Goal: Task Accomplishment & Management: Manage account settings

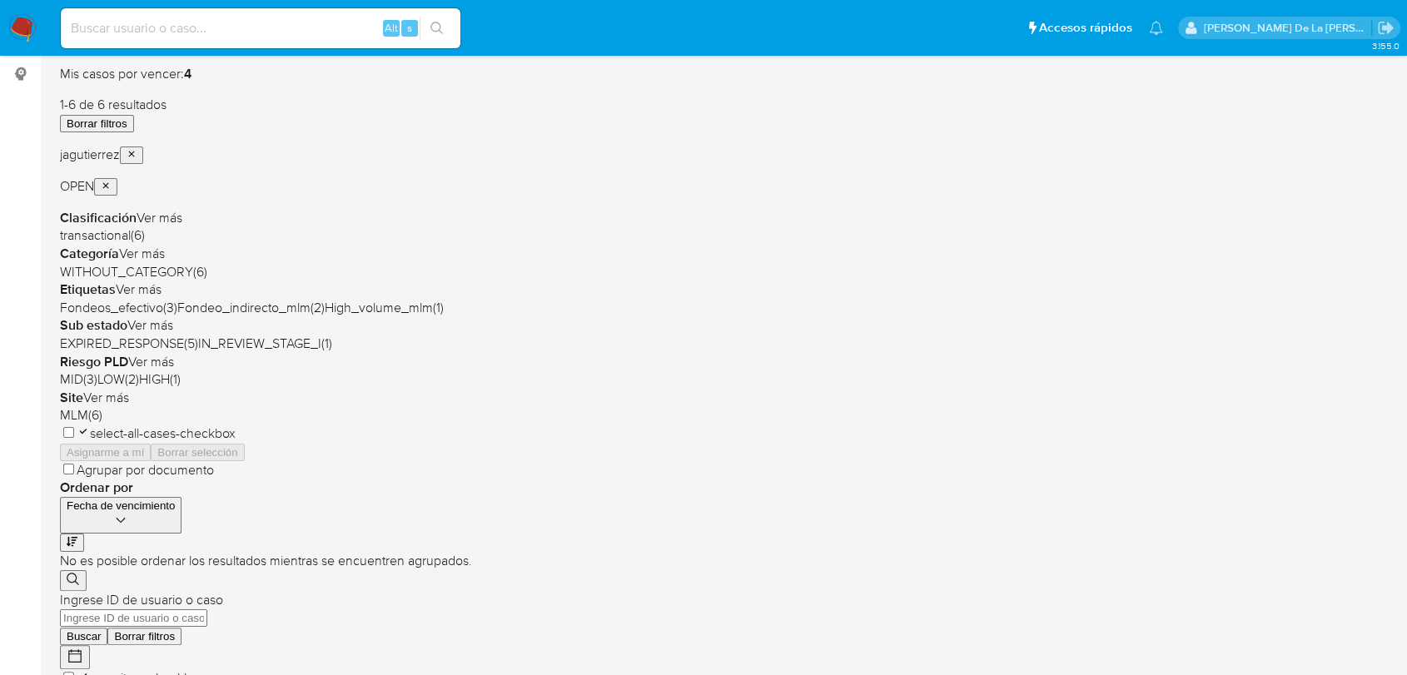
scroll to position [186, 0]
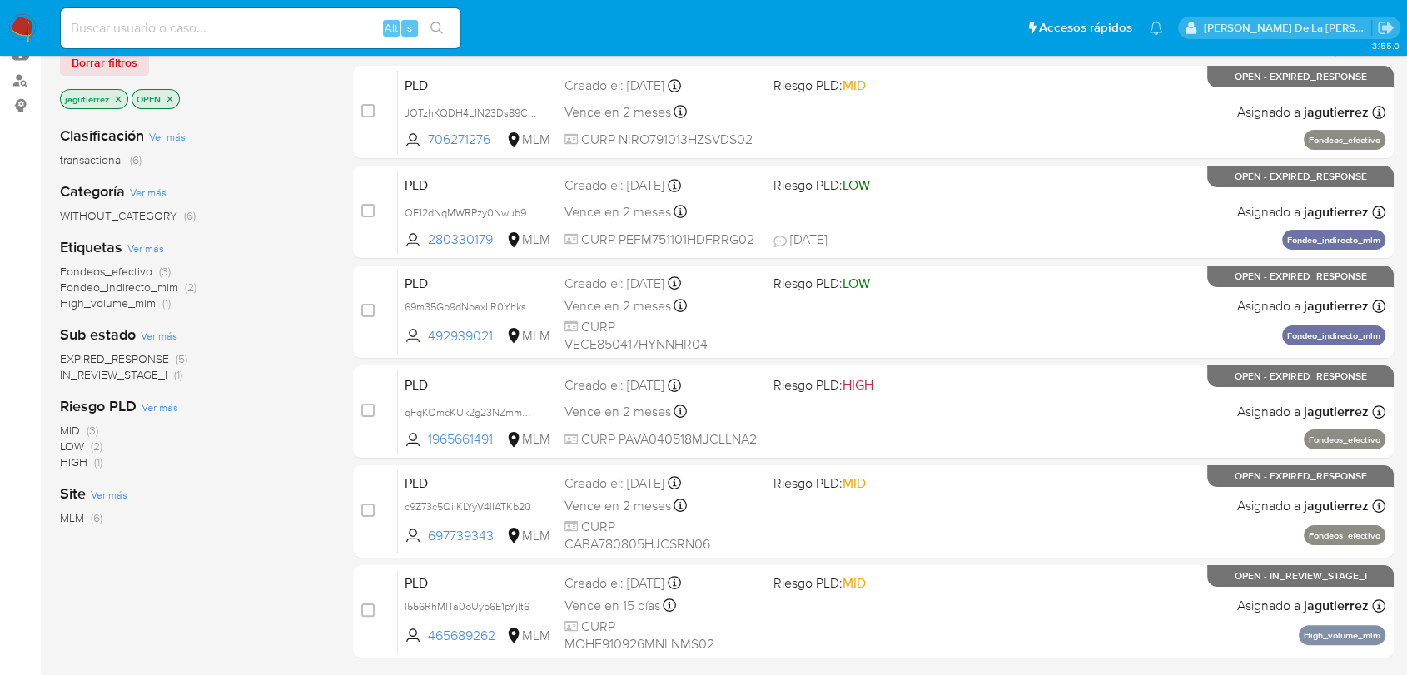
click at [135, 375] on span "IN_REVIEW_STAGE_I" at bounding box center [113, 374] width 107 height 17
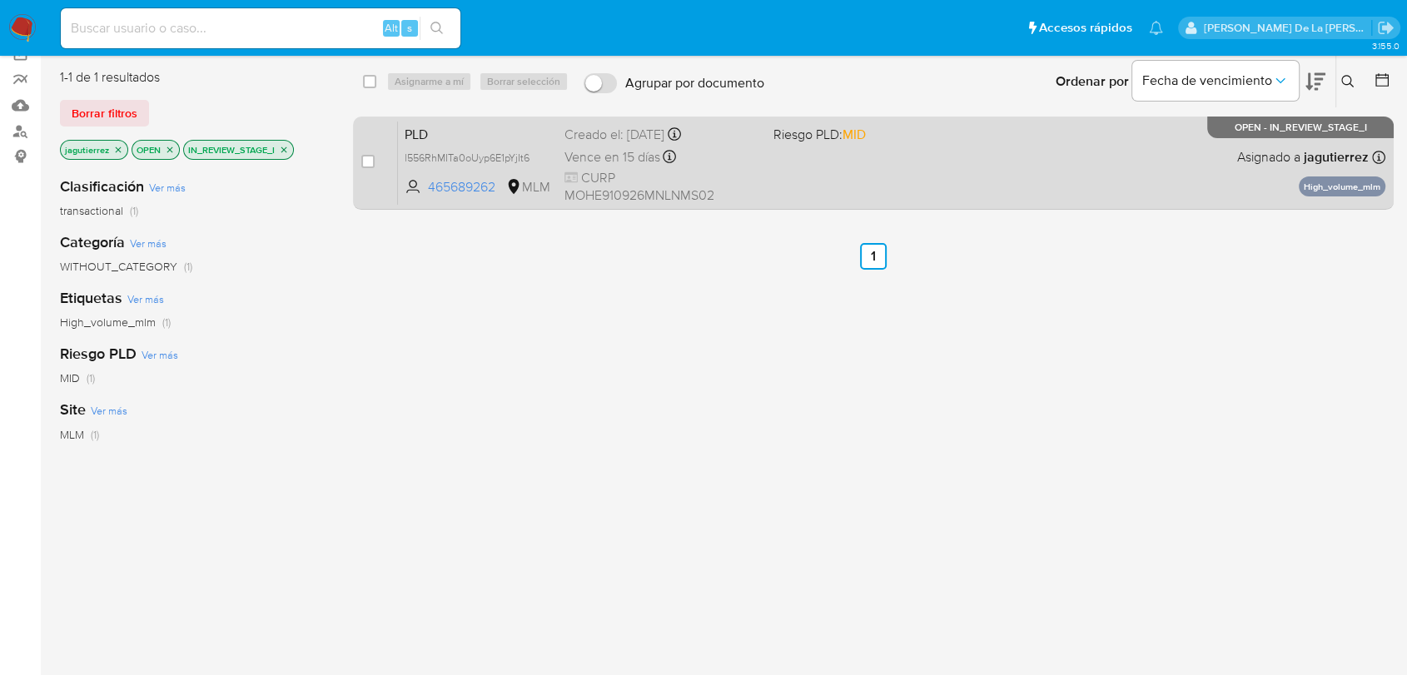
scroll to position [93, 0]
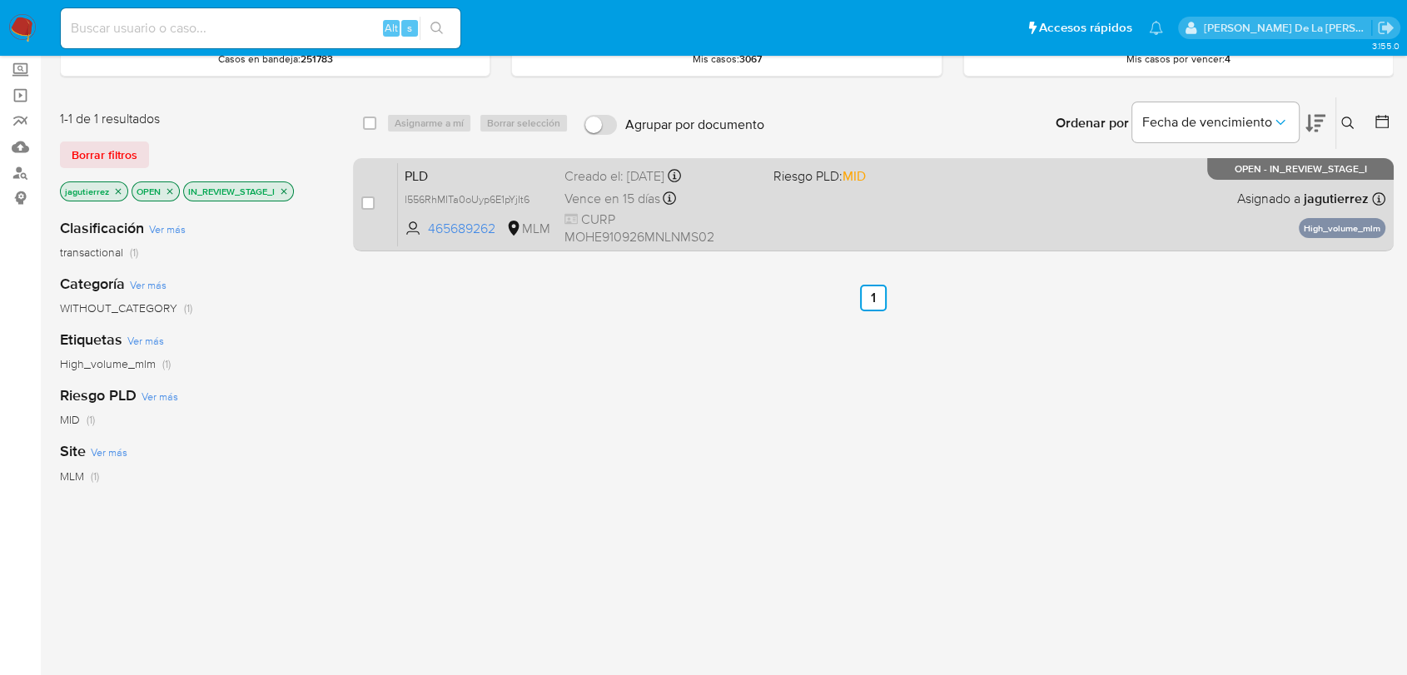
click at [967, 208] on div "PLD l556RhMITa0oUyp6E1pYjIt6 465689262 MLM Riesgo PLD: MID Creado el: 12/07/202…" at bounding box center [891, 204] width 987 height 84
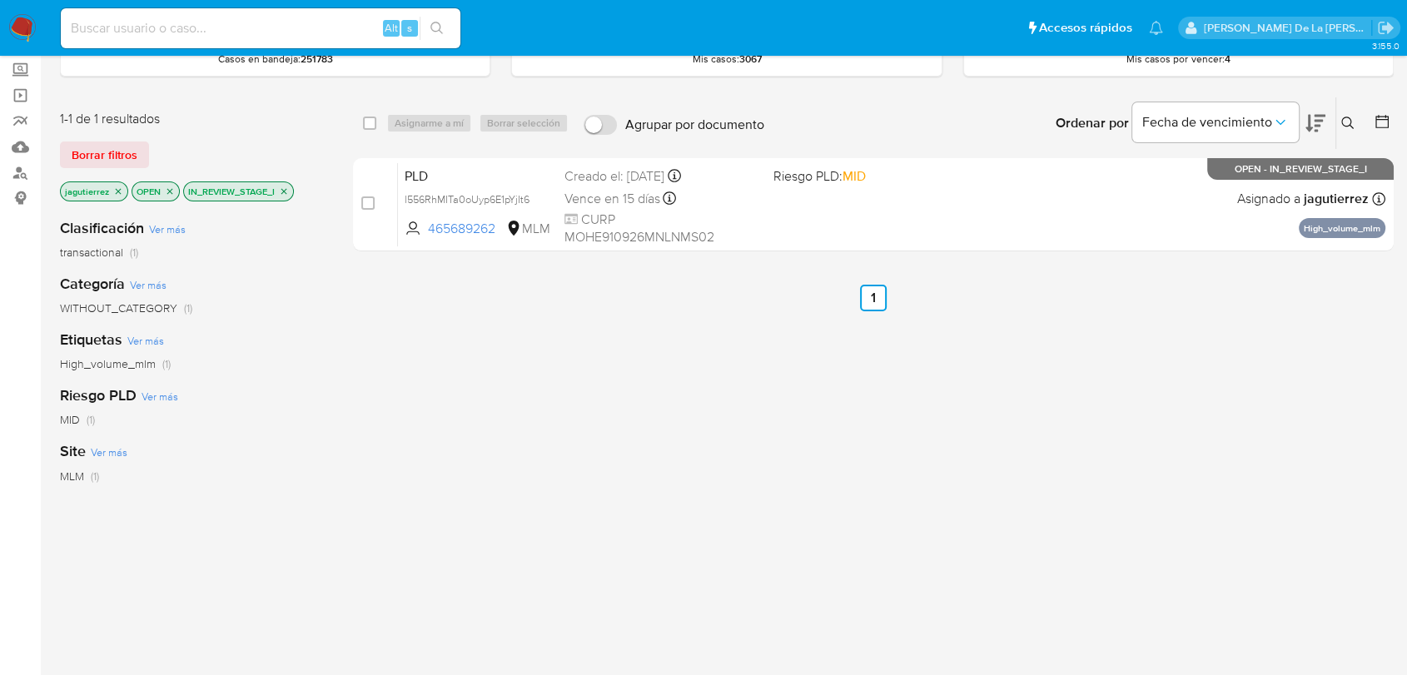
click at [120, 190] on icon "close-filter" at bounding box center [118, 191] width 10 height 10
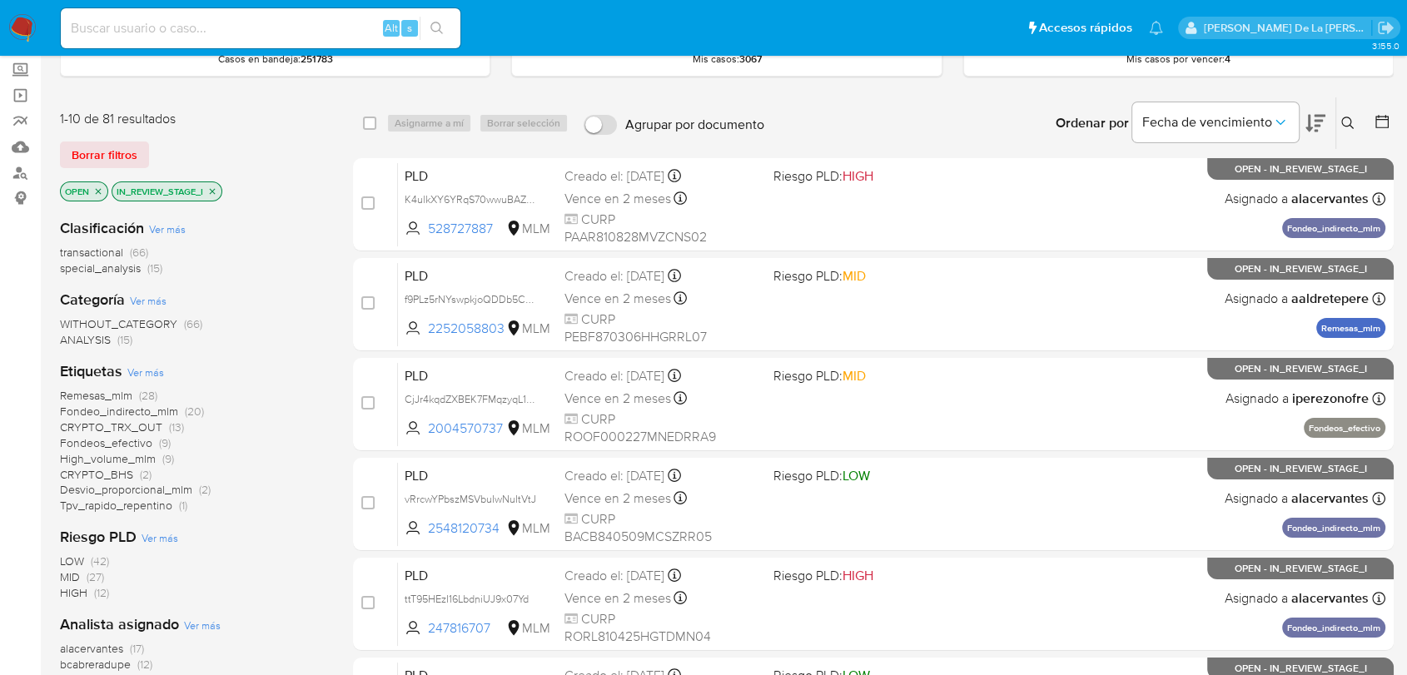
click at [213, 189] on icon "close-filter" at bounding box center [213, 191] width 6 height 6
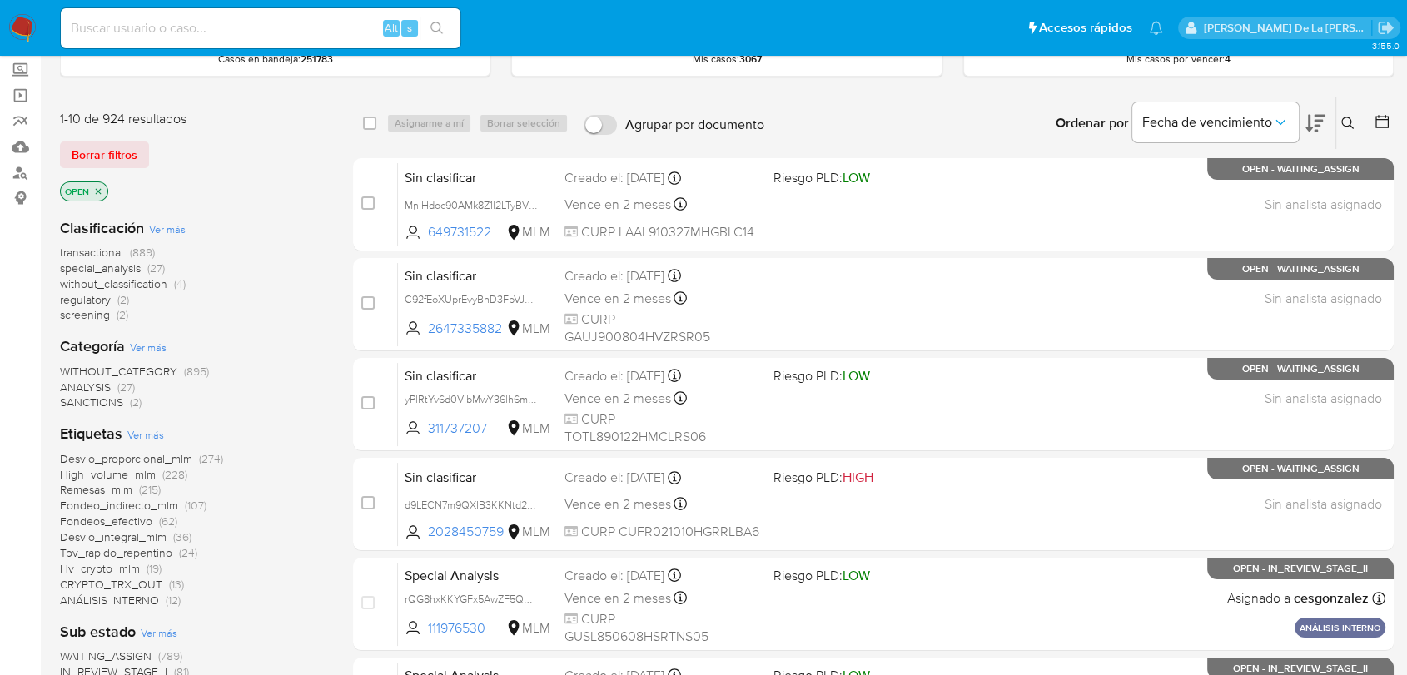
click at [97, 312] on span "screening" at bounding box center [85, 314] width 50 height 17
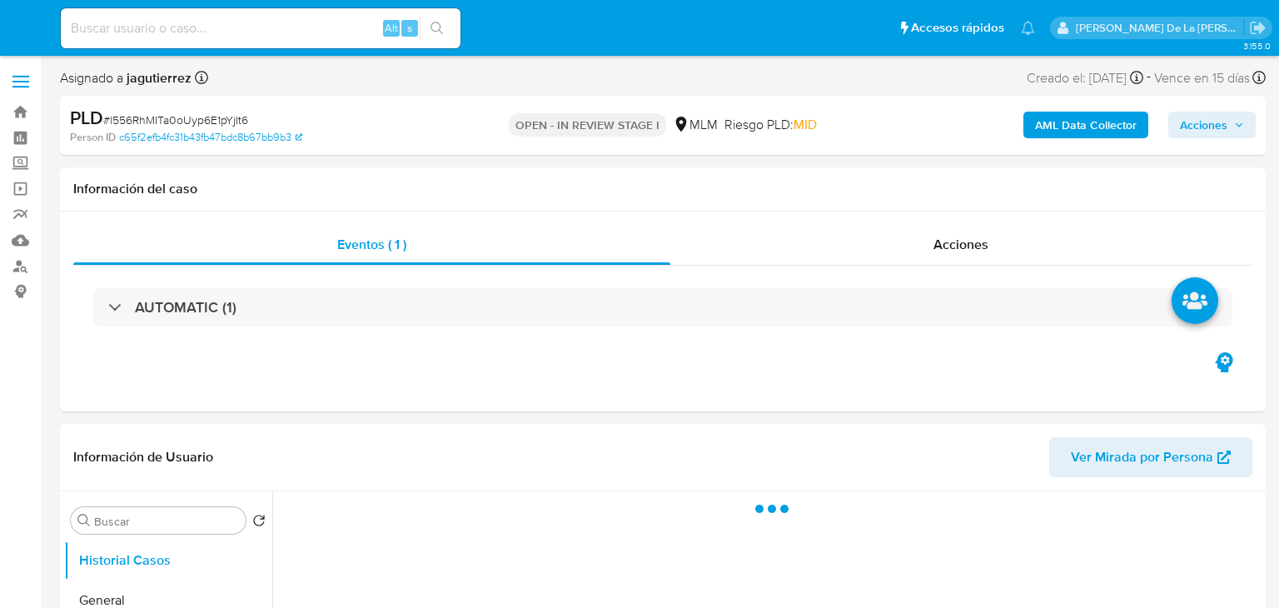
select select "10"
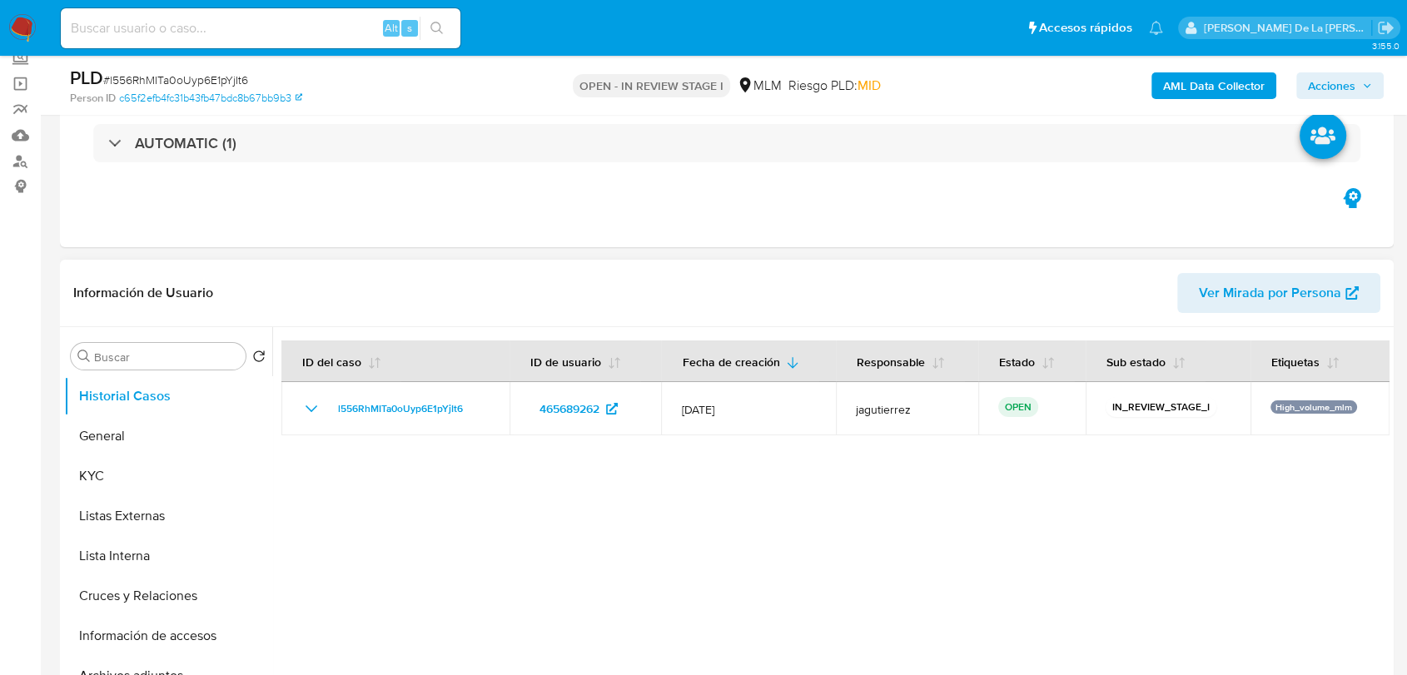
scroll to position [185, 0]
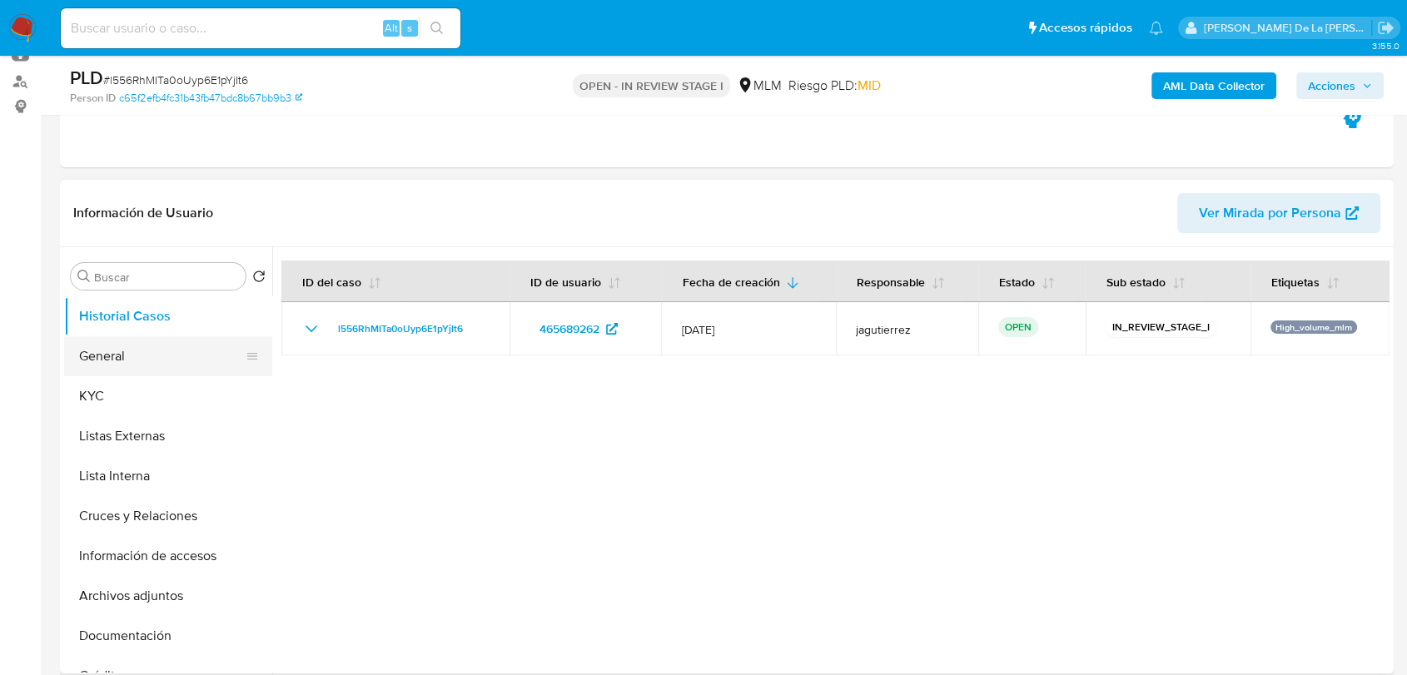
click at [121, 355] on button "General" at bounding box center [161, 356] width 195 height 40
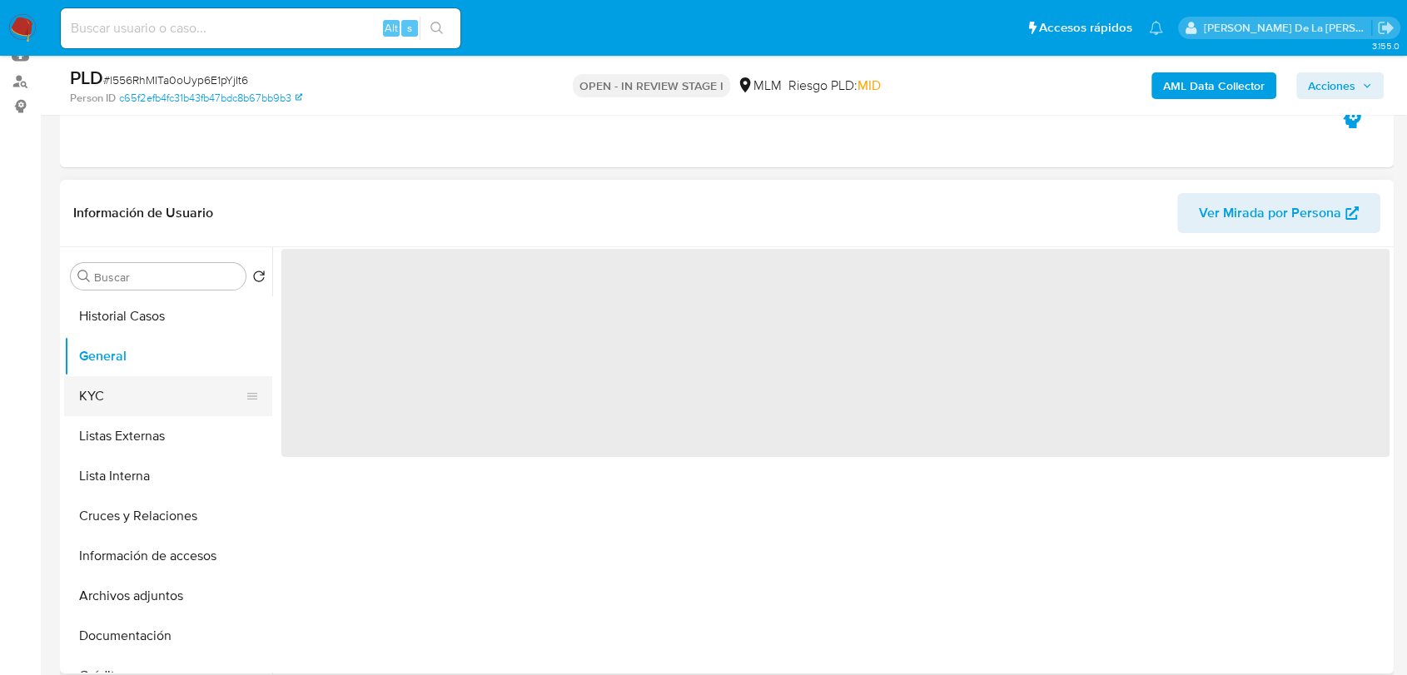
click at [120, 390] on button "KYC" at bounding box center [161, 396] width 195 height 40
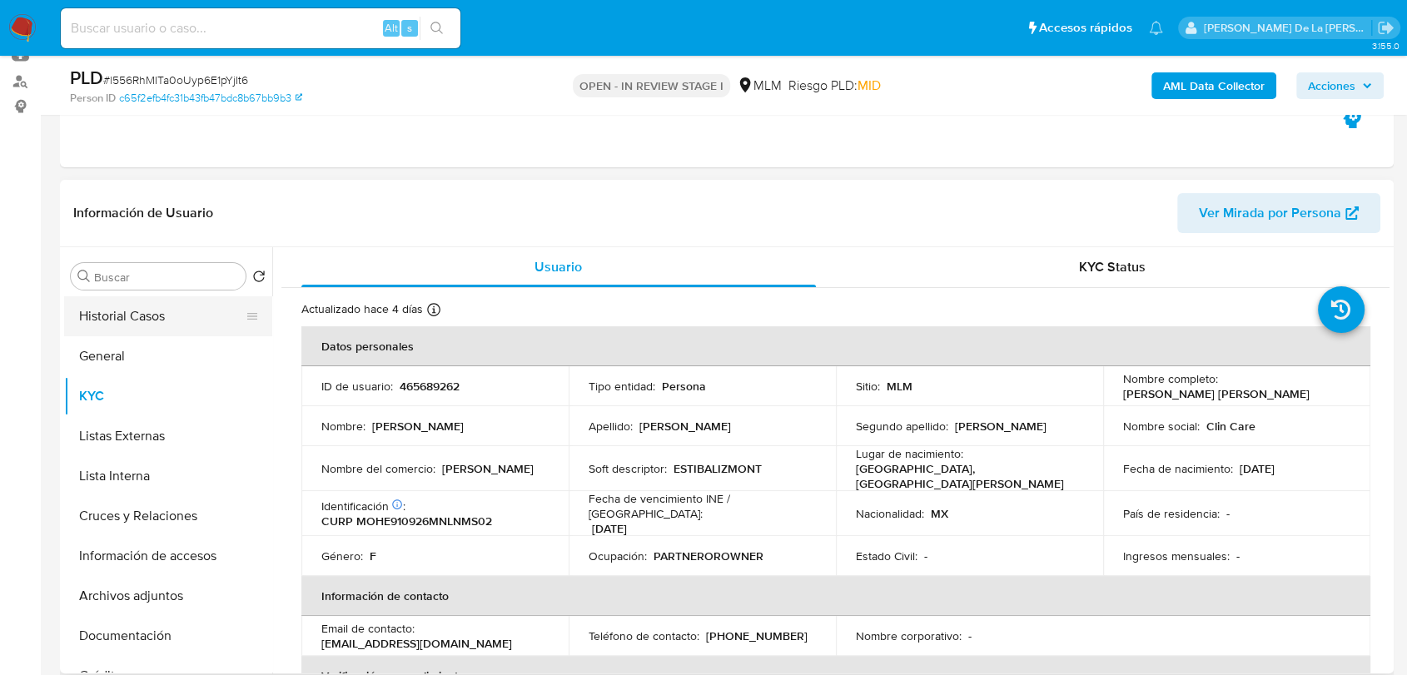
click at [134, 310] on button "Historial Casos" at bounding box center [161, 316] width 195 height 40
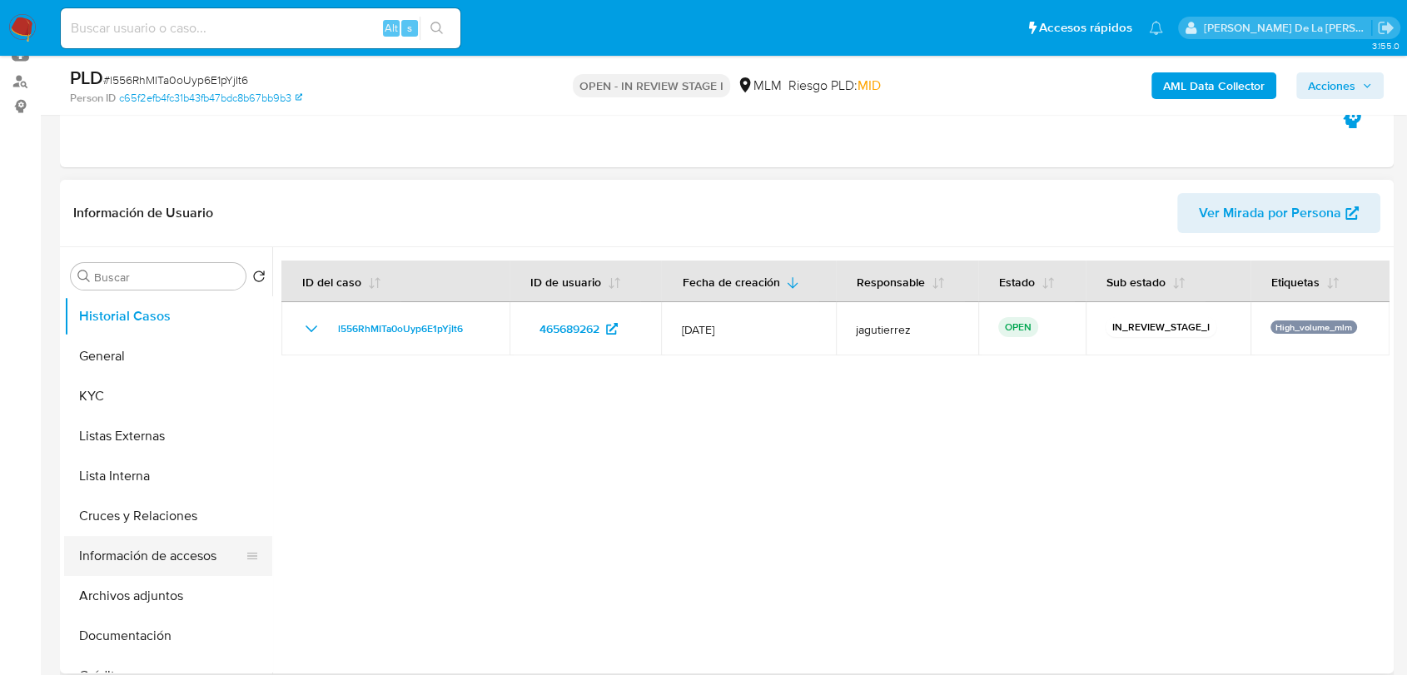
click at [154, 567] on button "Información de accesos" at bounding box center [161, 556] width 195 height 40
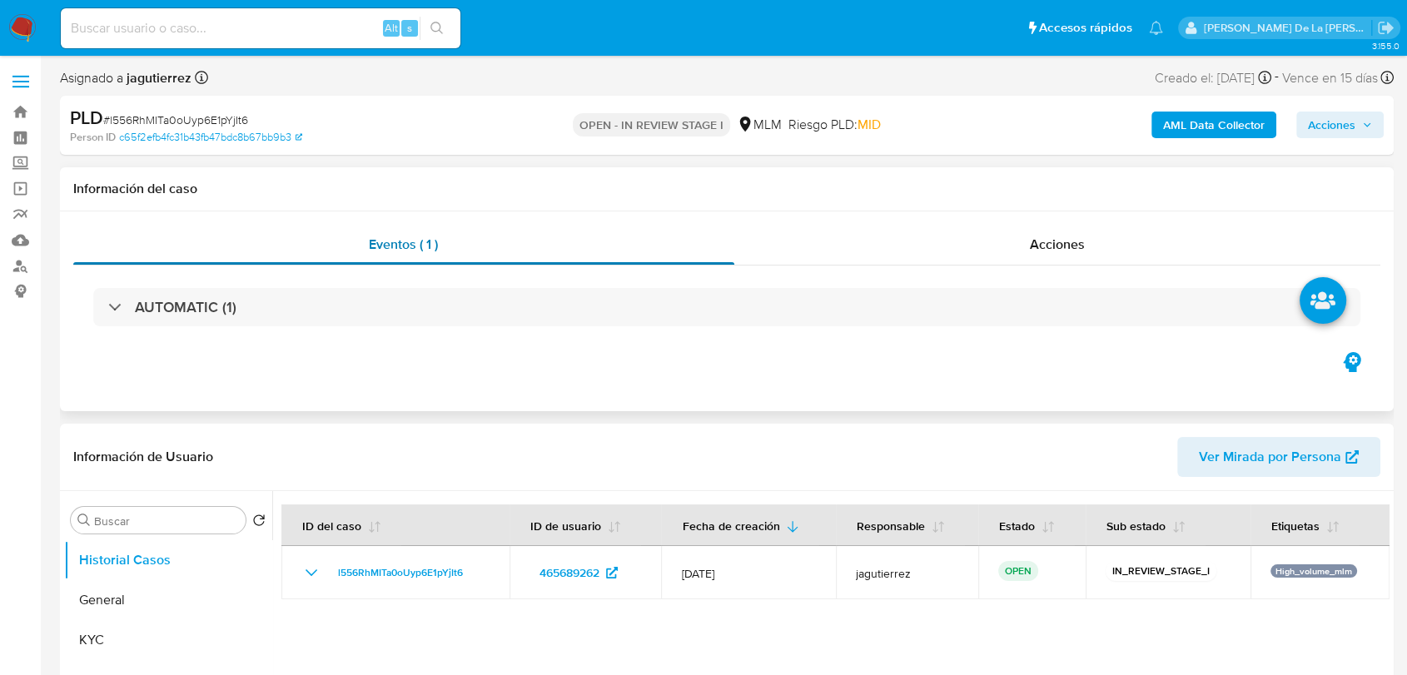
select select "10"
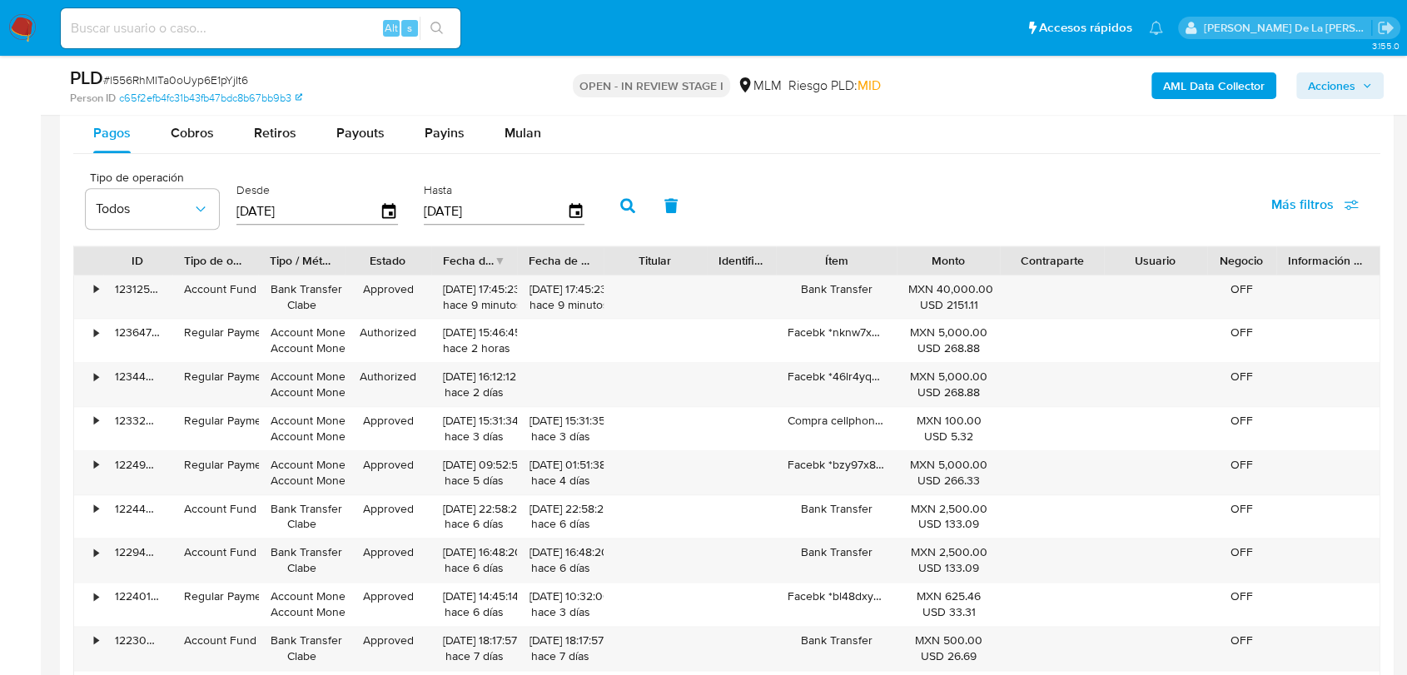
scroll to position [1758, 0]
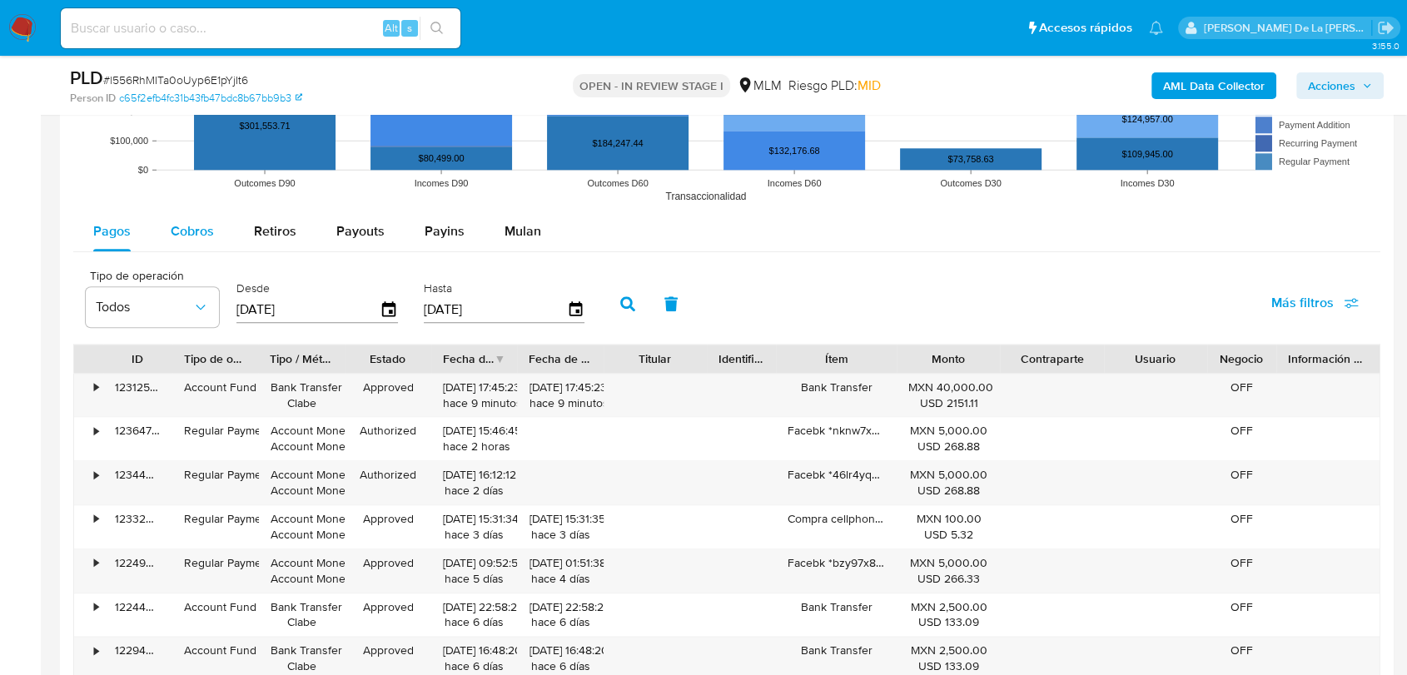
click at [190, 228] on span "Cobros" at bounding box center [192, 230] width 43 height 19
select select "10"
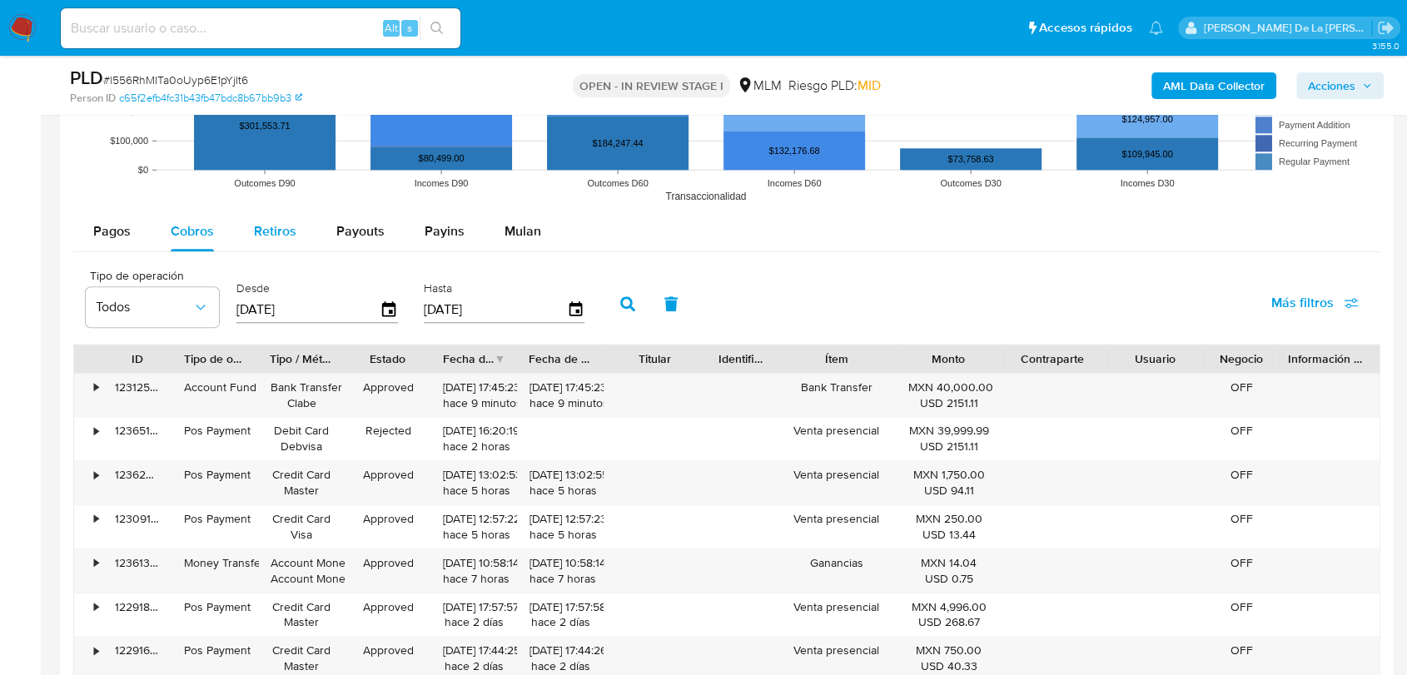
click at [288, 235] on span "Retiros" at bounding box center [275, 230] width 42 height 19
select select "10"
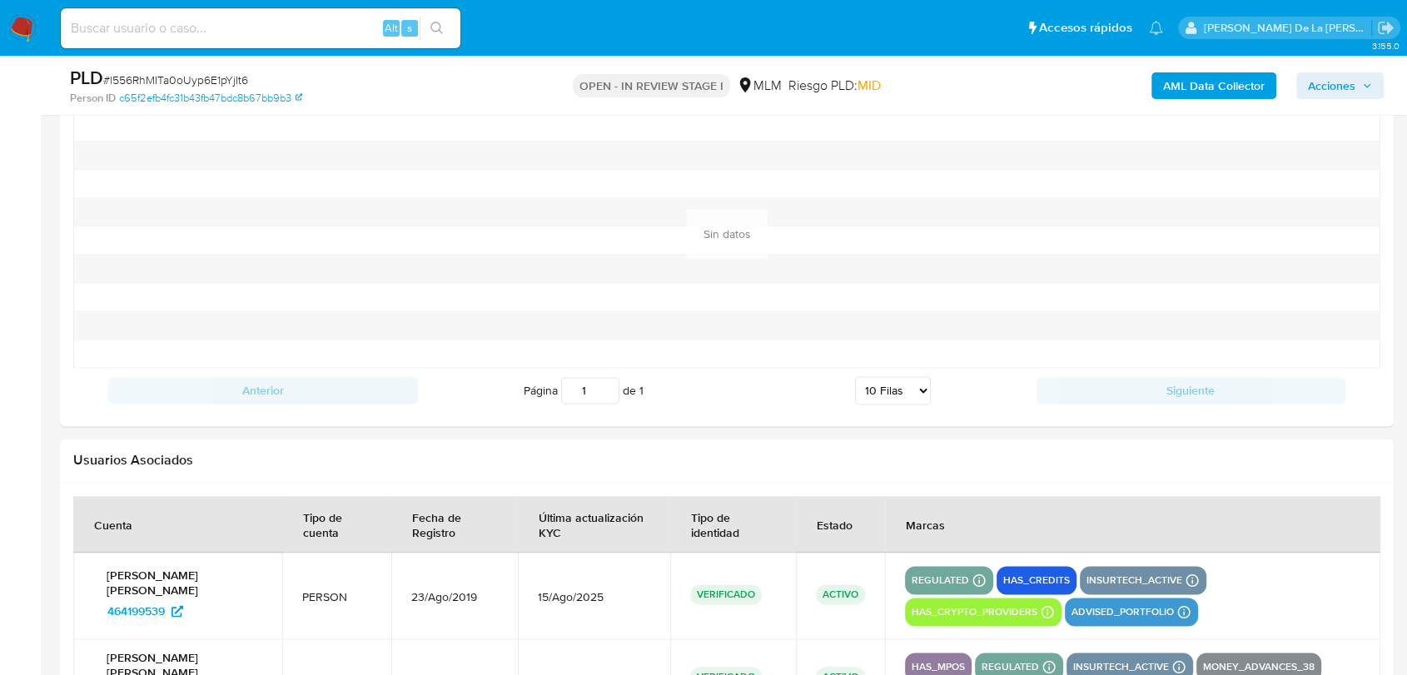
scroll to position [1584, 0]
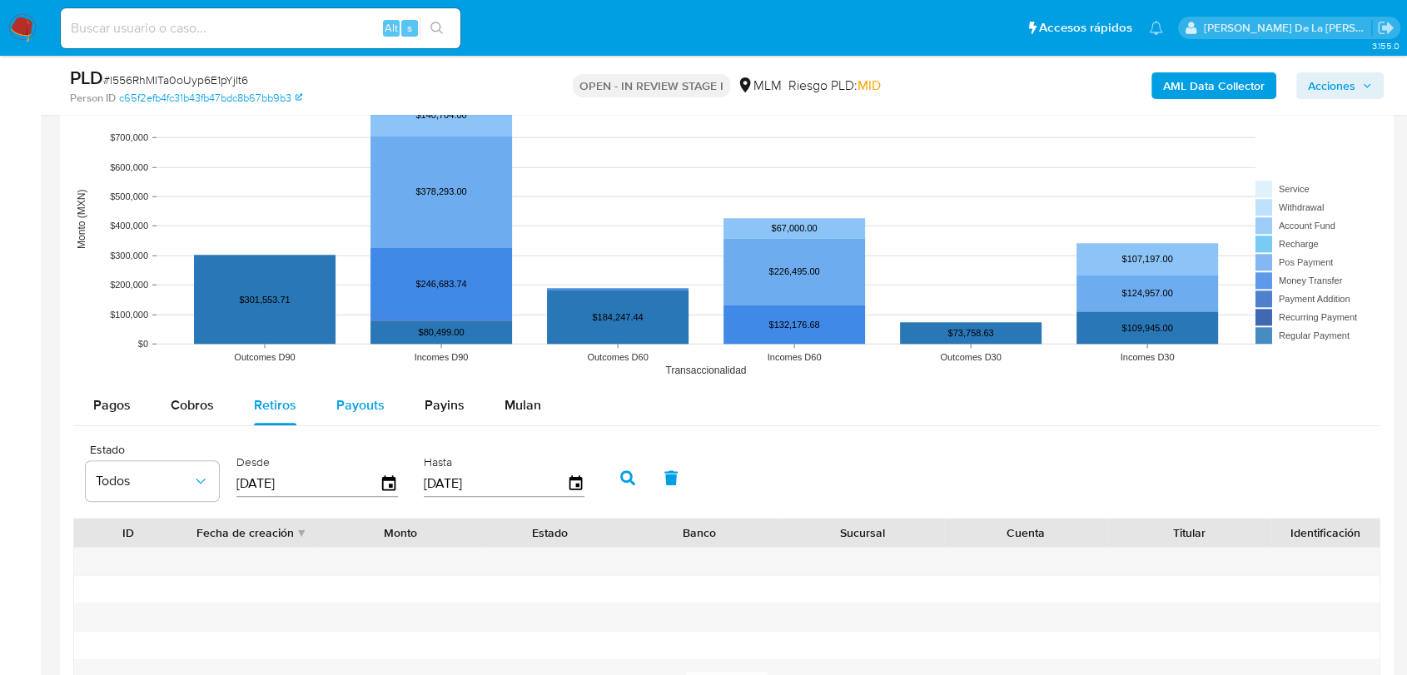
click at [346, 412] on span "Payouts" at bounding box center [360, 404] width 48 height 19
select select "10"
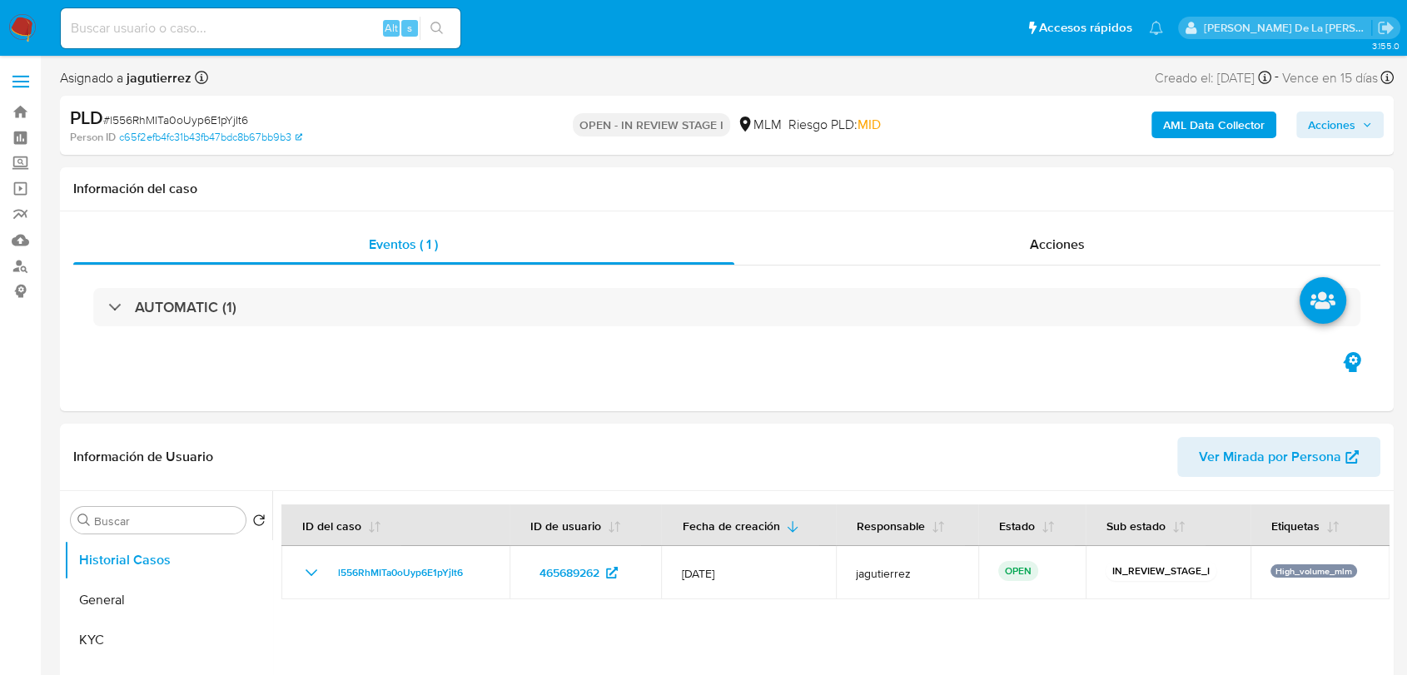
select select "10"
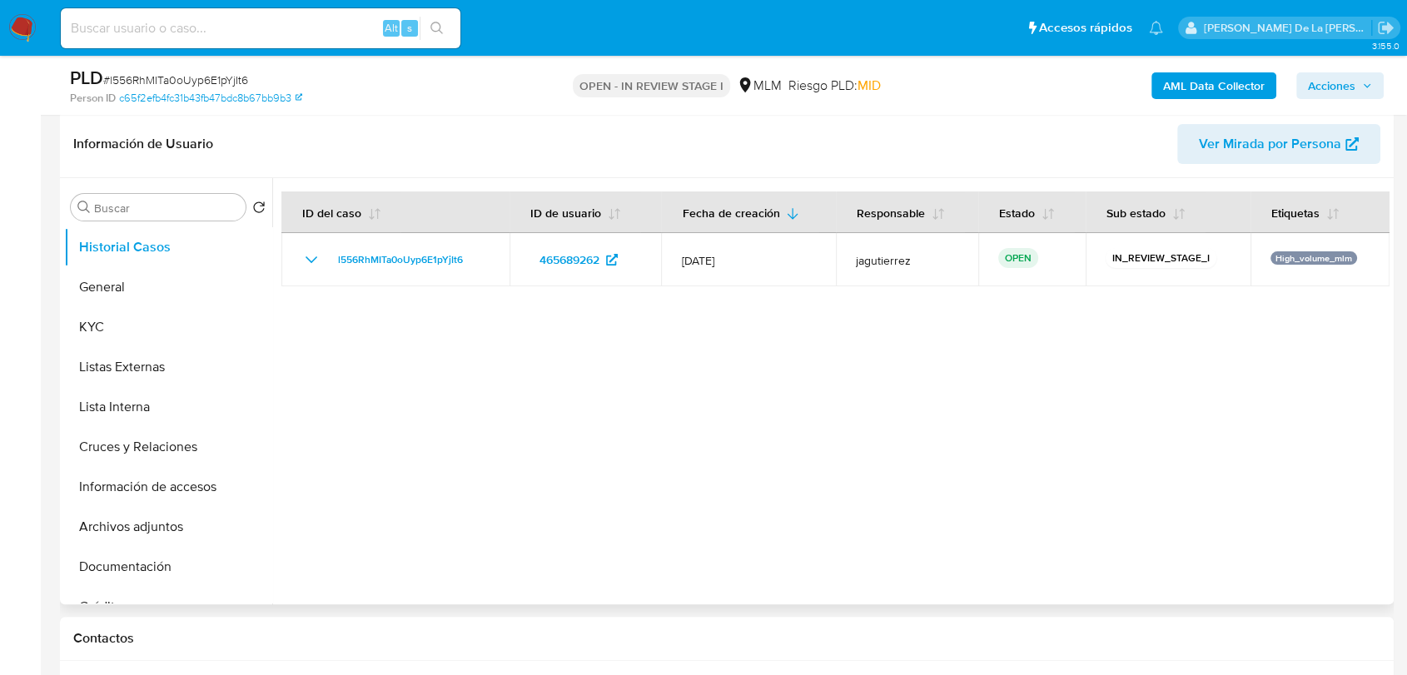
scroll to position [277, 0]
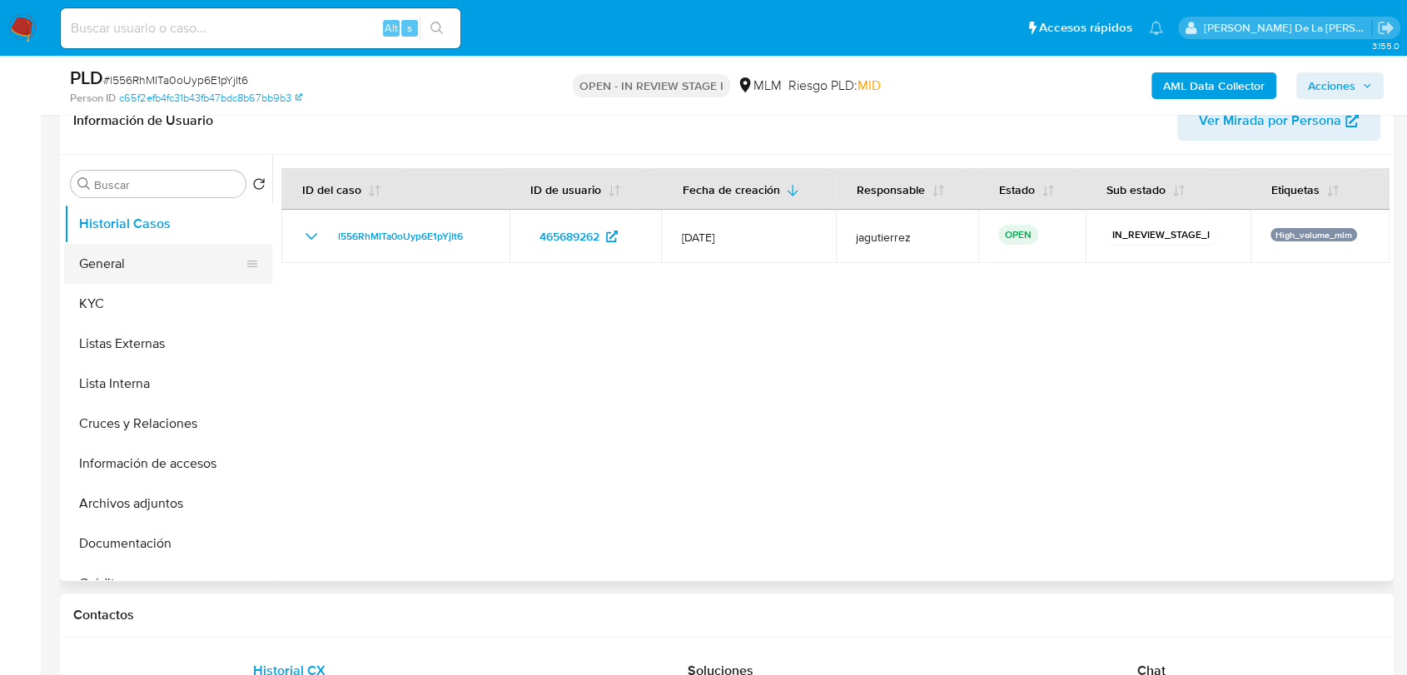
click at [73, 269] on button "General" at bounding box center [161, 264] width 195 height 40
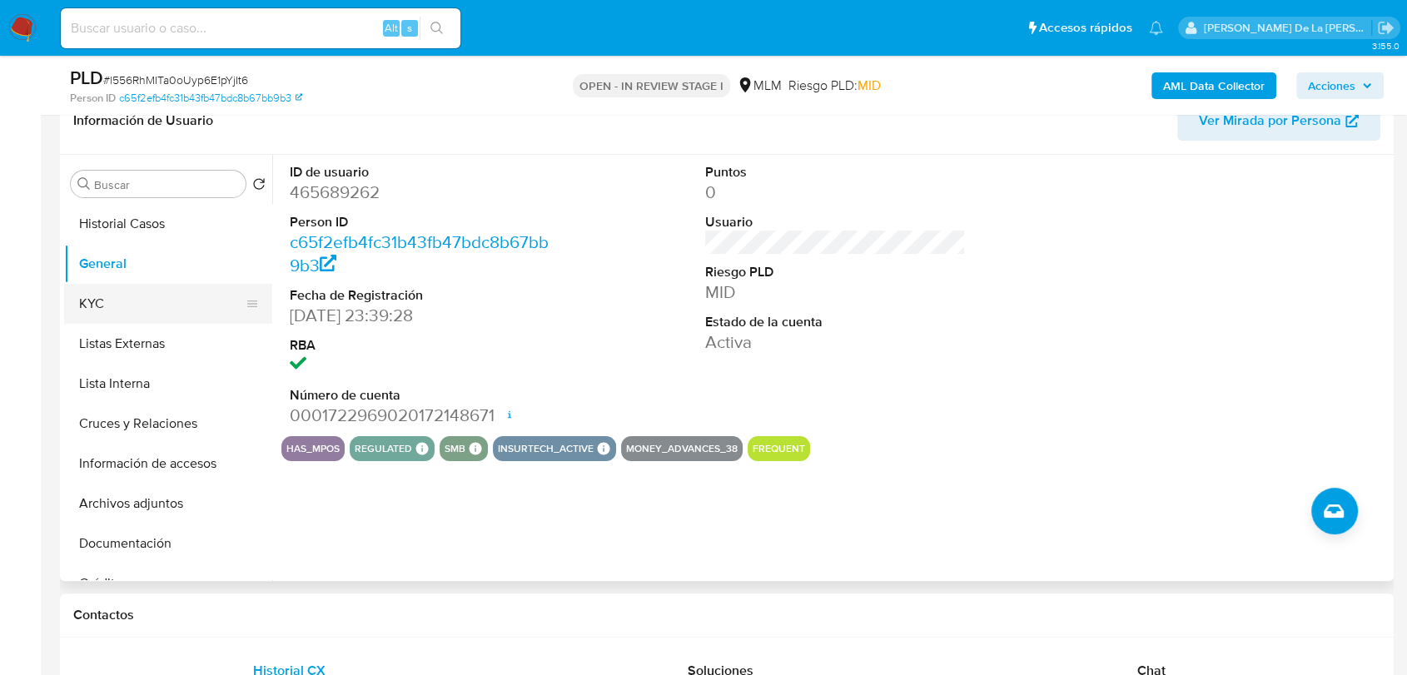
click at [180, 291] on button "KYC" at bounding box center [161, 304] width 195 height 40
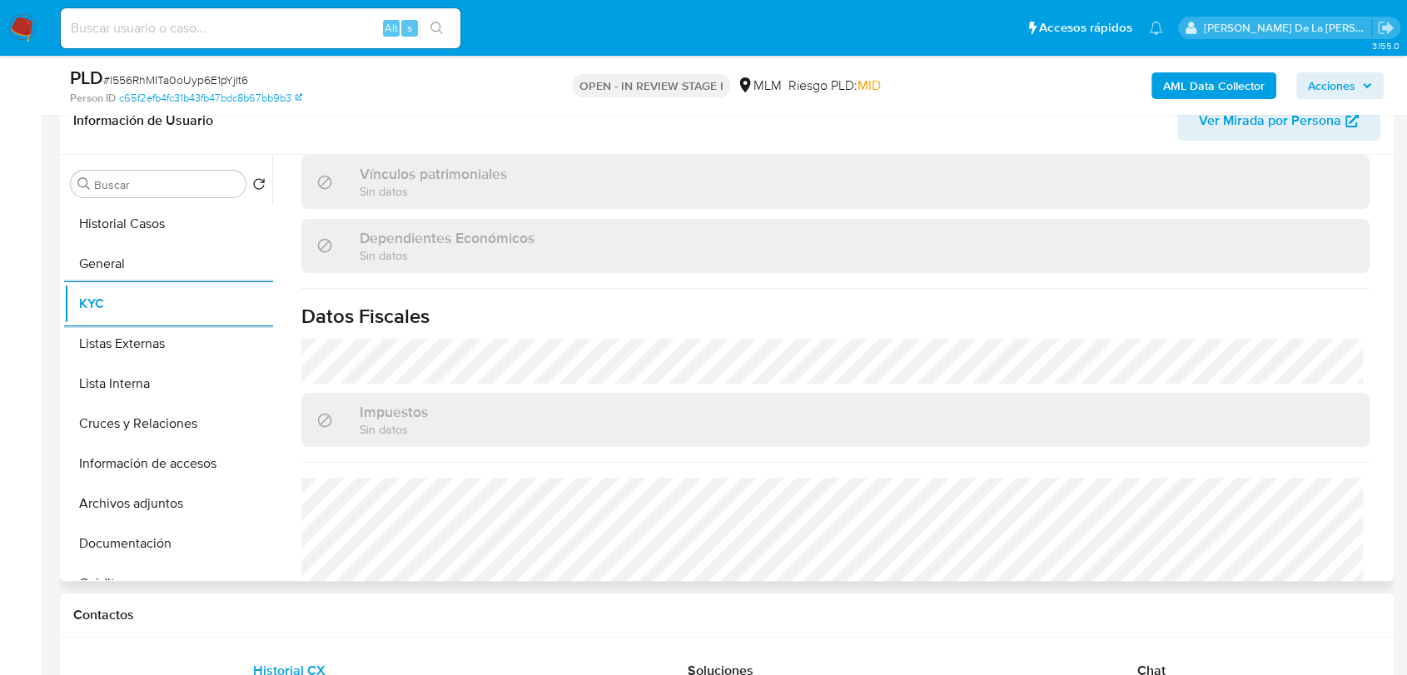
scroll to position [1030, 0]
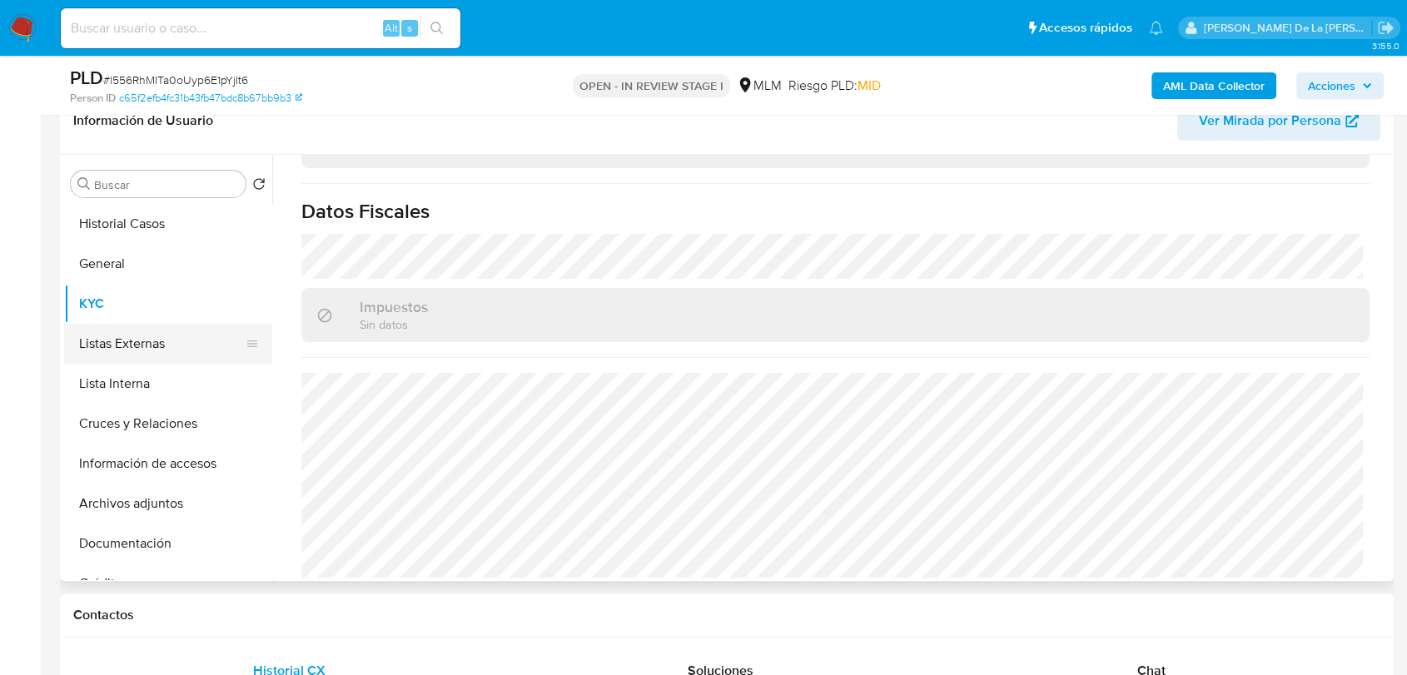
click at [140, 361] on button "Listas Externas" at bounding box center [161, 344] width 195 height 40
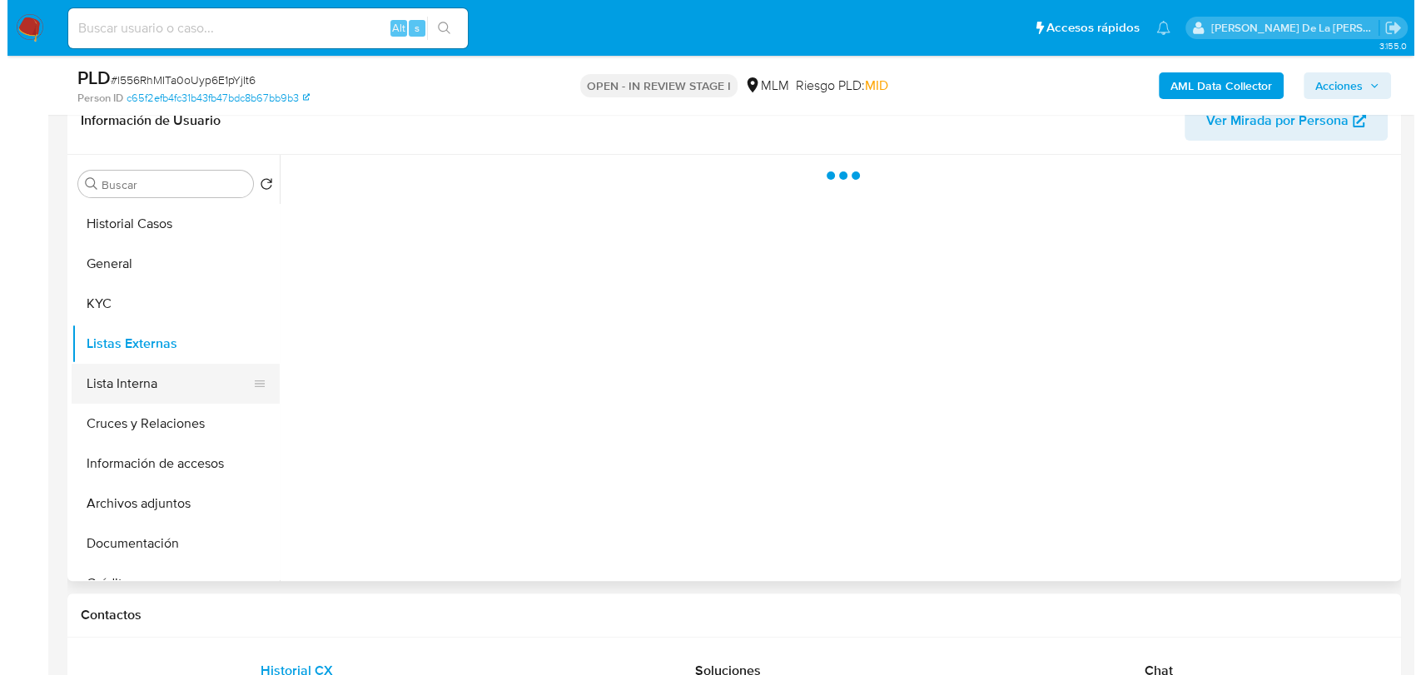
scroll to position [0, 0]
click at [134, 382] on button "Lista Interna" at bounding box center [161, 384] width 195 height 40
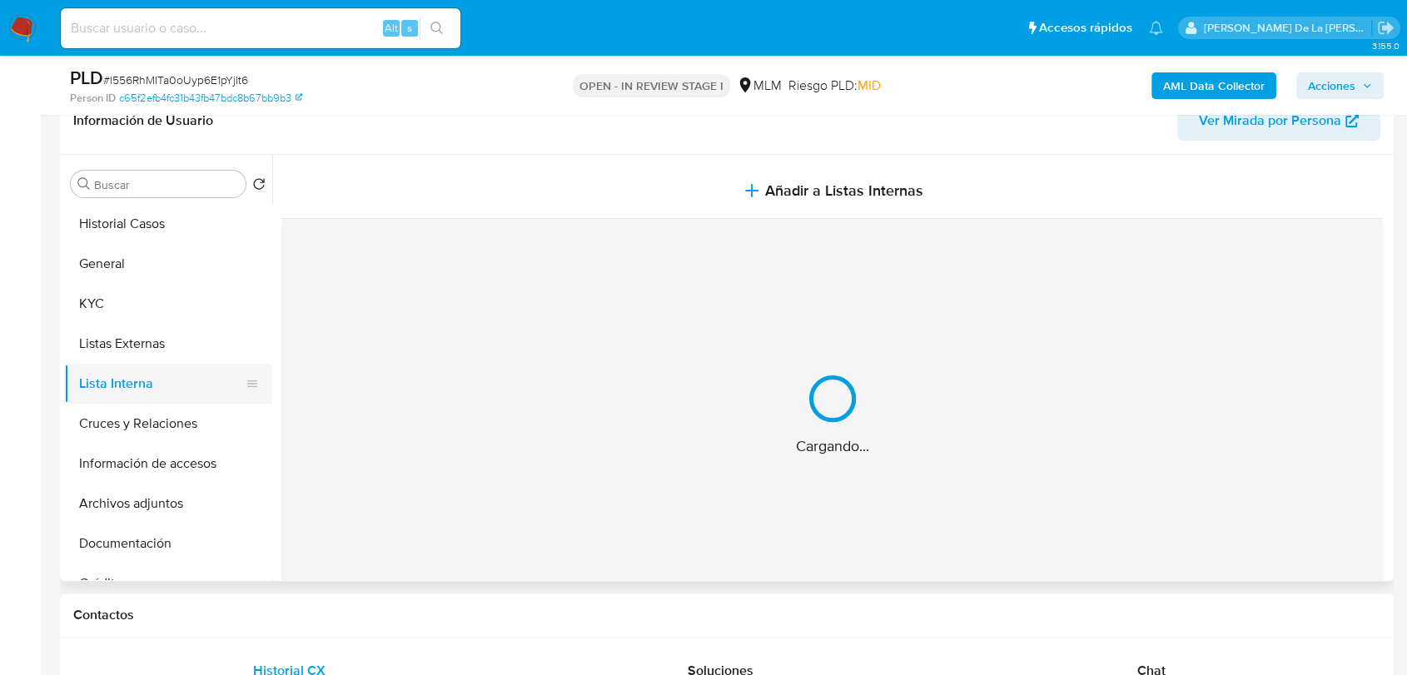
click at [140, 364] on button "Lista Interna" at bounding box center [161, 384] width 195 height 40
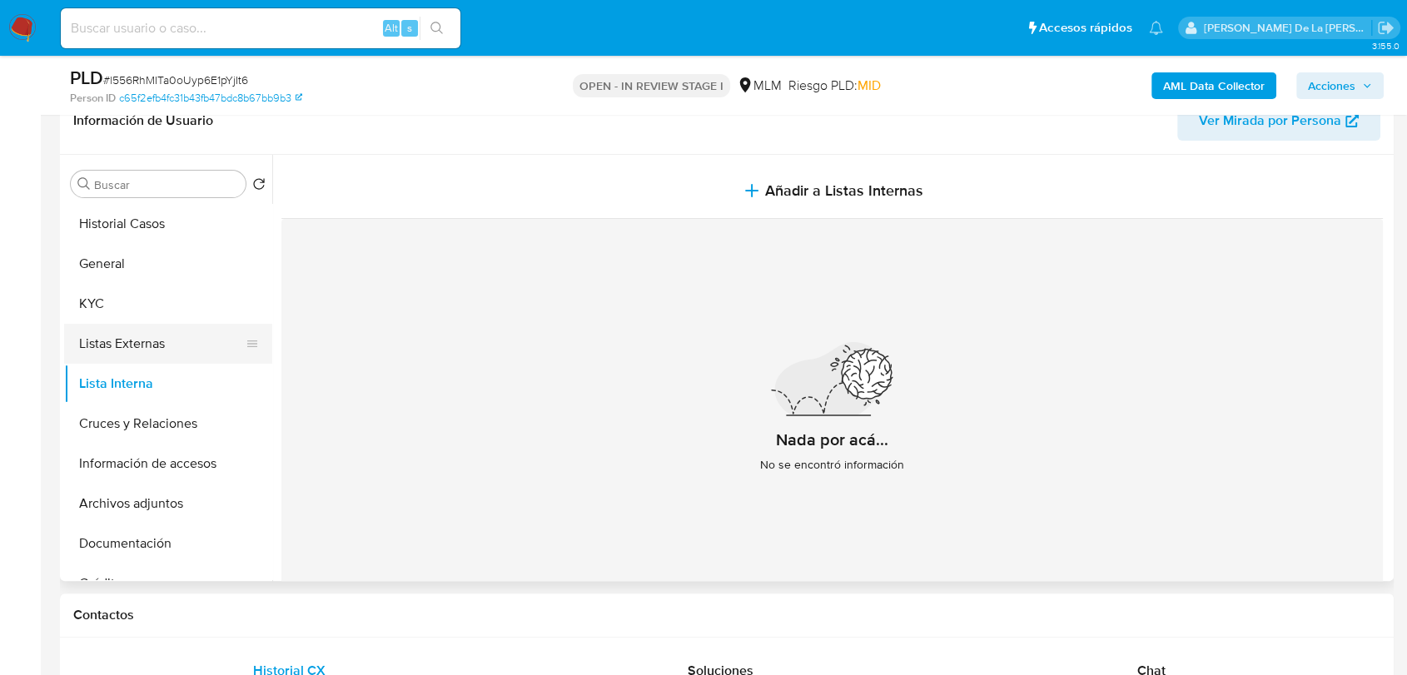
click at [143, 341] on button "Listas Externas" at bounding box center [161, 344] width 195 height 40
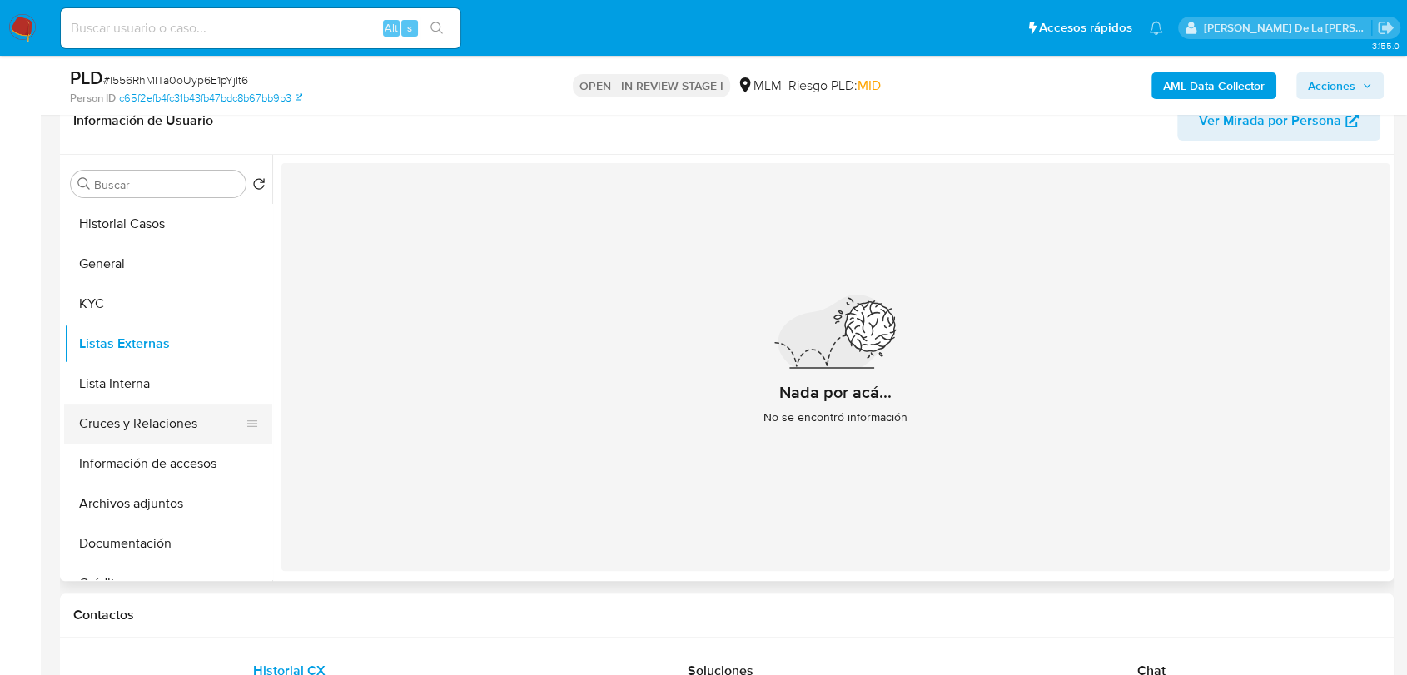
click at [128, 441] on button "Cruces y Relaciones" at bounding box center [161, 424] width 195 height 40
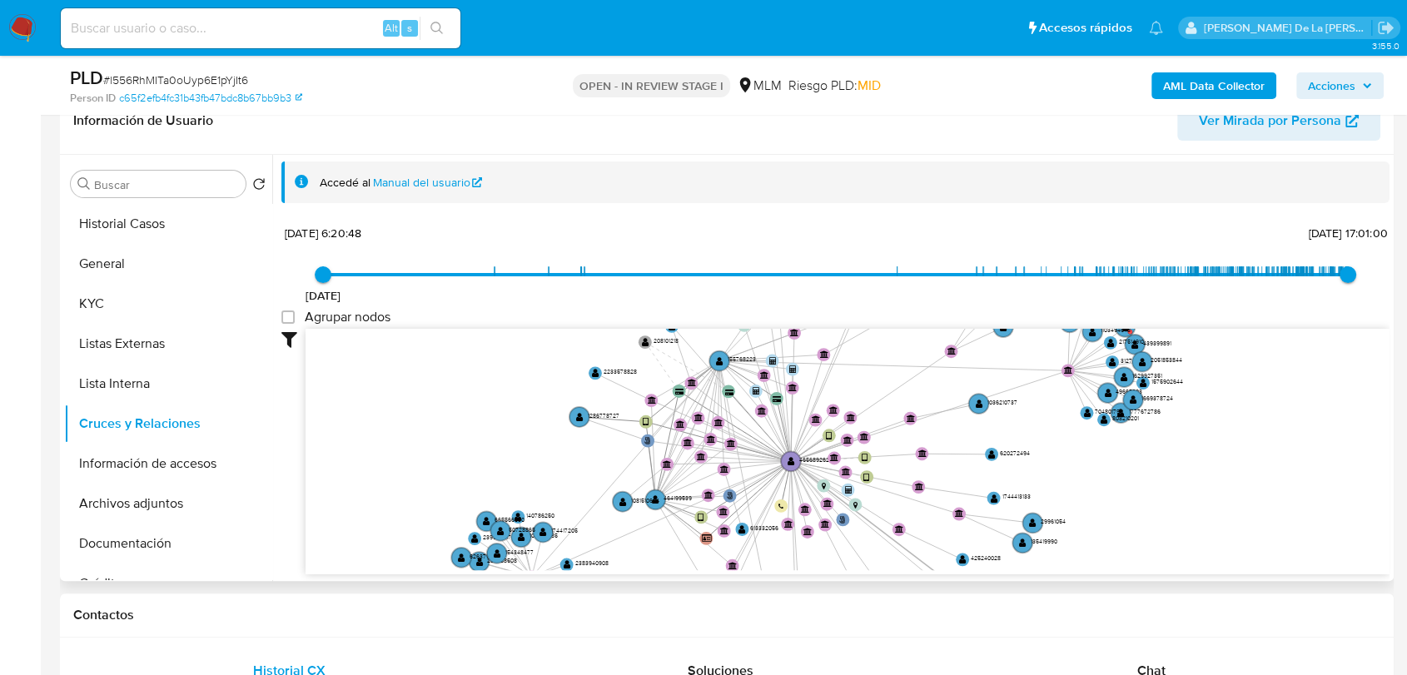
drag, startPoint x: 886, startPoint y: 433, endPoint x: 906, endPoint y: 562, distance: 130.6
click at [906, 562] on icon "user-465689262  465689262 phone-0cd7340ce6472bfefa681495a03eafc9  person-c65f…" at bounding box center [848, 449] width 1084 height 241
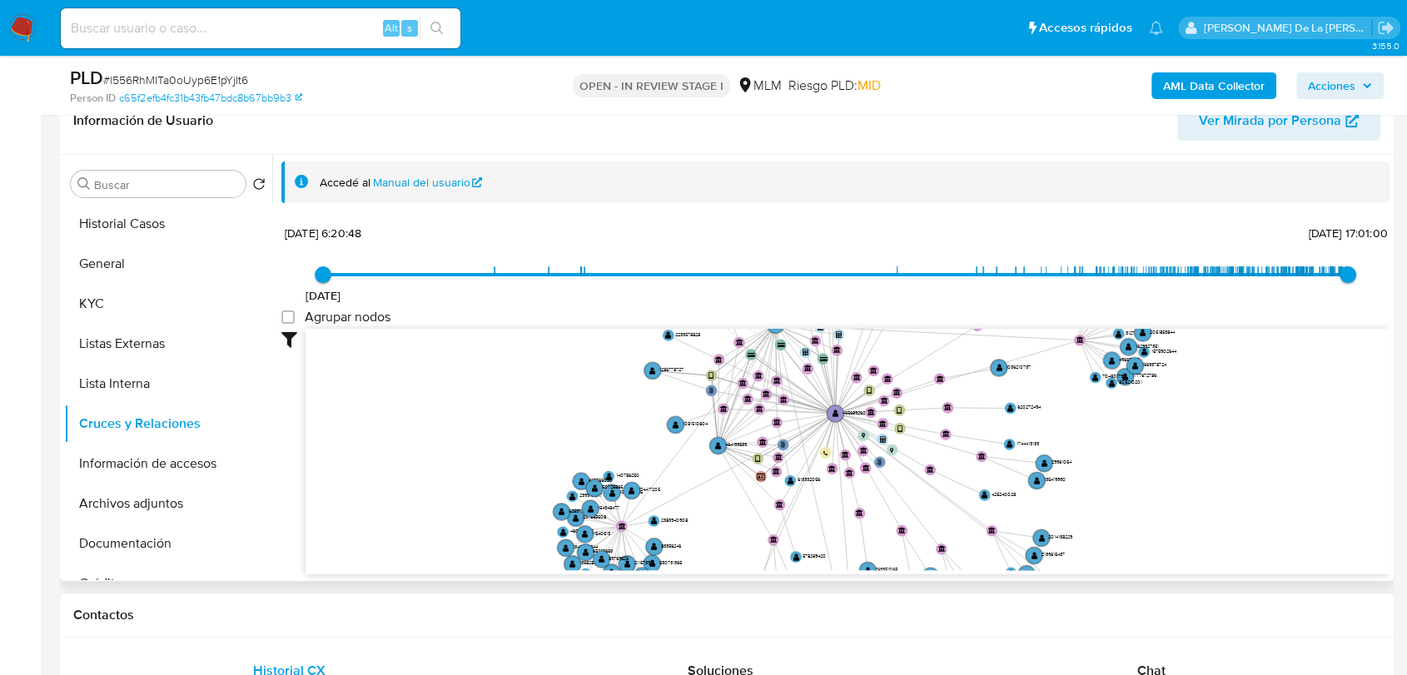
drag, startPoint x: 916, startPoint y: 520, endPoint x: 955, endPoint y: 452, distance: 78.7
click at [955, 452] on icon "user-465689262  465689262 phone-0cd7340ce6472bfefa681495a03eafc9  person-c65f…" at bounding box center [848, 449] width 1084 height 241
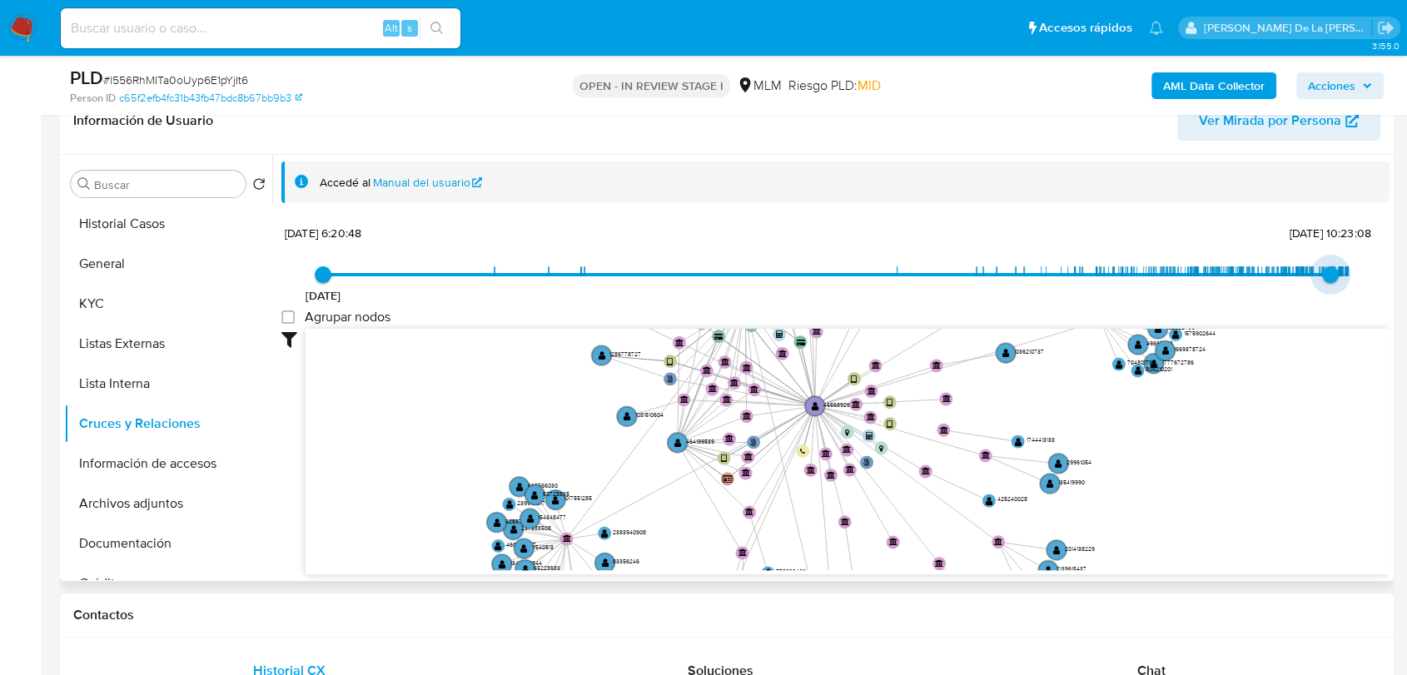
type input "1754008217000"
drag, startPoint x: 1339, startPoint y: 275, endPoint x: 1325, endPoint y: 274, distance: 13.3
click at [1325, 274] on span "31/7/2025, 18:30:17" at bounding box center [1332, 274] width 17 height 17
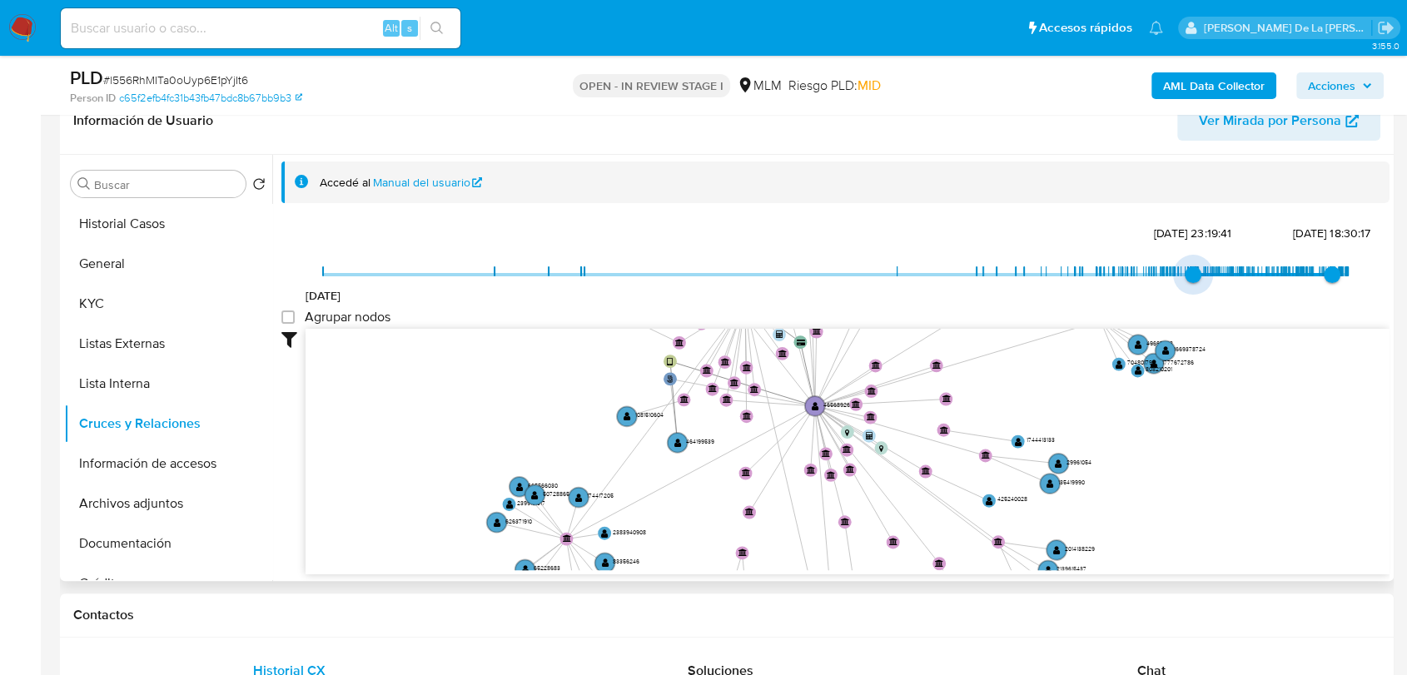
type input "1736275392000"
drag, startPoint x: 326, startPoint y: 274, endPoint x: 1182, endPoint y: 266, distance: 856.7
click at [1182, 266] on span "7/1/2025, 12:43:12" at bounding box center [1188, 274] width 17 height 17
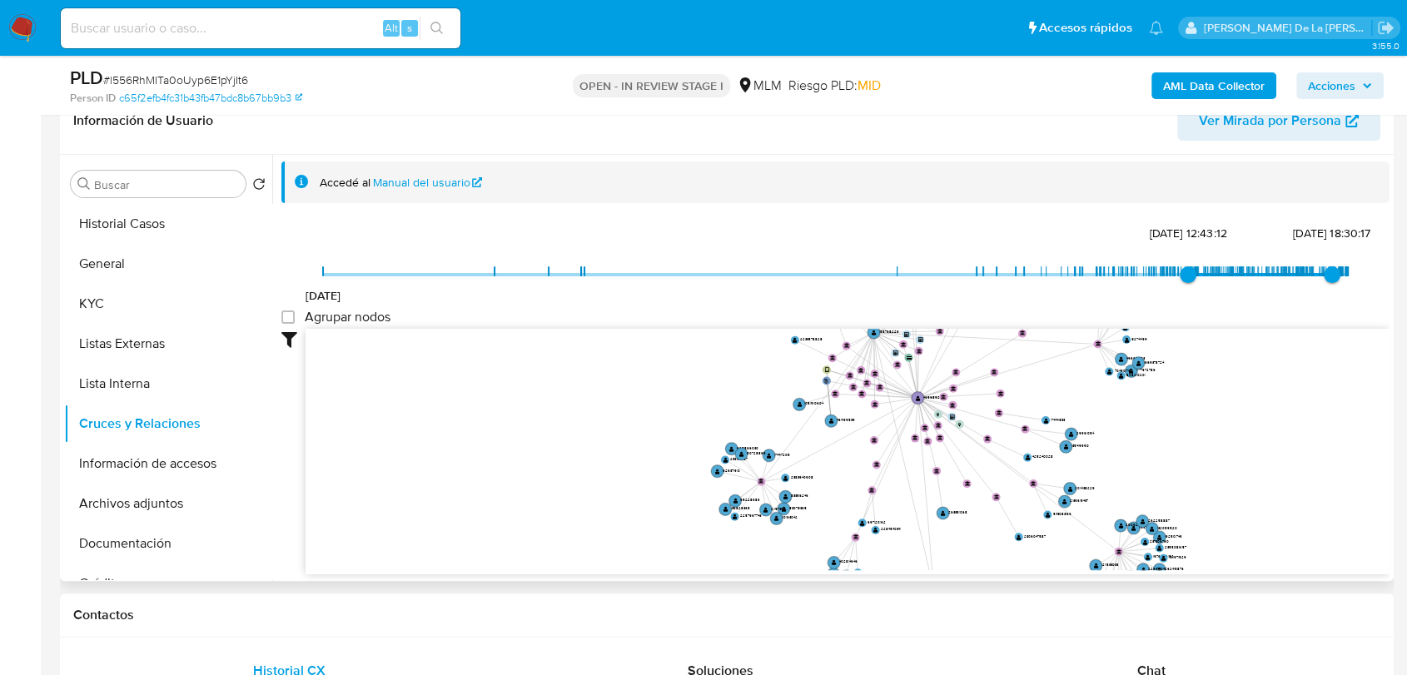
drag, startPoint x: 1052, startPoint y: 398, endPoint x: 1062, endPoint y: 400, distance: 11.1
click at [1062, 400] on icon "user-465689262  465689262 phone-0cd7340ce6472bfefa681495a03eafc9  person-c65f…" at bounding box center [848, 449] width 1084 height 241
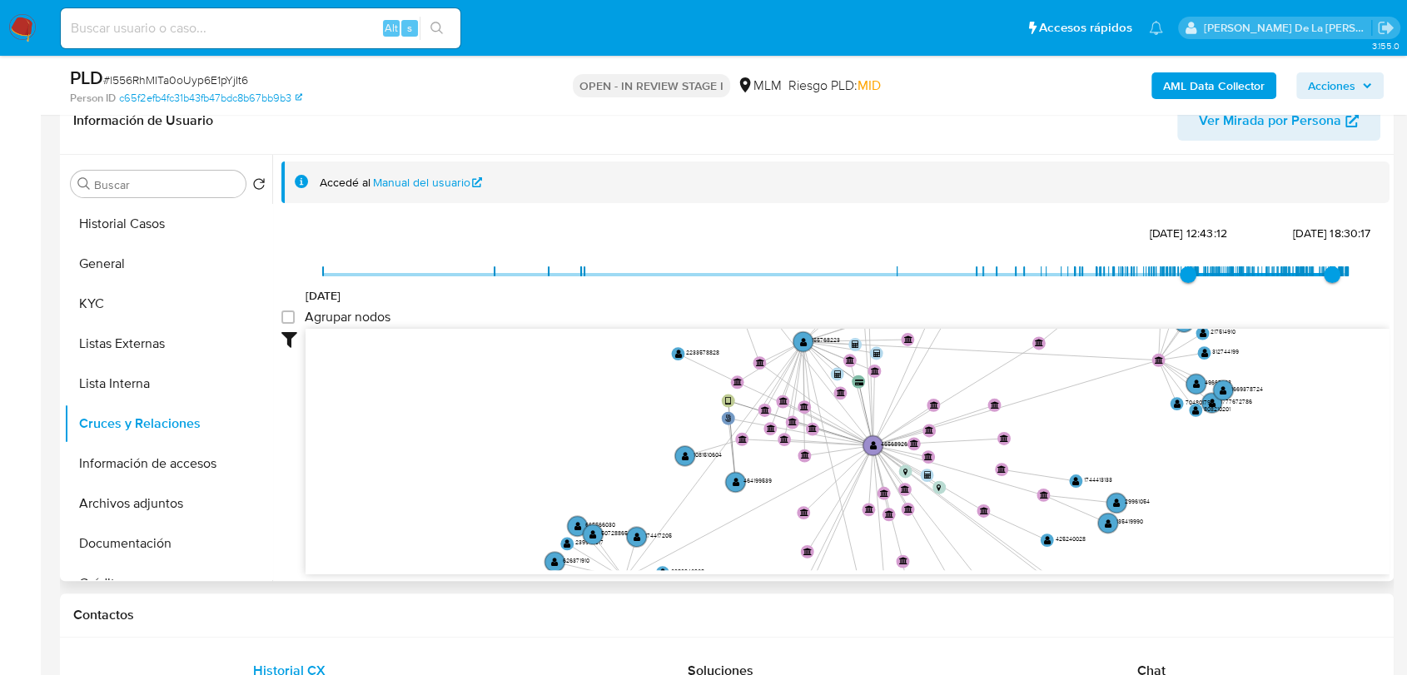
drag, startPoint x: 1071, startPoint y: 420, endPoint x: 1107, endPoint y: 467, distance: 59.9
click at [1107, 467] on icon "user-465689262  465689262 phone-0cd7340ce6472bfefa681495a03eafc9  person-c65f…" at bounding box center [848, 449] width 1084 height 241
click at [191, 490] on button "Archivos adjuntos" at bounding box center [161, 504] width 195 height 40
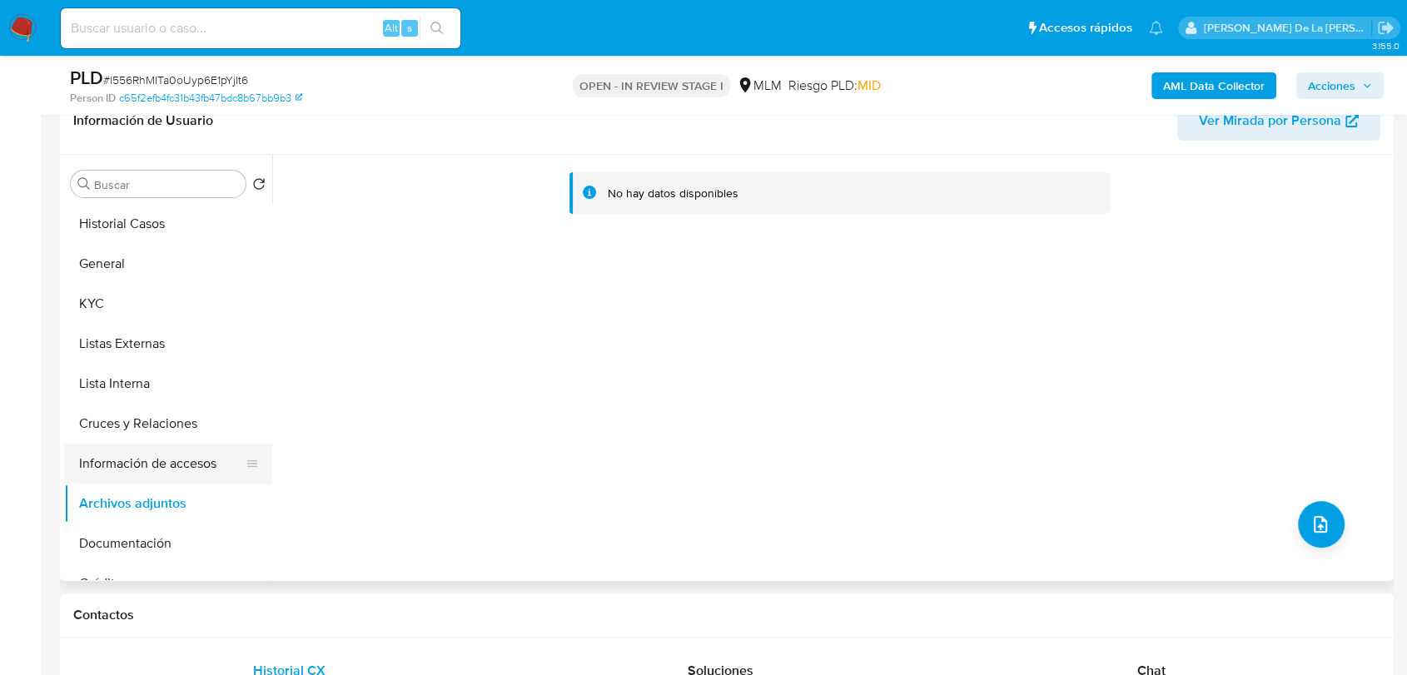
click at [167, 468] on button "Información de accesos" at bounding box center [161, 464] width 195 height 40
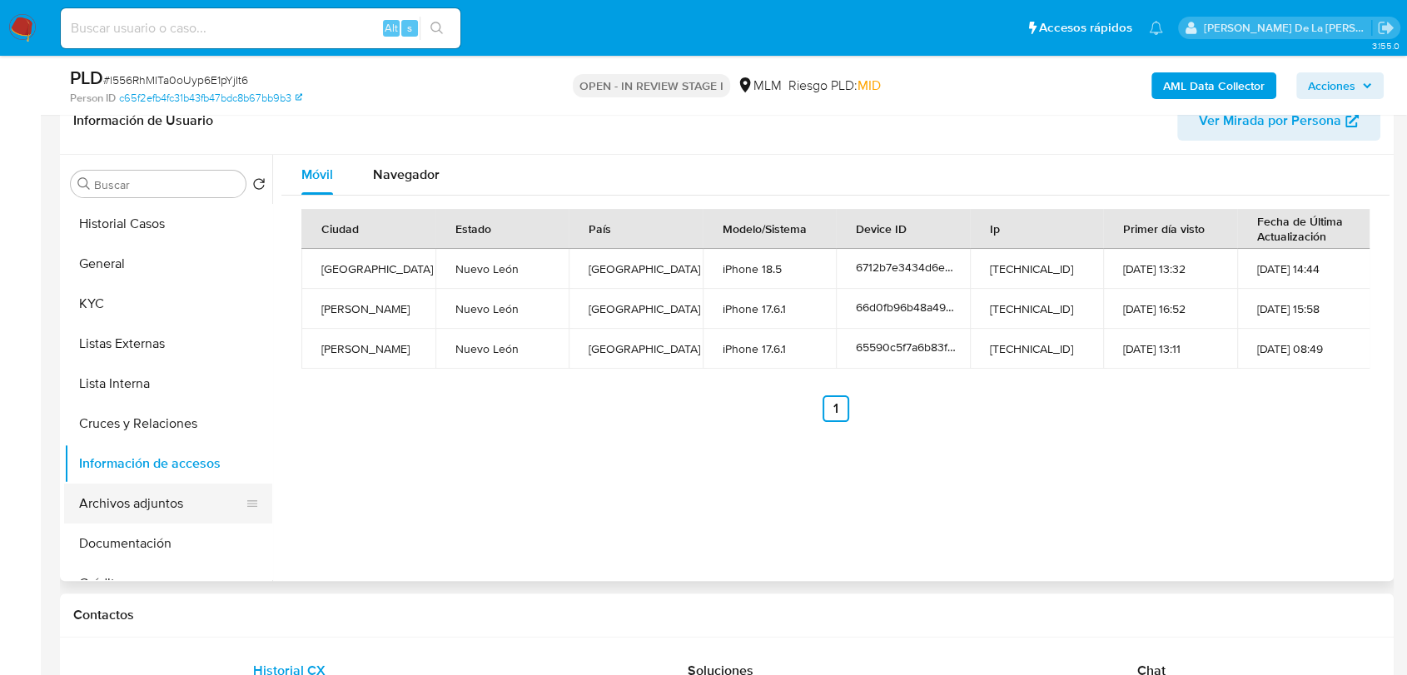
click at [162, 517] on button "Archivos adjuntos" at bounding box center [161, 504] width 195 height 40
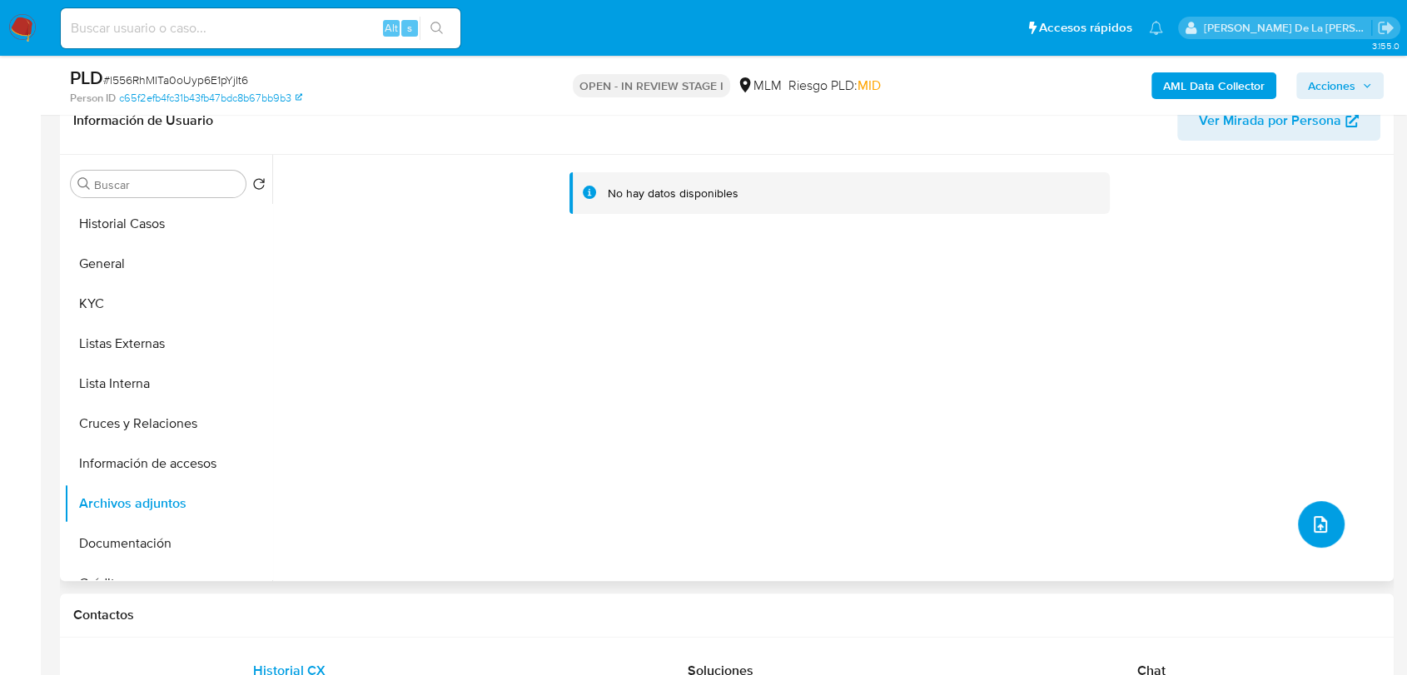
click at [1310, 515] on span "upload-file" at bounding box center [1320, 525] width 20 height 20
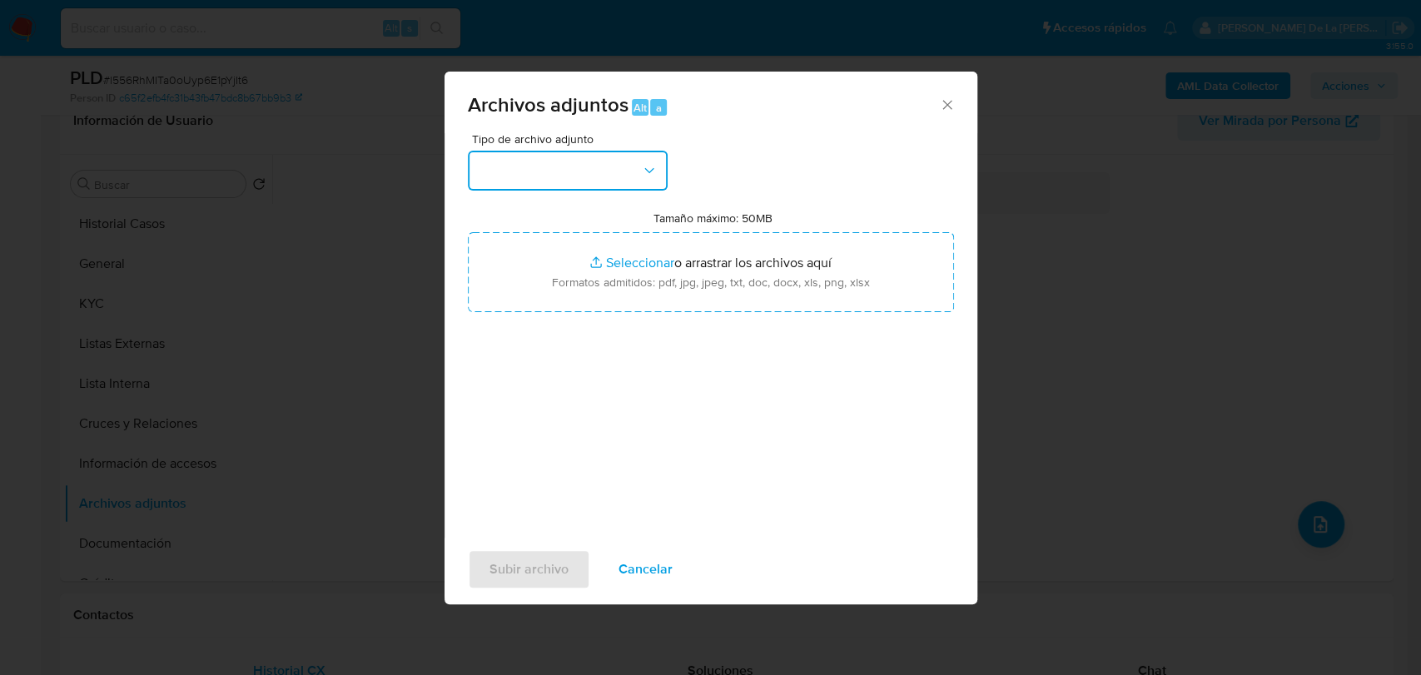
click at [599, 167] on button "button" at bounding box center [568, 171] width 200 height 40
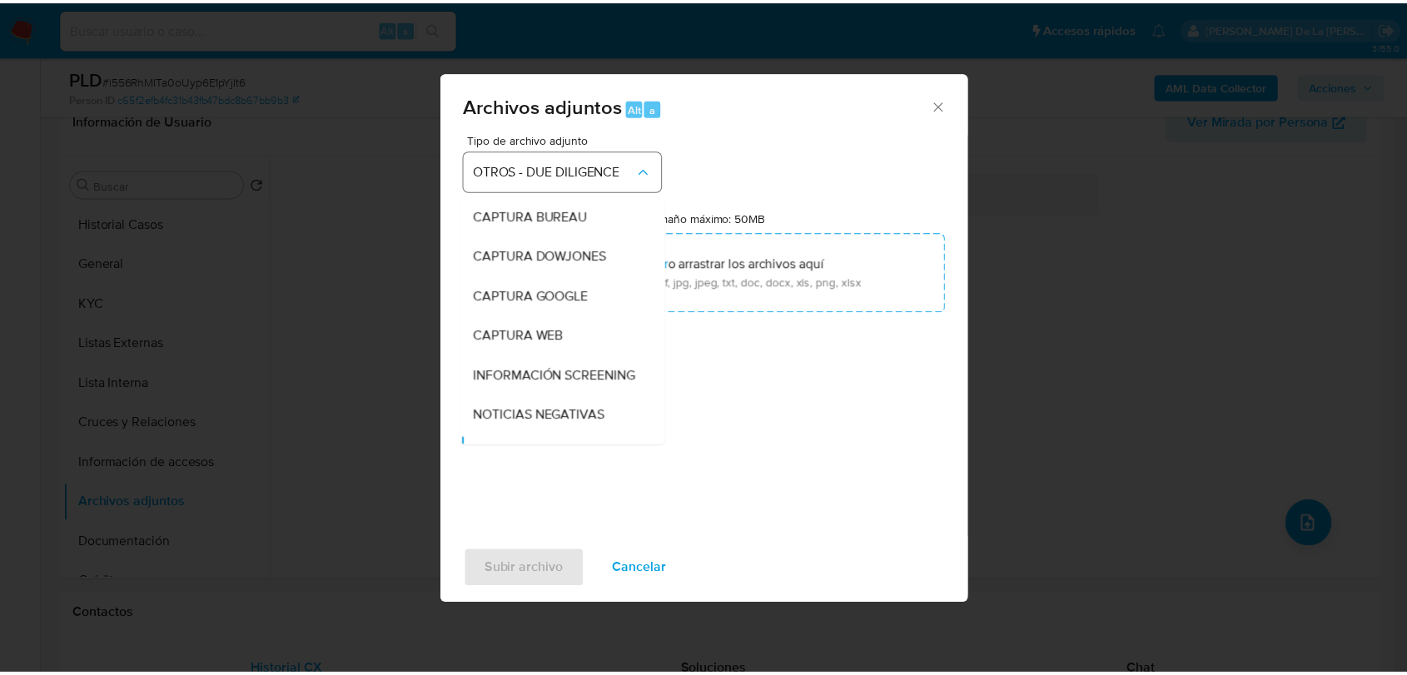
scroll to position [152, 0]
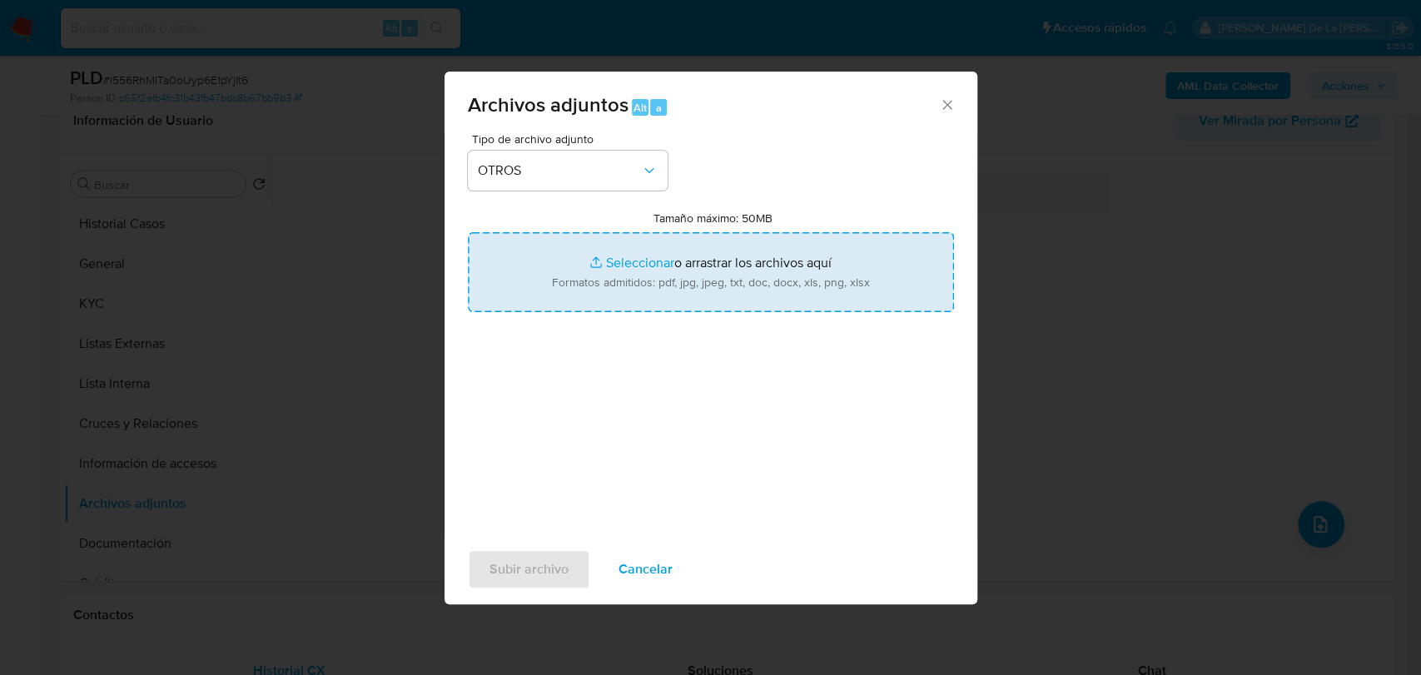
type input "C:\fakepath\465689262_ESTIBALIZ DEVANY MONTES HUMPHREYS_JUL2025_AT.xlsx"
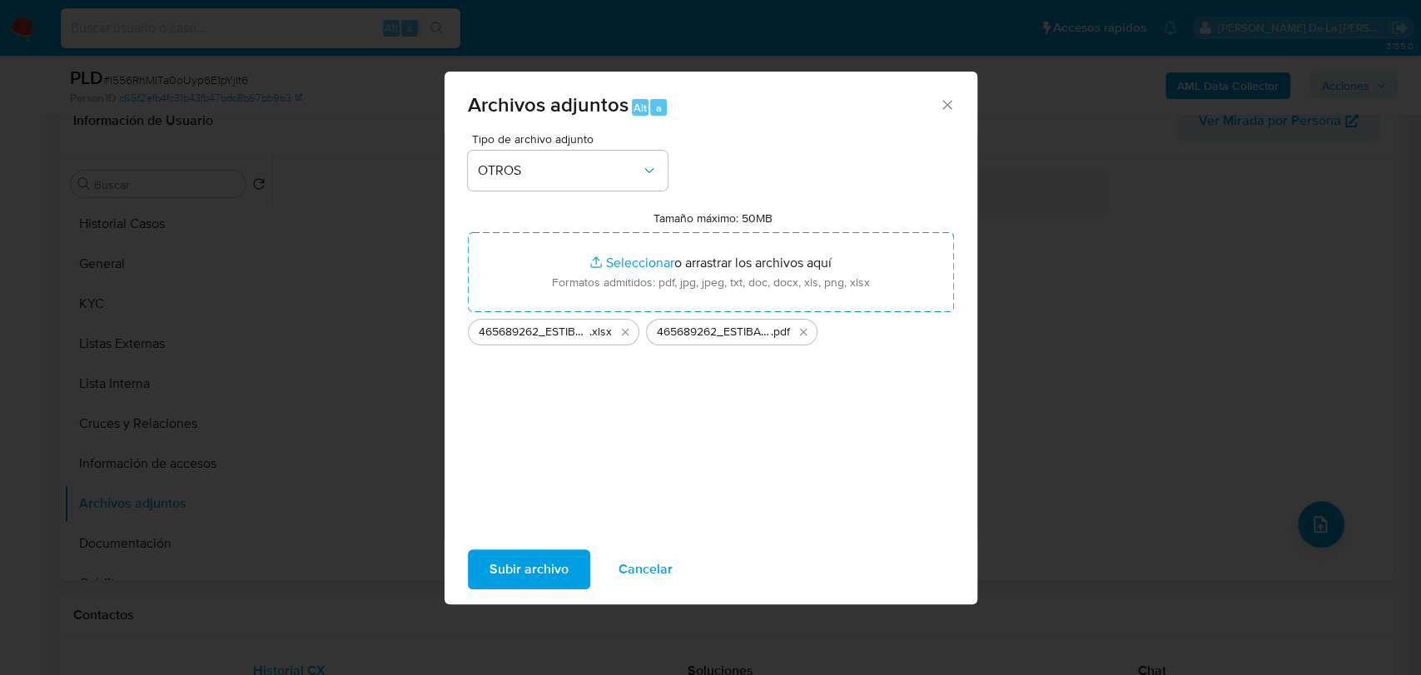
drag, startPoint x: 807, startPoint y: 623, endPoint x: 430, endPoint y: 250, distance: 530.4
drag, startPoint x: 430, startPoint y: 250, endPoint x: 509, endPoint y: 548, distance: 308.4
click at [509, 548] on div "Subir archivo Cancelar" at bounding box center [711, 569] width 533 height 63
click at [500, 556] on span "Subir archivo" at bounding box center [529, 569] width 79 height 37
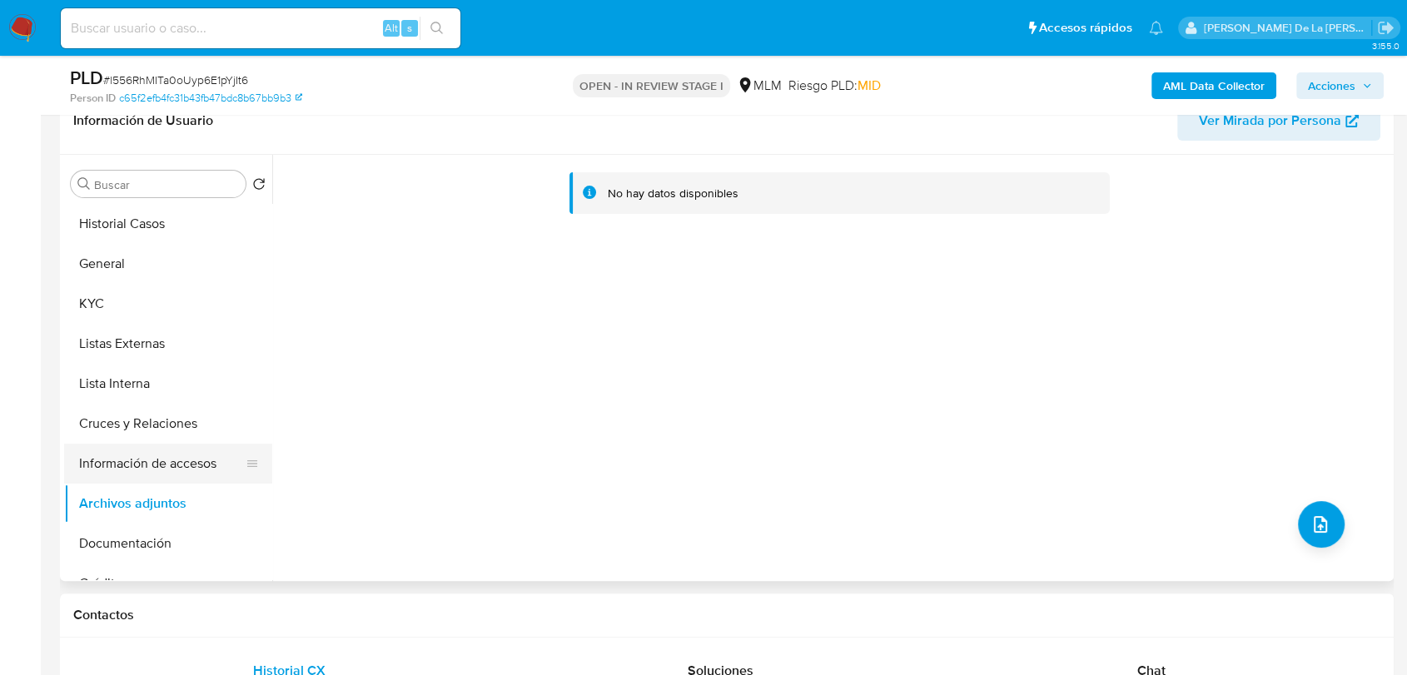
click at [82, 481] on button "Información de accesos" at bounding box center [161, 464] width 195 height 40
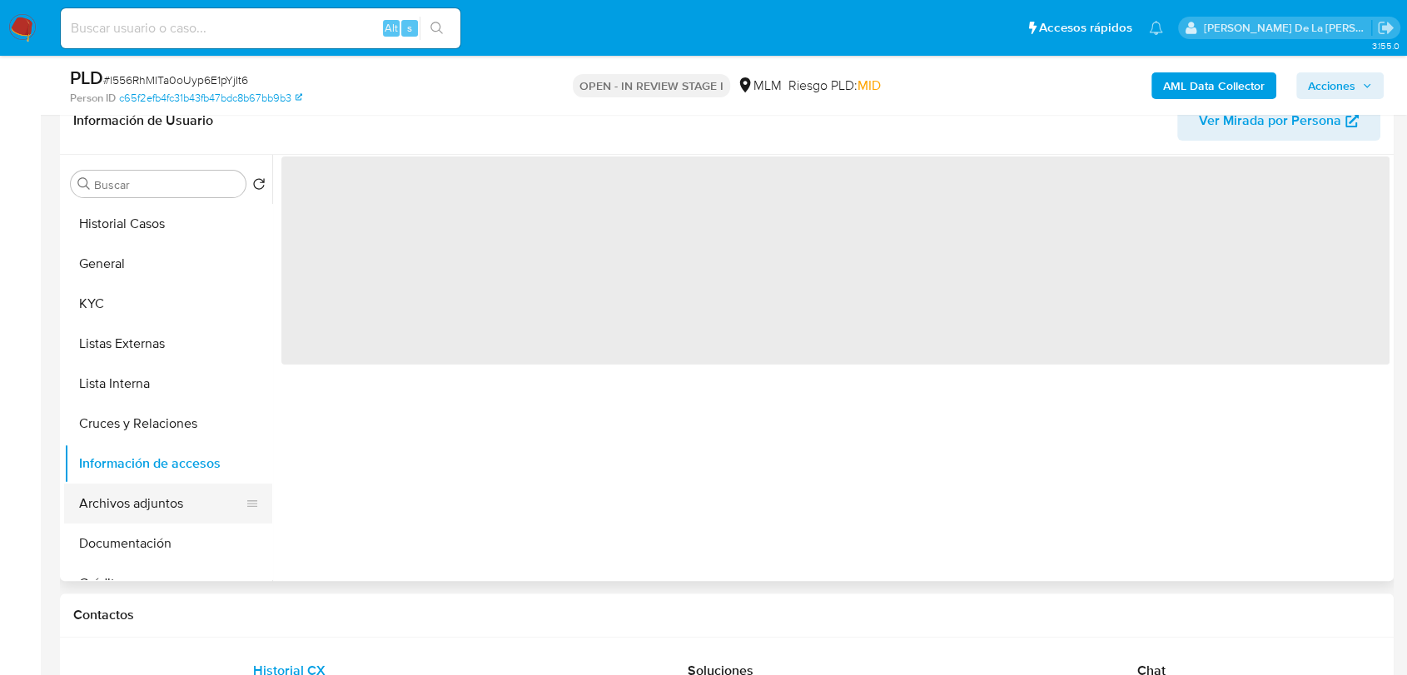
click at [107, 499] on button "Archivos adjuntos" at bounding box center [161, 504] width 195 height 40
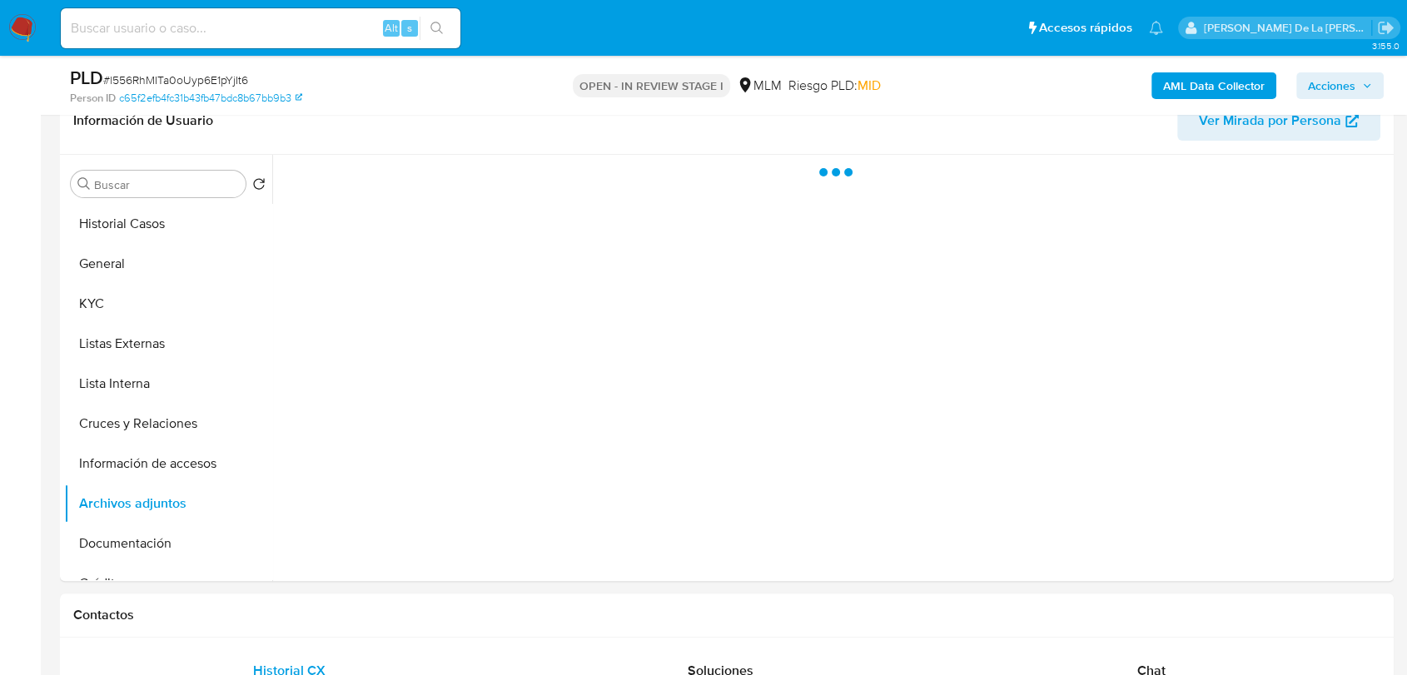
click at [1359, 63] on div "PLD # l556RhMITa0oUyp6E1pYjIt6 Person ID c65f2efb4fc31b43fb47bdc8b67bb9b3 OPEN …" at bounding box center [727, 85] width 1334 height 59
click at [1345, 80] on span "Acciones" at bounding box center [1331, 85] width 47 height 27
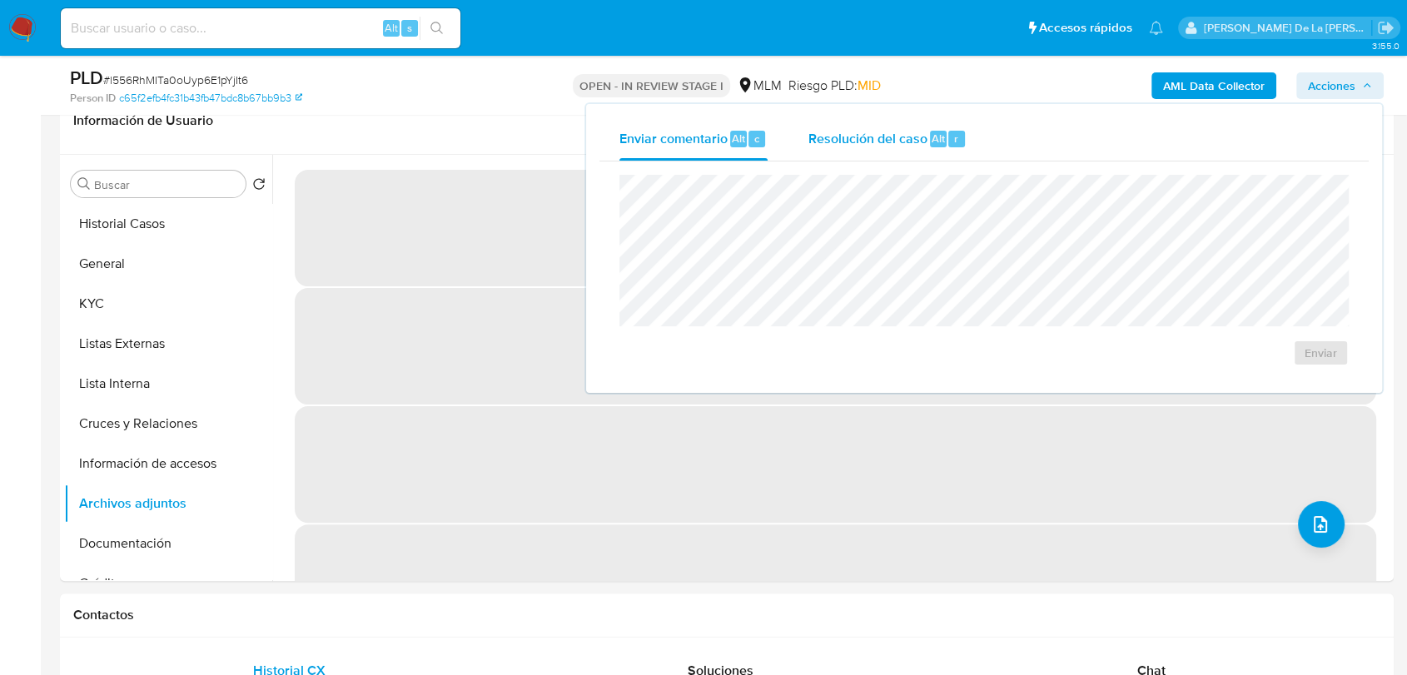
click at [883, 137] on span "Resolución del caso" at bounding box center [867, 137] width 119 height 19
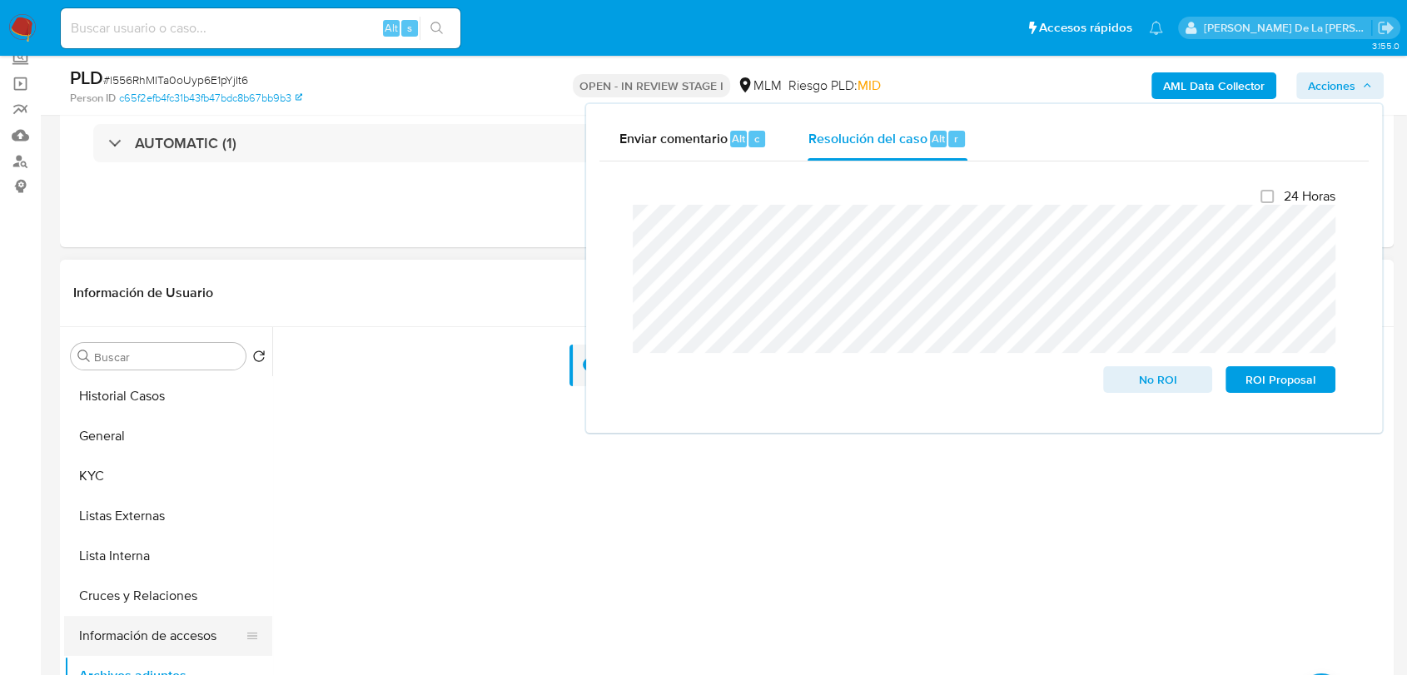
scroll to position [277, 0]
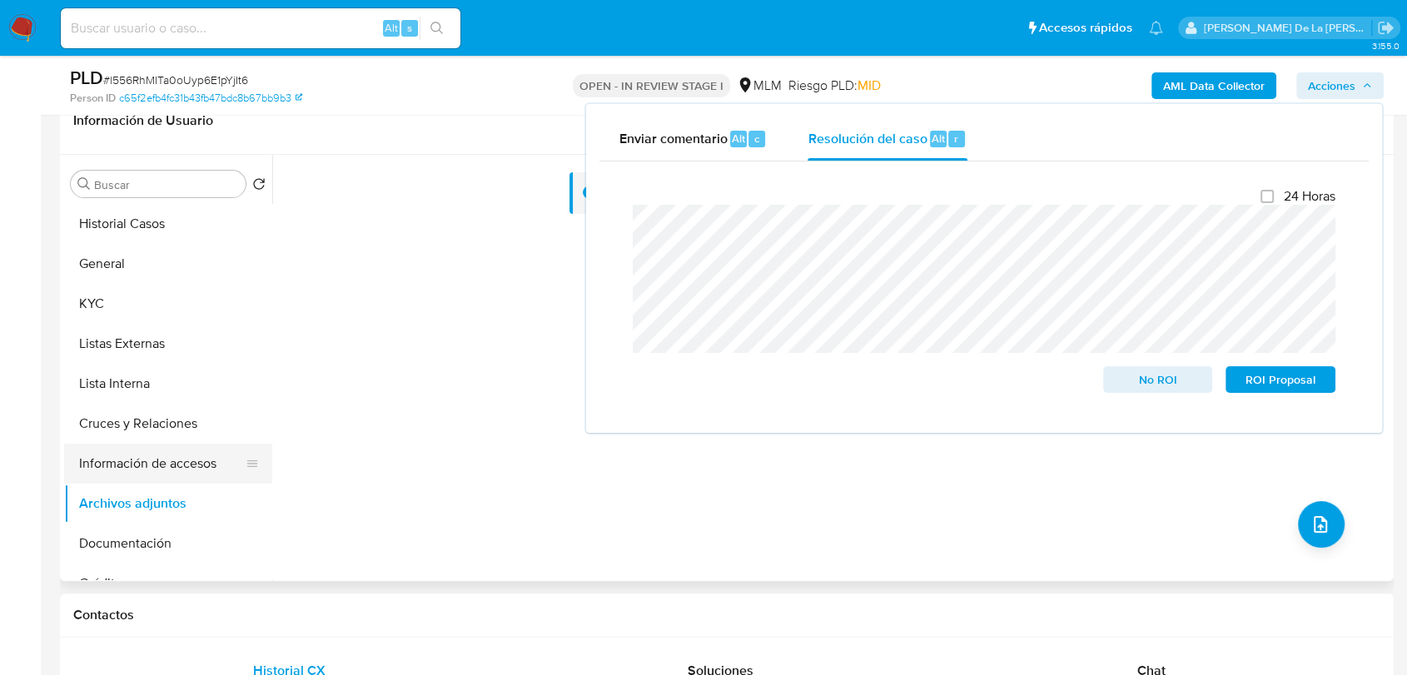
drag, startPoint x: 105, startPoint y: 429, endPoint x: 112, endPoint y: 452, distance: 24.5
click at [105, 431] on button "Cruces y Relaciones" at bounding box center [168, 424] width 208 height 40
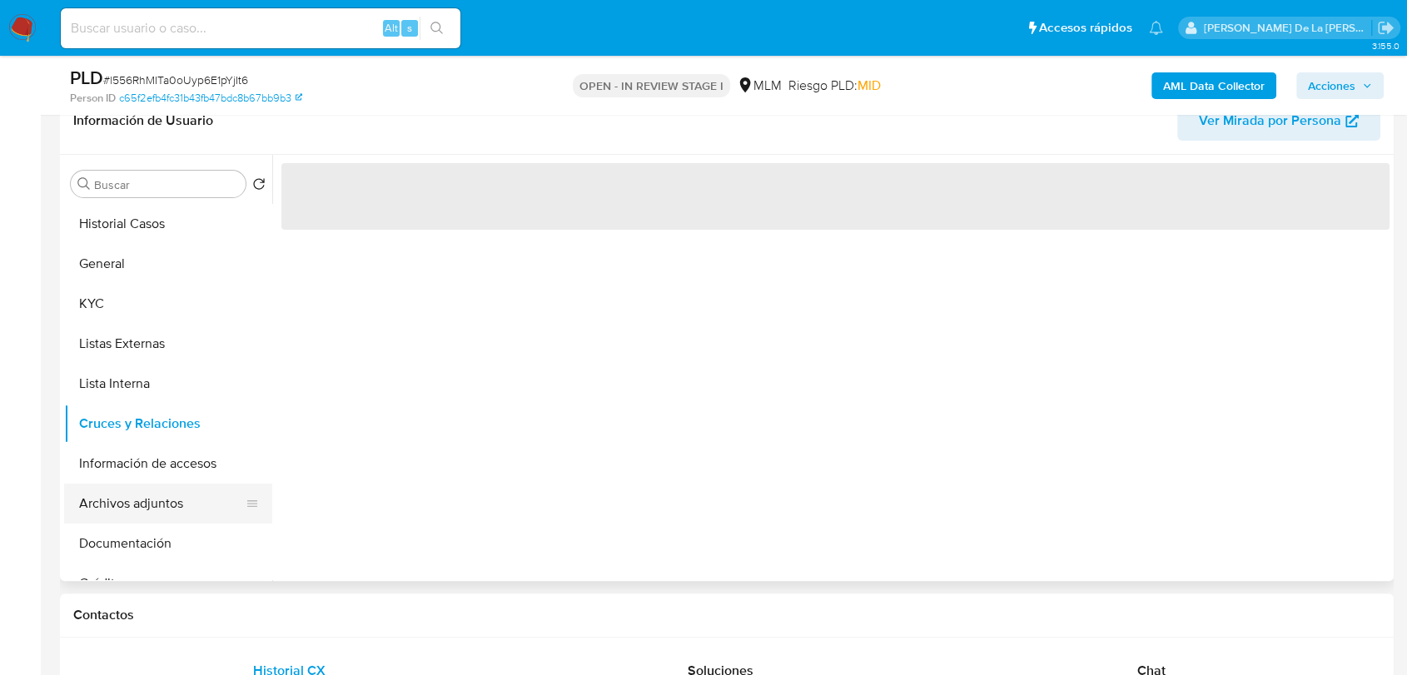
click at [120, 496] on button "Archivos adjuntos" at bounding box center [161, 504] width 195 height 40
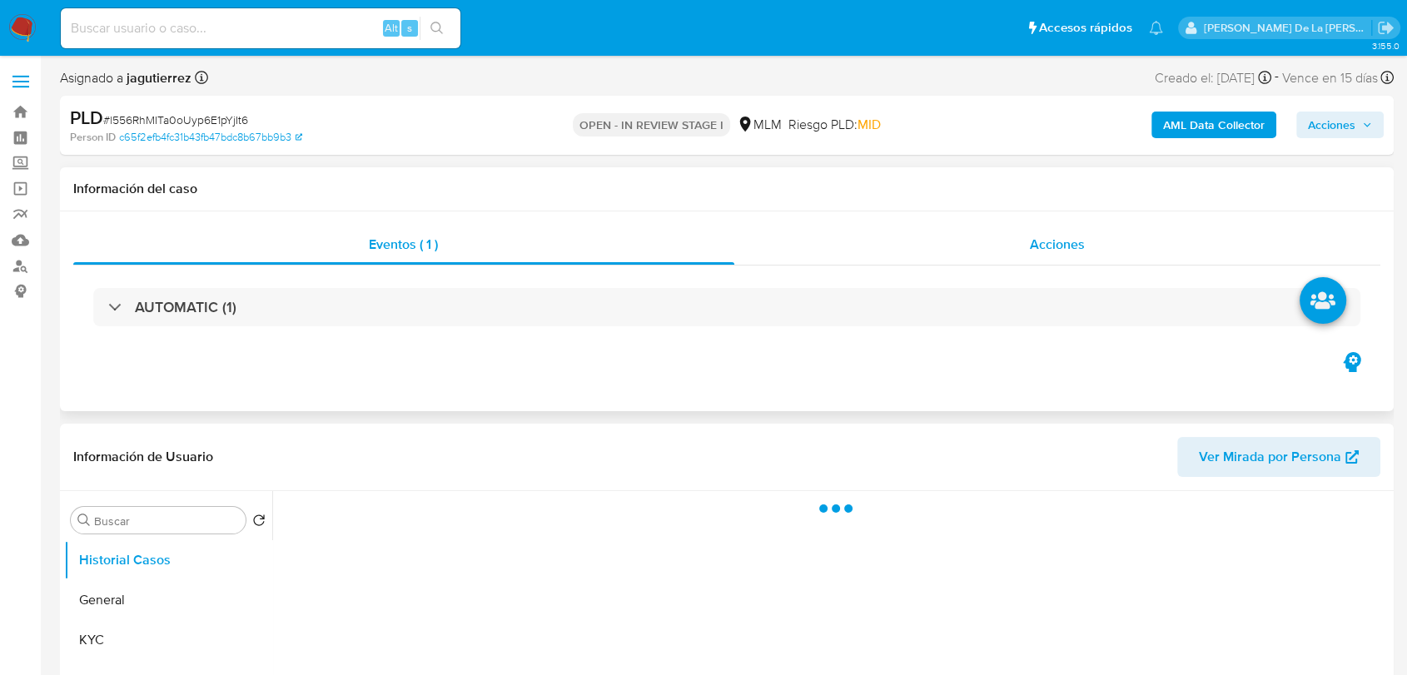
click at [958, 234] on div "Acciones" at bounding box center [1057, 245] width 647 height 40
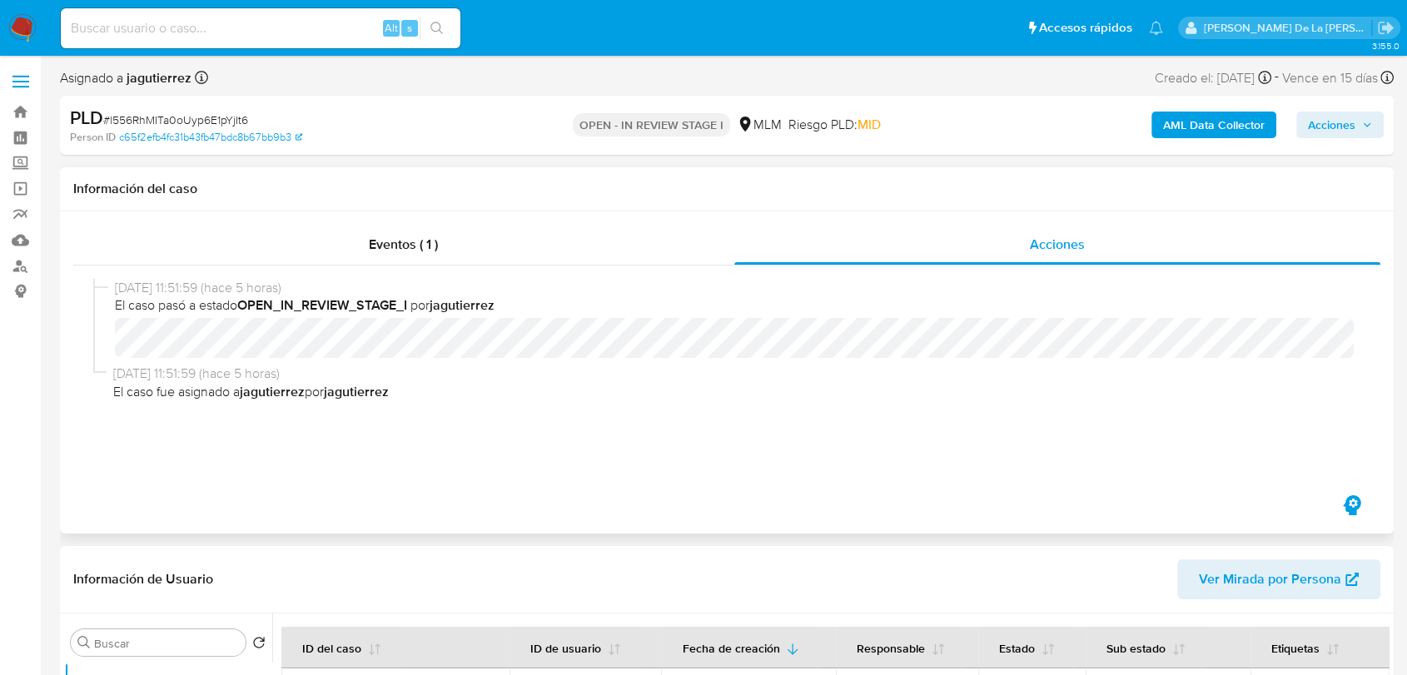
select select "10"
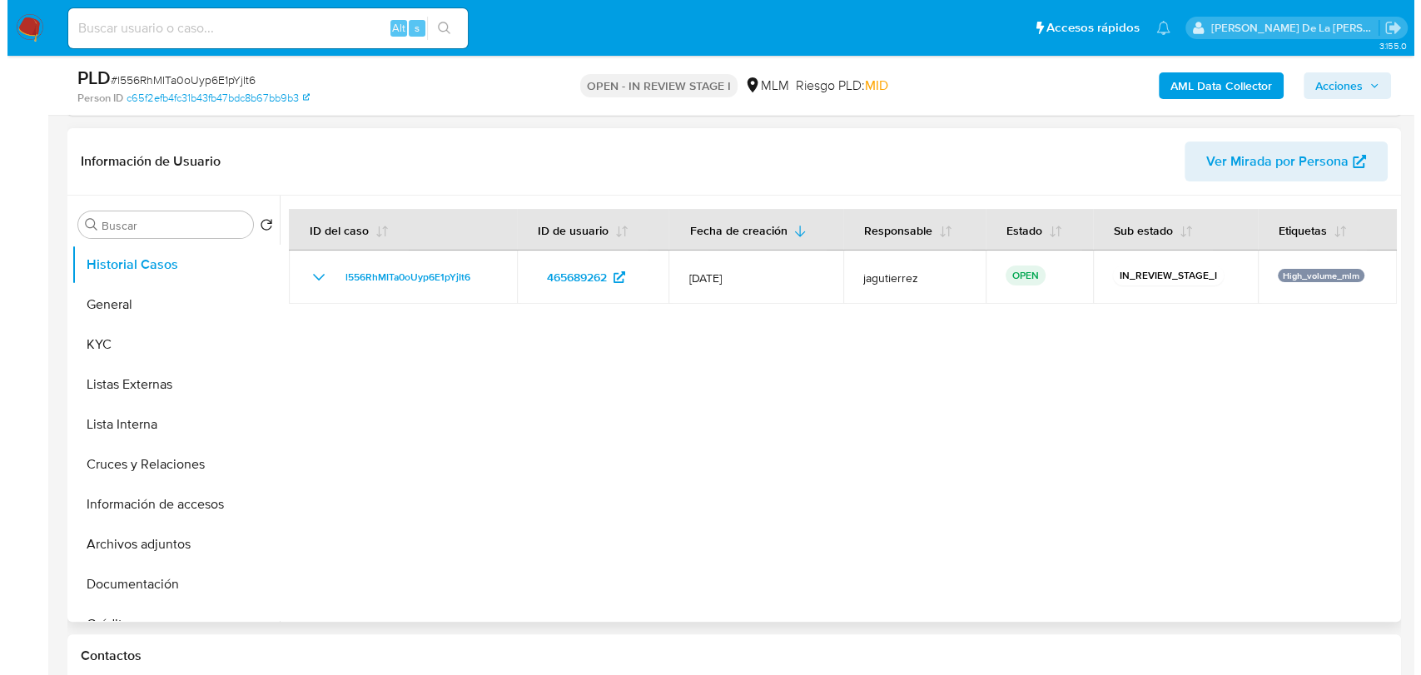
scroll to position [370, 0]
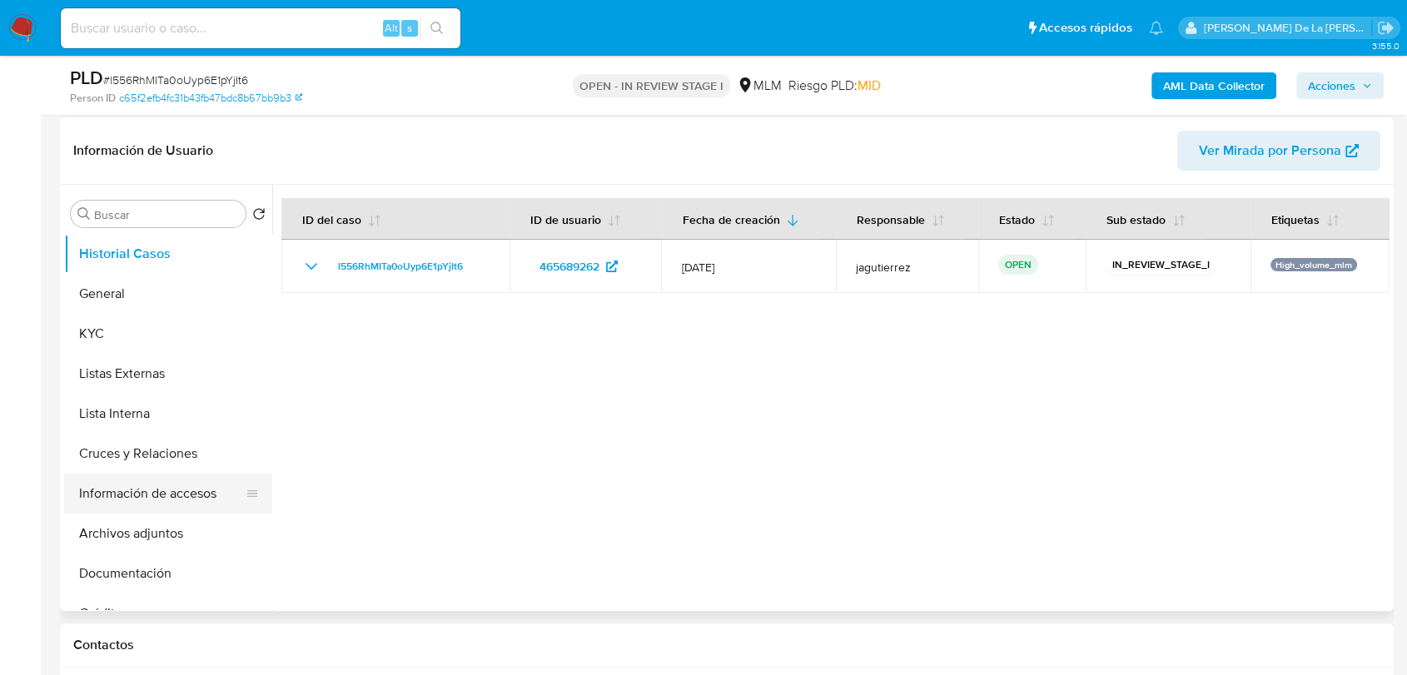
click at [172, 504] on button "Información de accesos" at bounding box center [161, 494] width 195 height 40
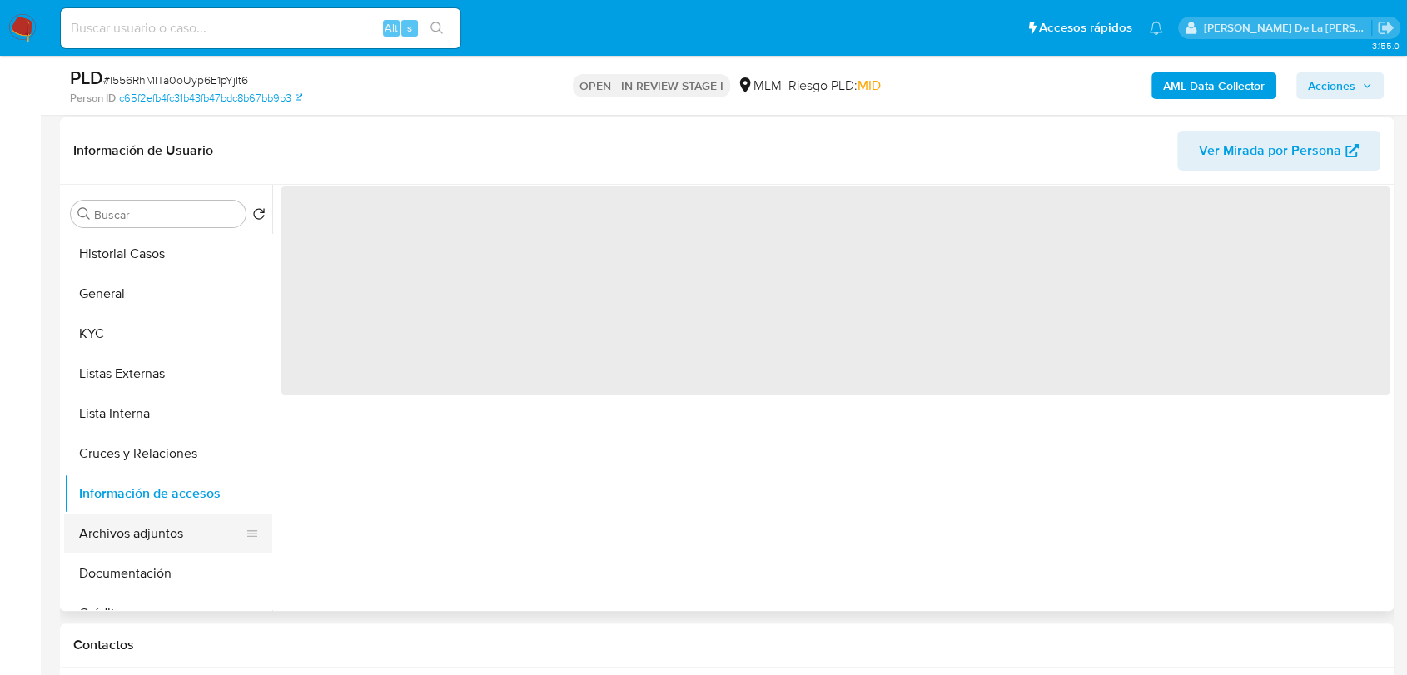
click at [157, 533] on button "Archivos adjuntos" at bounding box center [161, 534] width 195 height 40
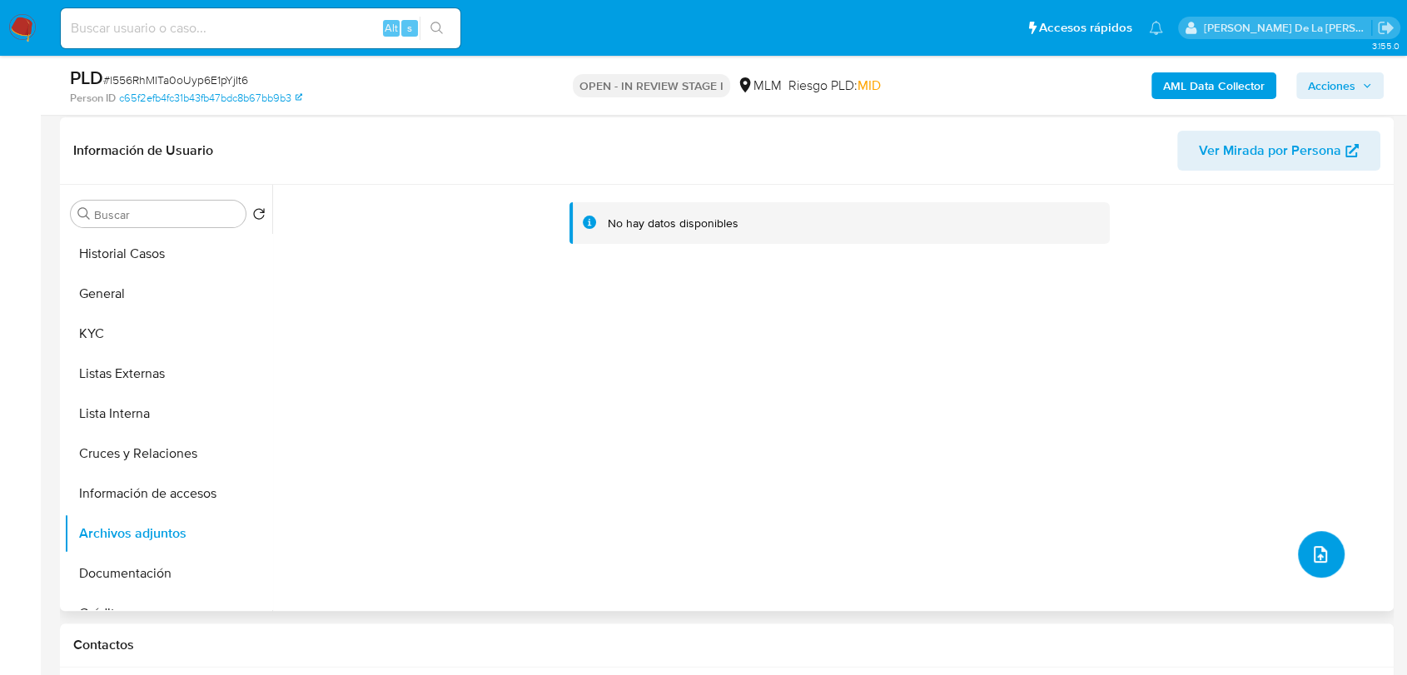
click at [1299, 539] on button "upload-file" at bounding box center [1321, 554] width 47 height 47
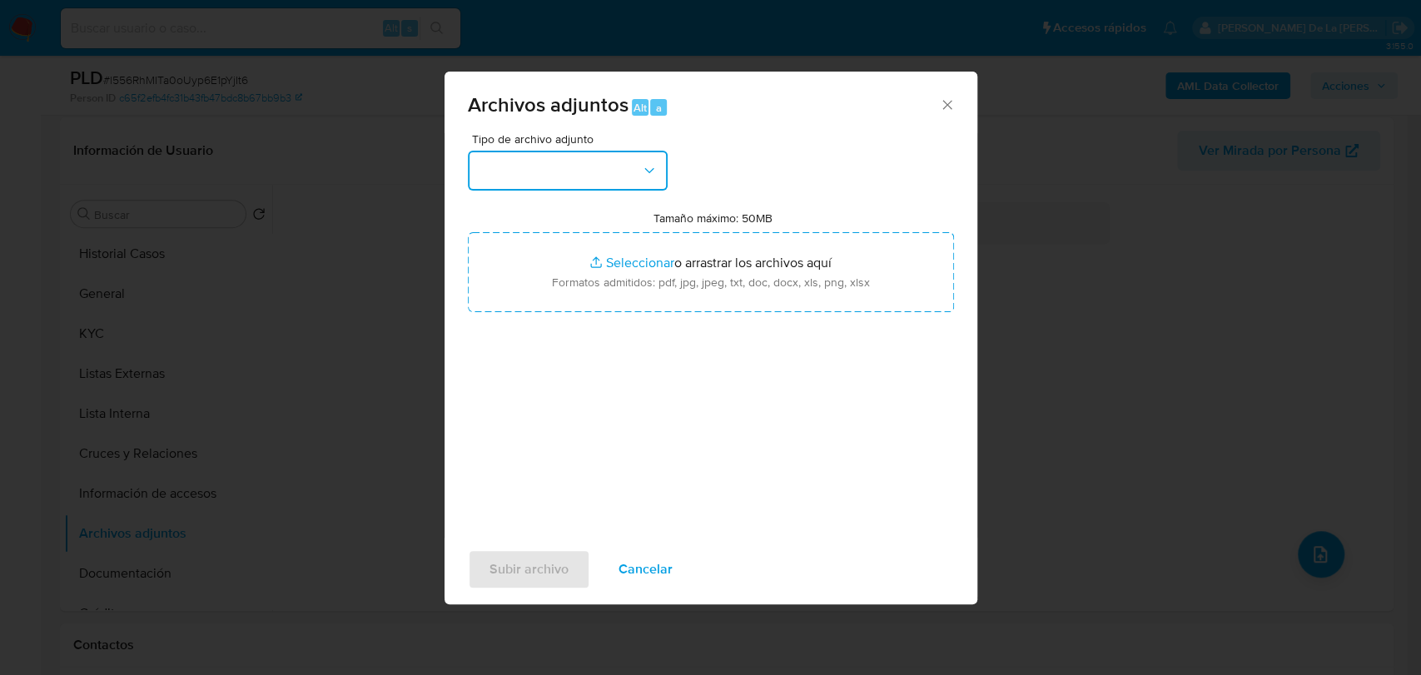
click at [605, 168] on button "button" at bounding box center [568, 171] width 200 height 40
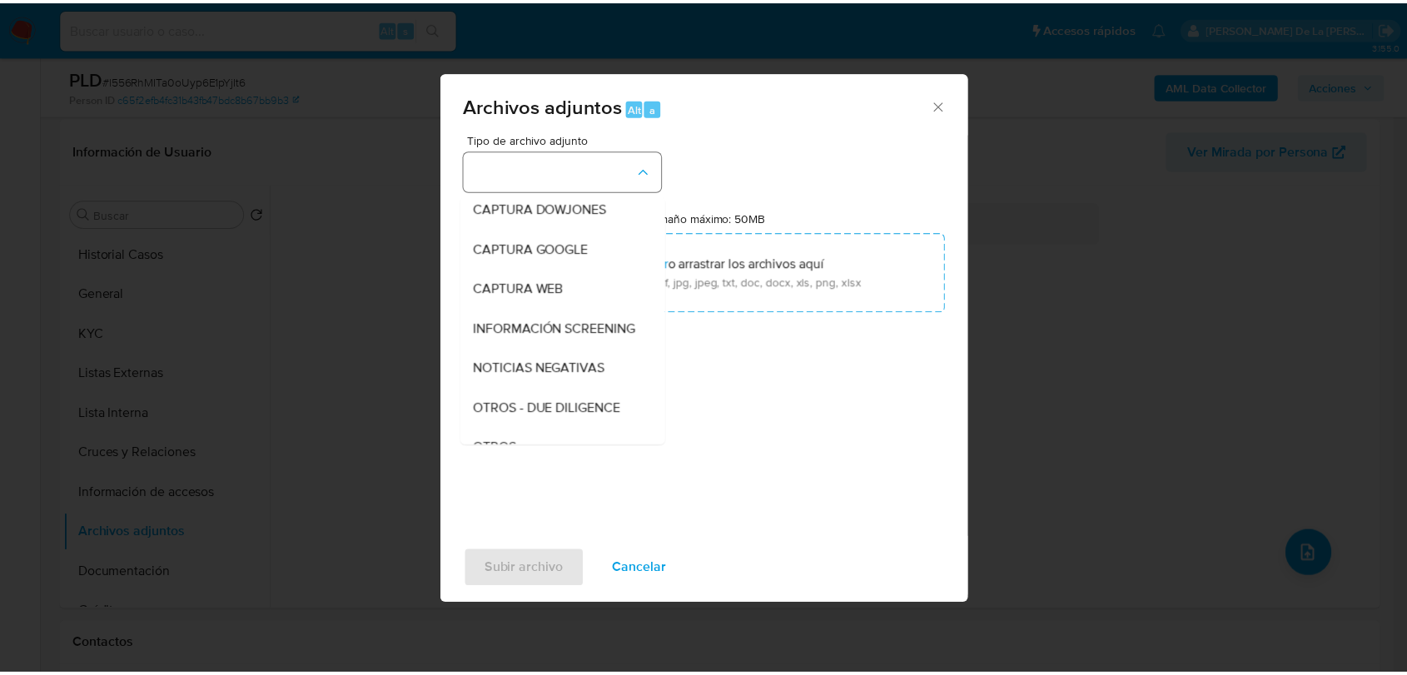
scroll to position [87, 0]
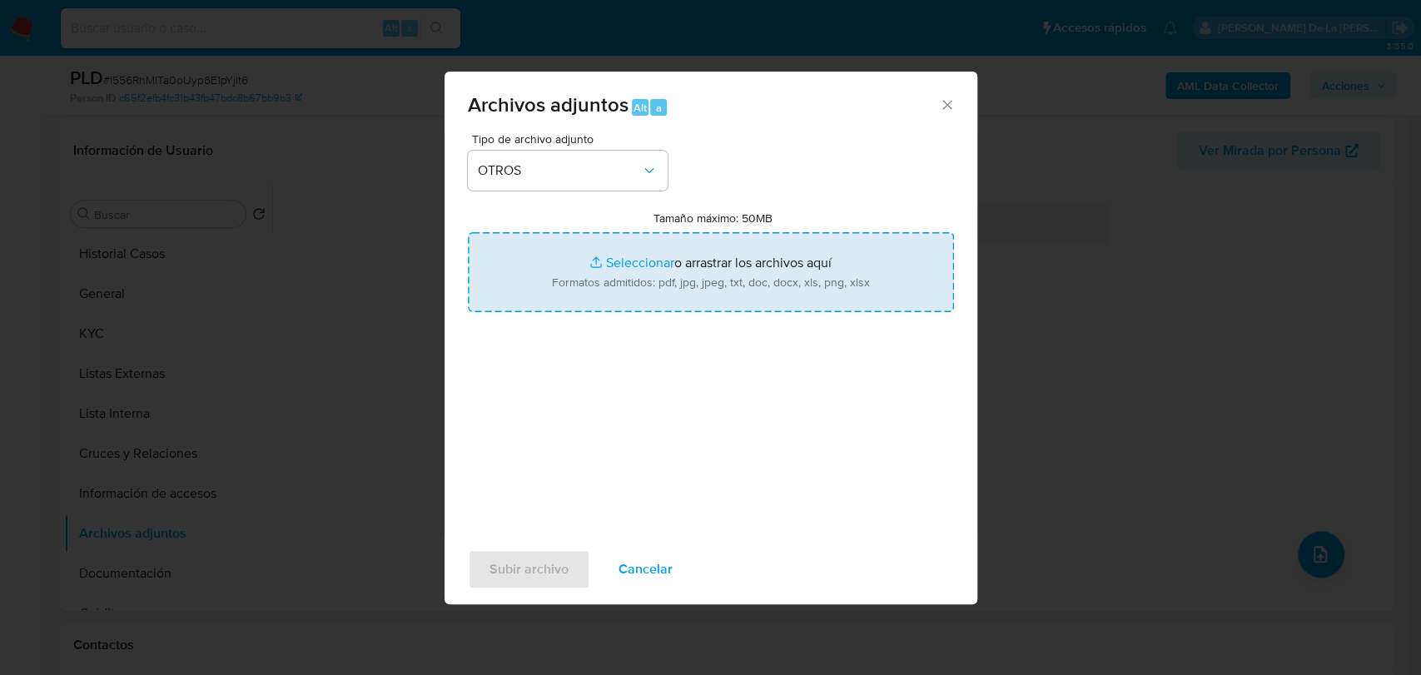
type input "C:\fakepath\465689262_ESTIBALIZ DEVANY MONTES HUMPHREYS_JUL2025_AT.xlsx"
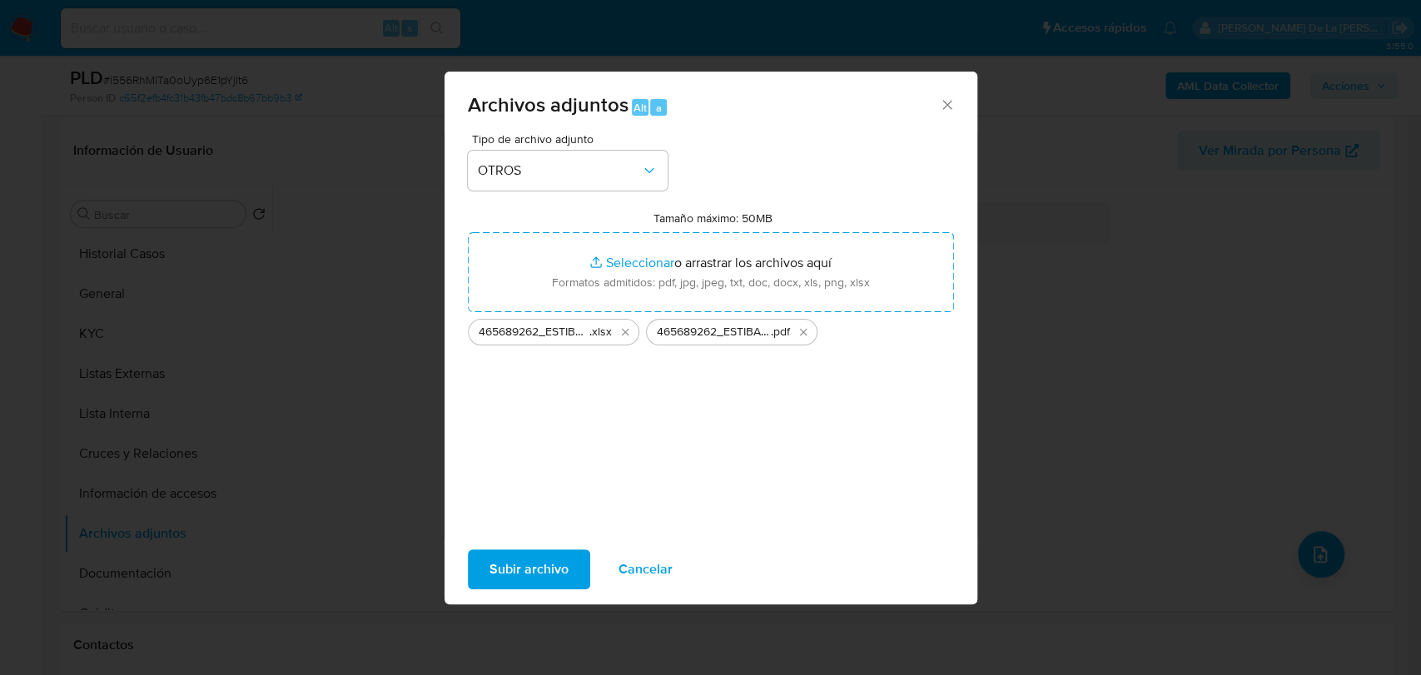
click at [546, 564] on span "Subir archivo" at bounding box center [529, 569] width 79 height 37
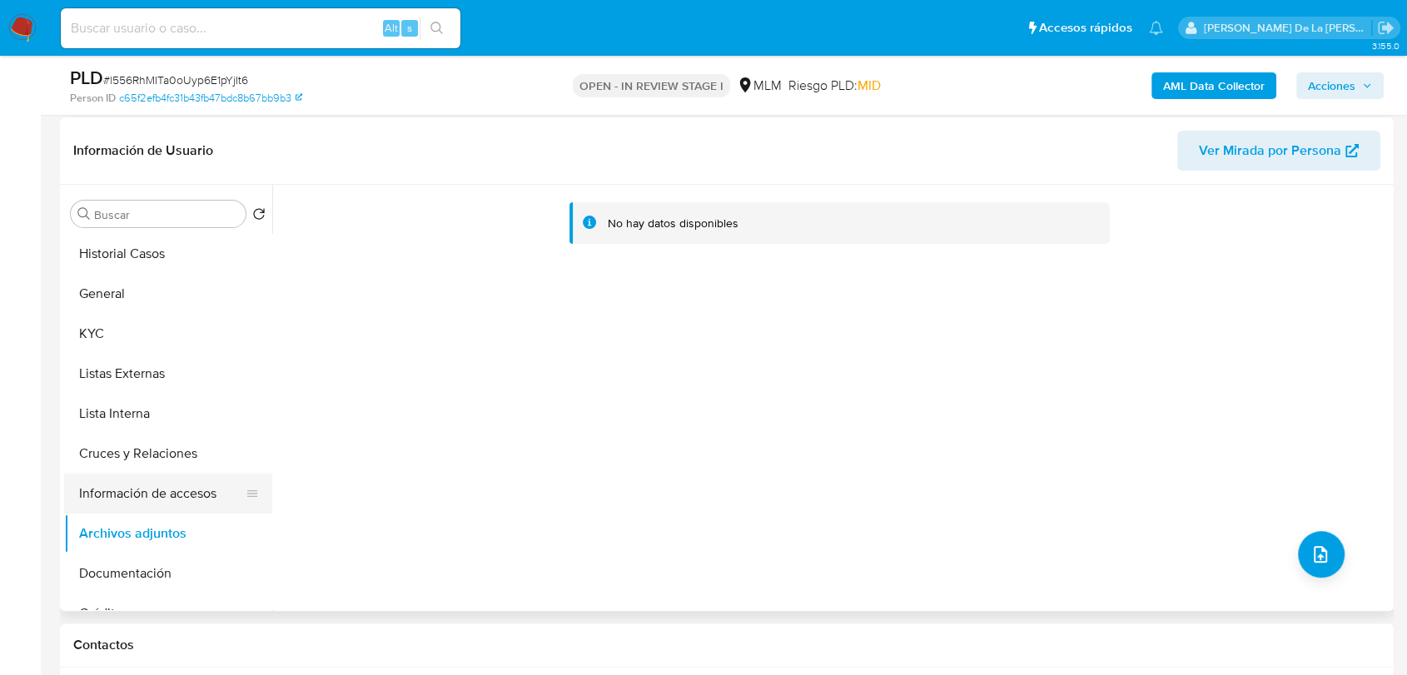
click at [112, 492] on button "Información de accesos" at bounding box center [161, 494] width 195 height 40
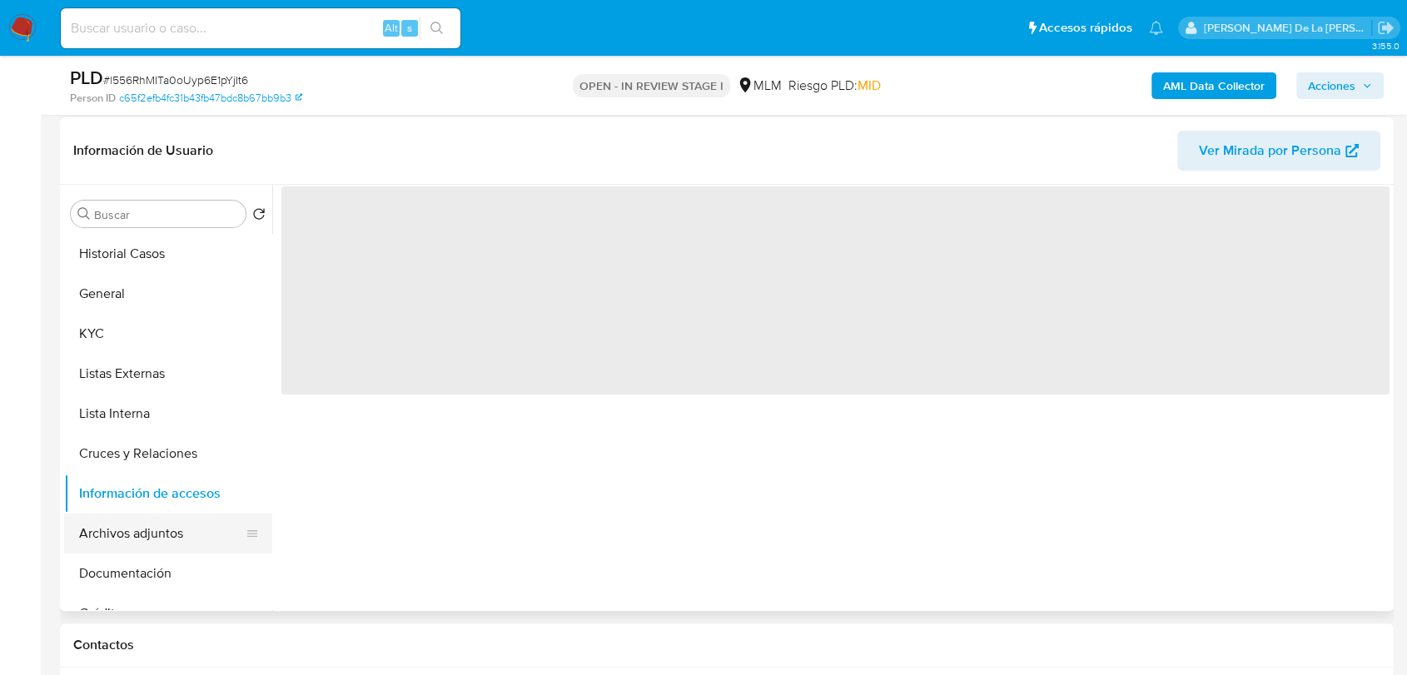
click at [137, 528] on button "Archivos adjuntos" at bounding box center [161, 534] width 195 height 40
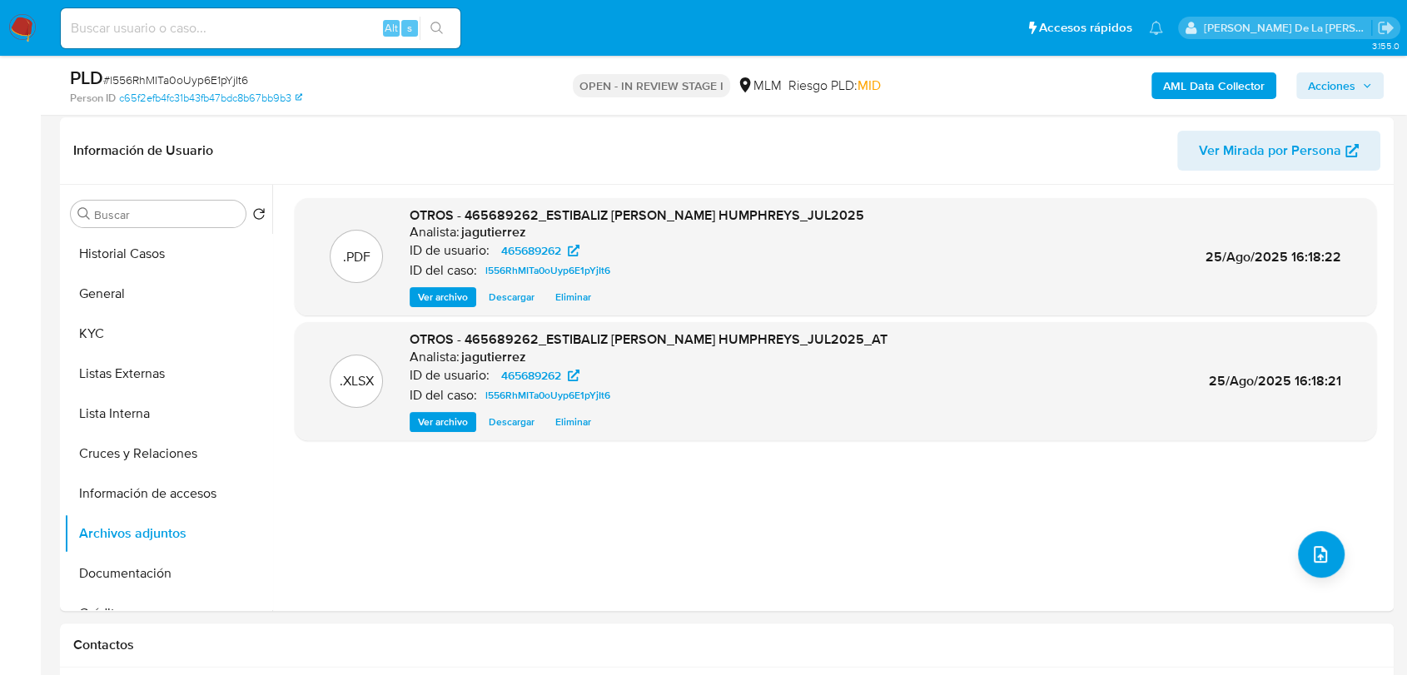
click at [1316, 92] on span "Acciones" at bounding box center [1331, 85] width 47 height 27
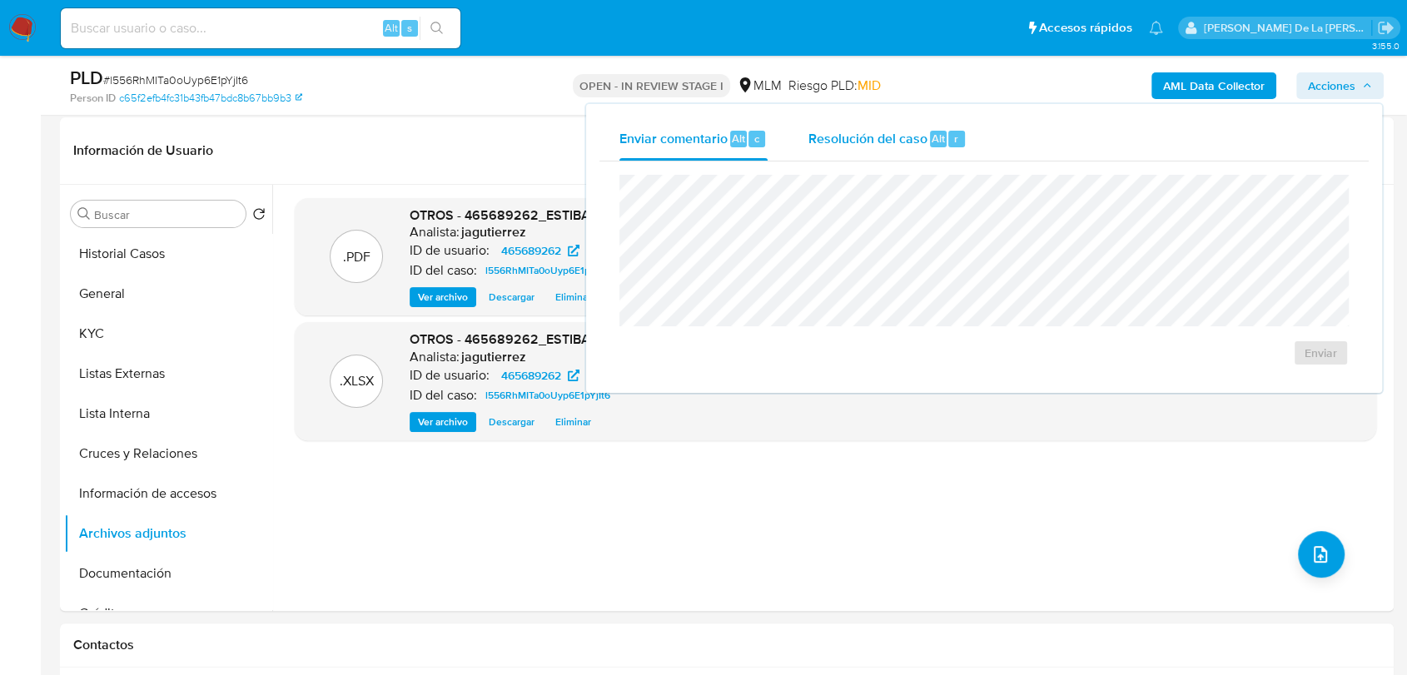
click at [868, 140] on span "Resolución del caso" at bounding box center [867, 137] width 119 height 19
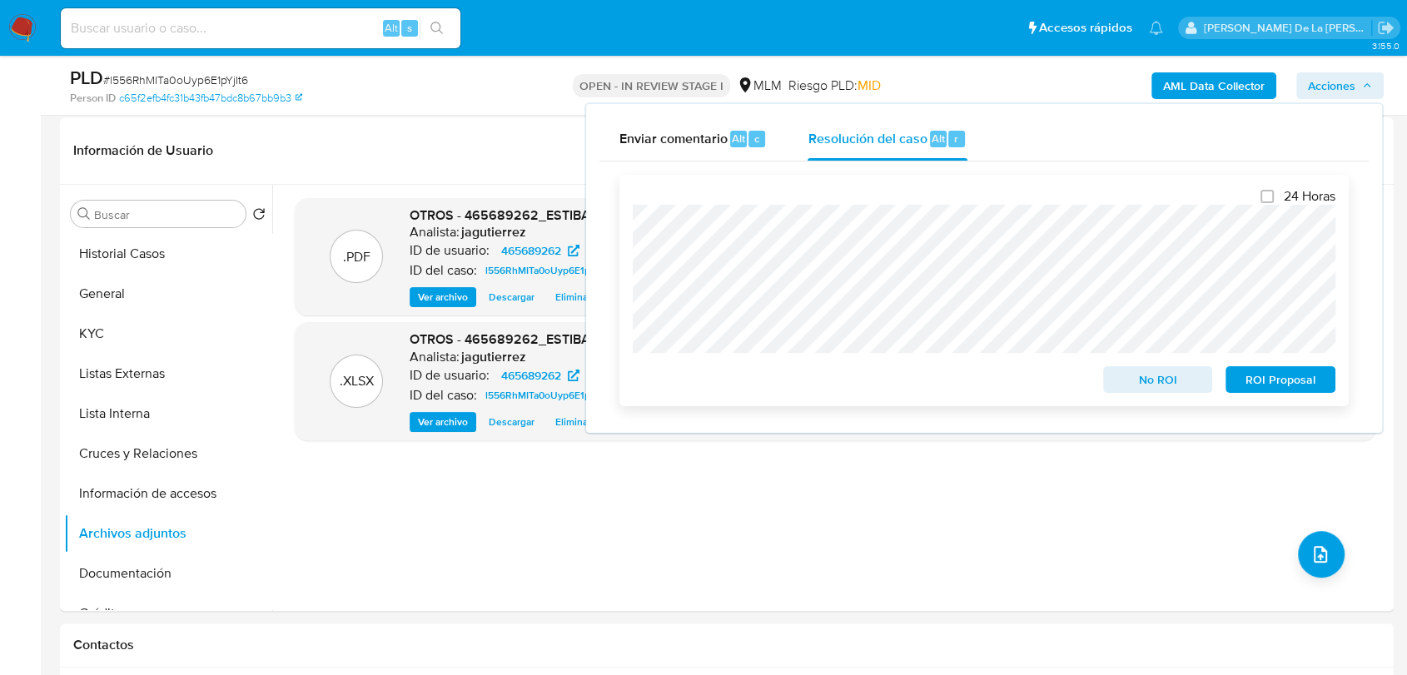
click at [1138, 379] on span "No ROI" at bounding box center [1158, 379] width 87 height 23
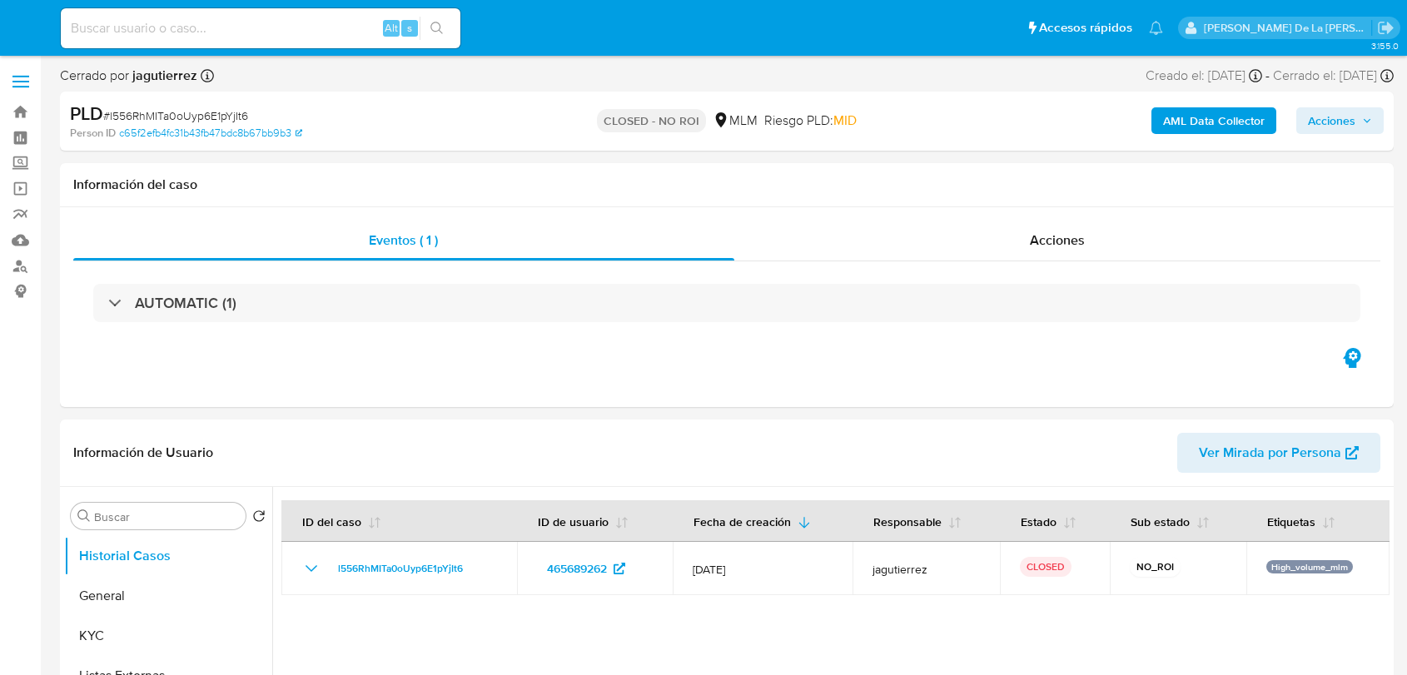
select select "10"
click at [33, 31] on nav "Pausado Ver notificaciones Alt s Accesos rápidos Presiona las siguientes teclas…" at bounding box center [703, 28] width 1407 height 56
click at [17, 32] on img at bounding box center [22, 28] width 28 height 28
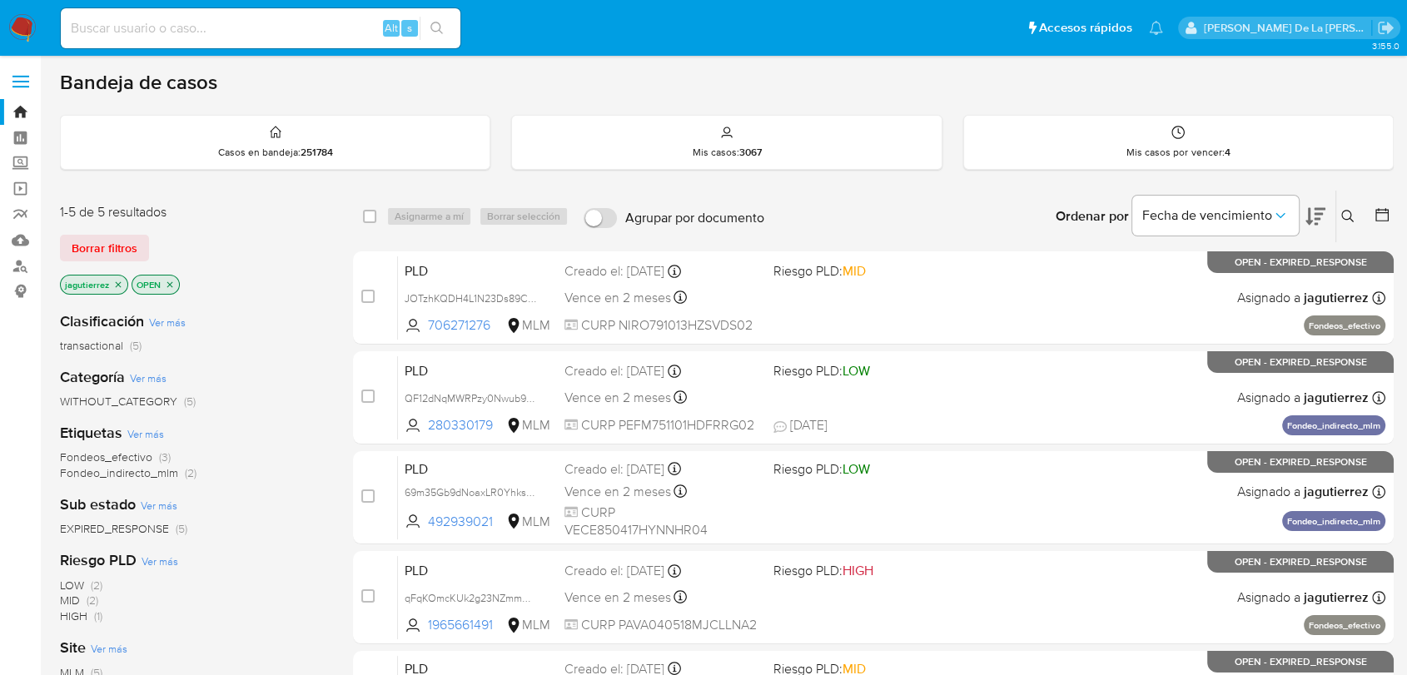
click at [1355, 209] on button at bounding box center [1349, 216] width 27 height 20
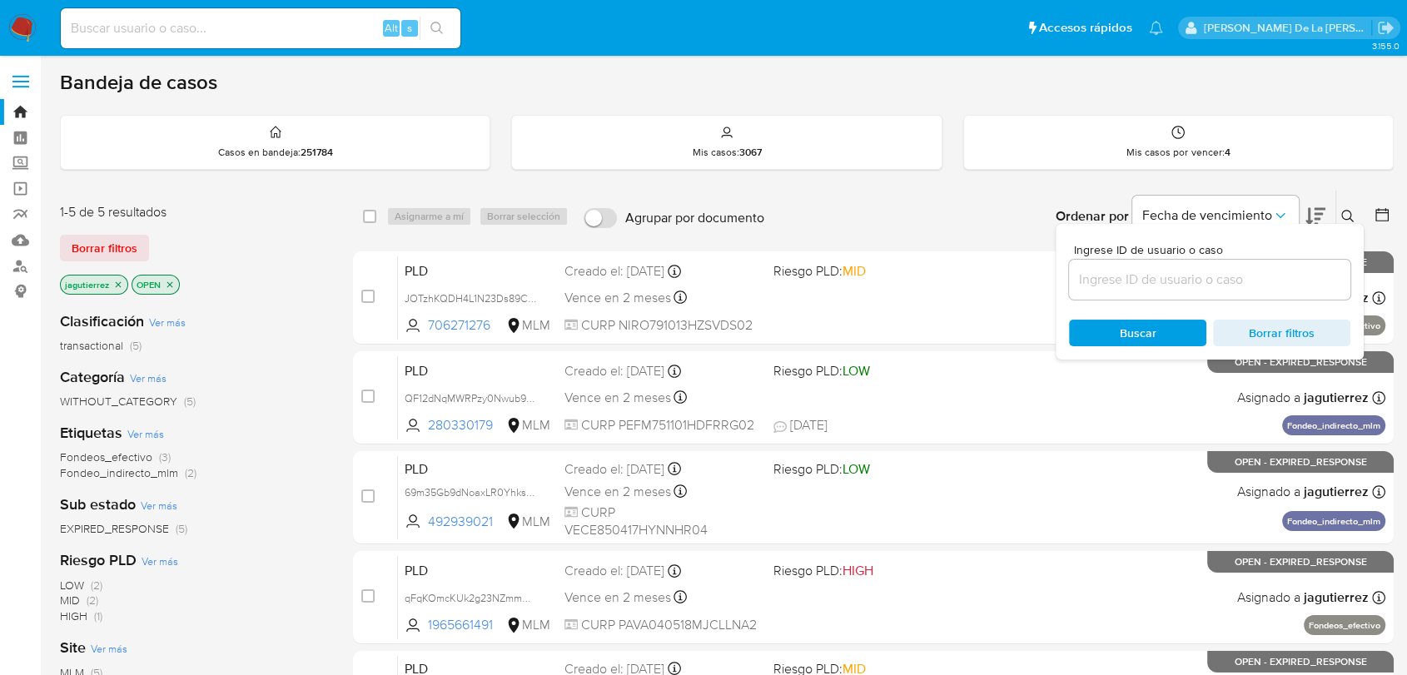
click at [1209, 253] on span "Ingrese ID de usuario o caso" at bounding box center [1214, 250] width 281 height 12
click at [1185, 281] on input at bounding box center [1209, 280] width 281 height 22
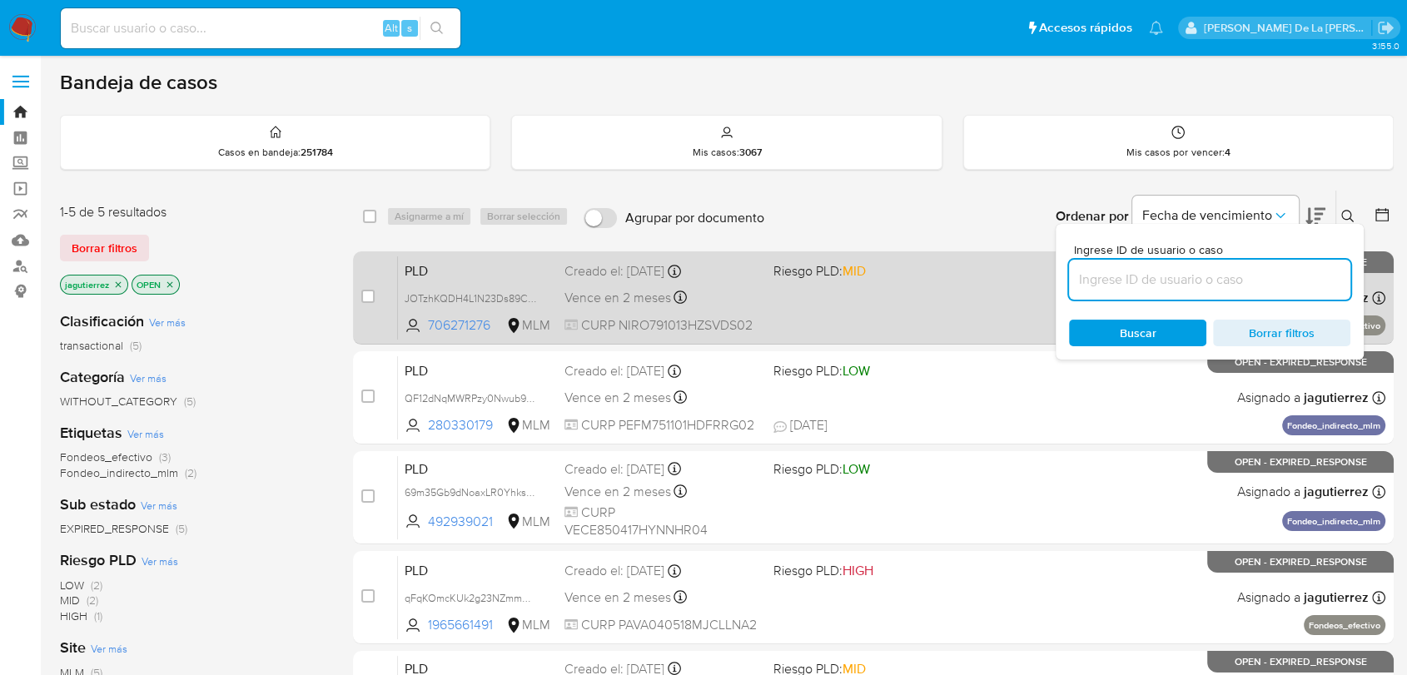
paste input "719473880 1522539606"
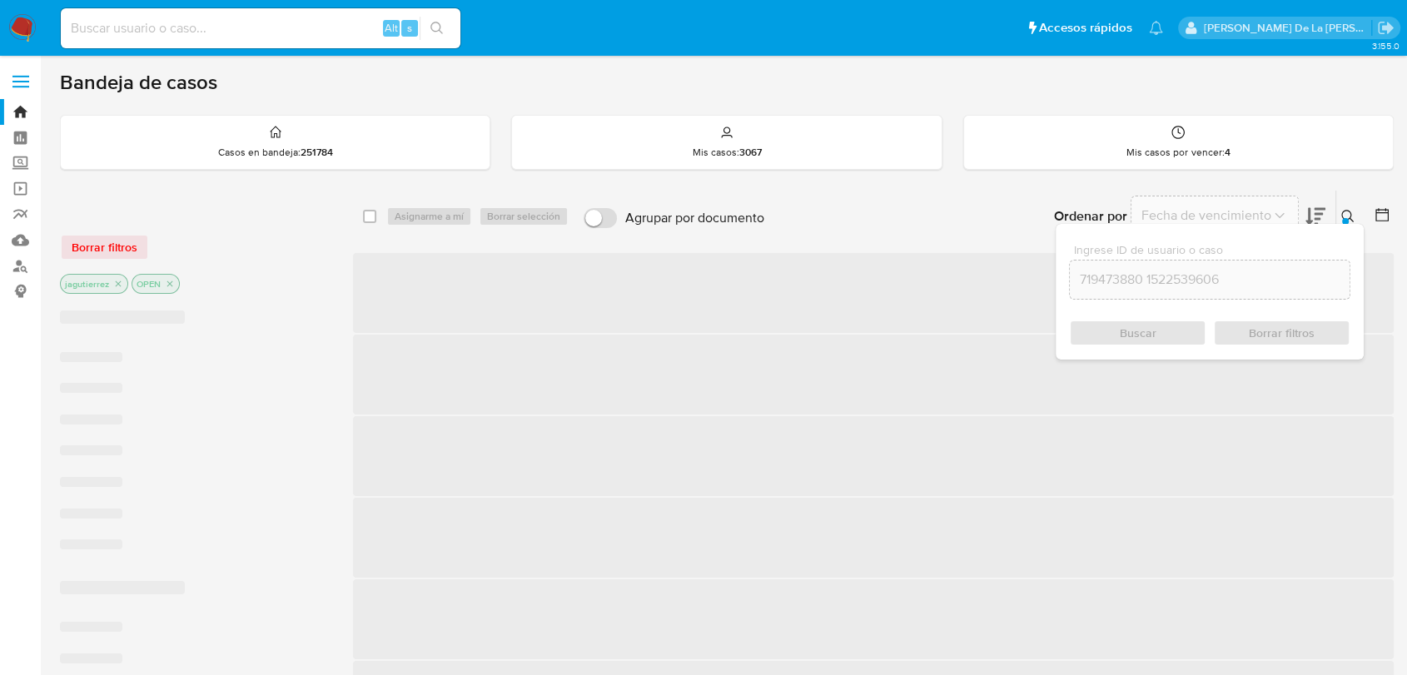
click at [1191, 272] on input "719473880 1522539606" at bounding box center [1210, 280] width 280 height 22
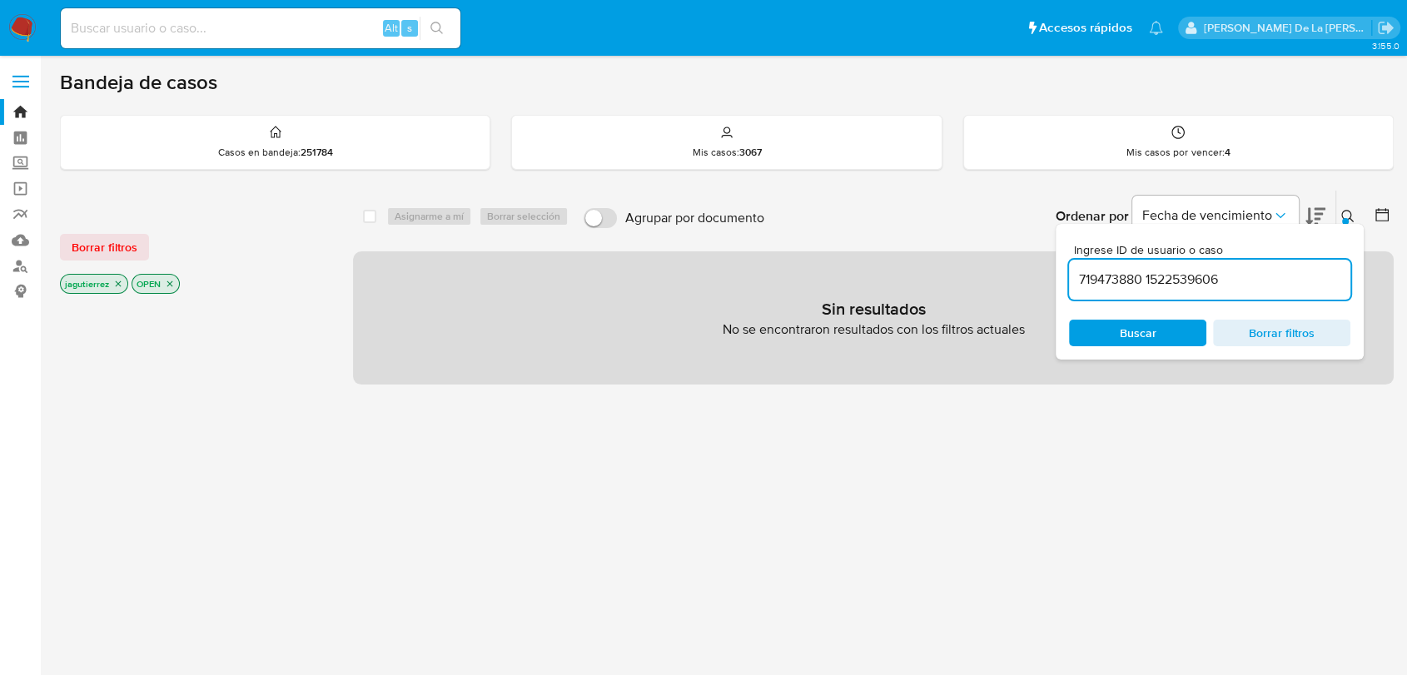
click at [1191, 274] on input "719473880 1522539606" at bounding box center [1209, 280] width 281 height 22
click at [1160, 285] on input "719473880" at bounding box center [1209, 280] width 281 height 22
type input "719473880"
click at [113, 284] on icon "close-filter" at bounding box center [118, 284] width 10 height 10
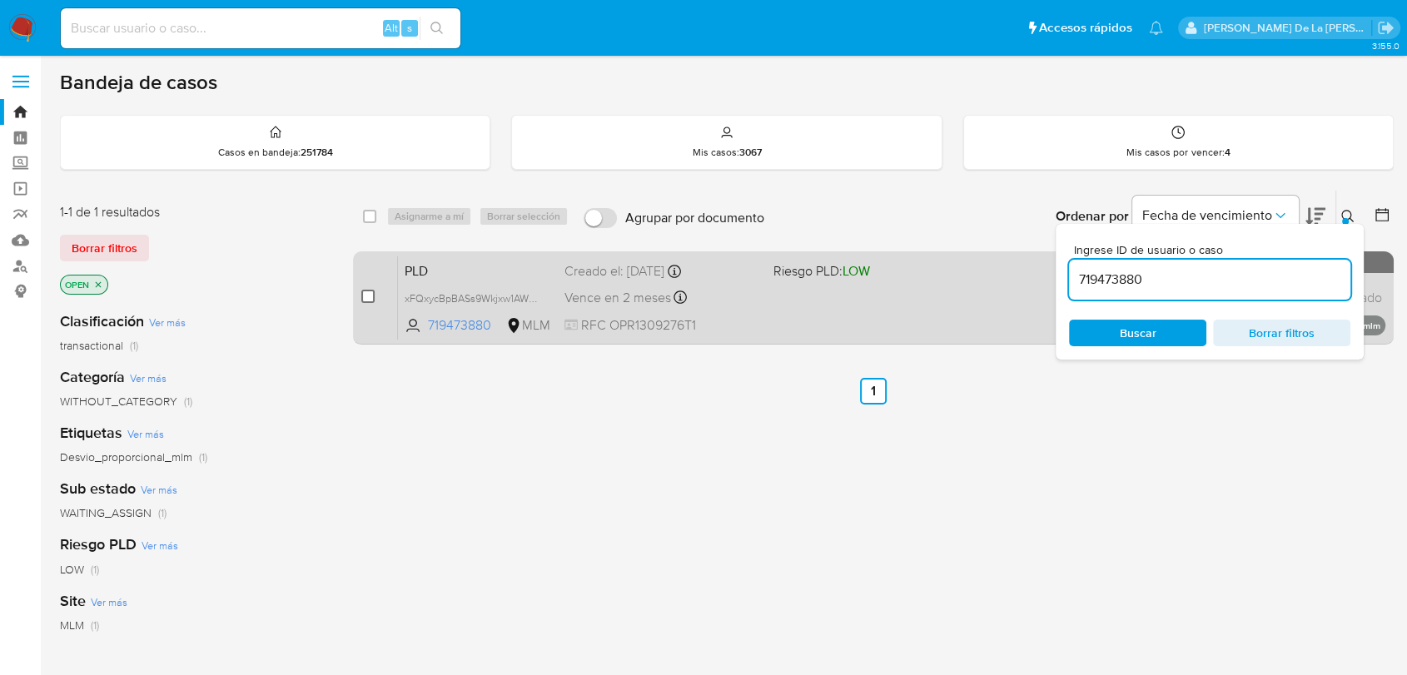
click at [366, 297] on input "checkbox" at bounding box center [367, 296] width 13 height 13
checkbox input "true"
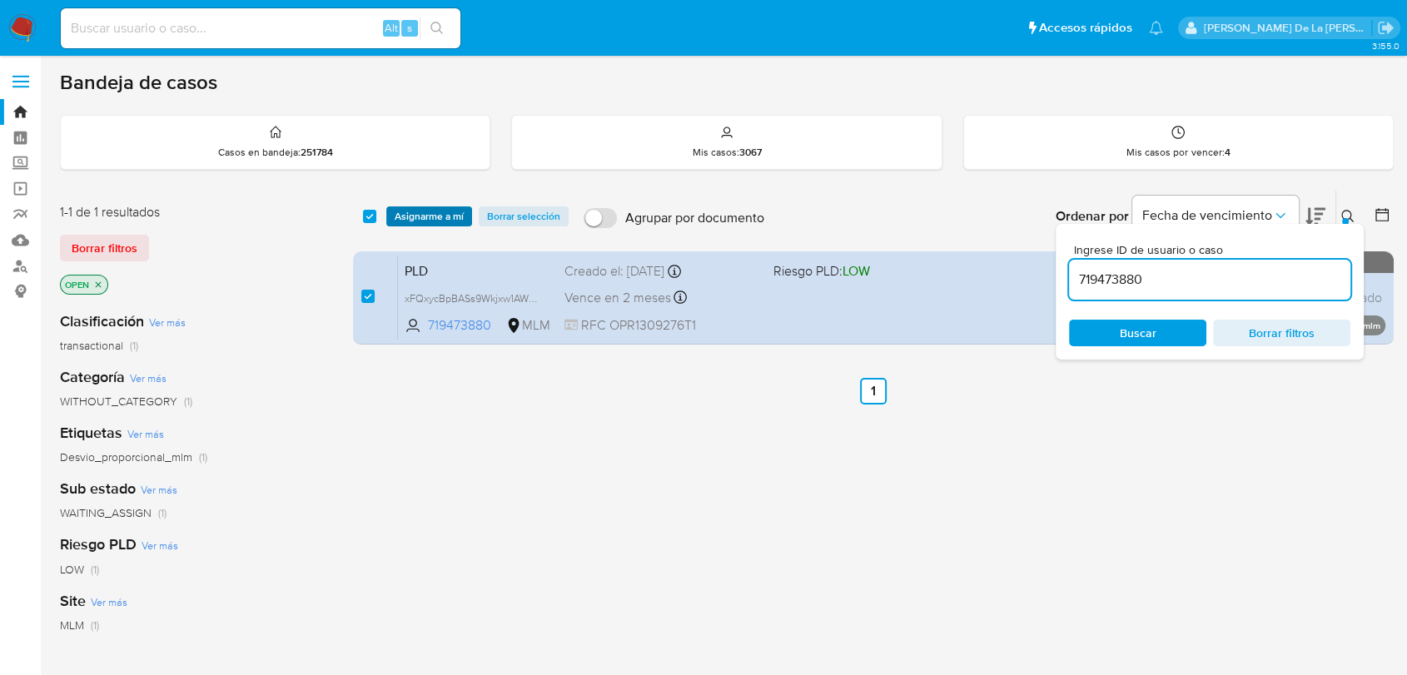
click at [426, 211] on span "Asignarme a mí" at bounding box center [429, 216] width 69 height 17
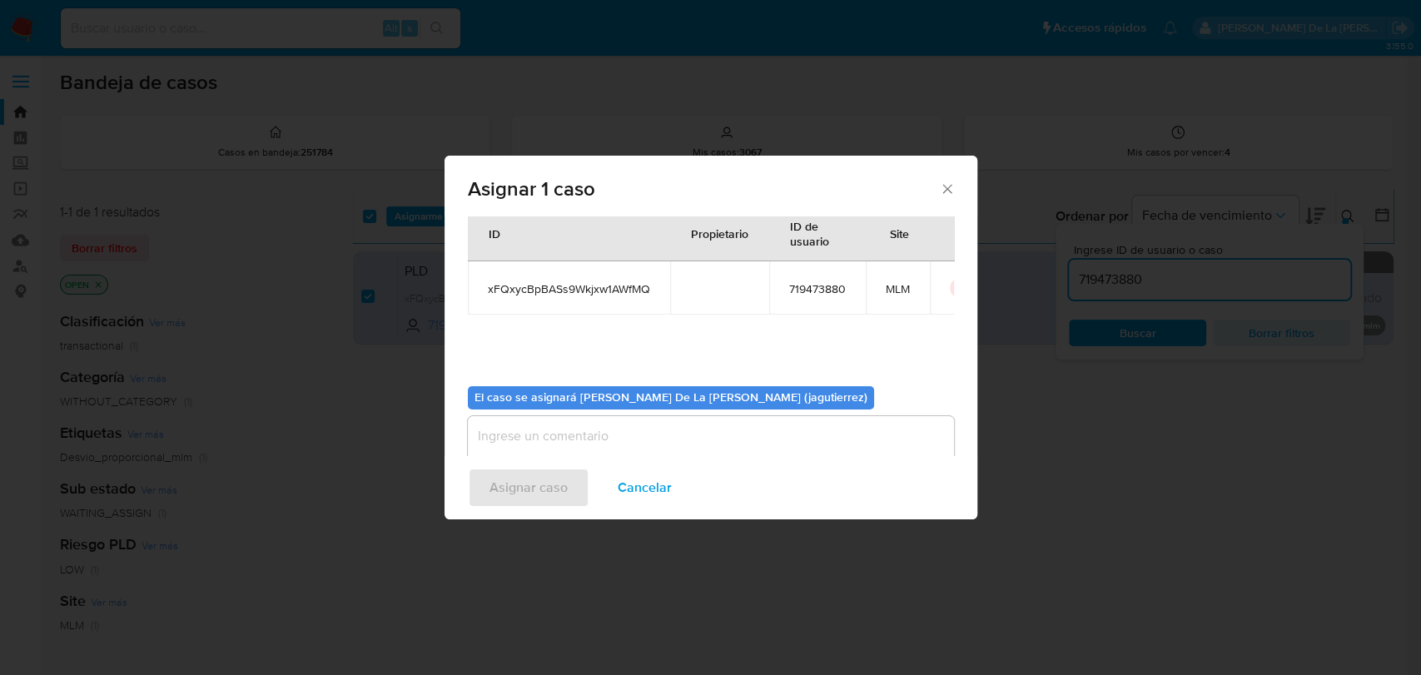
scroll to position [86, 0]
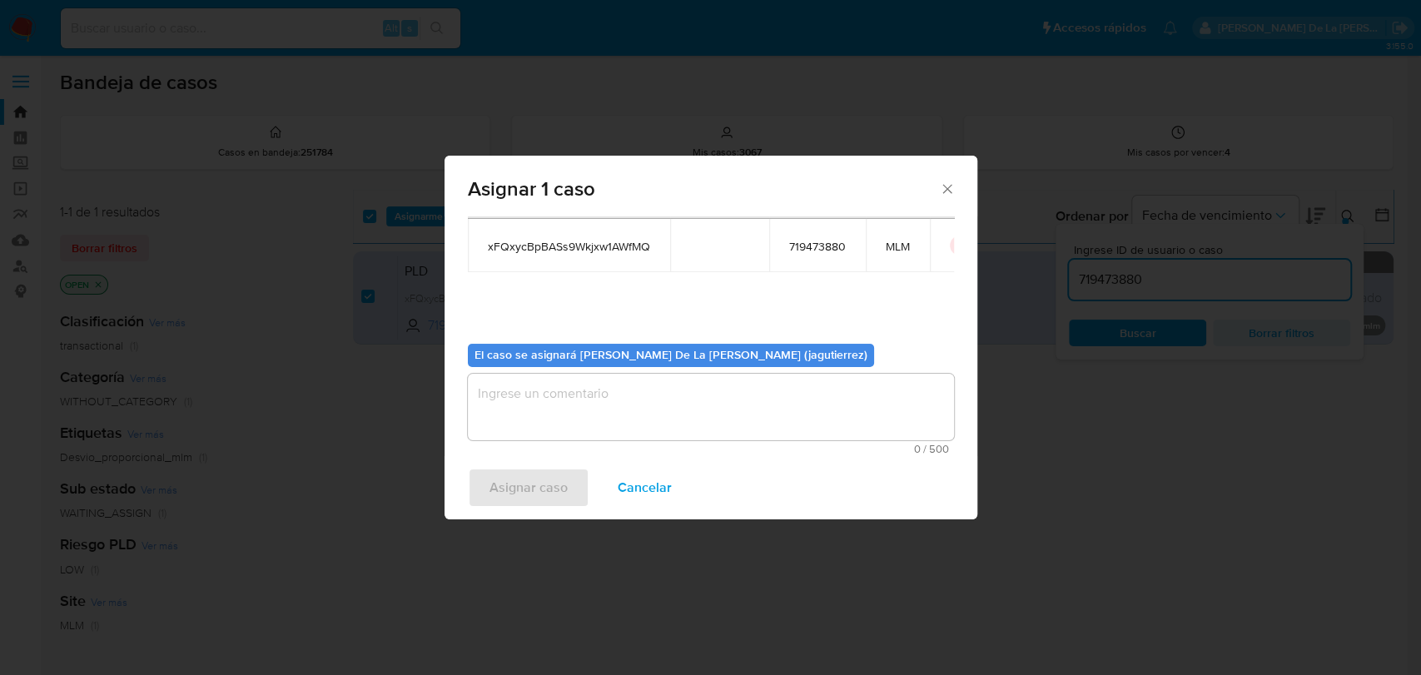
click at [517, 415] on textarea "assign-modal" at bounding box center [711, 407] width 486 height 67
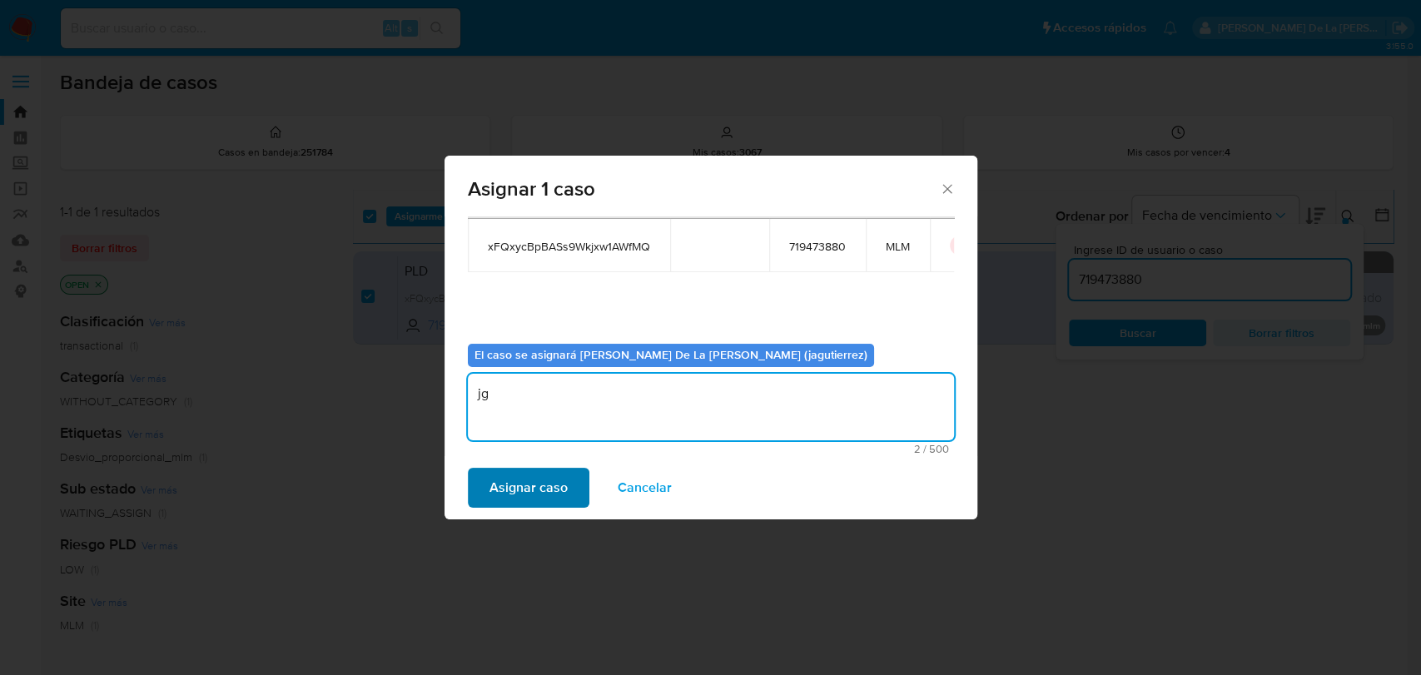
type textarea "jg"
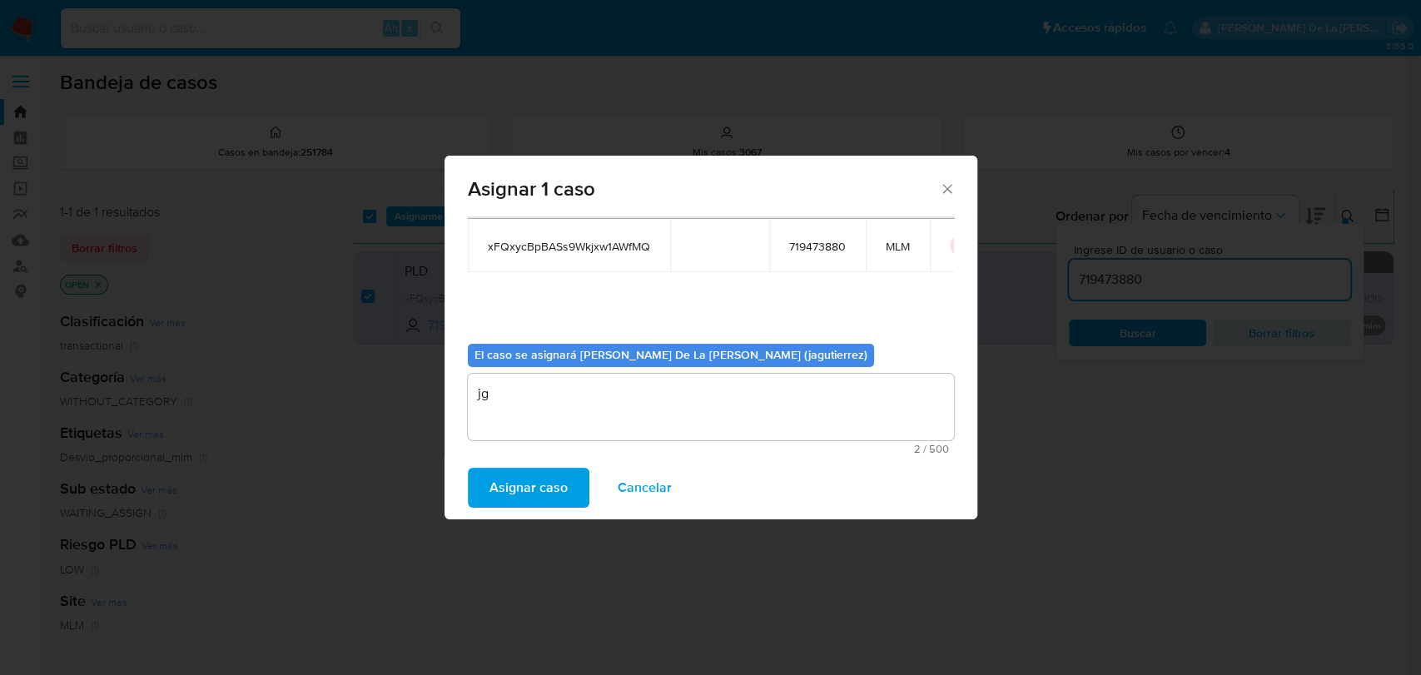
click at [513, 475] on span "Asignar caso" at bounding box center [529, 488] width 78 height 37
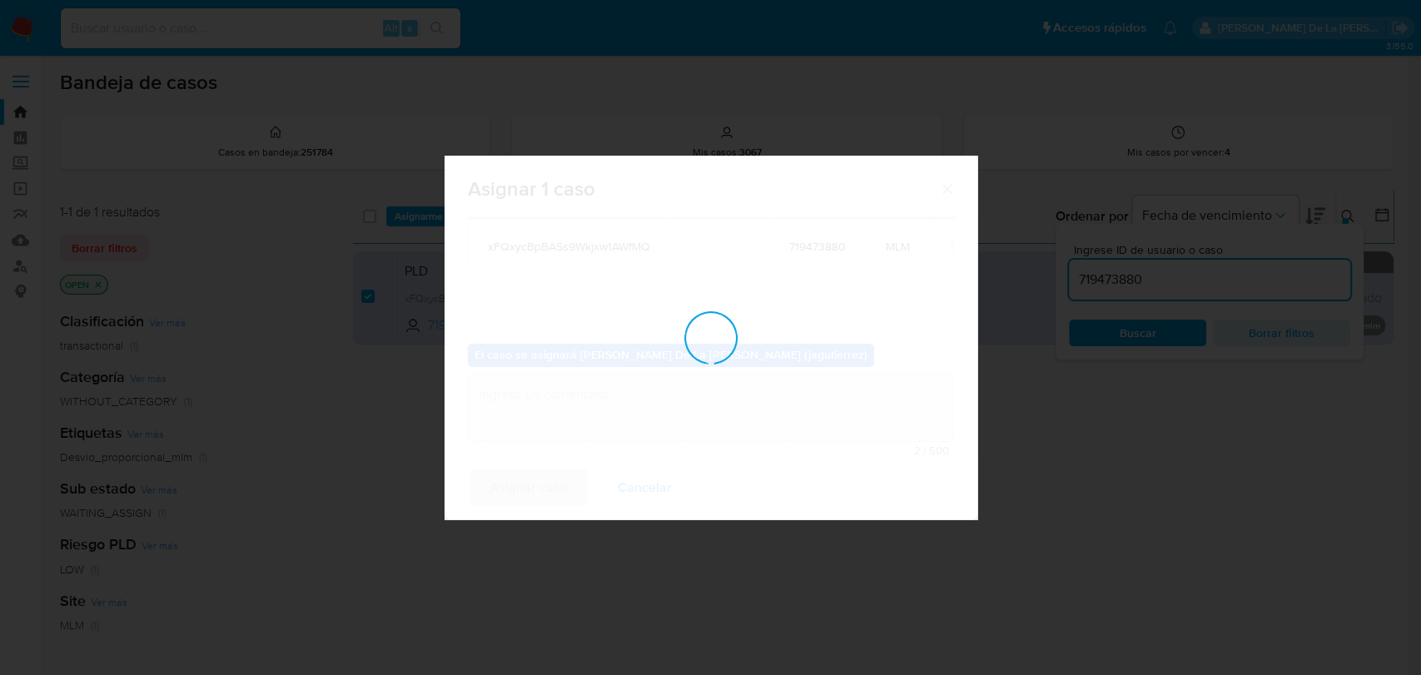
checkbox input "false"
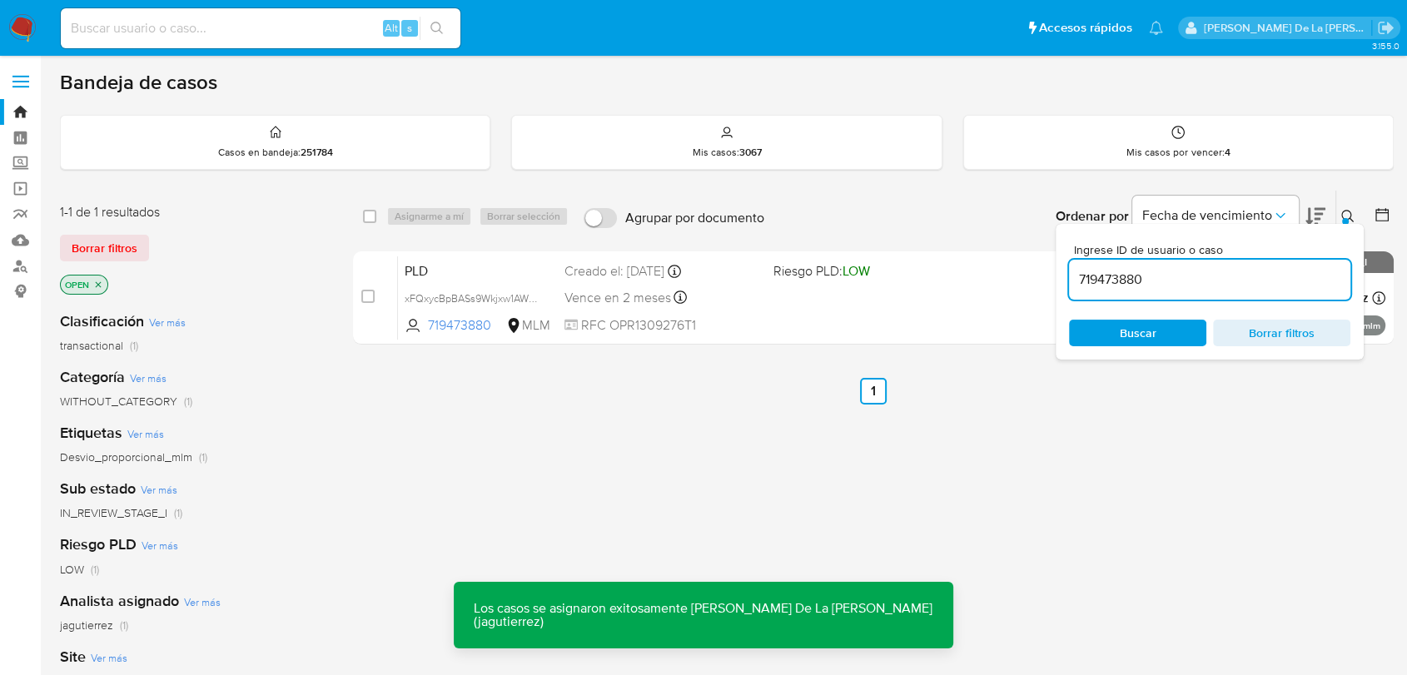
click at [1121, 280] on input "719473880" at bounding box center [1209, 280] width 281 height 22
paste input "1522539606"
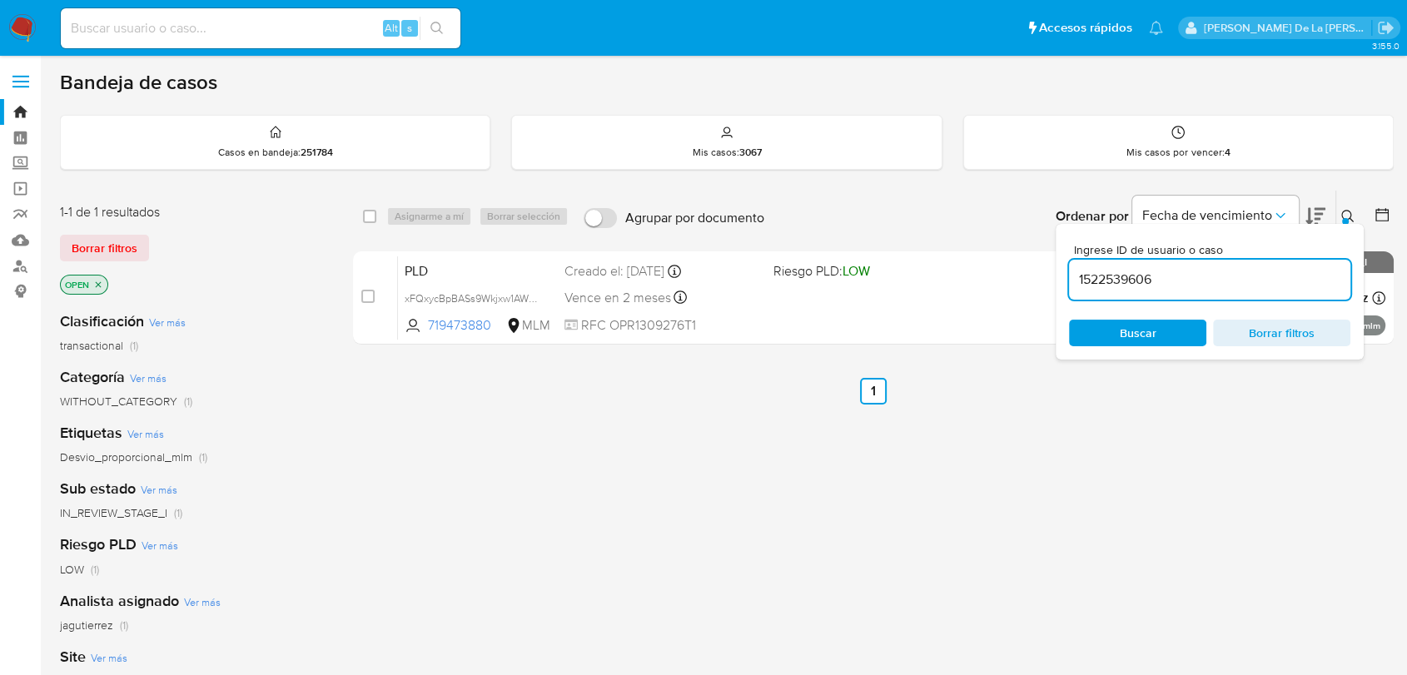
type input "1522539606"
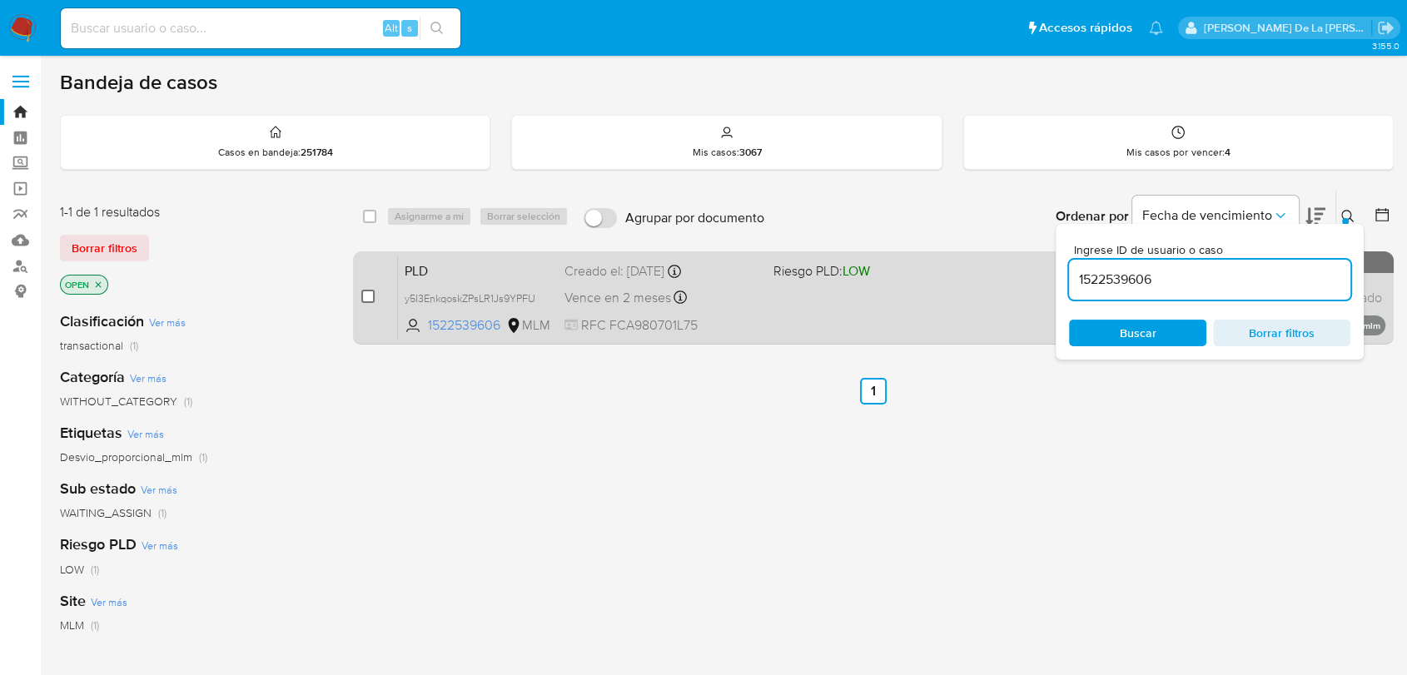
click at [367, 291] on input "checkbox" at bounding box center [367, 296] width 13 height 13
checkbox input "true"
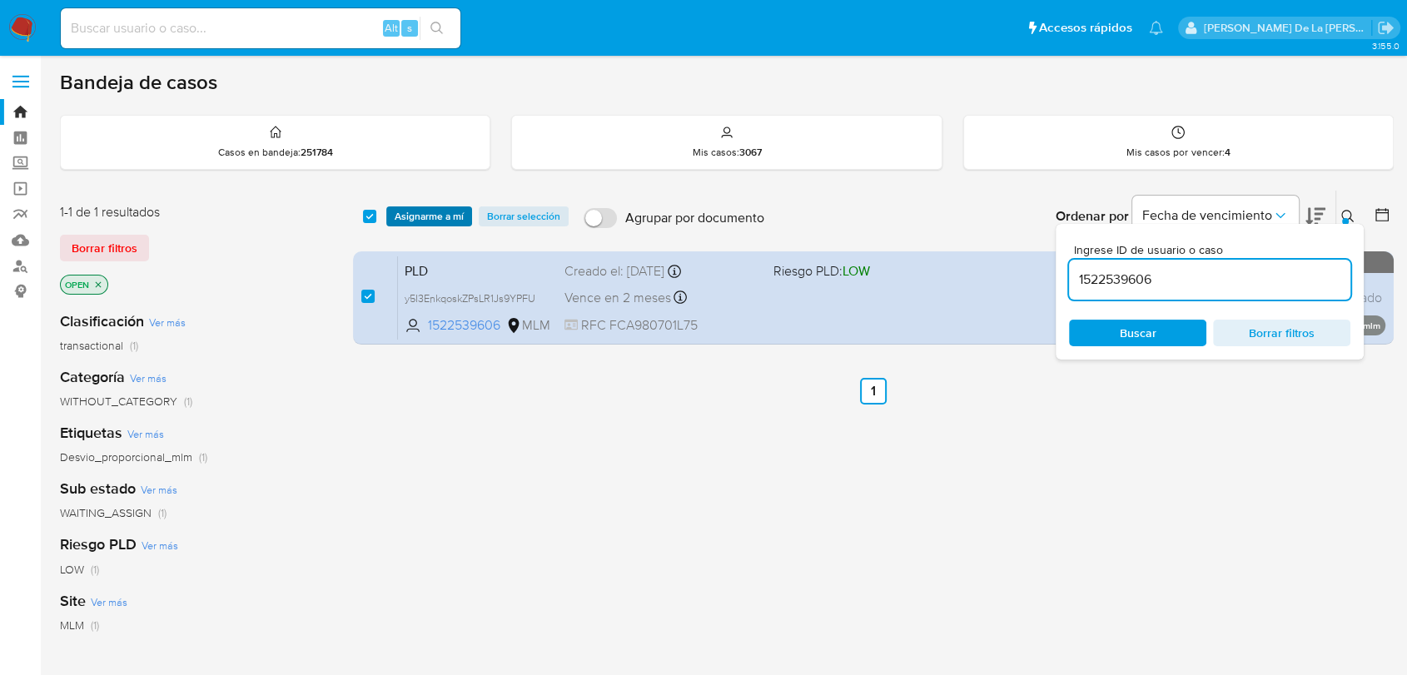
click at [435, 221] on span "Asignarme a mí" at bounding box center [429, 216] width 69 height 17
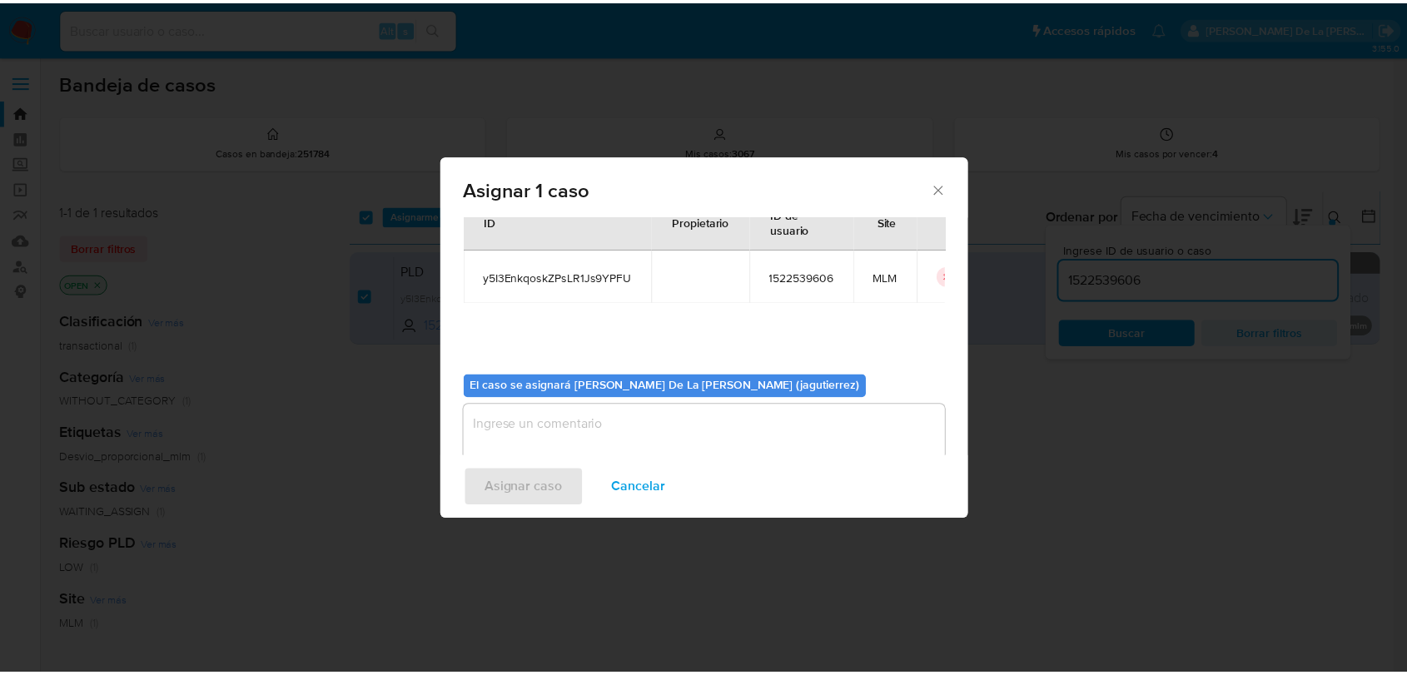
scroll to position [86, 0]
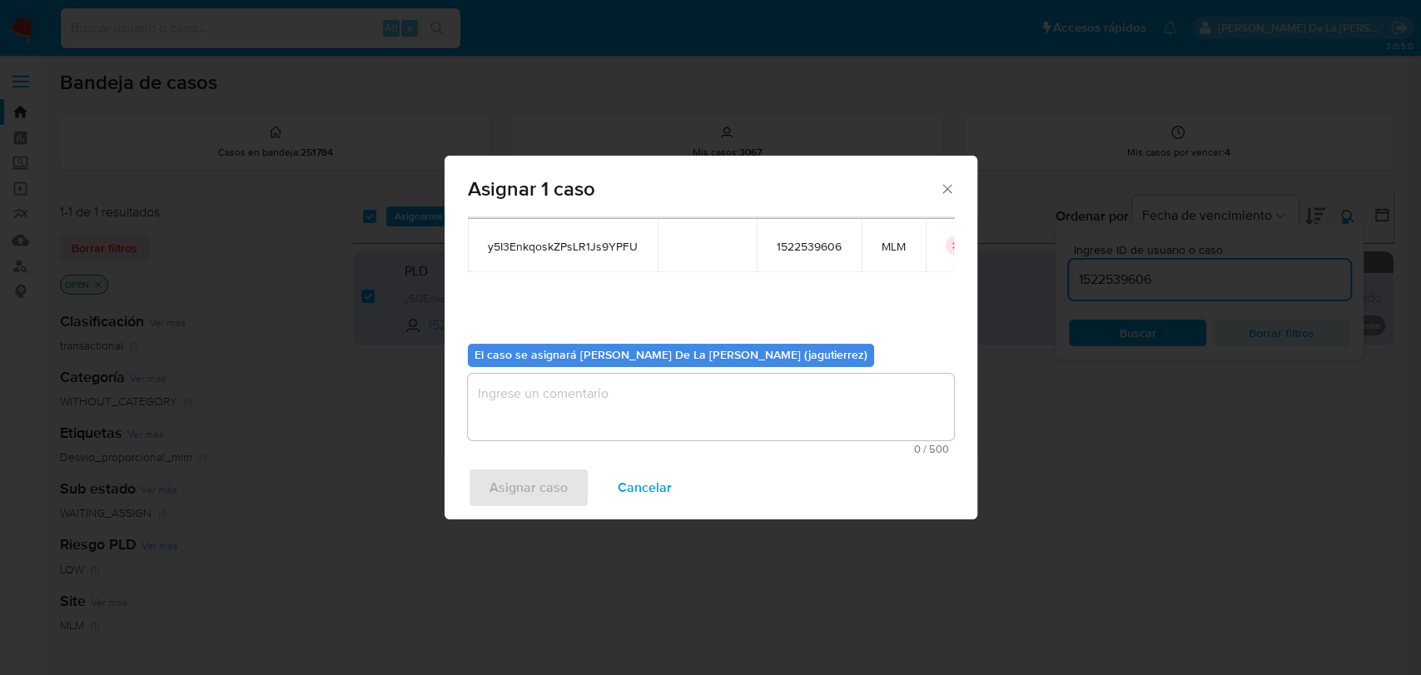
click at [549, 402] on textarea "assign-modal" at bounding box center [711, 407] width 486 height 67
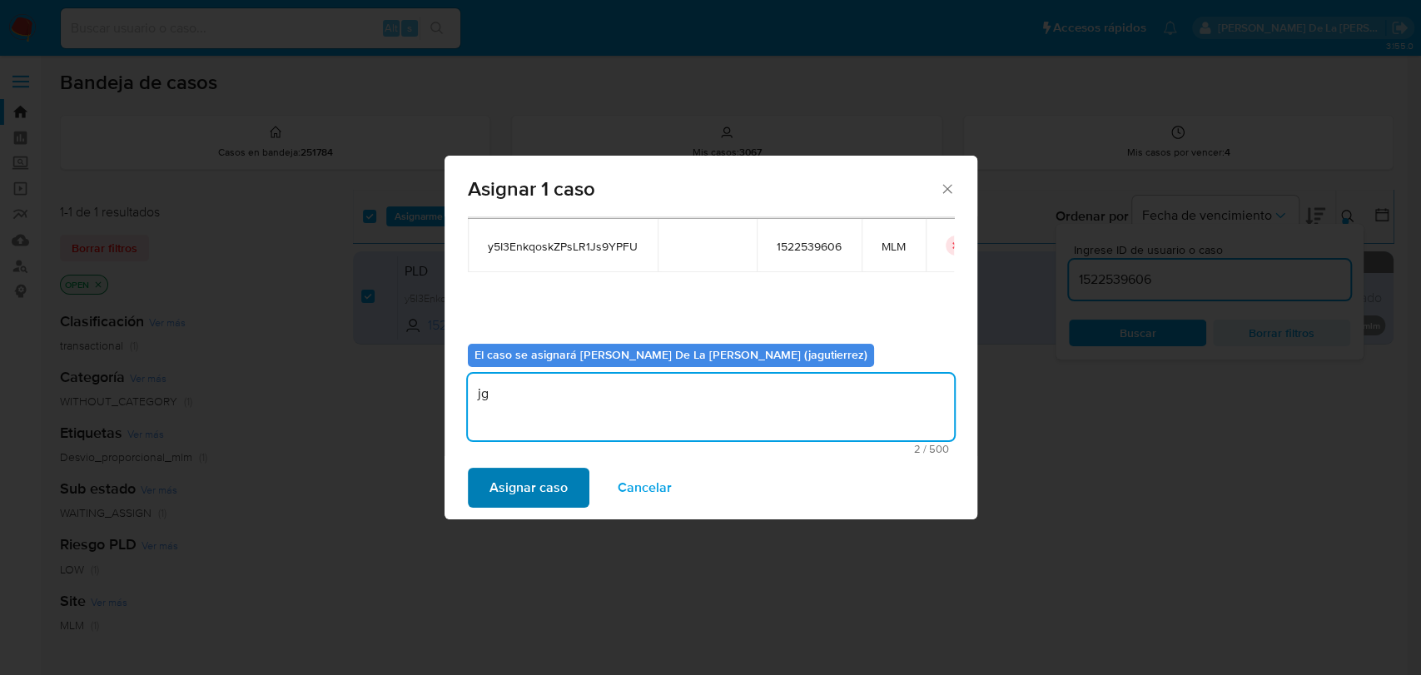
type textarea "jg"
click at [480, 485] on button "Asignar caso" at bounding box center [529, 488] width 122 height 40
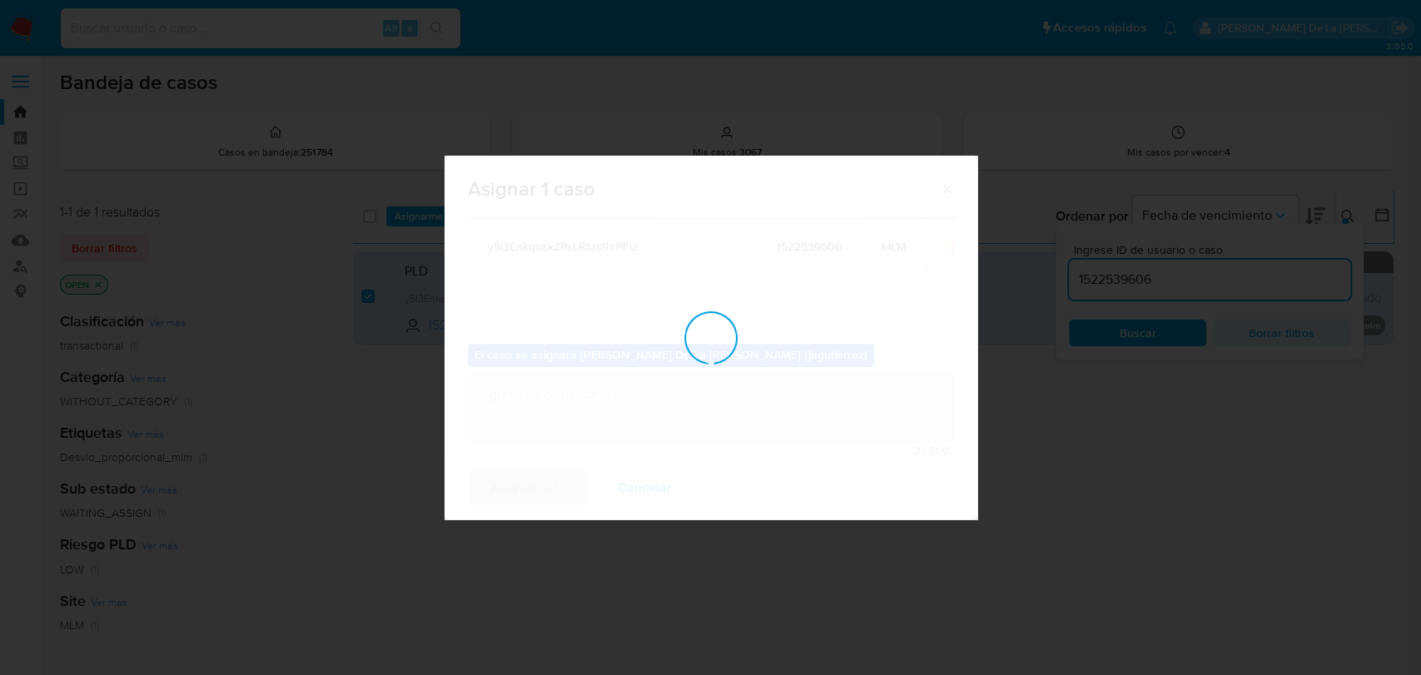
checkbox input "false"
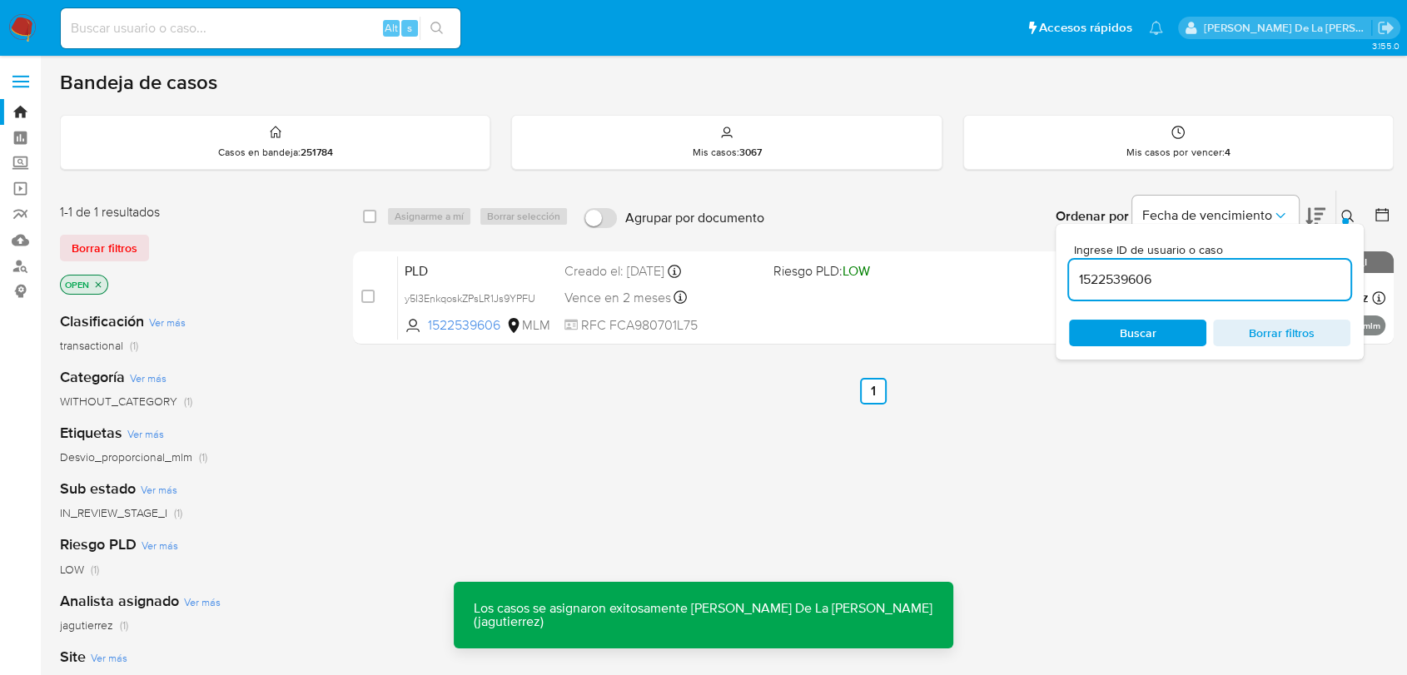
click at [11, 23] on img at bounding box center [22, 28] width 28 height 28
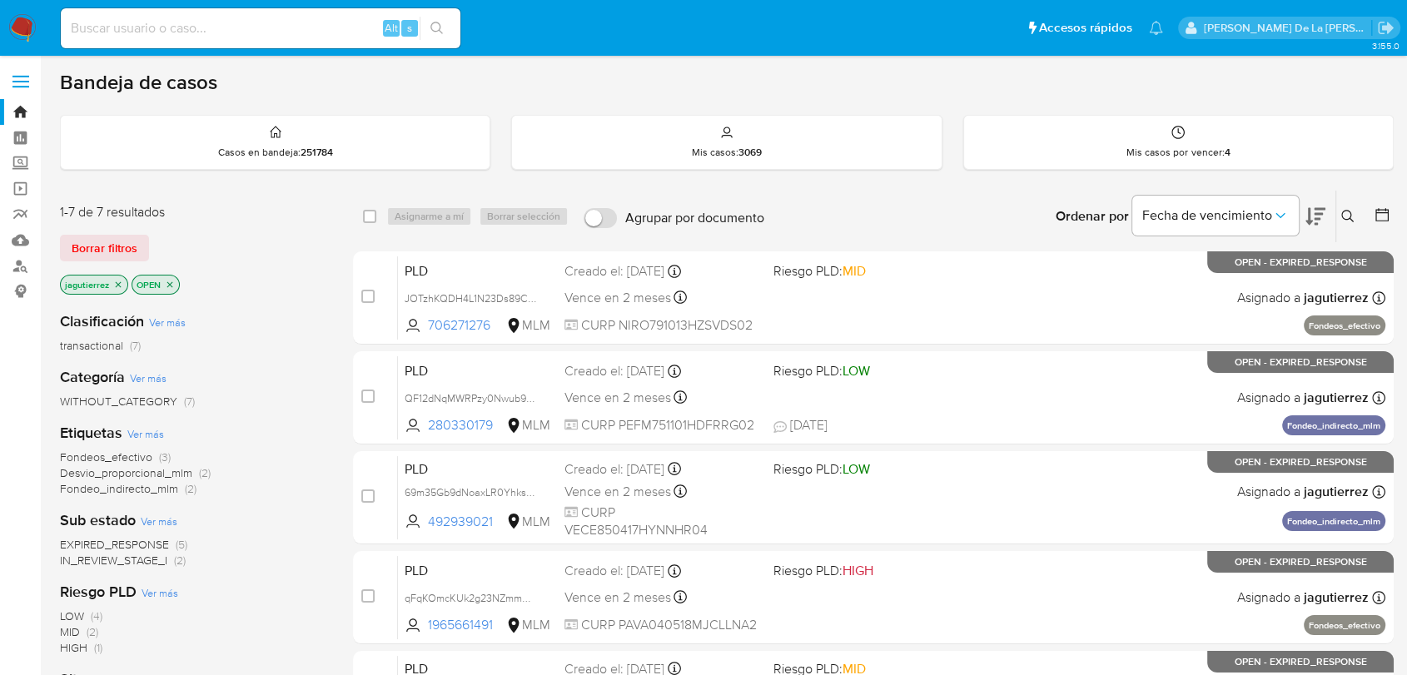
click at [105, 557] on span "IN_REVIEW_STAGE_I" at bounding box center [113, 560] width 107 height 17
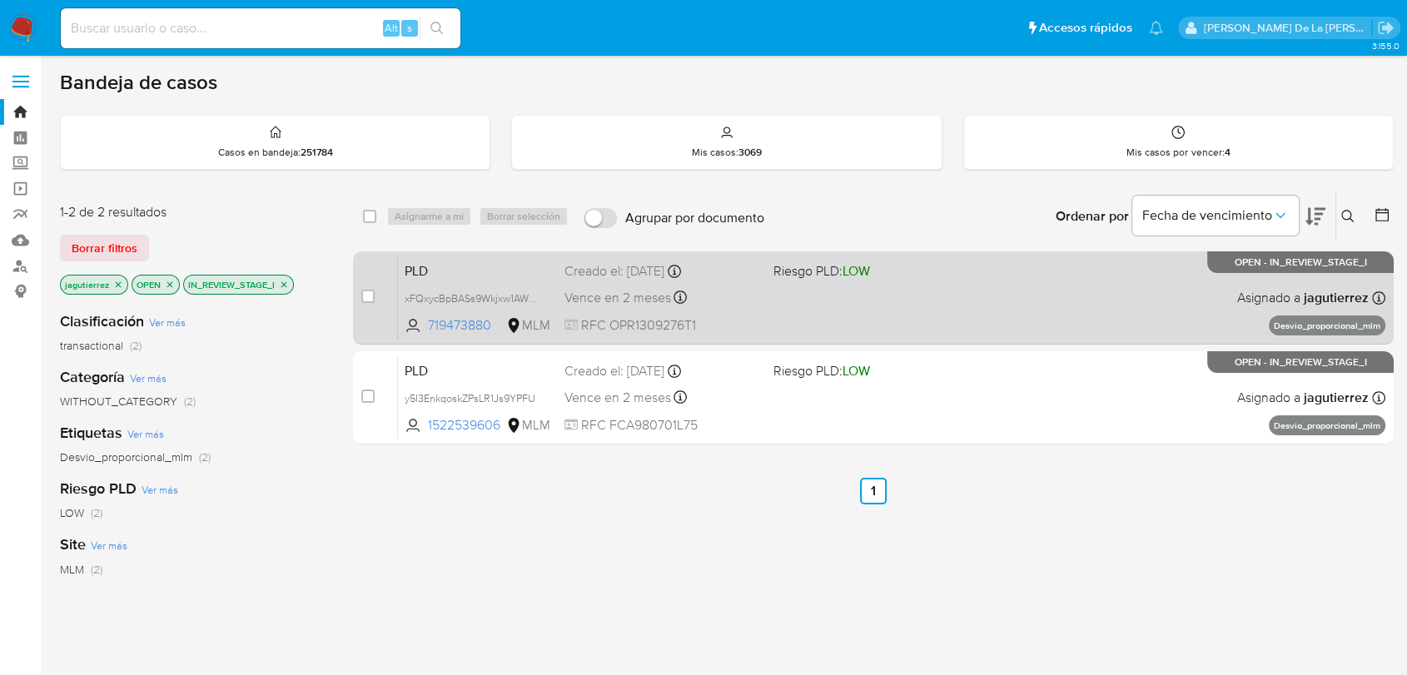
click at [1154, 286] on div "PLD xFQxycBpBASs9Wkjxw1AWfMQ 719473880 MLM Riesgo PLD: LOW Creado el: [DATE] Cr…" at bounding box center [891, 298] width 987 height 84
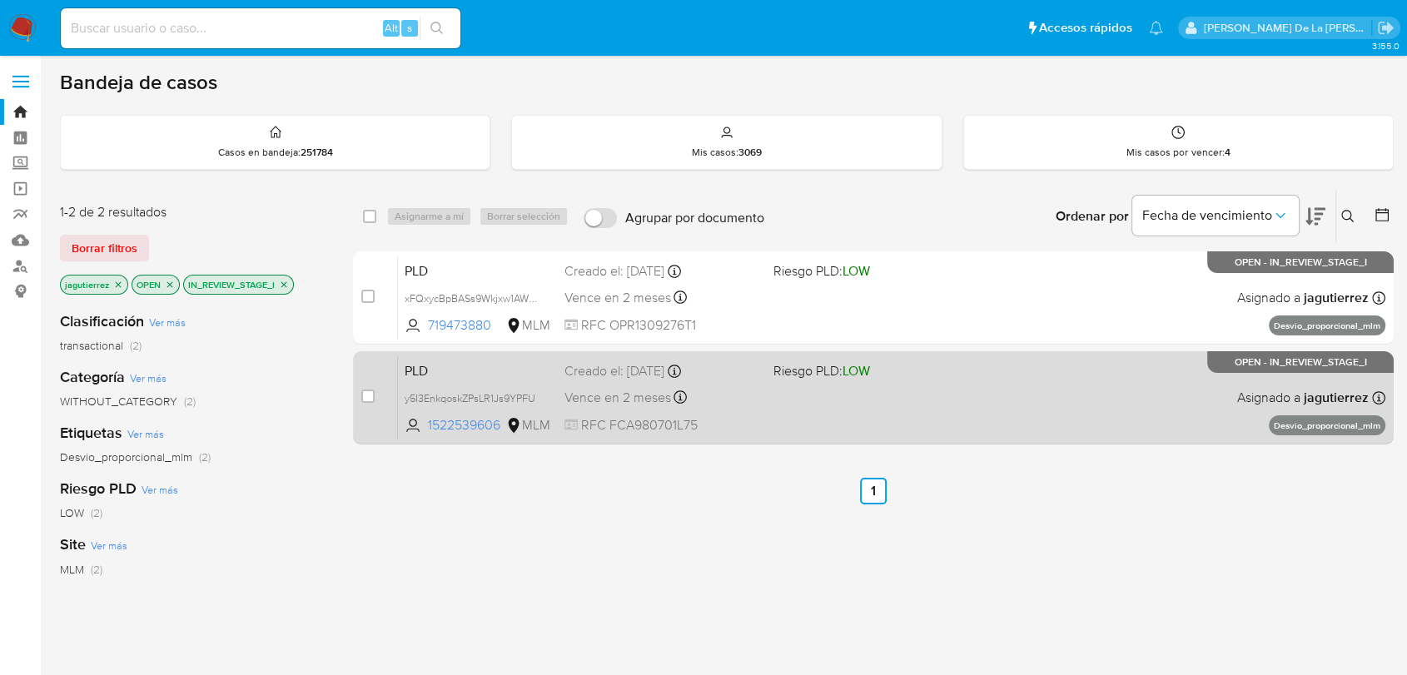
click at [897, 397] on div "PLD y5I3EnkqoskZPsLR1Js9YPFU 1522539606 MLM Riesgo PLD: LOW Creado el: [DATE] C…" at bounding box center [891, 397] width 987 height 84
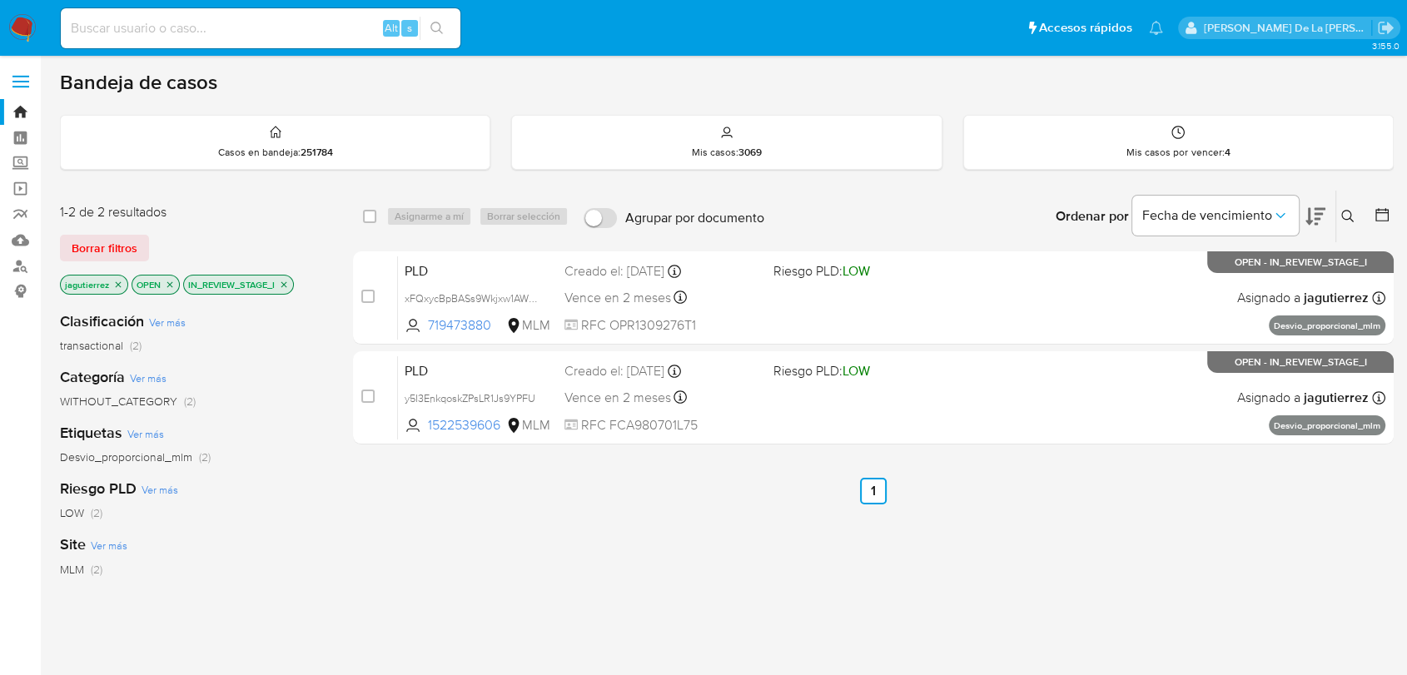
click at [32, 32] on img at bounding box center [22, 28] width 28 height 28
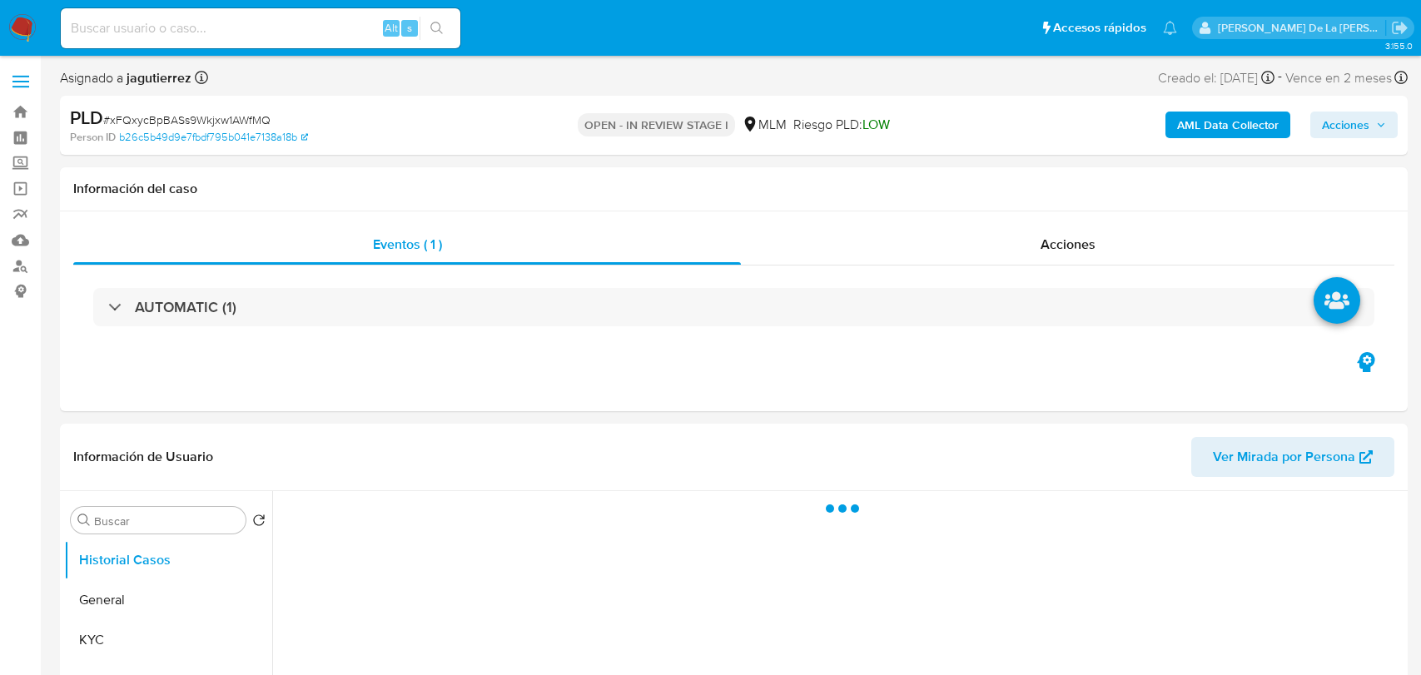
select select "10"
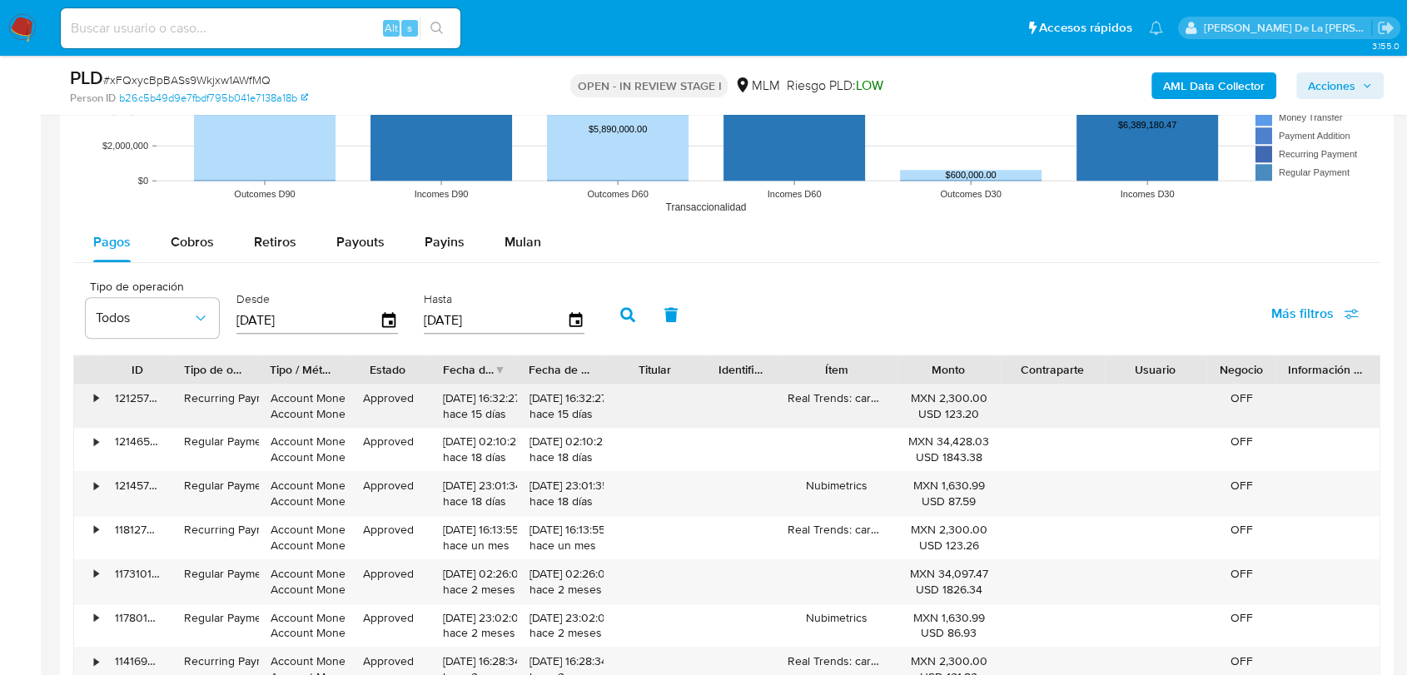
scroll to position [1850, 0]
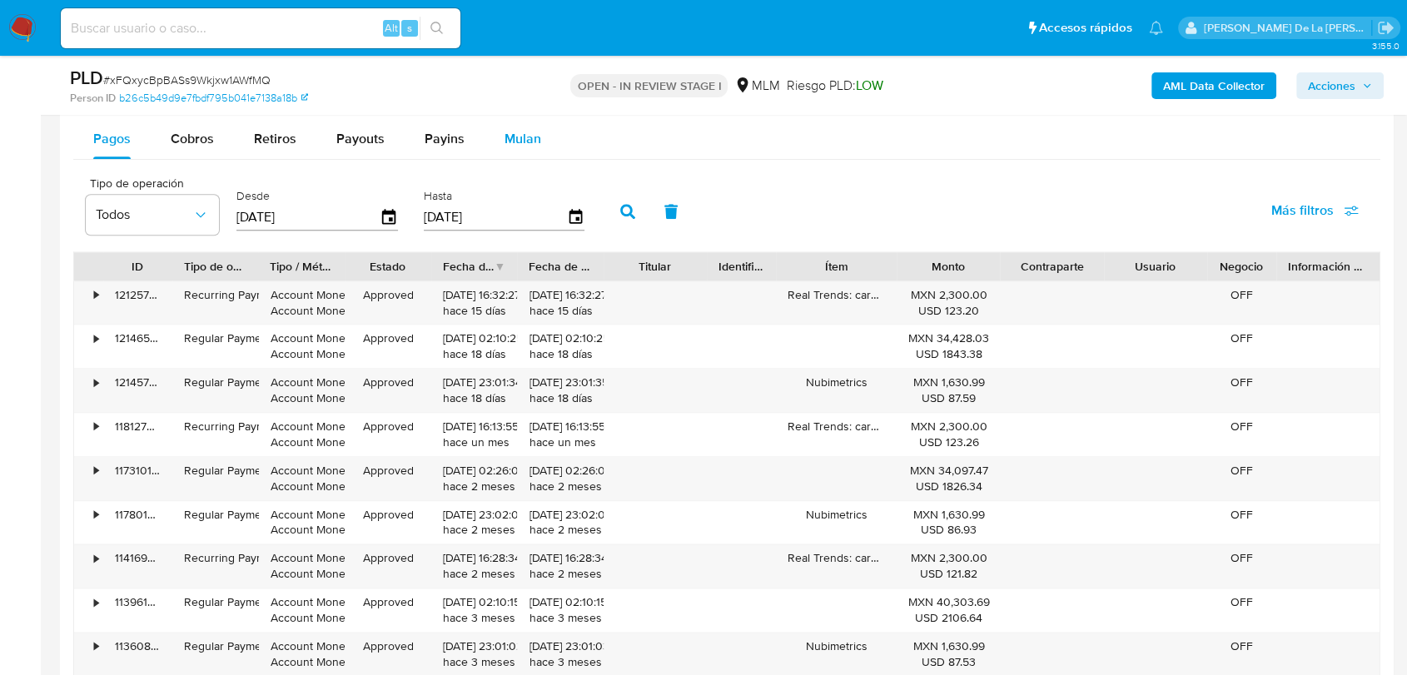
click at [515, 141] on span "Mulan" at bounding box center [523, 138] width 37 height 19
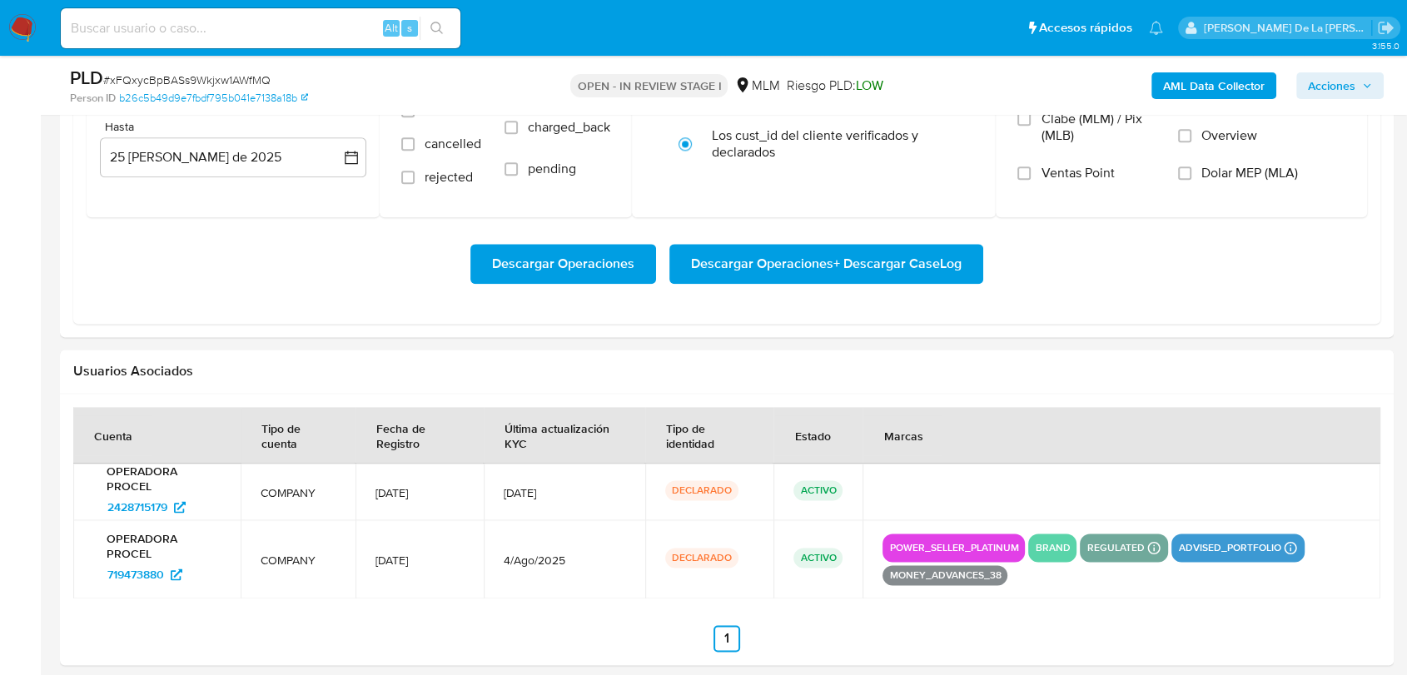
scroll to position [1942, 0]
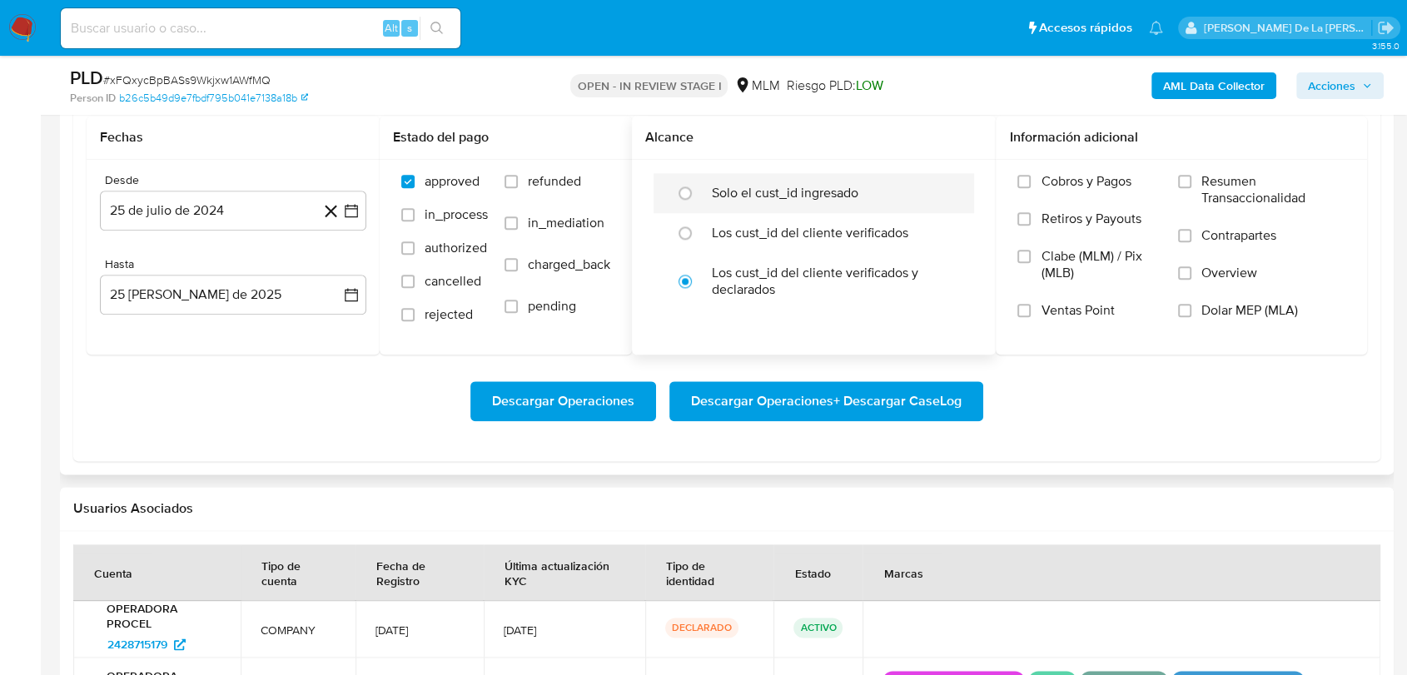
click at [759, 191] on label "Solo el cust_id ingresado" at bounding box center [785, 193] width 147 height 17
click at [699, 191] on input "radio" at bounding box center [685, 193] width 27 height 27
radio input "true"
click at [357, 210] on icon "button" at bounding box center [351, 210] width 13 height 13
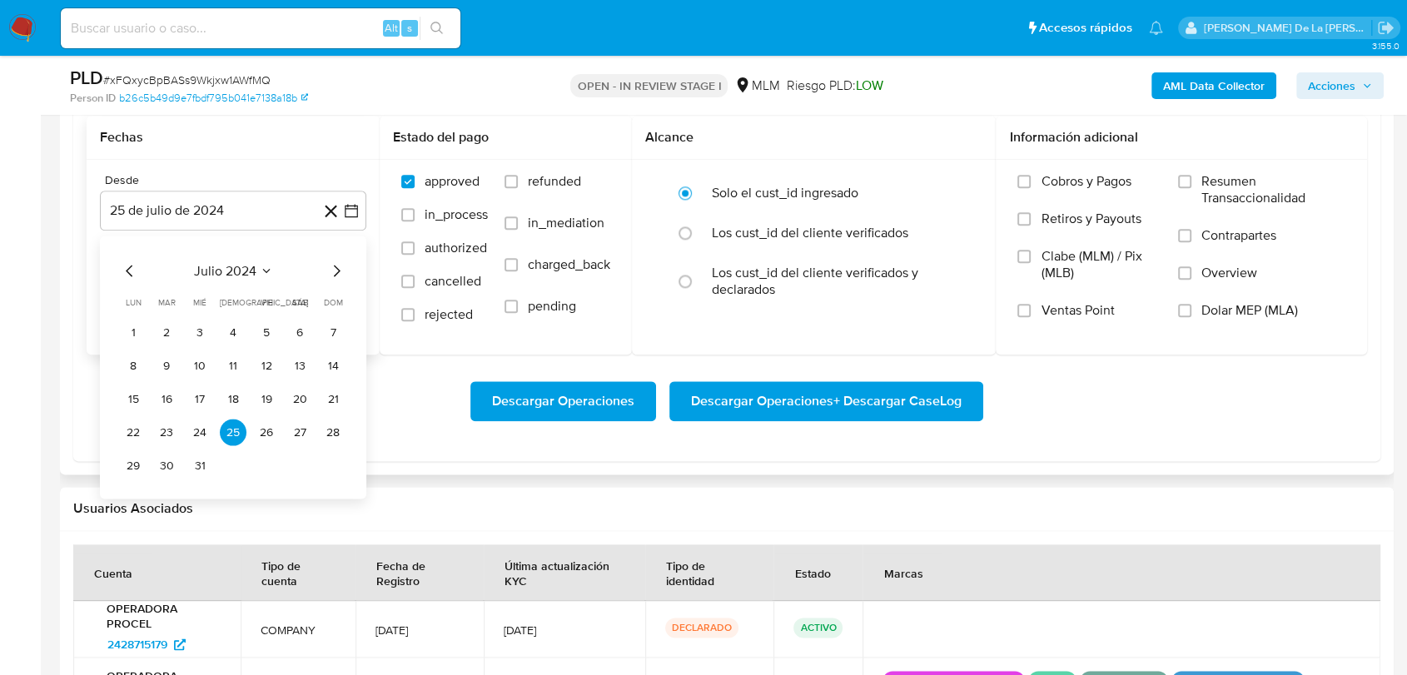
click at [341, 266] on icon "Mes siguiente" at bounding box center [336, 271] width 20 height 20
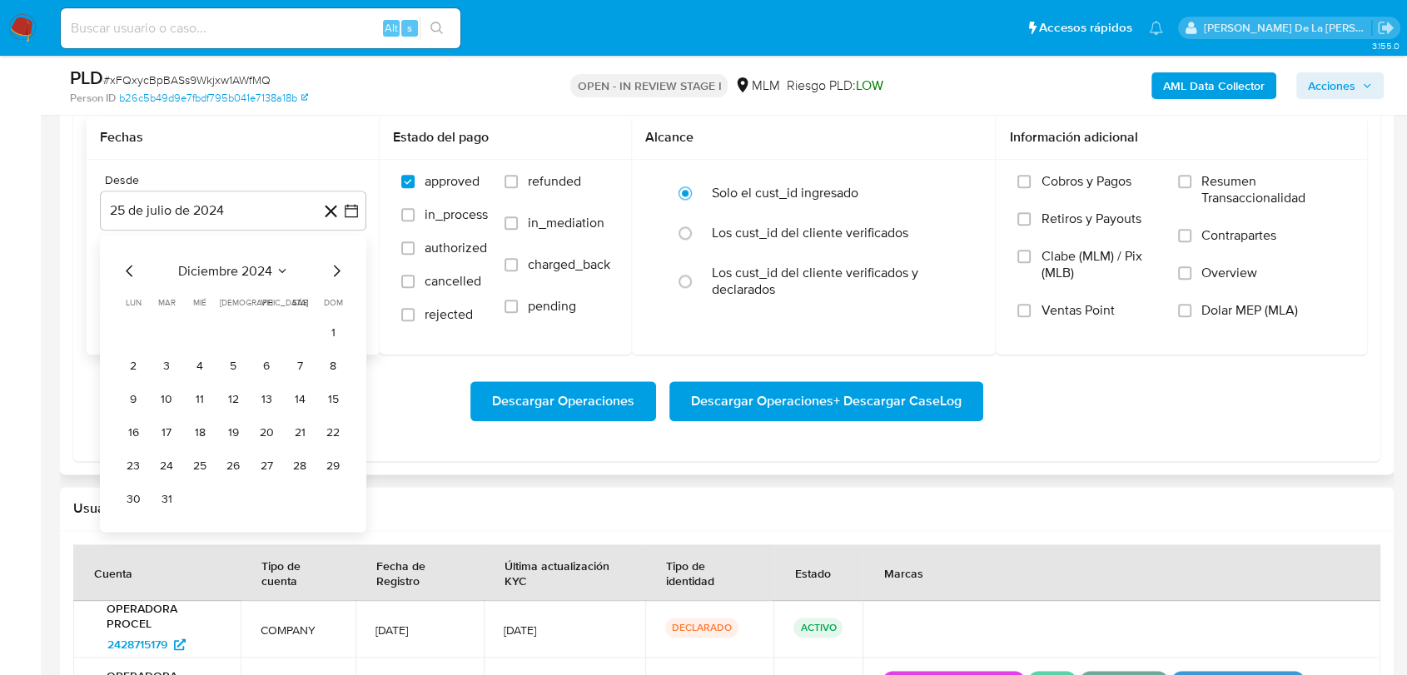
click at [341, 266] on icon "Mes siguiente" at bounding box center [336, 271] width 20 height 20
click at [295, 327] on button "1" at bounding box center [299, 332] width 27 height 27
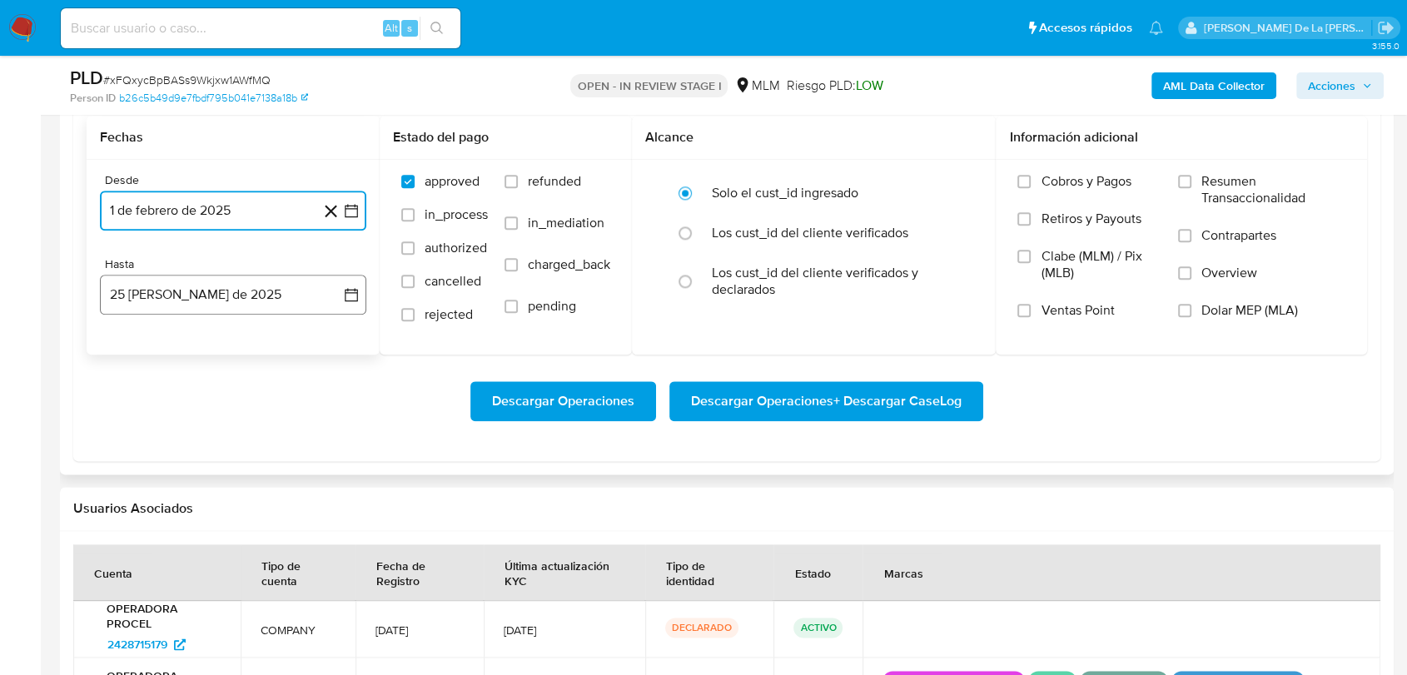
click at [290, 285] on button "25 de agosto de 2025" at bounding box center [233, 295] width 266 height 40
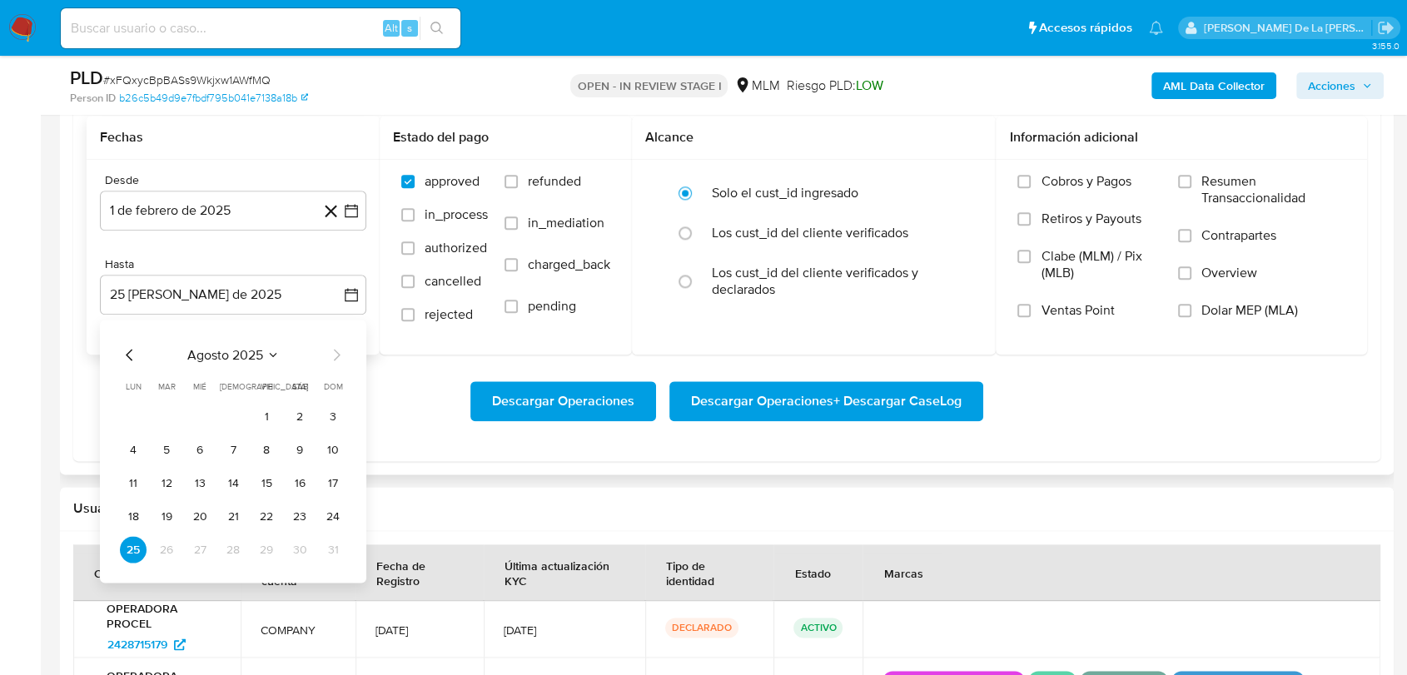
click at [114, 352] on div "agosto 2025 agosto 2025 lun lunes mar martes mié miércoles jue jueves vie viern…" at bounding box center [233, 451] width 266 height 263
click at [122, 352] on icon "Mes anterior" at bounding box center [130, 355] width 20 height 20
click at [230, 554] on button "31" at bounding box center [233, 549] width 27 height 27
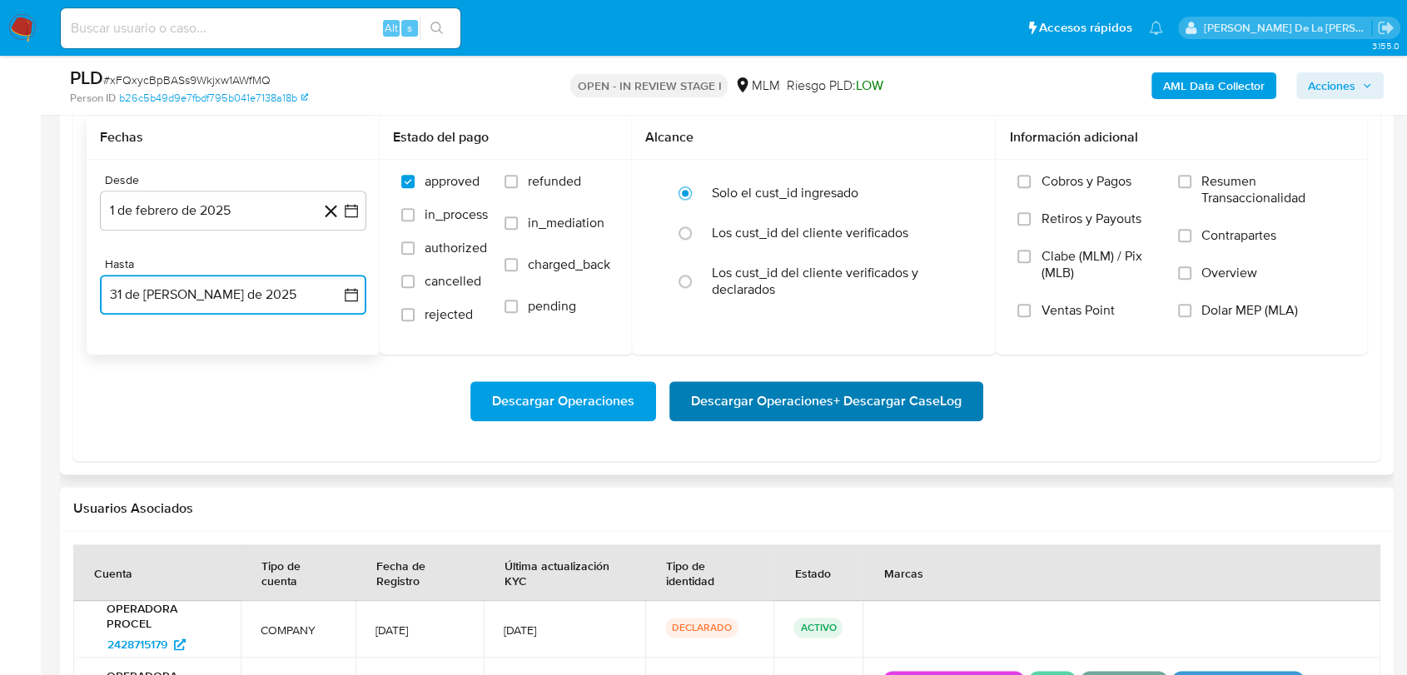
click at [895, 410] on span "Descargar Operaciones + Descargar CaseLog" at bounding box center [826, 401] width 271 height 37
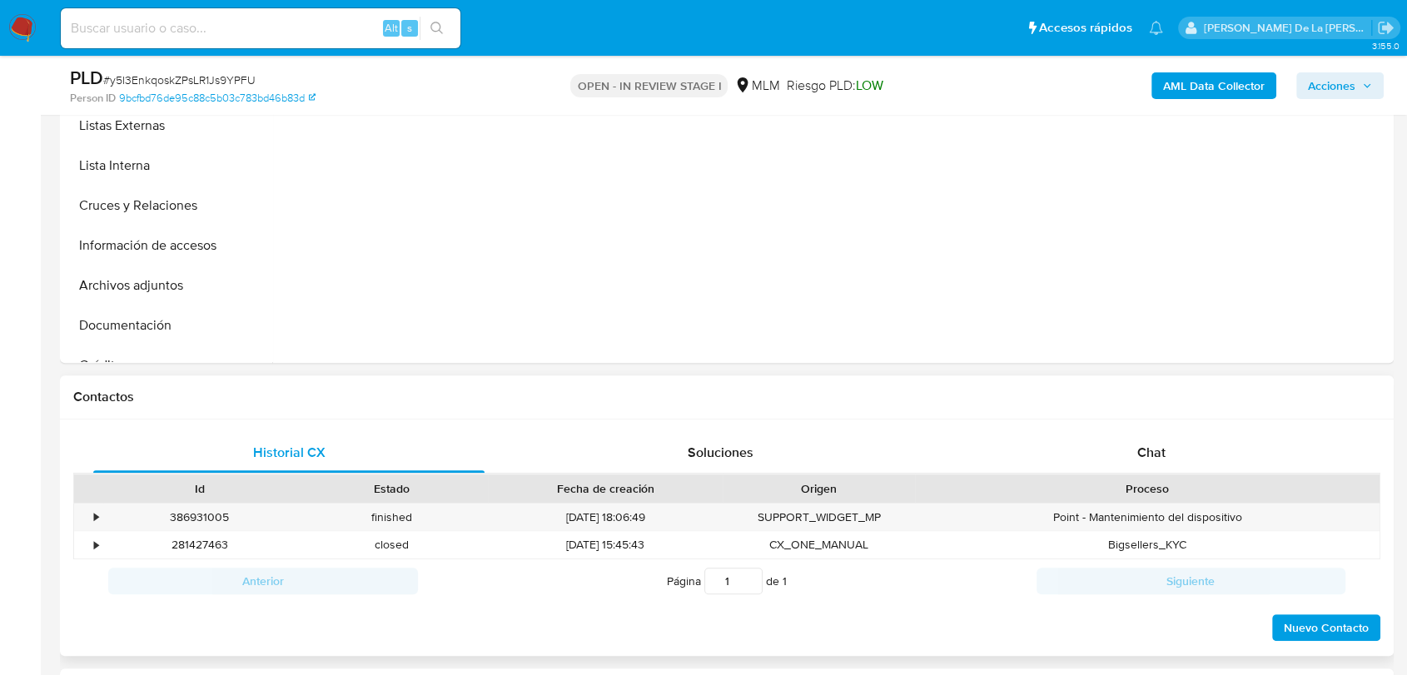
scroll to position [647, 0]
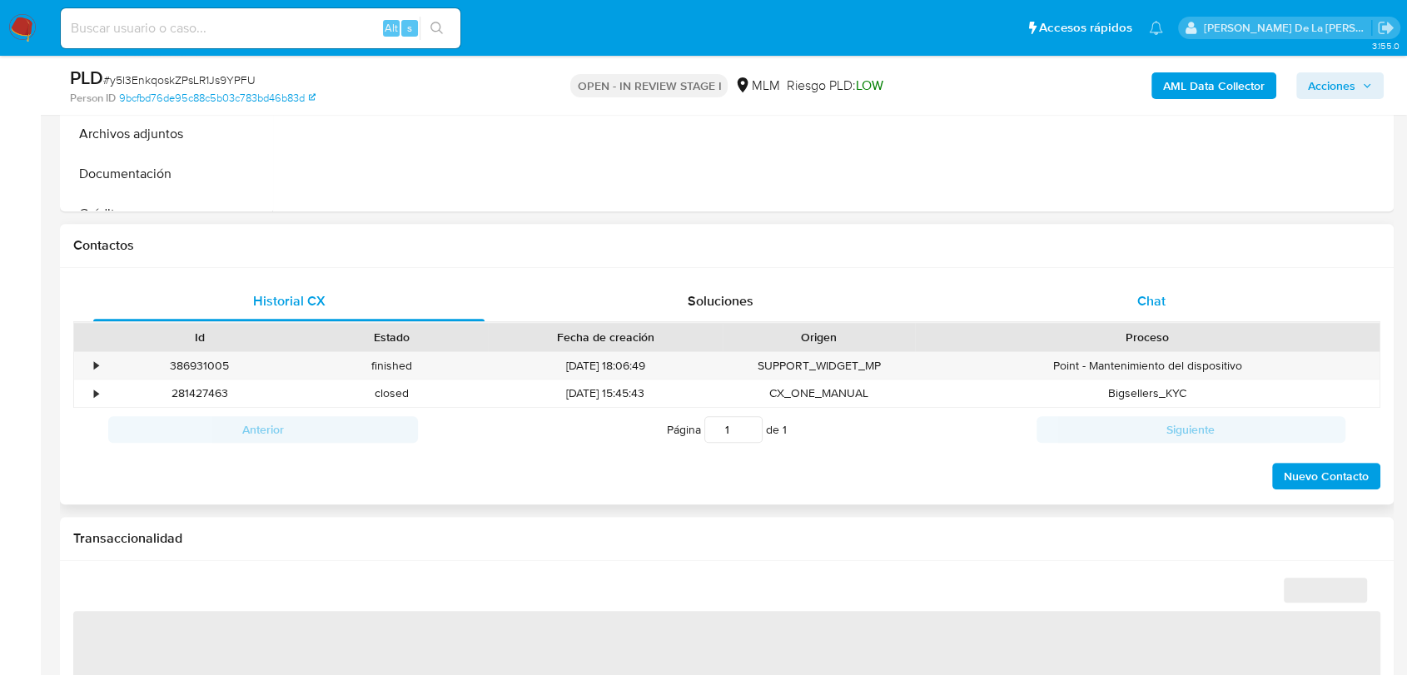
click at [1144, 294] on span "Chat" at bounding box center [1151, 300] width 28 height 19
select select "10"
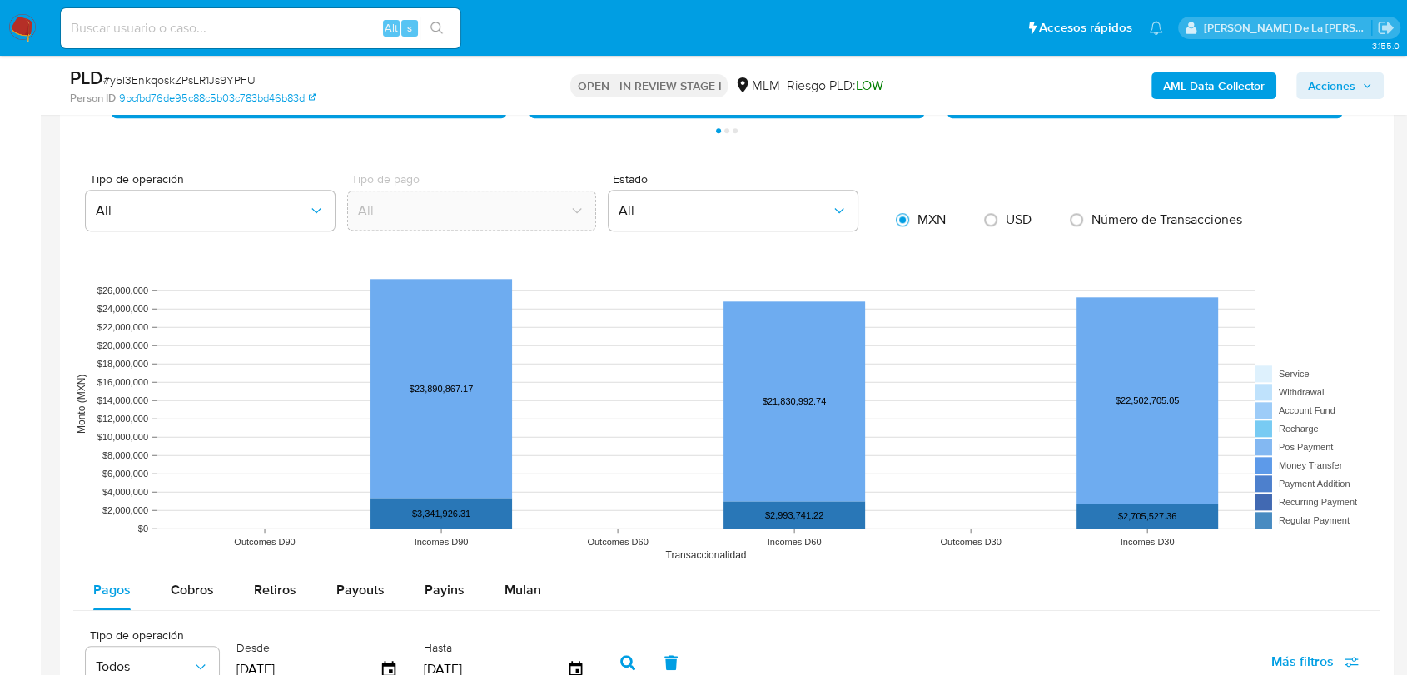
scroll to position [1971, 0]
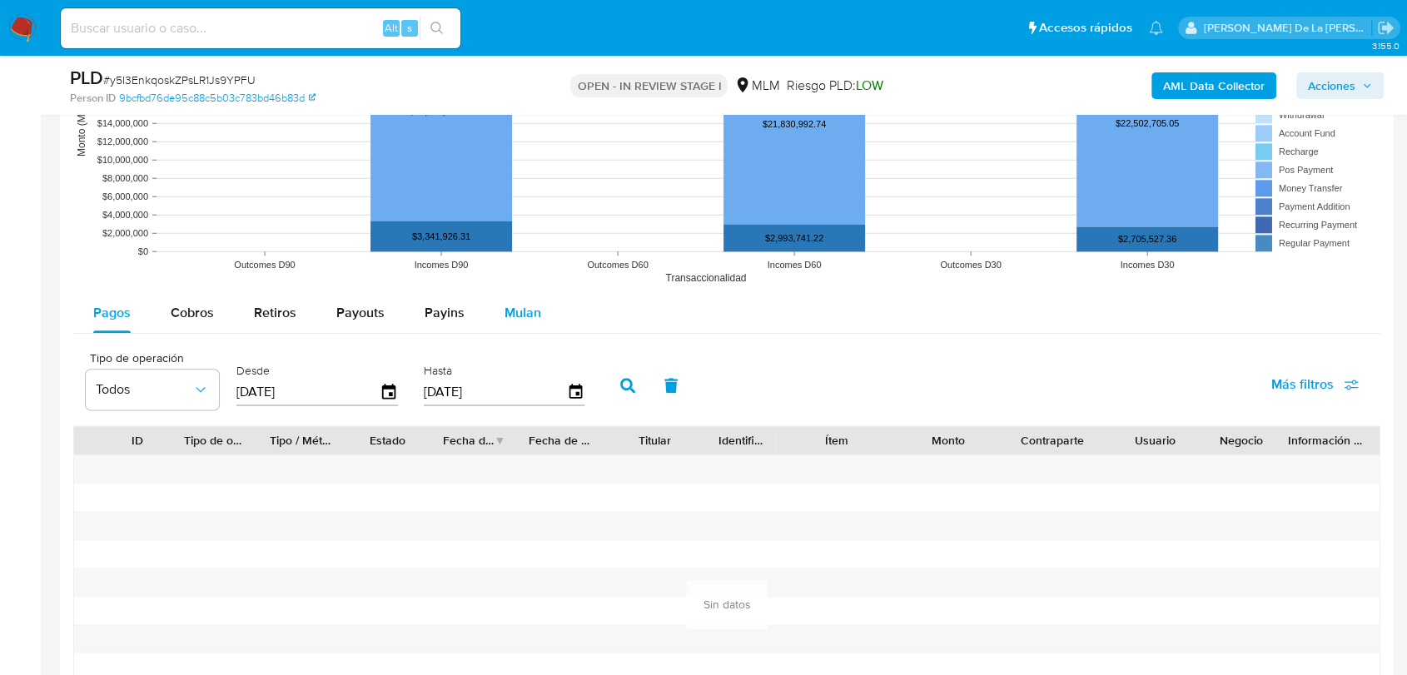
click at [530, 317] on span "Mulan" at bounding box center [523, 312] width 37 height 19
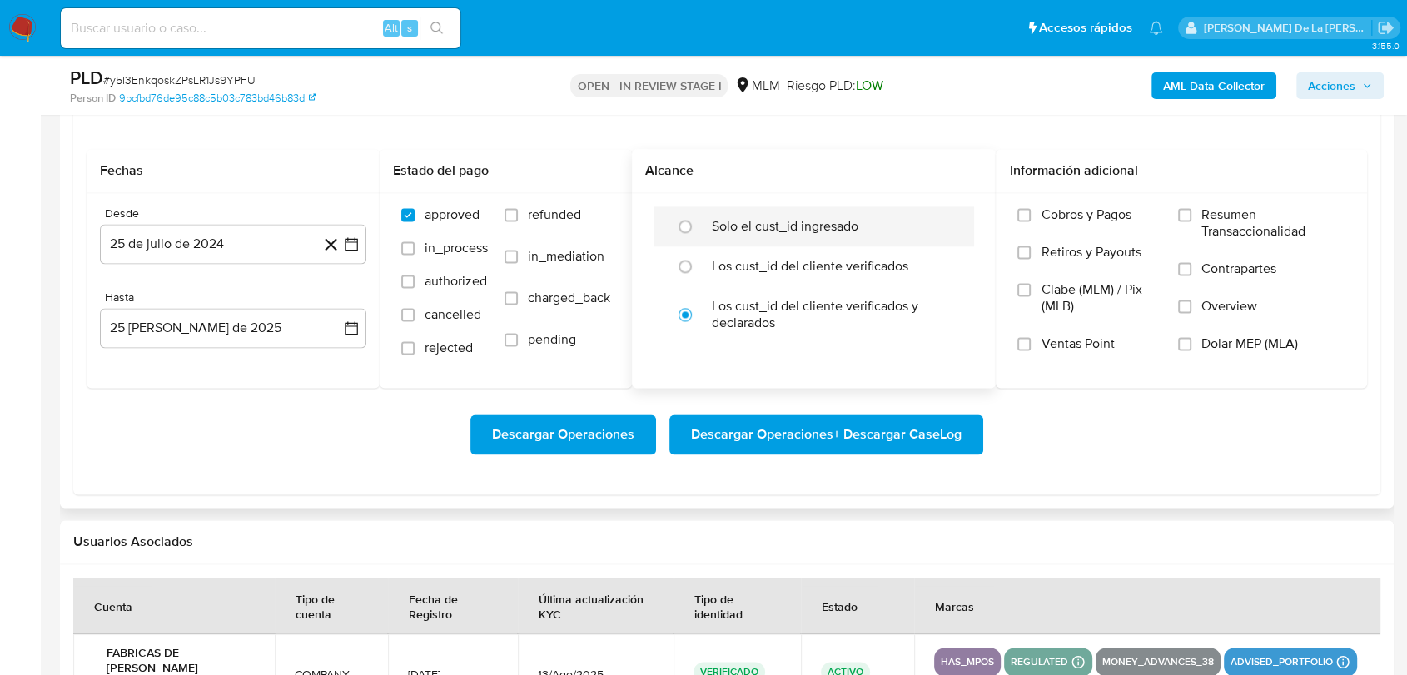
scroll to position [2065, 0]
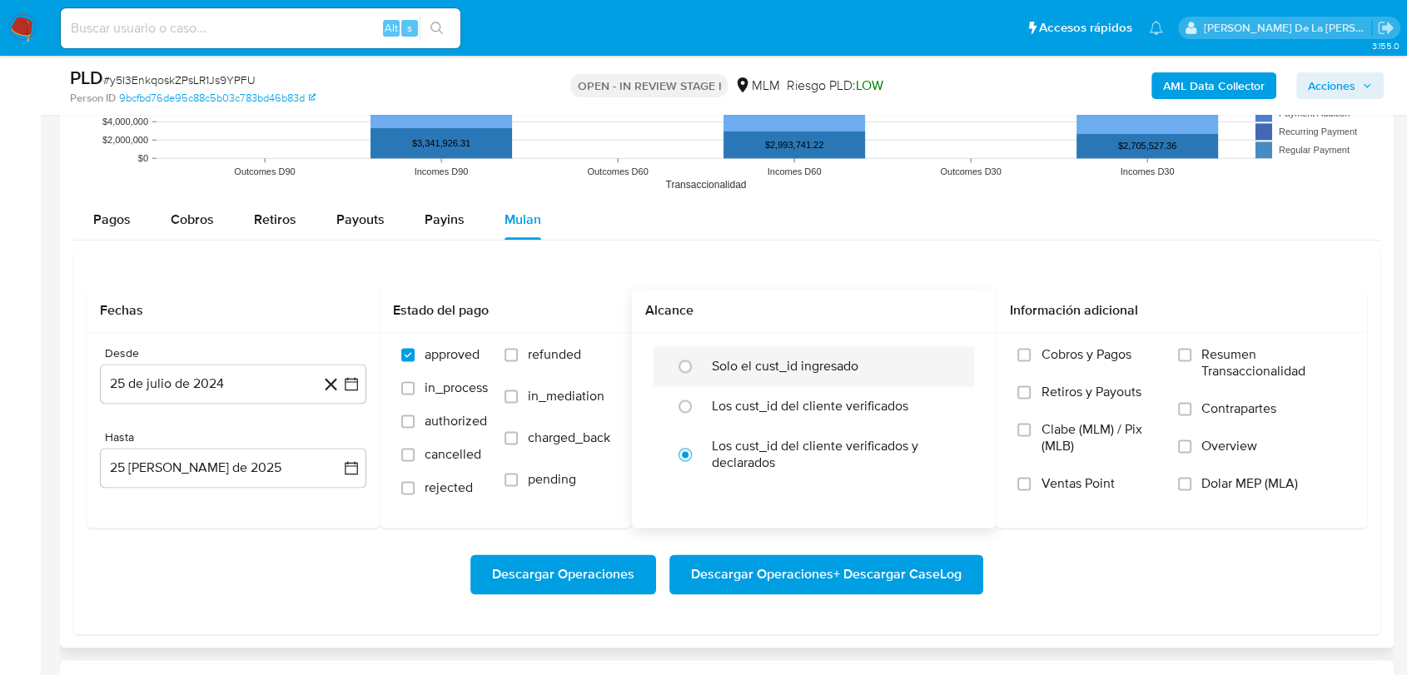
click at [785, 369] on label "Solo el cust_id ingresado" at bounding box center [785, 366] width 147 height 17
click at [699, 369] on input "radio" at bounding box center [685, 366] width 27 height 27
radio input "true"
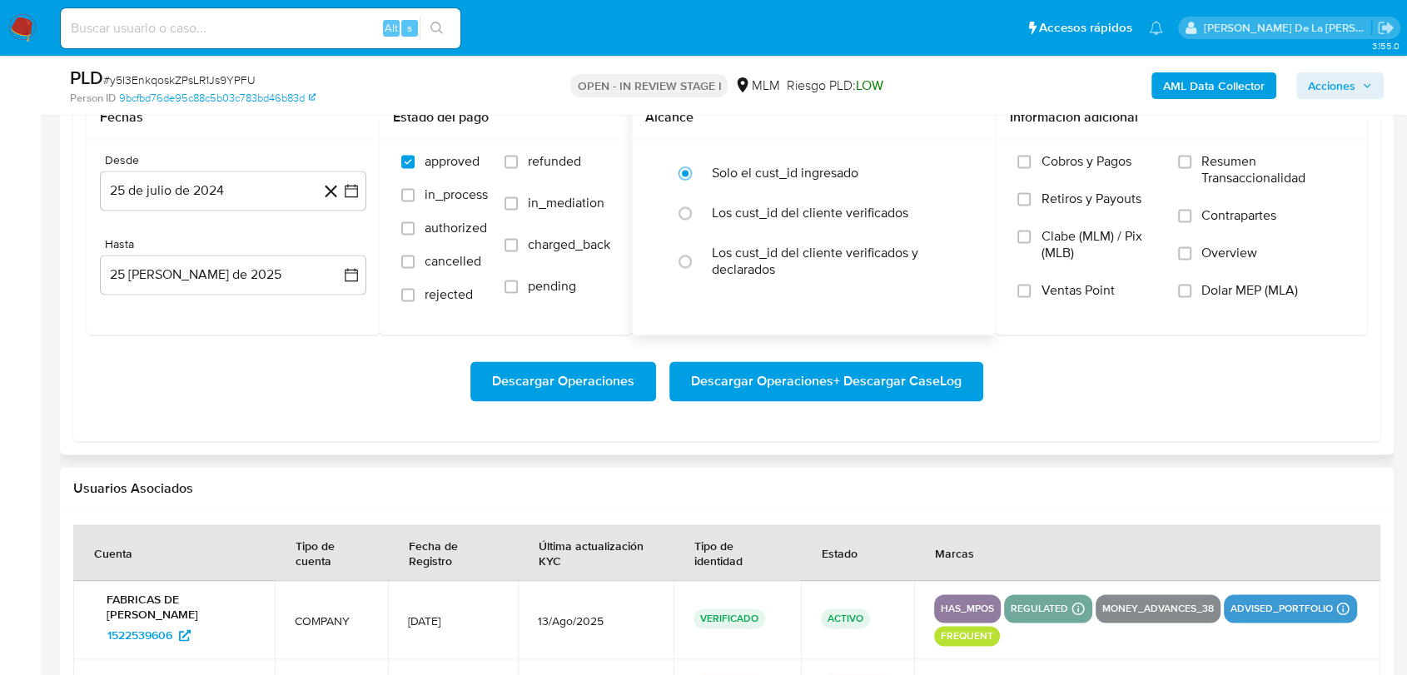
scroll to position [2157, 0]
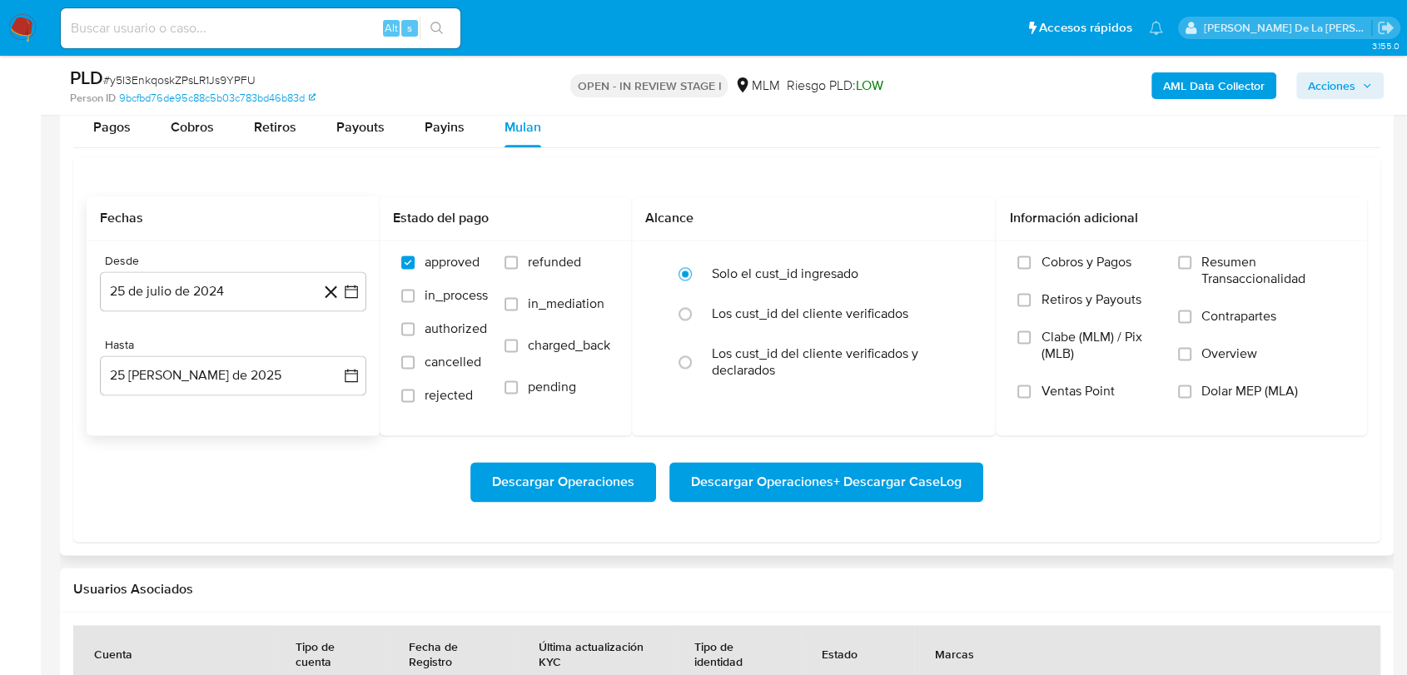
click at [340, 290] on icon at bounding box center [331, 291] width 21 height 21
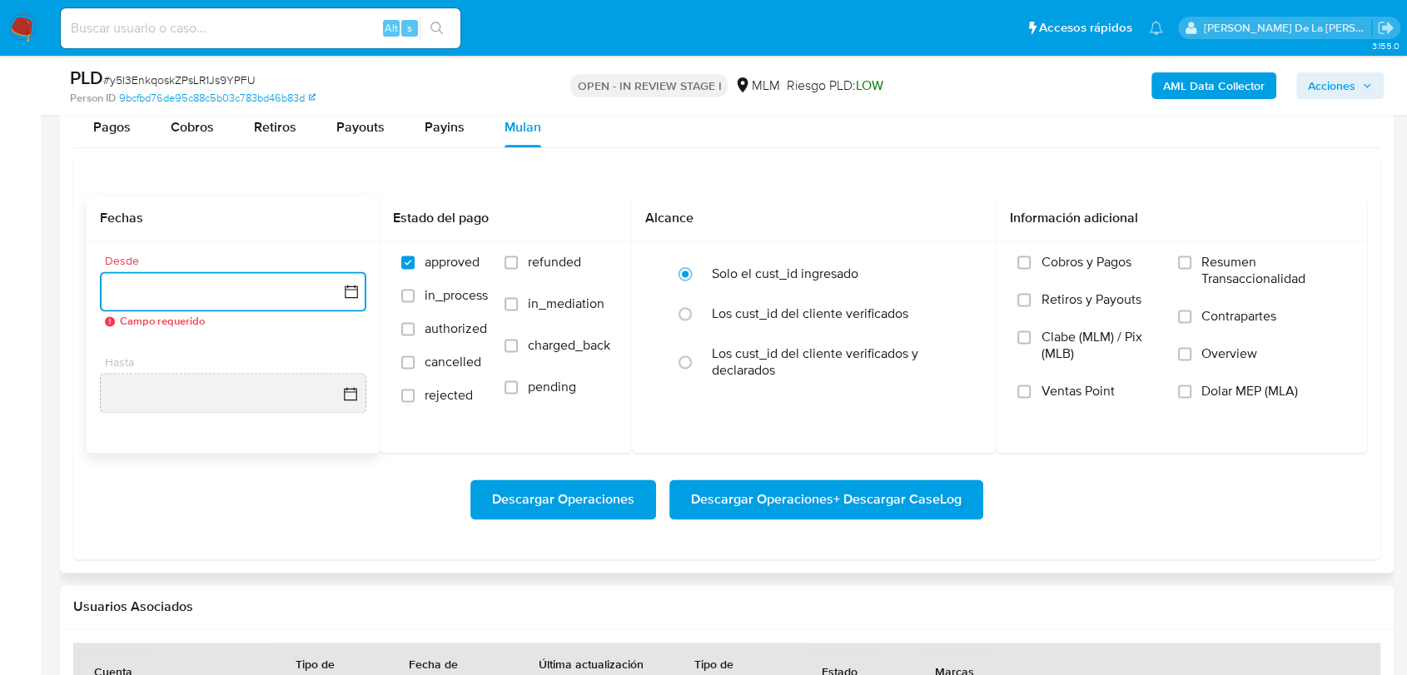
click at [346, 296] on icon "button" at bounding box center [351, 291] width 13 height 13
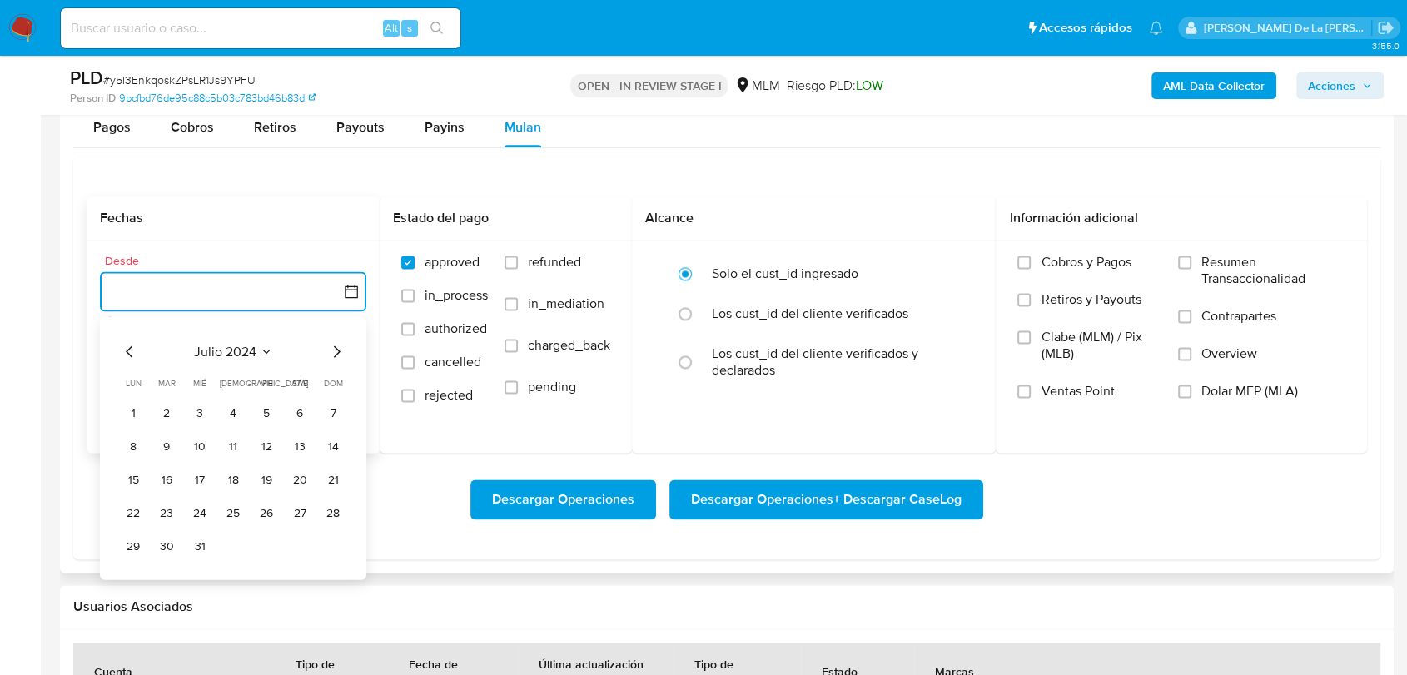
click at [339, 341] on icon "Mes siguiente" at bounding box center [336, 351] width 20 height 20
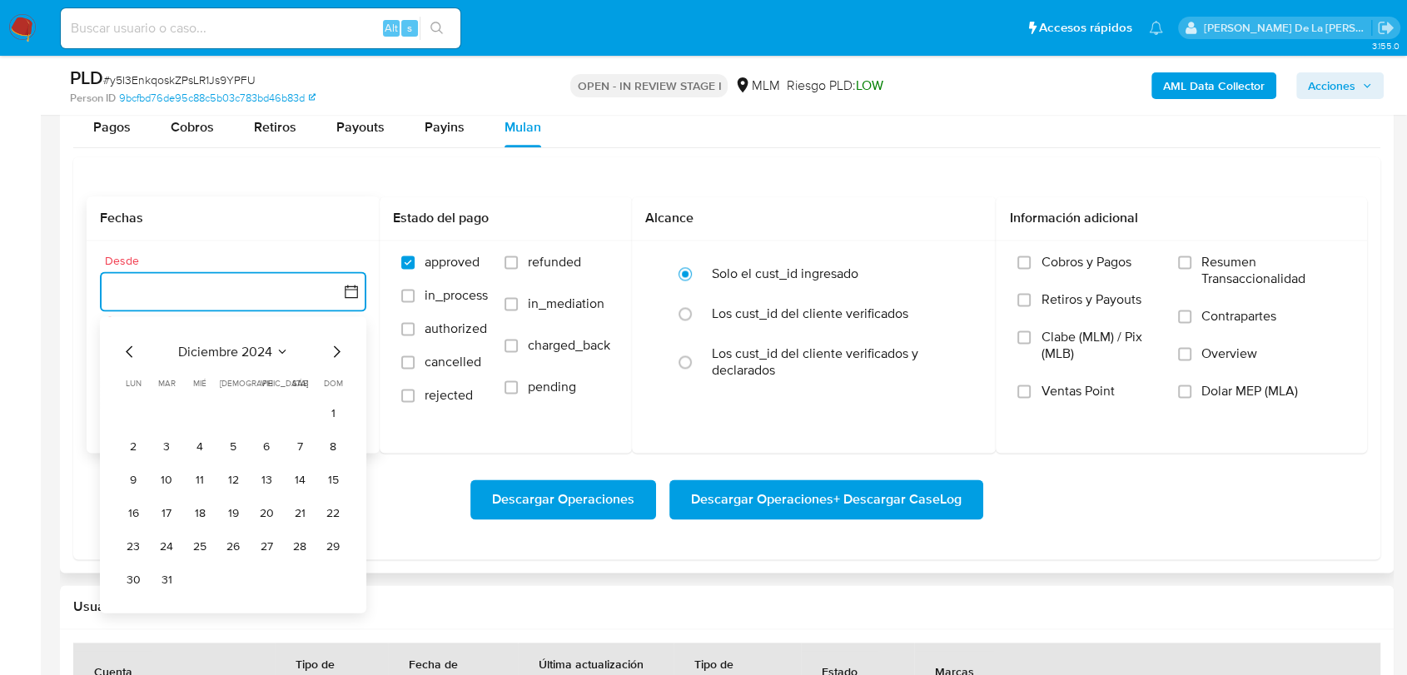
click at [339, 341] on icon "Mes siguiente" at bounding box center [336, 351] width 20 height 20
click at [133, 346] on icon "Mes anterior" at bounding box center [130, 351] width 20 height 20
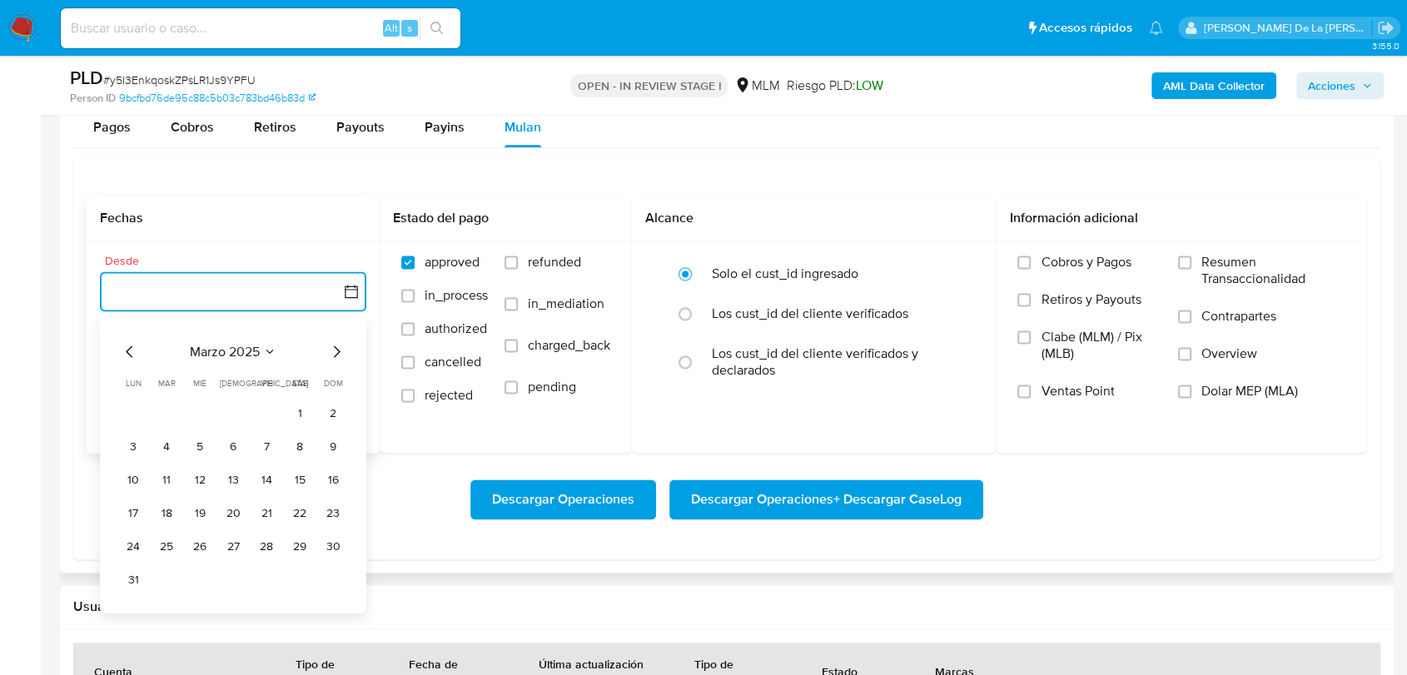
click at [133, 346] on icon "Mes anterior" at bounding box center [130, 351] width 20 height 20
click at [301, 407] on button "1" at bounding box center [299, 413] width 27 height 27
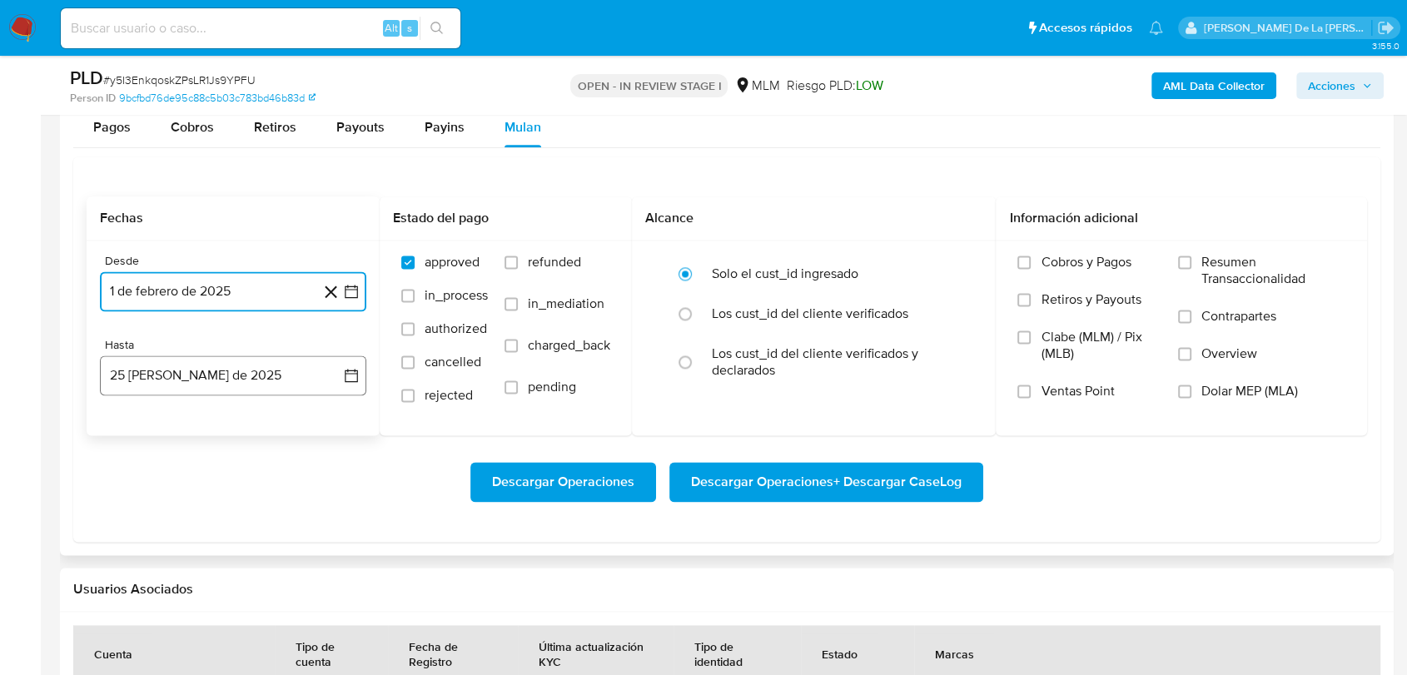
click at [286, 385] on button "25 [PERSON_NAME] de 2025" at bounding box center [233, 375] width 266 height 40
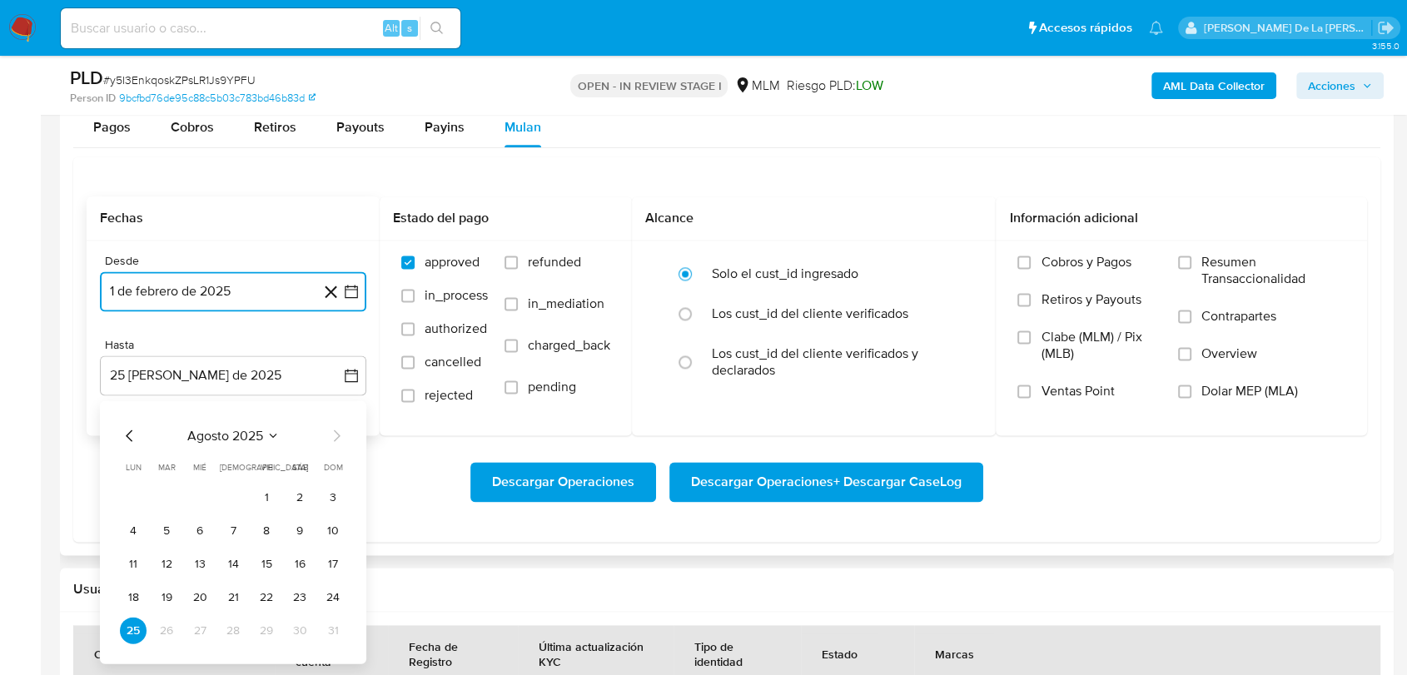
click at [137, 430] on icon "Mes anterior" at bounding box center [130, 435] width 20 height 20
click at [233, 620] on button "31" at bounding box center [233, 630] width 27 height 27
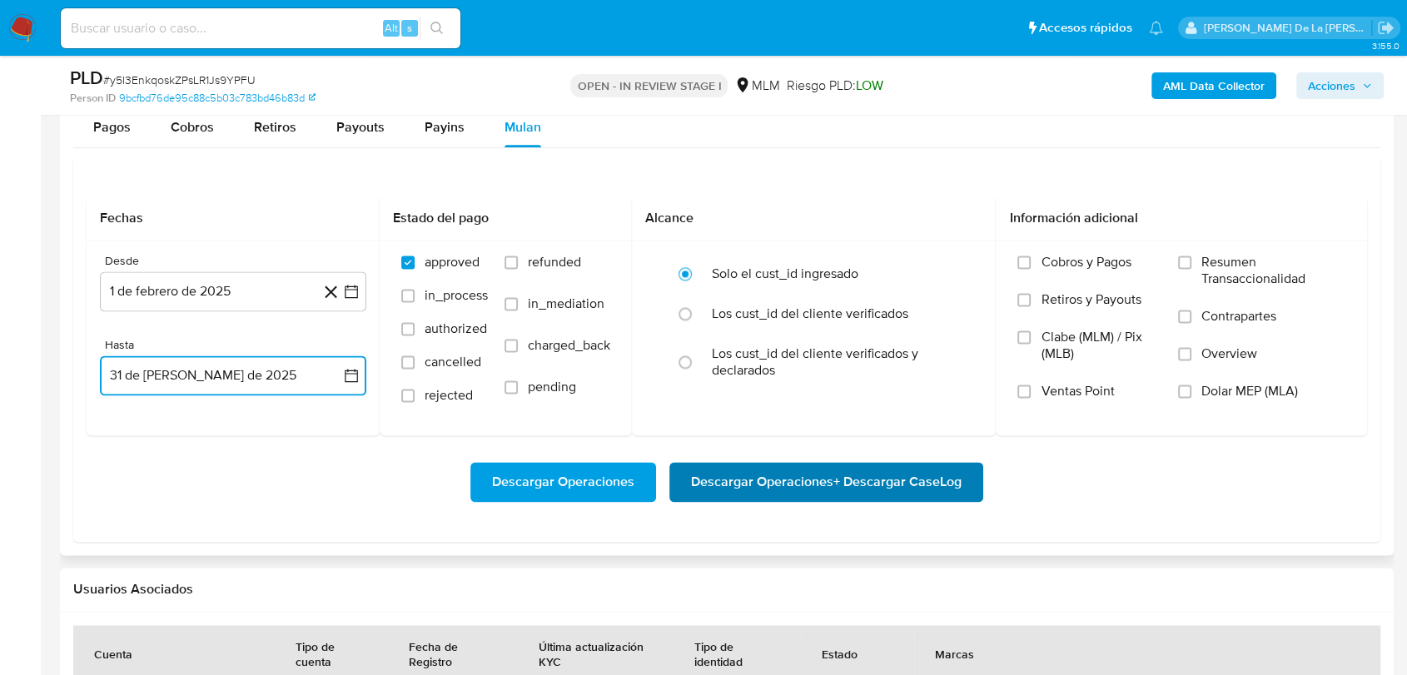
click at [816, 491] on span "Descargar Operaciones + Descargar CaseLog" at bounding box center [826, 482] width 271 height 37
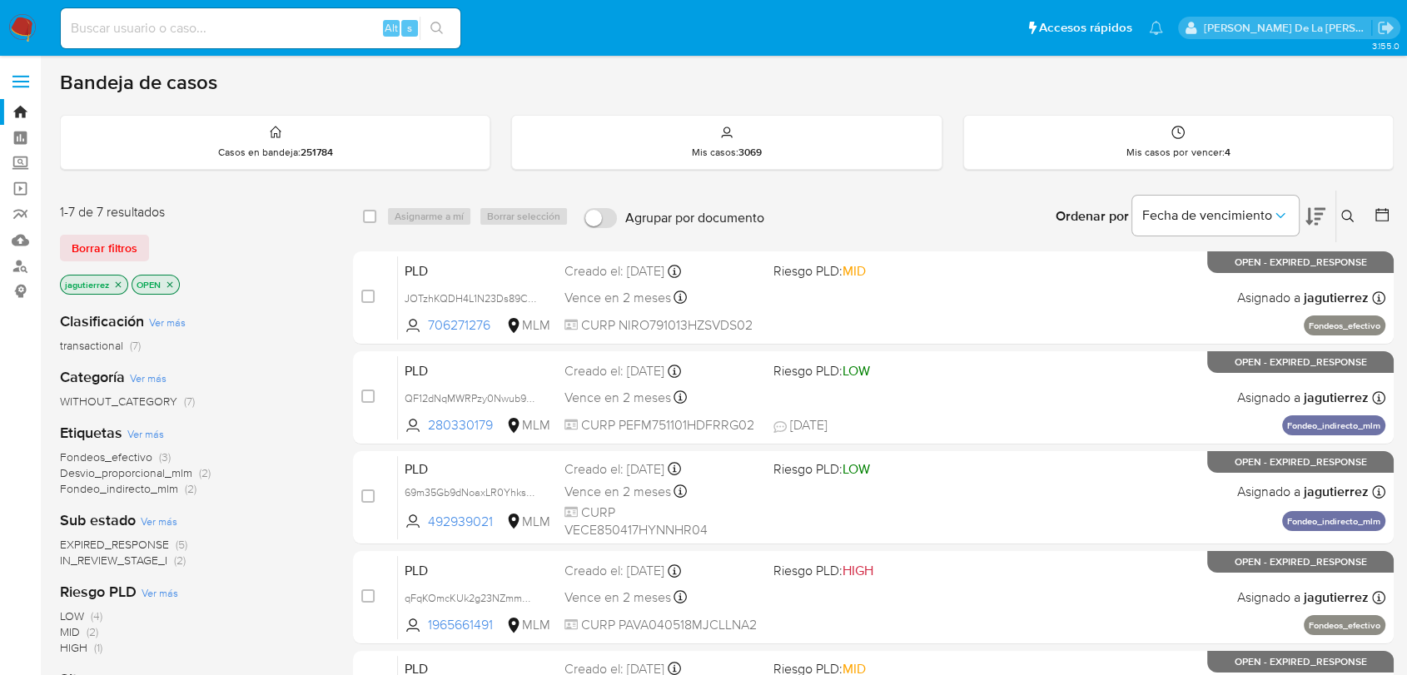
click at [113, 281] on icon "close-filter" at bounding box center [118, 285] width 10 height 10
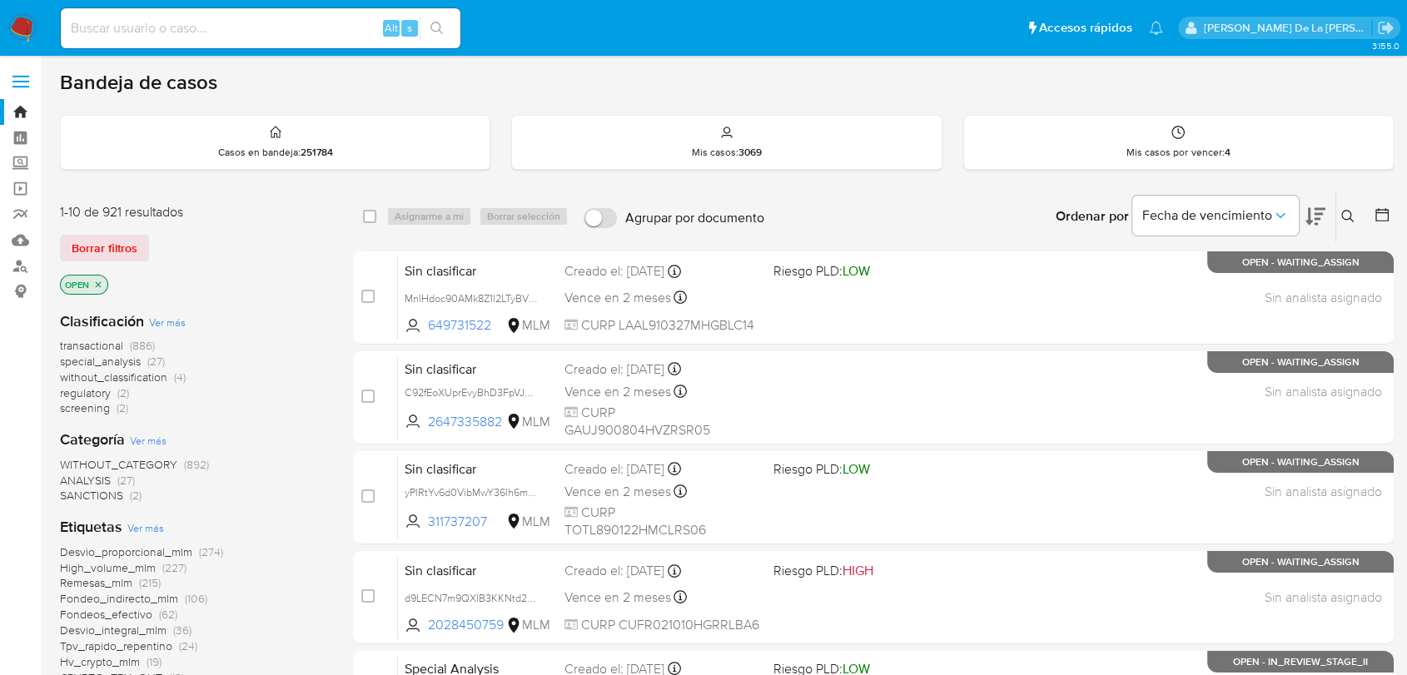
click at [92, 407] on span "screening" at bounding box center [85, 408] width 50 height 17
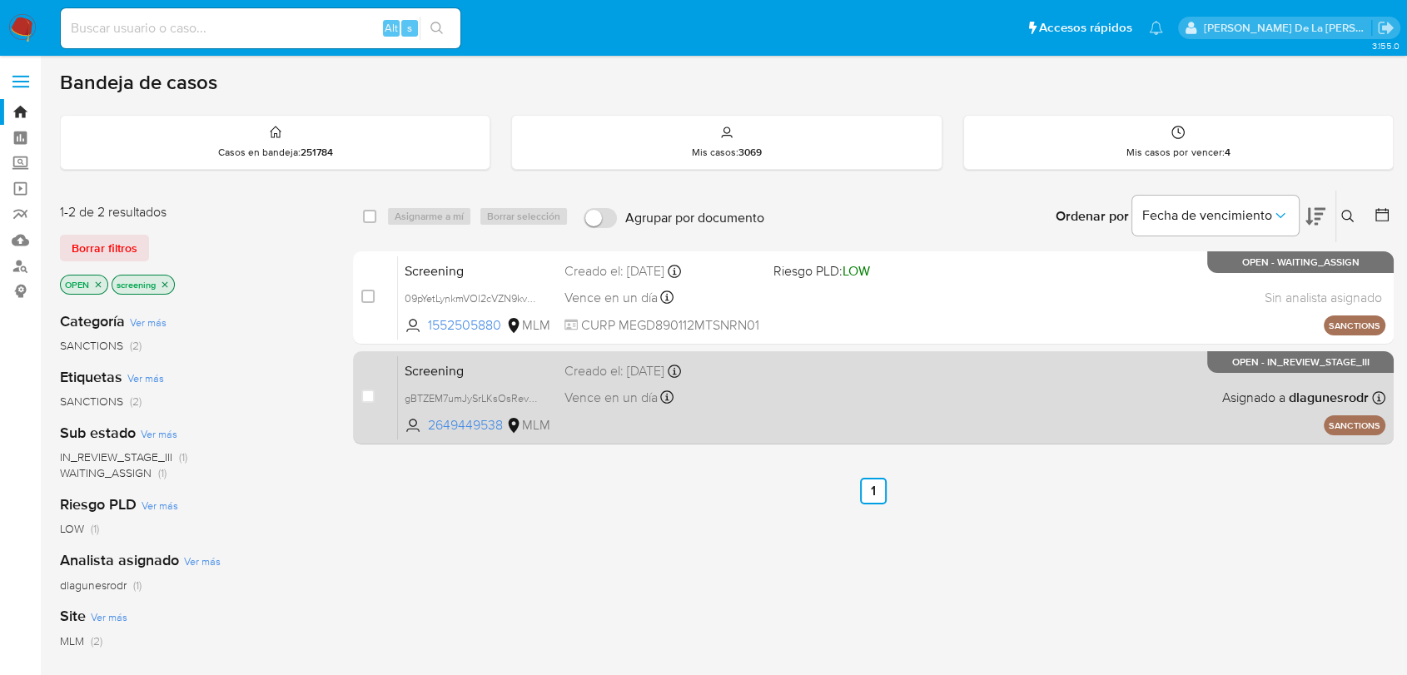
click at [801, 395] on div "Screening gBTZEM7umJySrLKsOsRevDRx 2649449538 MLM Creado el: 24/08/2025 Creado …" at bounding box center [891, 397] width 987 height 84
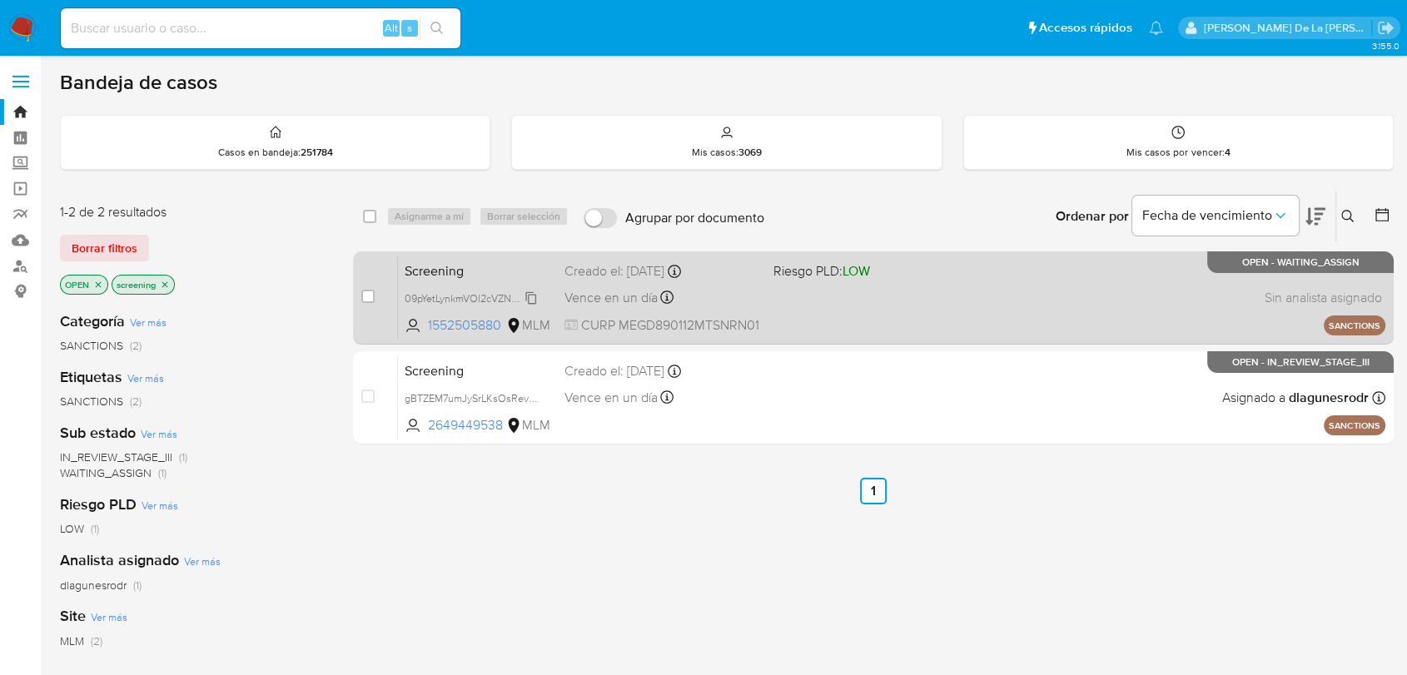
click at [440, 299] on span "09pYetLynkmVOl2cVZN9kvWd" at bounding box center [473, 297] width 137 height 18
click at [769, 281] on div "Screening 09pYetLynkmVOl2cVZN9kvWd Copiado Copiado 1552505880 MLM Riesgo PLD: L…" at bounding box center [891, 298] width 987 height 84
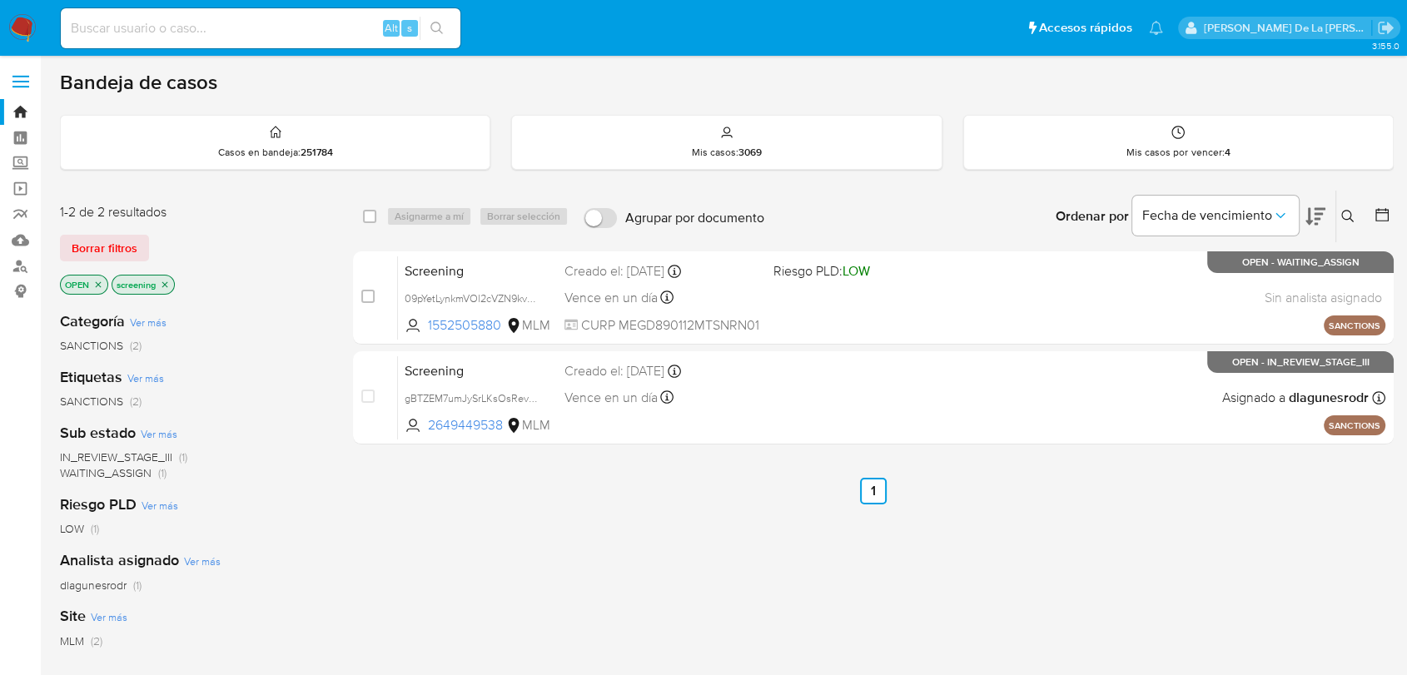
click at [15, 29] on img at bounding box center [22, 28] width 28 height 28
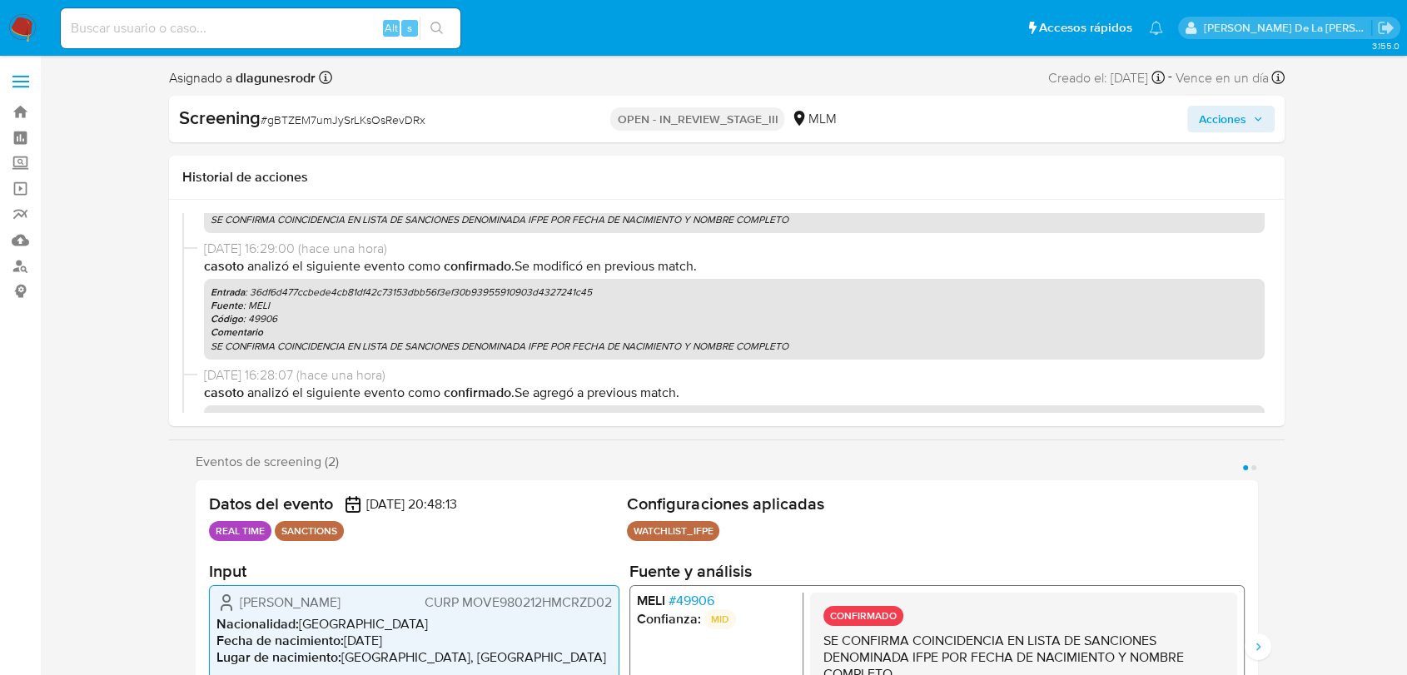
select select "10"
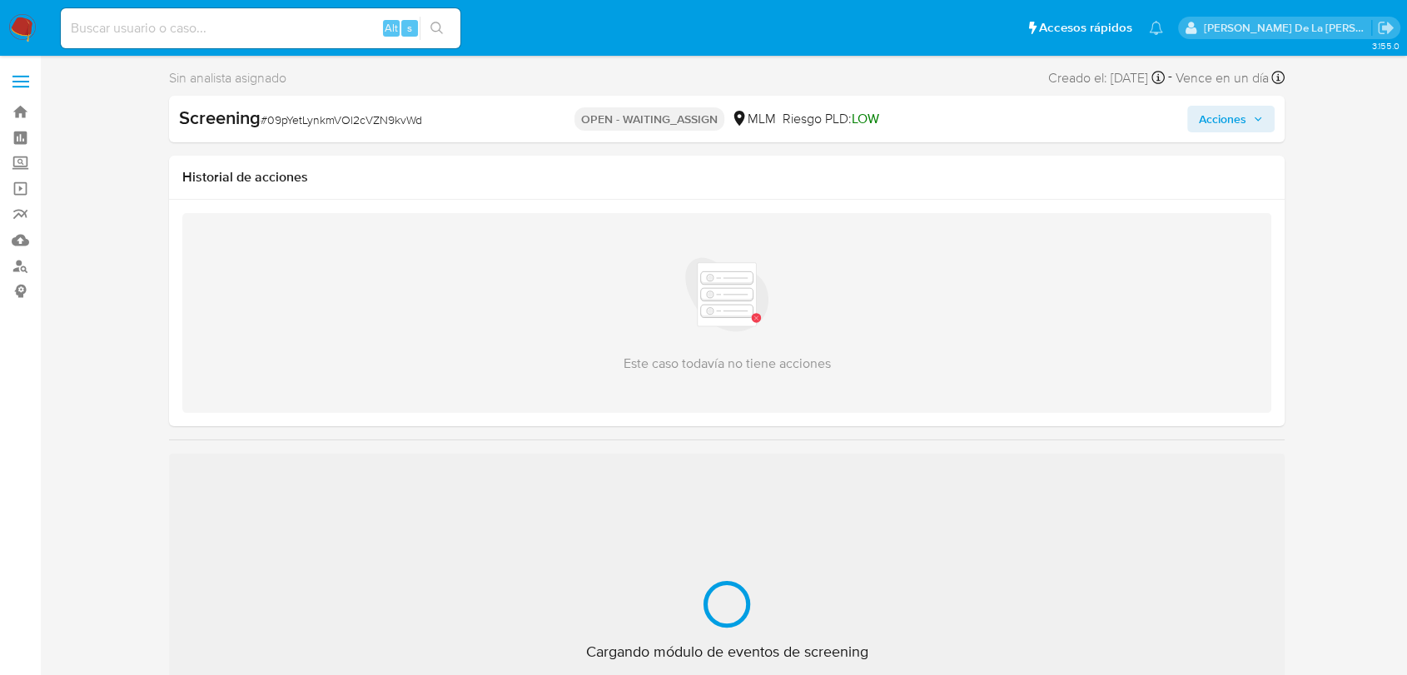
select select "10"
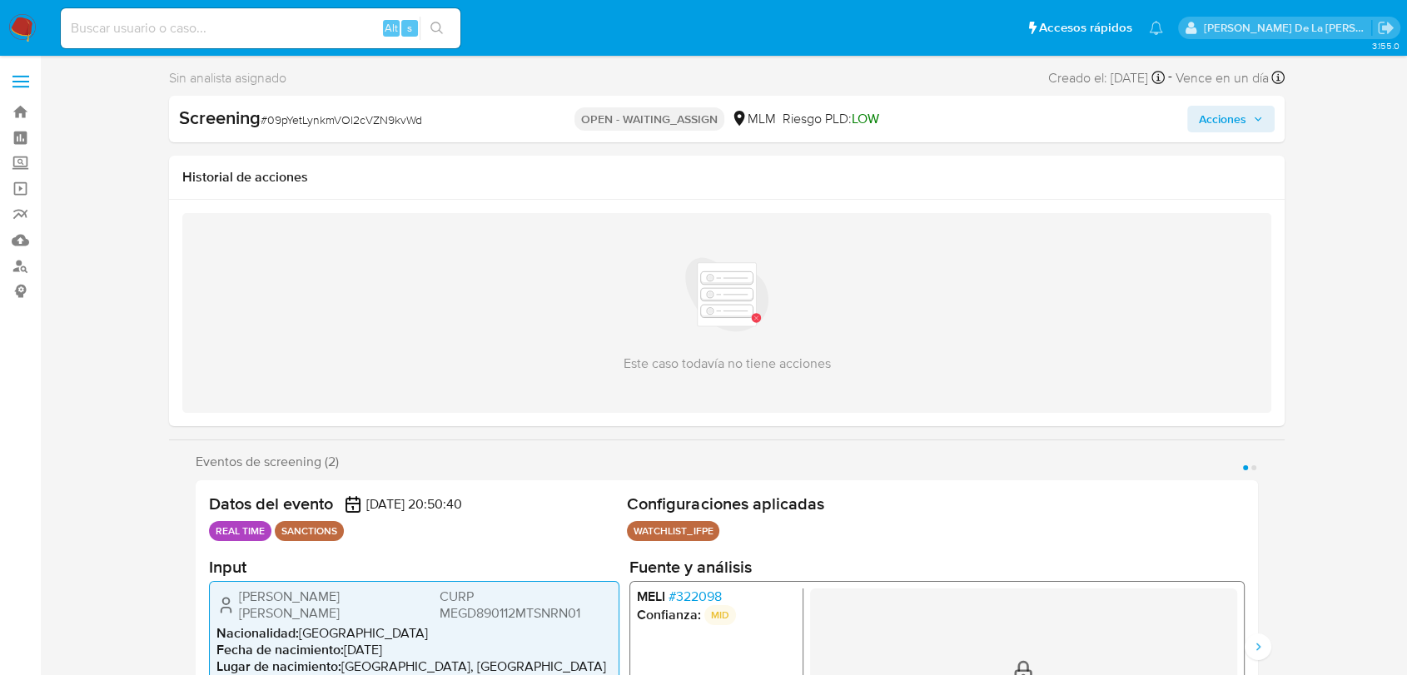
click at [326, 127] on span "# 09pYetLynkmVOl2cVZN9kvWd" at bounding box center [342, 120] width 162 height 17
copy span "09pYetLynkmVOl2cVZN9kvWd"
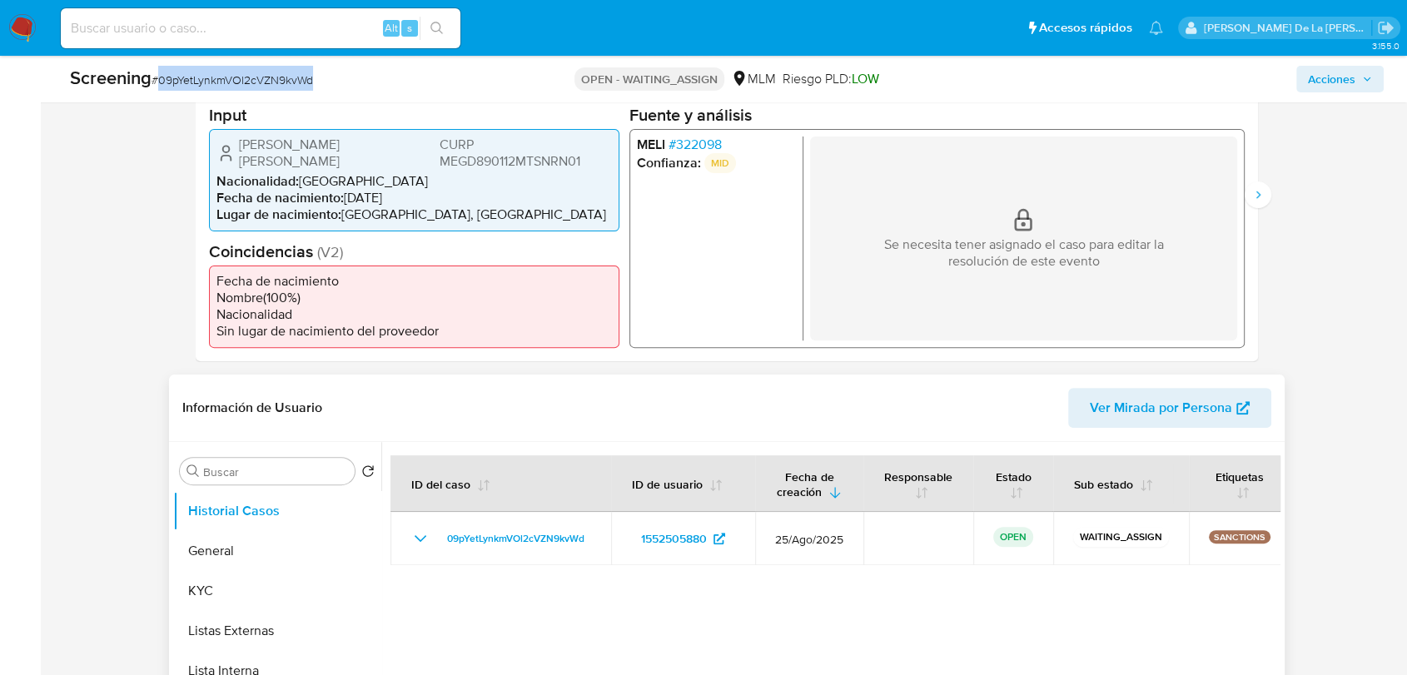
scroll to position [554, 0]
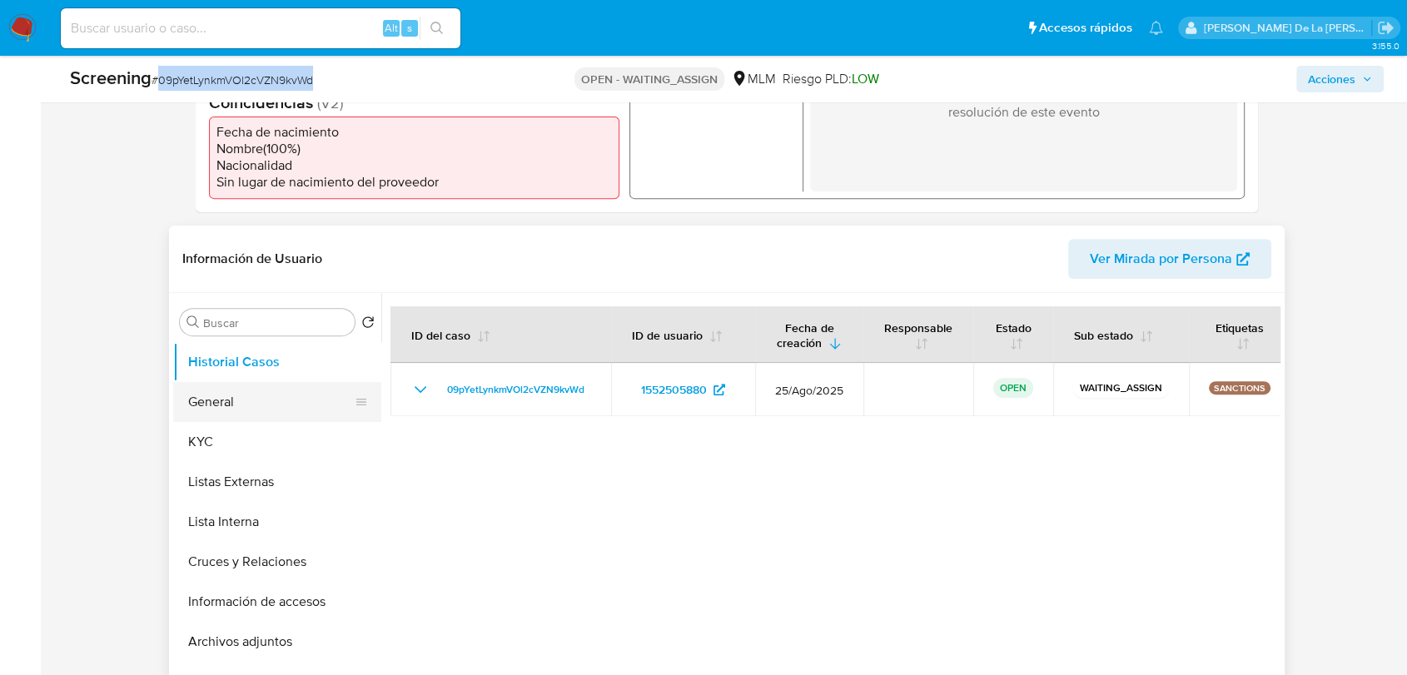
click at [210, 406] on button "General" at bounding box center [270, 402] width 195 height 40
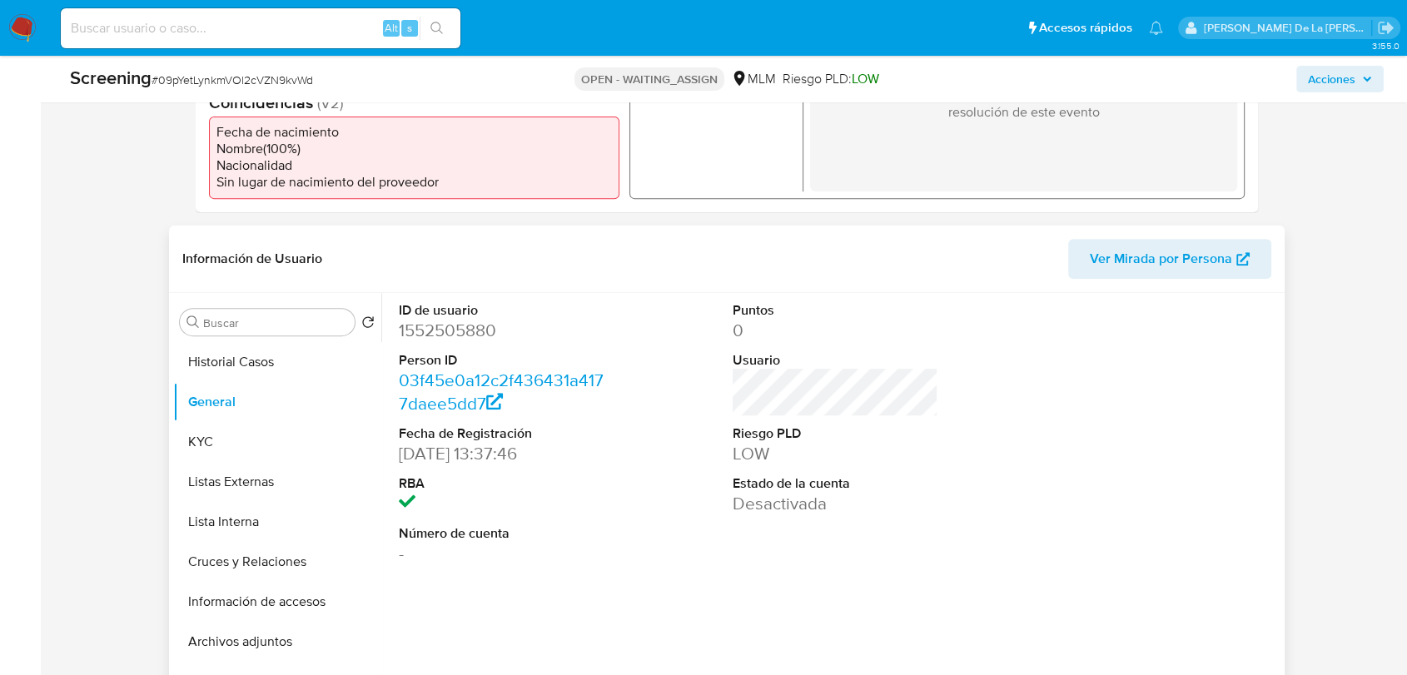
click at [470, 340] on dd "1552505880" at bounding box center [502, 330] width 206 height 23
copy dd "1552505880"
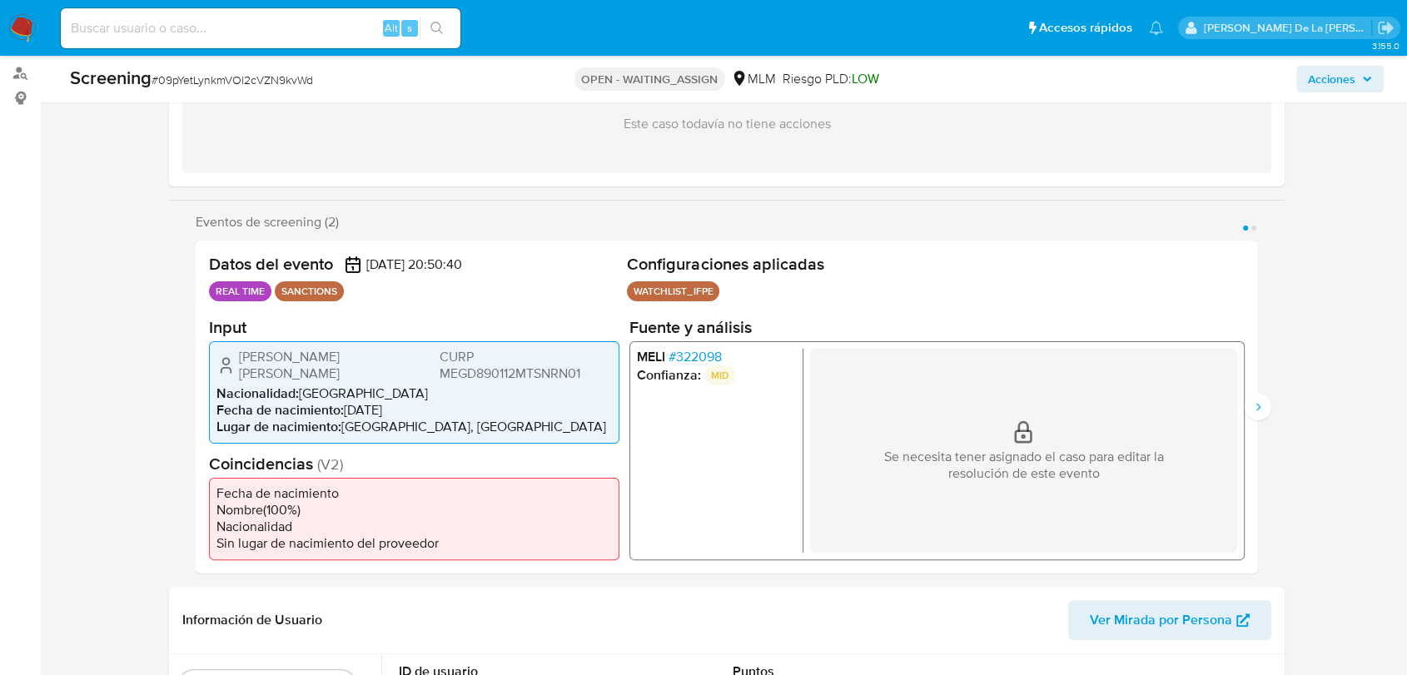
scroll to position [0, 0]
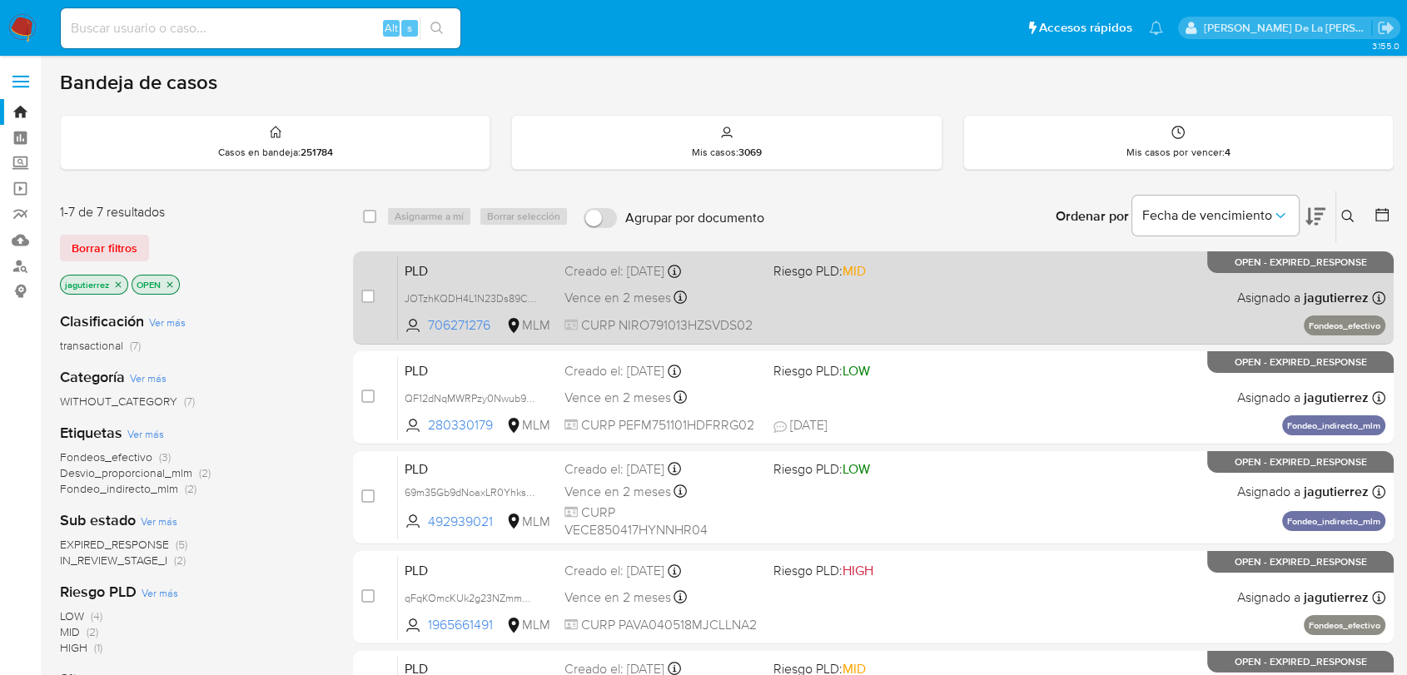
scroll to position [92, 0]
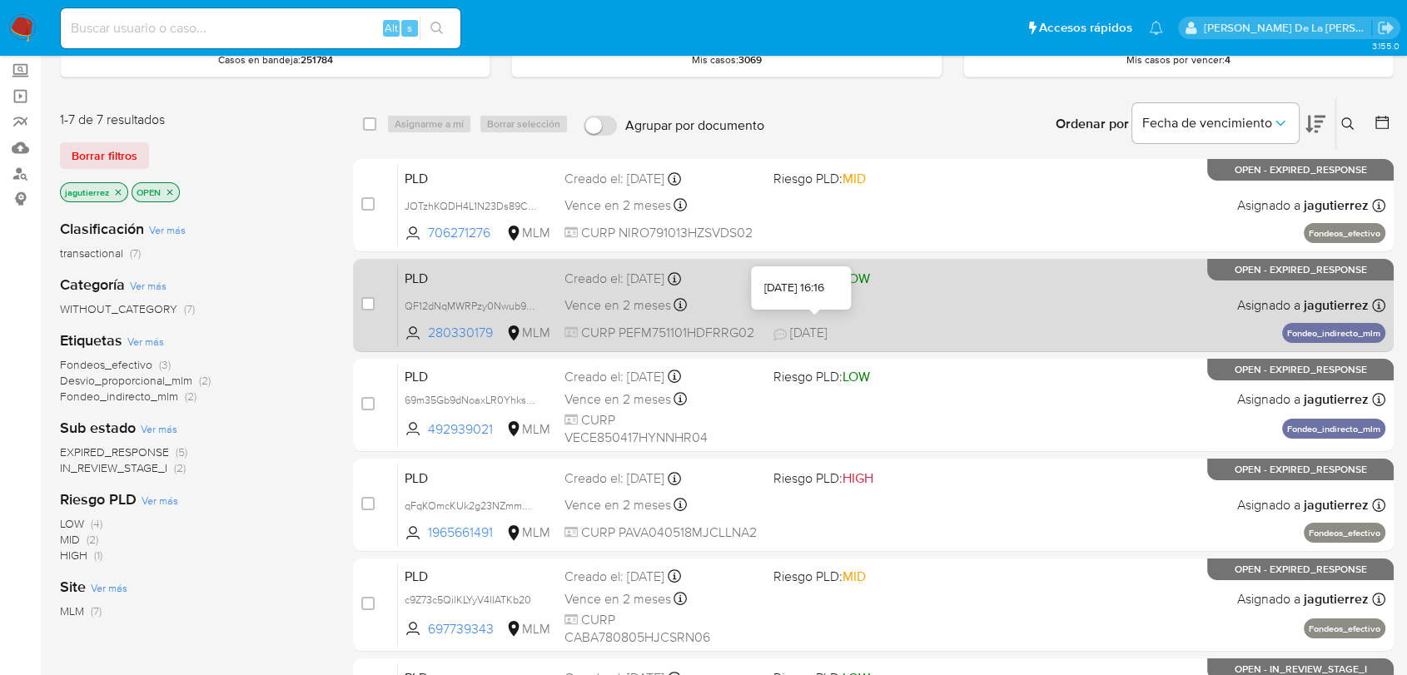
click at [799, 333] on span "[DATE]" at bounding box center [800, 333] width 54 height 18
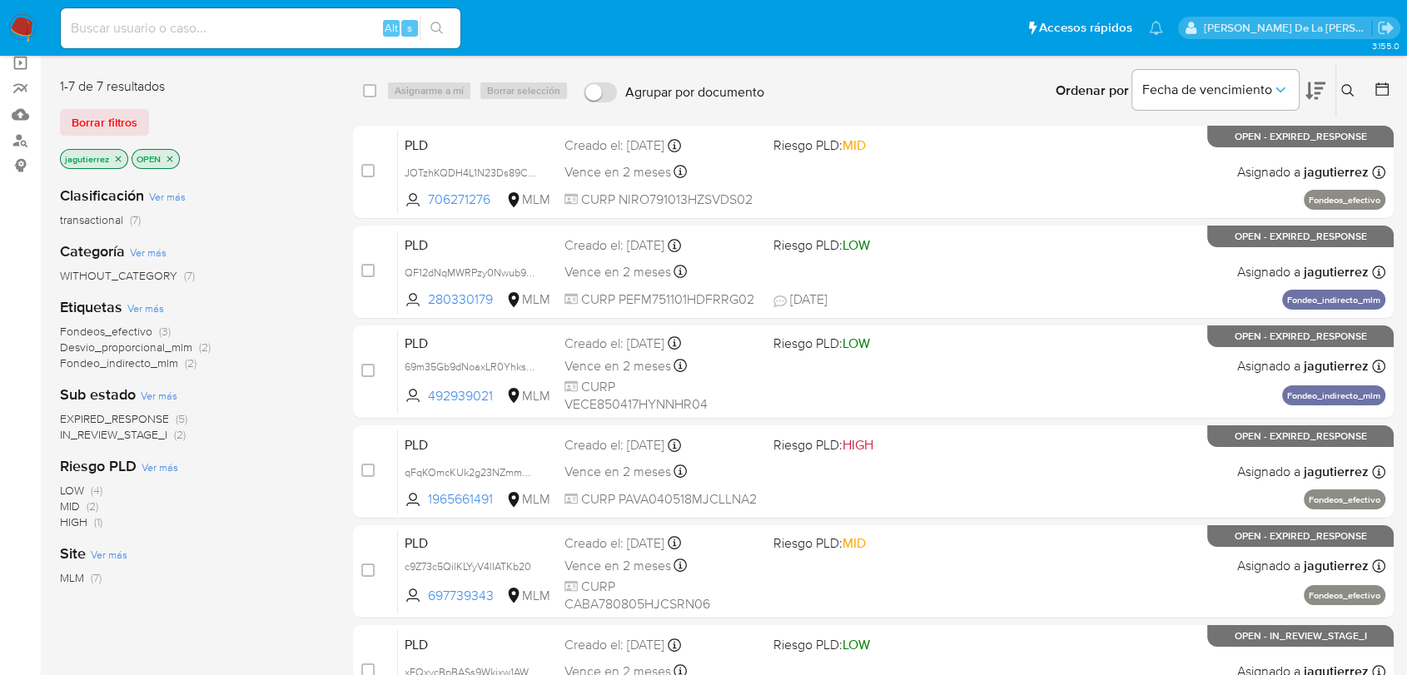
scroll to position [0, 0]
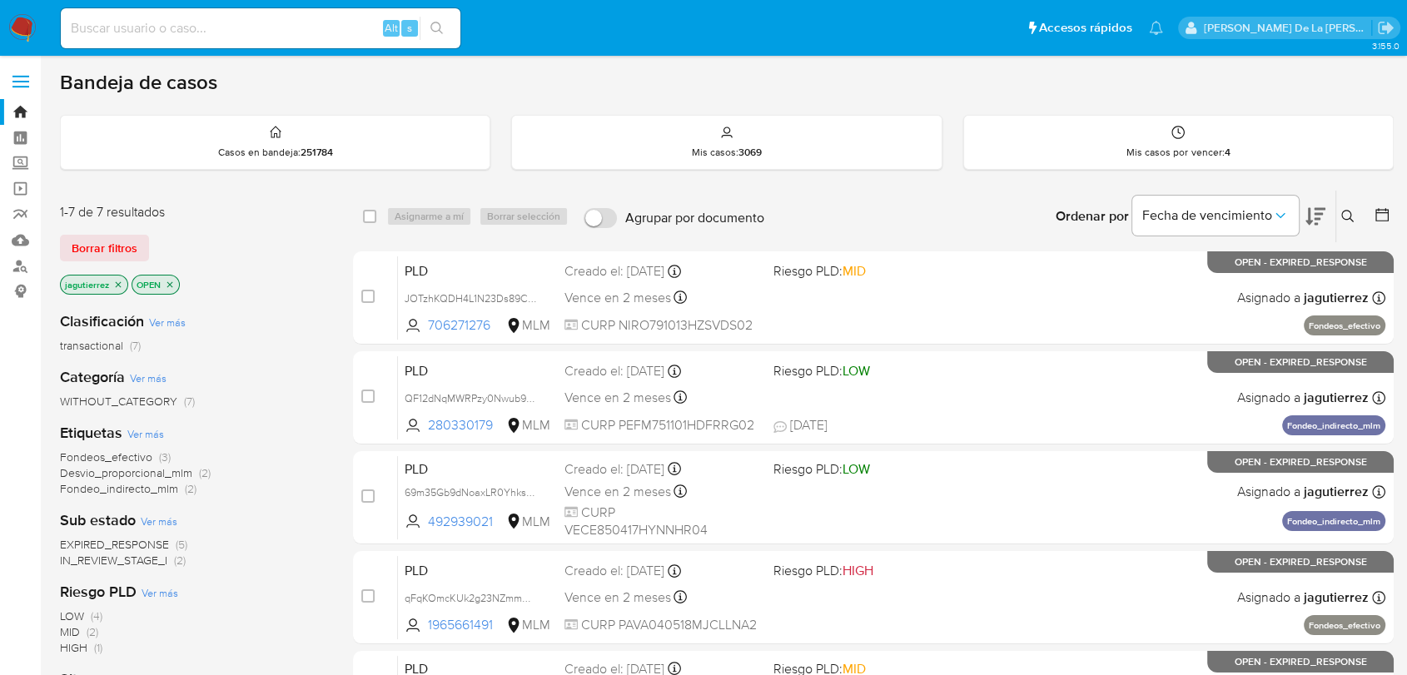
click at [97, 560] on span "IN_REVIEW_STAGE_I" at bounding box center [113, 560] width 107 height 17
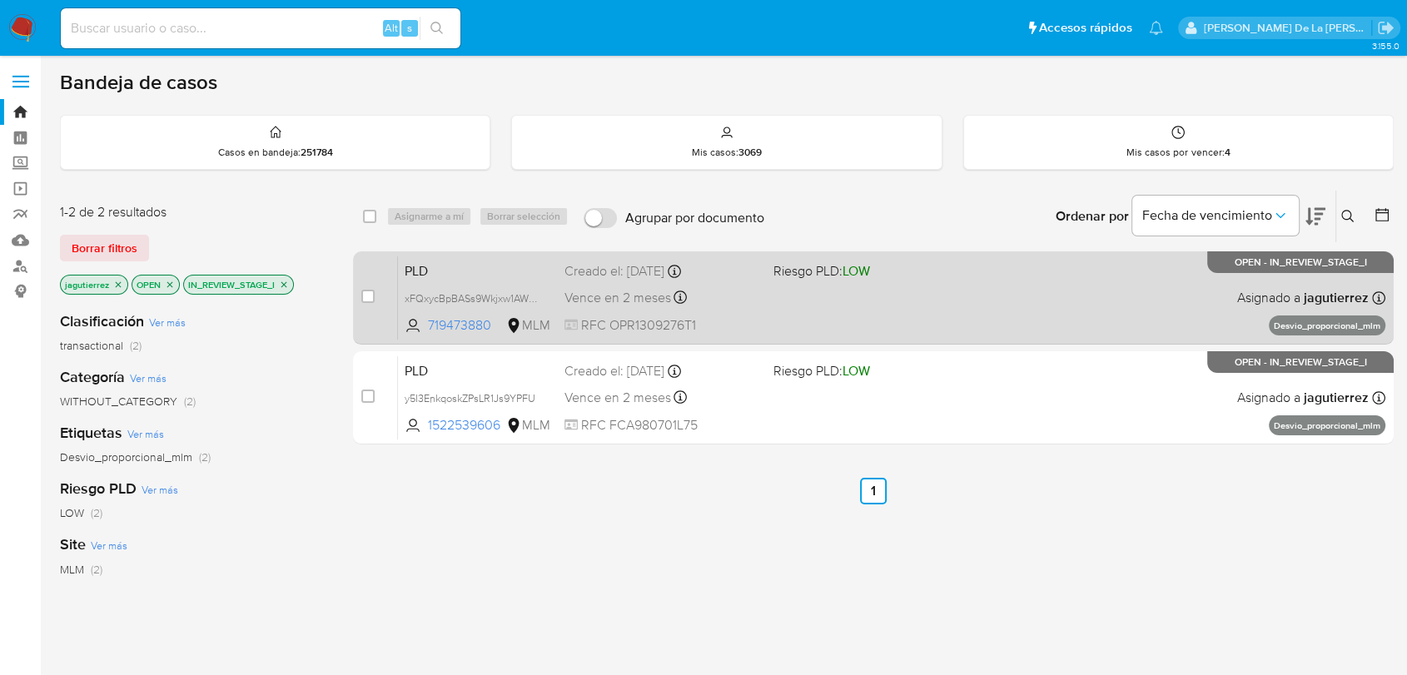
click at [1007, 318] on div "PLD xFQxycBpBASs9Wkjxw1AWfMQ 719473880 MLM Riesgo PLD: LOW Creado el: [DATE] Cr…" at bounding box center [891, 298] width 987 height 84
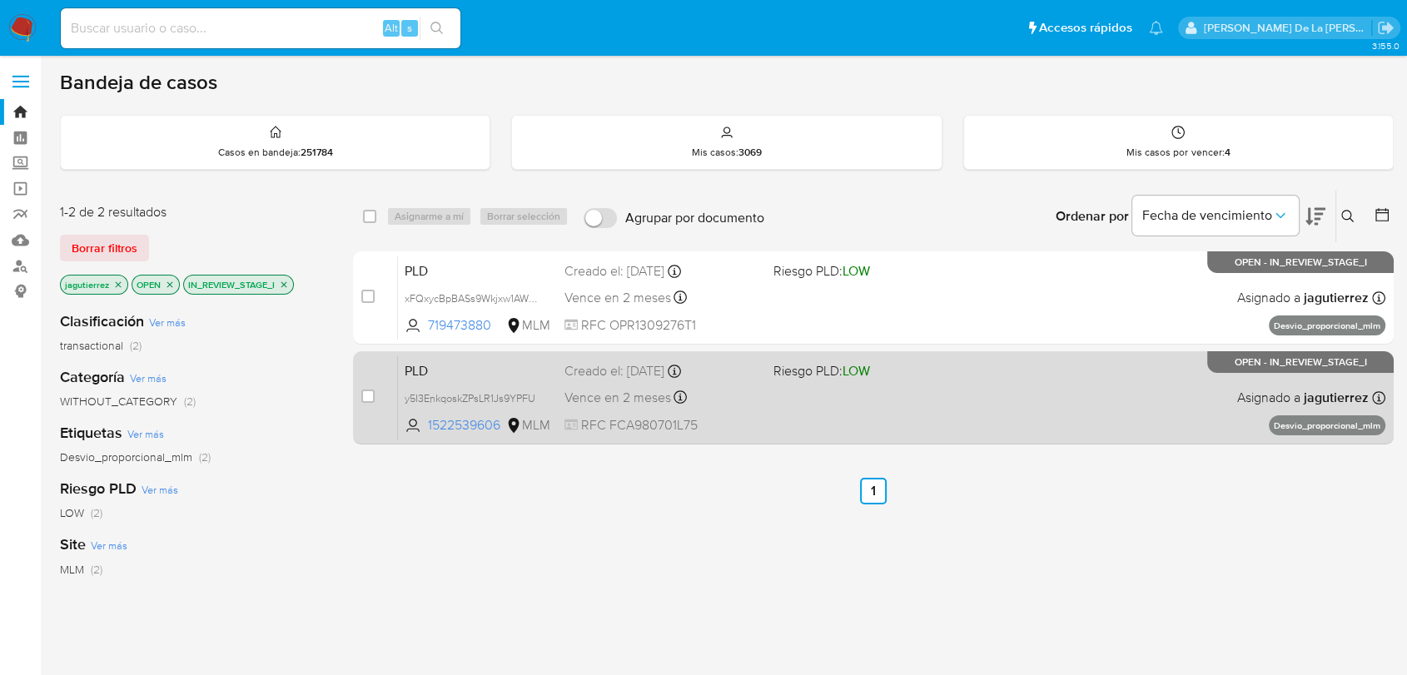
click at [987, 395] on div "PLD y5I3EnkqoskZPsLR1Js9YPFU 1522539606 MLM Riesgo PLD: LOW Creado el: [DATE] C…" at bounding box center [891, 397] width 987 height 84
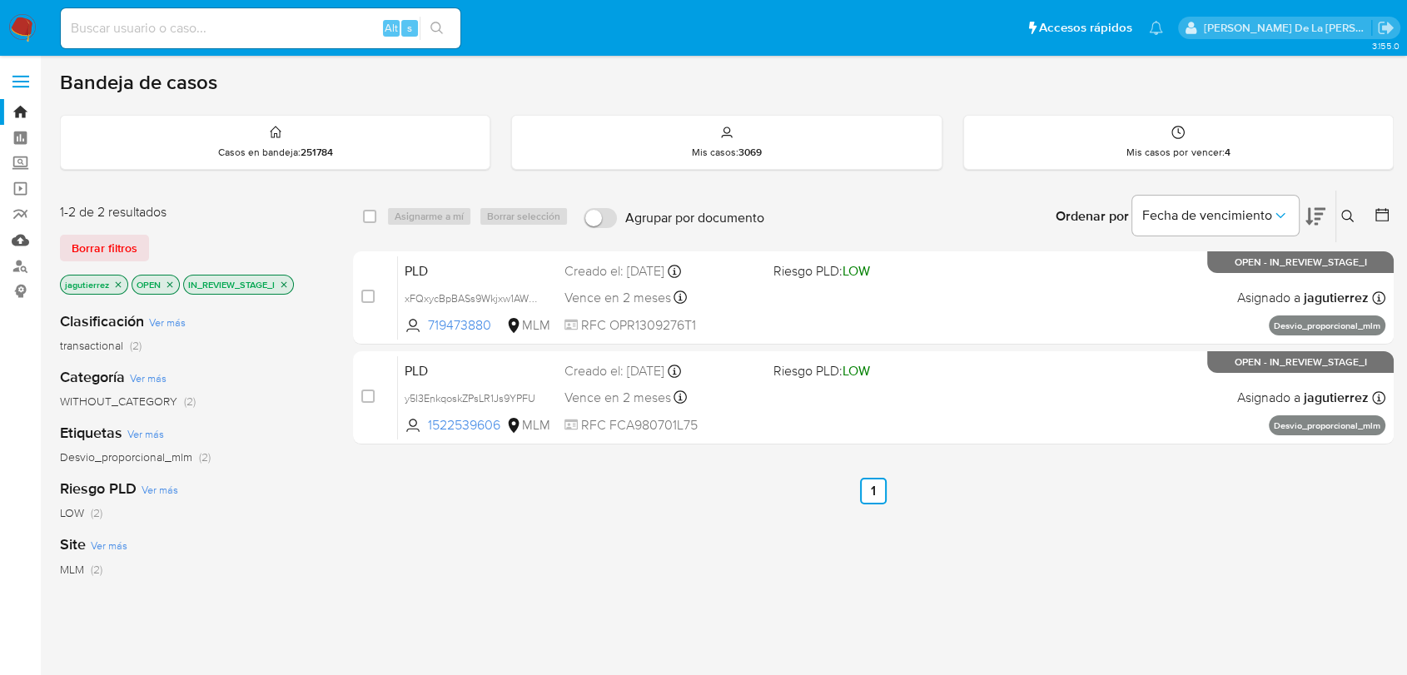
click at [23, 235] on link "Mulan" at bounding box center [99, 240] width 198 height 26
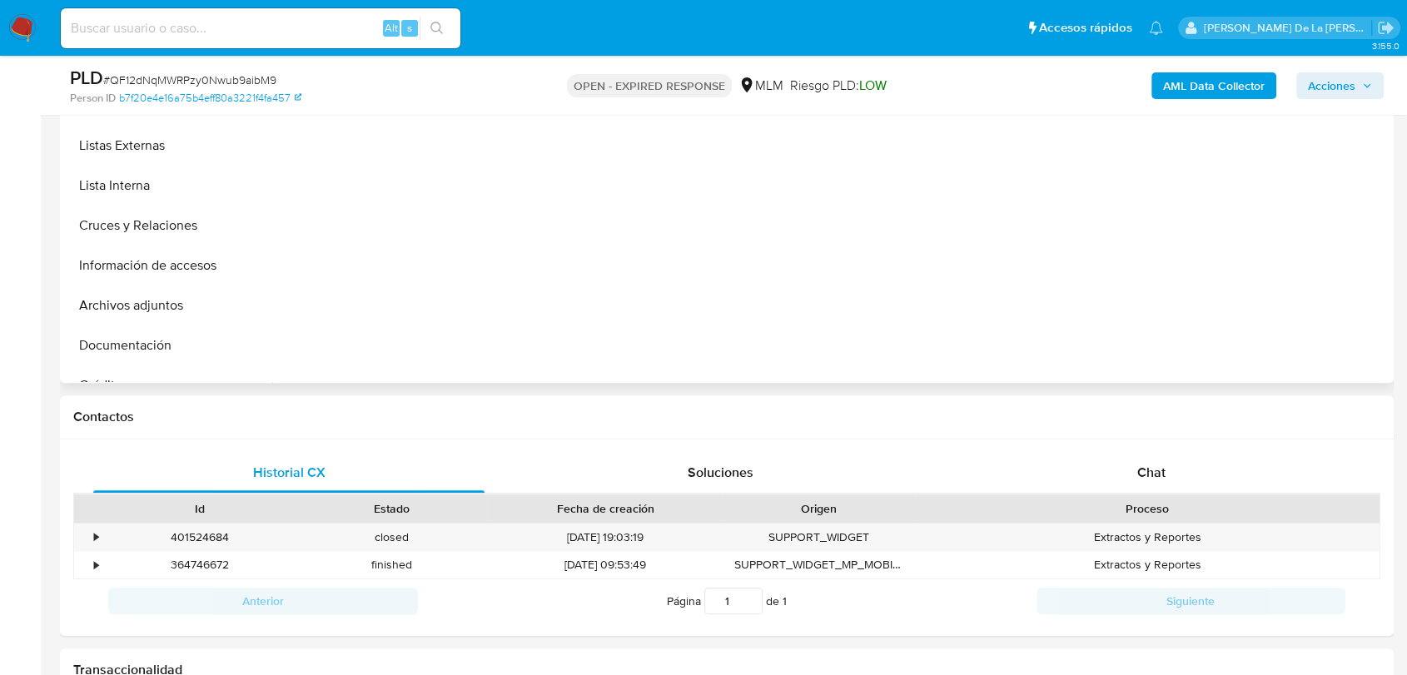
scroll to position [647, 0]
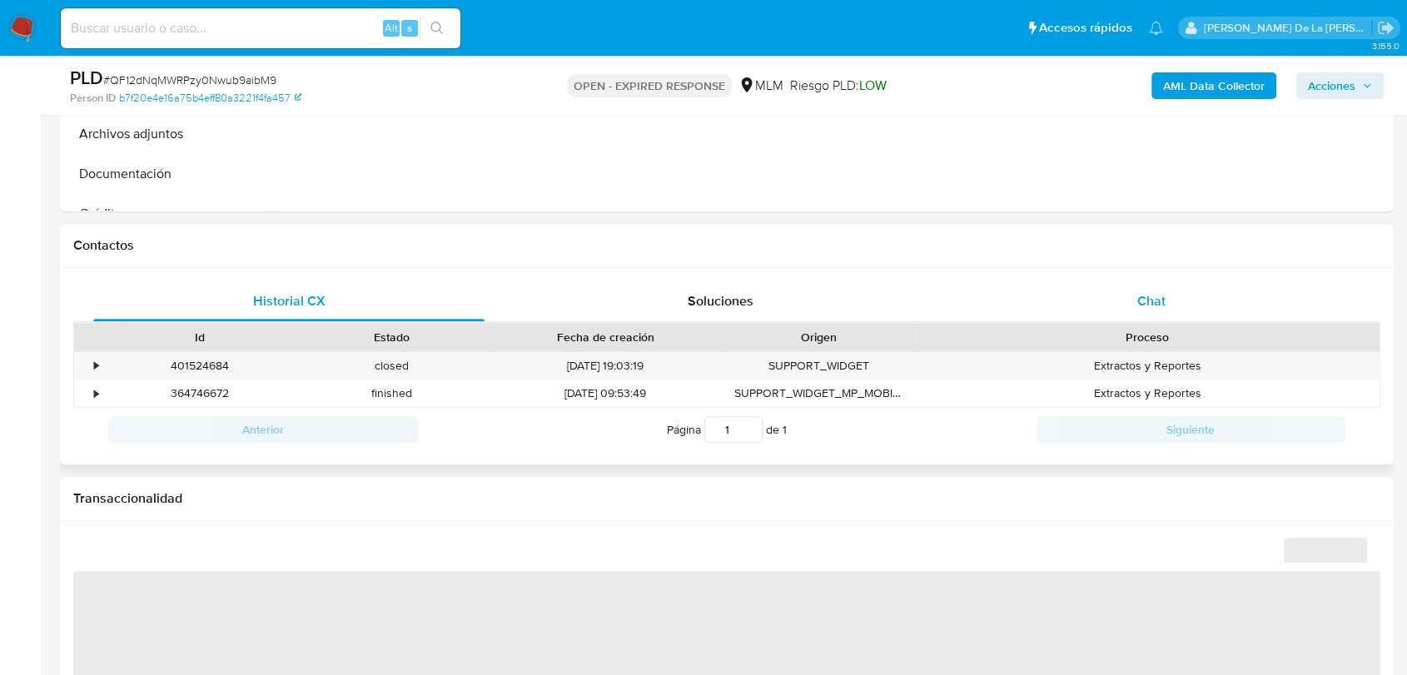
click at [1165, 316] on div "Chat" at bounding box center [1151, 301] width 391 height 40
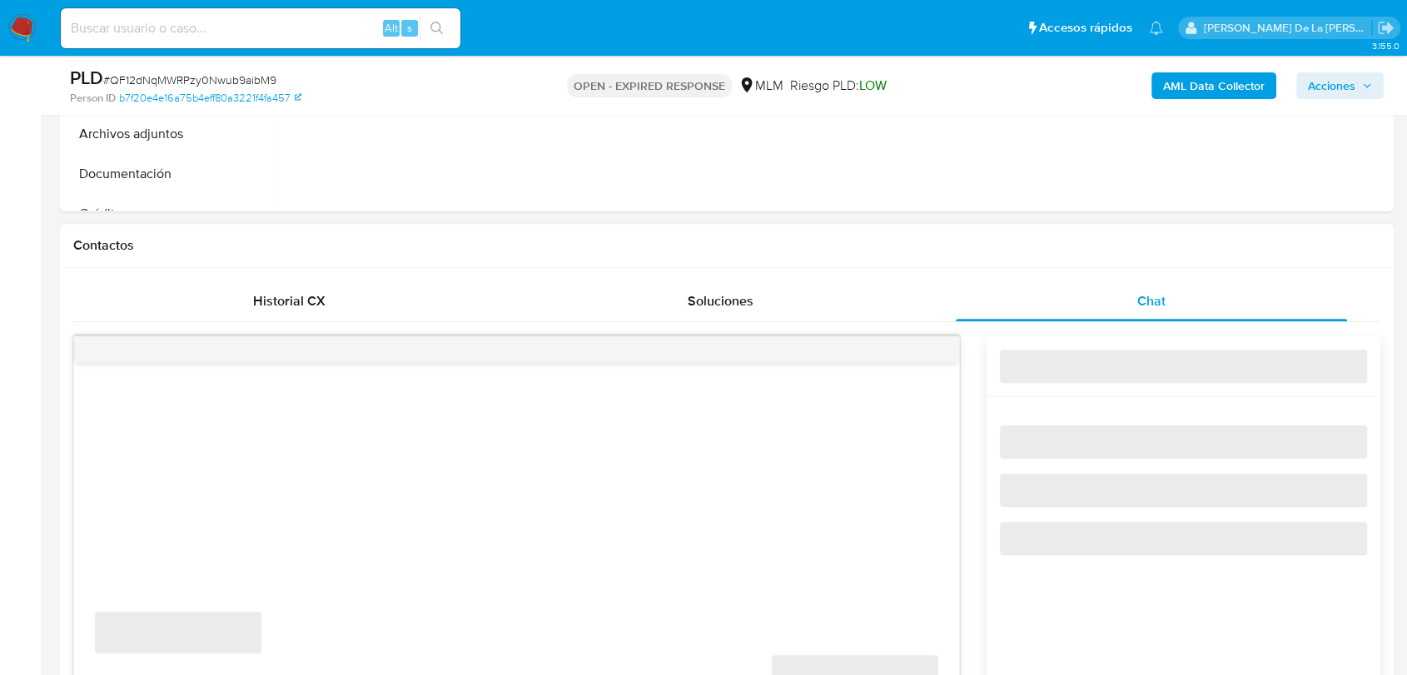
select select "10"
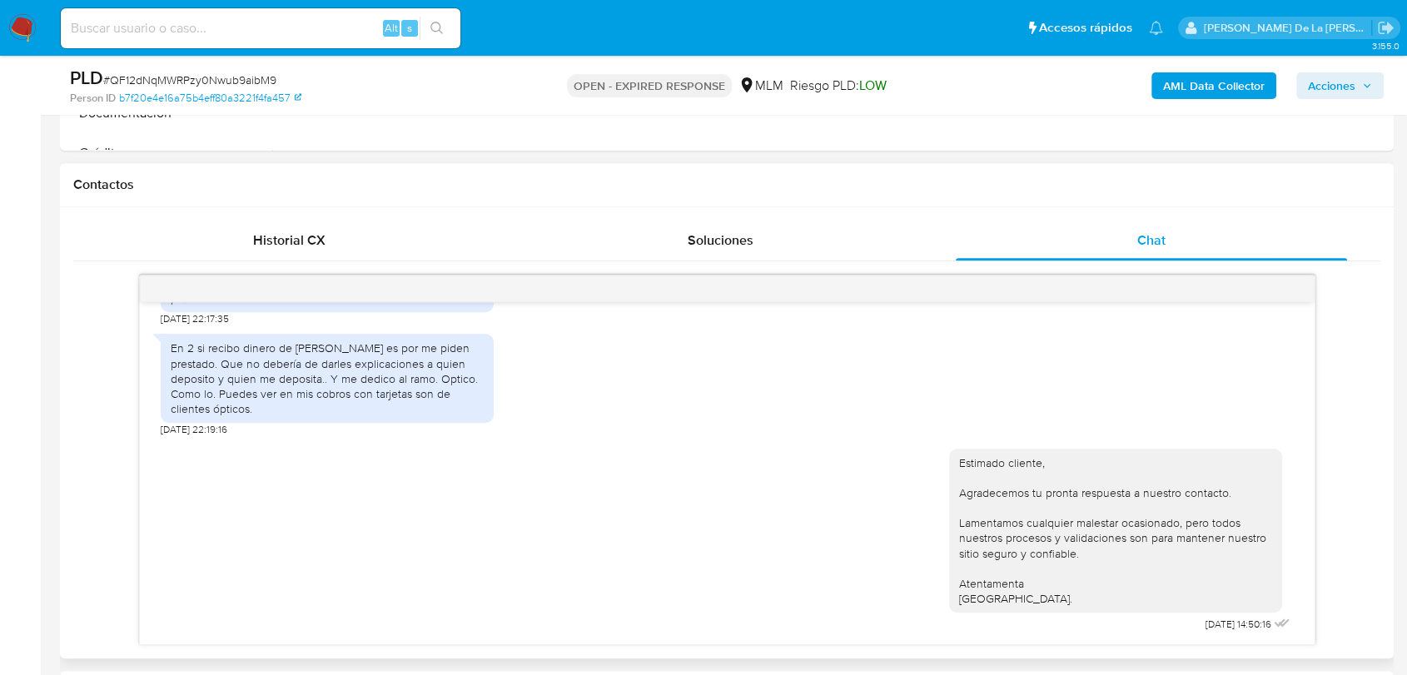
scroll to position [739, 0]
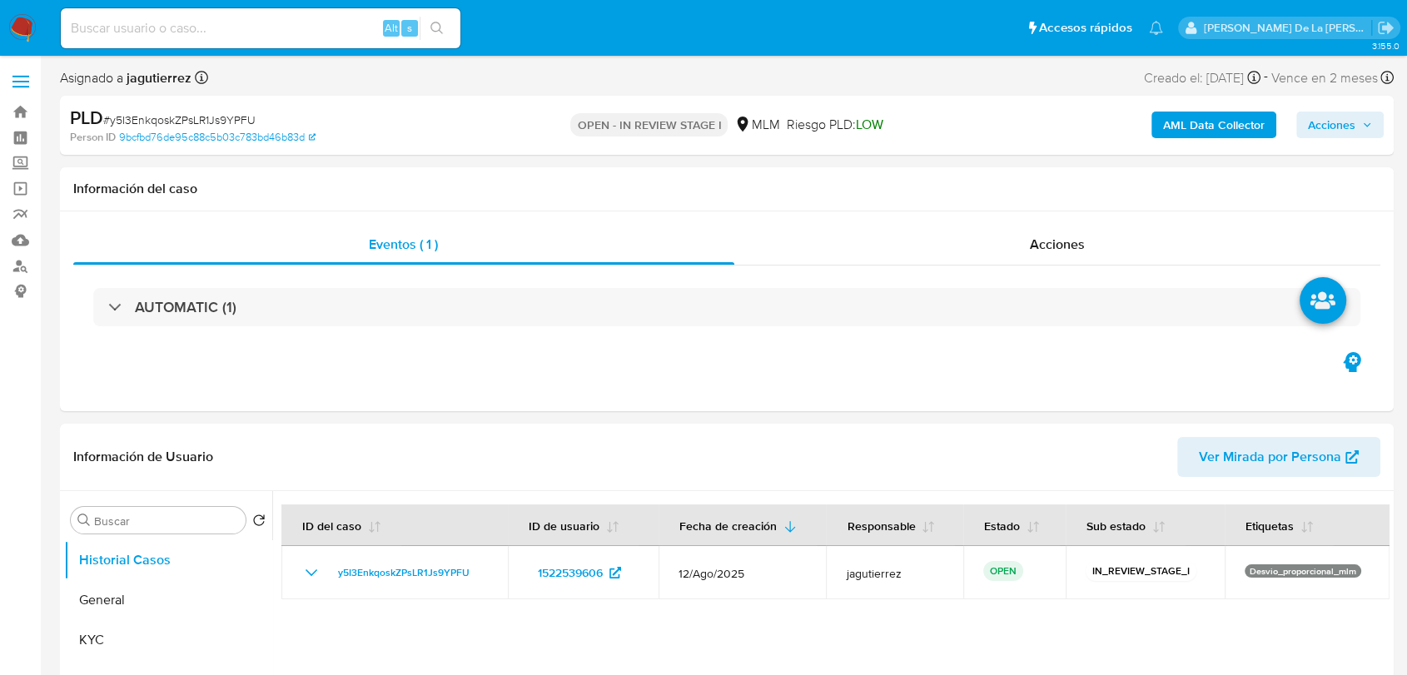
select select "10"
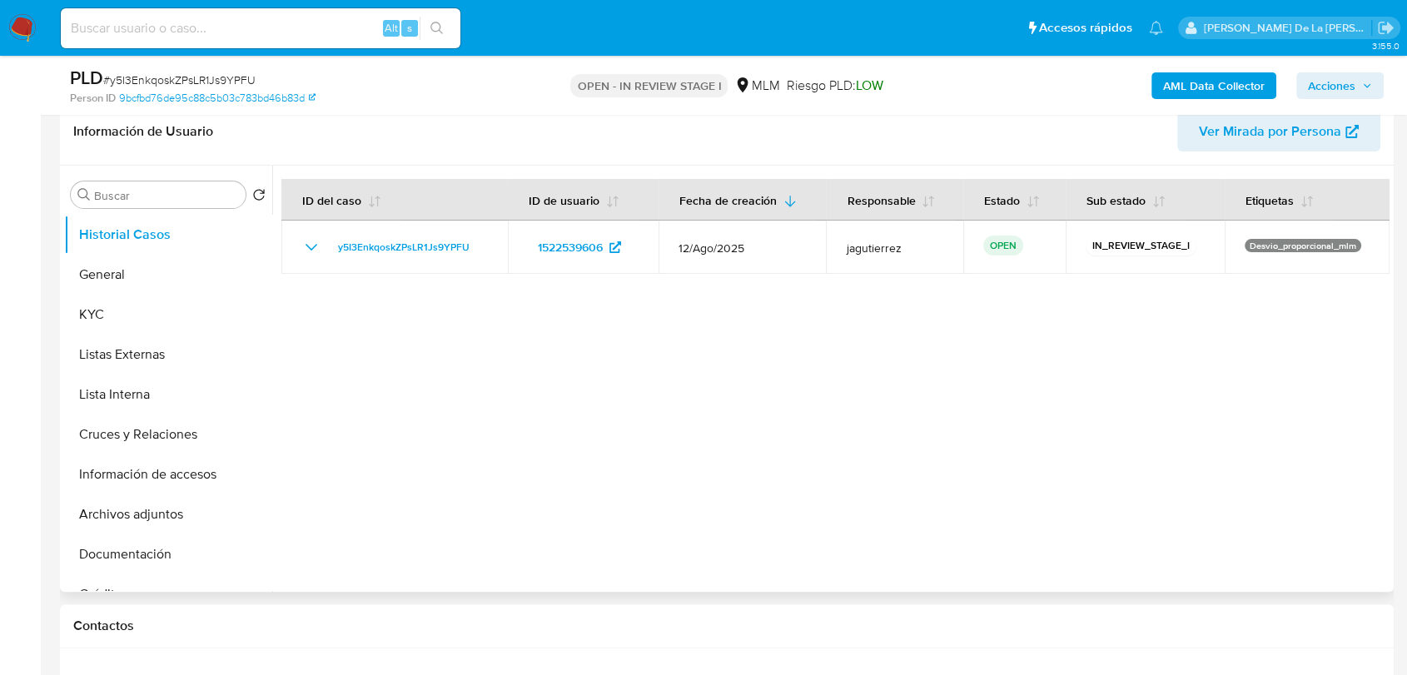
scroll to position [277, 0]
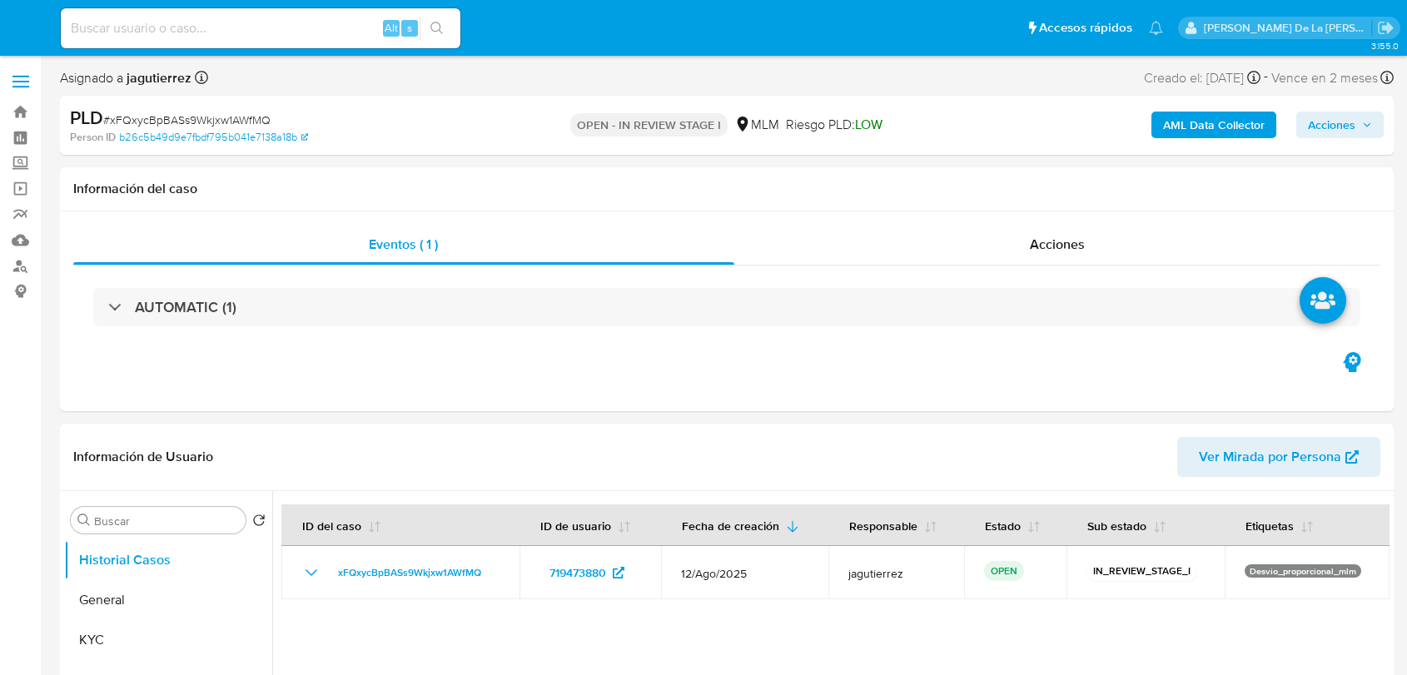
select select "10"
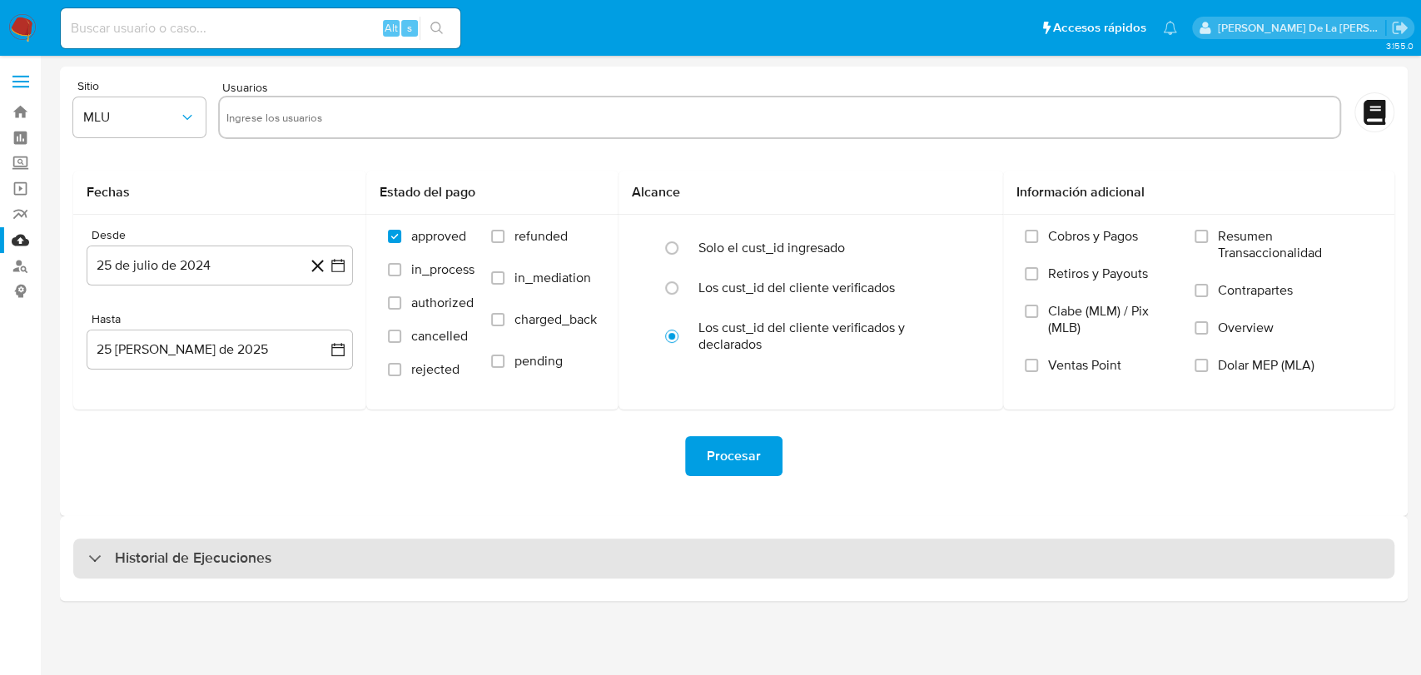
click at [254, 554] on h3 "Historial de Ejecuciones" at bounding box center [193, 559] width 157 height 20
select select "10"
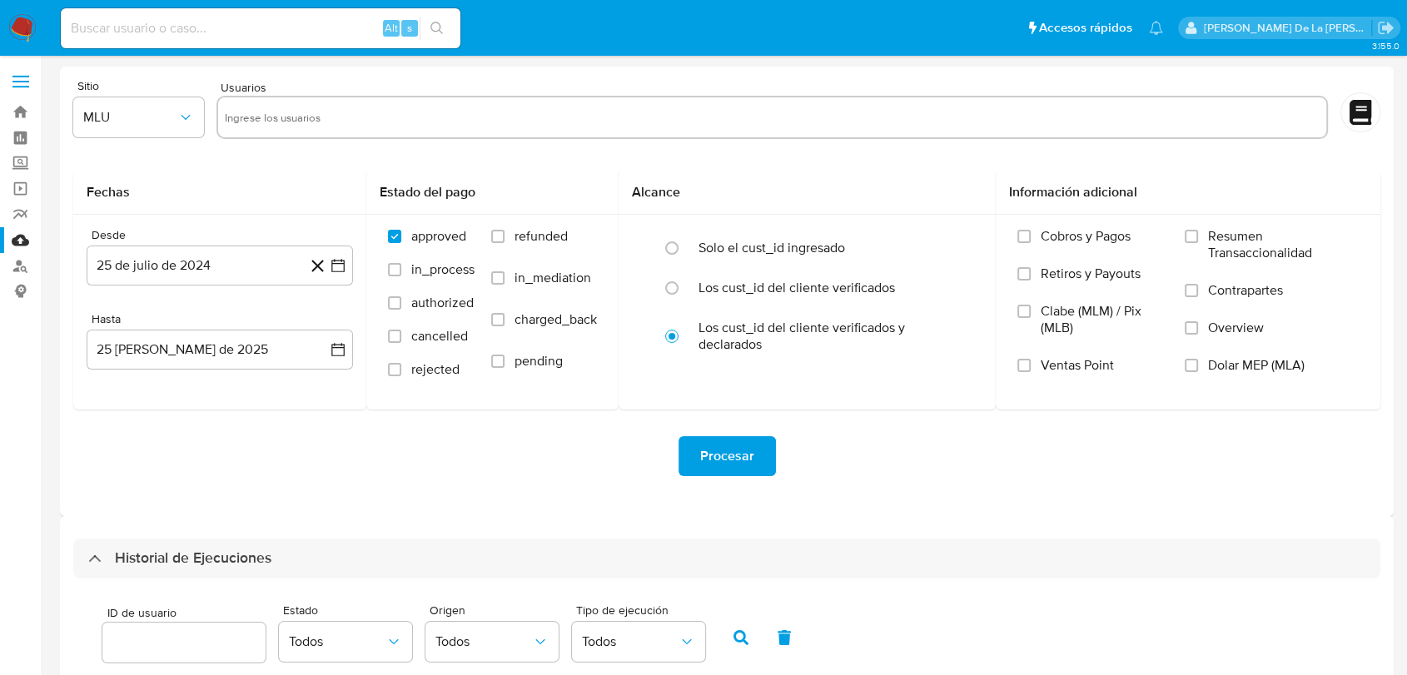
click at [20, 15] on img at bounding box center [22, 28] width 28 height 28
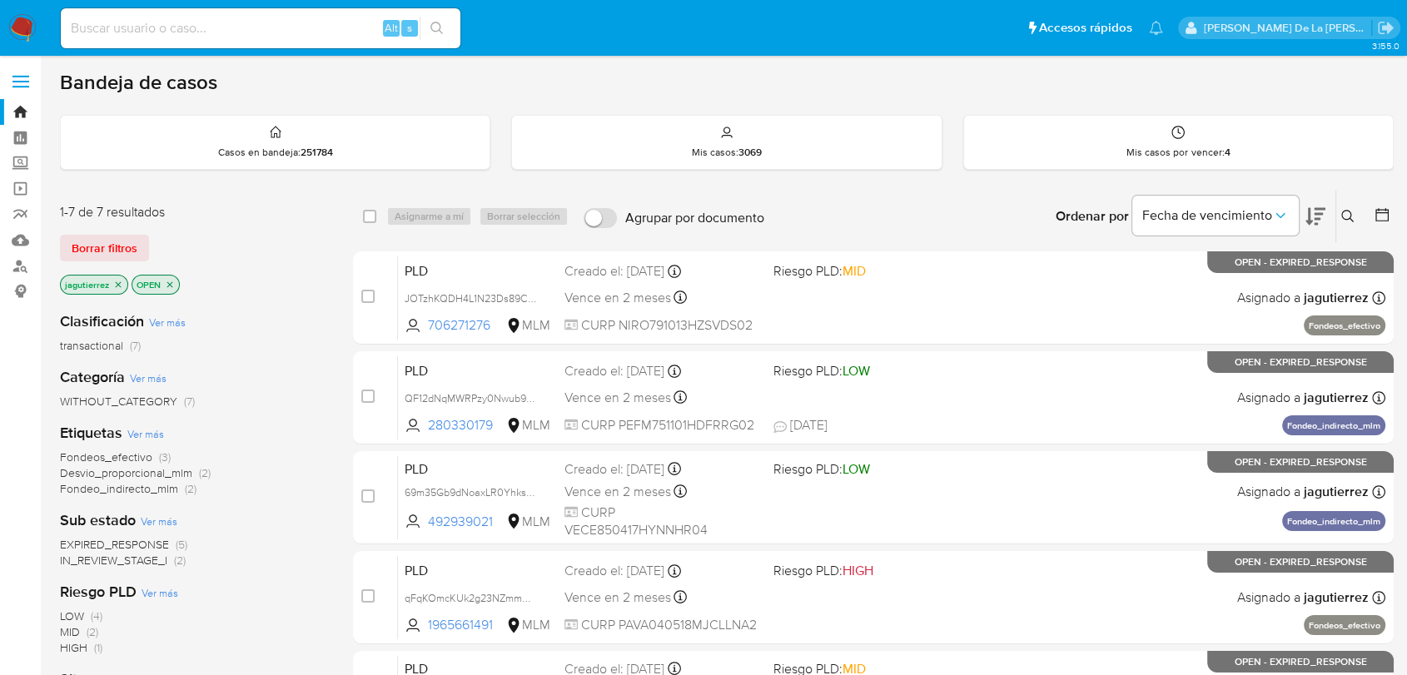
click at [87, 554] on span "IN_REVIEW_STAGE_I" at bounding box center [113, 560] width 107 height 17
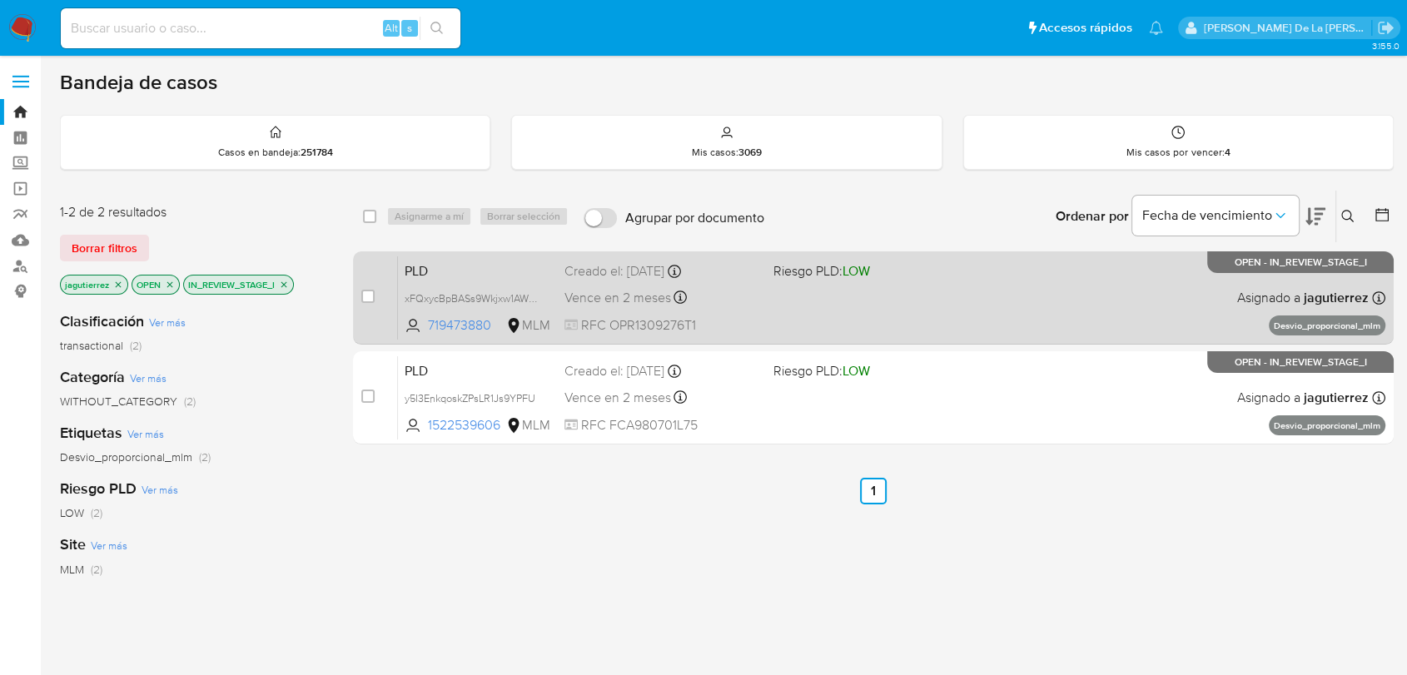
click at [899, 301] on div "PLD xFQxycBpBASs9Wkjxw1AWfMQ 719473880 MLM Riesgo PLD: LOW Creado el: [DATE] Cr…" at bounding box center [891, 298] width 987 height 84
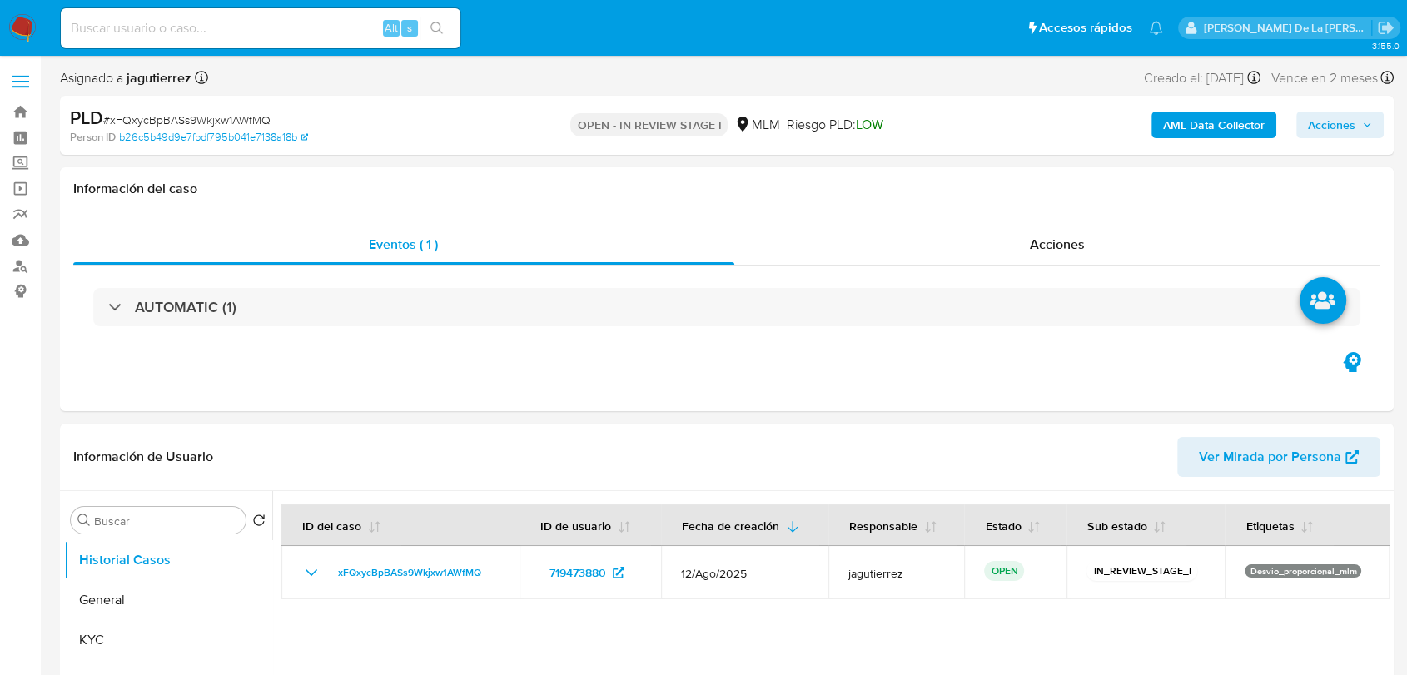
select select "10"
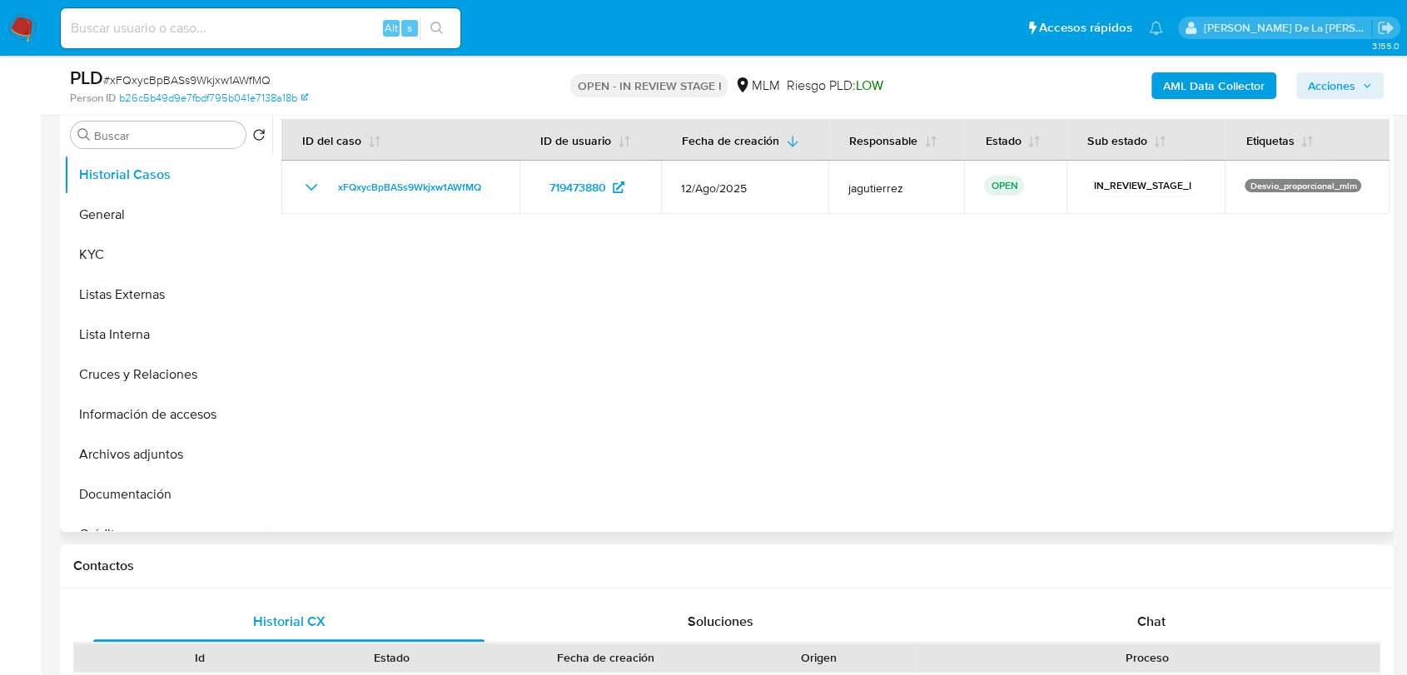
scroll to position [370, 0]
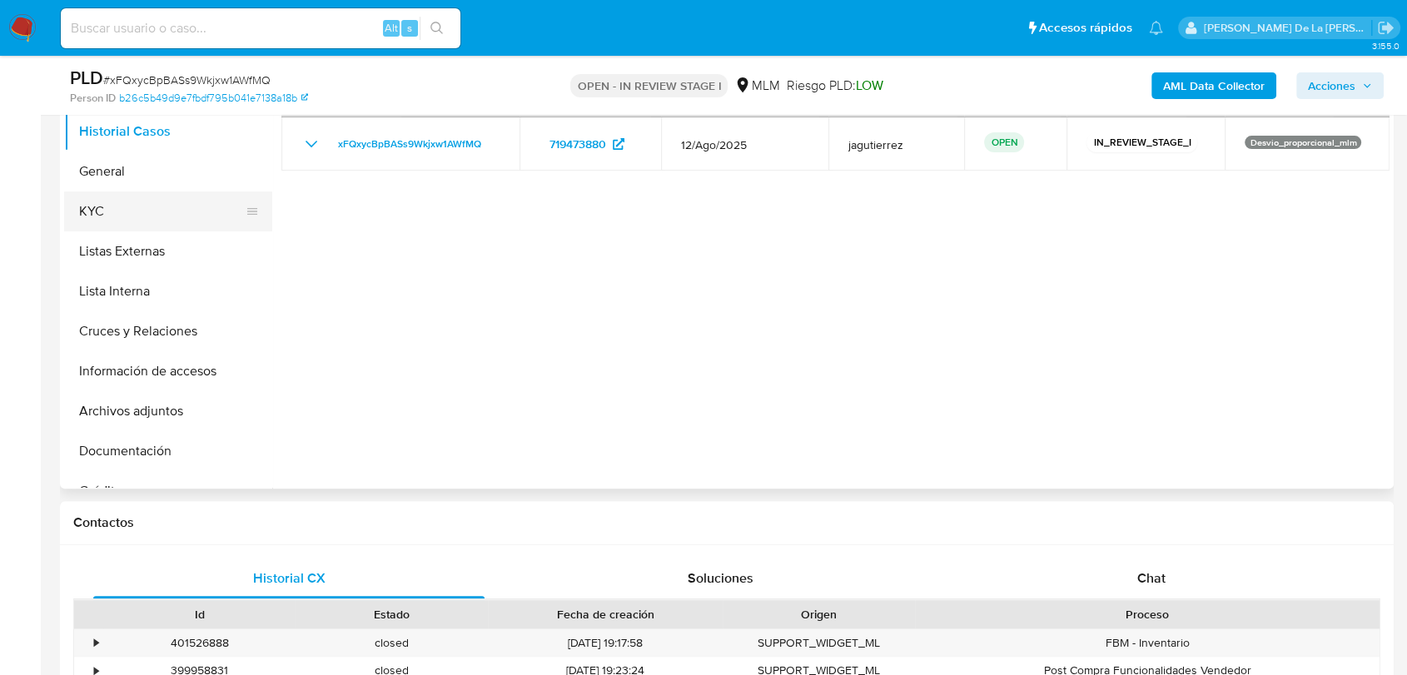
click at [135, 198] on button "KYC" at bounding box center [161, 211] width 195 height 40
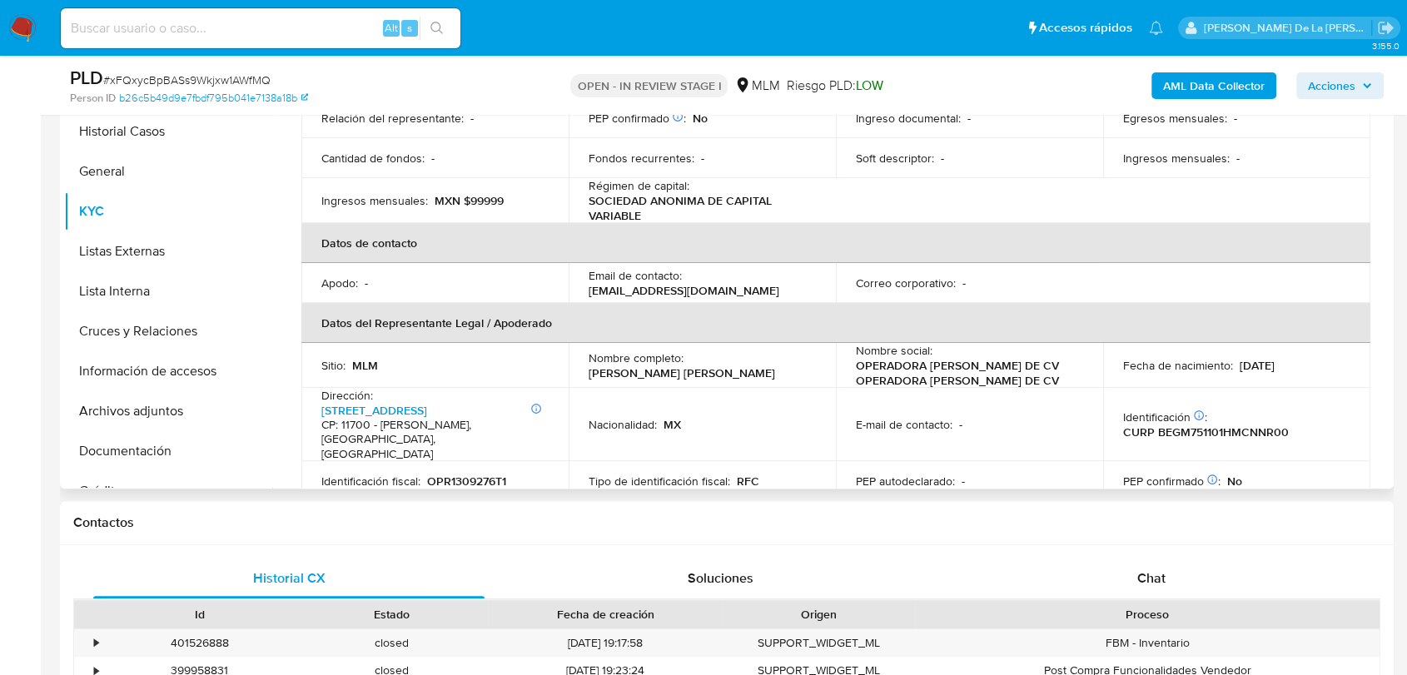
scroll to position [739, 0]
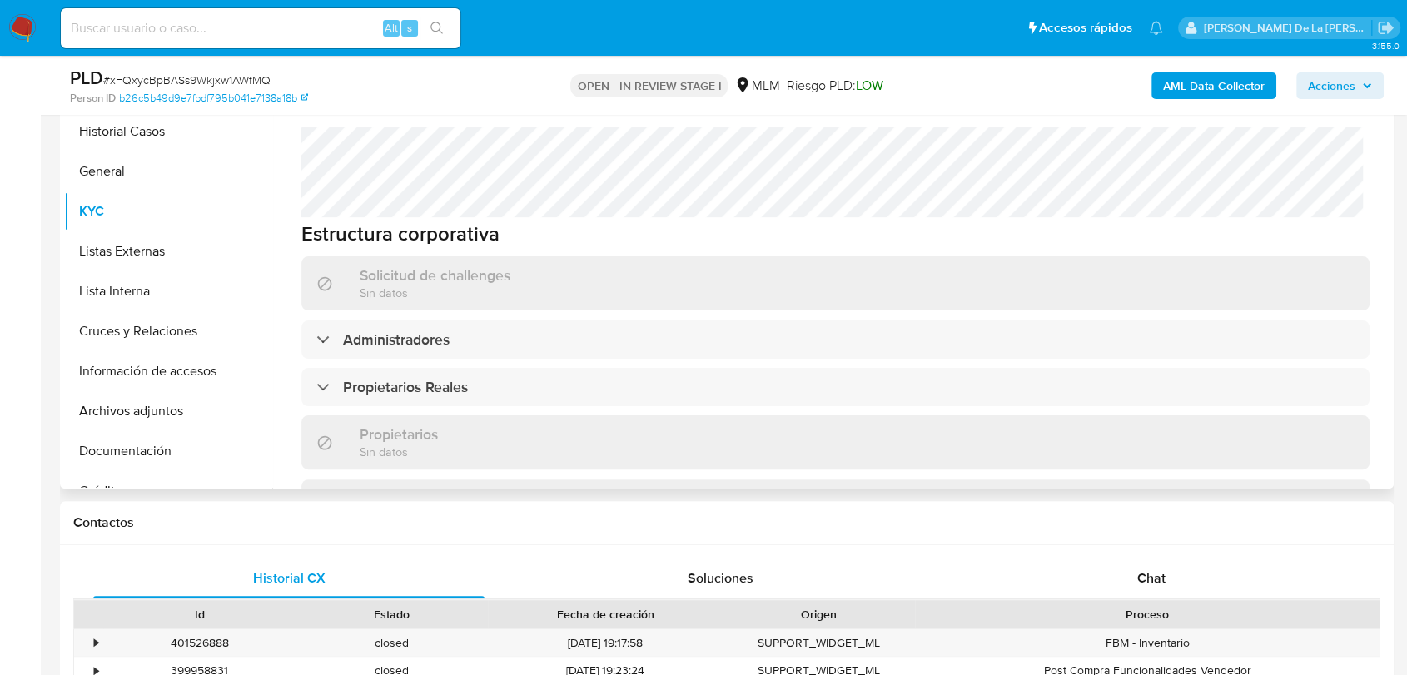
click at [524, 410] on div "Información de empresa ID de usuario : 719473880 Nombre del comercio : ACHEMEX …" at bounding box center [835, 204] width 1068 height 1604
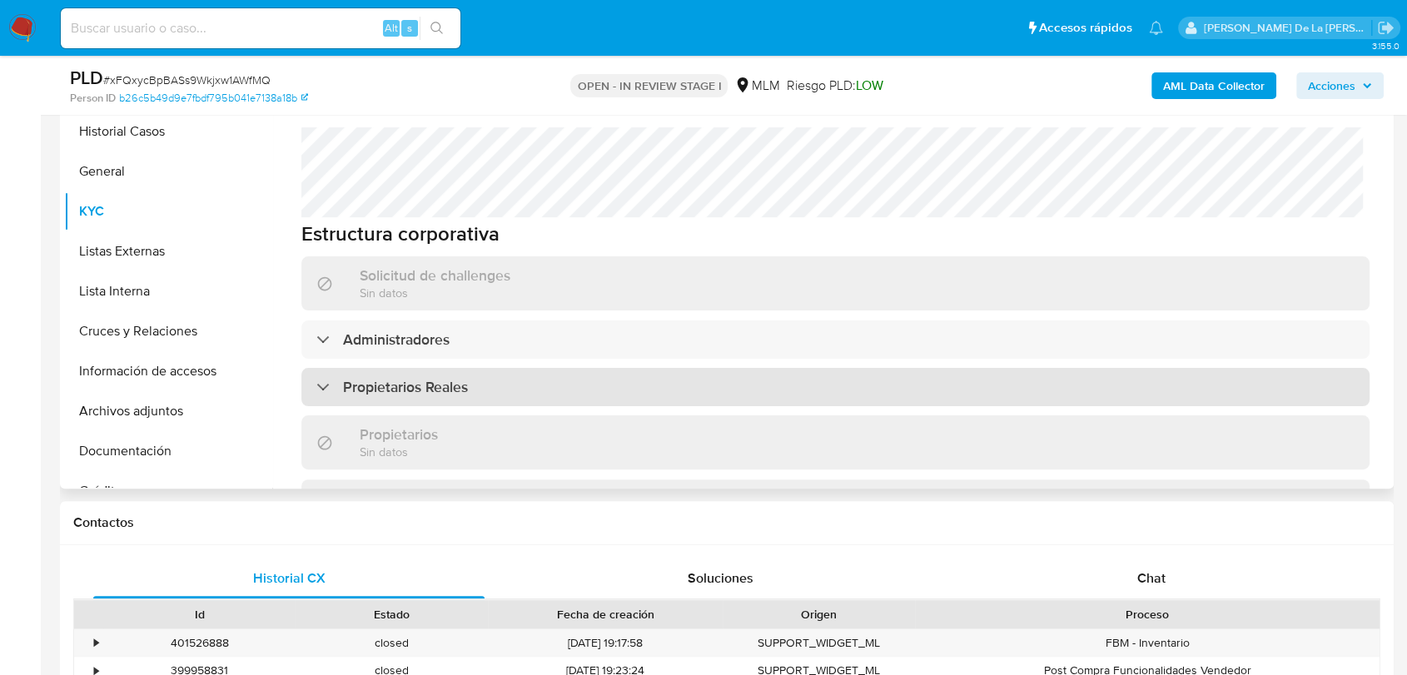
click at [528, 392] on div "Propietarios Reales" at bounding box center [835, 387] width 1068 height 38
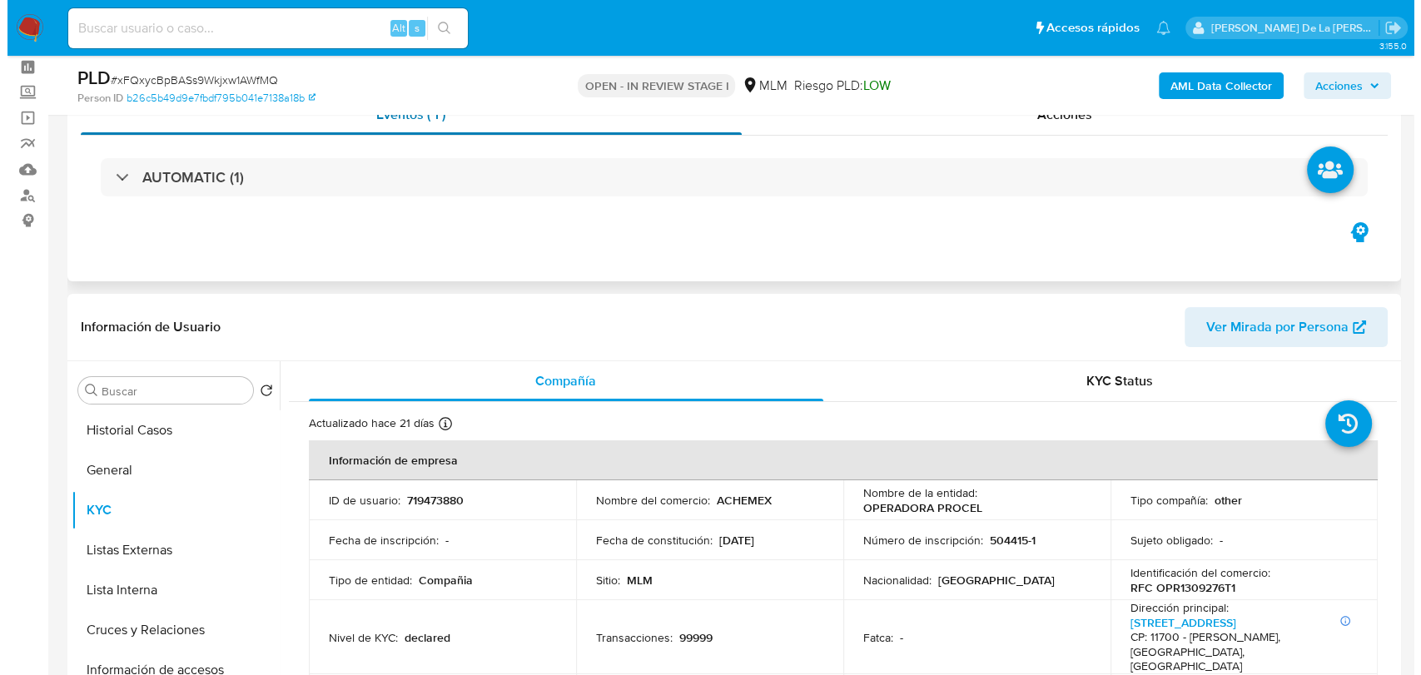
scroll to position [0, 0]
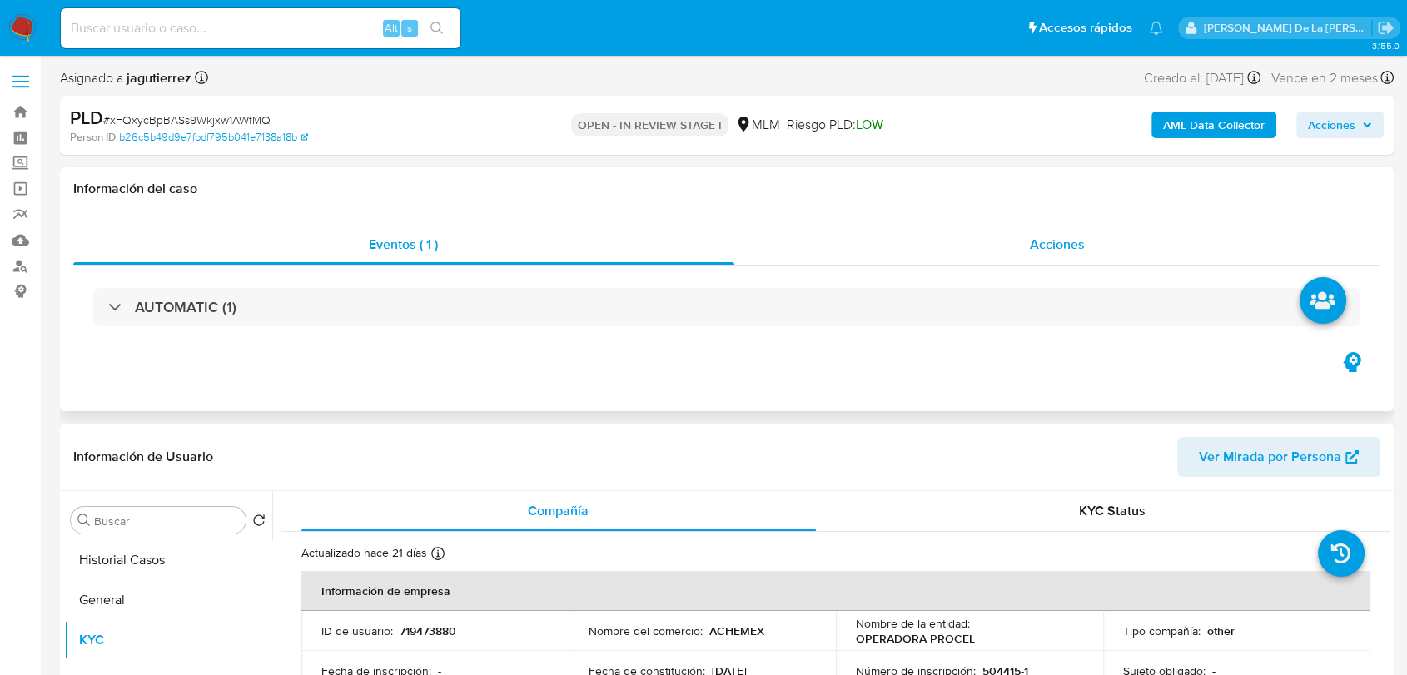
drag, startPoint x: 1186, startPoint y: 251, endPoint x: 1073, endPoint y: 235, distance: 114.3
click at [1186, 251] on div "Acciones" at bounding box center [1057, 245] width 647 height 40
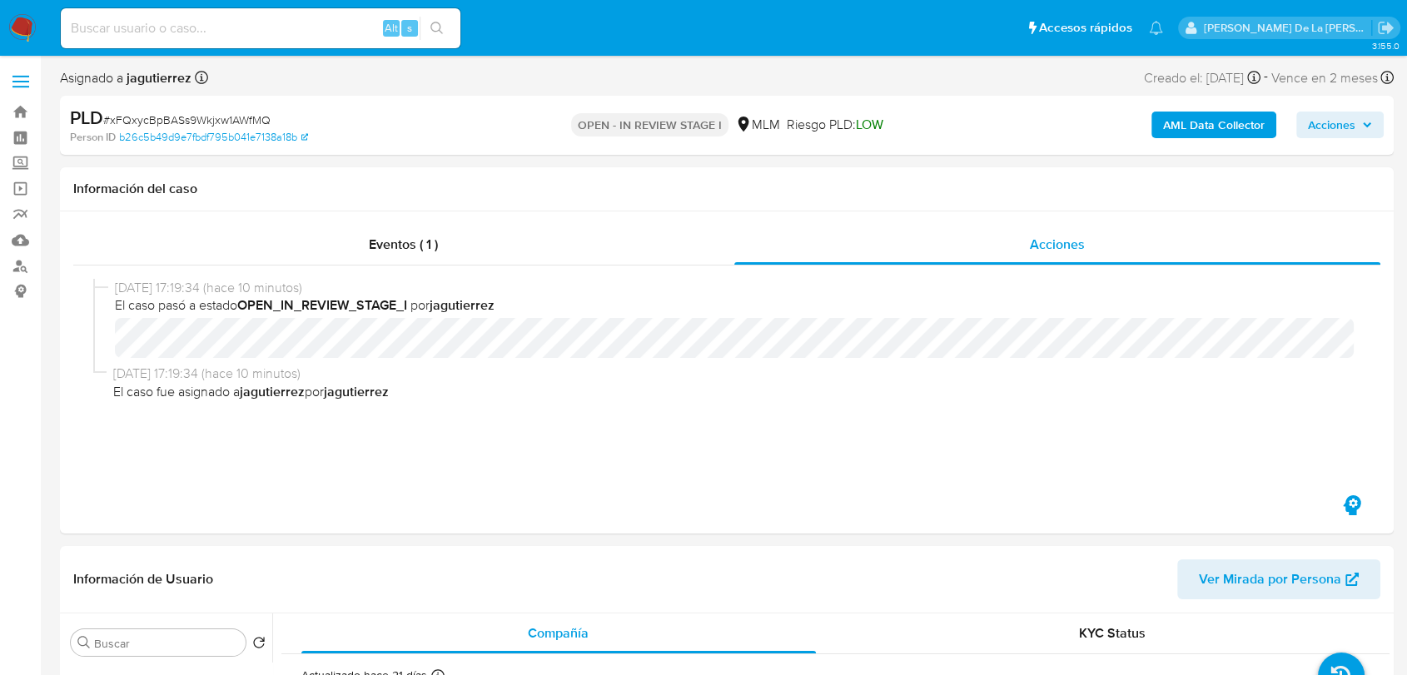
click at [1224, 128] on b "AML Data Collector" at bounding box center [1214, 125] width 102 height 27
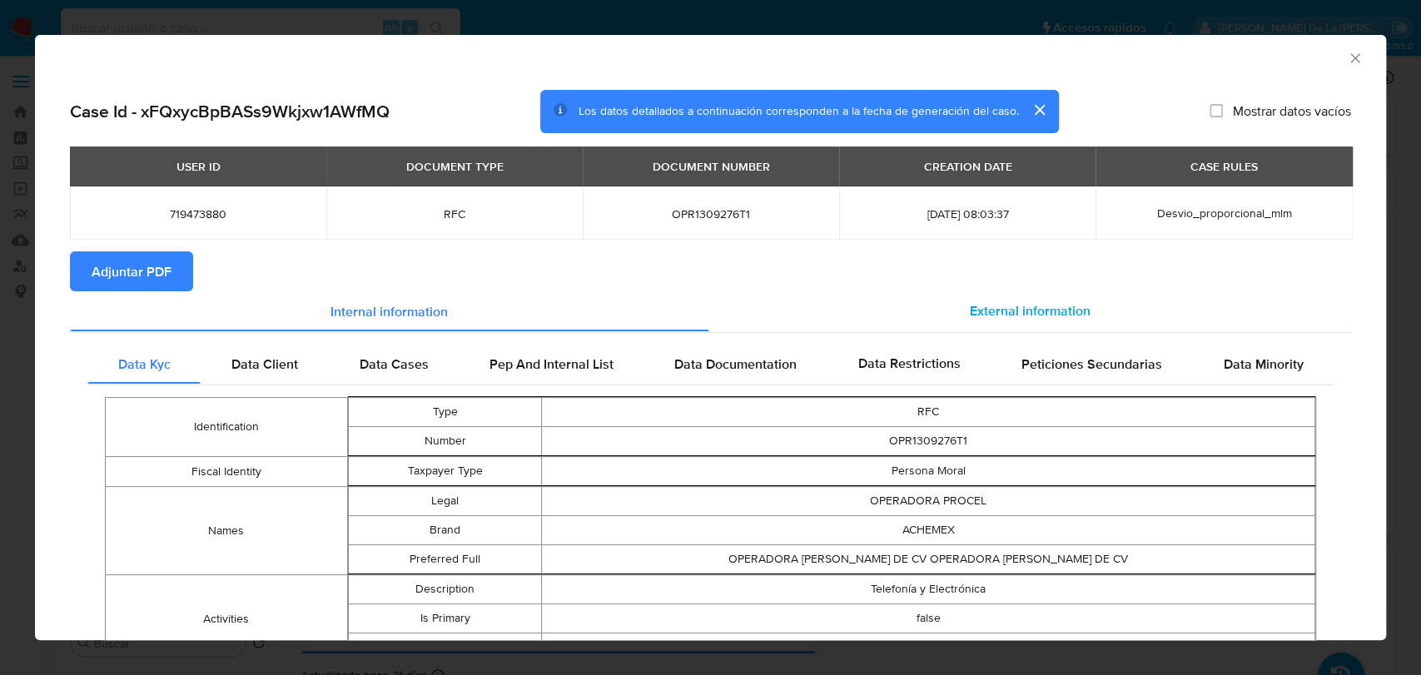
drag, startPoint x: 1034, startPoint y: 311, endPoint x: 1022, endPoint y: 309, distance: 12.6
click at [1034, 310] on span "External information" at bounding box center [1030, 310] width 121 height 19
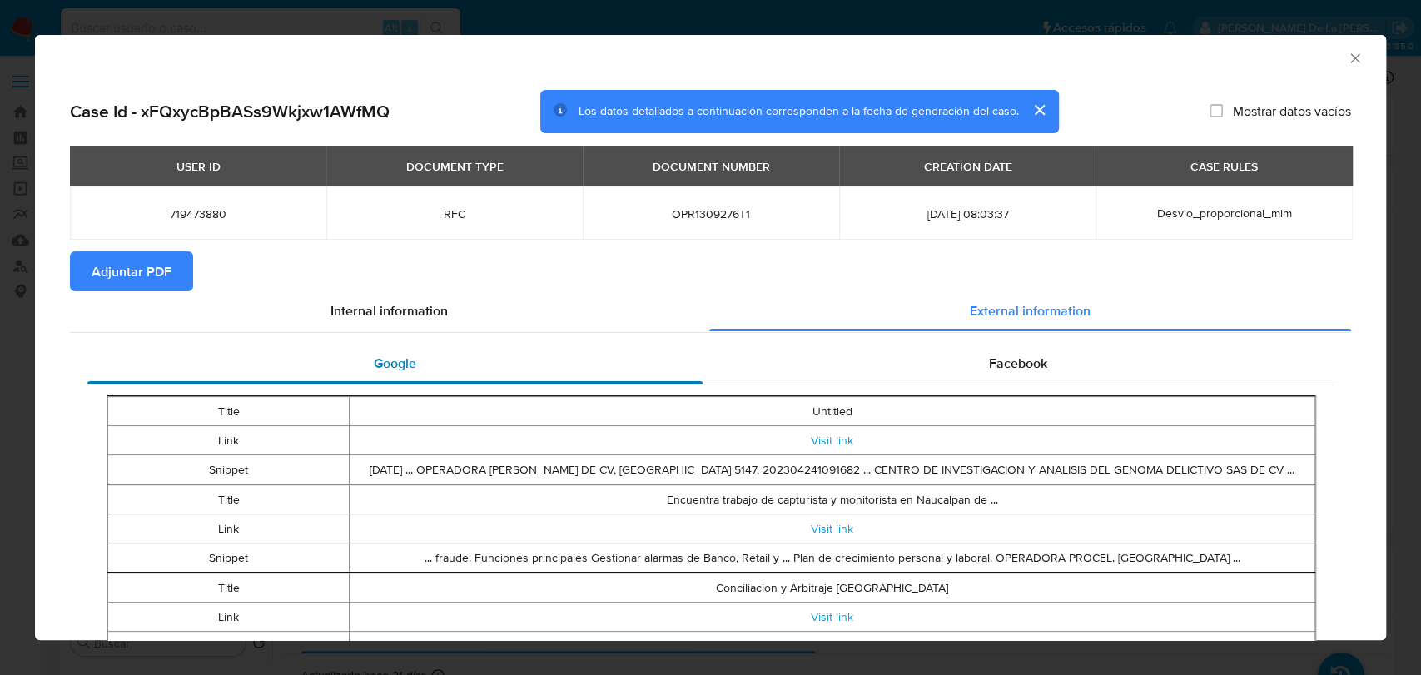
scroll to position [88, 0]
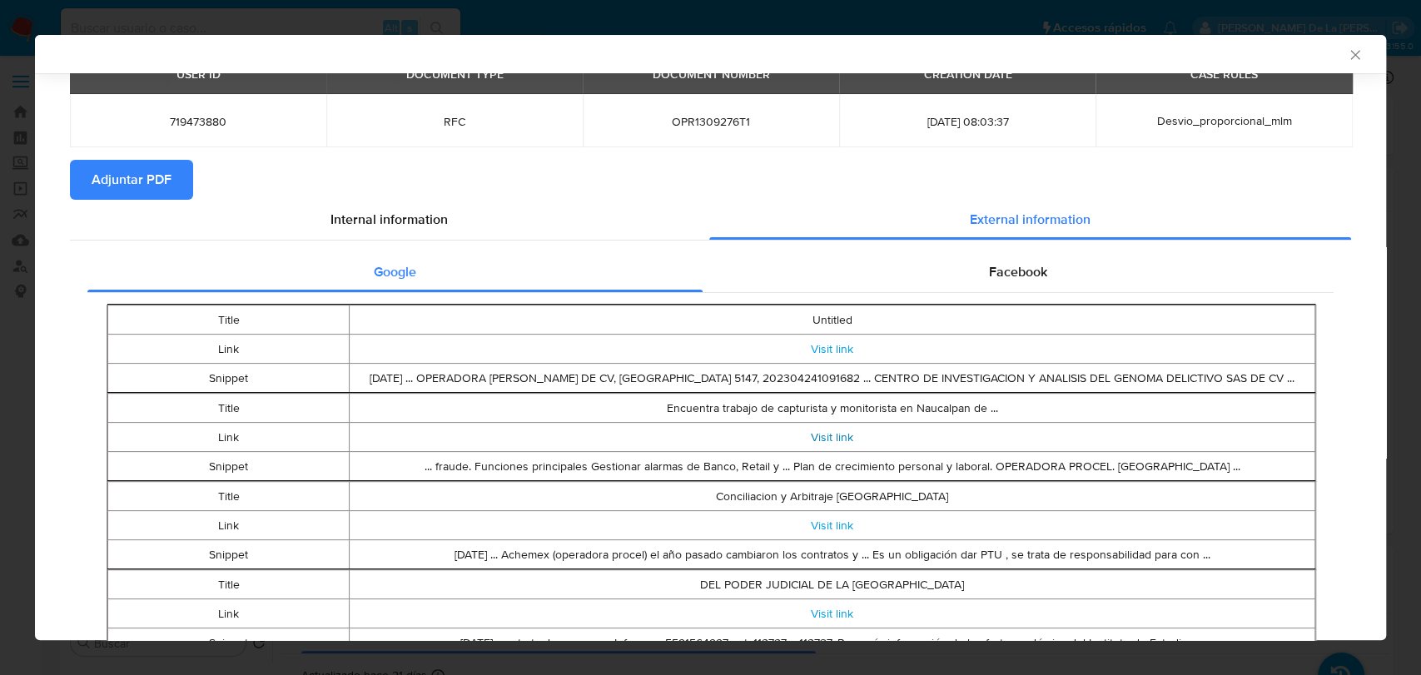
click at [811, 429] on link "Visit link" at bounding box center [832, 437] width 42 height 17
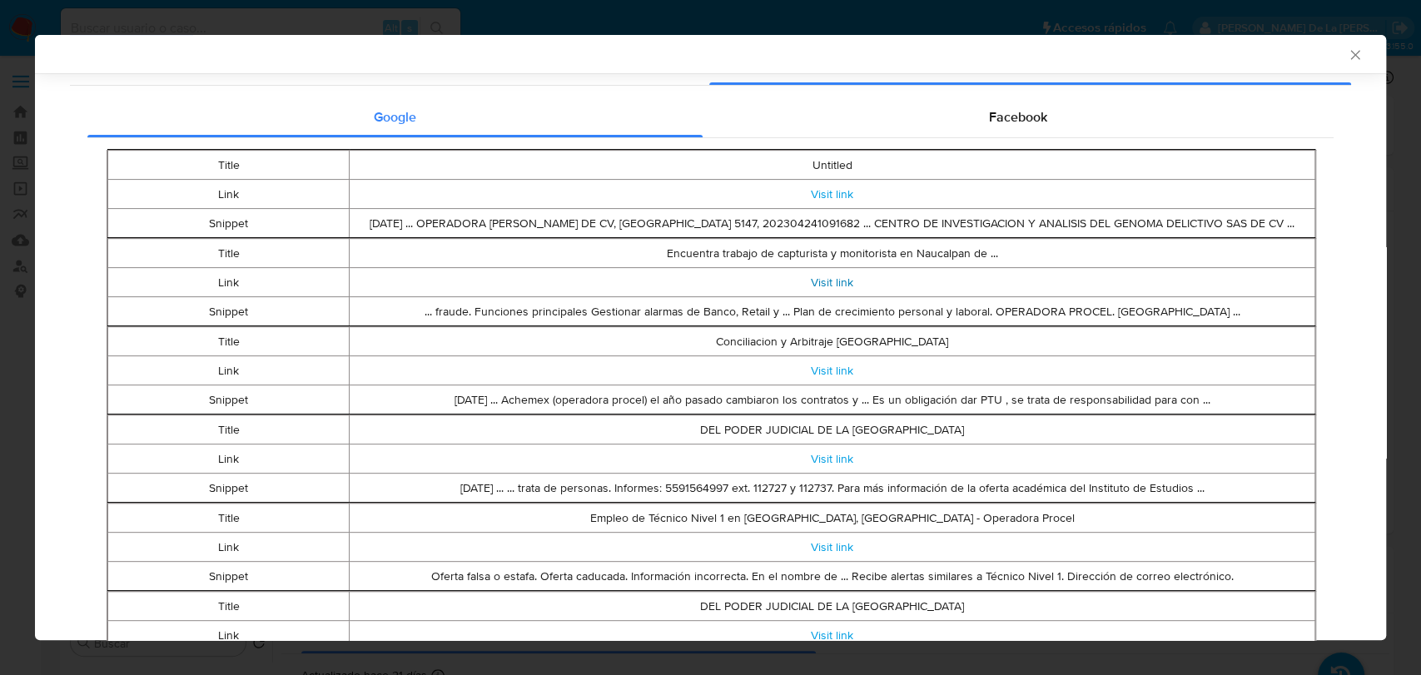
scroll to position [273, 0]
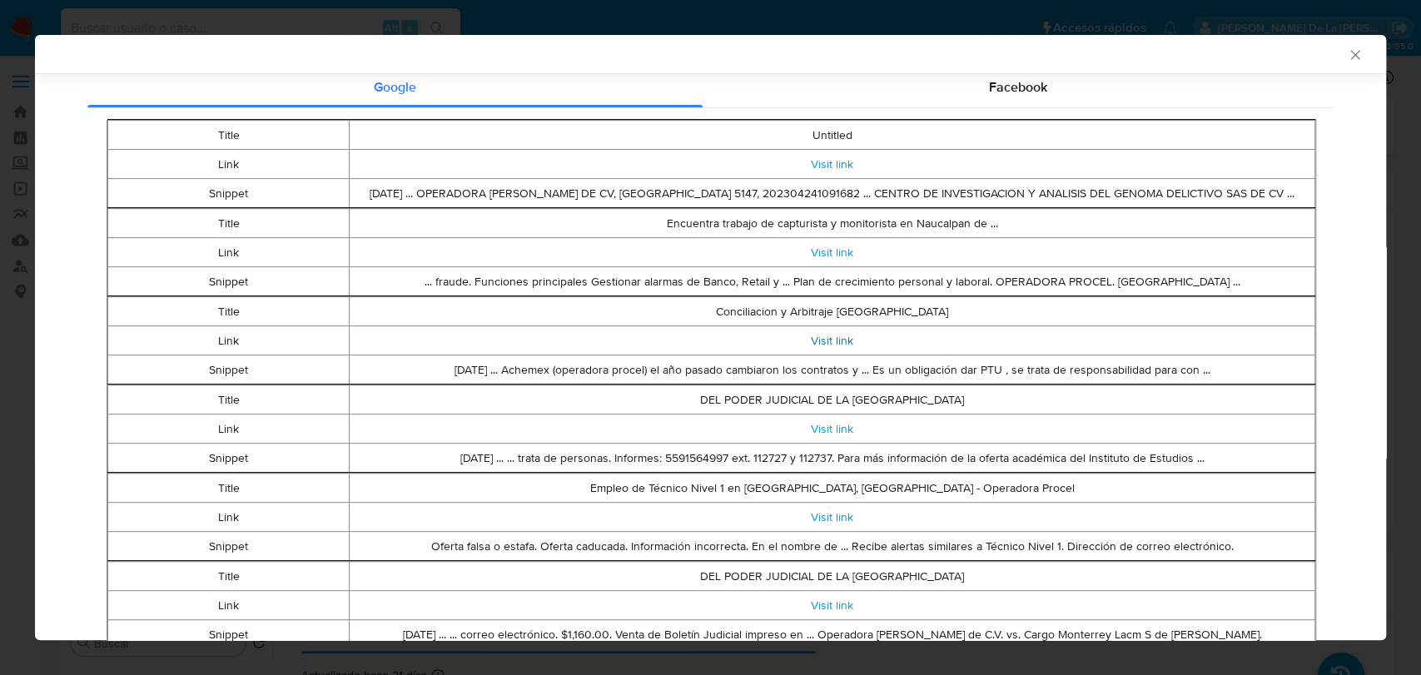
click at [825, 340] on link "Visit link" at bounding box center [832, 340] width 42 height 17
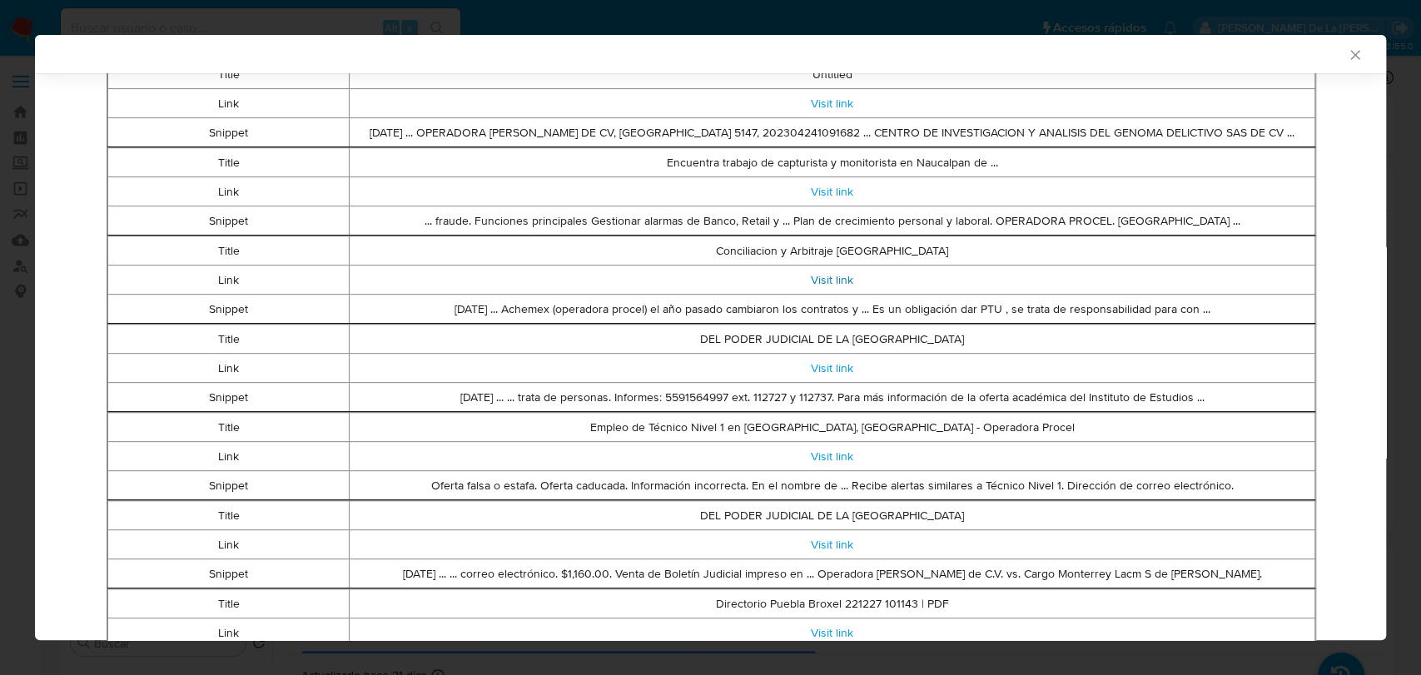
scroll to position [366, 0]
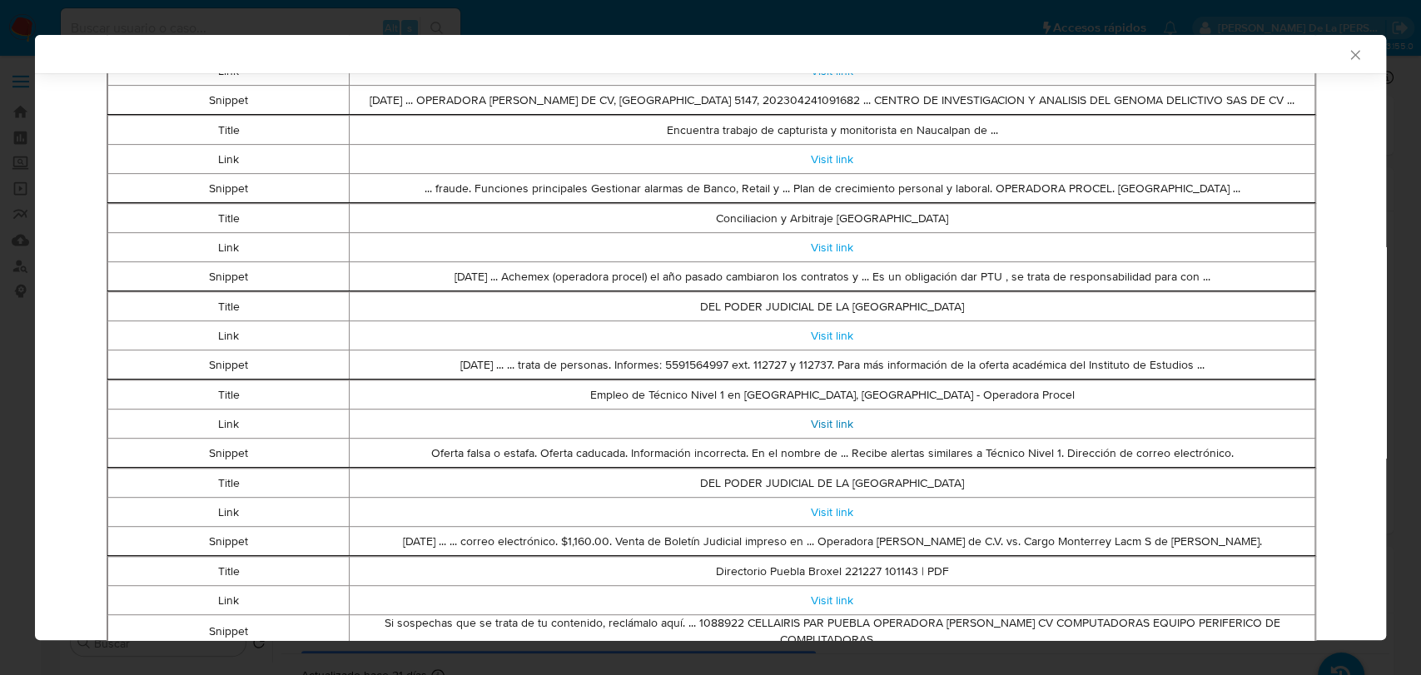
click at [837, 420] on link "Visit link" at bounding box center [832, 423] width 42 height 17
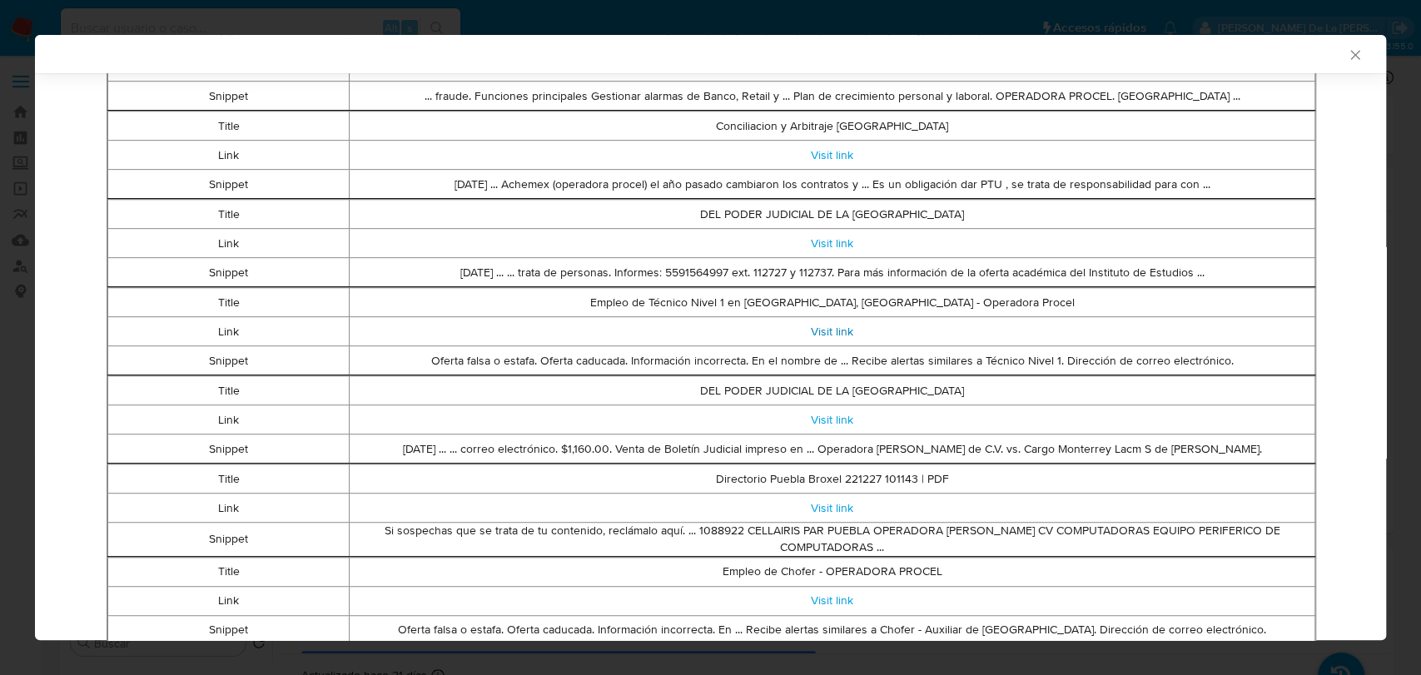
scroll to position [644, 0]
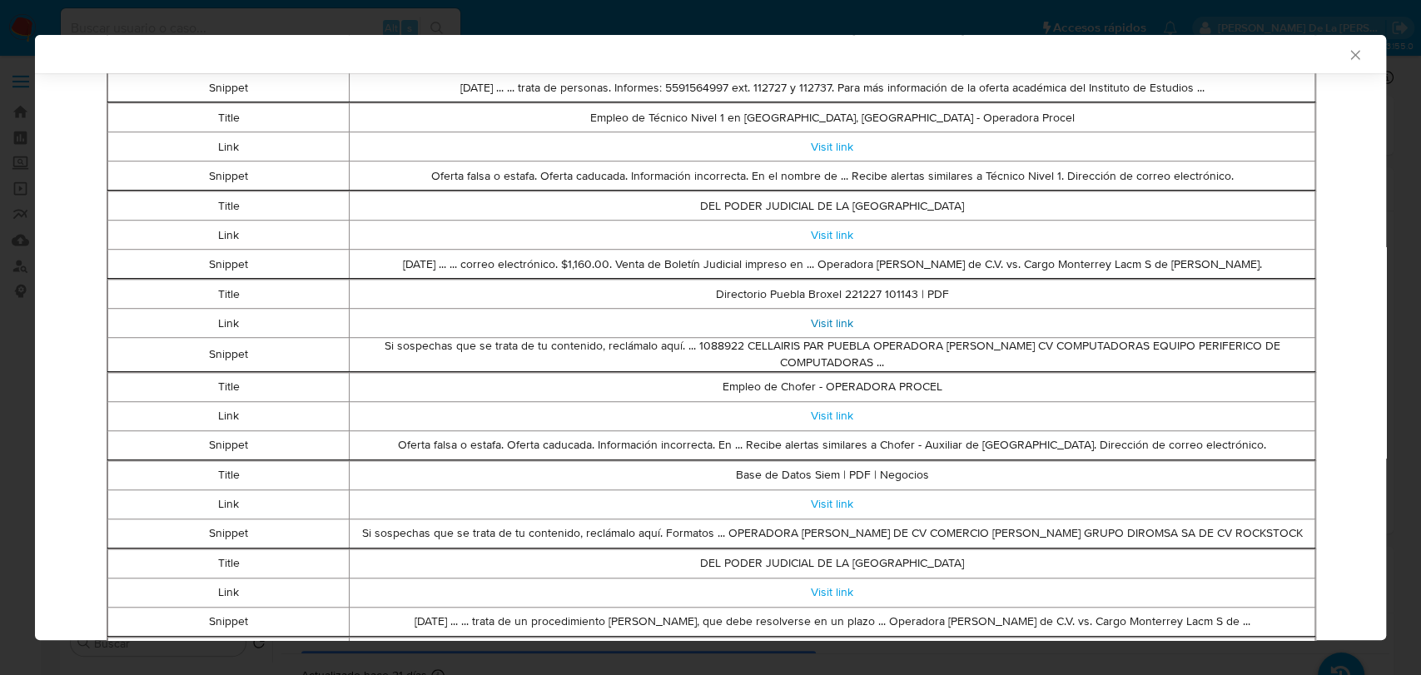
click at [828, 324] on link "Visit link" at bounding box center [832, 323] width 42 height 17
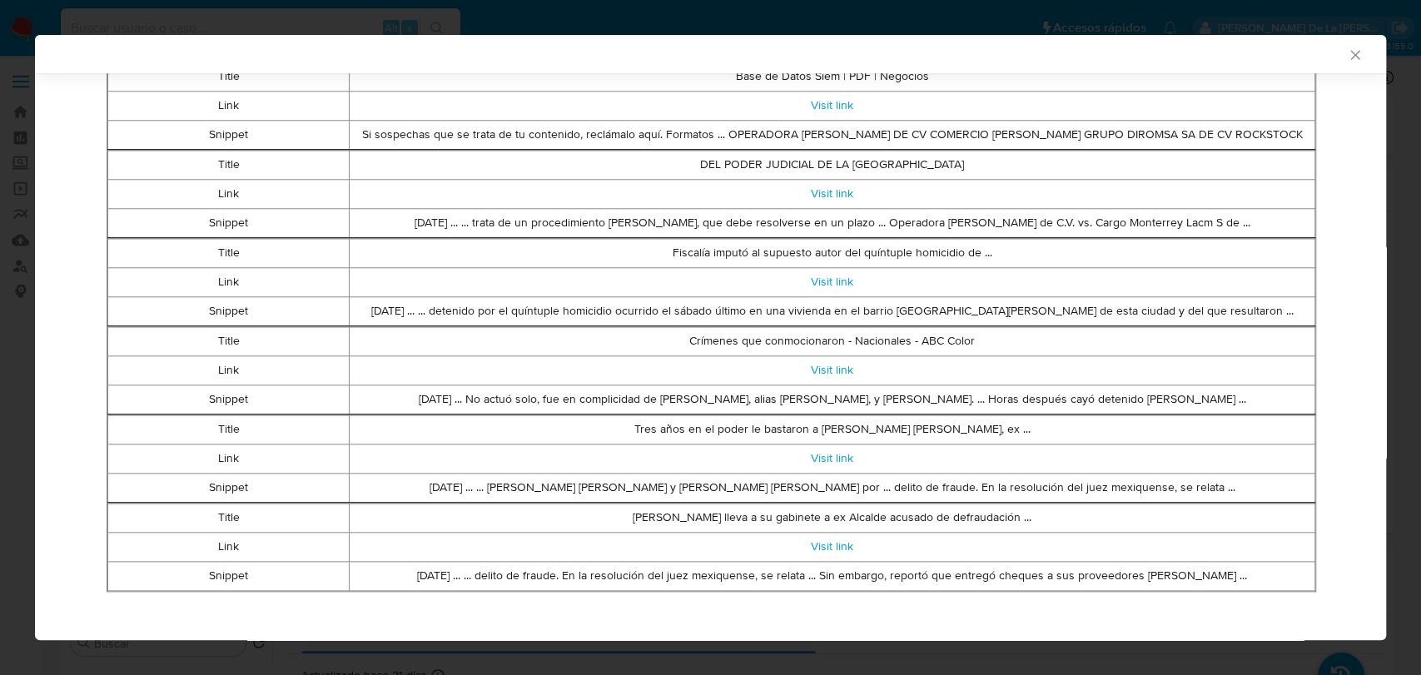
scroll to position [1047, 0]
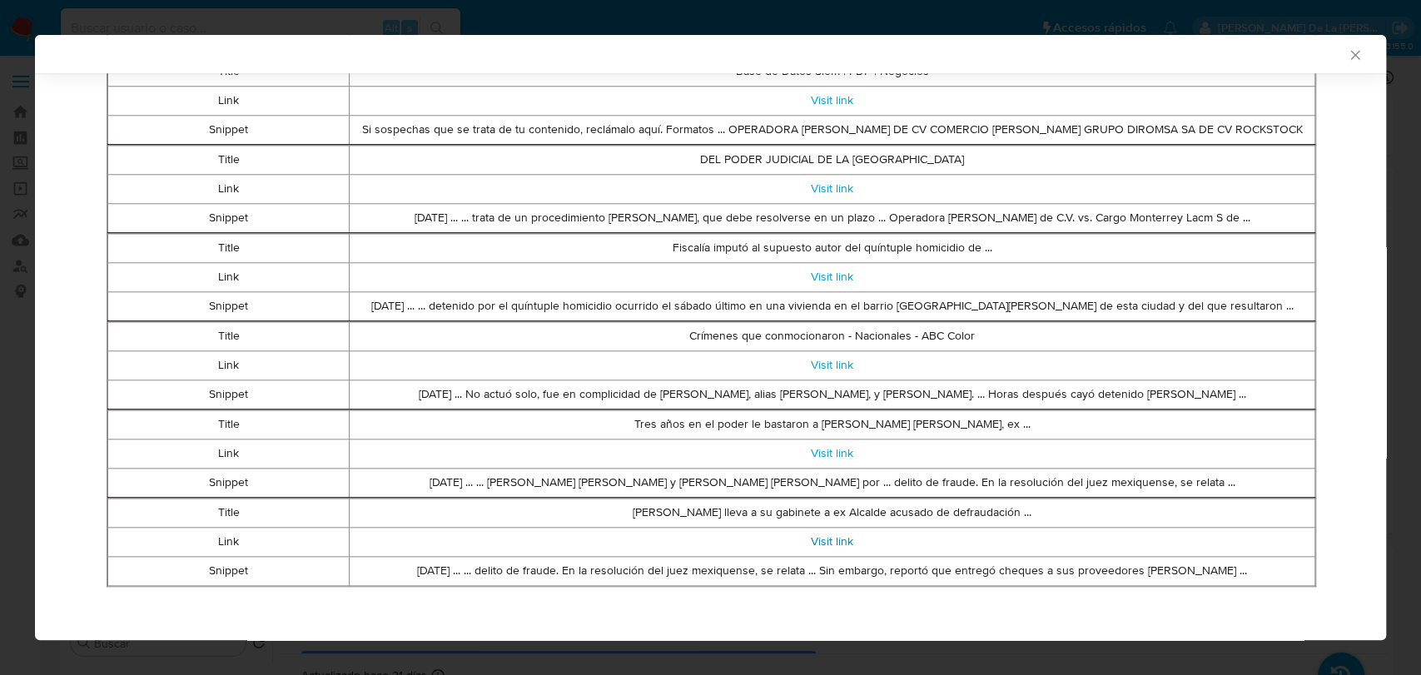
click at [837, 534] on link "Visit link" at bounding box center [832, 541] width 42 height 17
click at [818, 447] on link "Visit link" at bounding box center [832, 453] width 42 height 17
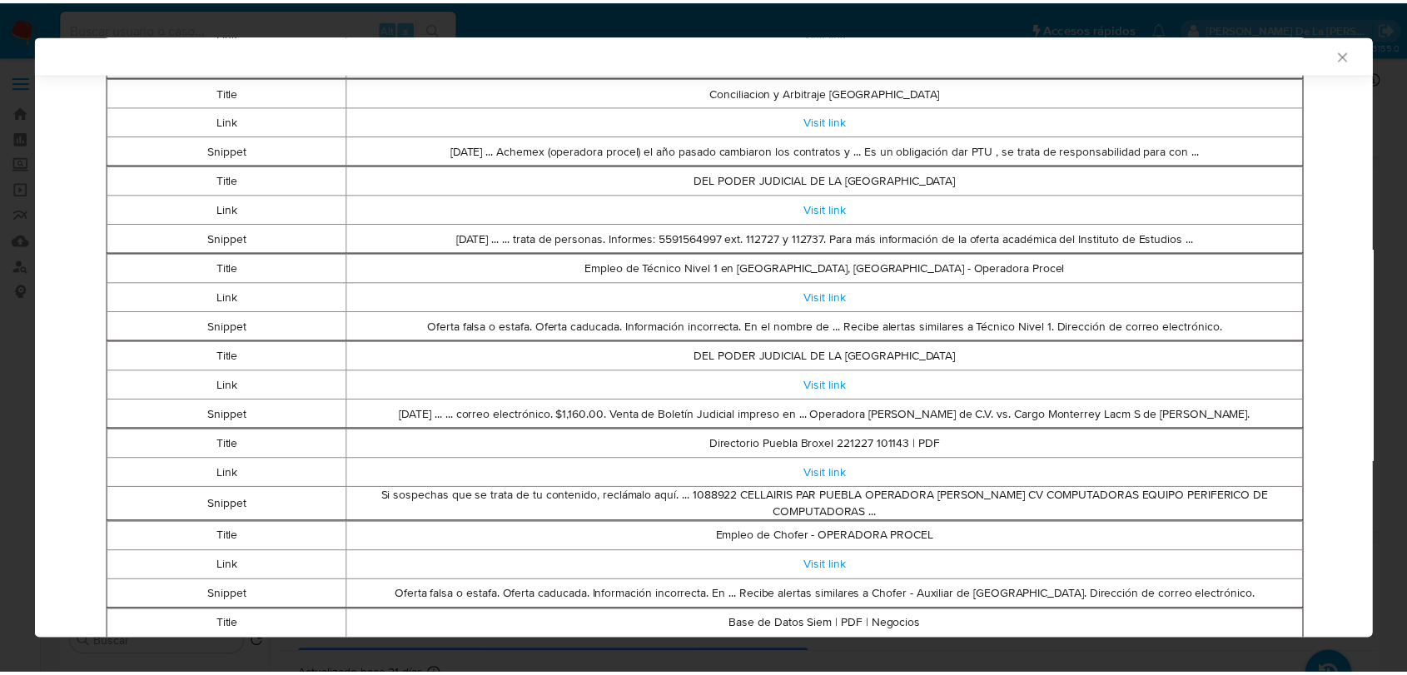
scroll to position [0, 0]
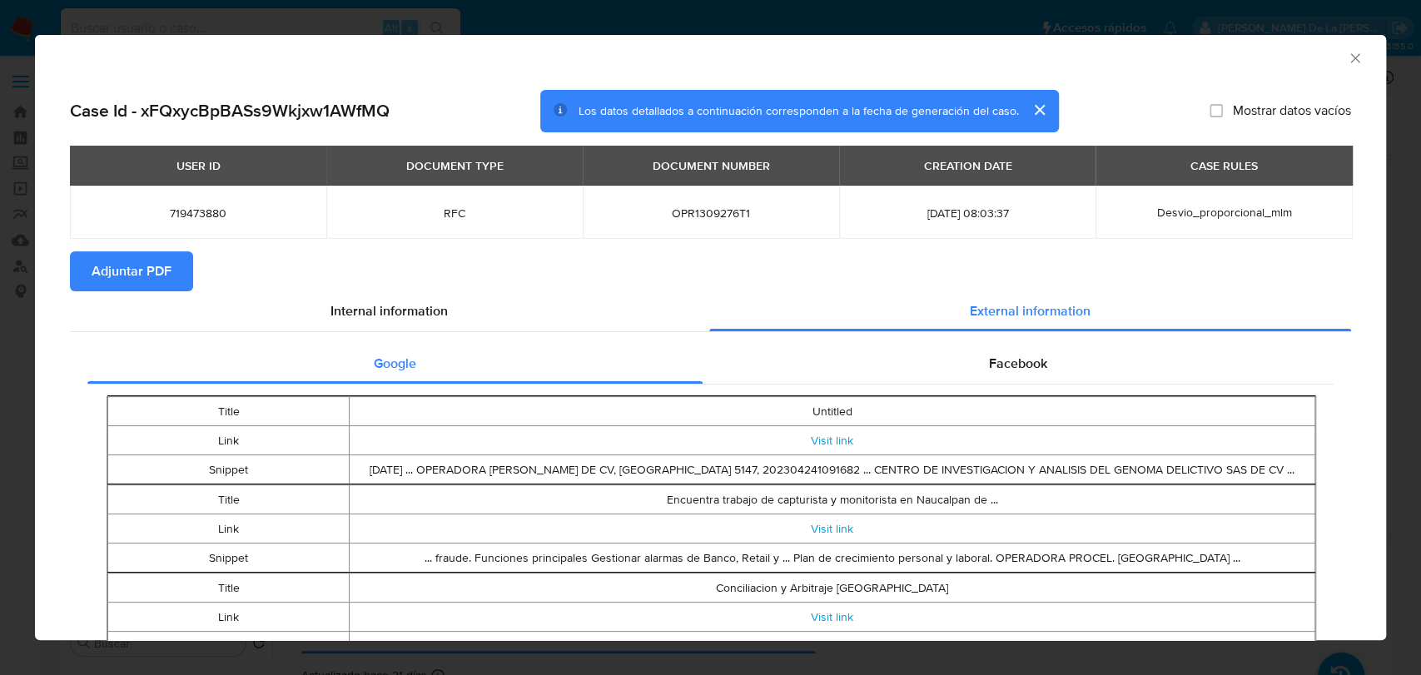
click at [1350, 57] on icon "Cerrar ventana" at bounding box center [1354, 57] width 9 height 9
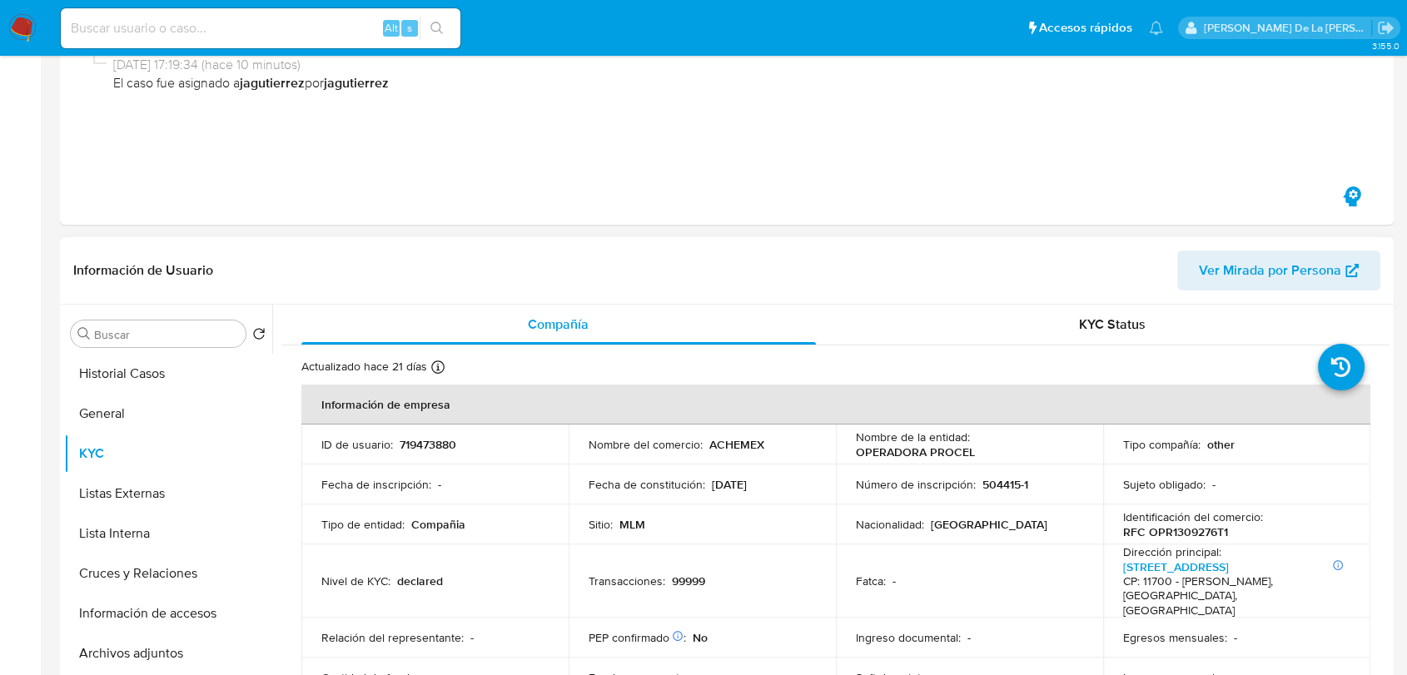
scroll to position [370, 0]
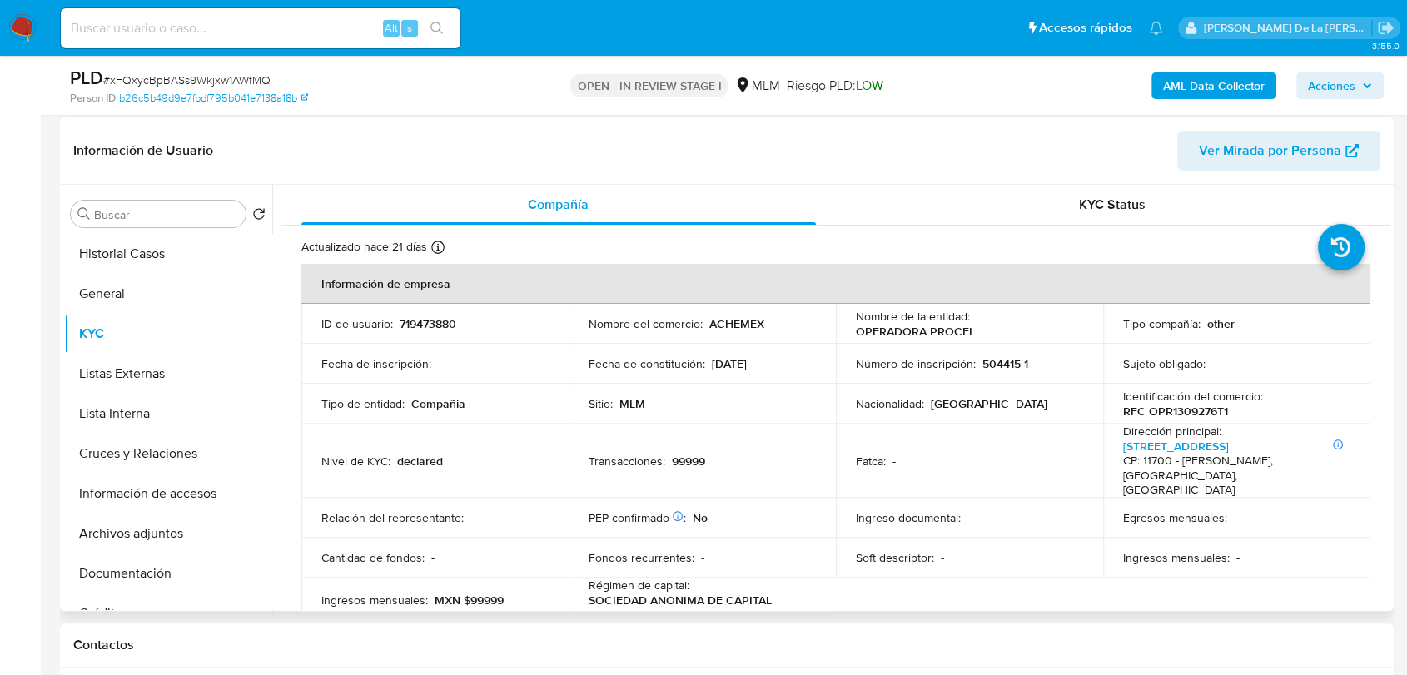
click at [894, 330] on p "OPERADORA PROCEL" at bounding box center [915, 331] width 119 height 15
click at [897, 330] on p "OPERADORA PROCEL" at bounding box center [915, 331] width 119 height 15
drag, startPoint x: 993, startPoint y: 335, endPoint x: 852, endPoint y: 331, distance: 141.6
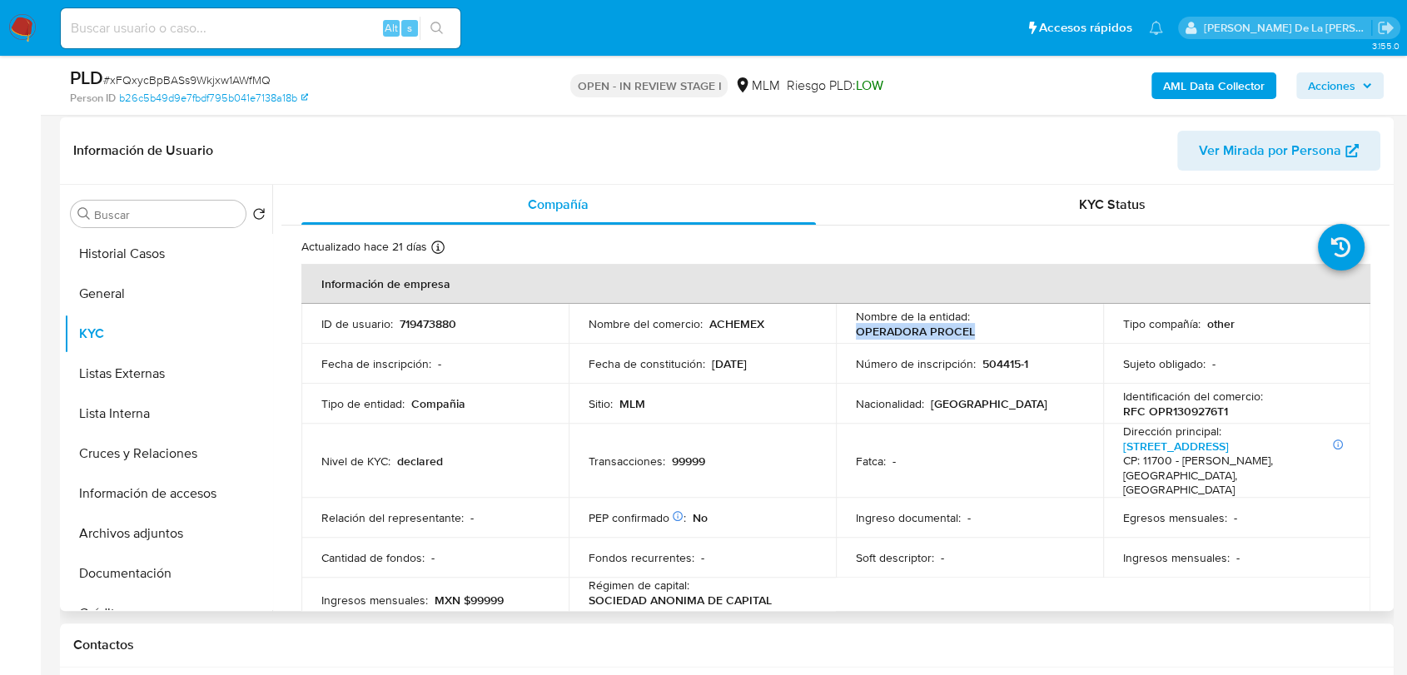
click at [856, 331] on div "Nombre de la entidad : OPERADORA PROCEL" at bounding box center [969, 324] width 227 height 30
click at [745, 319] on p "ACHEMEX" at bounding box center [736, 323] width 55 height 15
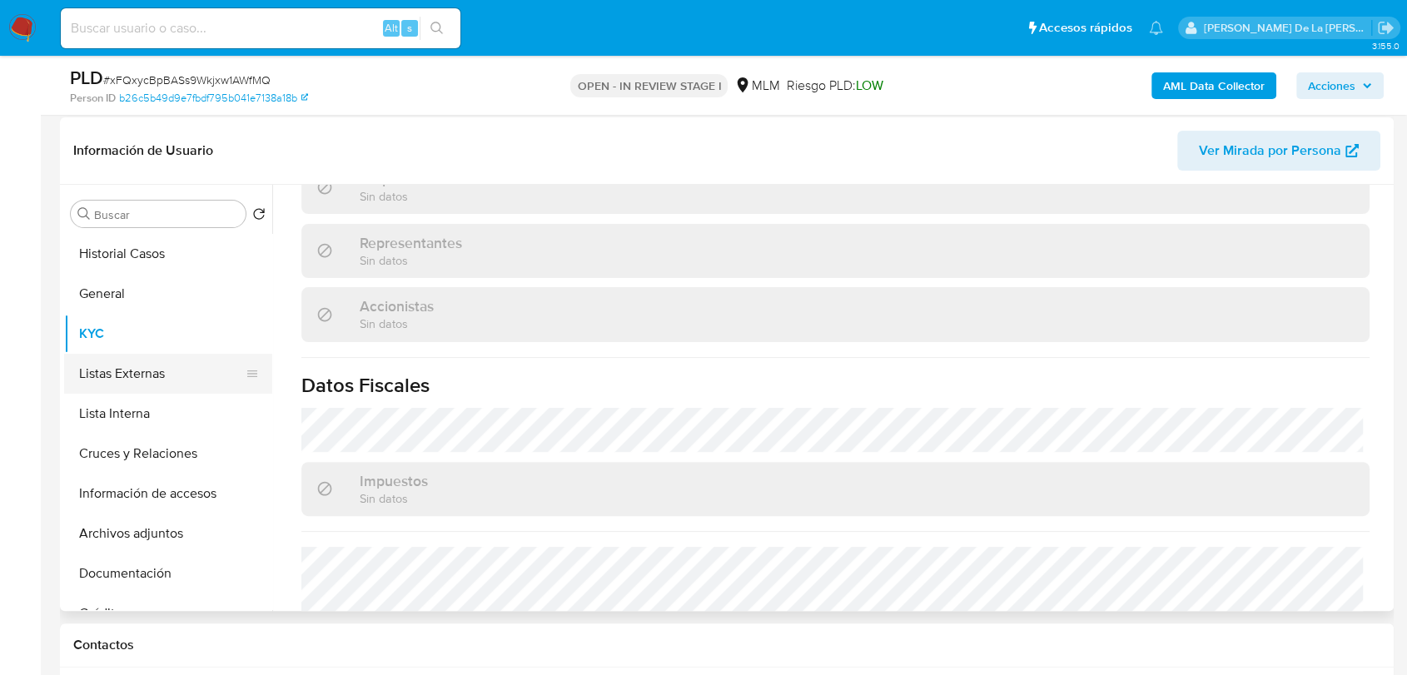
scroll to position [1152, 0]
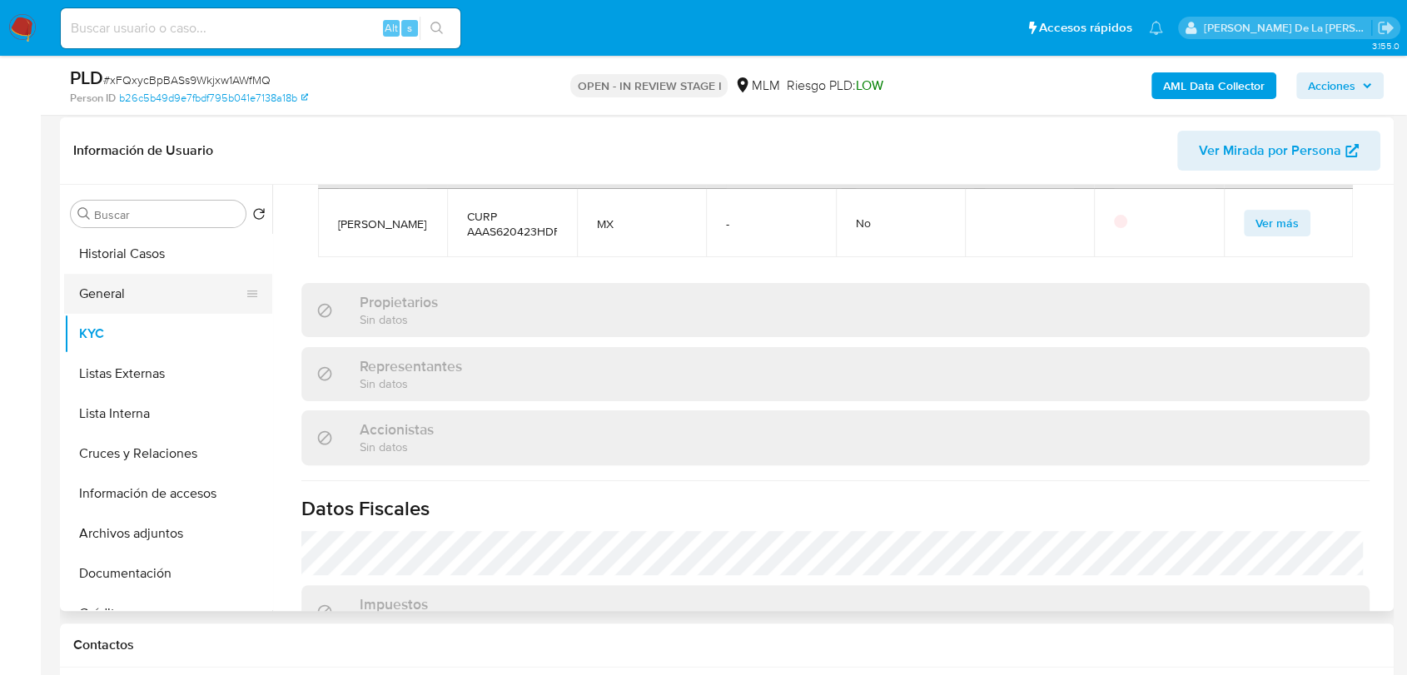
click at [154, 285] on button "General" at bounding box center [161, 294] width 195 height 40
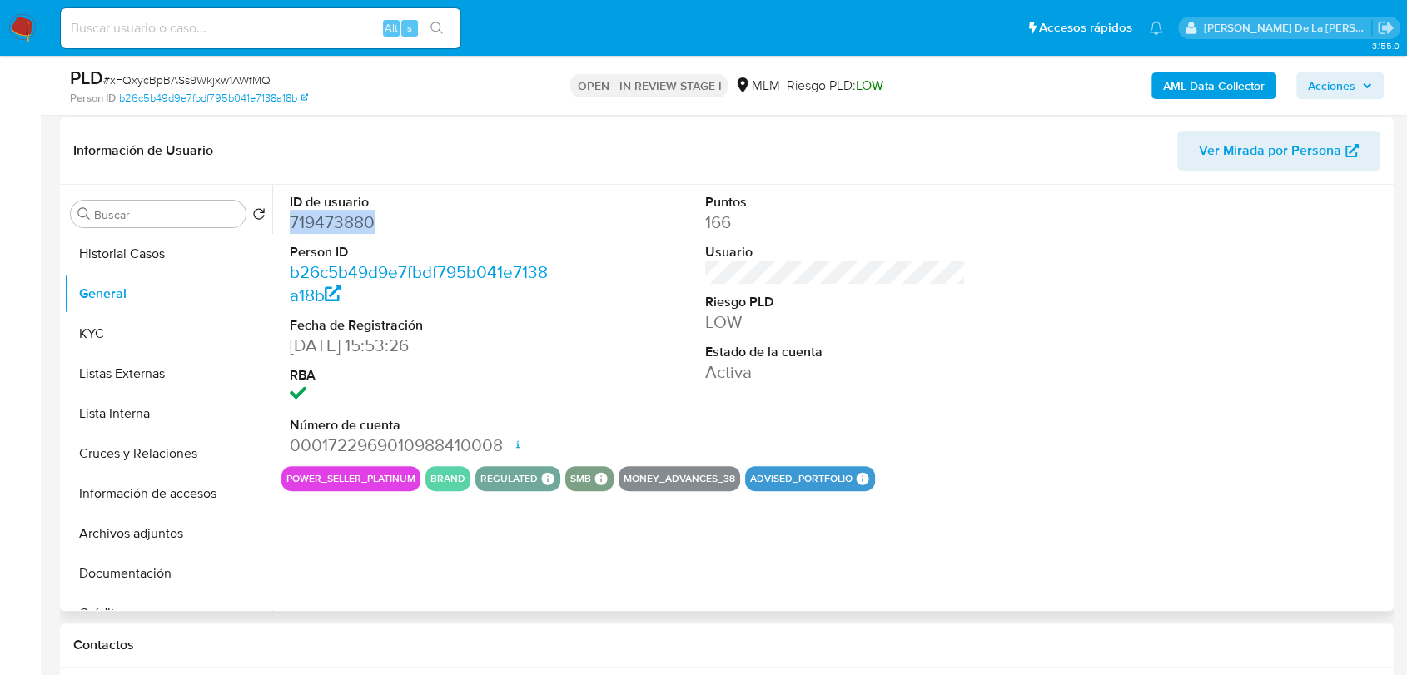
click at [347, 222] on dd "719473880" at bounding box center [420, 222] width 261 height 23
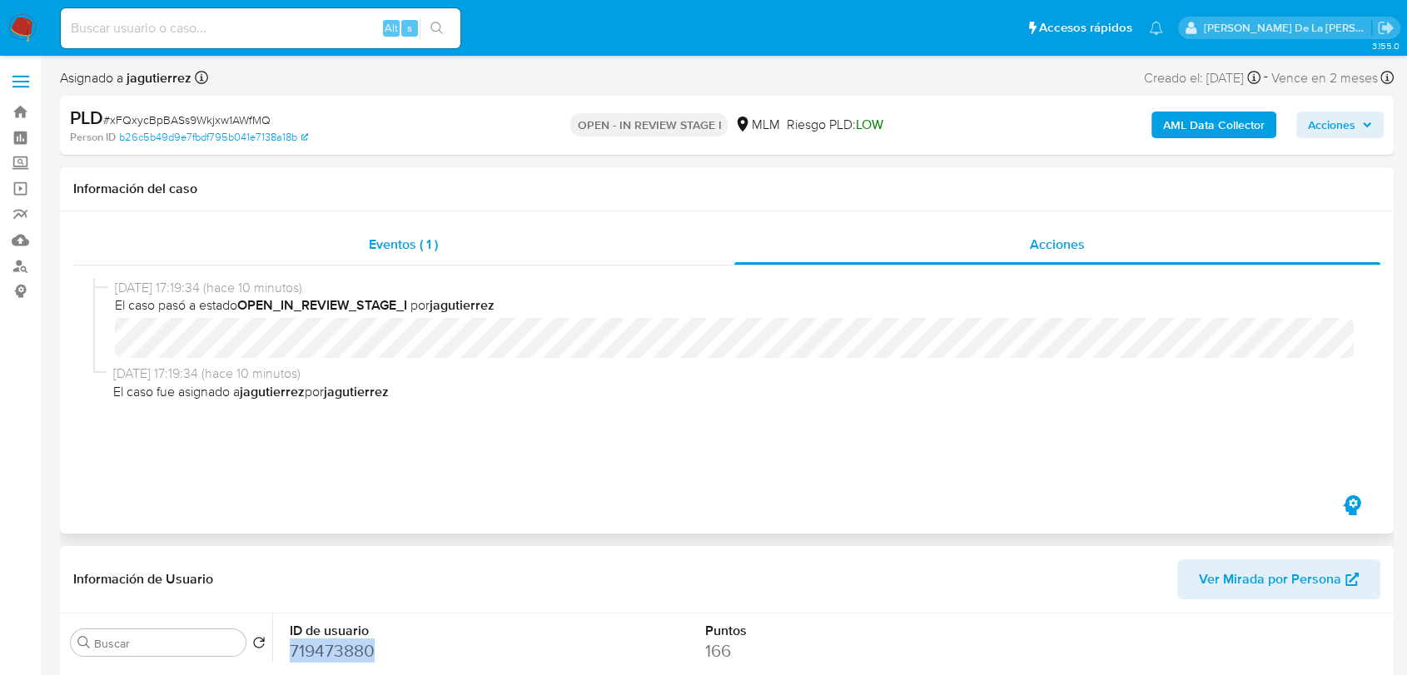
click at [457, 239] on div "Eventos ( 1 )" at bounding box center [403, 245] width 661 height 40
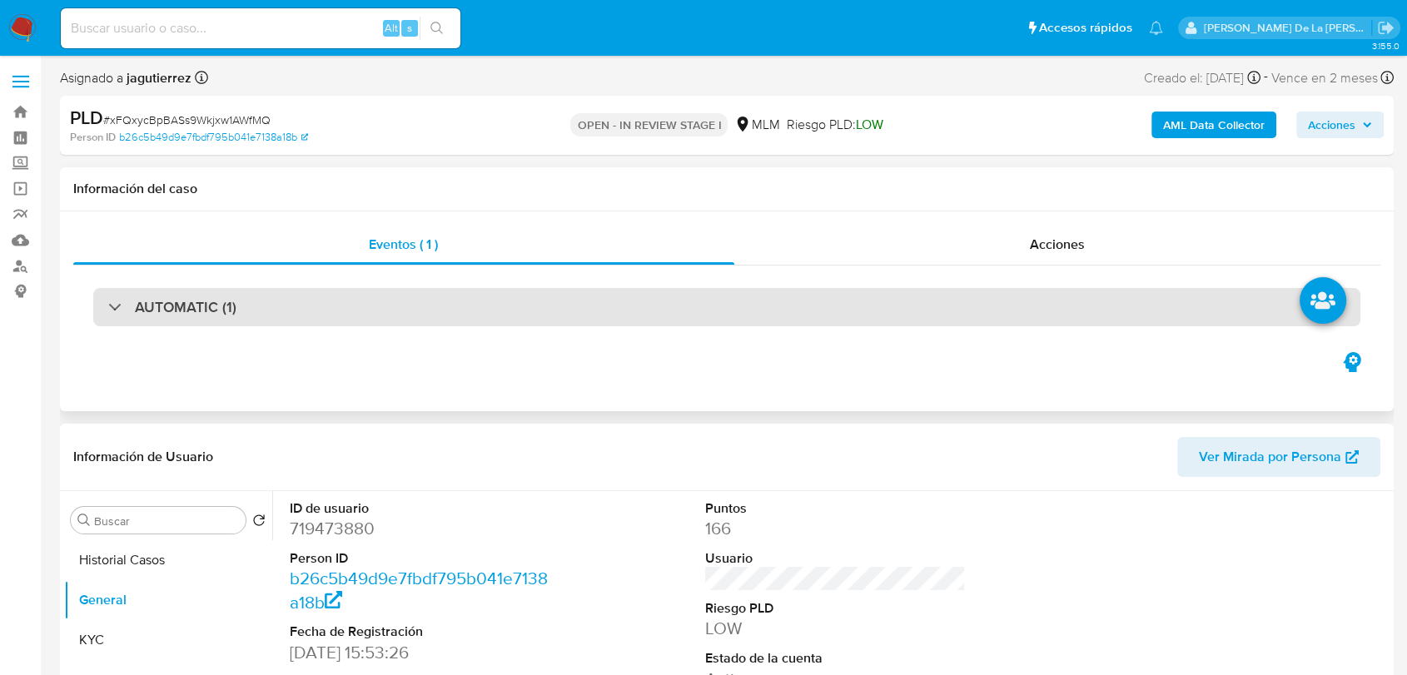
drag, startPoint x: 577, startPoint y: 307, endPoint x: 603, endPoint y: 310, distance: 25.9
click at [578, 307] on div "AUTOMATIC (1)" at bounding box center [726, 307] width 1267 height 38
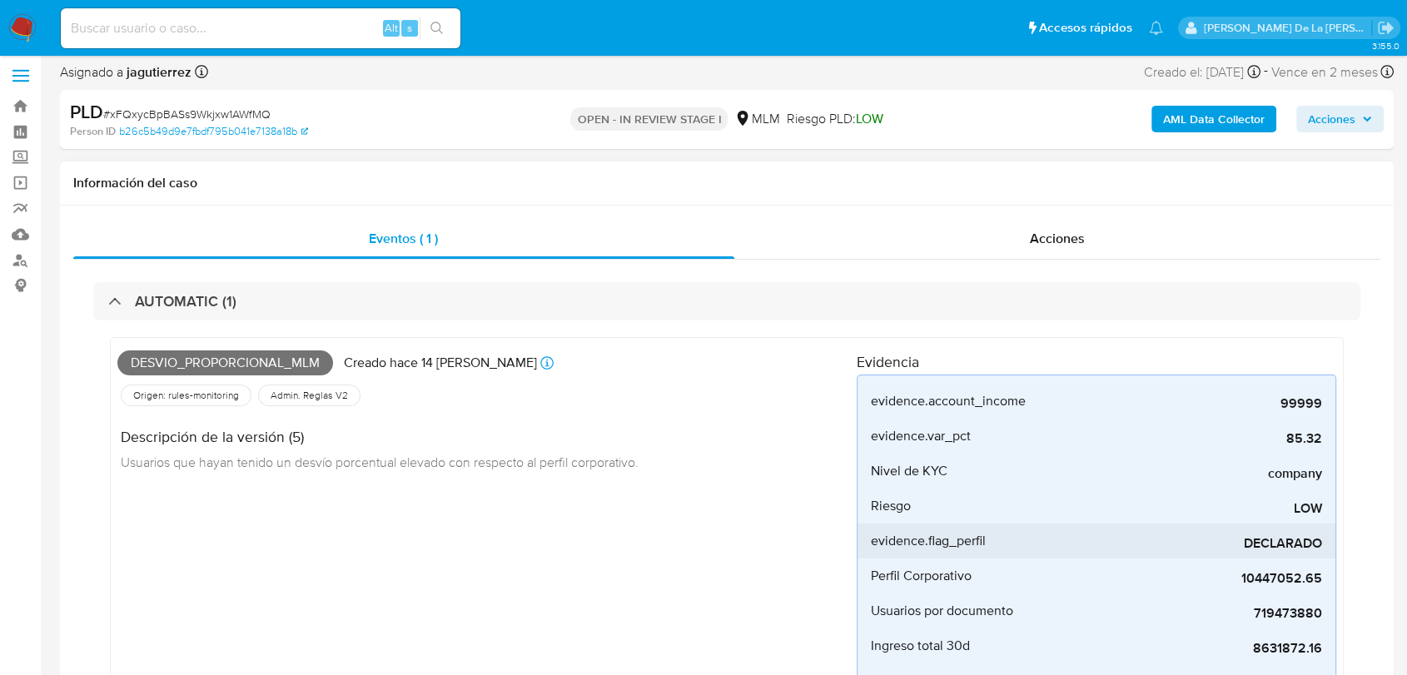
scroll to position [92, 0]
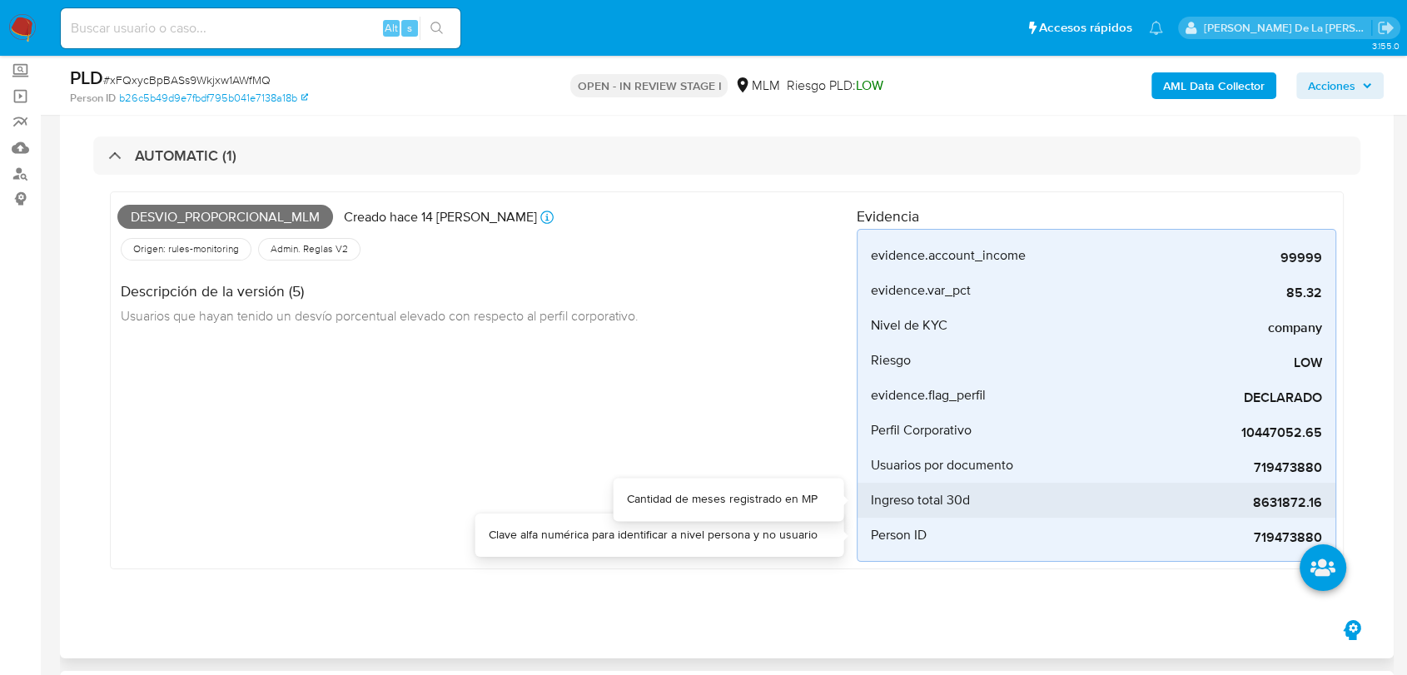
click at [1292, 504] on span "8631872.16" at bounding box center [1197, 503] width 250 height 17
copy span "8631872.16"
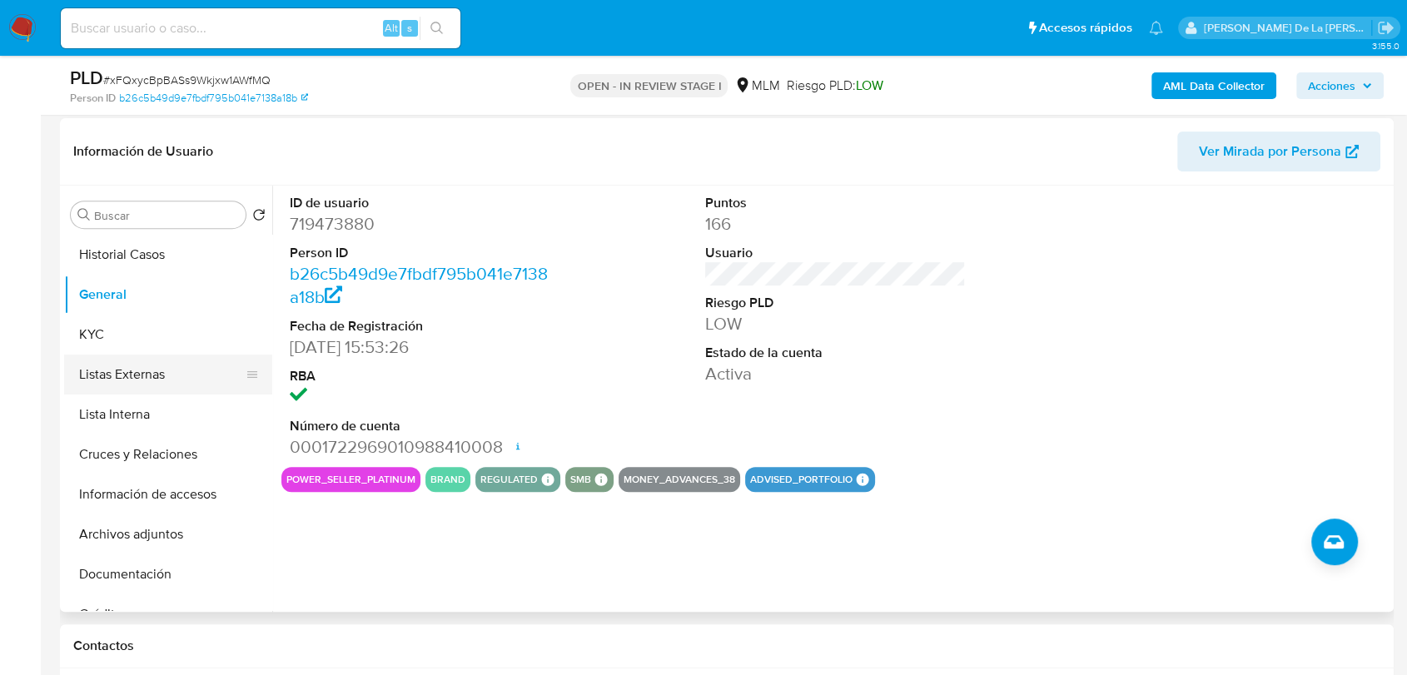
scroll to position [647, 0]
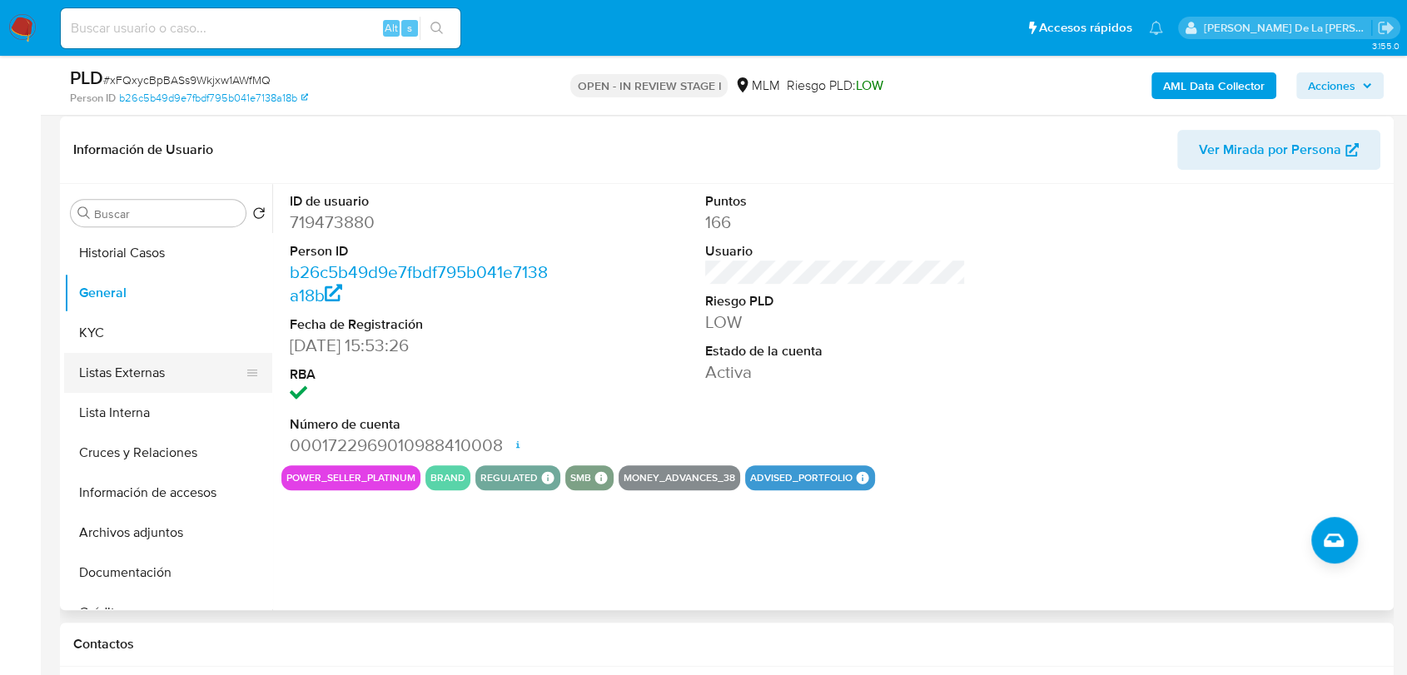
drag, startPoint x: 141, startPoint y: 345, endPoint x: 147, endPoint y: 337, distance: 10.0
click at [141, 345] on button "KYC" at bounding box center [168, 333] width 208 height 40
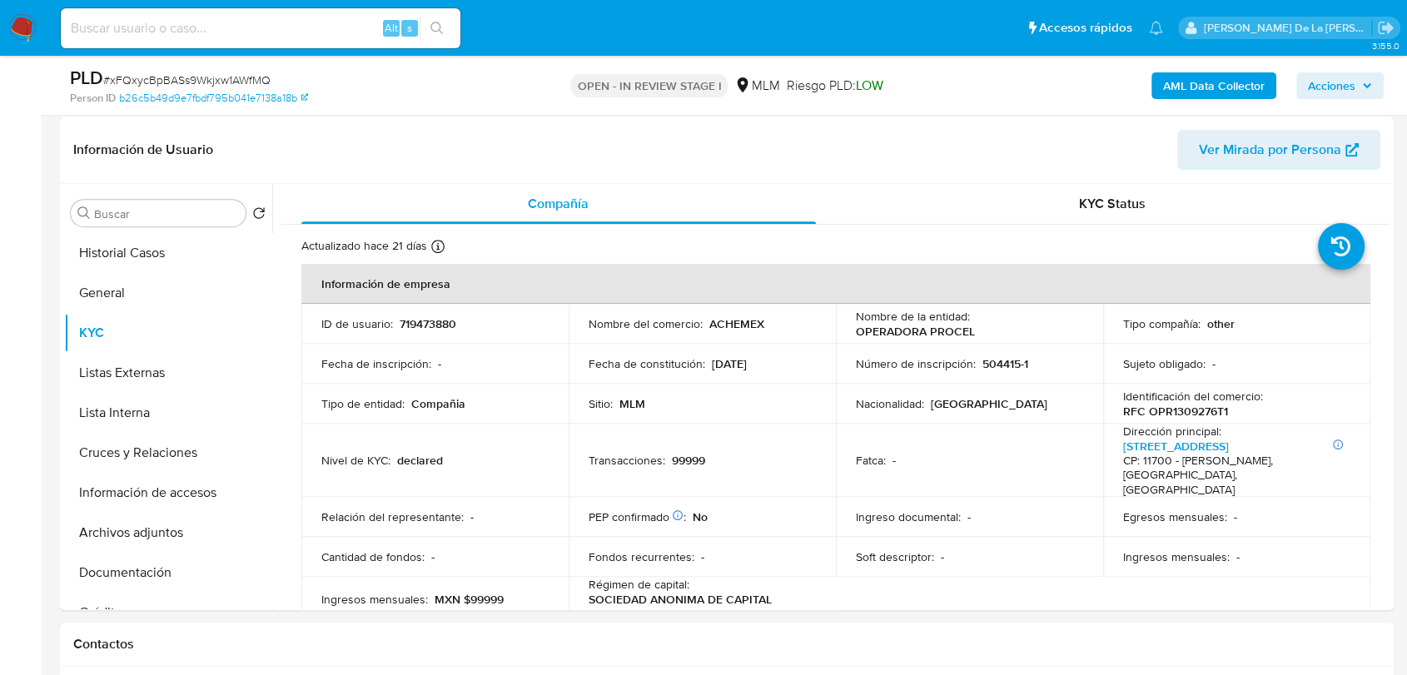
click at [1386, 245] on div "Compañía KYC Status Actualizado hace 21 días Creado: 23/02/2021 13:53:32 Actual…" at bounding box center [830, 397] width 1117 height 426
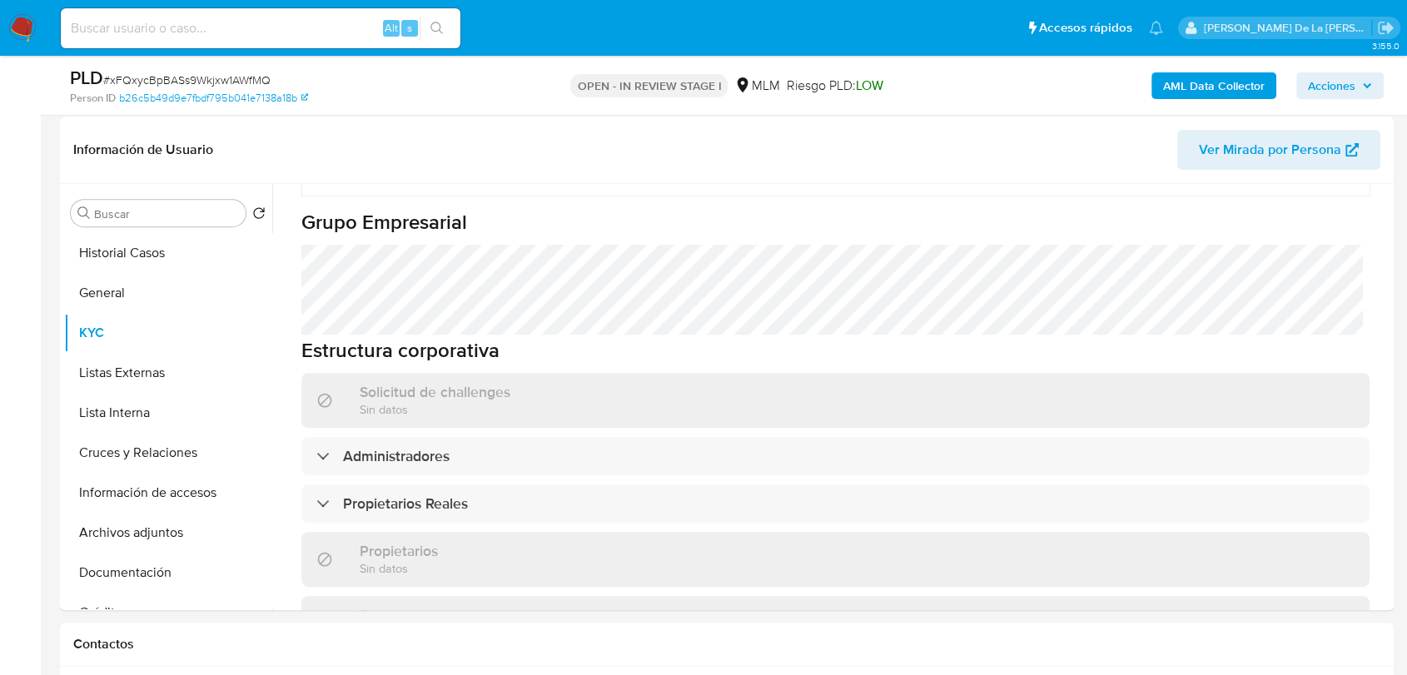
scroll to position [807, 0]
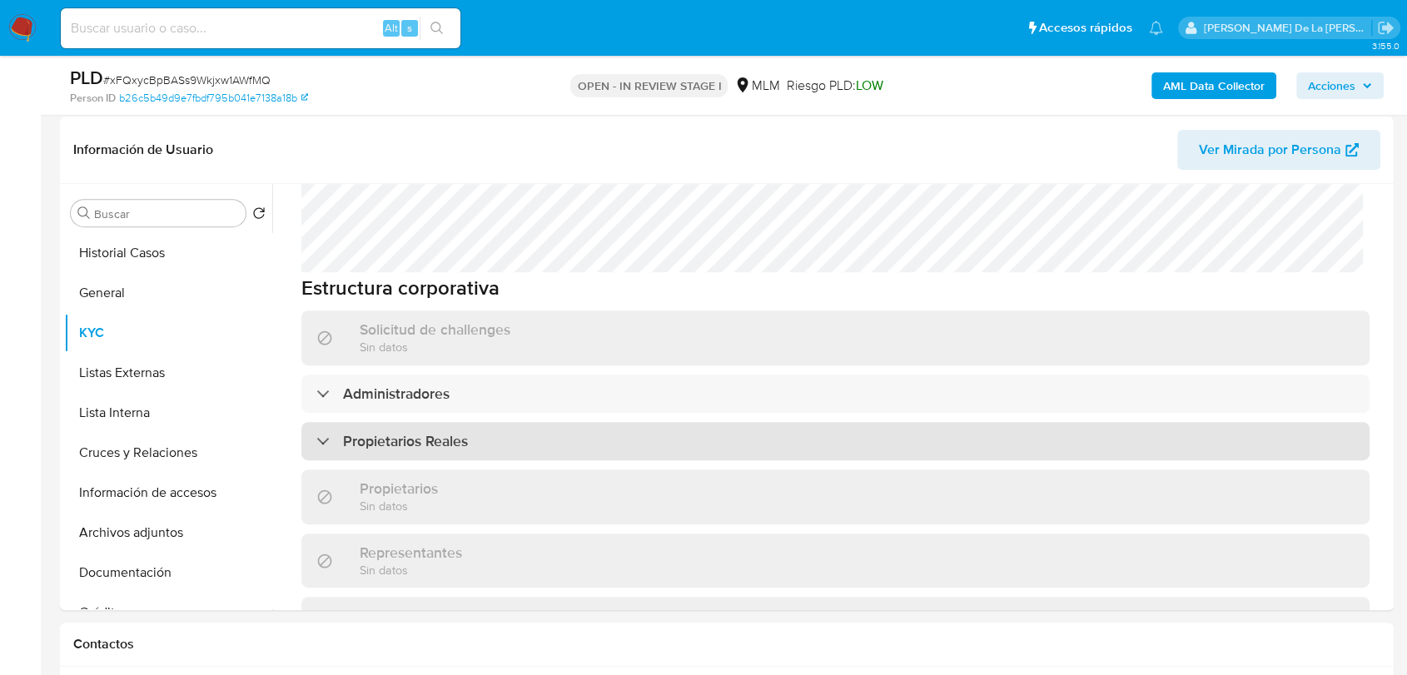
click at [375, 437] on h3 "Propietarios Reales" at bounding box center [405, 441] width 125 height 18
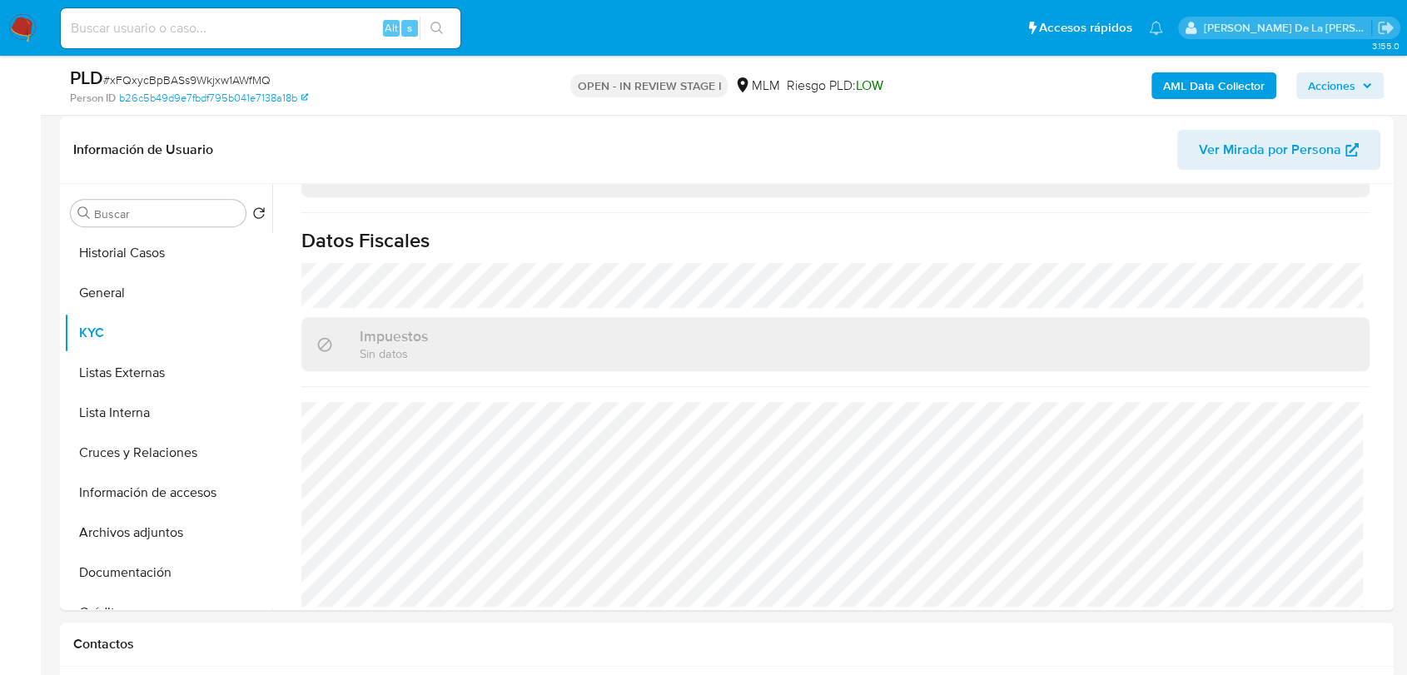
scroll to position [1431, 0]
click at [170, 370] on button "Listas Externas" at bounding box center [161, 373] width 195 height 40
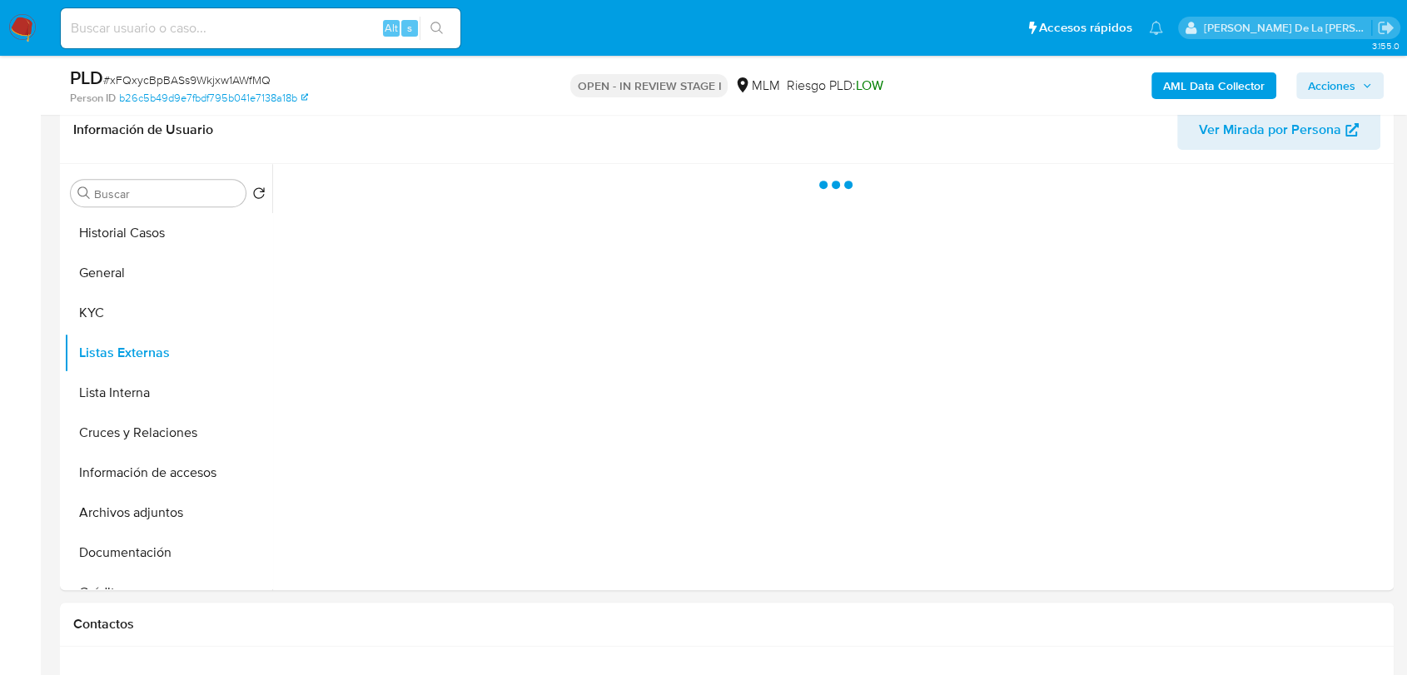
scroll to position [0, 0]
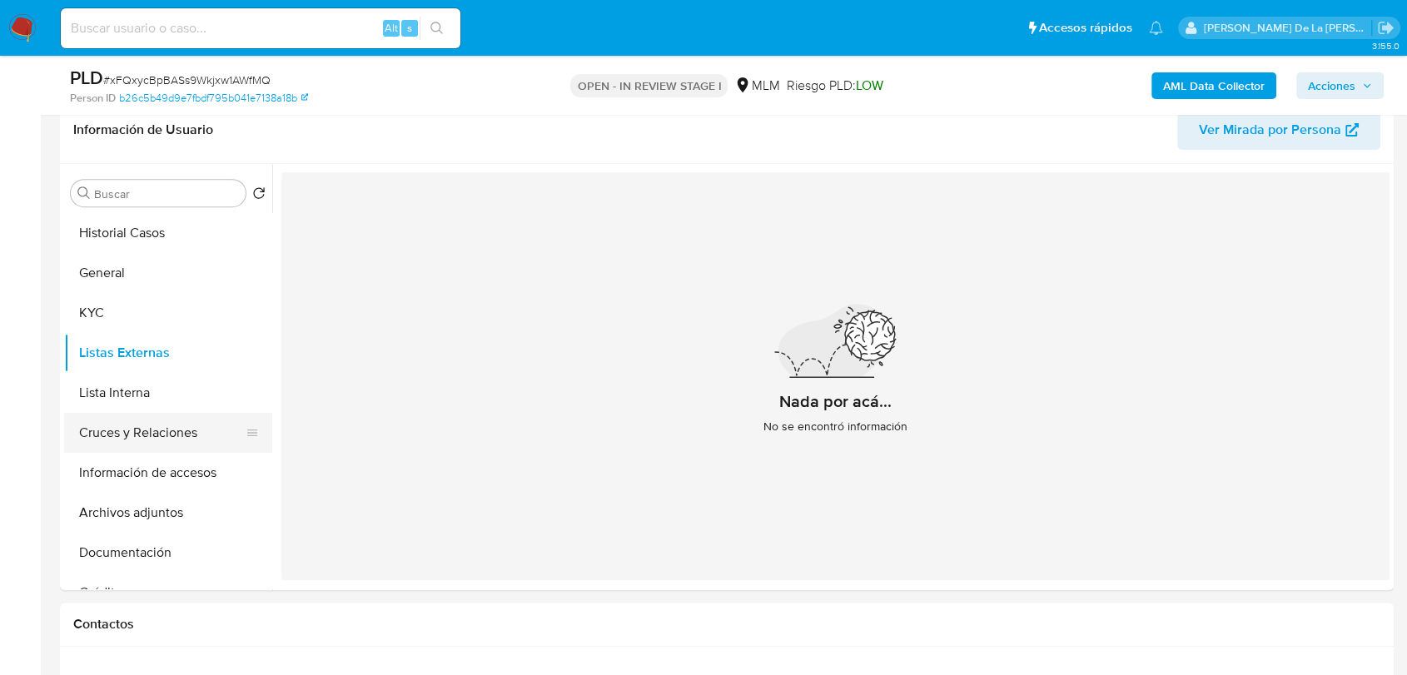
click at [182, 421] on button "Cruces y Relaciones" at bounding box center [161, 433] width 195 height 40
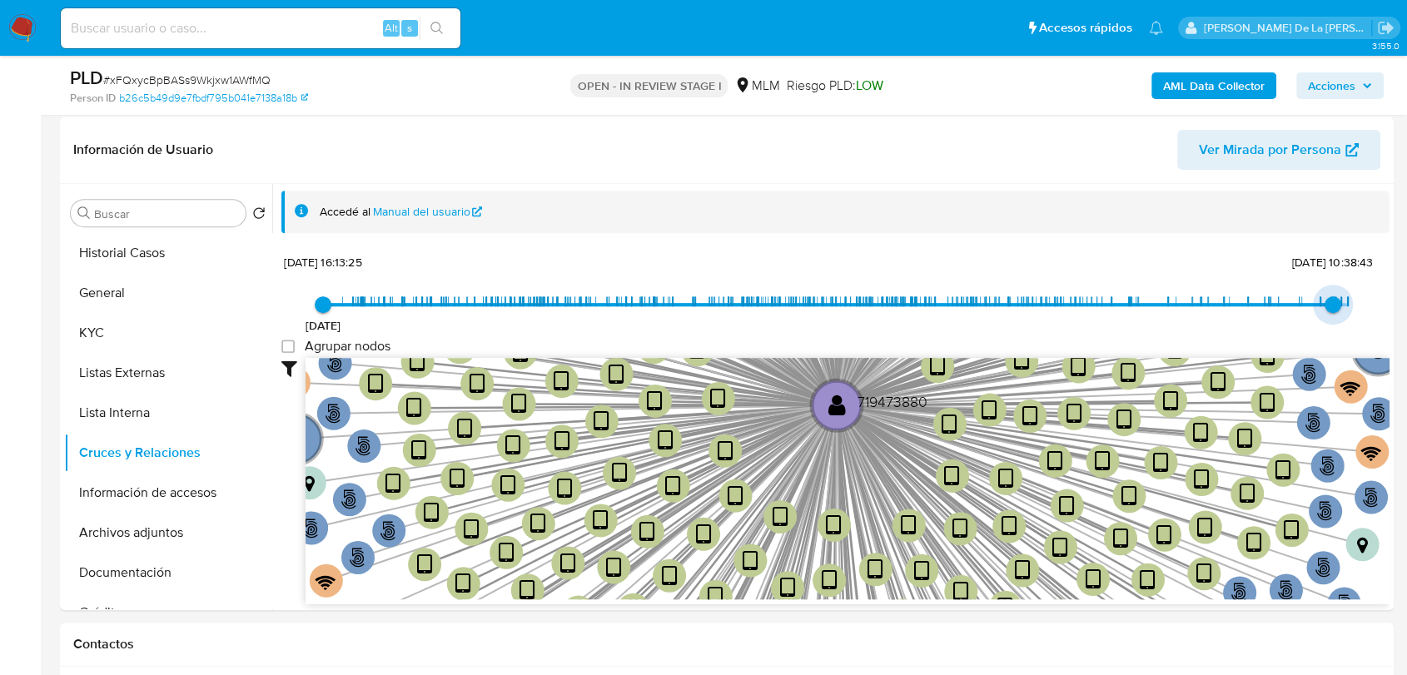
type input "1753983001000"
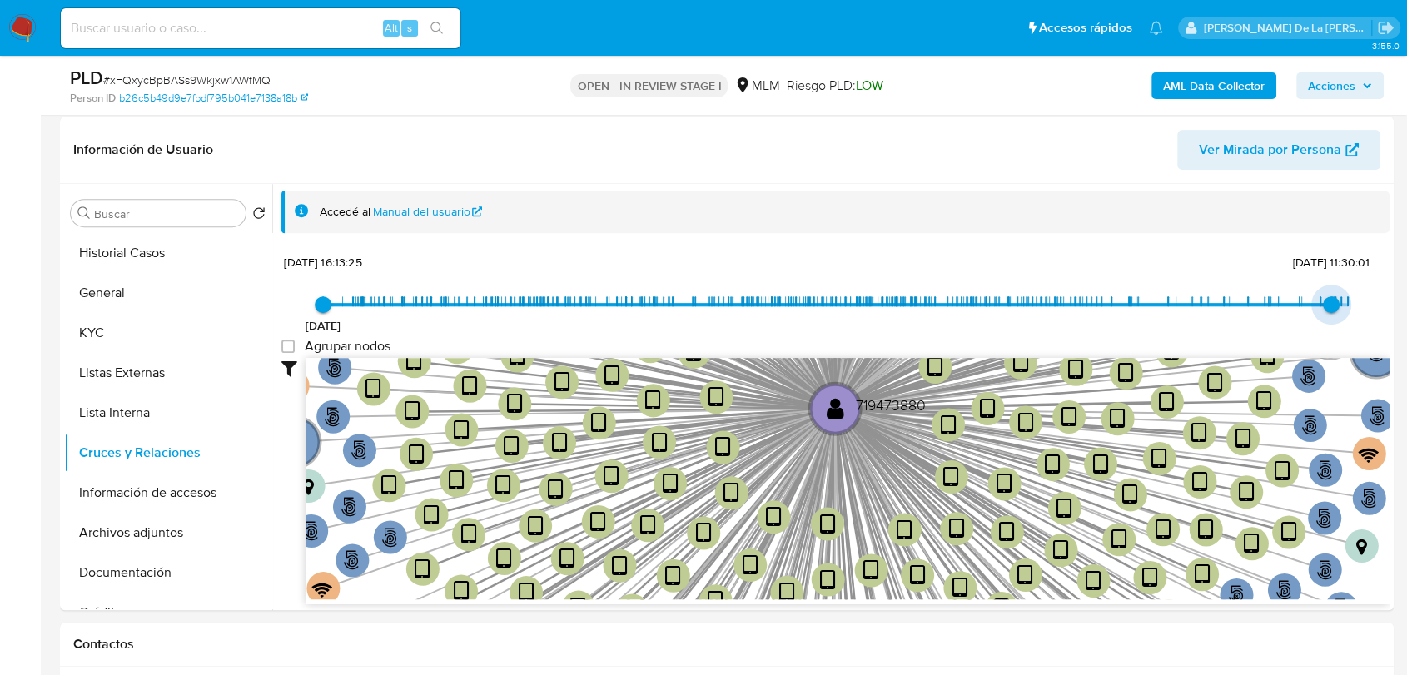
drag, startPoint x: 1335, startPoint y: 302, endPoint x: 1322, endPoint y: 295, distance: 14.6
click at [1323, 296] on span "31/7/2025, 11:30:01" at bounding box center [1331, 304] width 17 height 17
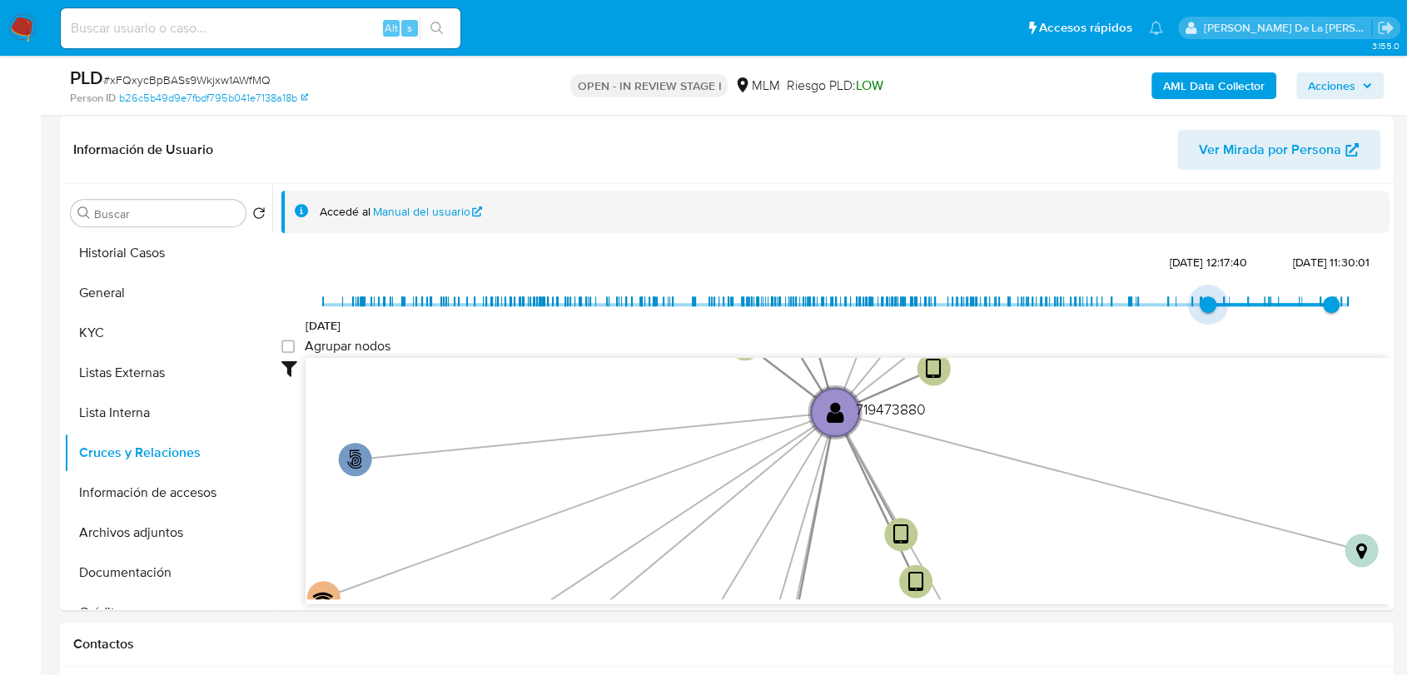
type input "1740069504000"
drag, startPoint x: 316, startPoint y: 300, endPoint x: 1211, endPoint y: 306, distance: 894.2
click at [1216, 306] on span "20/2/2025, 10:38:24" at bounding box center [1224, 304] width 17 height 17
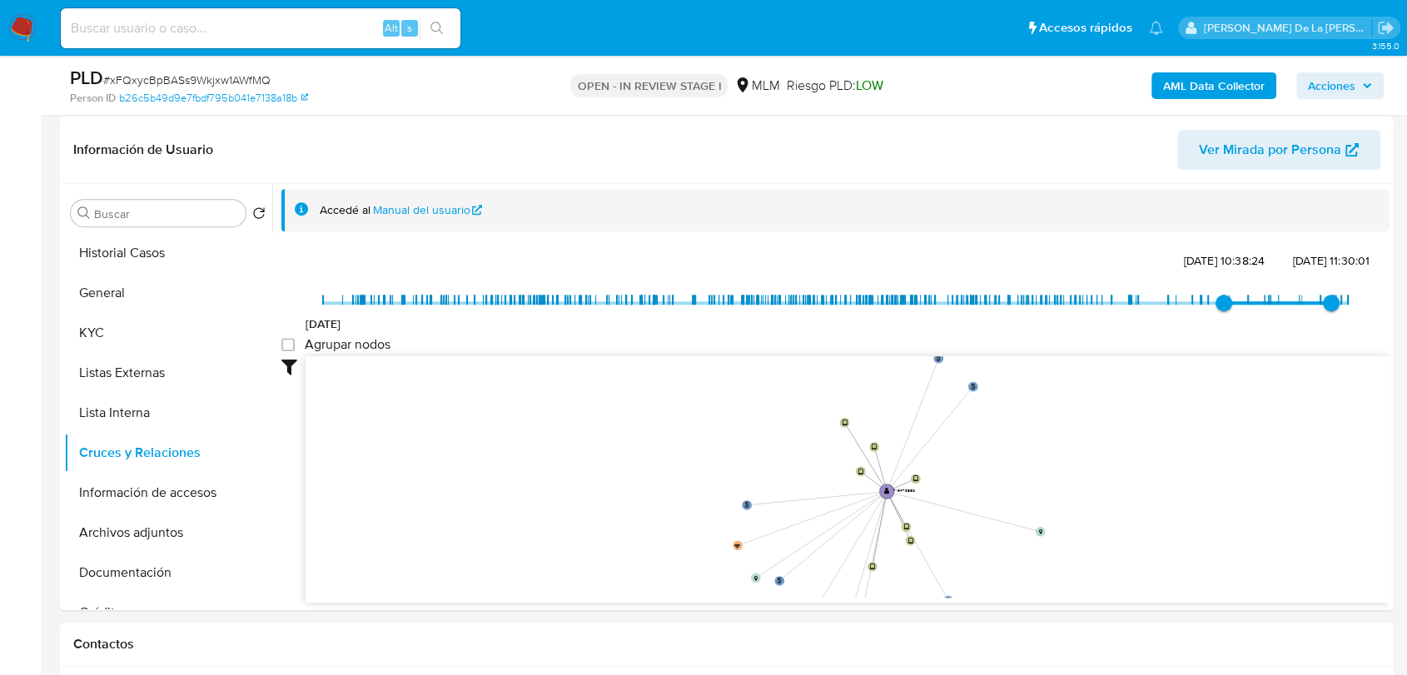
drag, startPoint x: 913, startPoint y: 447, endPoint x: 899, endPoint y: 501, distance: 55.9
click at [900, 503] on icon "phone-53522bb61740da01b5cb8d2af26f80ee  user-719473880  719473880 person-263e…" at bounding box center [848, 476] width 1084 height 241
click at [170, 503] on button "Información de accesos" at bounding box center [161, 493] width 195 height 40
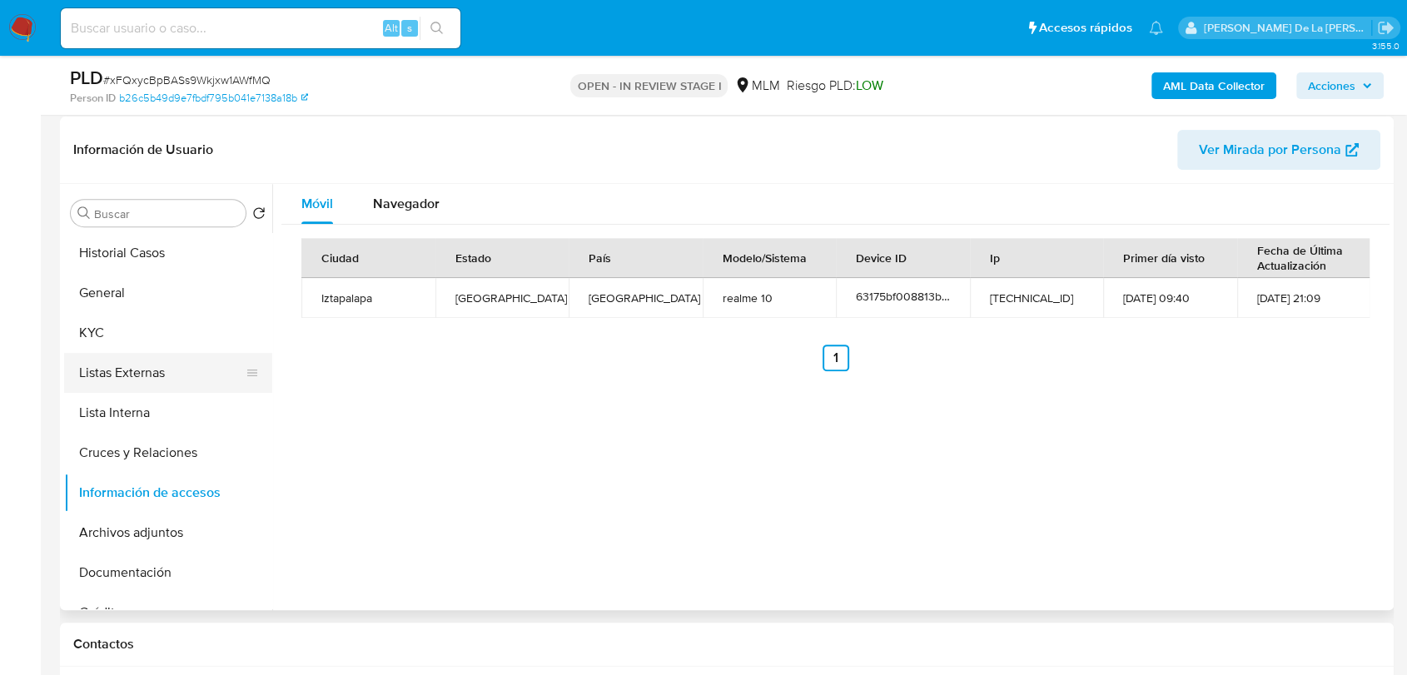
drag, startPoint x: 115, startPoint y: 320, endPoint x: 132, endPoint y: 333, distance: 21.3
click at [115, 320] on button "KYC" at bounding box center [168, 333] width 208 height 40
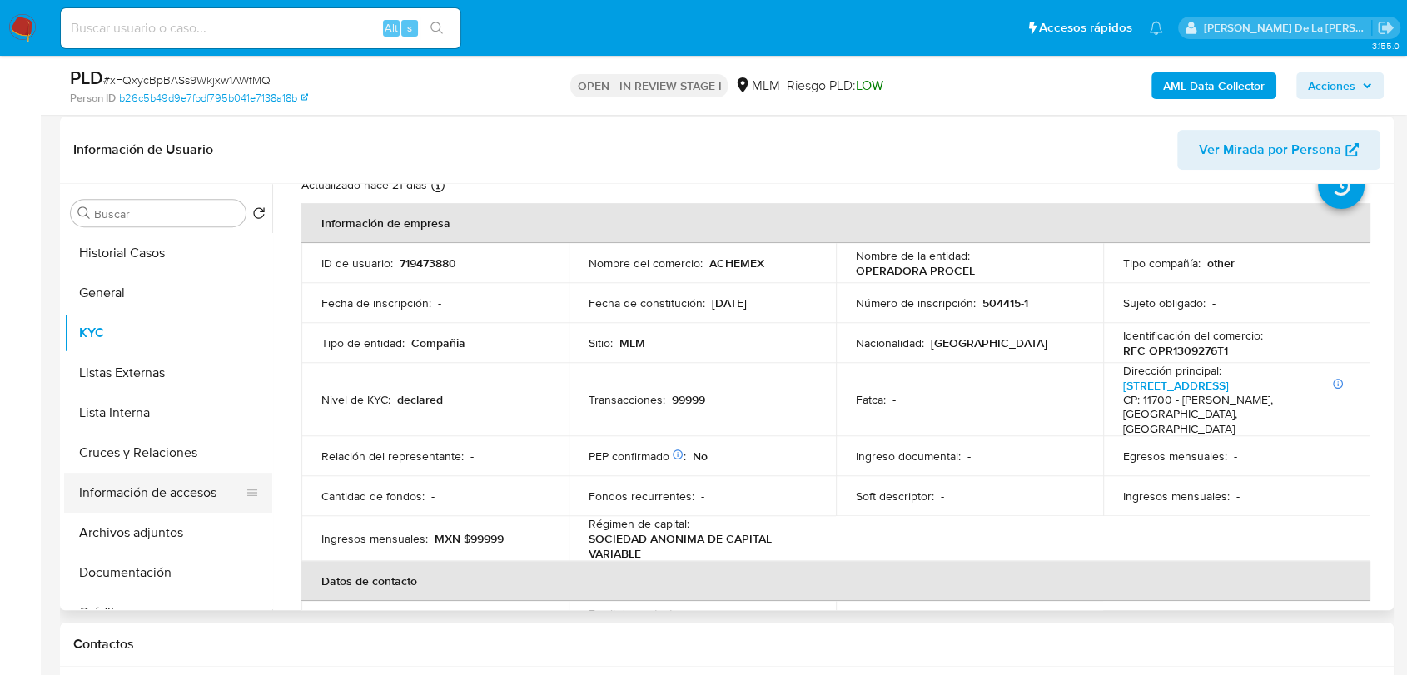
scroll to position [92, 0]
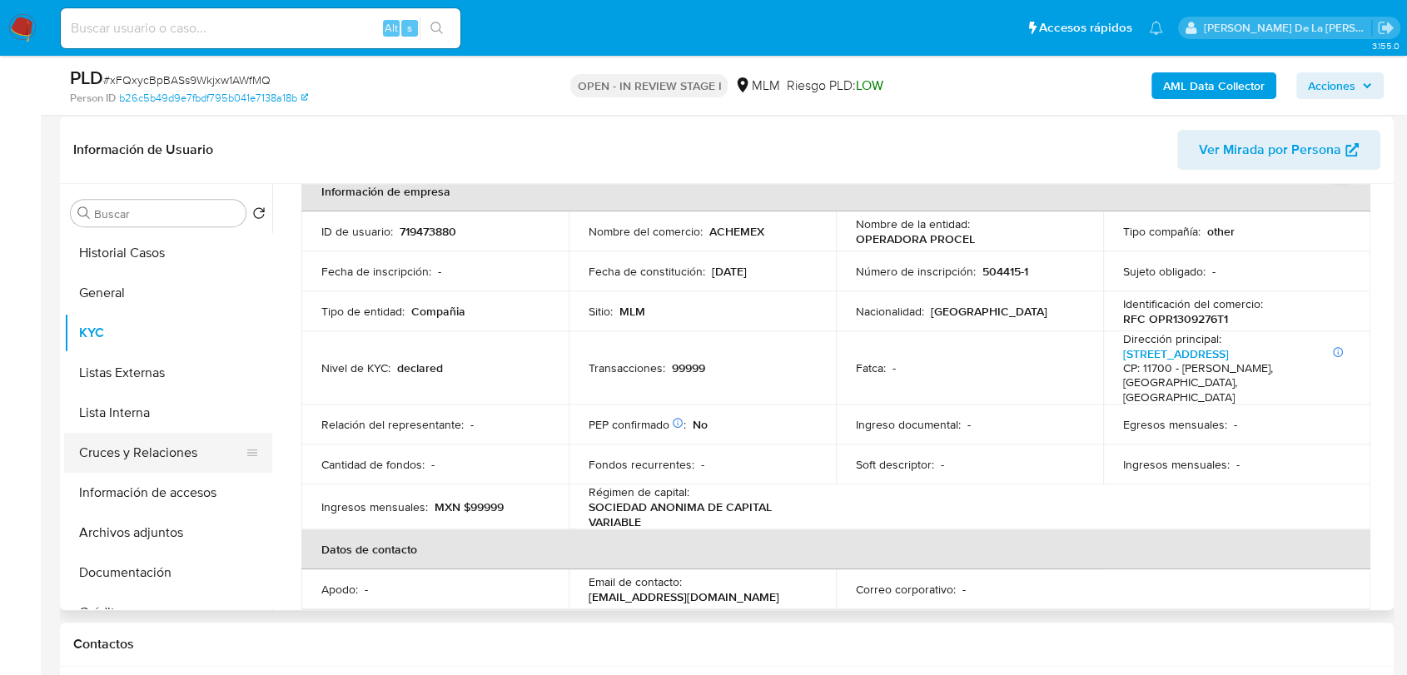
click at [134, 438] on button "Cruces y Relaciones" at bounding box center [161, 453] width 195 height 40
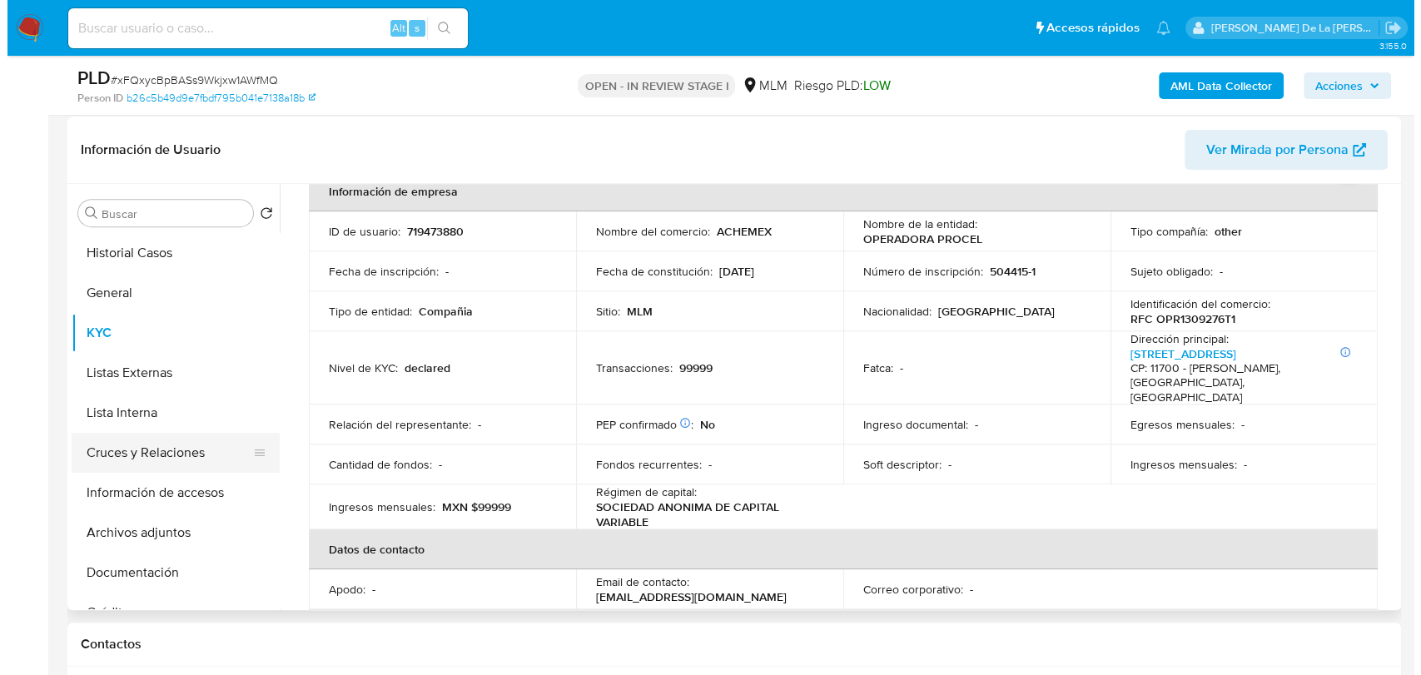
scroll to position [0, 0]
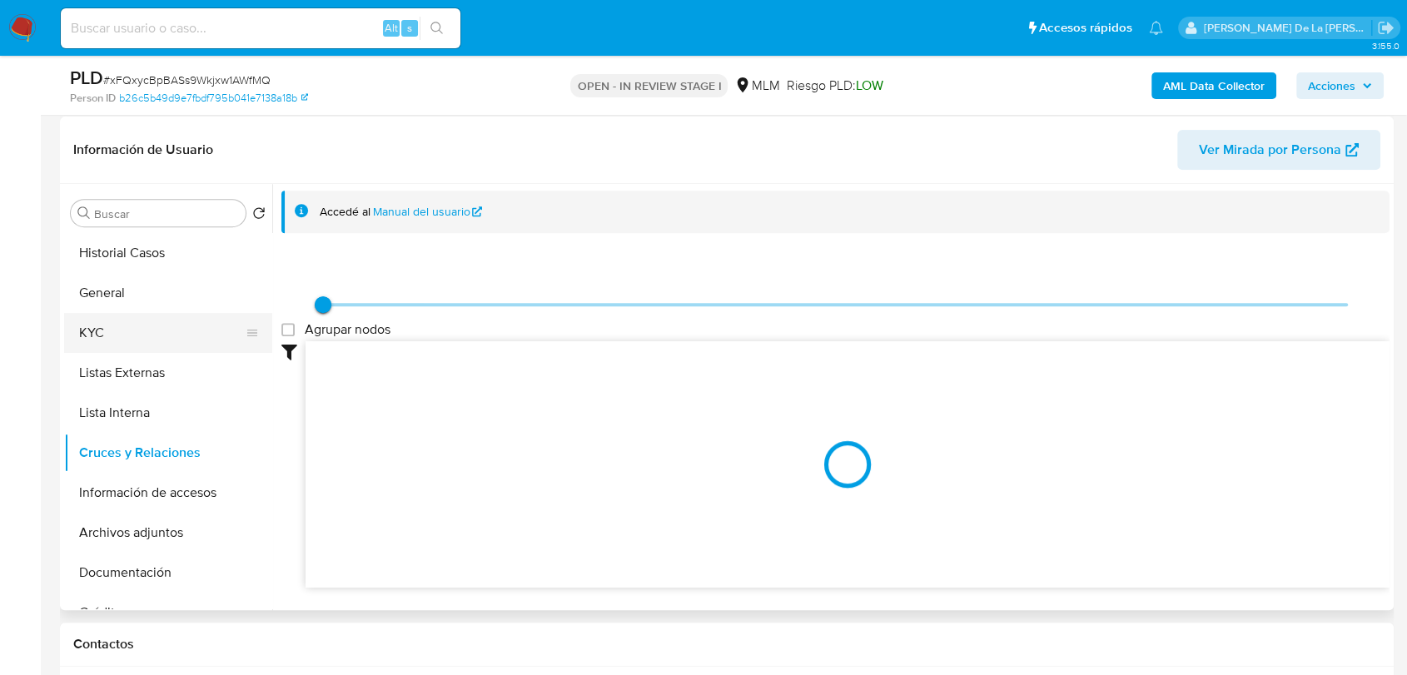
click at [136, 329] on button "KYC" at bounding box center [161, 333] width 195 height 40
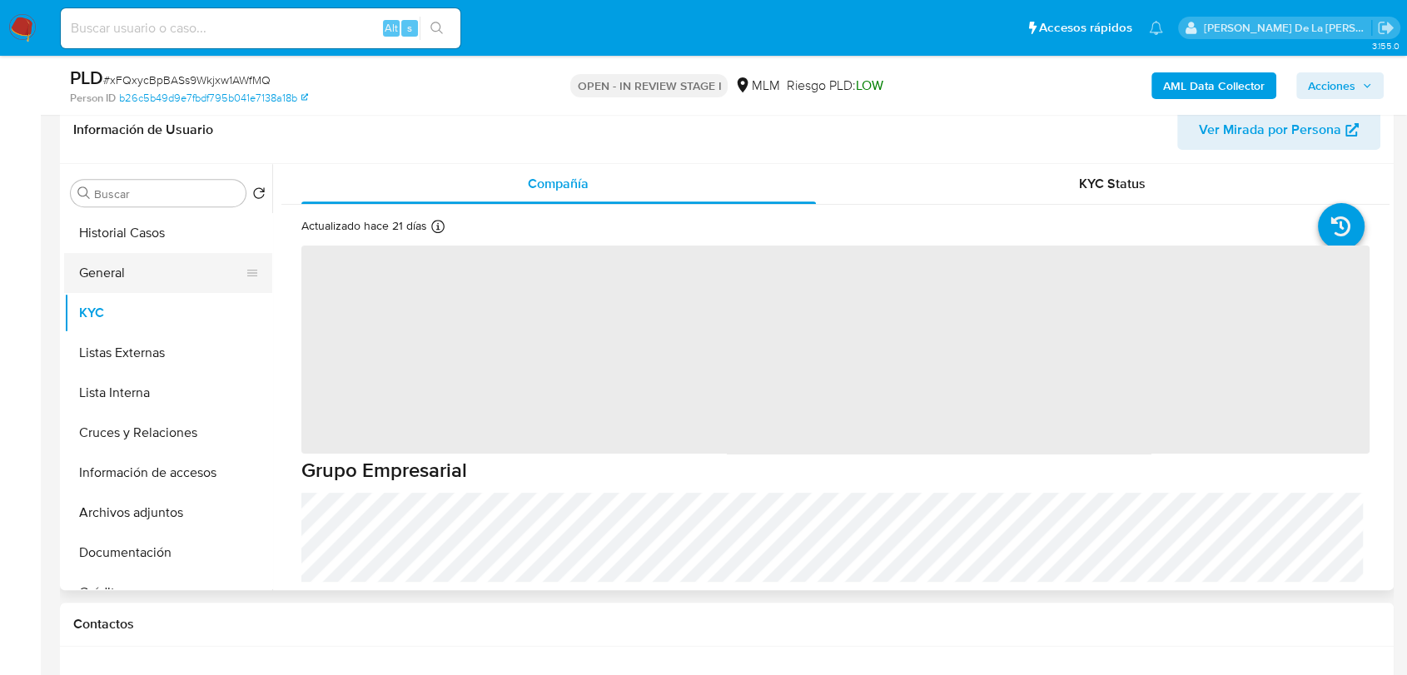
click at [132, 277] on button "General" at bounding box center [161, 273] width 195 height 40
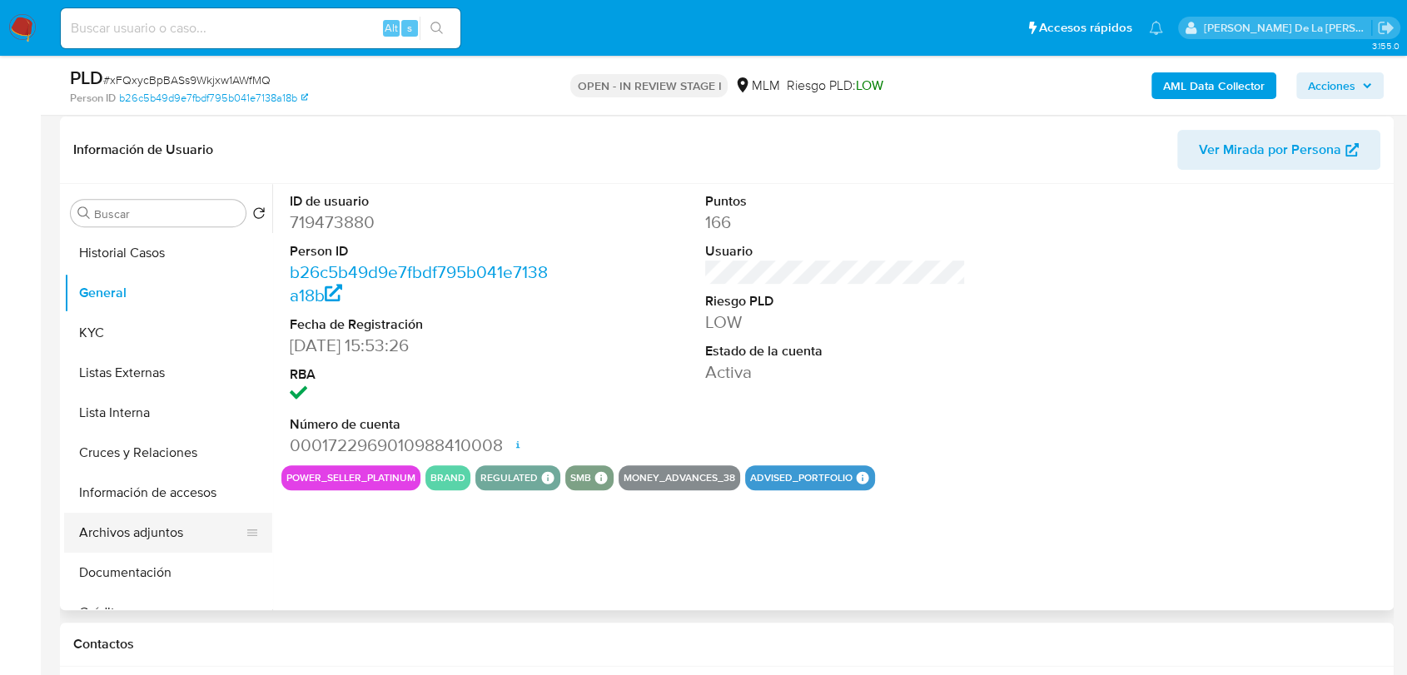
click at [152, 508] on button "Información de accesos" at bounding box center [168, 493] width 208 height 40
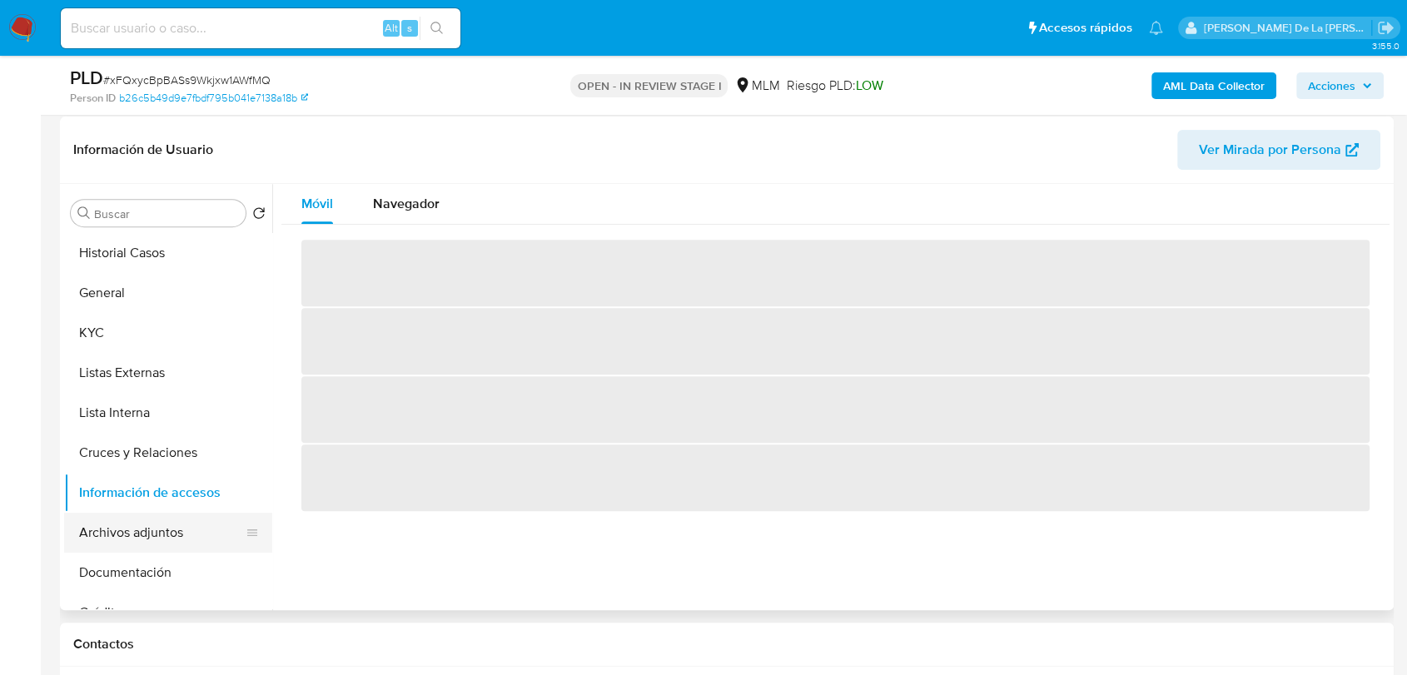
click at [100, 515] on button "Archivos adjuntos" at bounding box center [161, 533] width 195 height 40
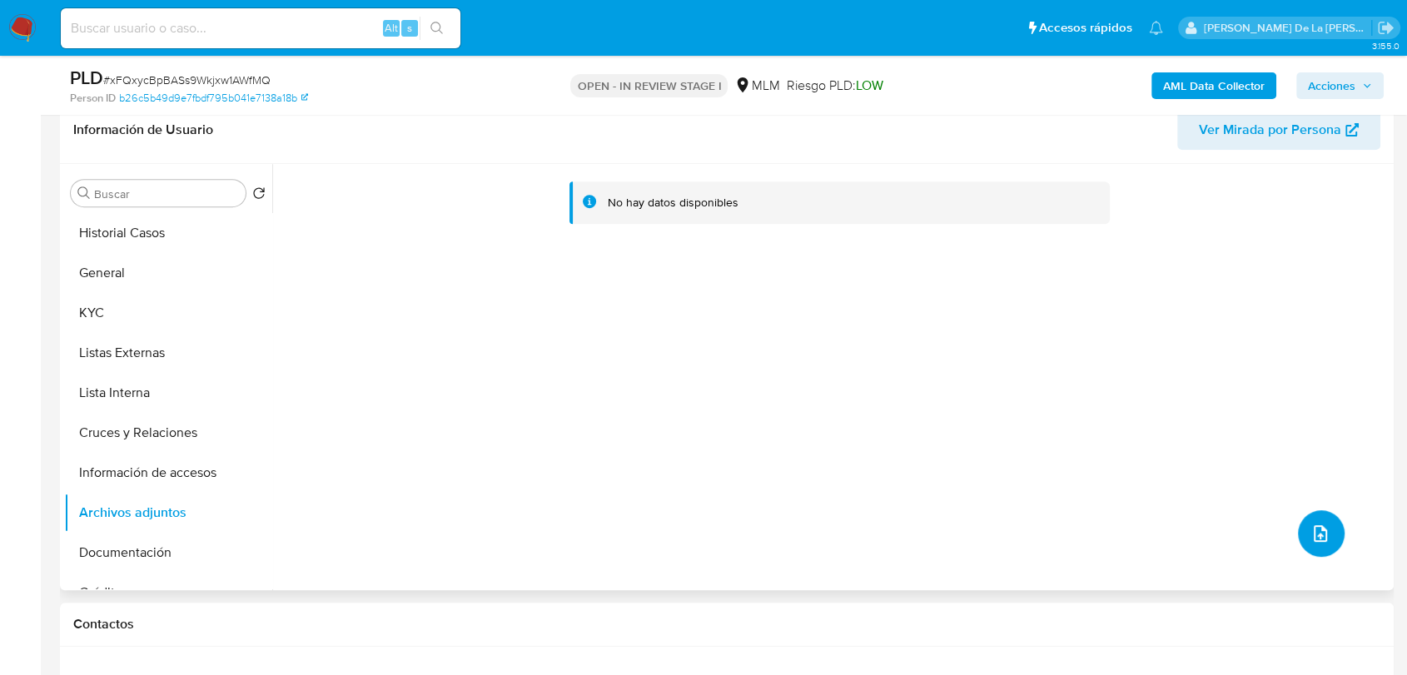
click at [1310, 532] on icon "upload-file" at bounding box center [1320, 534] width 20 height 20
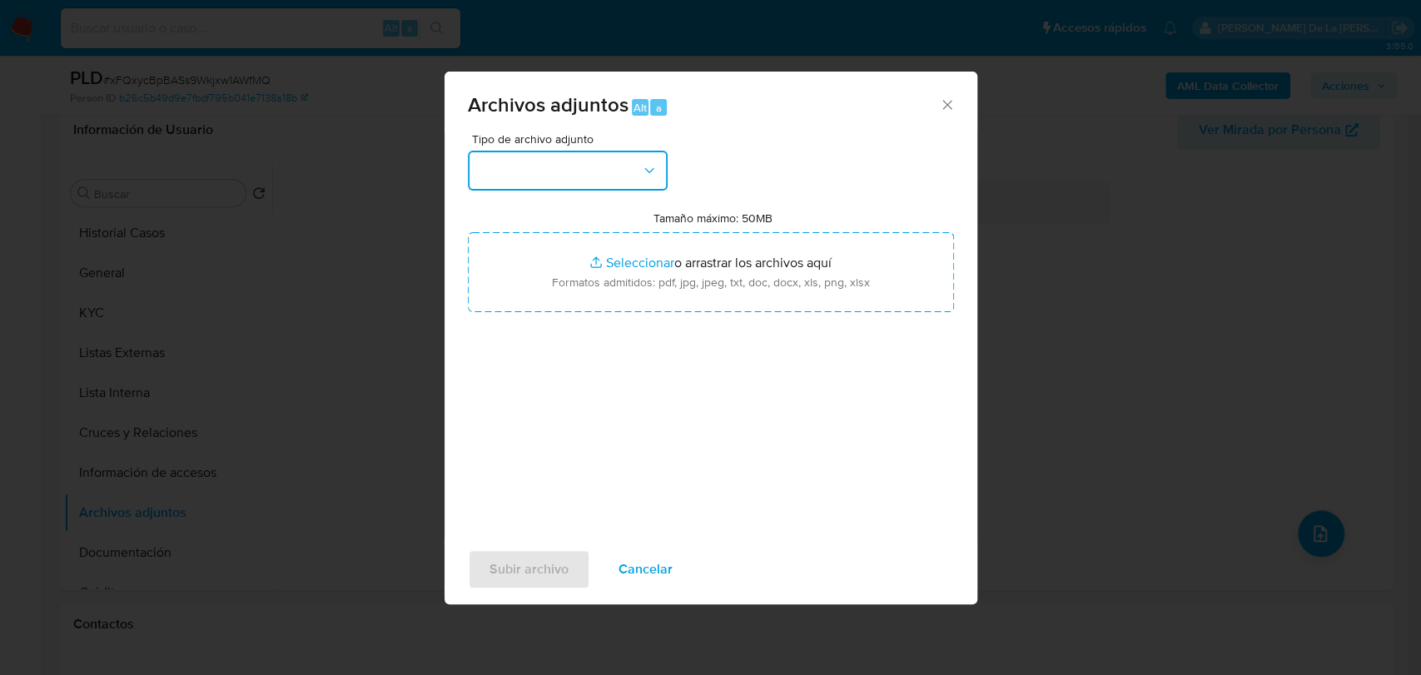
click at [614, 173] on button "button" at bounding box center [568, 171] width 200 height 40
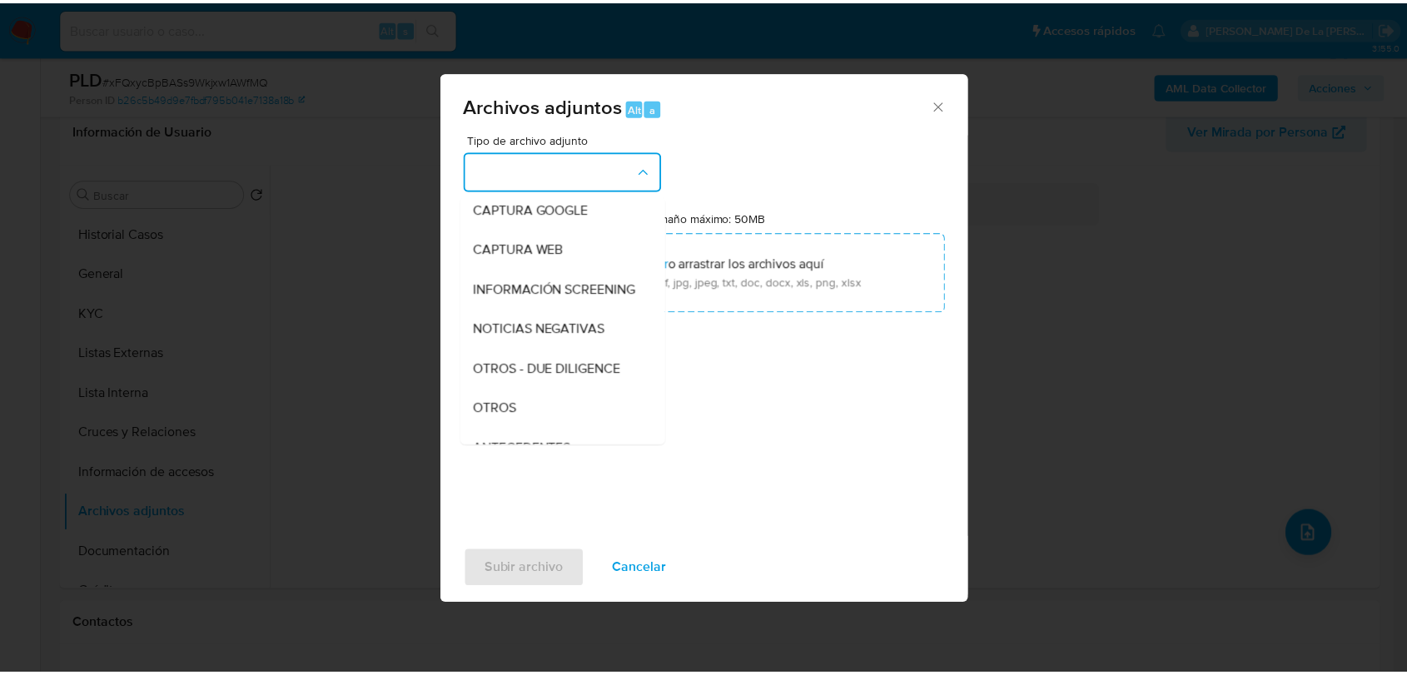
scroll to position [127, 0]
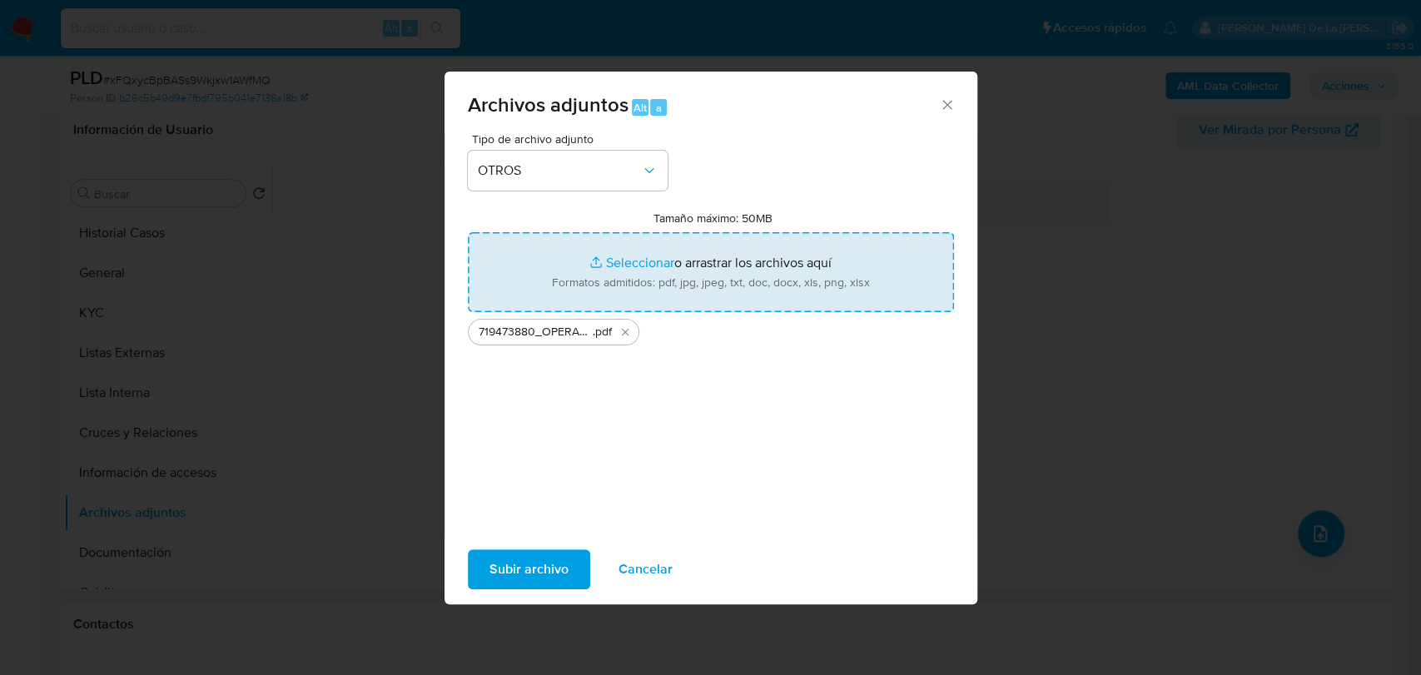
type input "C:\fakepath\719473880_OPERADORA PROCEL_AGO2025_AT.xlsx"
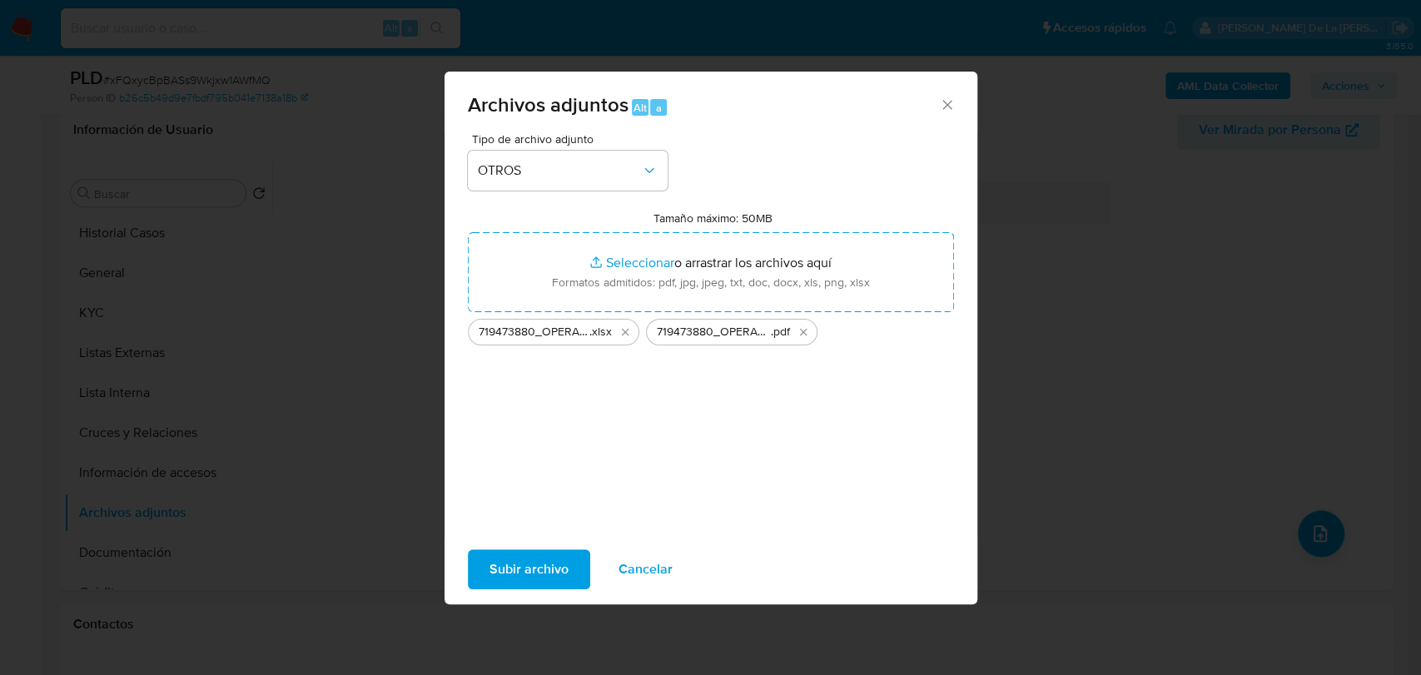
click at [533, 577] on span "Subir archivo" at bounding box center [529, 569] width 79 height 37
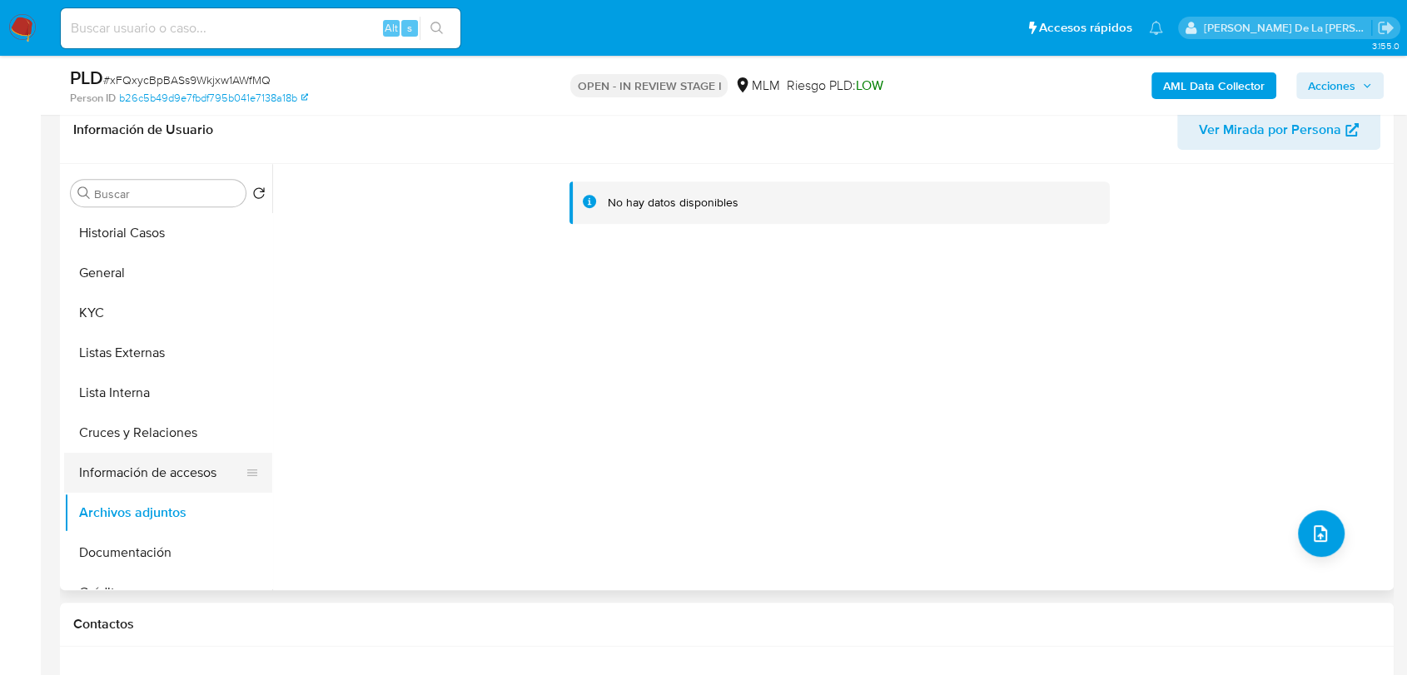
click at [149, 478] on button "Información de accesos" at bounding box center [161, 473] width 195 height 40
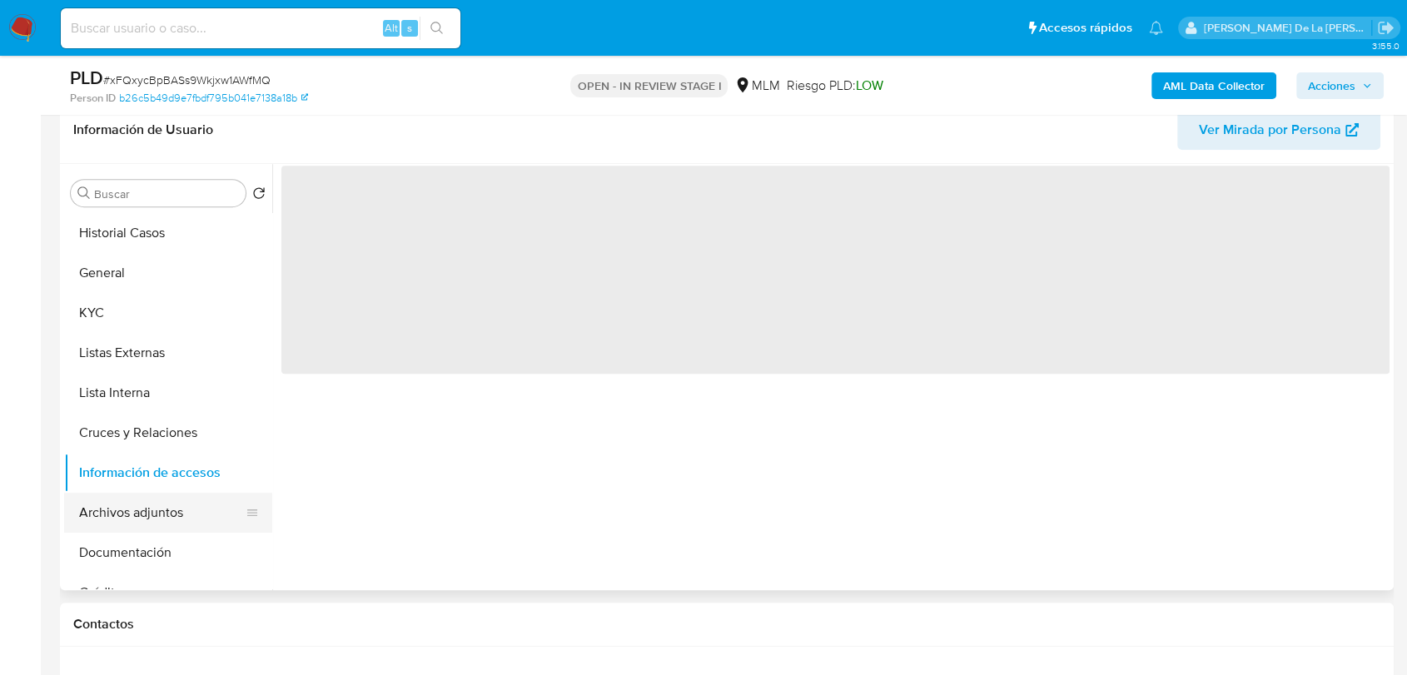
click at [154, 500] on button "Archivos adjuntos" at bounding box center [161, 513] width 195 height 40
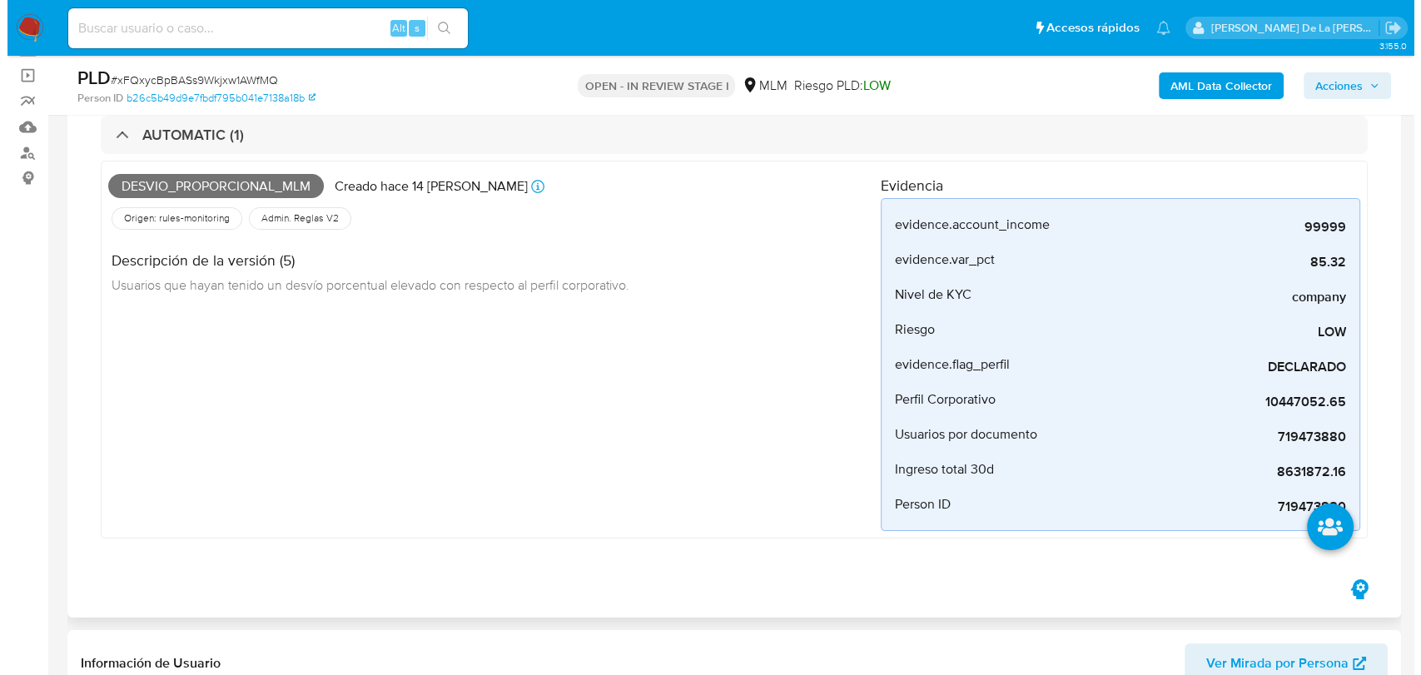
scroll to position [0, 0]
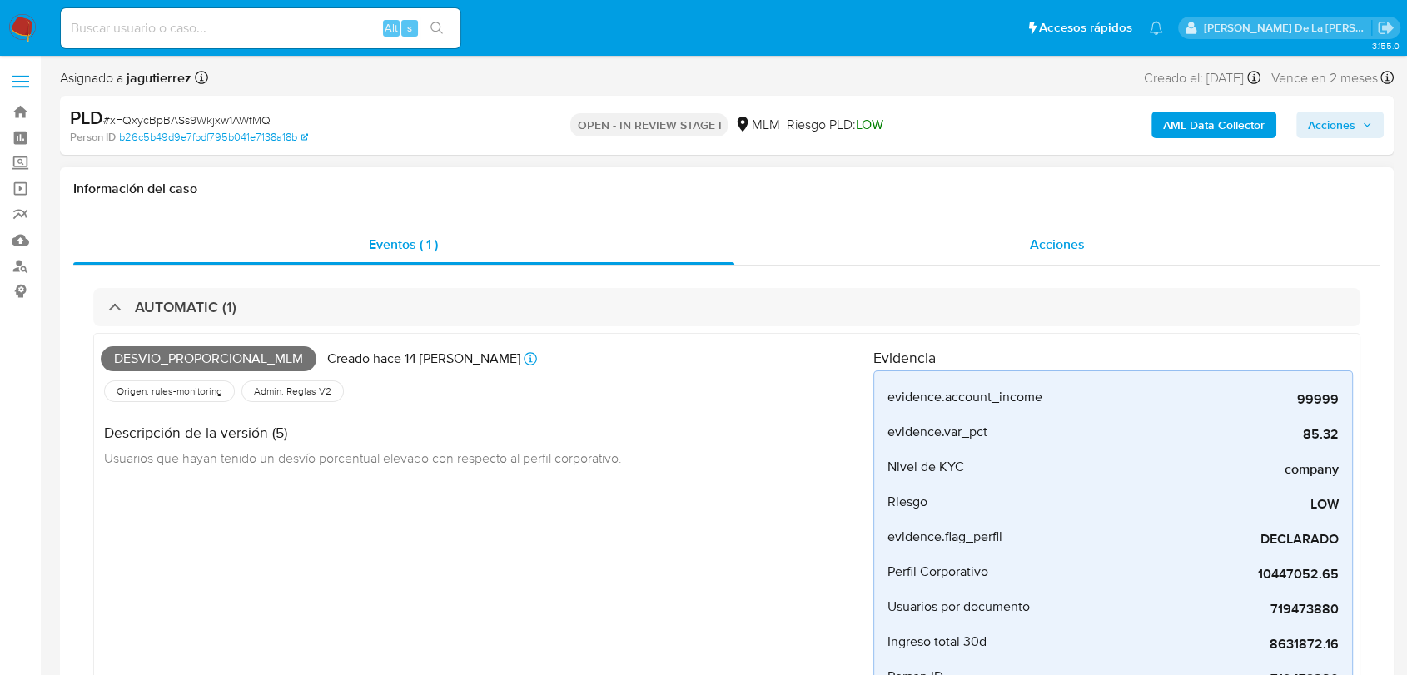
click at [1018, 238] on div "Acciones" at bounding box center [1057, 245] width 647 height 40
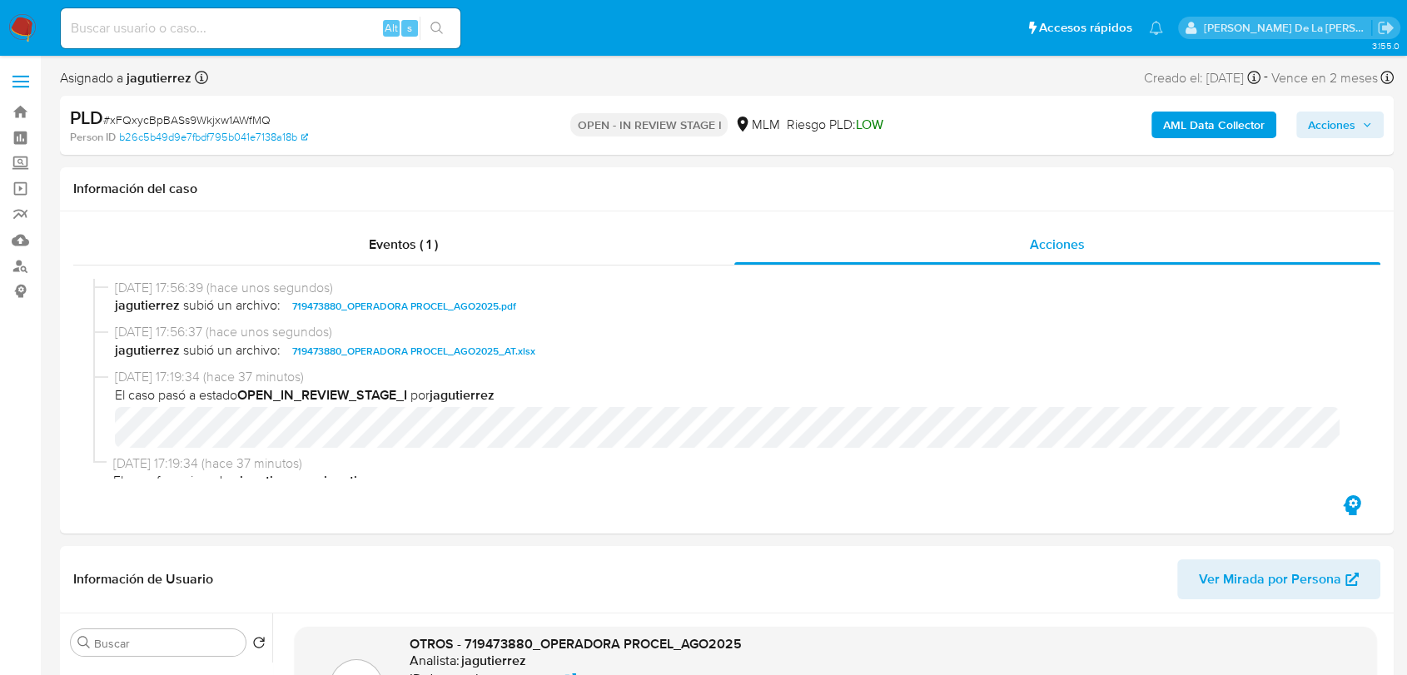
click at [1223, 125] on b "AML Data Collector" at bounding box center [1214, 125] width 102 height 27
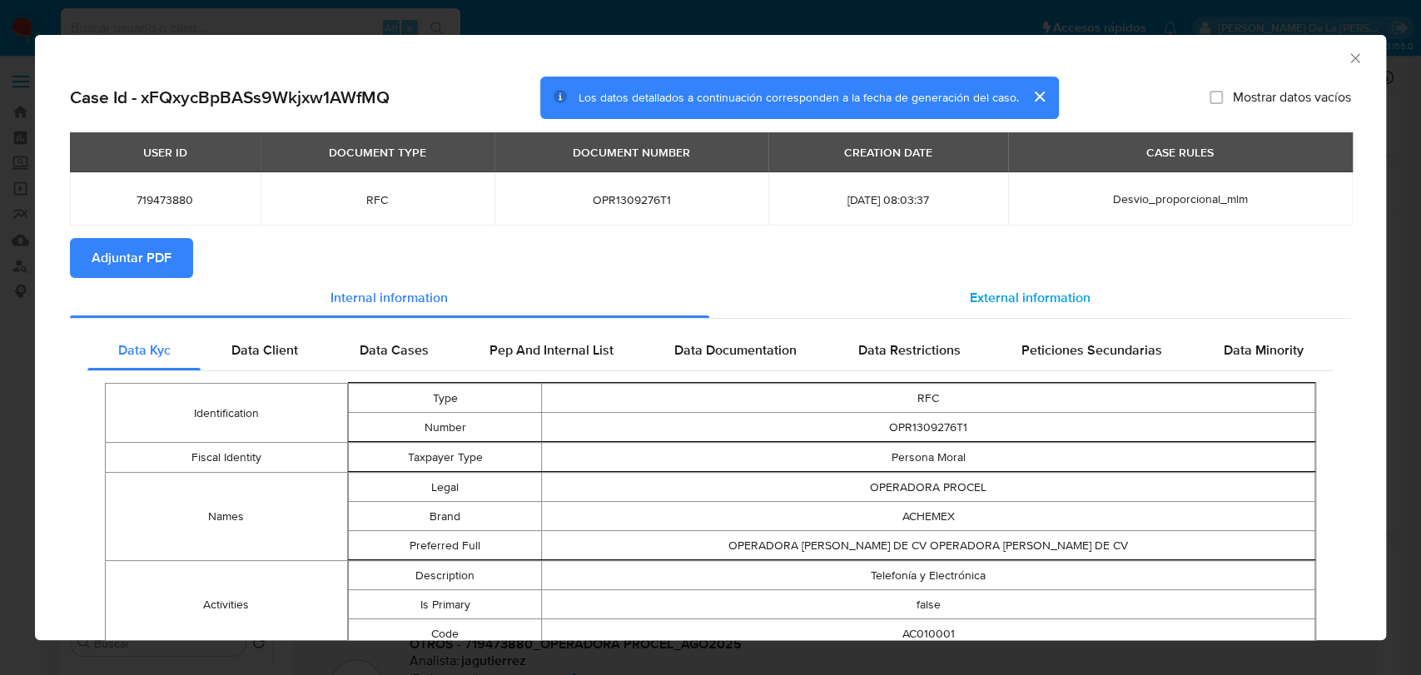
click at [1012, 281] on div "External information" at bounding box center [1030, 298] width 643 height 40
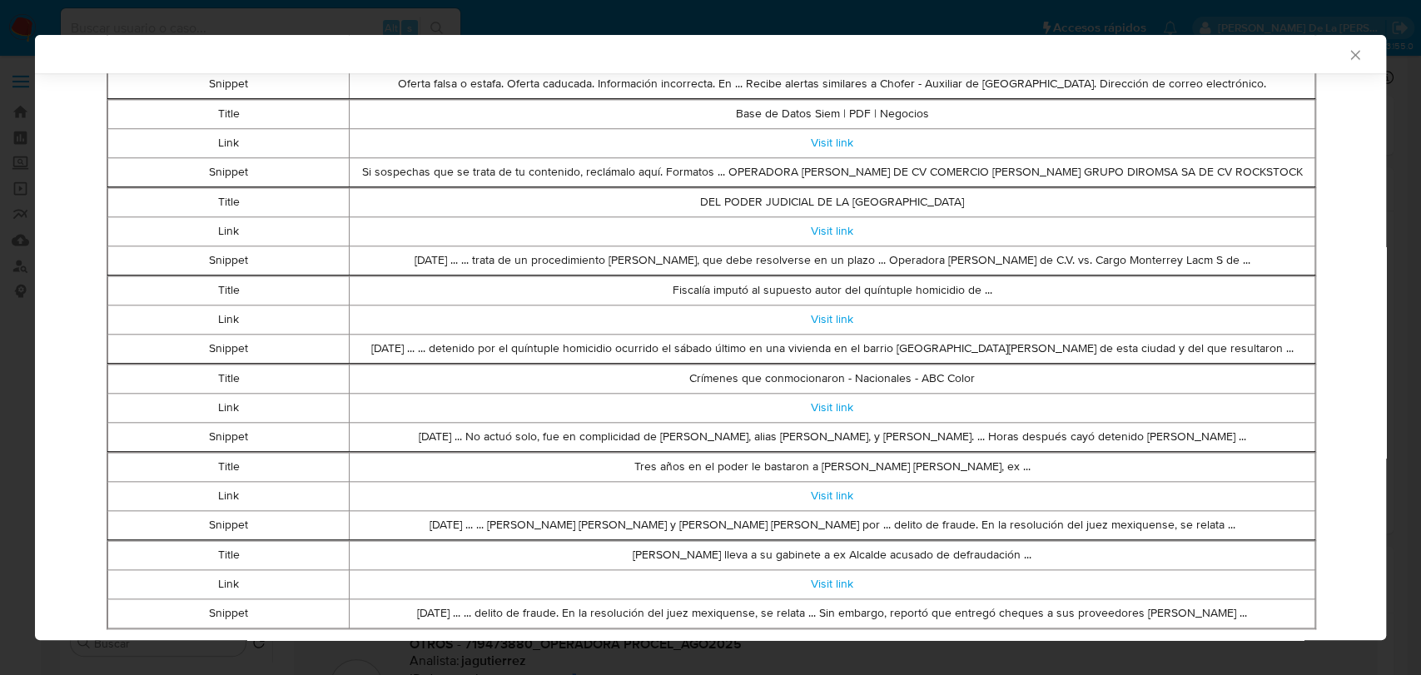
scroll to position [1013, 0]
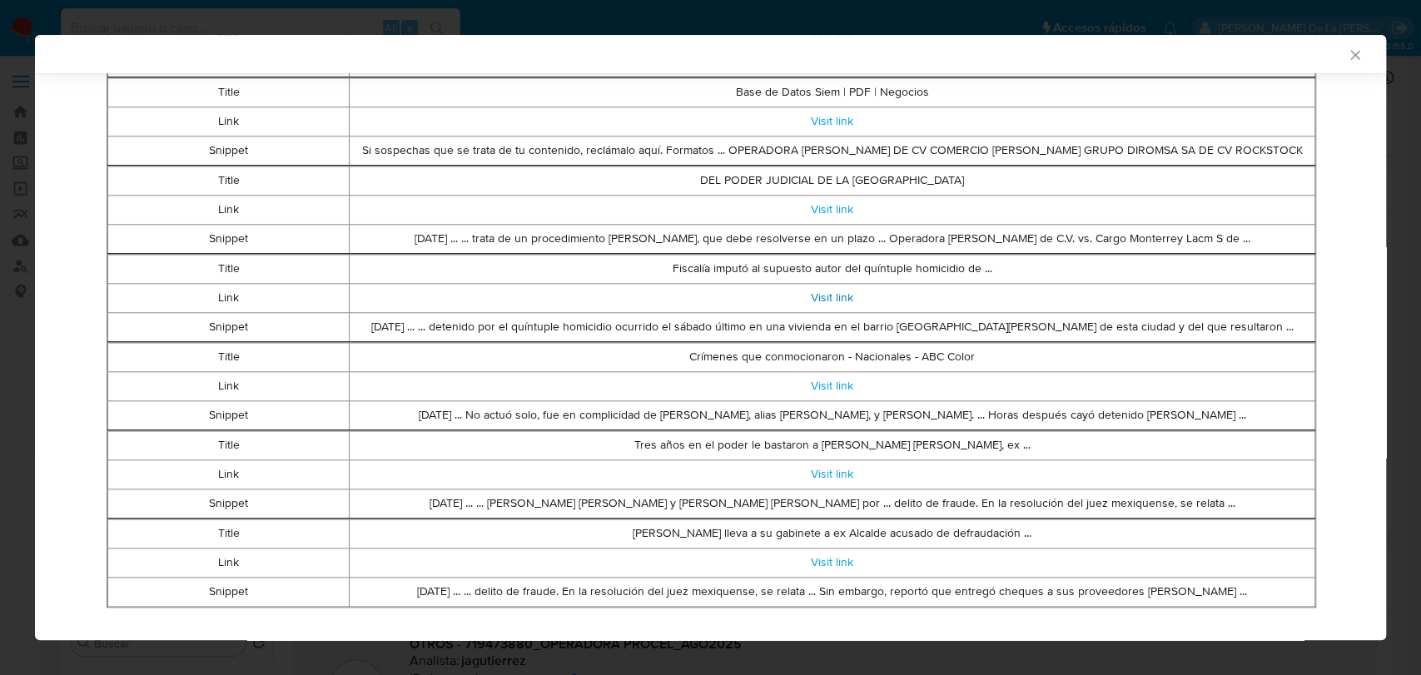
click at [822, 291] on link "Visit link" at bounding box center [832, 297] width 42 height 17
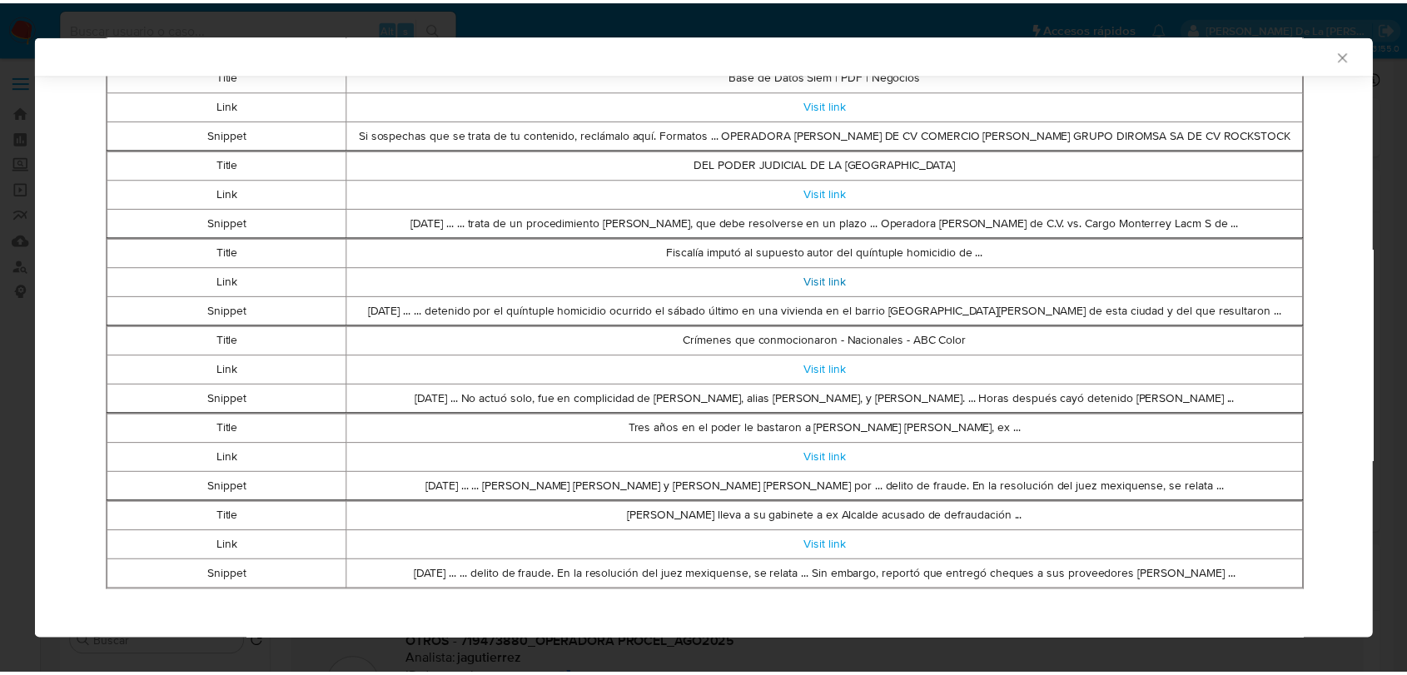
scroll to position [1034, 0]
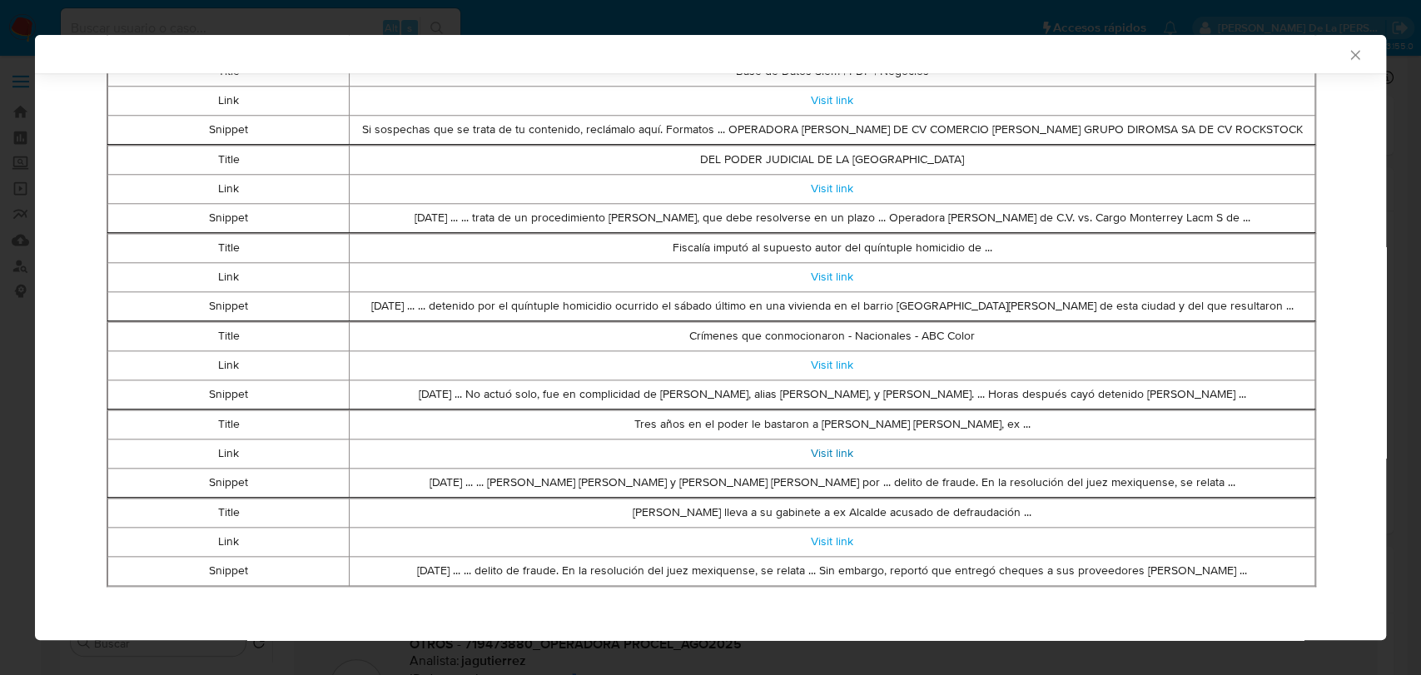
click at [830, 450] on link "Visit link" at bounding box center [832, 453] width 42 height 17
click at [1347, 53] on icon "Cerrar ventana" at bounding box center [1355, 55] width 17 height 17
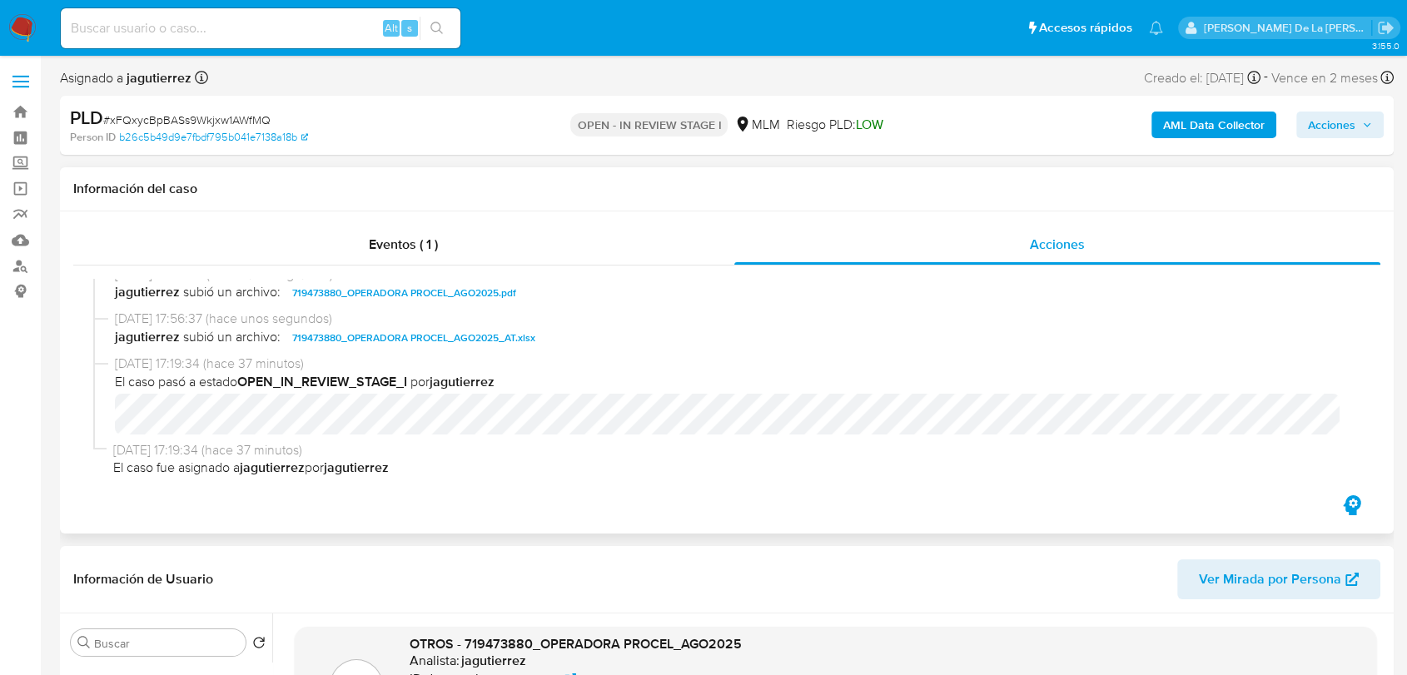
scroll to position [17, 0]
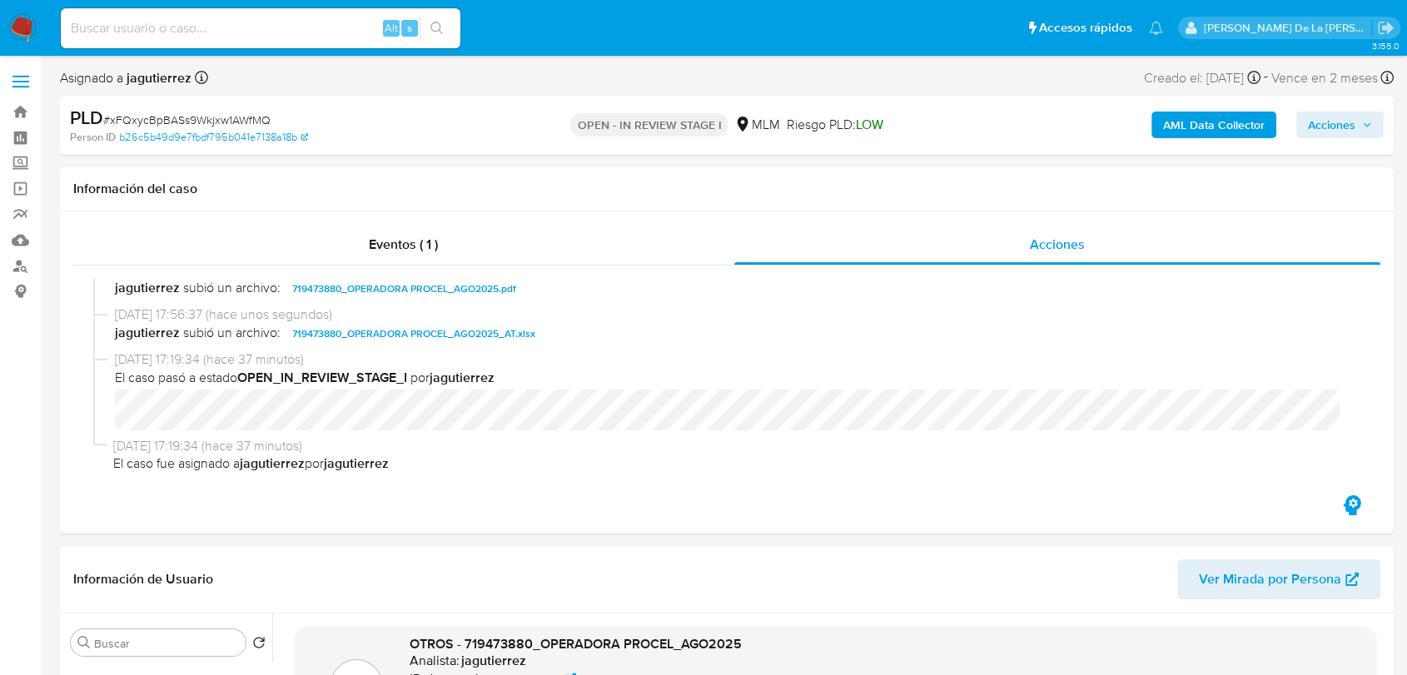
click at [1339, 114] on span "Acciones" at bounding box center [1331, 125] width 47 height 27
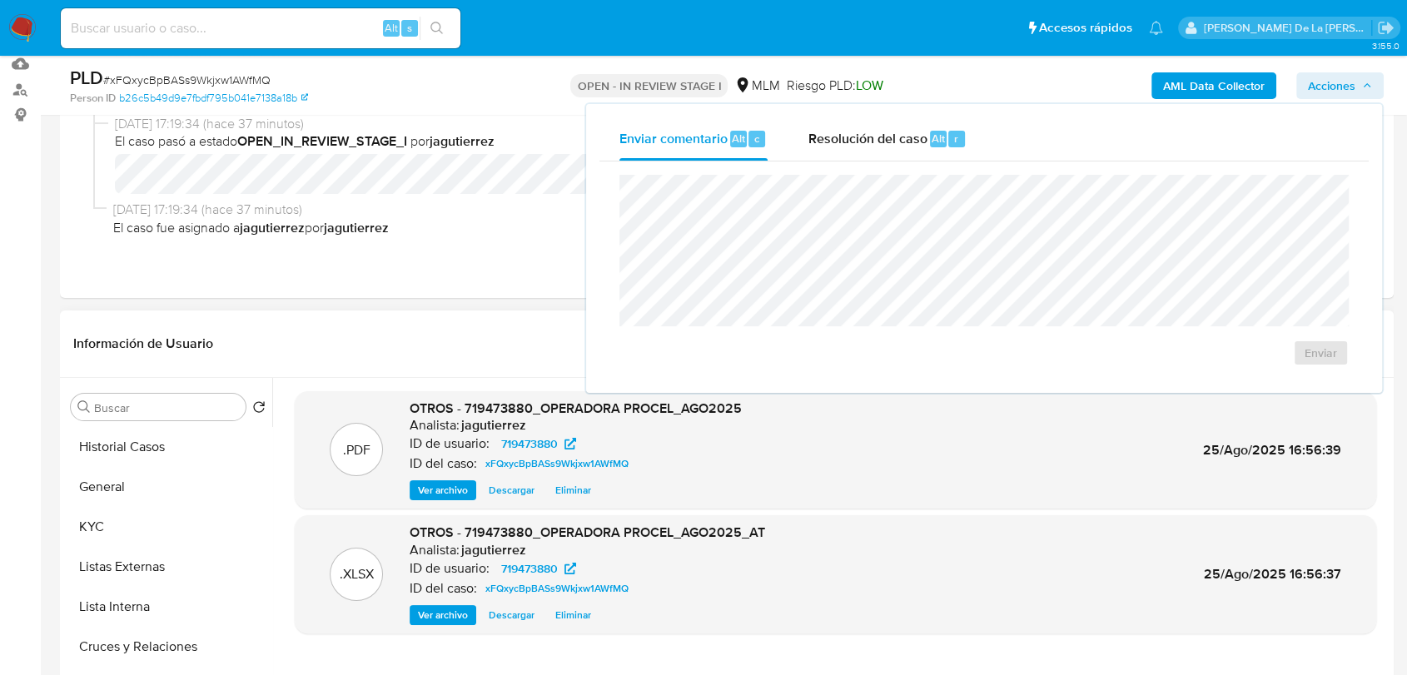
scroll to position [277, 0]
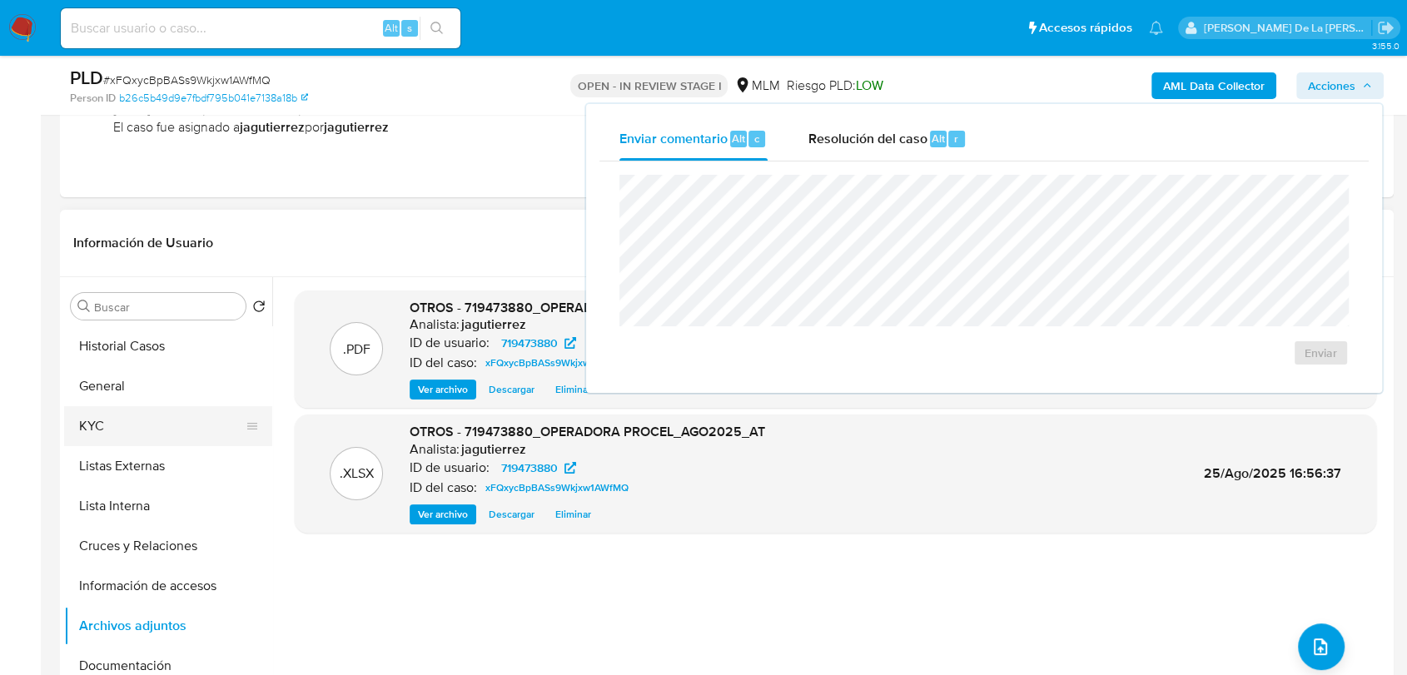
click at [154, 427] on button "KYC" at bounding box center [161, 426] width 195 height 40
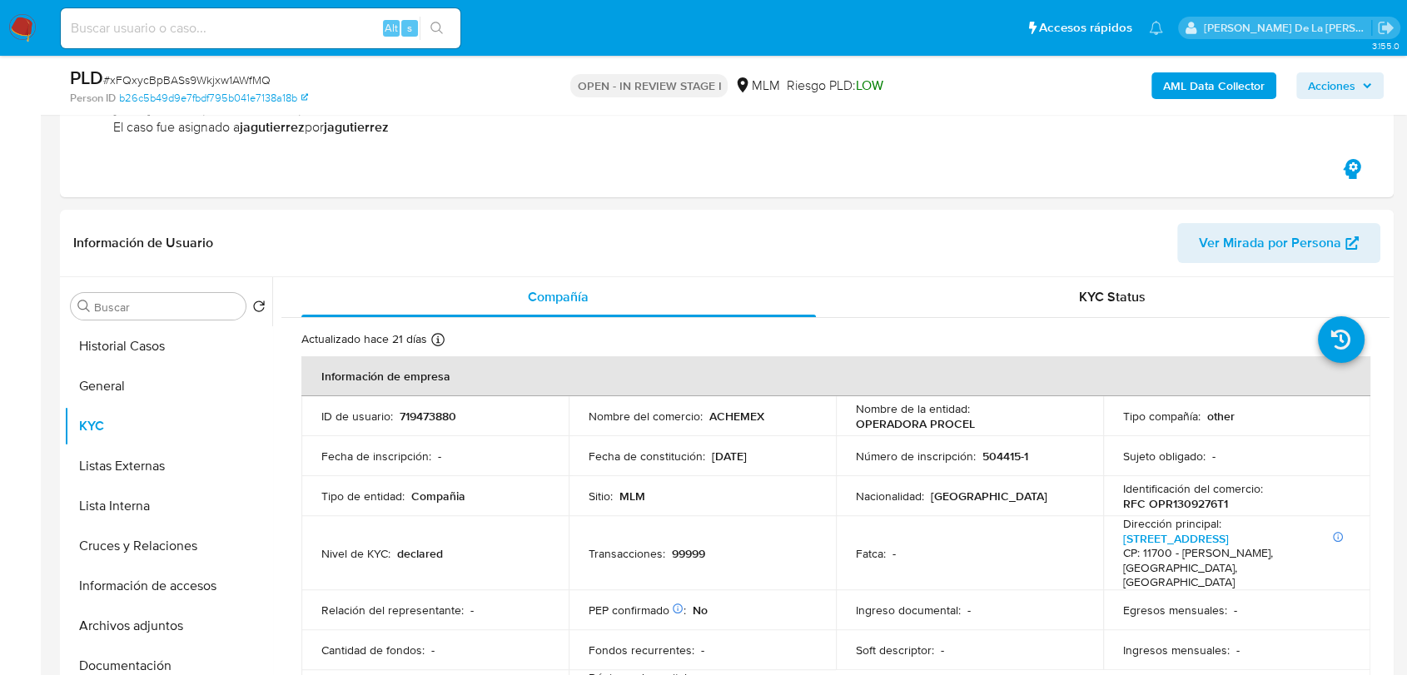
click at [1324, 92] on span "Acciones" at bounding box center [1331, 85] width 47 height 27
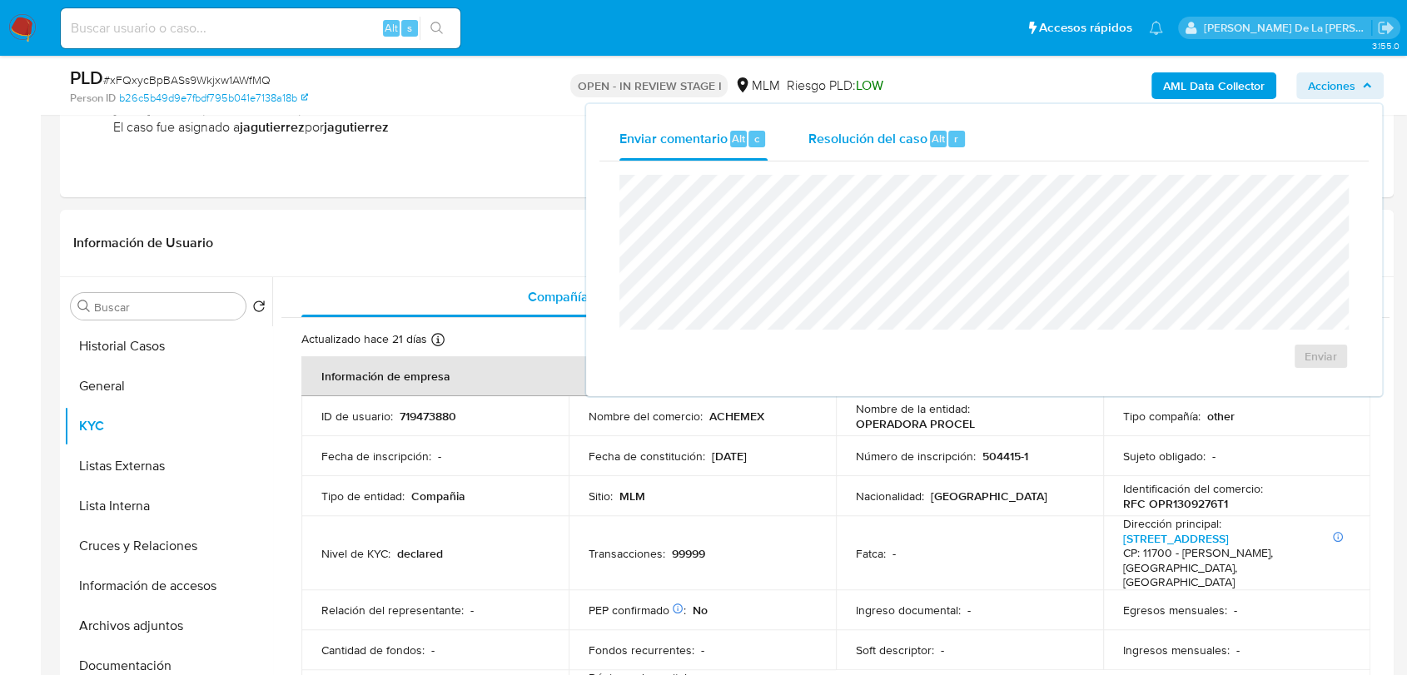
click at [973, 154] on button "Resolución del caso Alt r" at bounding box center [887, 138] width 199 height 43
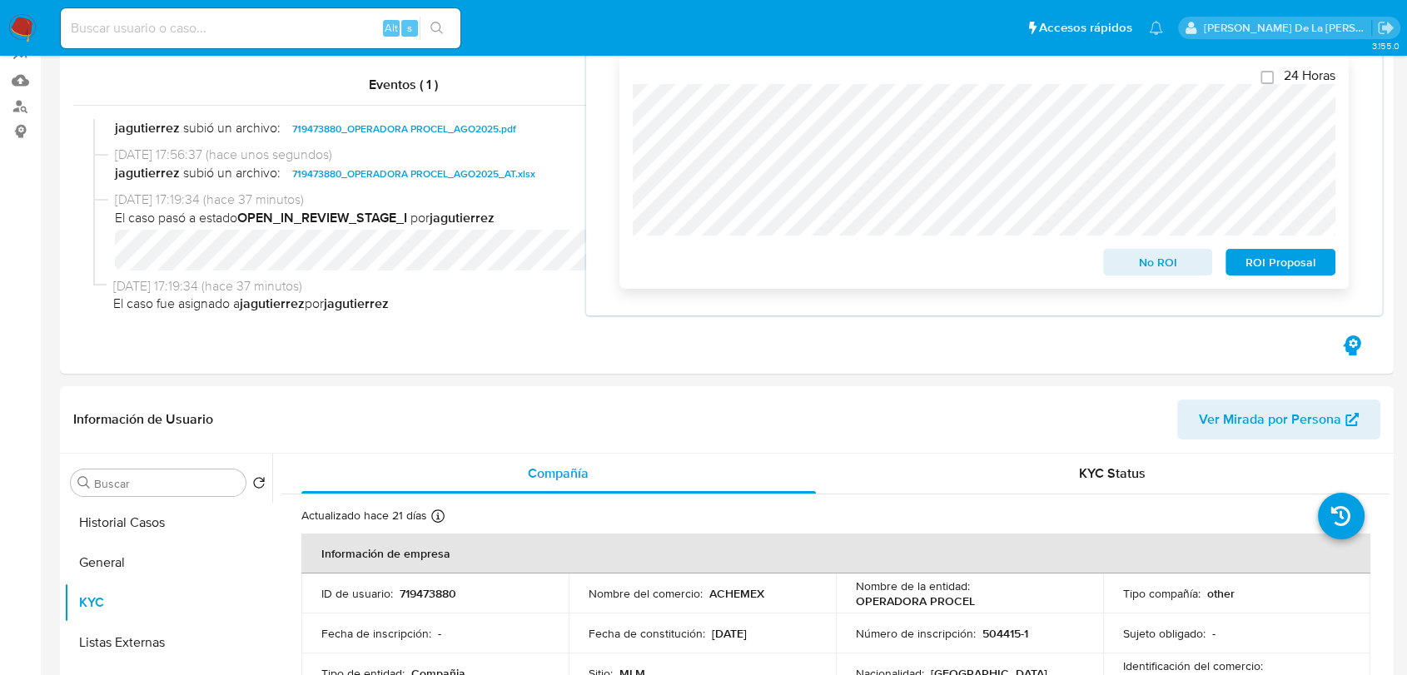
scroll to position [0, 0]
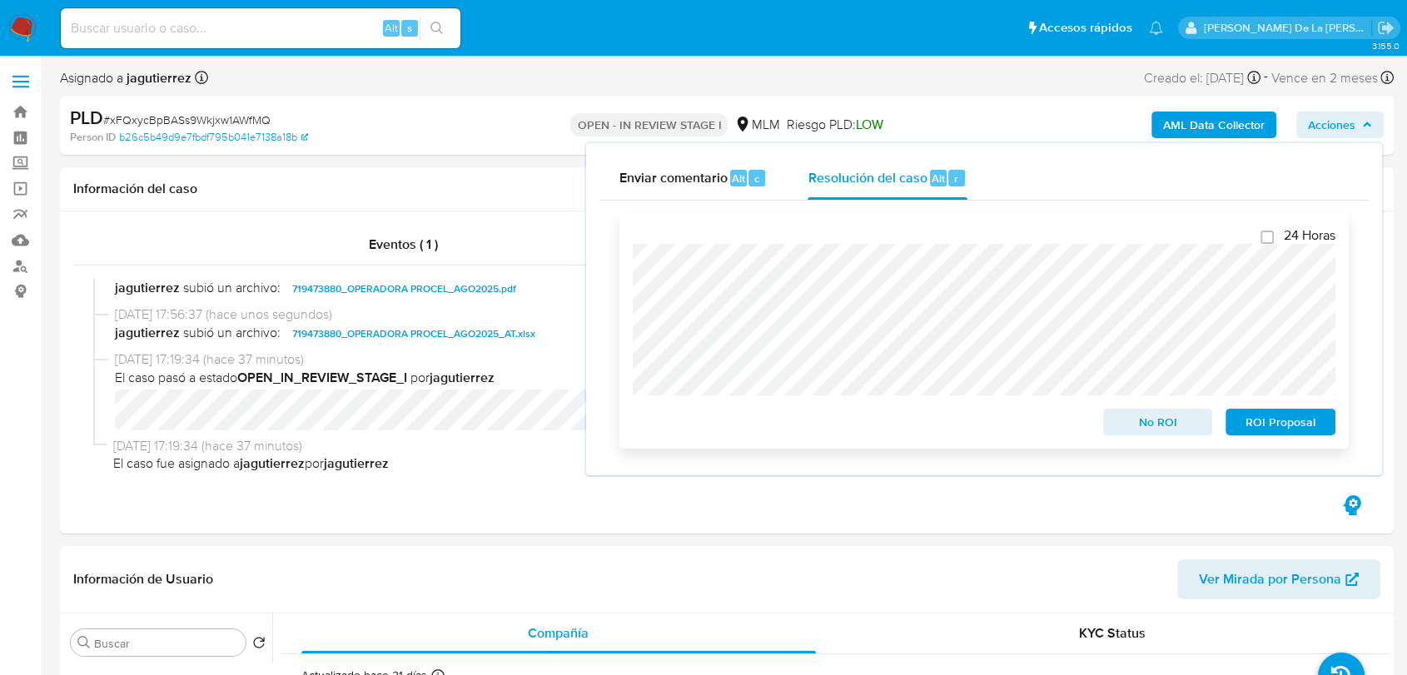
click at [1141, 430] on span "No ROI" at bounding box center [1158, 421] width 87 height 23
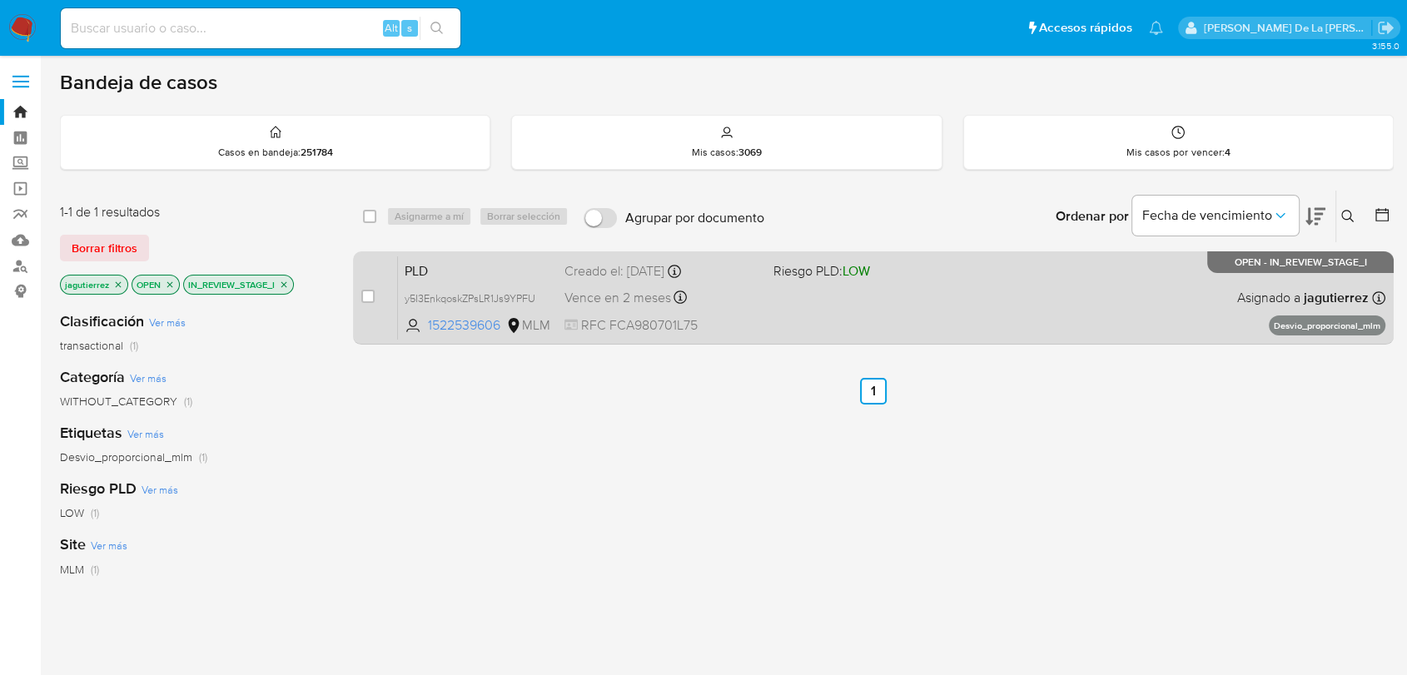
click at [857, 298] on div "PLD y5I3EnkqoskZPsLR1Js9YPFU 1522539606 MLM Riesgo PLD: LOW Creado el: [DATE] C…" at bounding box center [891, 298] width 987 height 84
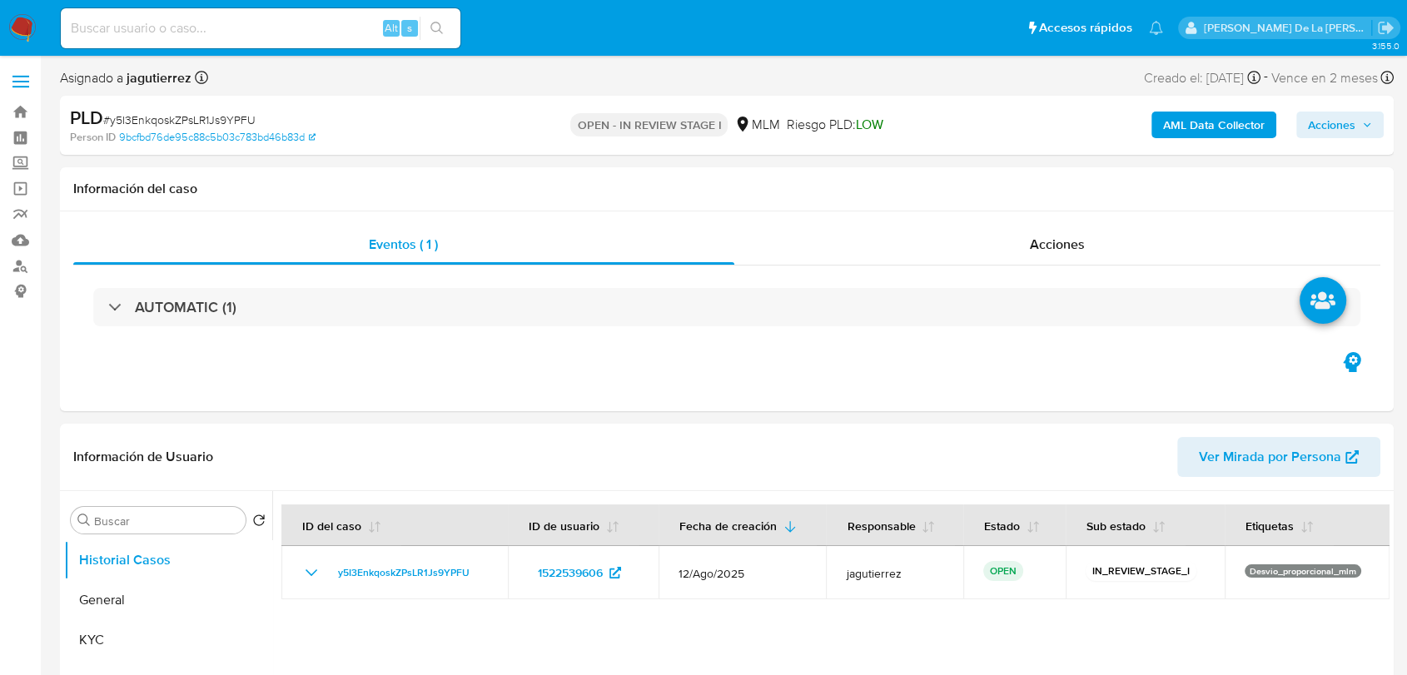
select select "10"
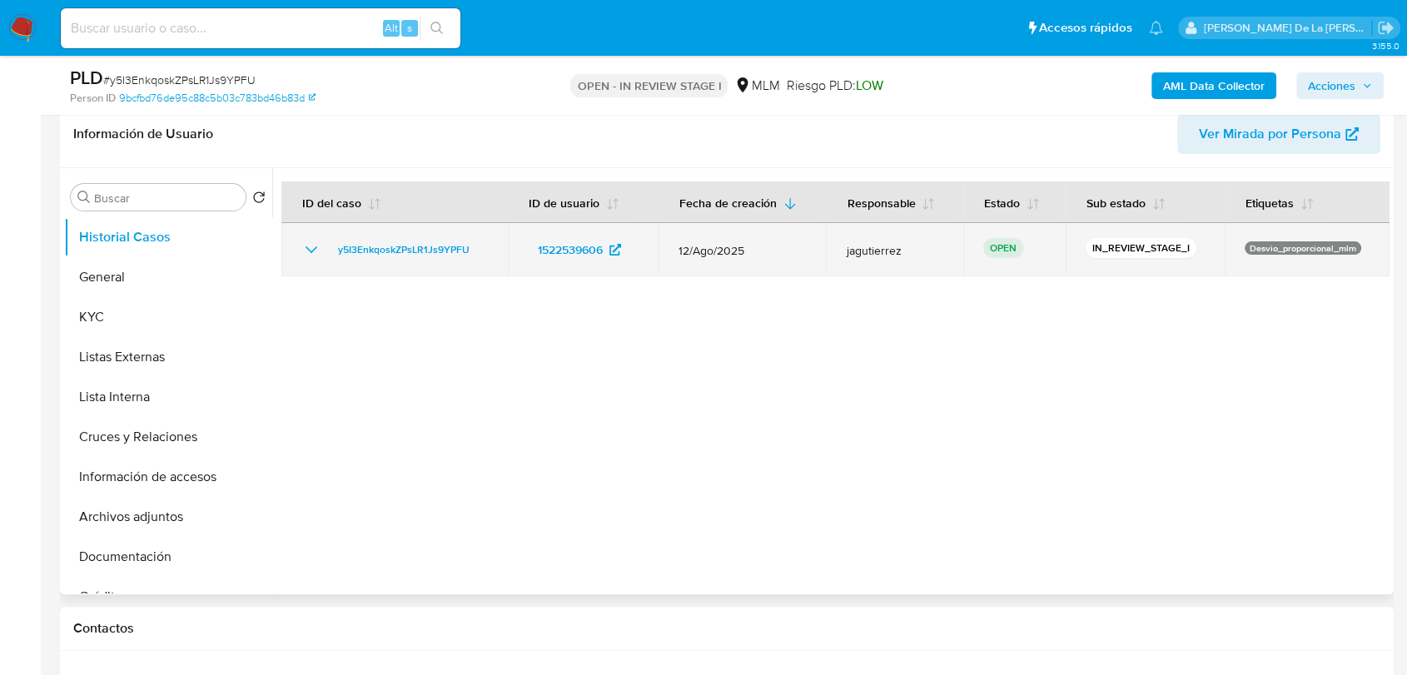
scroll to position [185, 0]
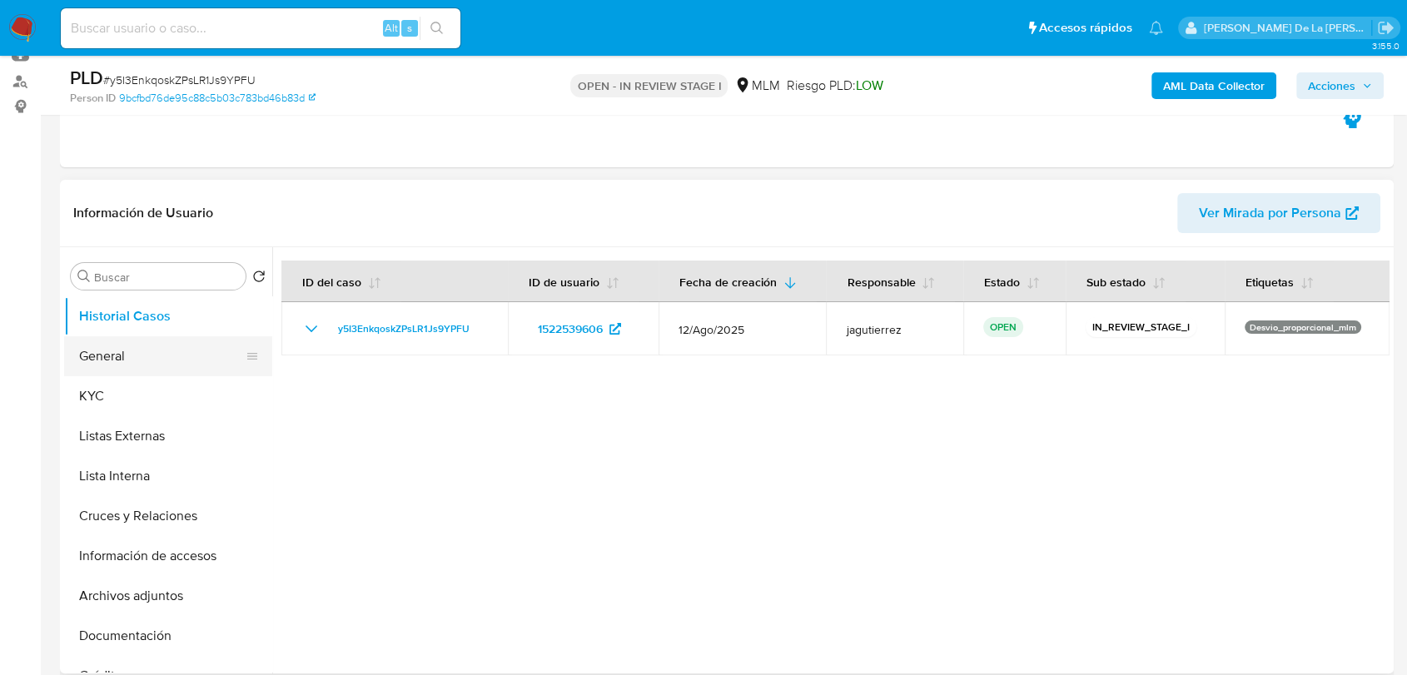
click at [184, 346] on button "General" at bounding box center [161, 356] width 195 height 40
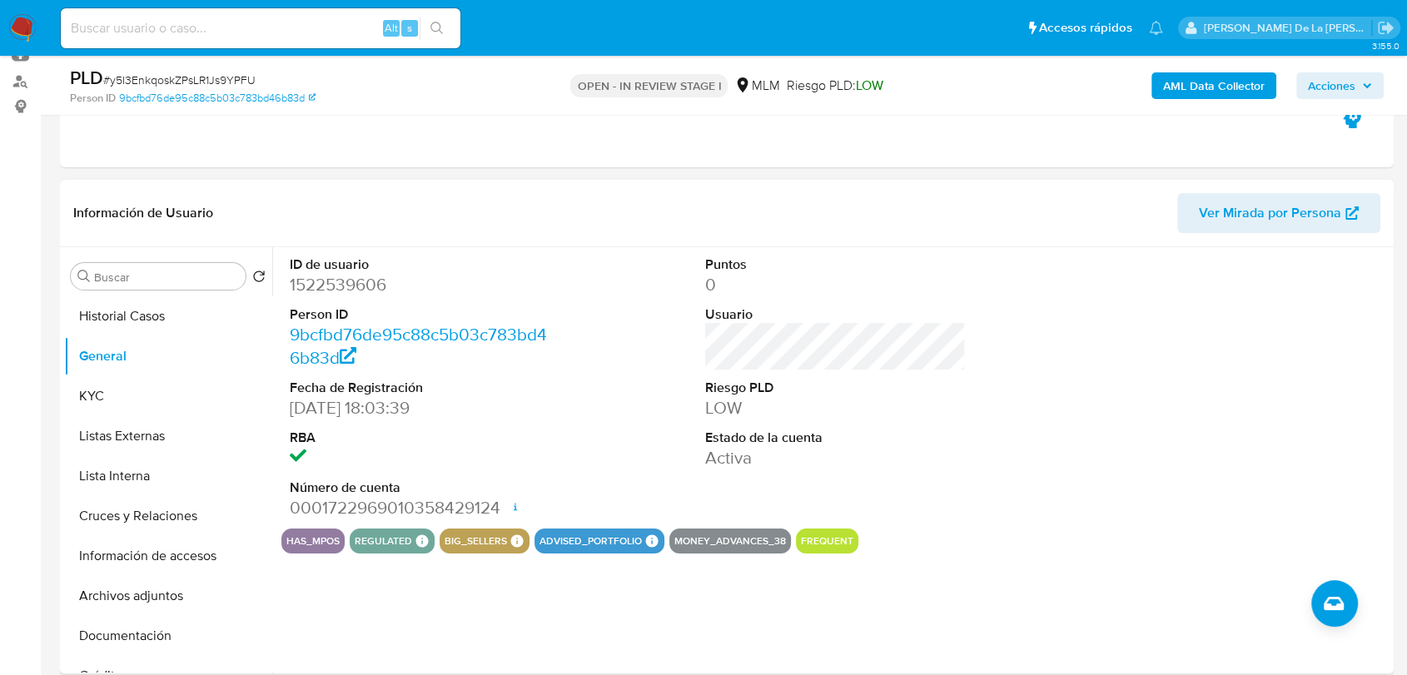
scroll to position [277, 0]
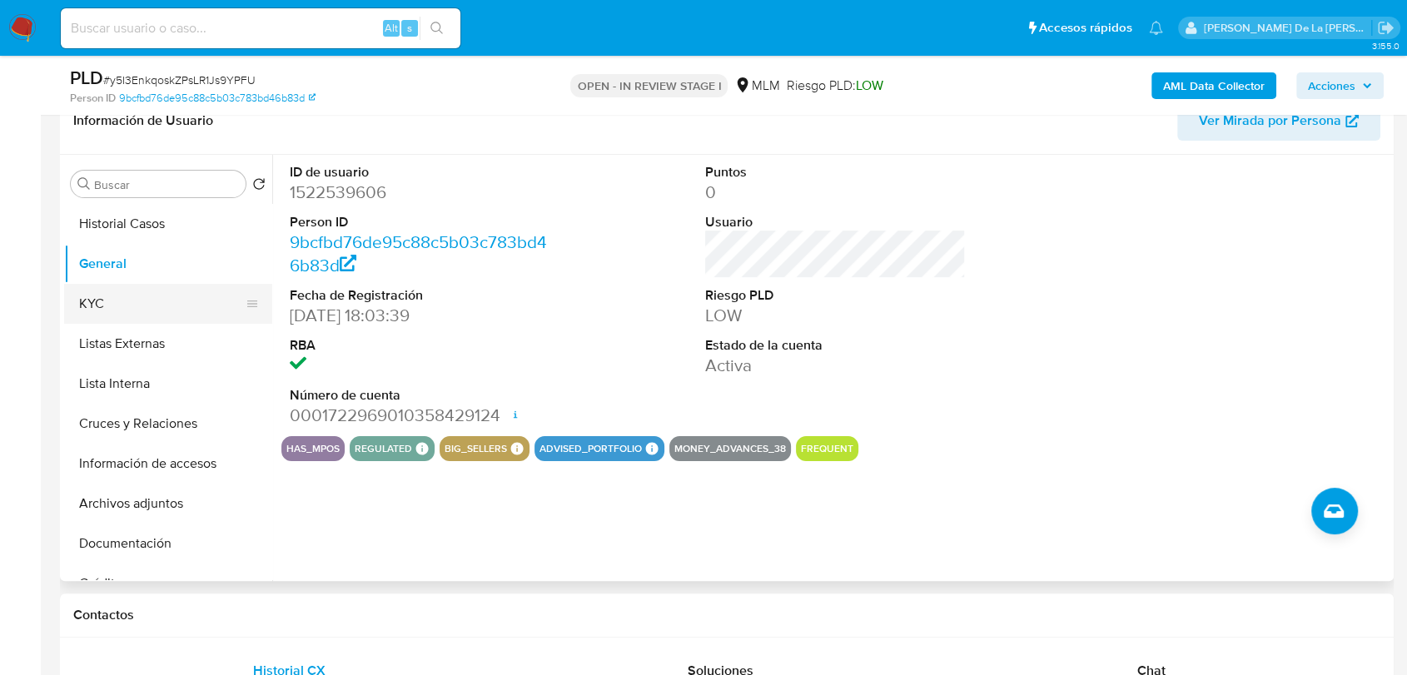
click at [147, 315] on button "KYC" at bounding box center [161, 304] width 195 height 40
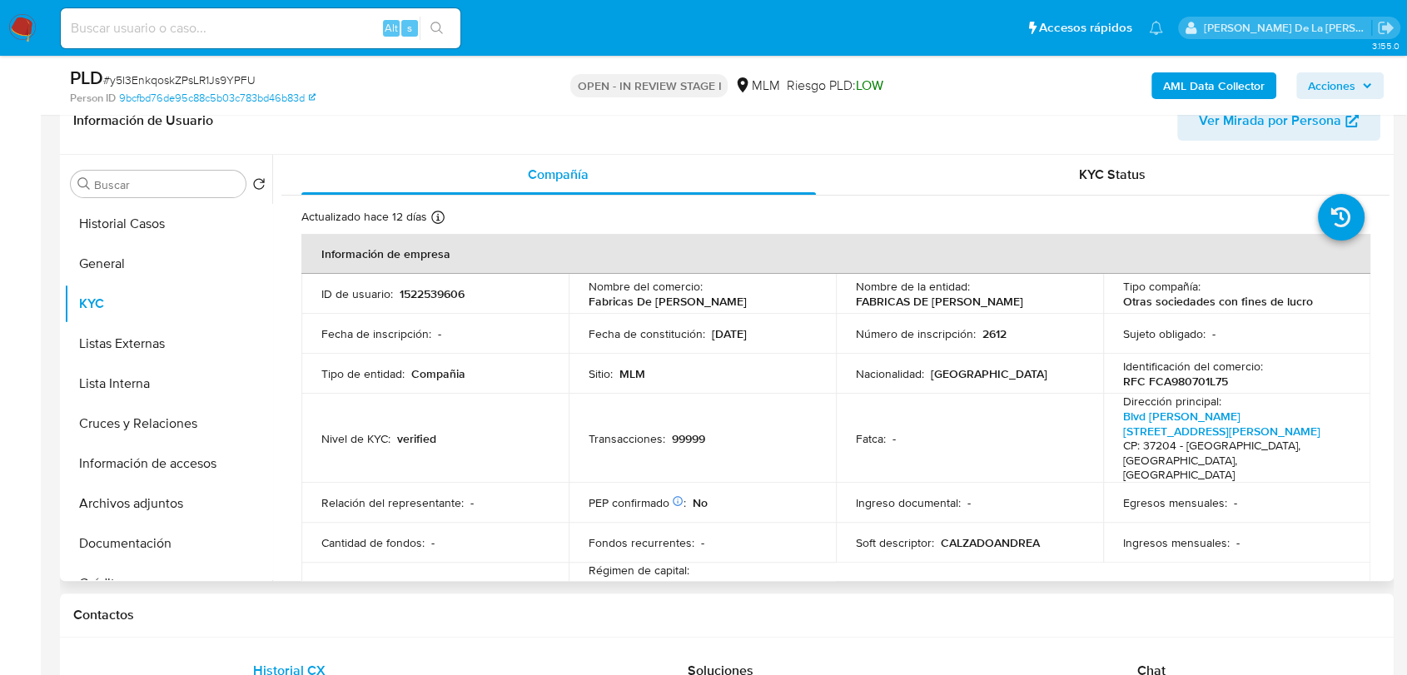
drag, startPoint x: 848, startPoint y: 302, endPoint x: 1059, endPoint y: 298, distance: 211.5
click at [1059, 298] on td "Nombre de la entidad : FABRICAS DE CALZADO ANDREA" at bounding box center [969, 294] width 267 height 40
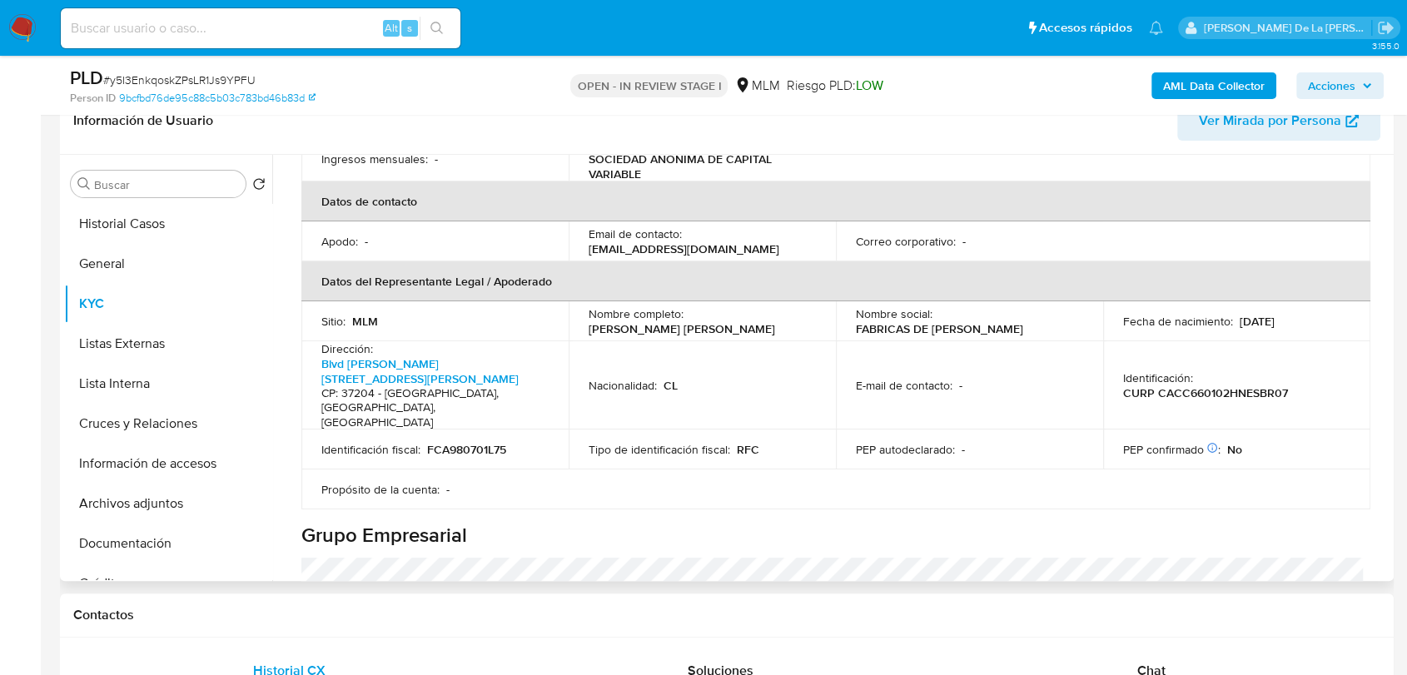
scroll to position [462, 0]
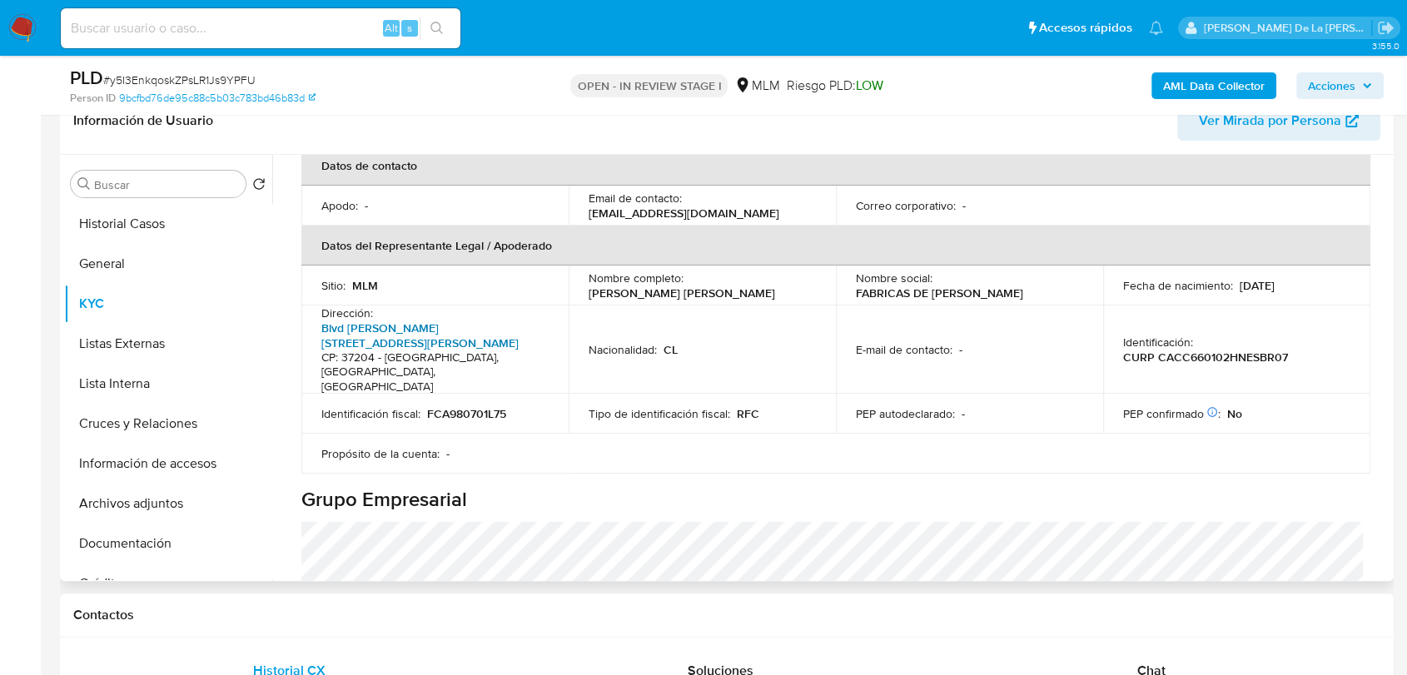
click at [436, 320] on link "Blvd [PERSON_NAME][STREET_ADDRESS][PERSON_NAME]" at bounding box center [419, 336] width 197 height 32
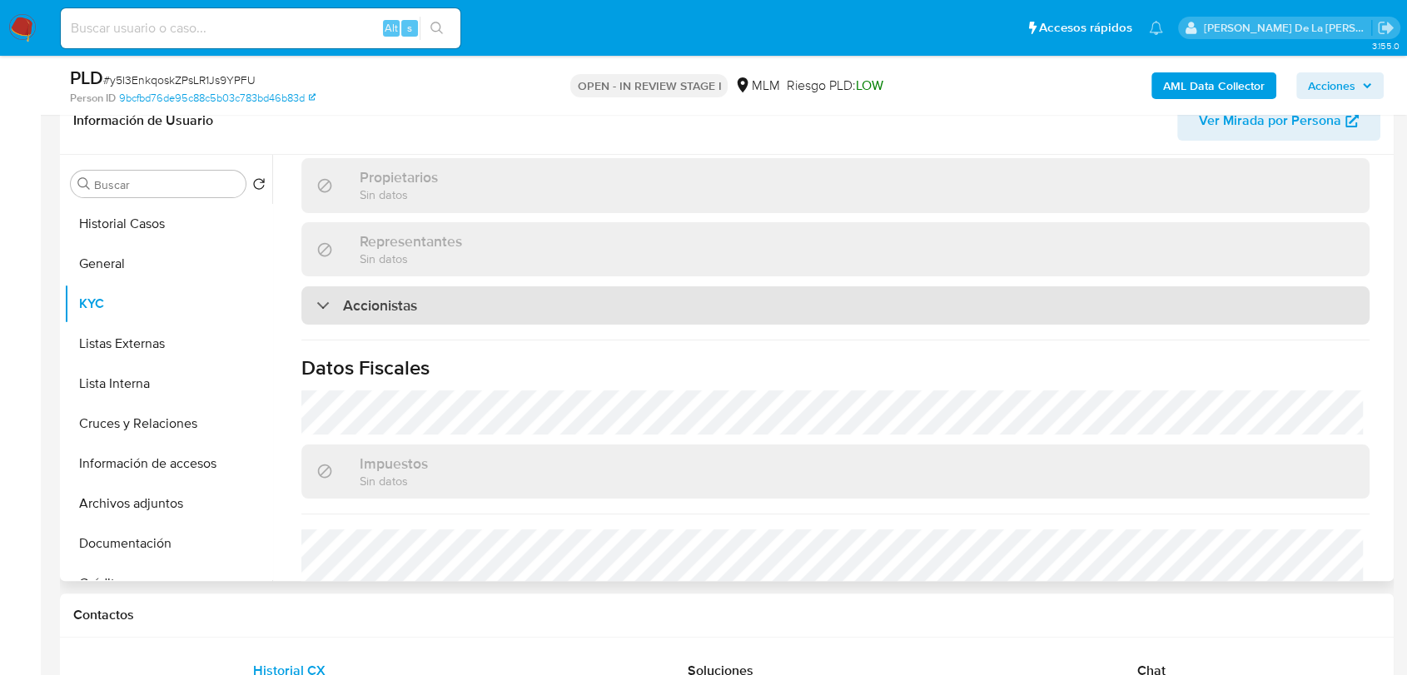
scroll to position [961, 0]
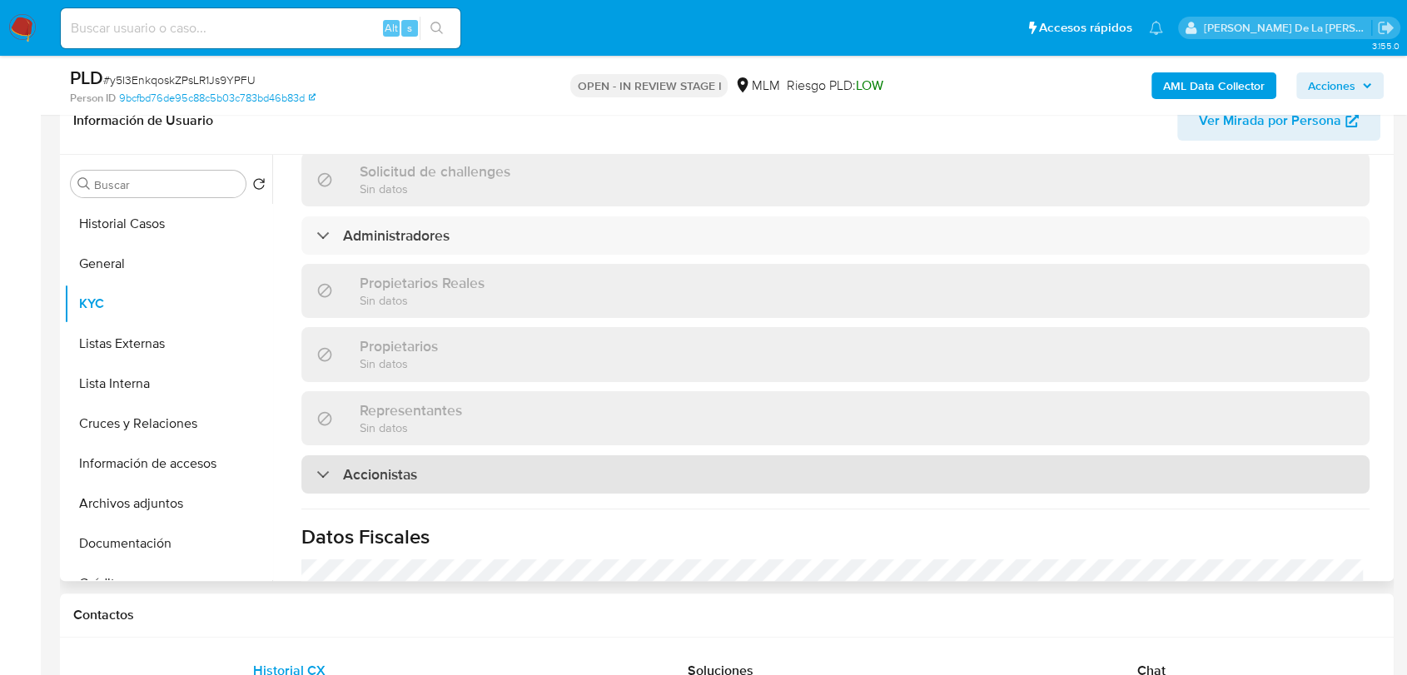
click at [331, 455] on div "Accionistas" at bounding box center [835, 474] width 1068 height 38
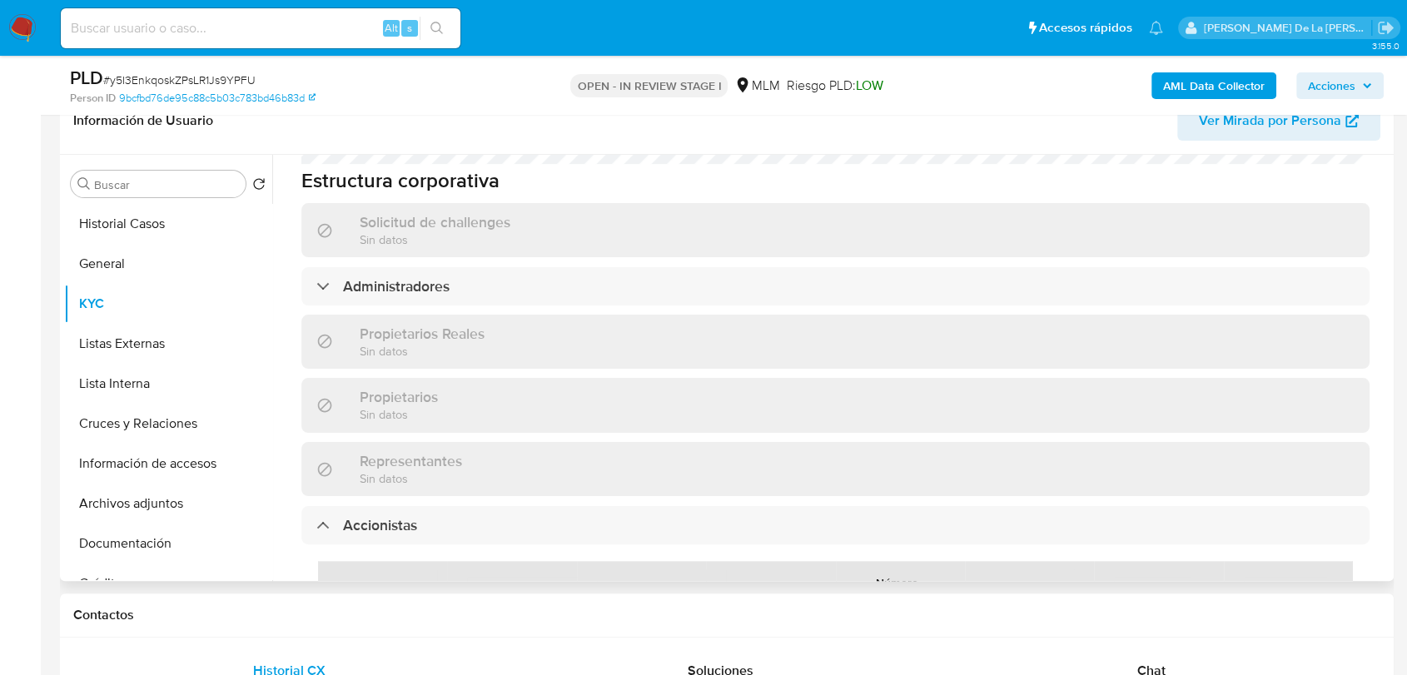
scroll to position [868, 0]
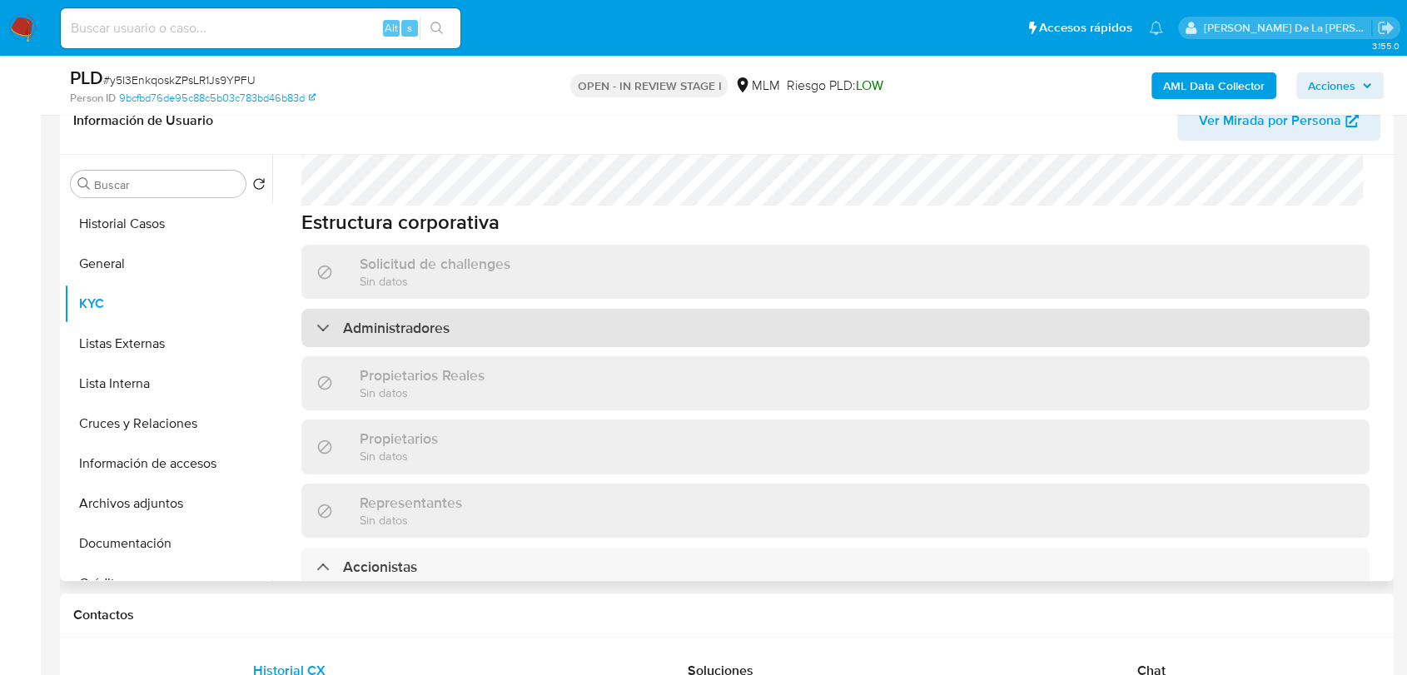
click at [314, 309] on div "Administradores" at bounding box center [835, 328] width 1068 height 38
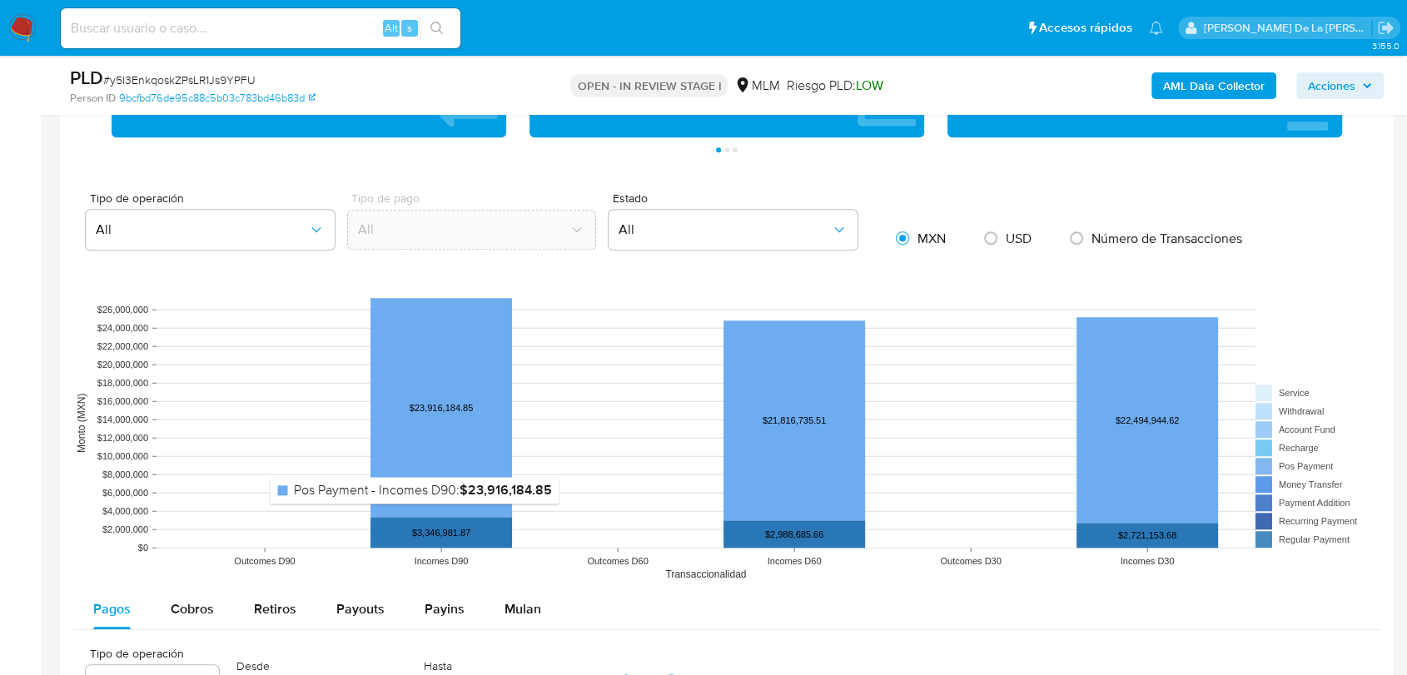
scroll to position [1017, 0]
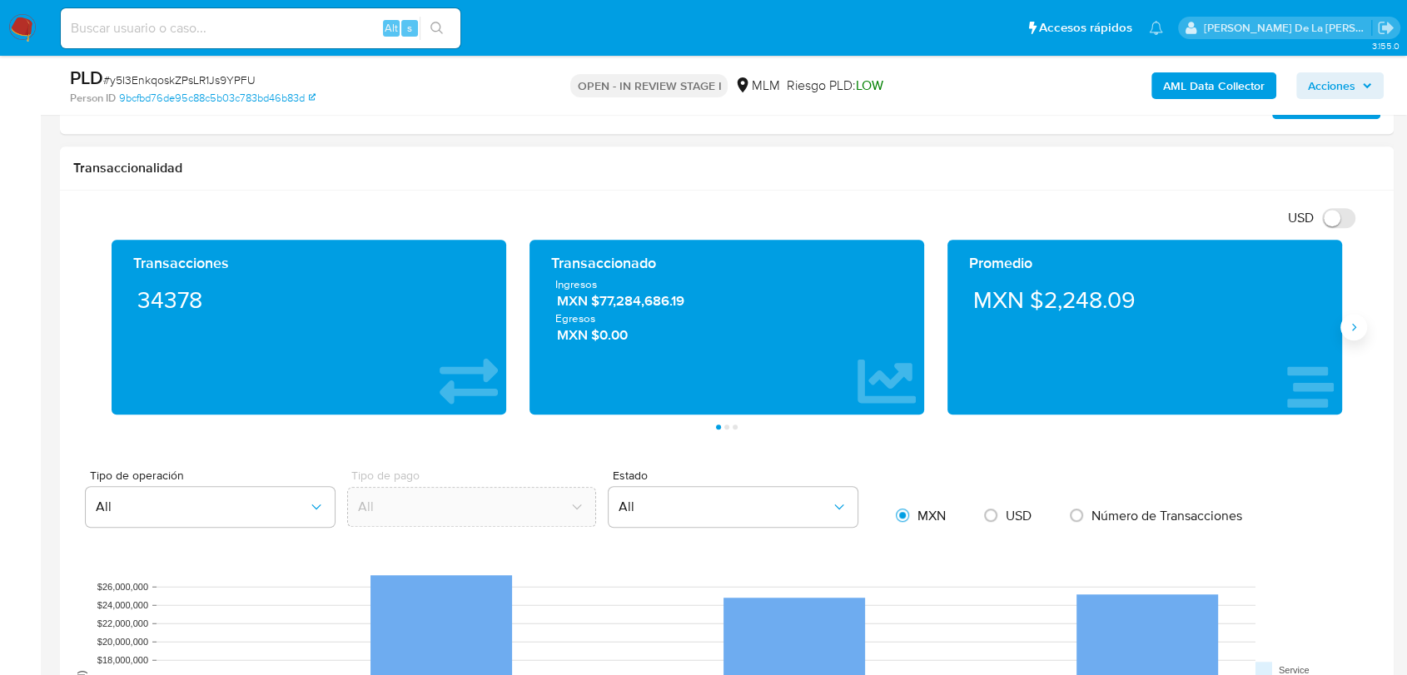
click at [1350, 326] on icon "Siguiente" at bounding box center [1353, 327] width 13 height 13
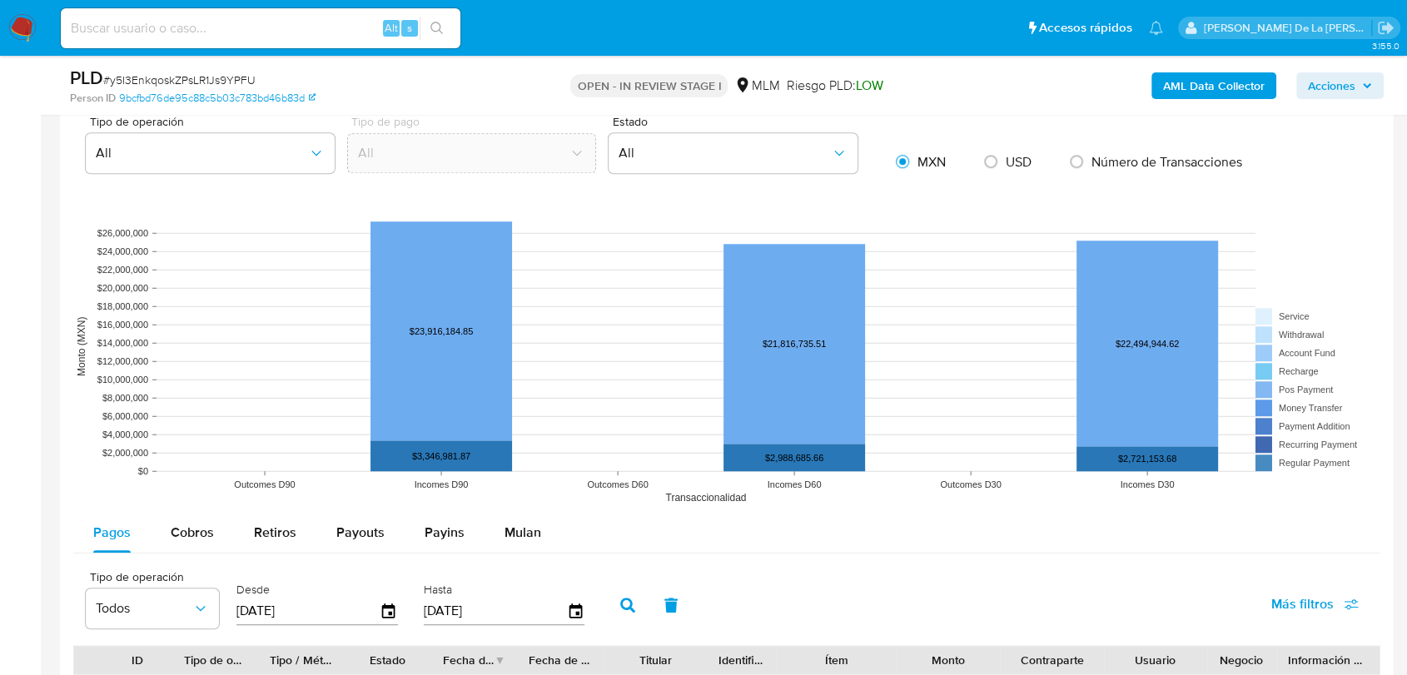
scroll to position [1665, 0]
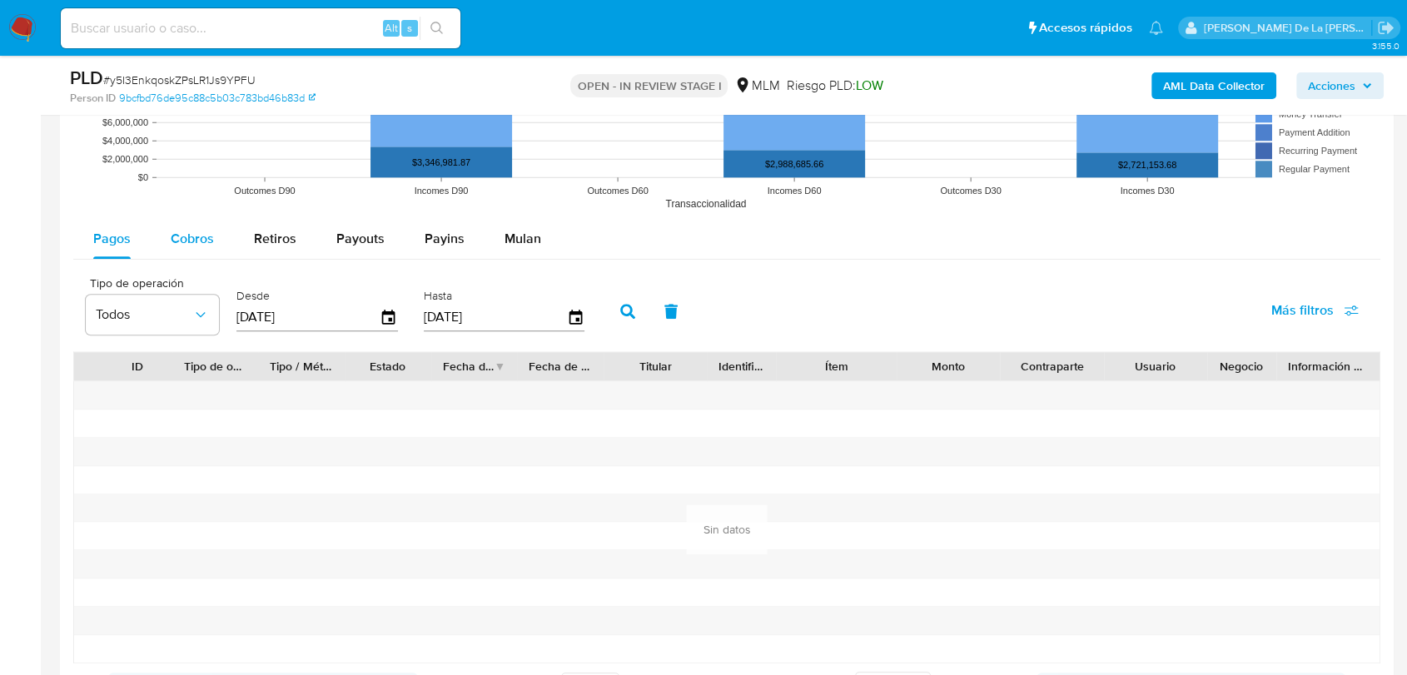
click at [197, 242] on span "Cobros" at bounding box center [192, 238] width 43 height 19
select select "10"
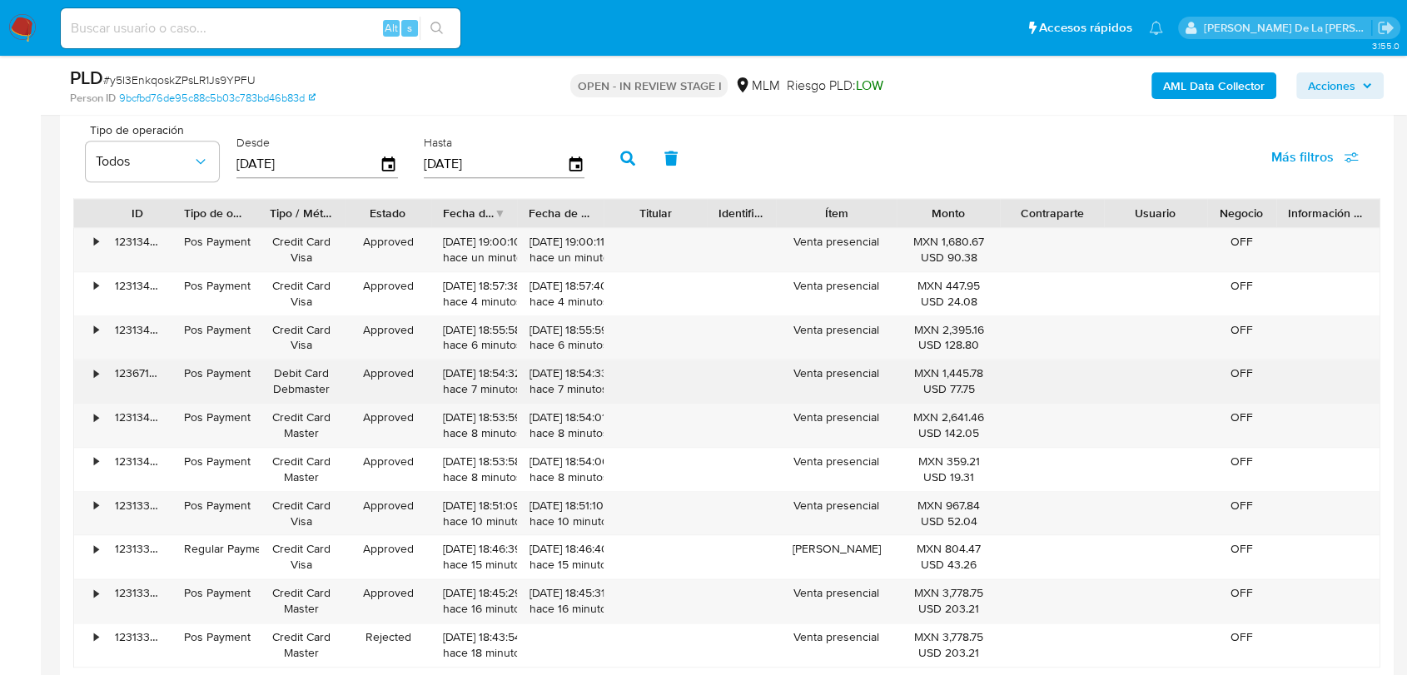
scroll to position [1850, 0]
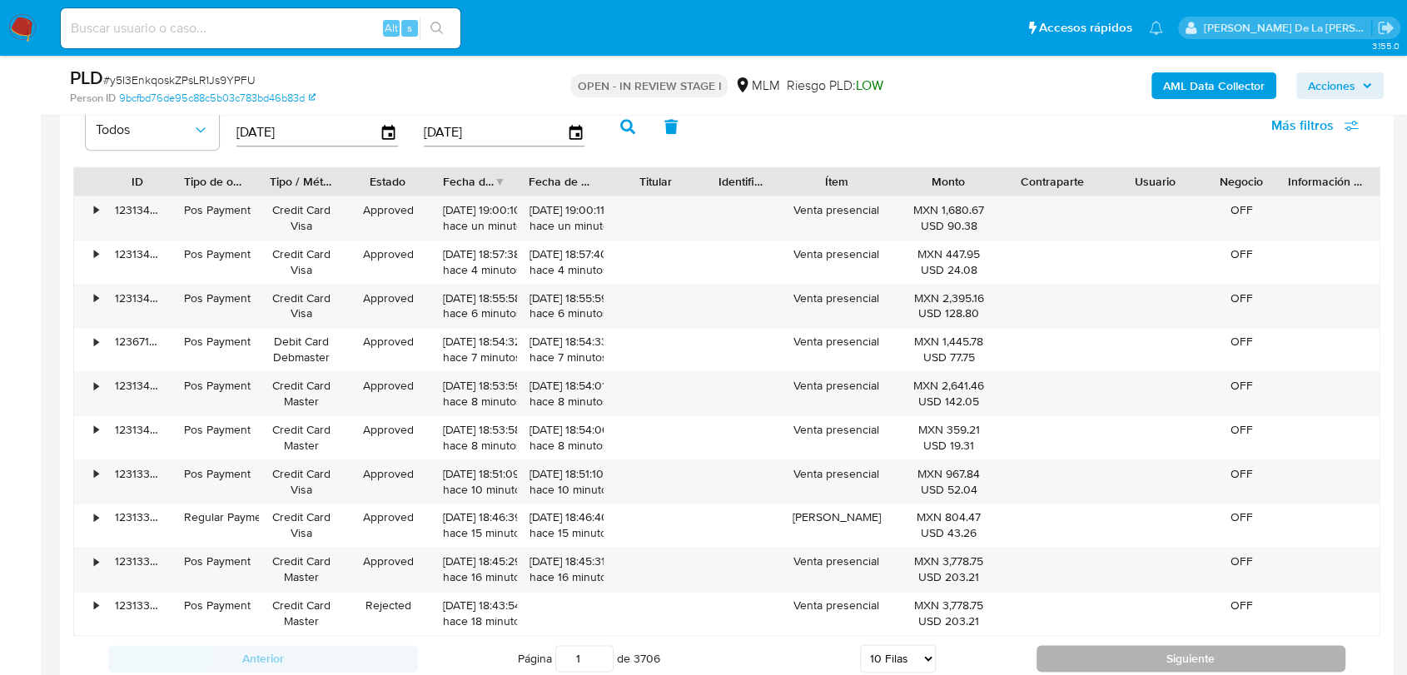
click at [1142, 657] on button "Siguiente" at bounding box center [1192, 658] width 310 height 27
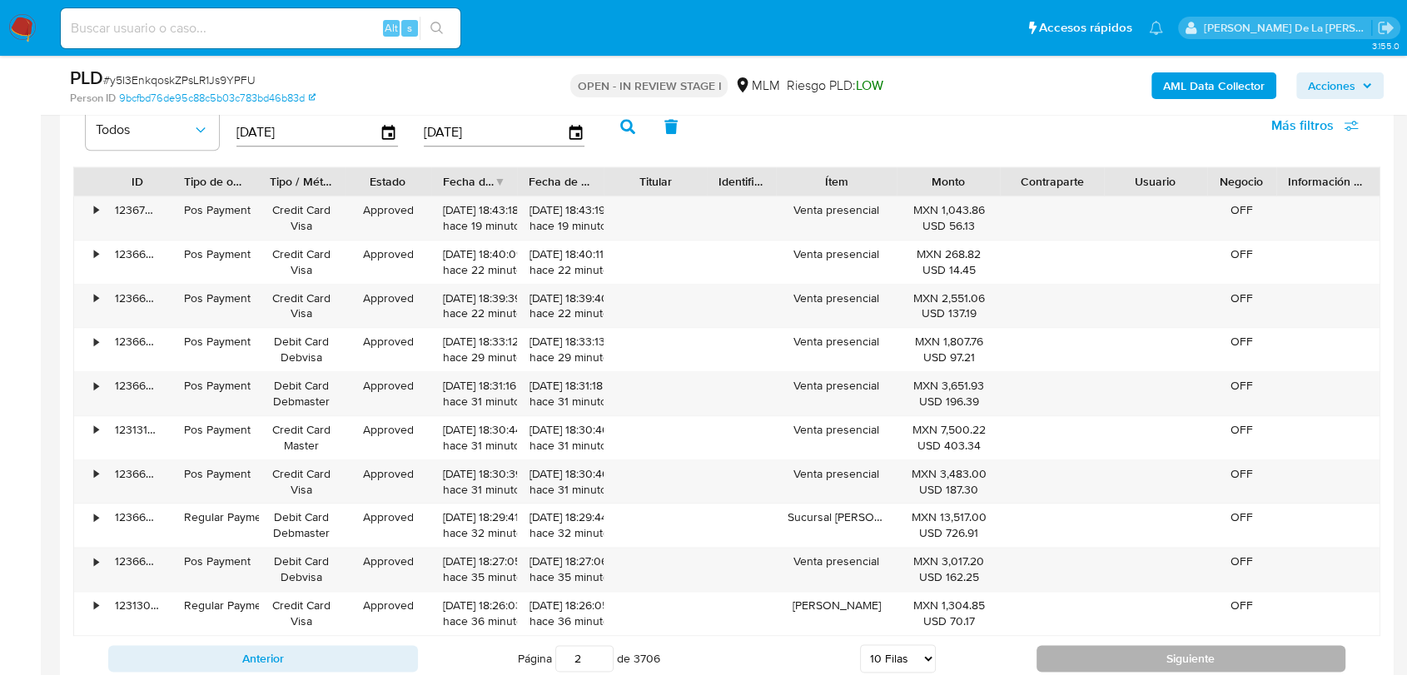
click at [1120, 657] on button "Siguiente" at bounding box center [1192, 658] width 310 height 27
type input "3"
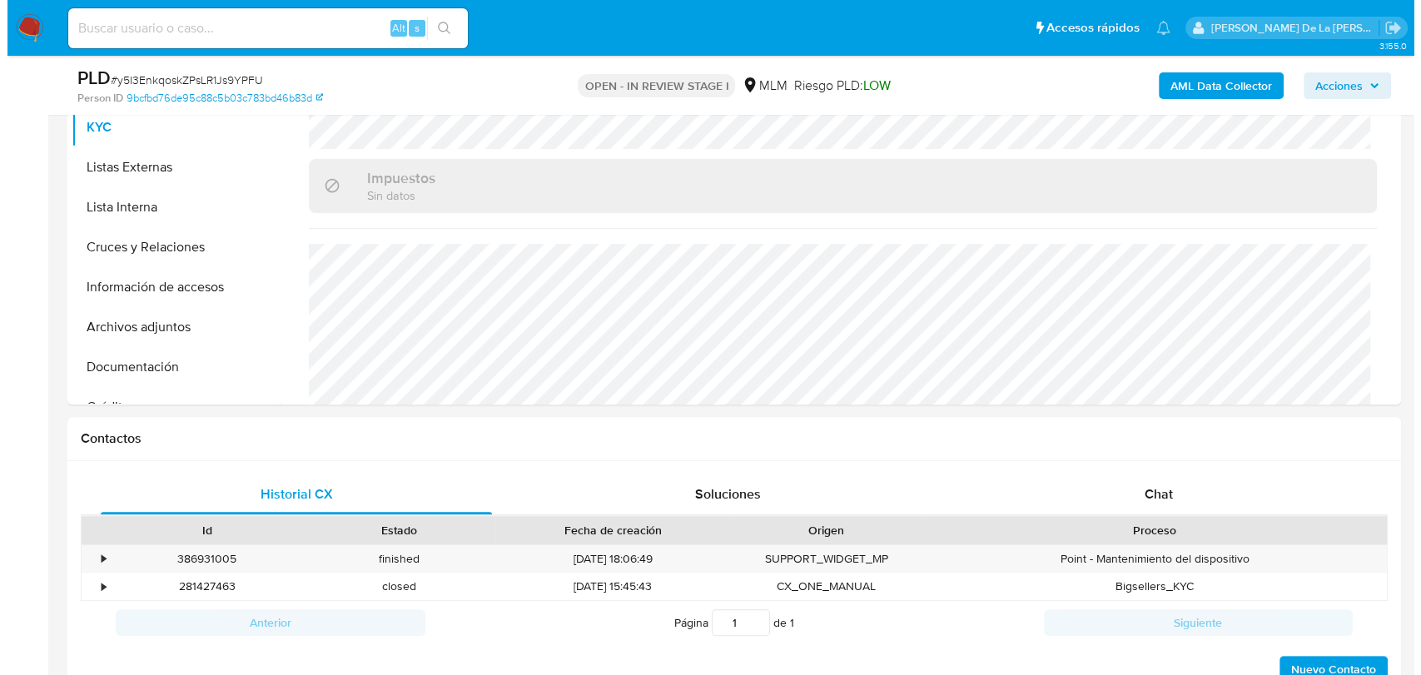
scroll to position [0, 0]
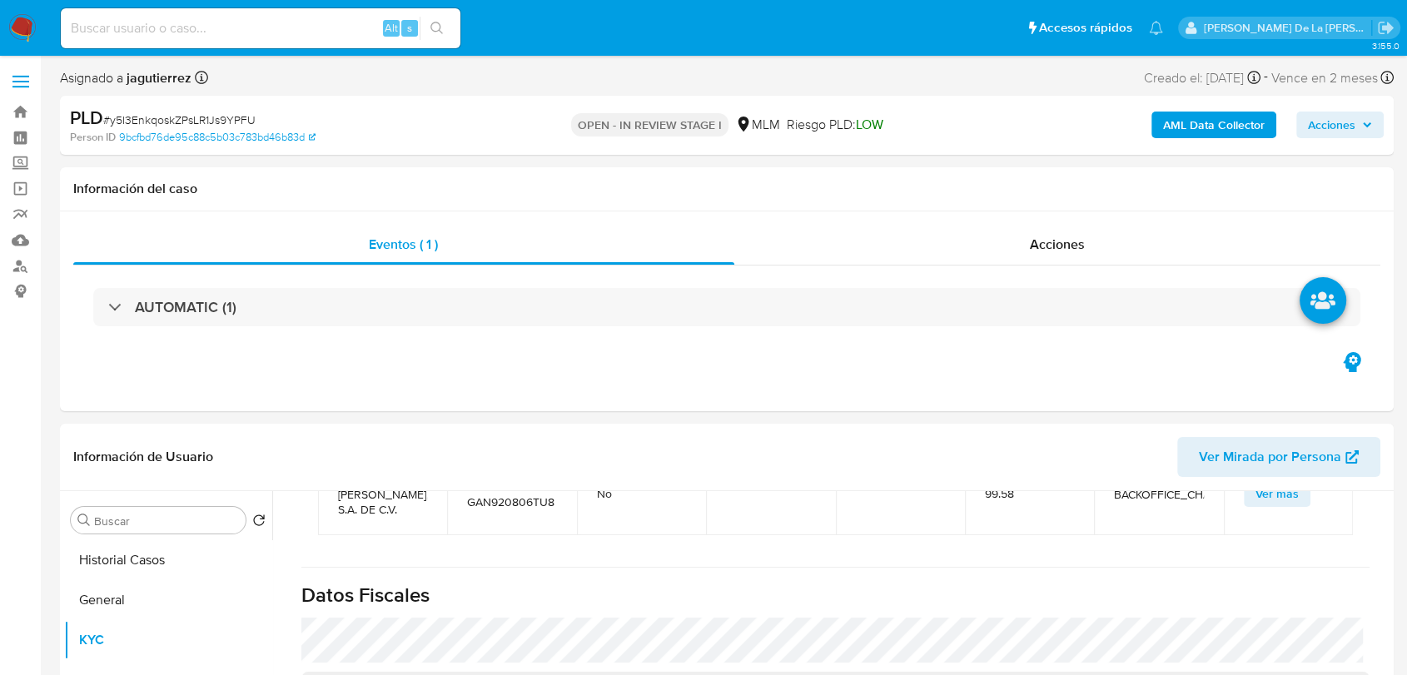
click at [1189, 119] on b "AML Data Collector" at bounding box center [1214, 125] width 102 height 27
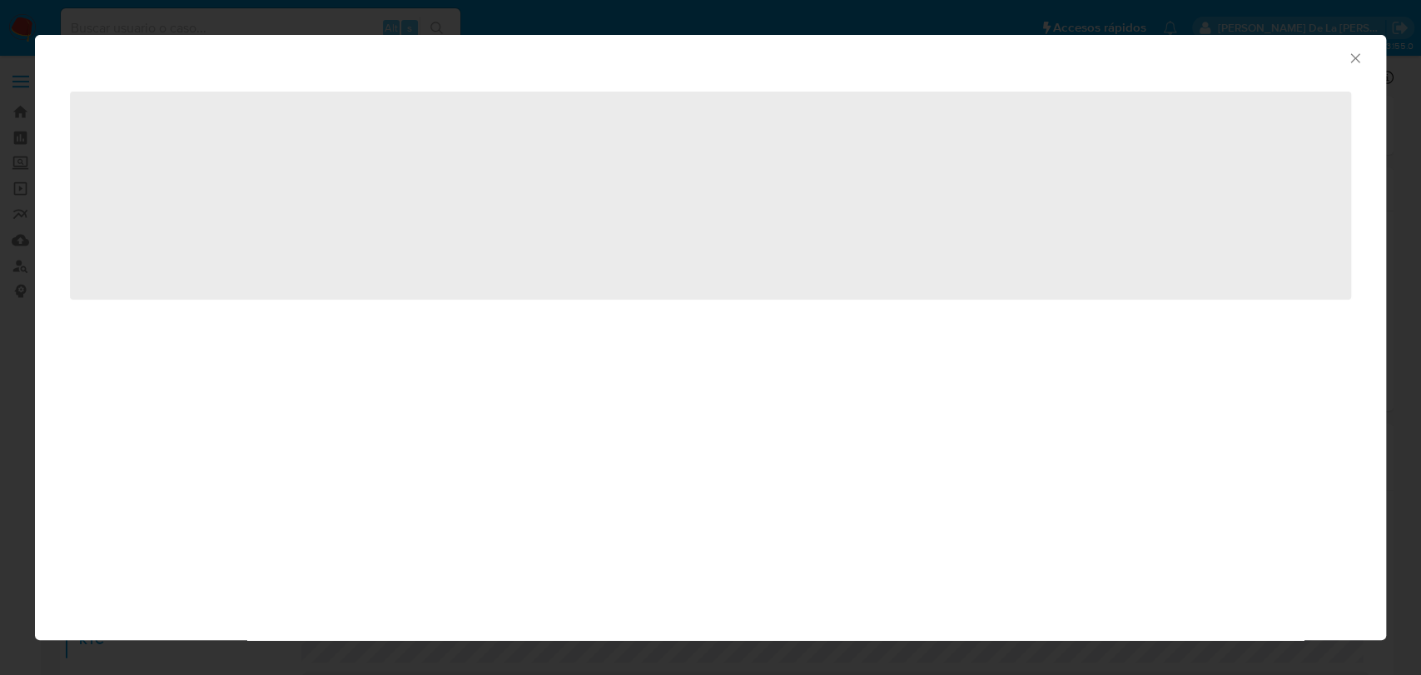
click at [1365, 62] on div "AML Data Collector" at bounding box center [710, 56] width 1351 height 42
click at [1362, 59] on icon "Cerrar ventana" at bounding box center [1355, 58] width 17 height 17
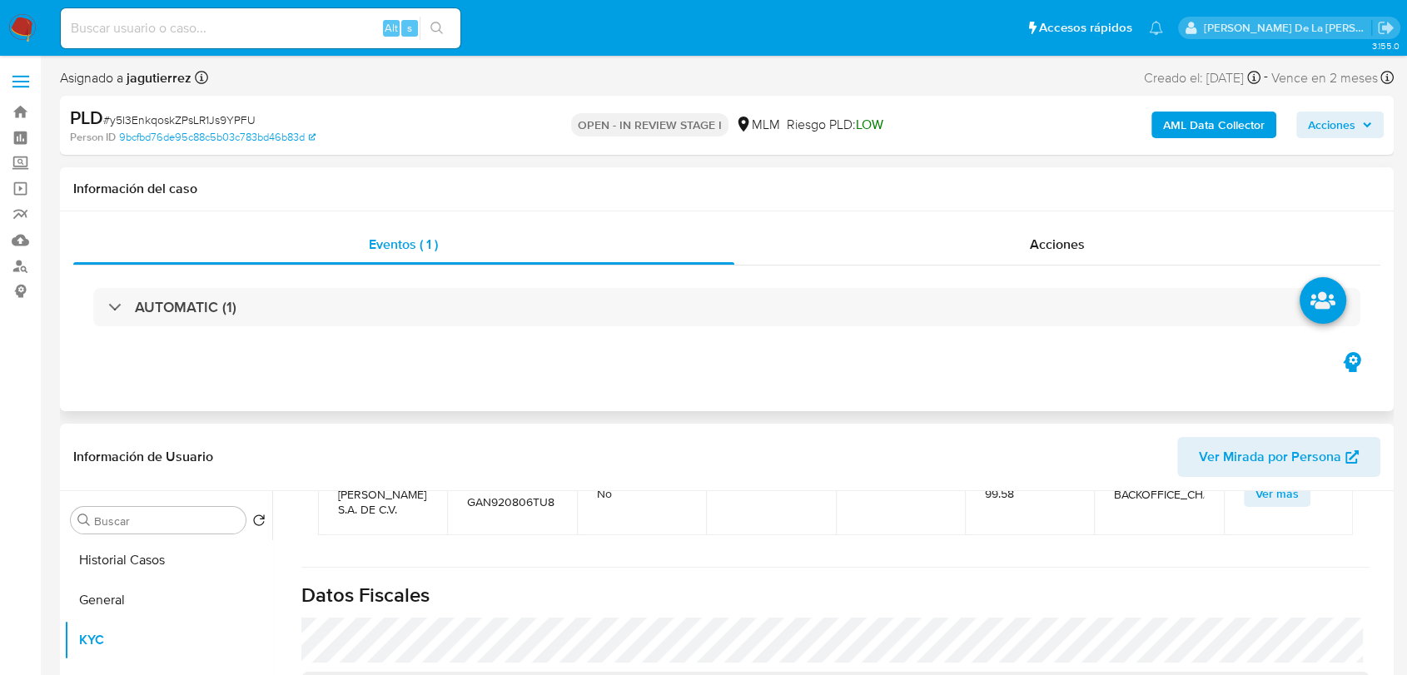
click at [1345, 359] on icon "button" at bounding box center [1351, 362] width 17 height 20
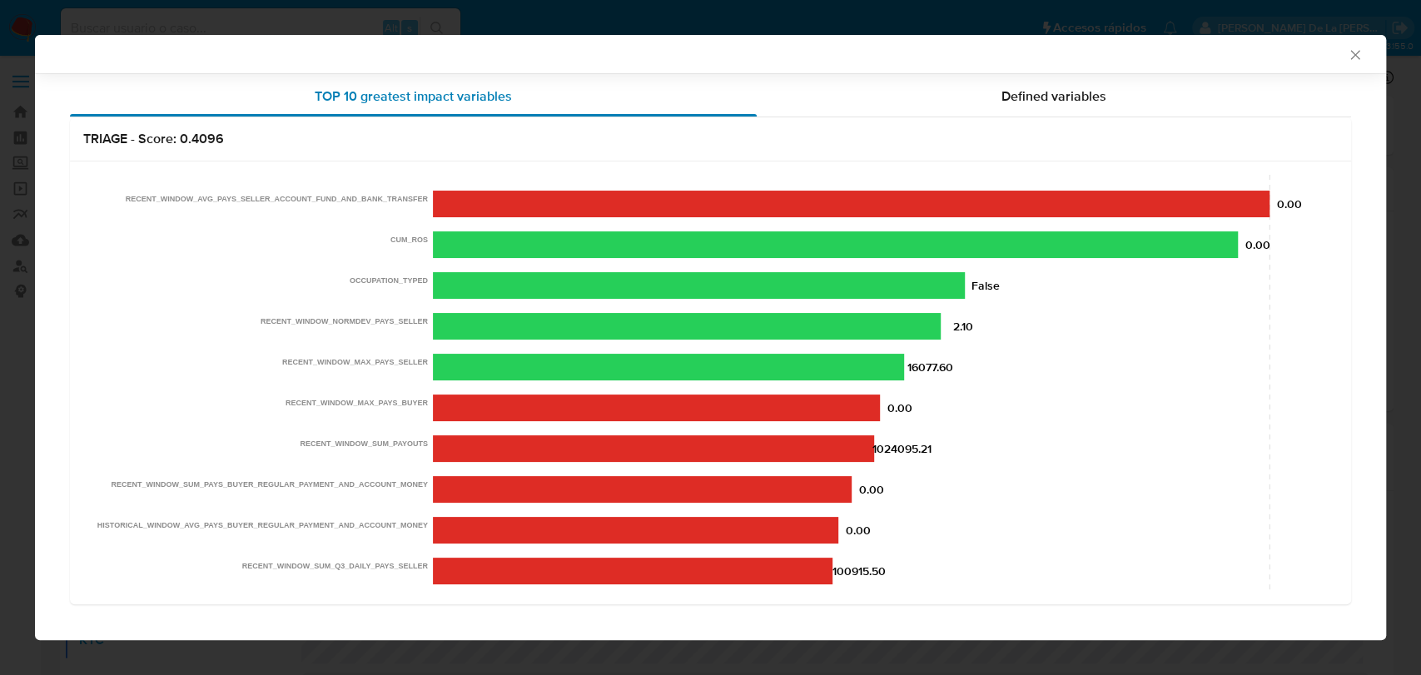
scroll to position [227, 0]
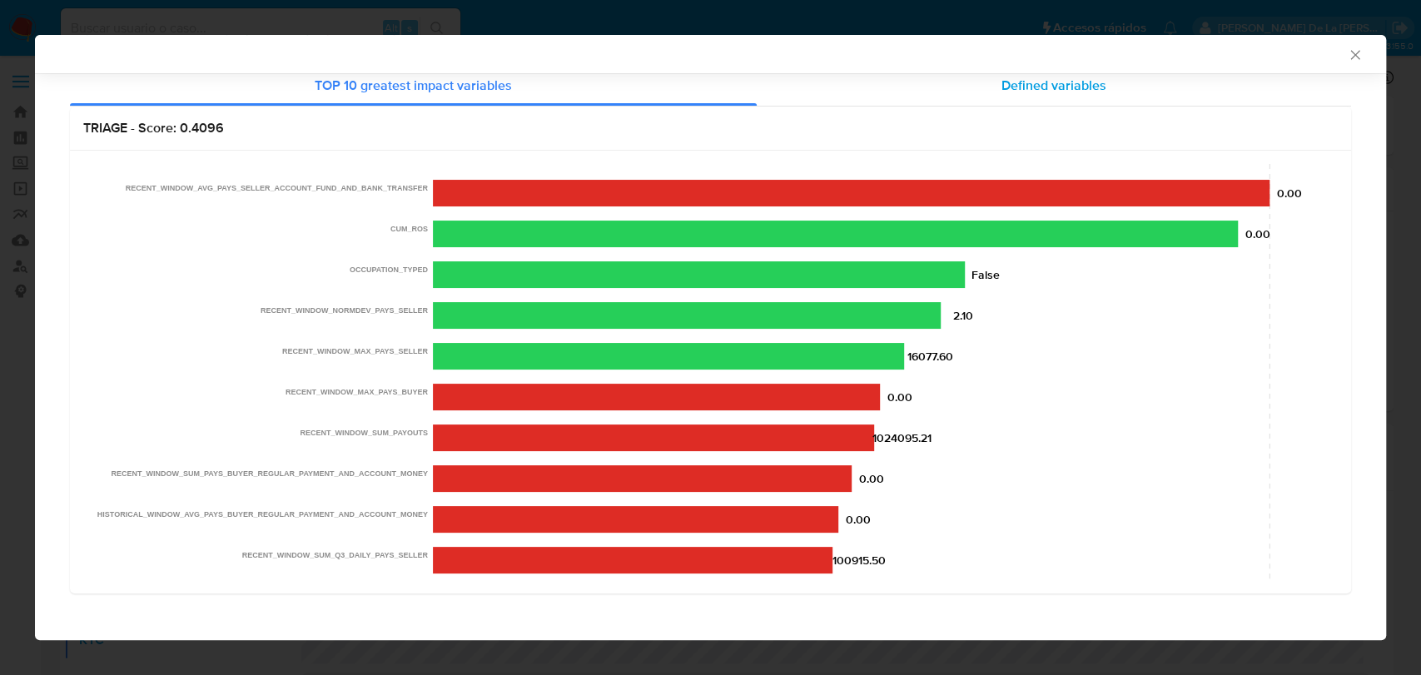
click at [1020, 88] on span "Defined variables" at bounding box center [1054, 85] width 105 height 19
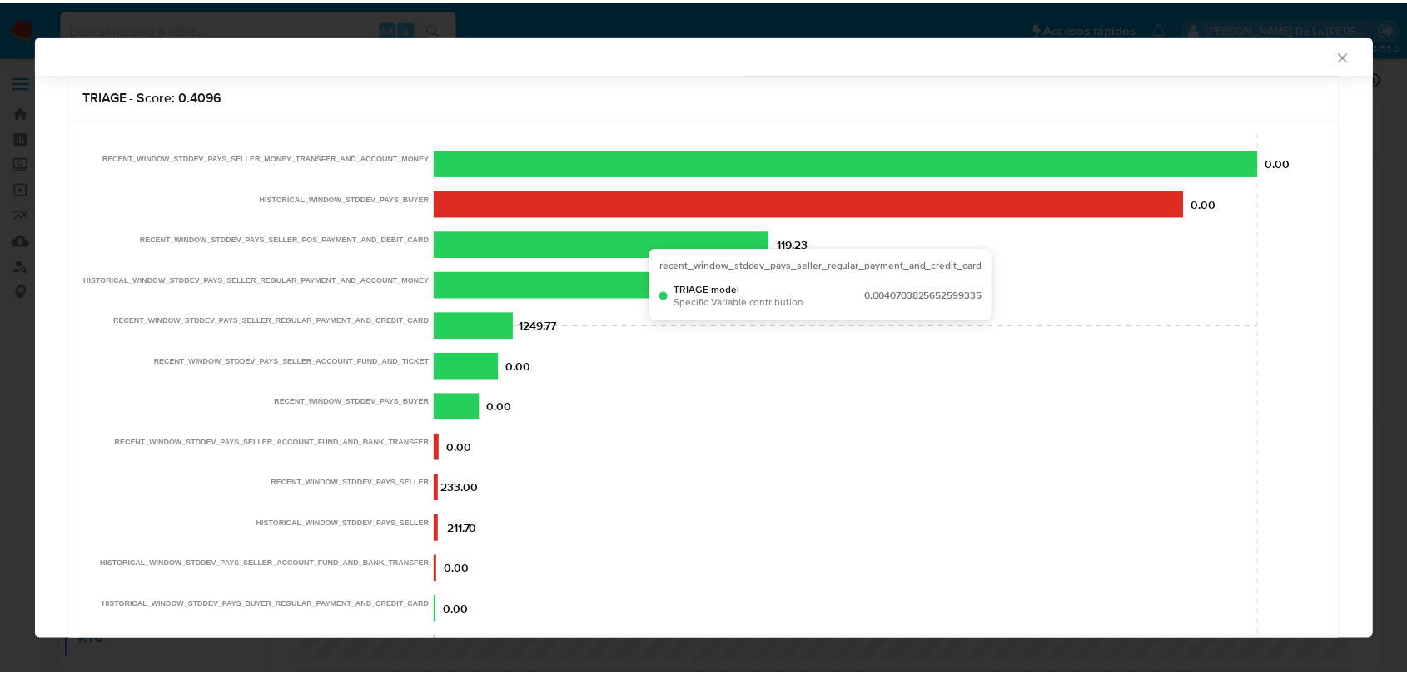
scroll to position [0, 0]
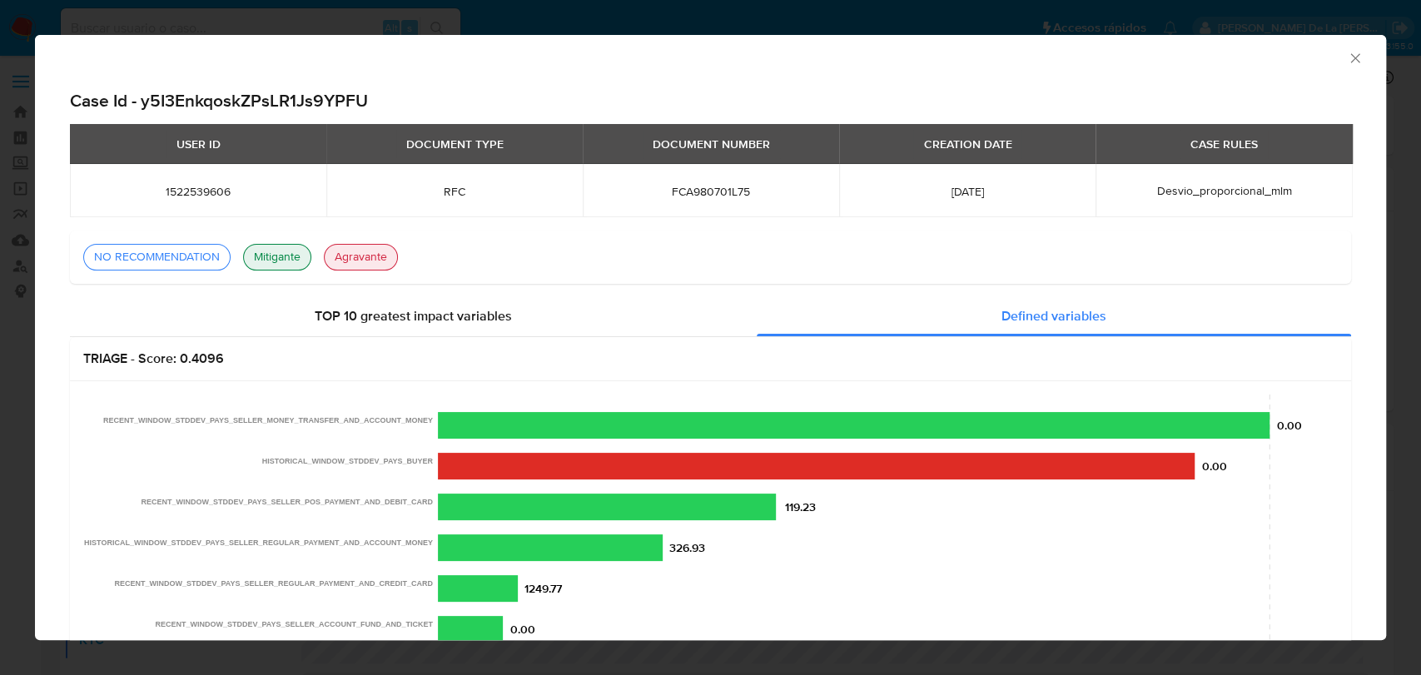
click at [1330, 47] on div "Consolidado" at bounding box center [697, 56] width 1300 height 18
click at [1347, 51] on icon "Cerrar ventana" at bounding box center [1355, 58] width 17 height 17
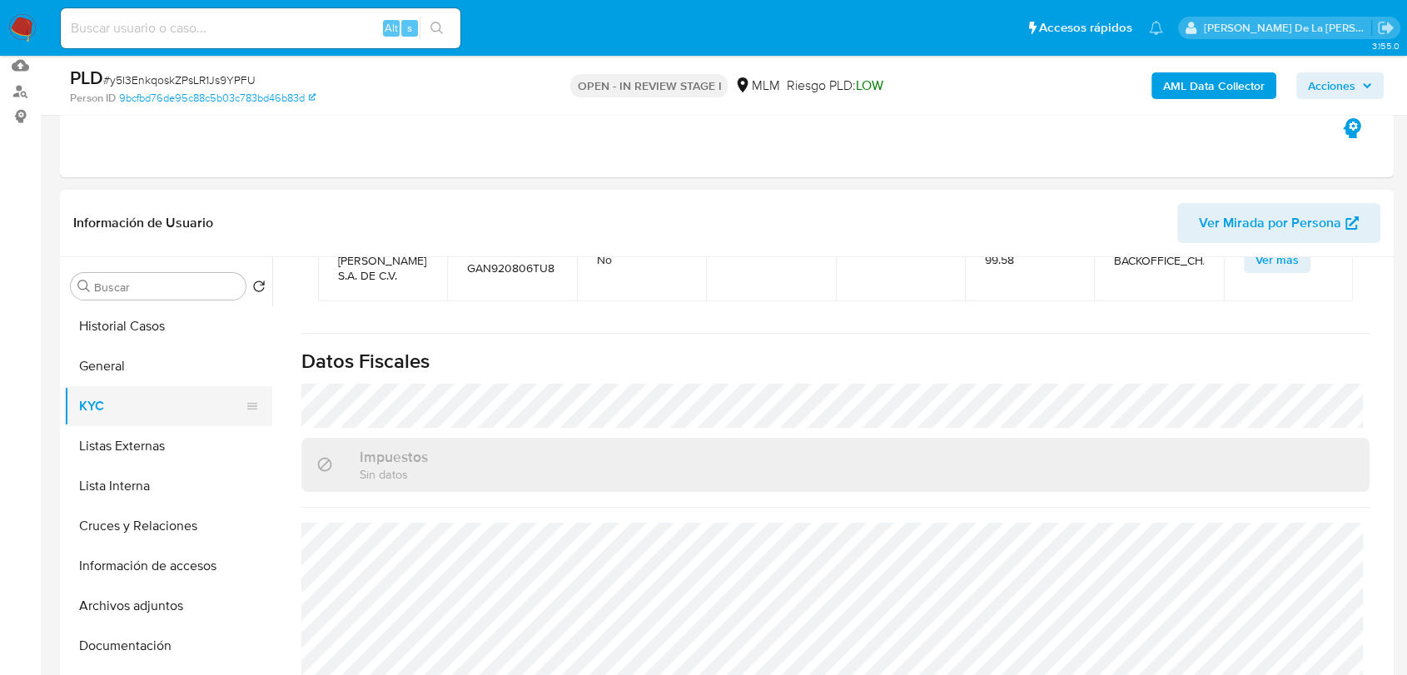
scroll to position [185, 0]
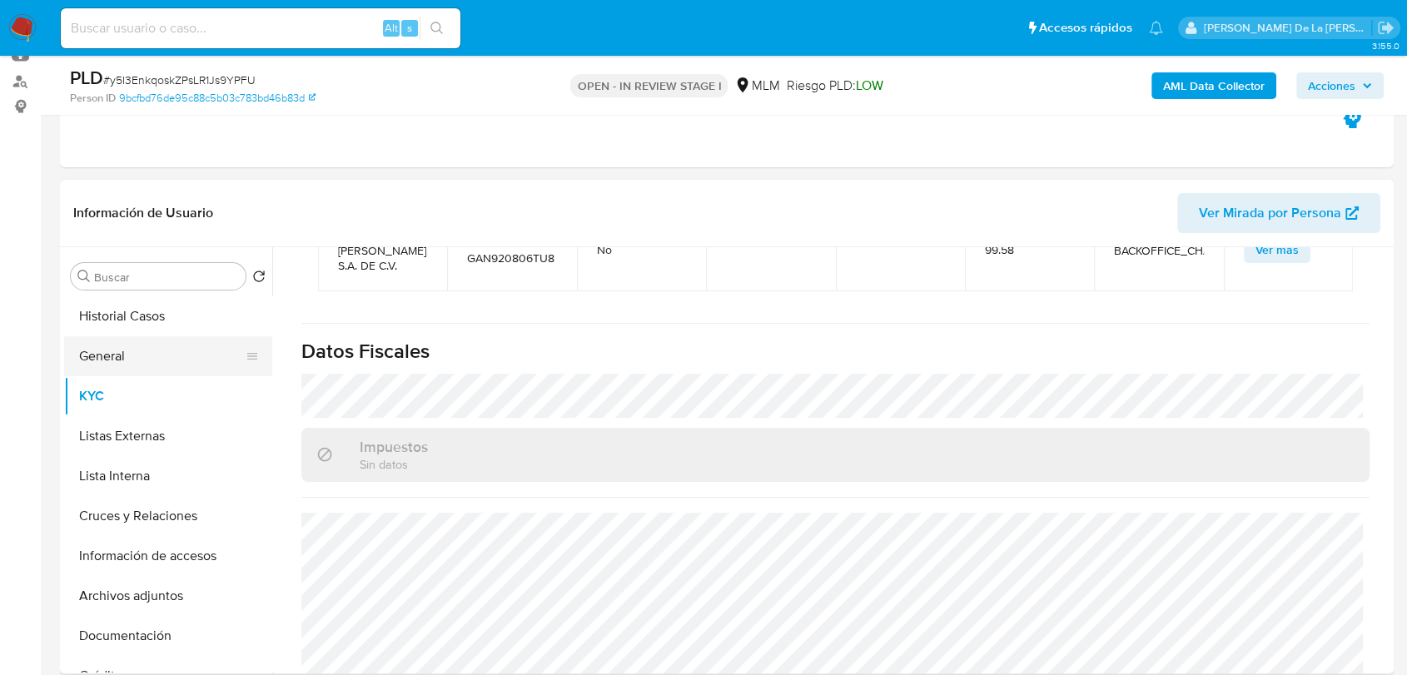
click at [142, 361] on button "General" at bounding box center [161, 356] width 195 height 40
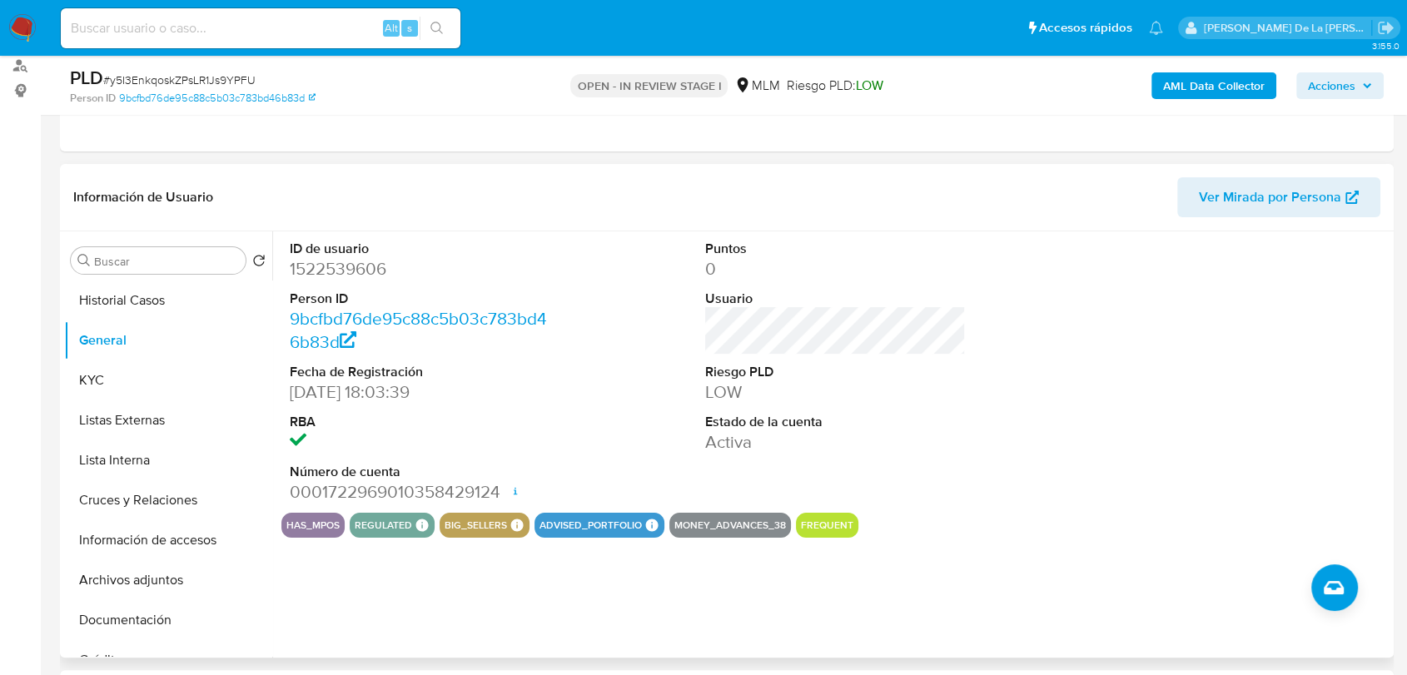
scroll to position [222, 0]
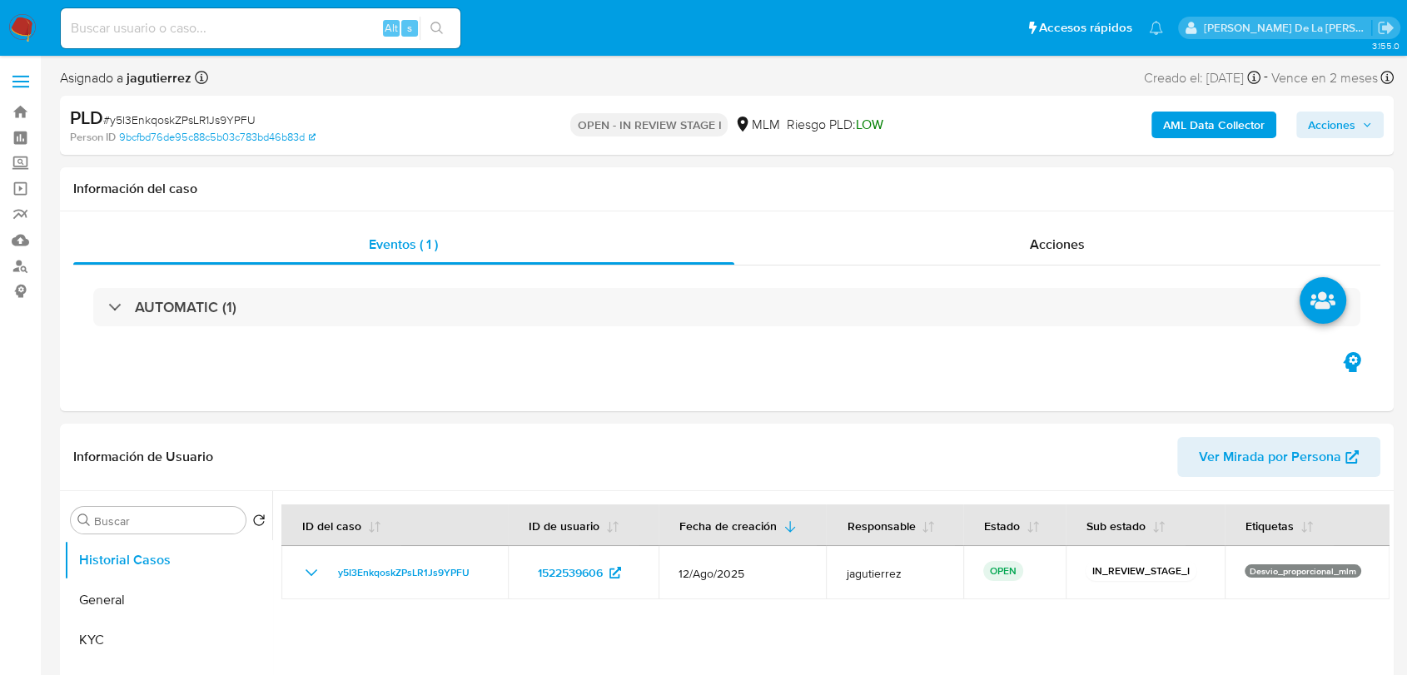
select select "10"
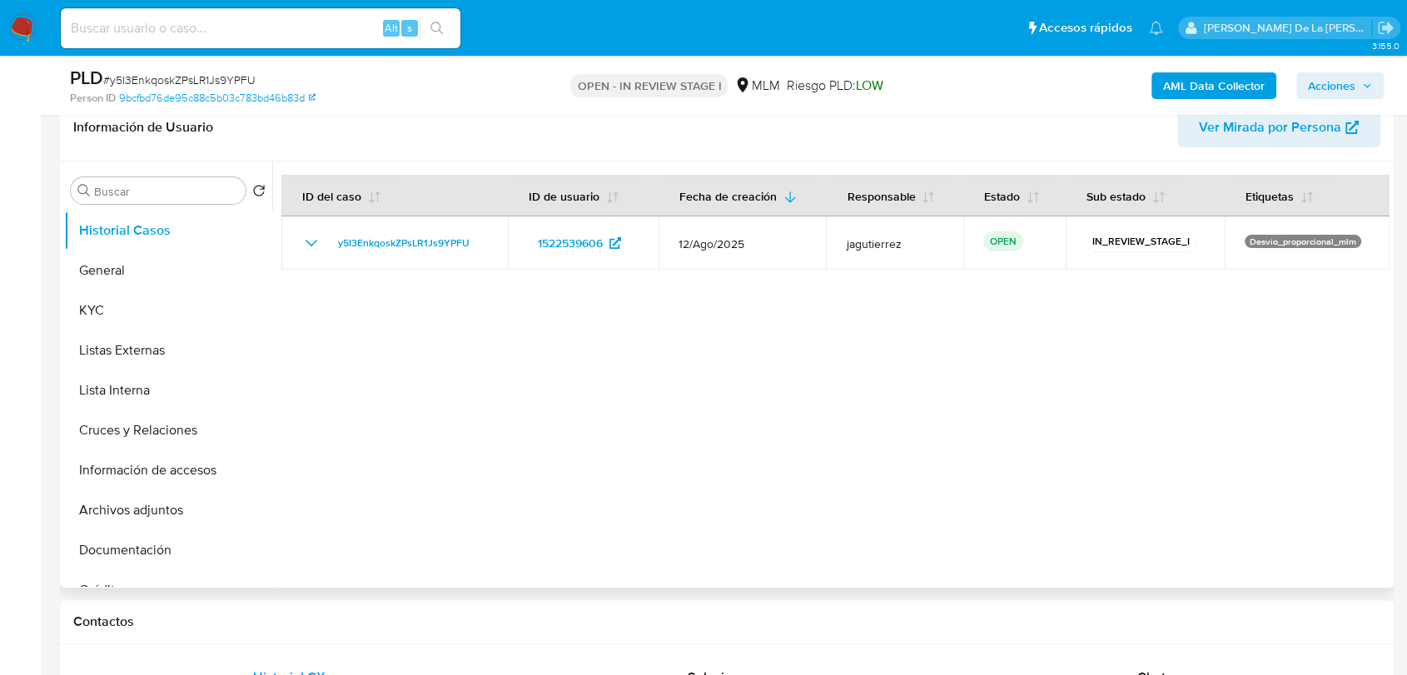
scroll to position [277, 0]
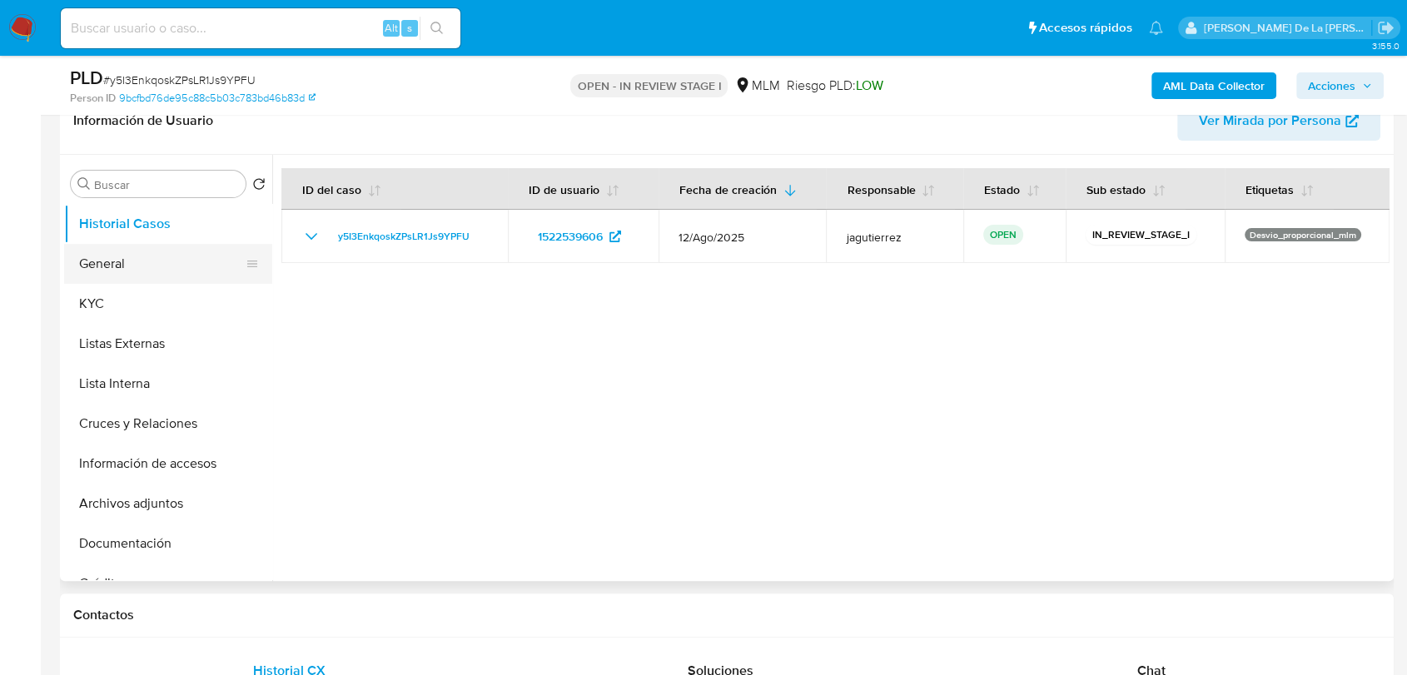
click at [171, 275] on button "General" at bounding box center [161, 264] width 195 height 40
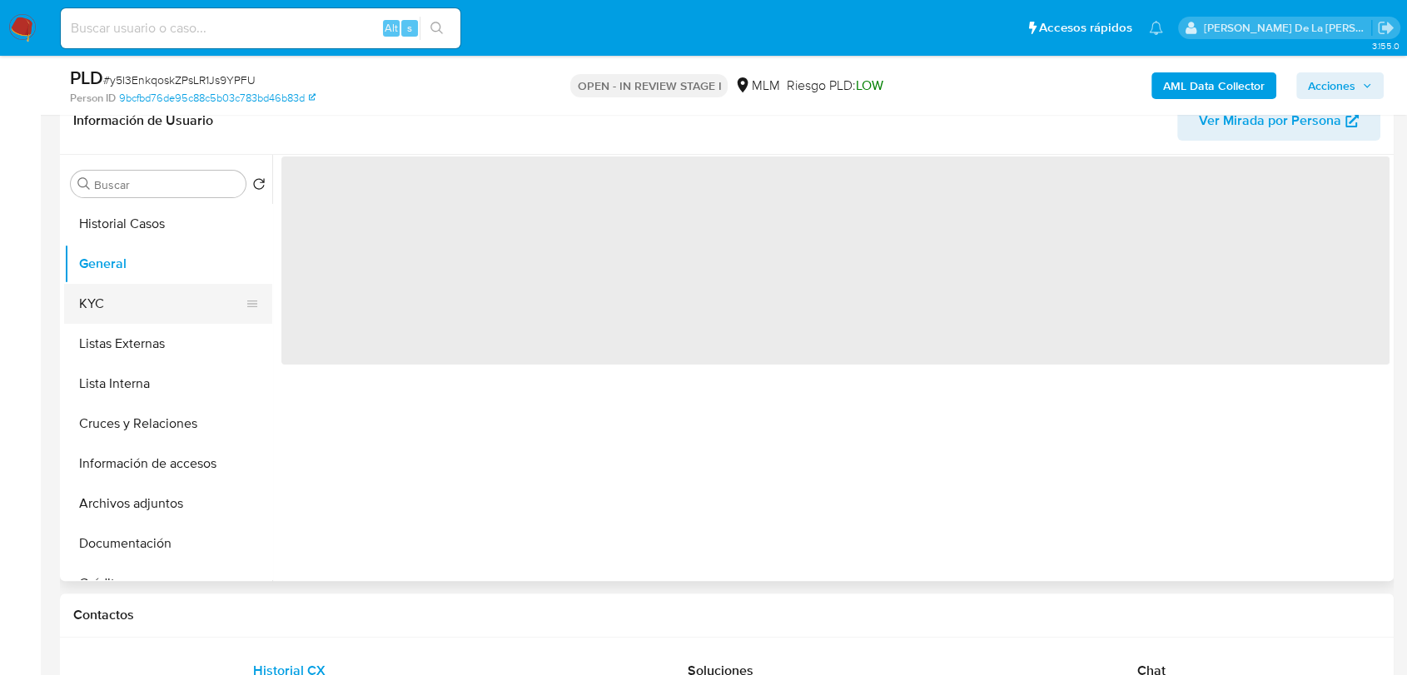
click at [143, 297] on button "KYC" at bounding box center [161, 304] width 195 height 40
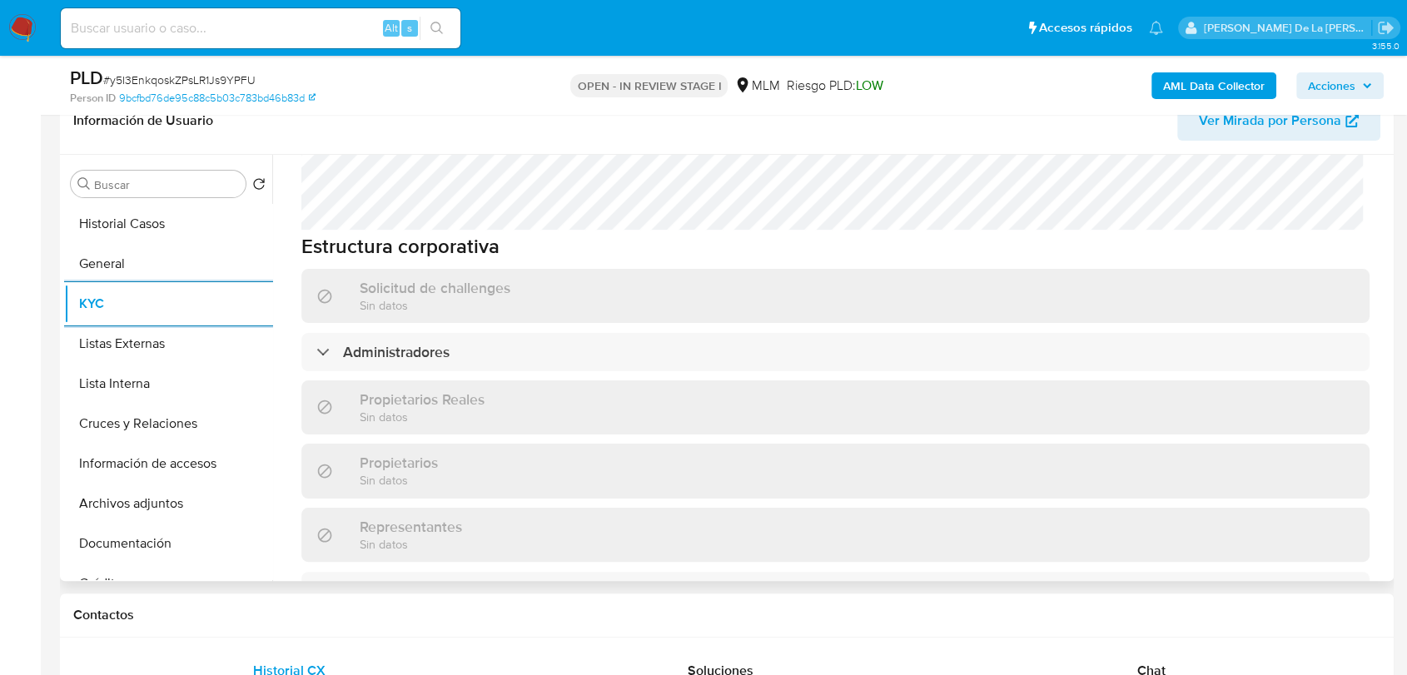
scroll to position [875, 0]
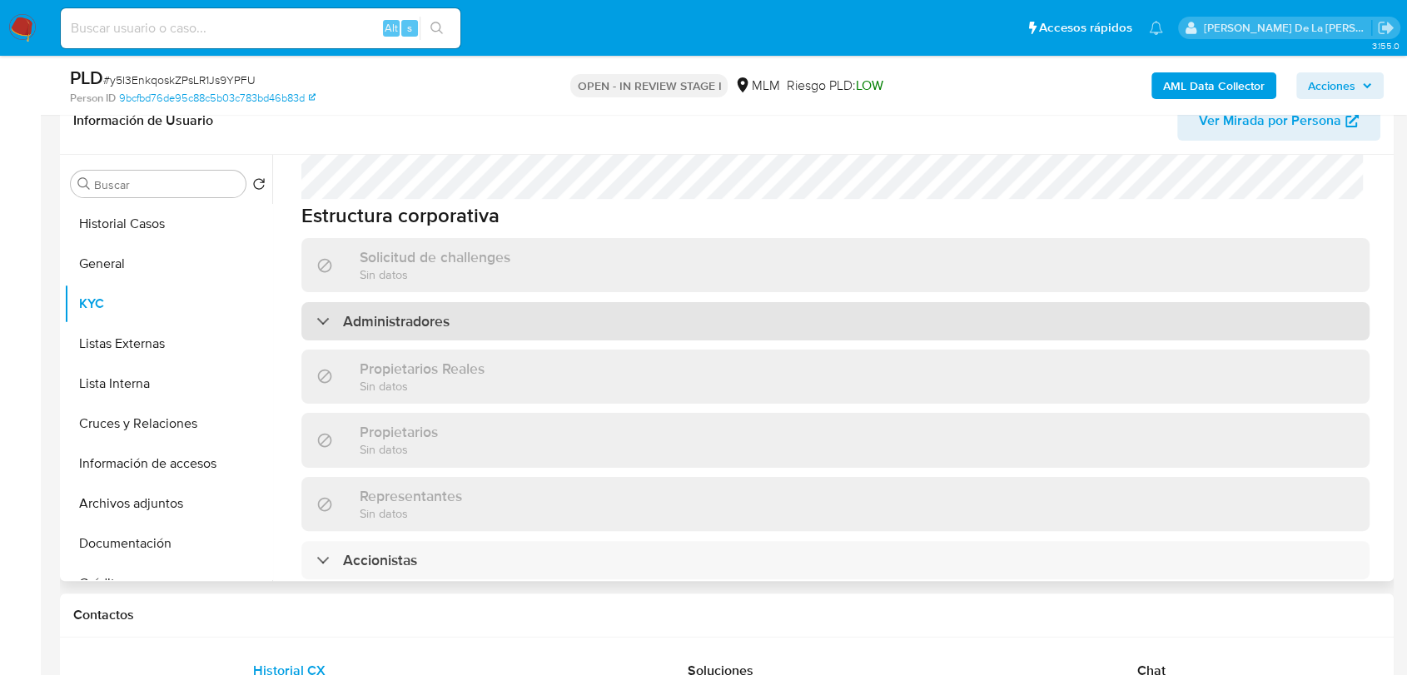
click at [326, 302] on div "Administradores" at bounding box center [835, 321] width 1068 height 38
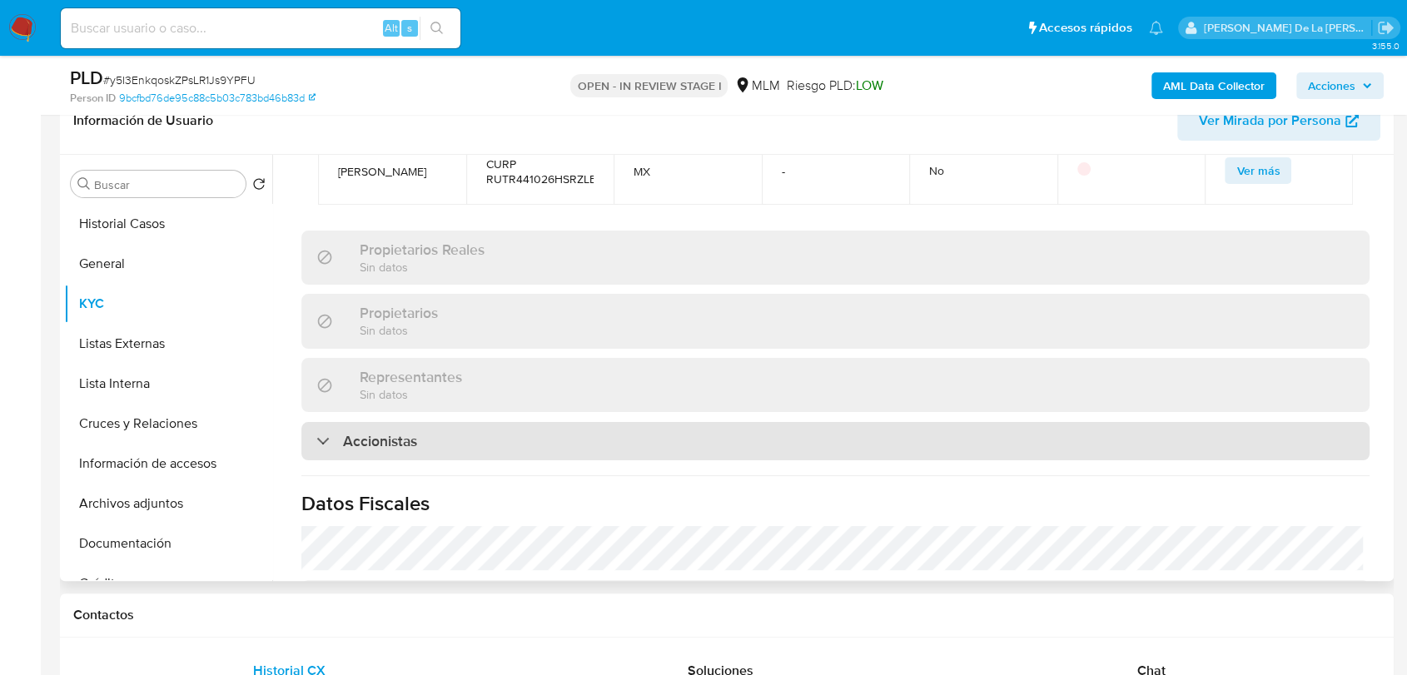
click at [319, 432] on div "Accionistas" at bounding box center [366, 441] width 101 height 18
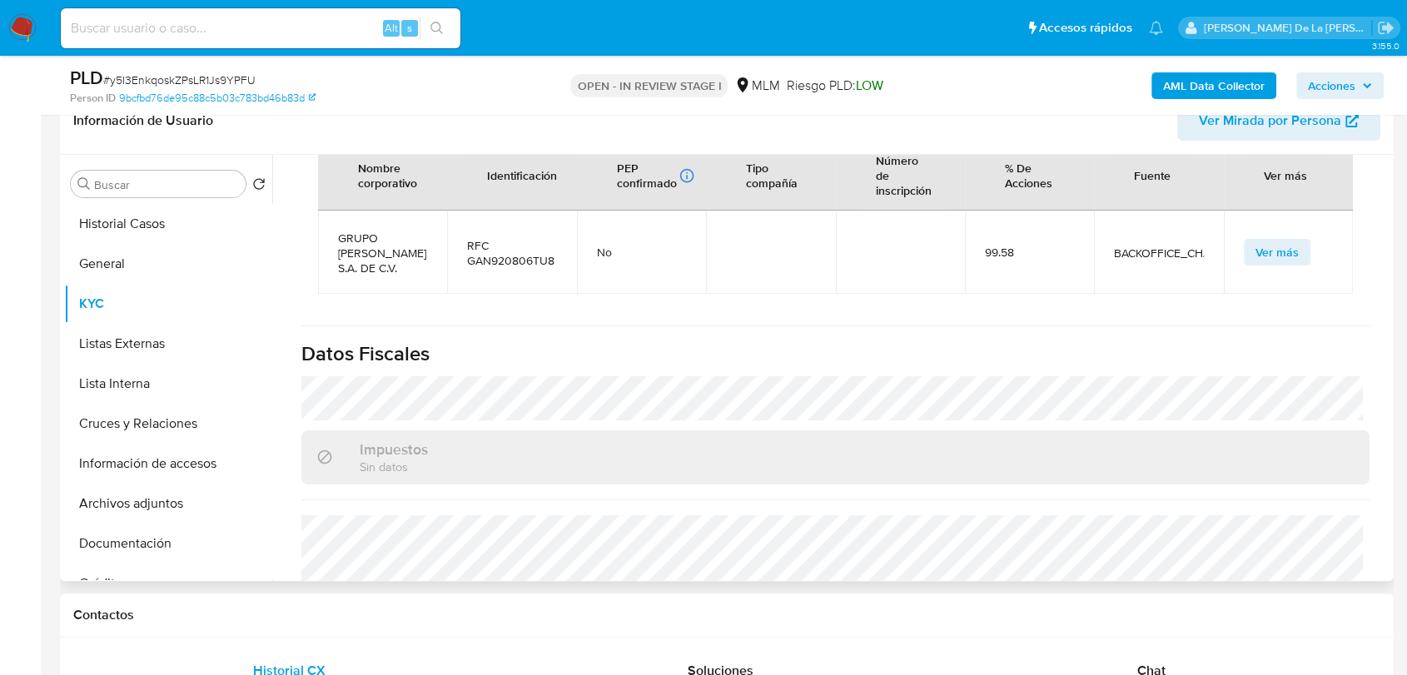
scroll to position [1585, 0]
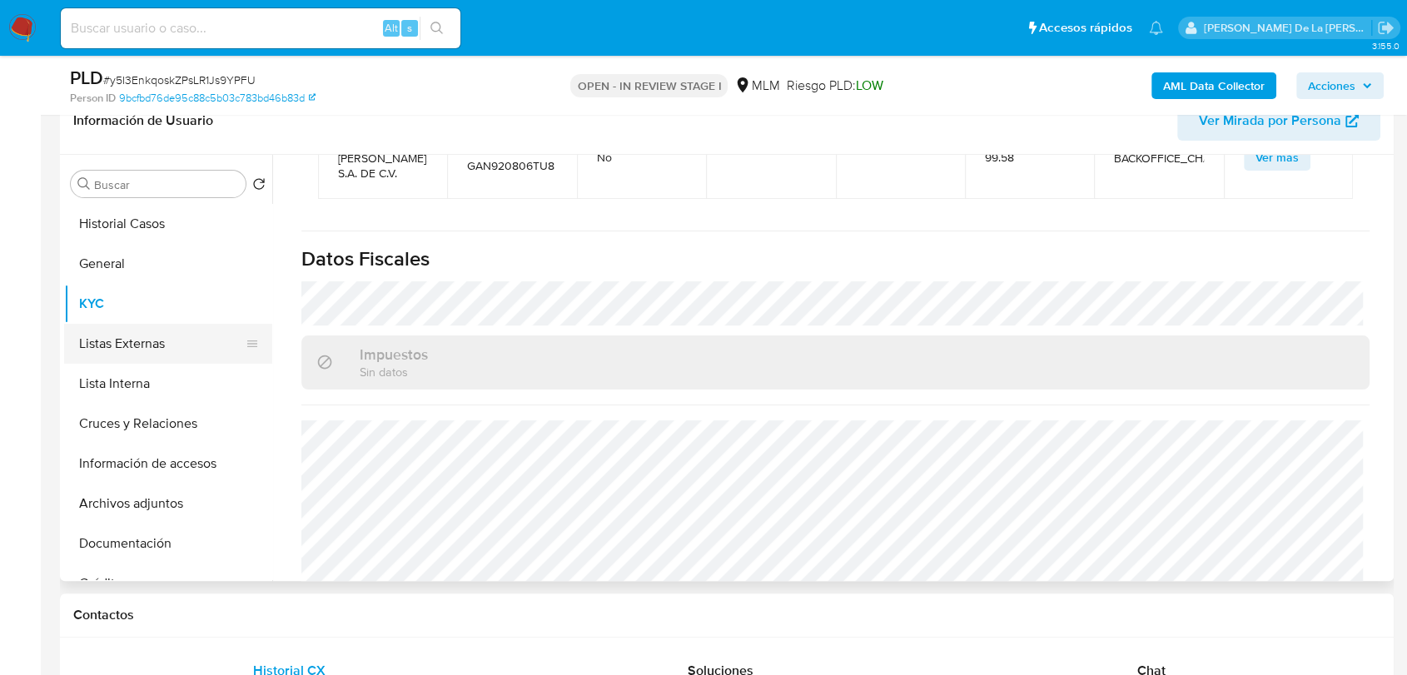
click at [125, 360] on button "Listas Externas" at bounding box center [161, 344] width 195 height 40
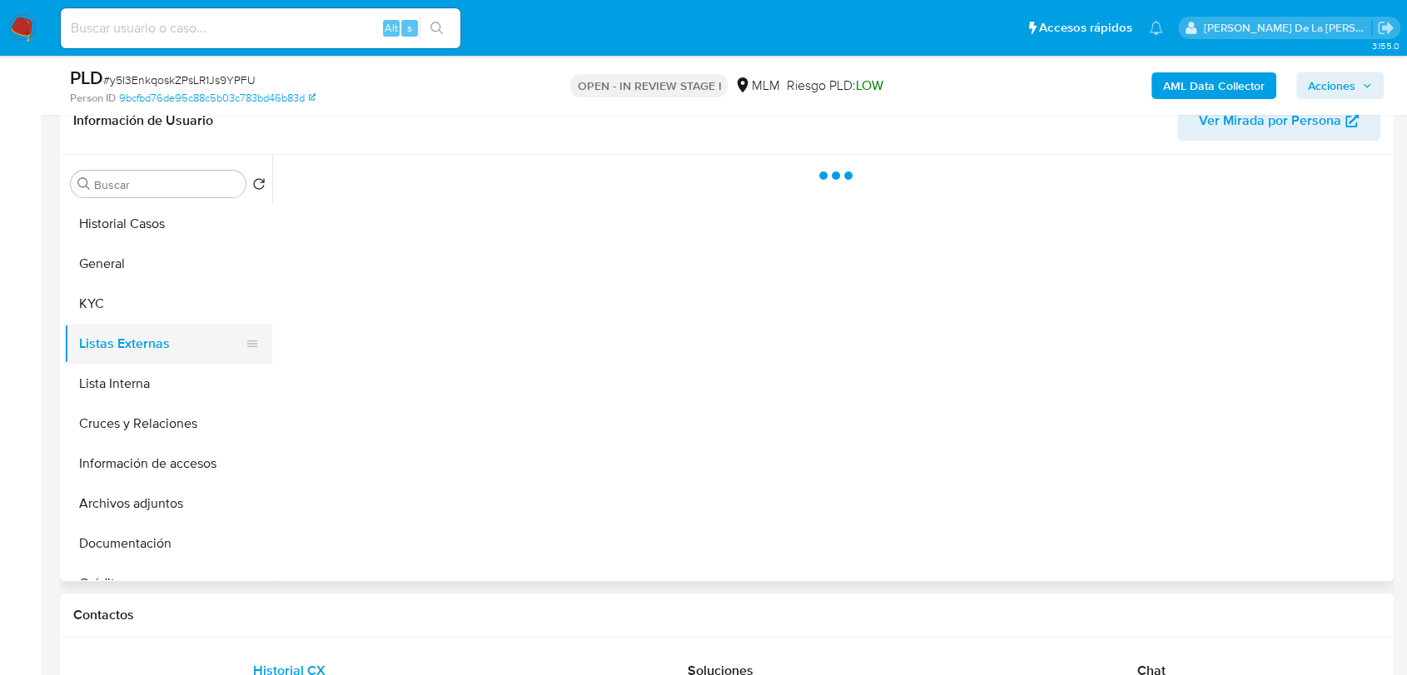
scroll to position [0, 0]
click at [127, 371] on button "Lista Interna" at bounding box center [161, 384] width 195 height 40
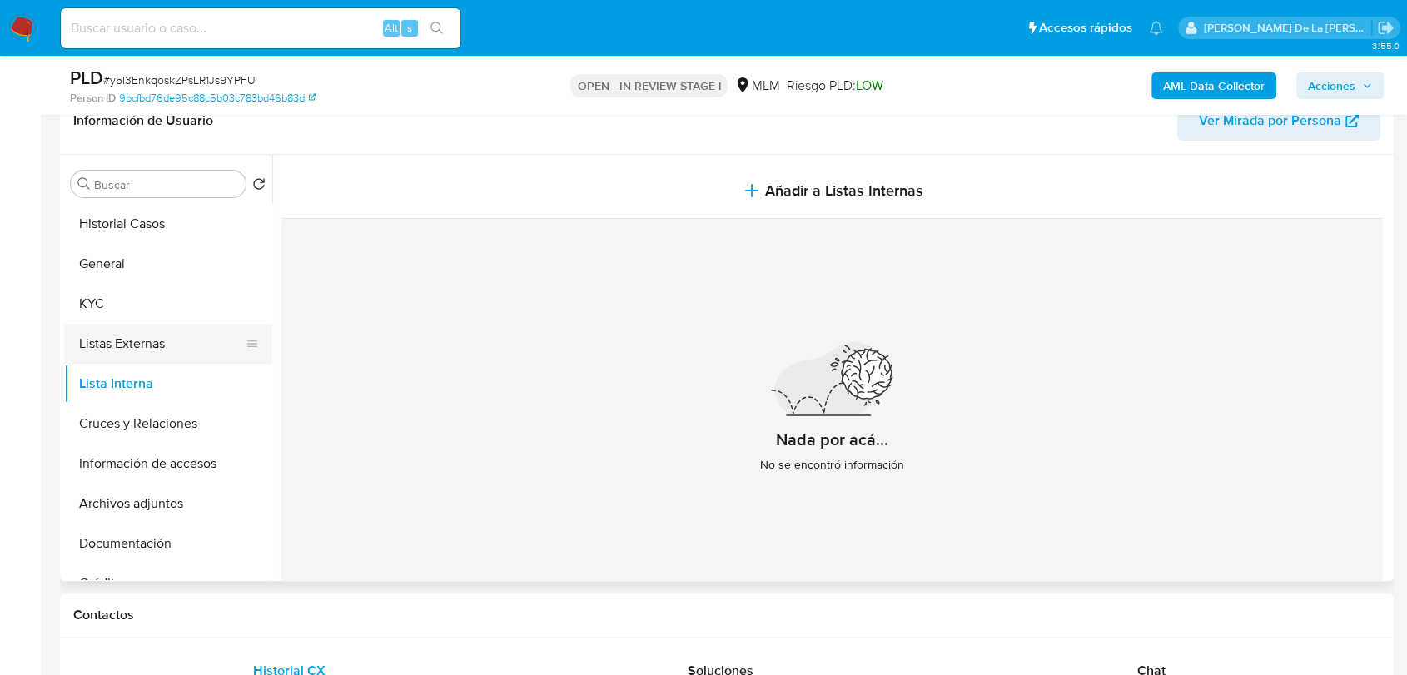
click at [145, 332] on button "Listas Externas" at bounding box center [161, 344] width 195 height 40
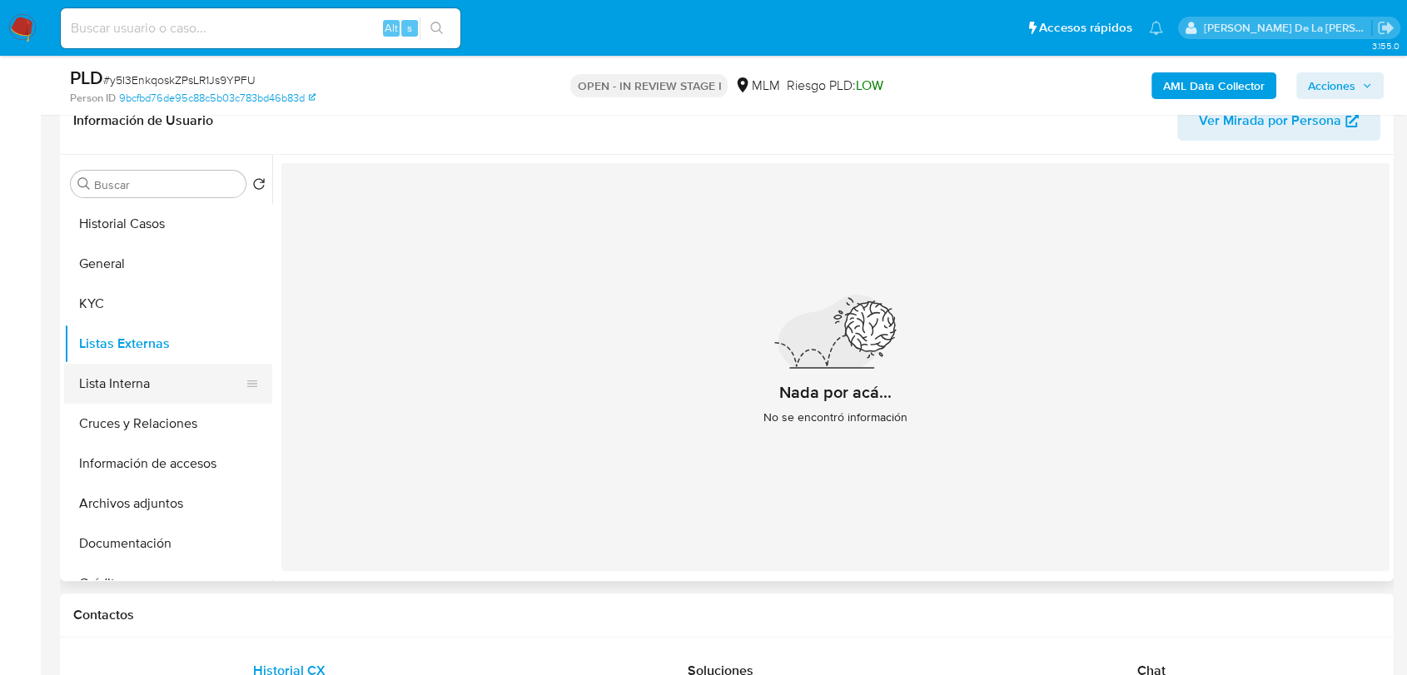
click at [153, 375] on button "Lista Interna" at bounding box center [161, 384] width 195 height 40
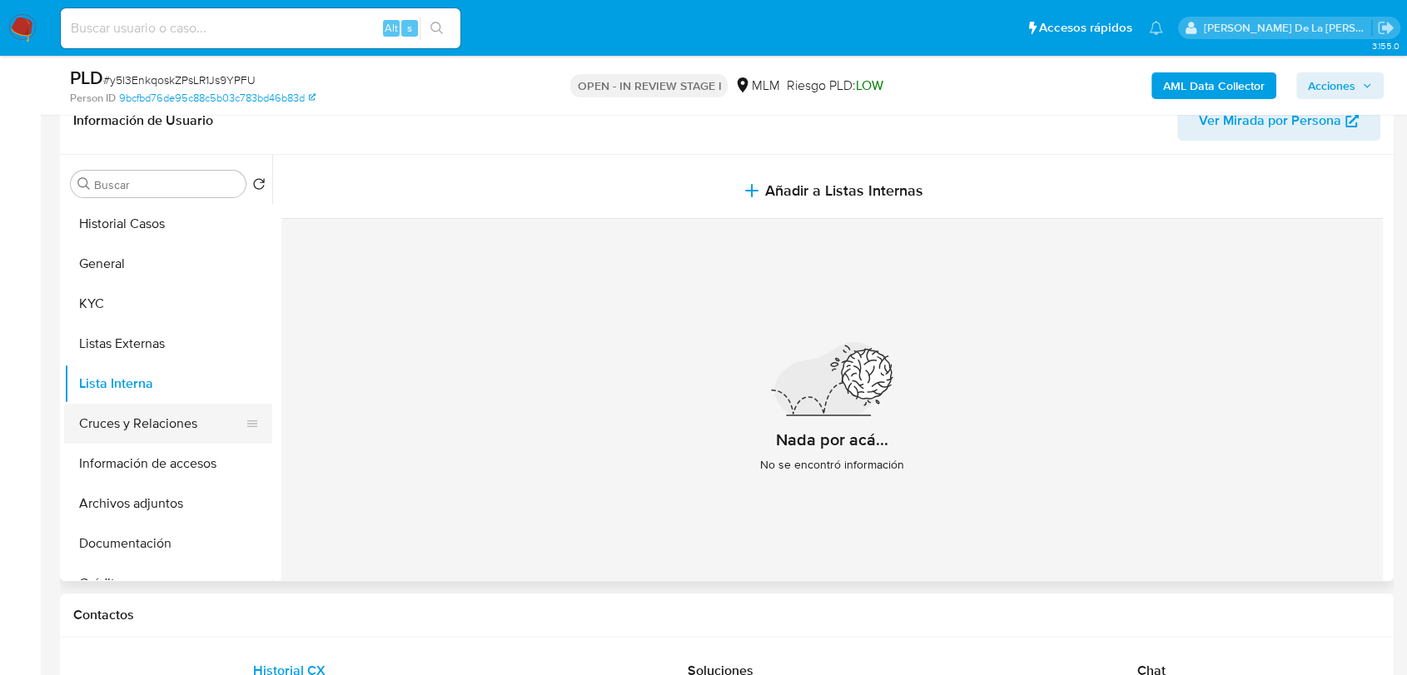
click at [150, 440] on button "Cruces y Relaciones" at bounding box center [161, 424] width 195 height 40
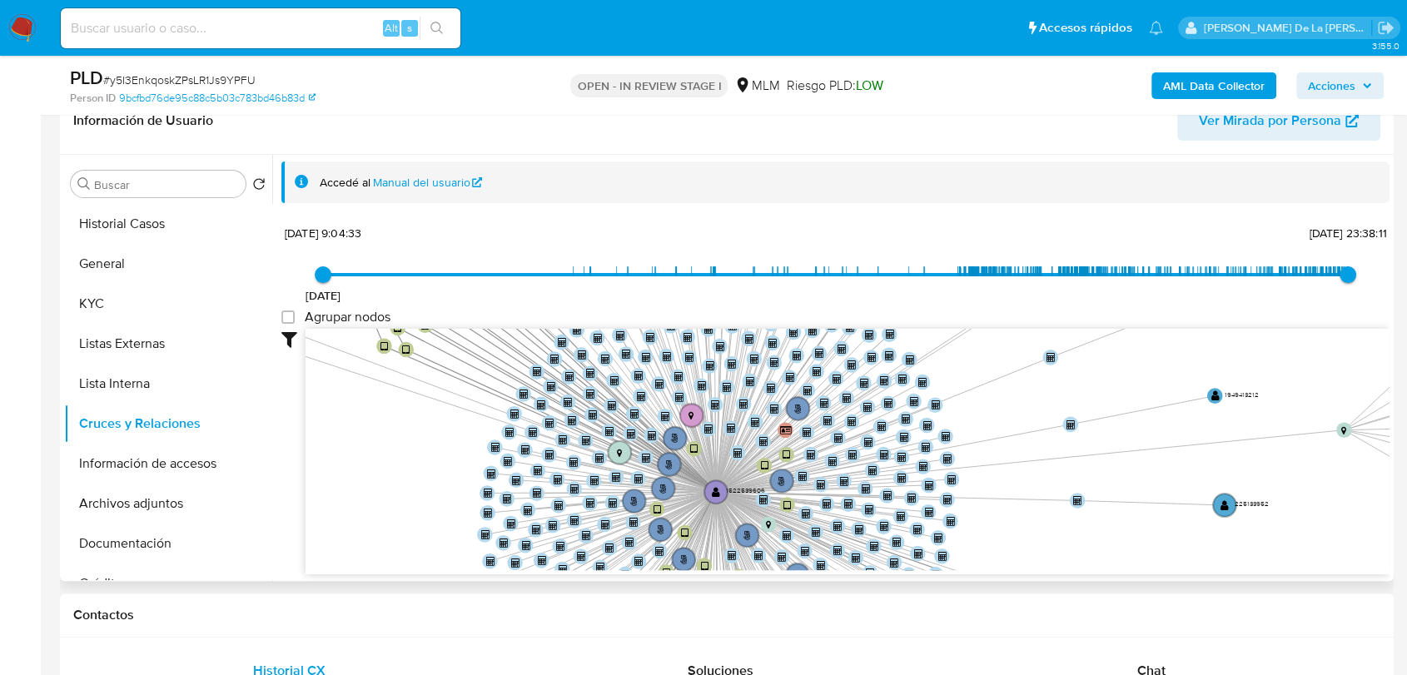
drag, startPoint x: 965, startPoint y: 497, endPoint x: 733, endPoint y: 500, distance: 232.3
click at [733, 500] on g at bounding box center [673, 462] width 1522 height 1464
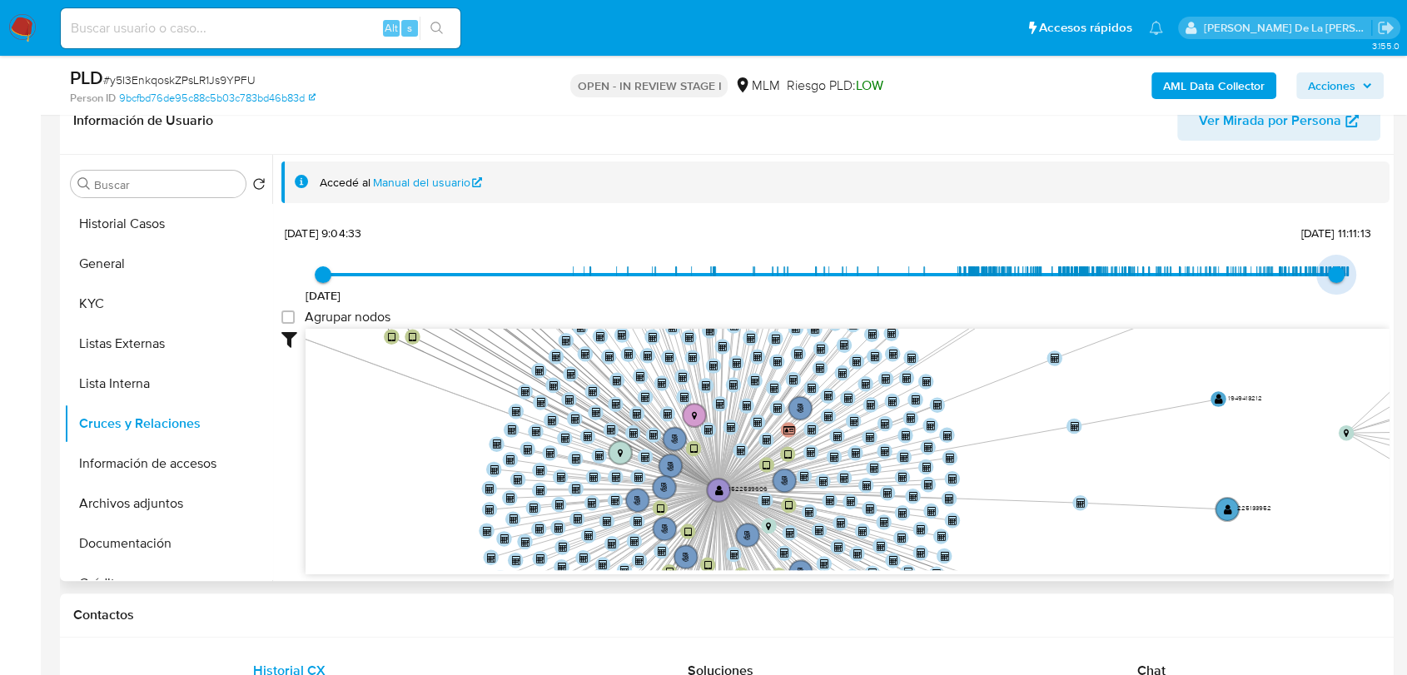
type input "1753981645000"
drag, startPoint x: 1339, startPoint y: 268, endPoint x: 1328, endPoint y: 269, distance: 10.9
click at [1328, 269] on span "31/7/2025, 11:07:25" at bounding box center [1334, 274] width 17 height 17
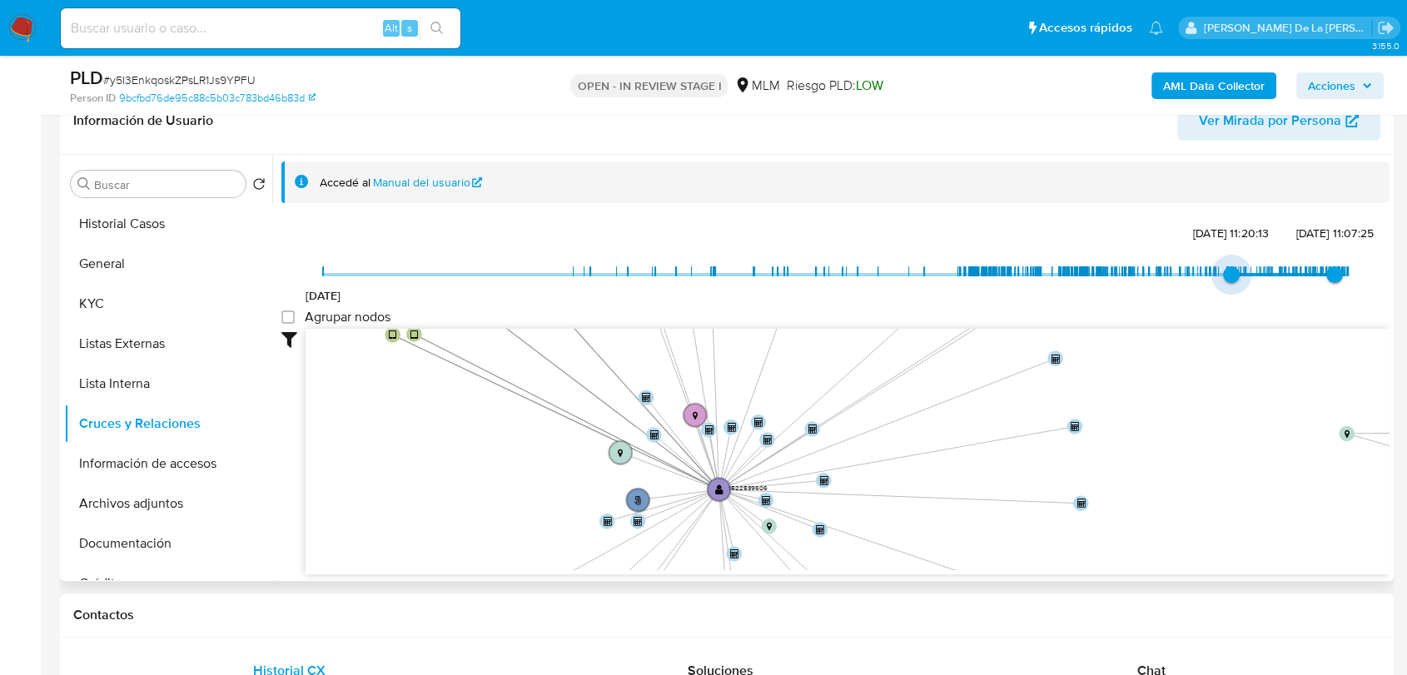
type input "1738348084000"
drag, startPoint x: 326, startPoint y: 280, endPoint x: 1223, endPoint y: 270, distance: 896.7
click at [1223, 270] on span "31/1/2025, 12:28:04" at bounding box center [1229, 274] width 17 height 17
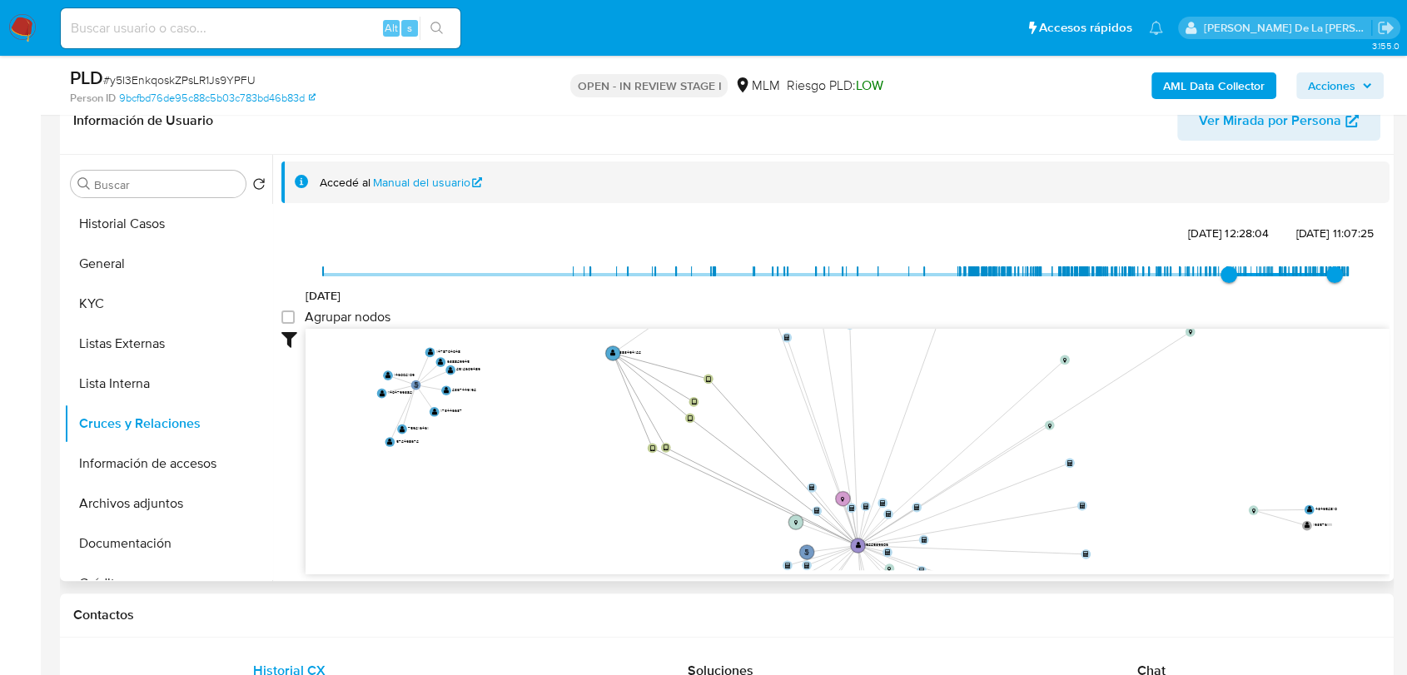
drag, startPoint x: 1196, startPoint y: 381, endPoint x: 1152, endPoint y: 481, distance: 108.9
click at [1156, 480] on icon "user-1522539606  1522539606 phone-a64961ff89896e89b07bf9ffd0bade2e  person-f9…" at bounding box center [848, 449] width 1084 height 241
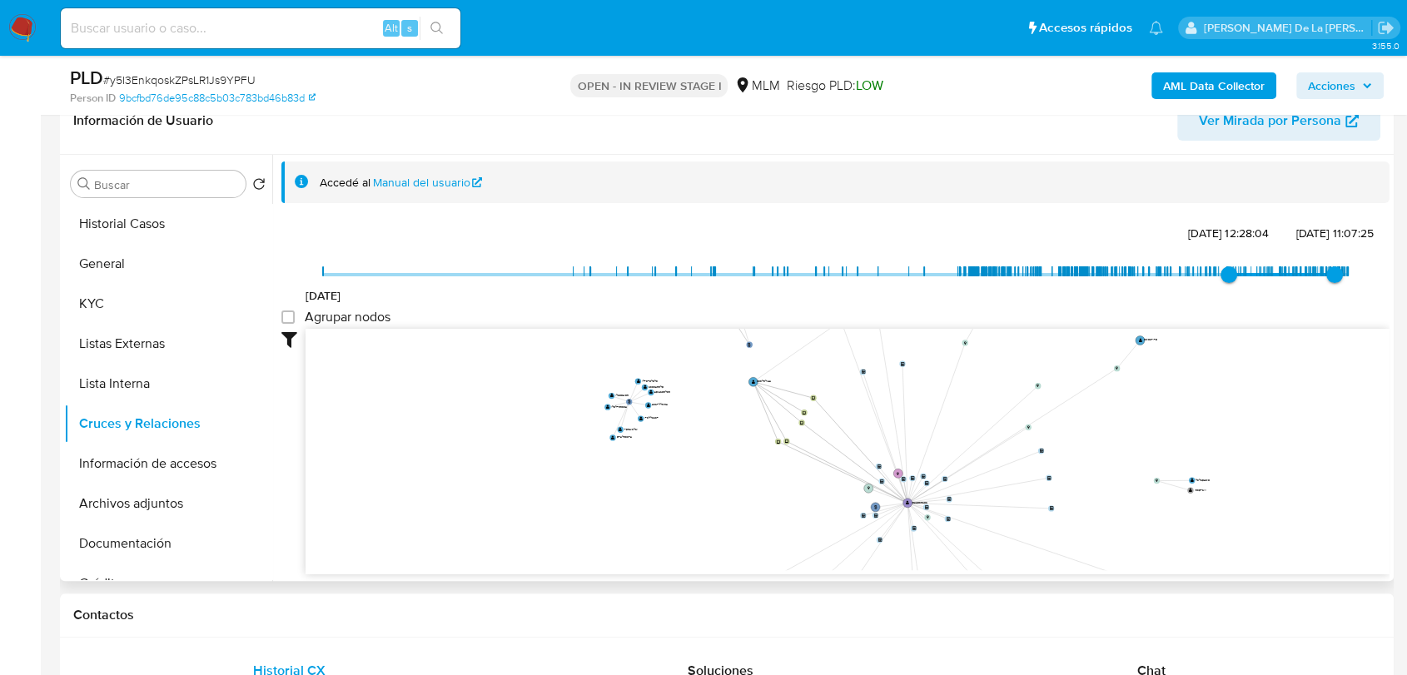
drag, startPoint x: 1146, startPoint y: 485, endPoint x: 1028, endPoint y: 455, distance: 122.0
click at [1036, 452] on icon "user-1522539606  1522539606 phone-a64961ff89896e89b07bf9ffd0bade2e  person-f9…" at bounding box center [848, 449] width 1084 height 241
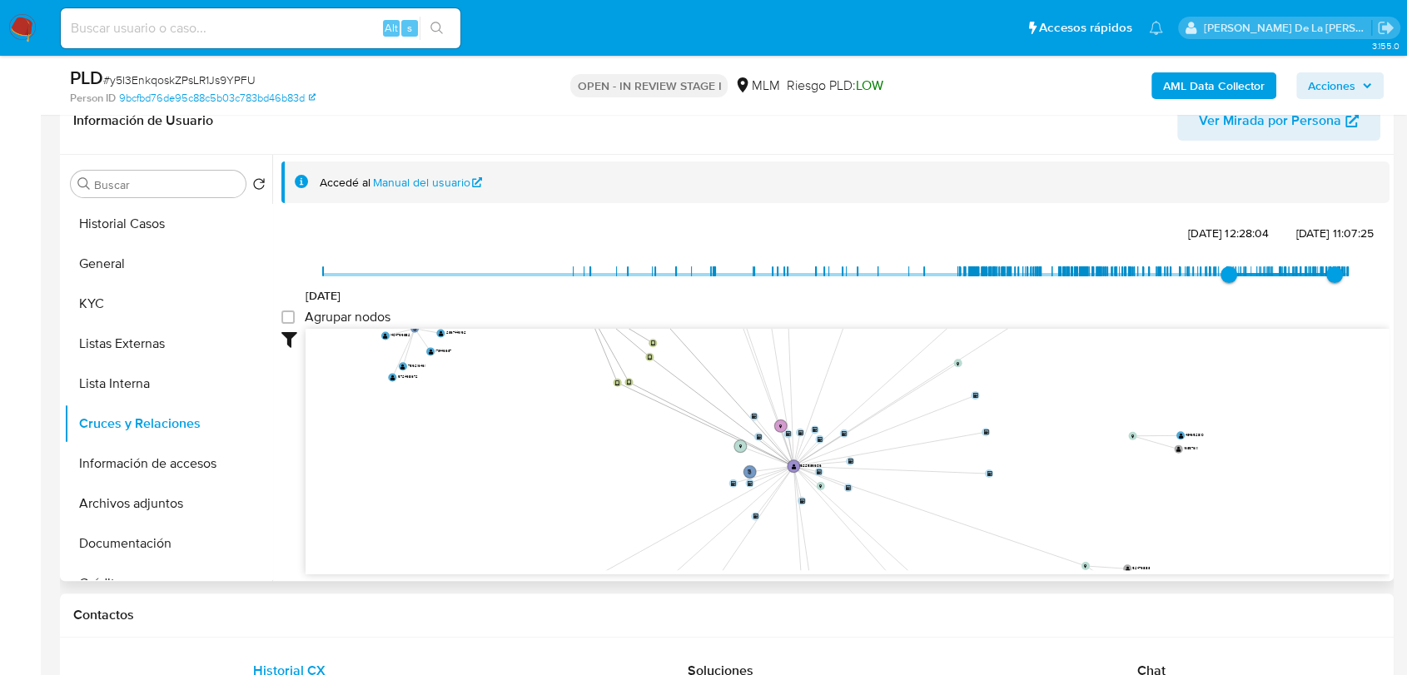
drag, startPoint x: 1019, startPoint y: 459, endPoint x: 1022, endPoint y: 414, distance: 45.0
click at [1022, 414] on icon "user-1522539606  1522539606 phone-a64961ff89896e89b07bf9ffd0bade2e  person-f9…" at bounding box center [848, 449] width 1084 height 241
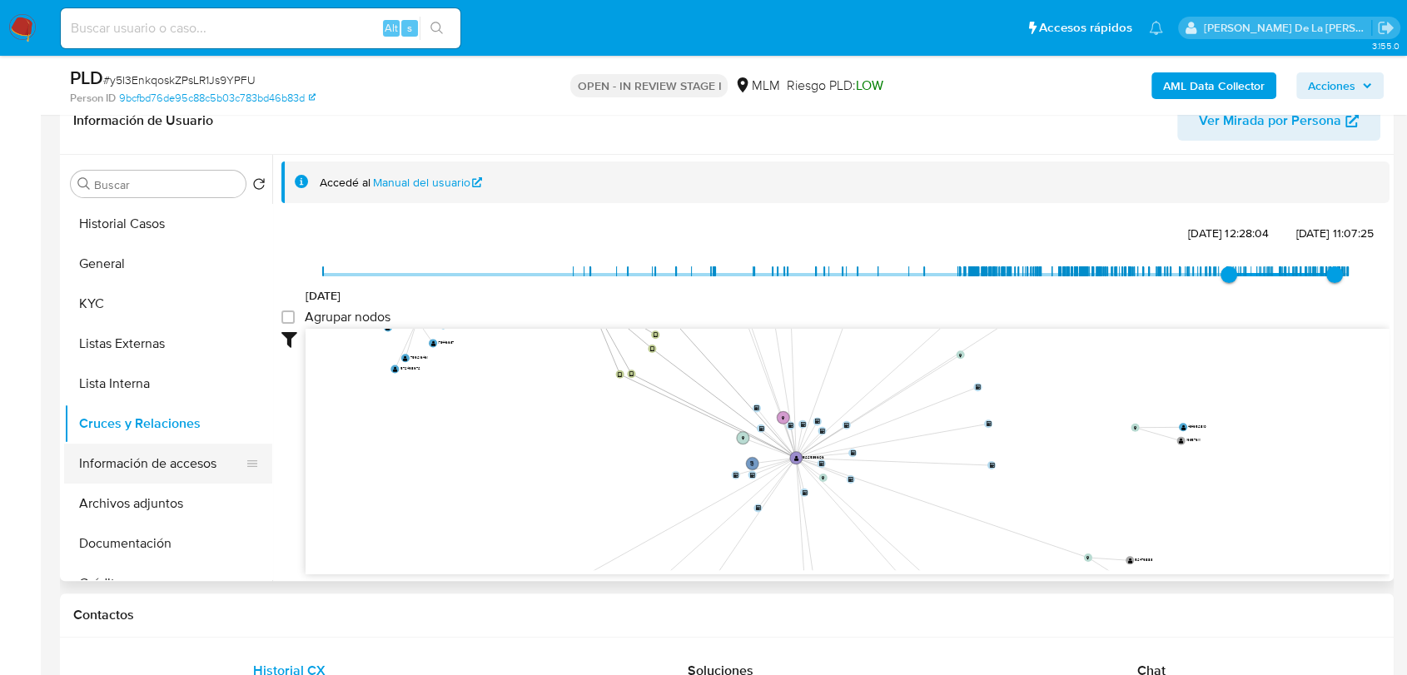
click at [177, 471] on button "Información de accesos" at bounding box center [161, 464] width 195 height 40
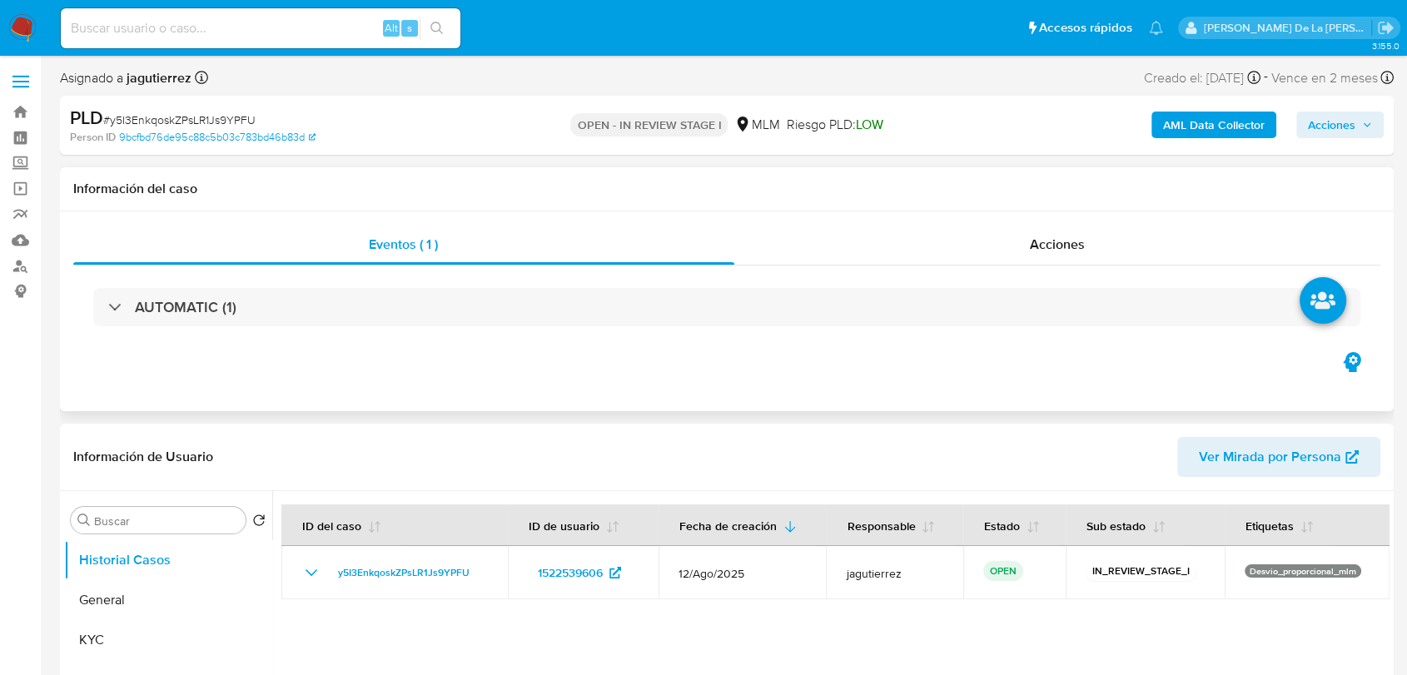
select select "10"
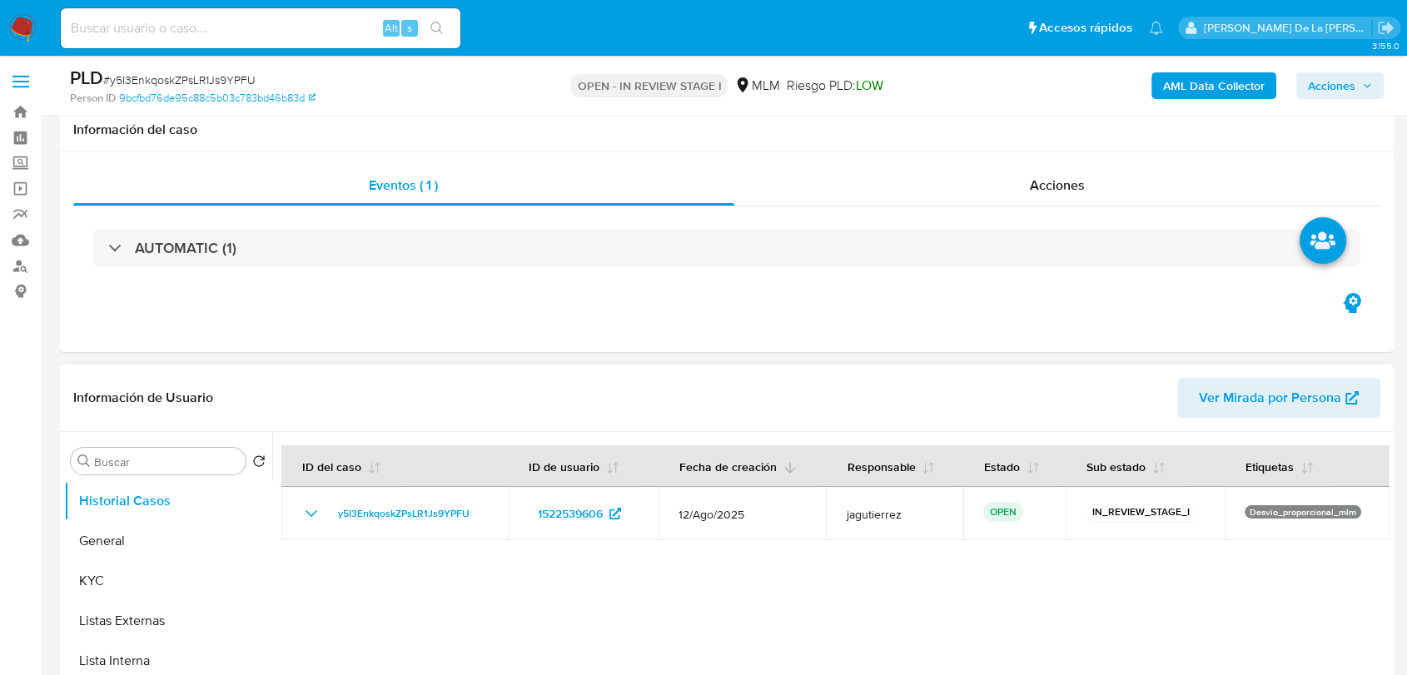
scroll to position [185, 0]
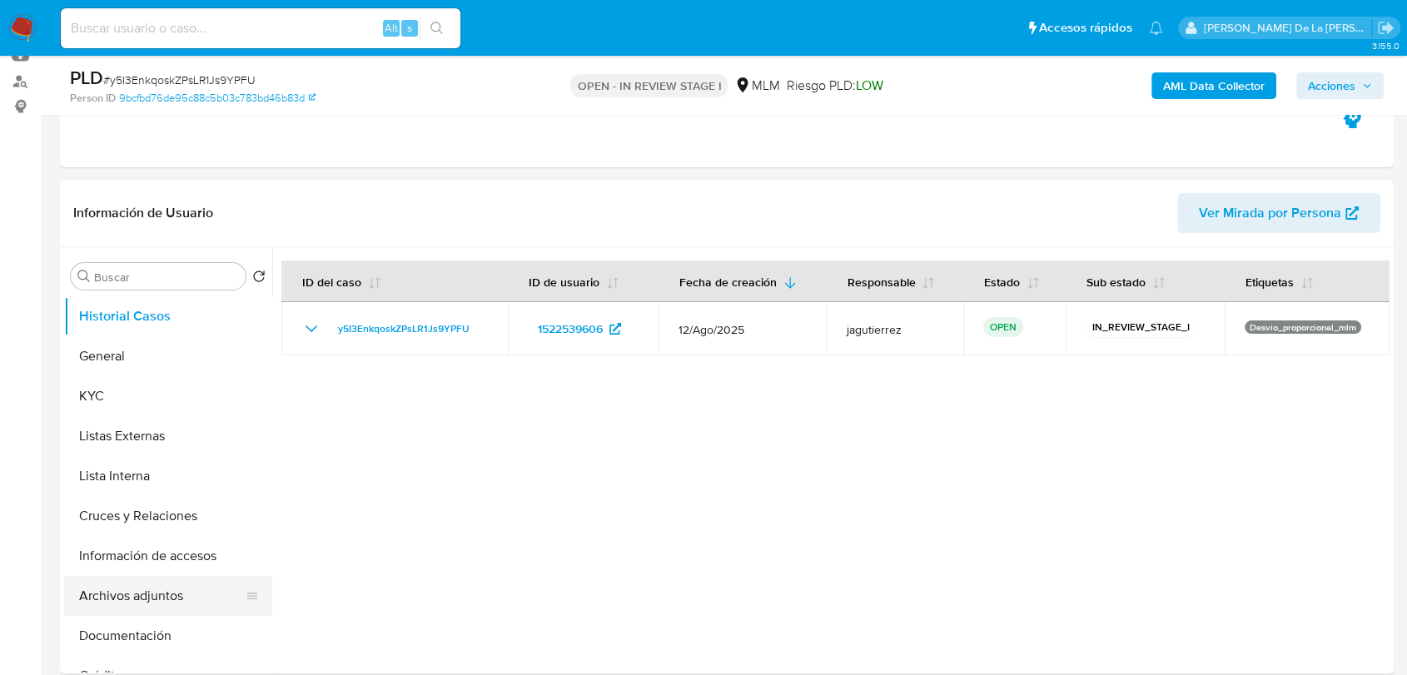
click at [166, 589] on button "Archivos adjuntos" at bounding box center [161, 596] width 195 height 40
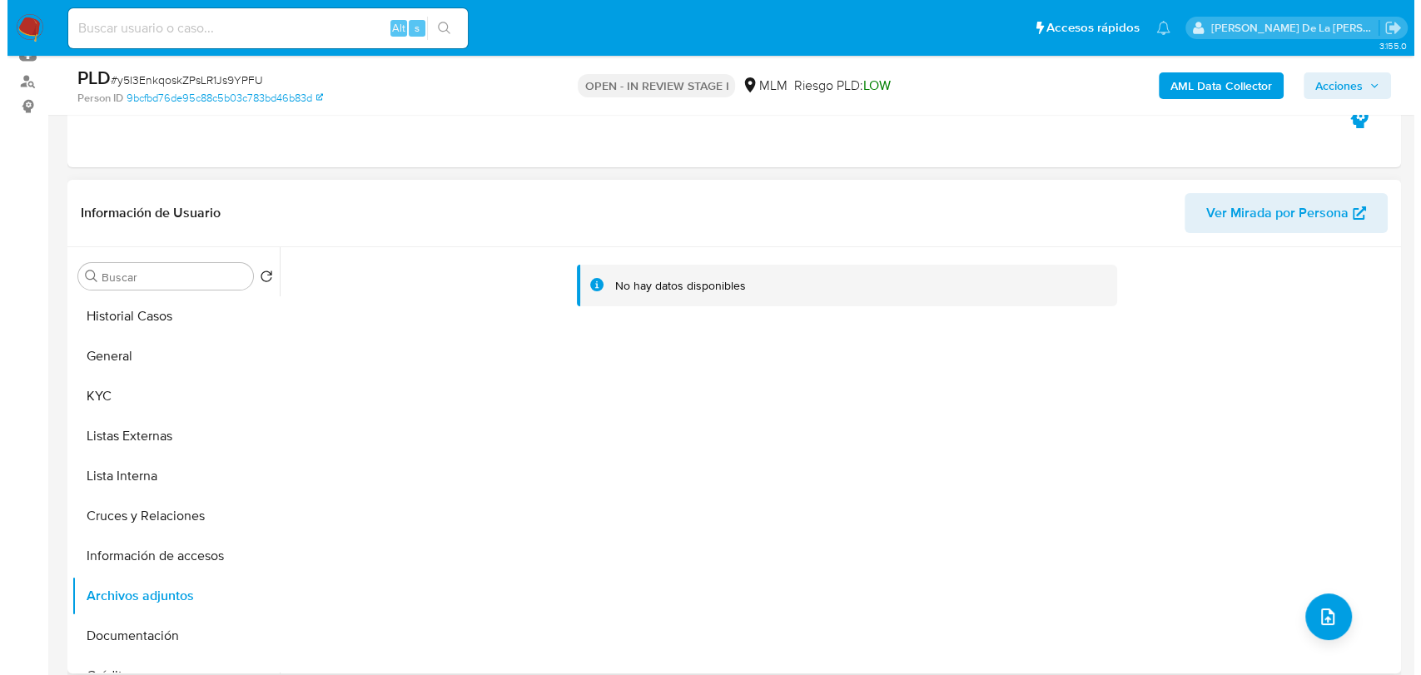
scroll to position [277, 0]
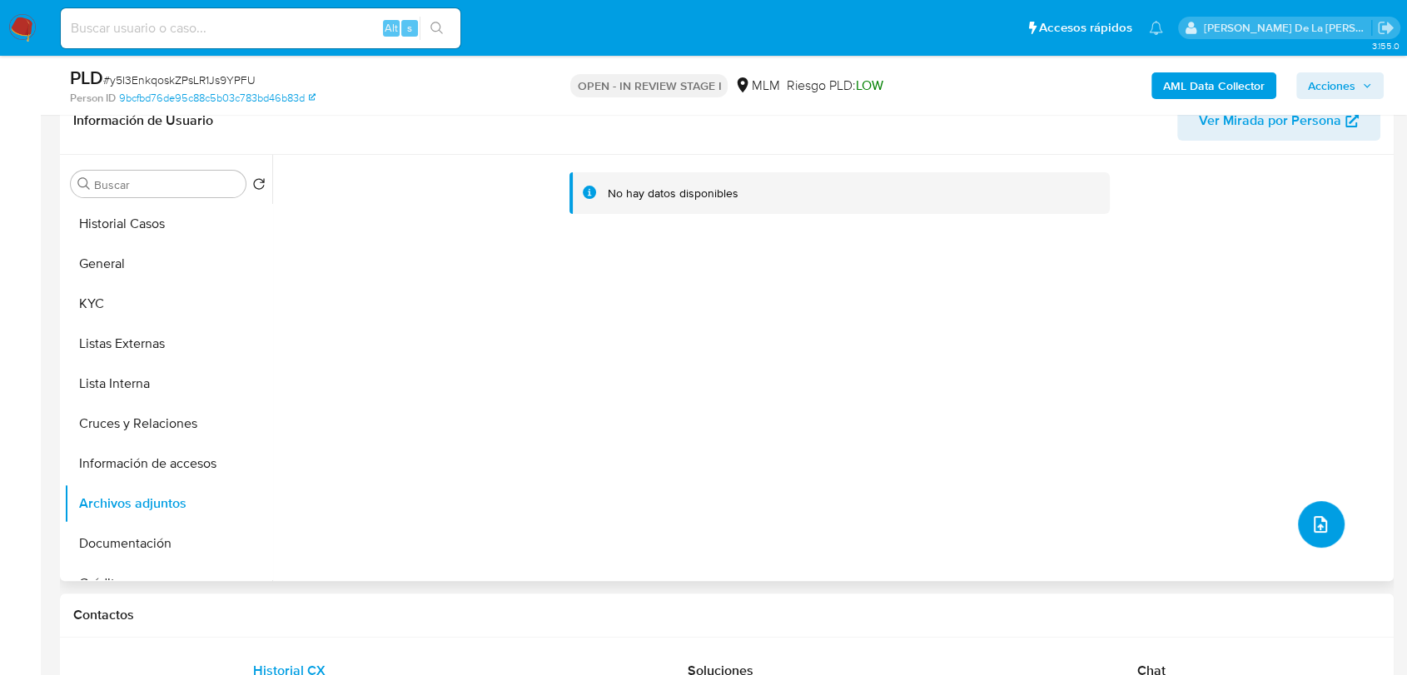
click at [1330, 518] on button "upload-file" at bounding box center [1321, 524] width 47 height 47
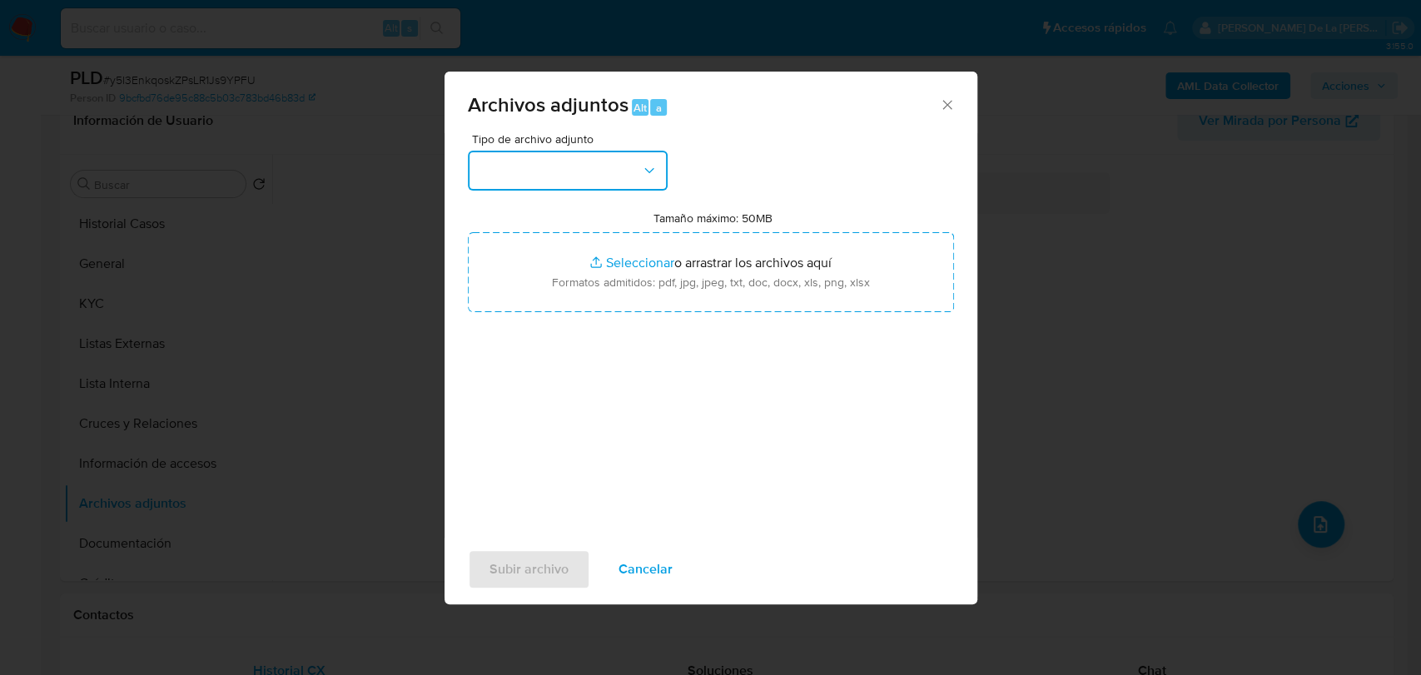
click at [593, 178] on button "button" at bounding box center [568, 171] width 200 height 40
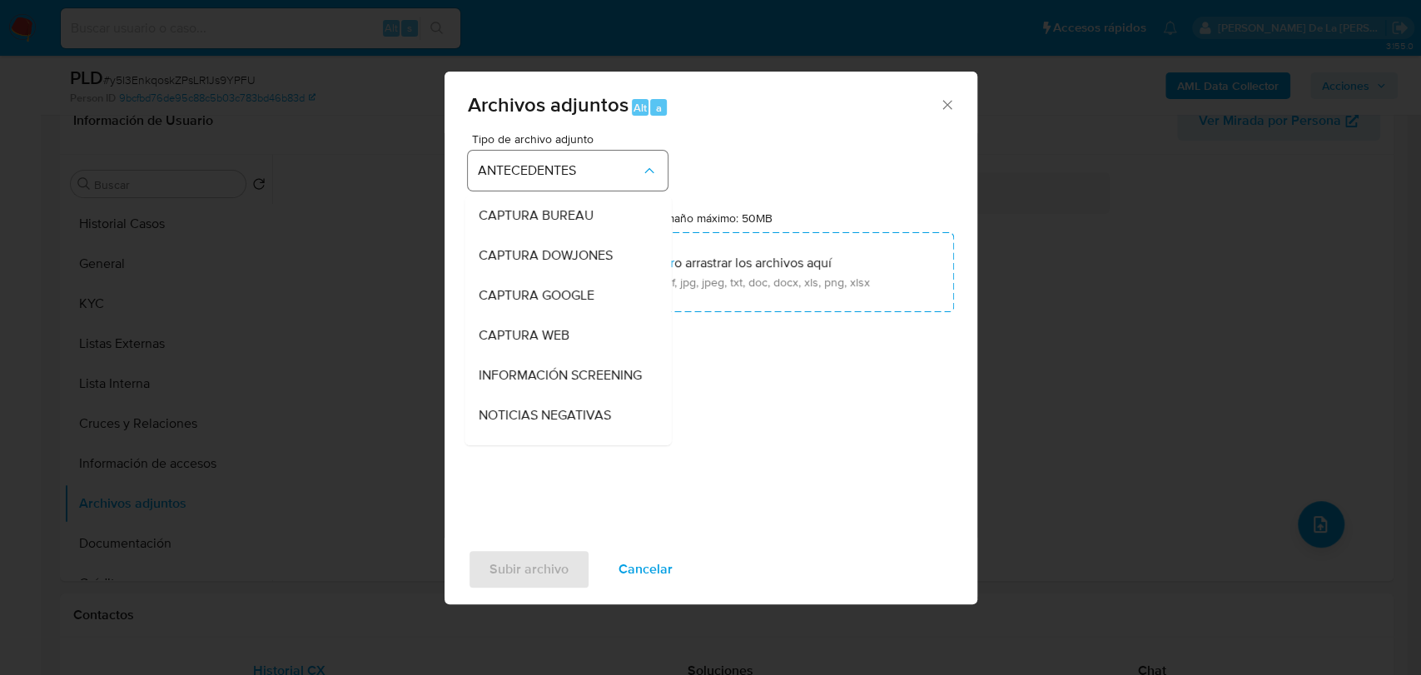
scroll to position [231, 0]
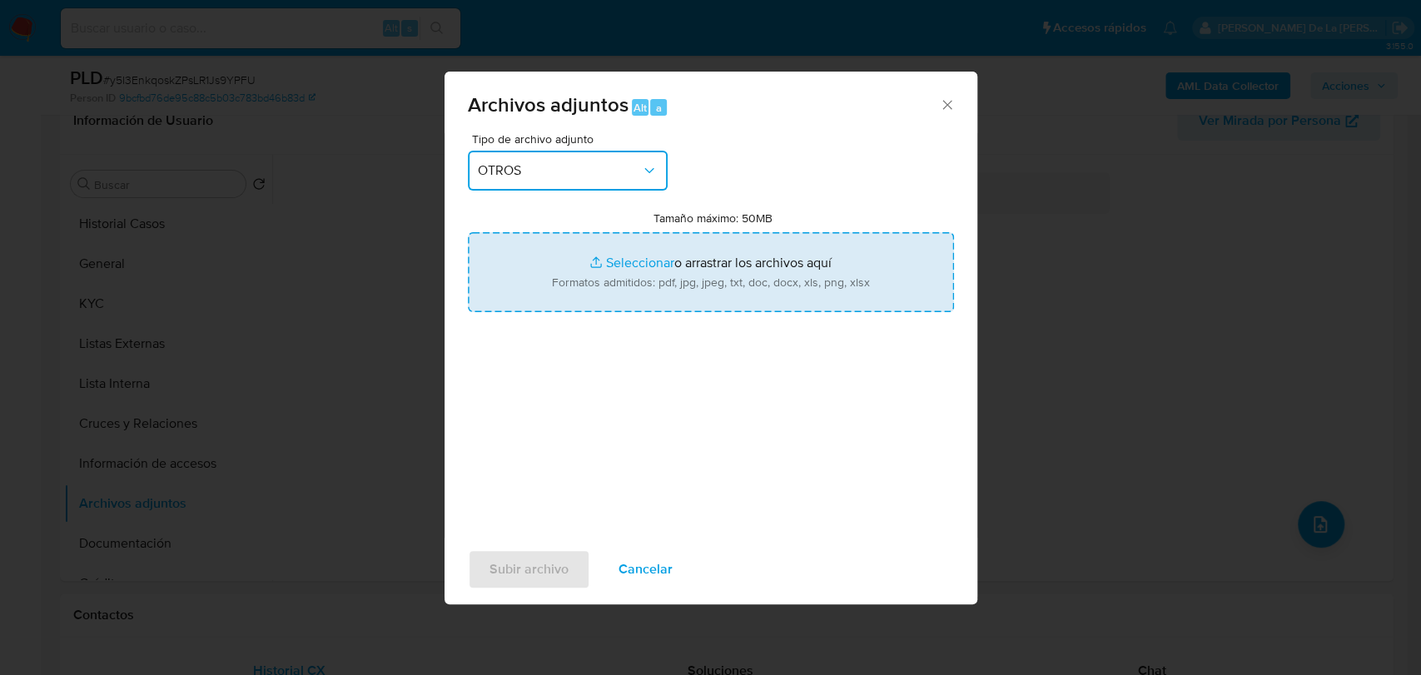
type input "C:\fakepath\1522539606_FABRICAS [PERSON_NAME] ANDREA_AGO2025.pdf"
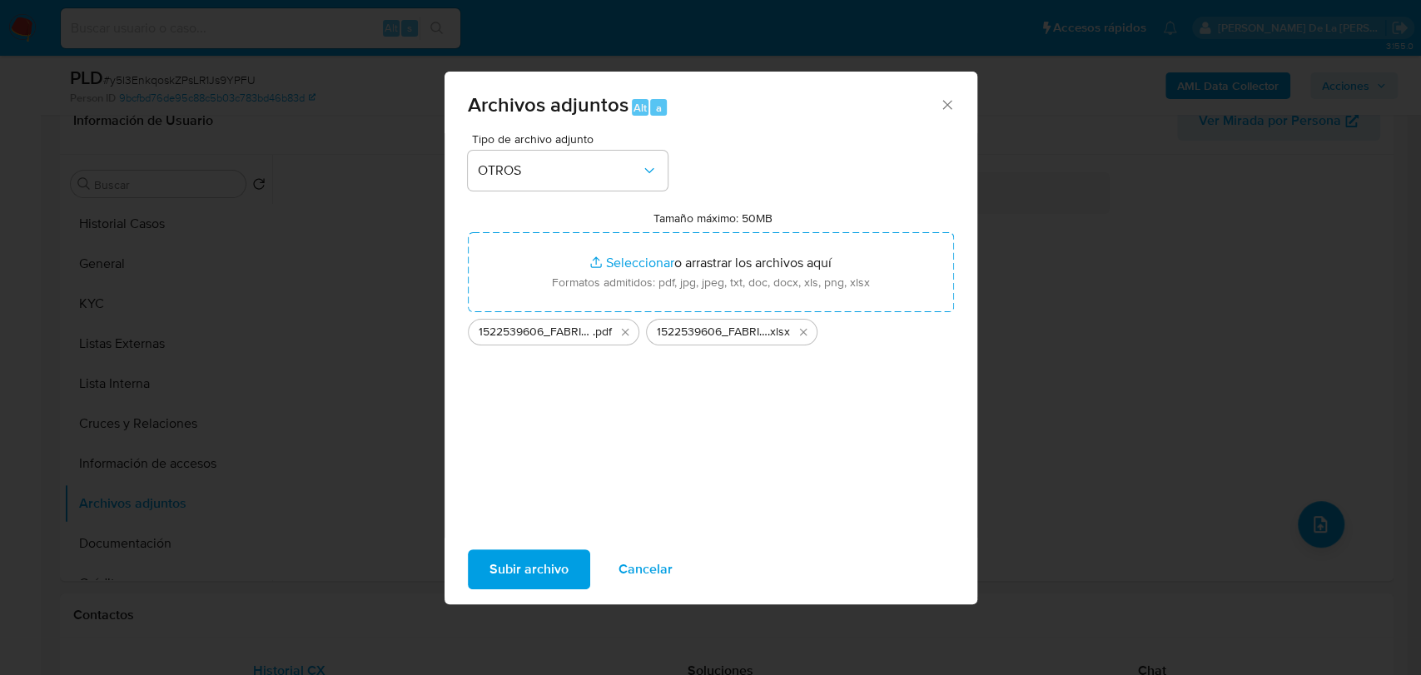
click at [517, 584] on span "Subir archivo" at bounding box center [529, 569] width 79 height 37
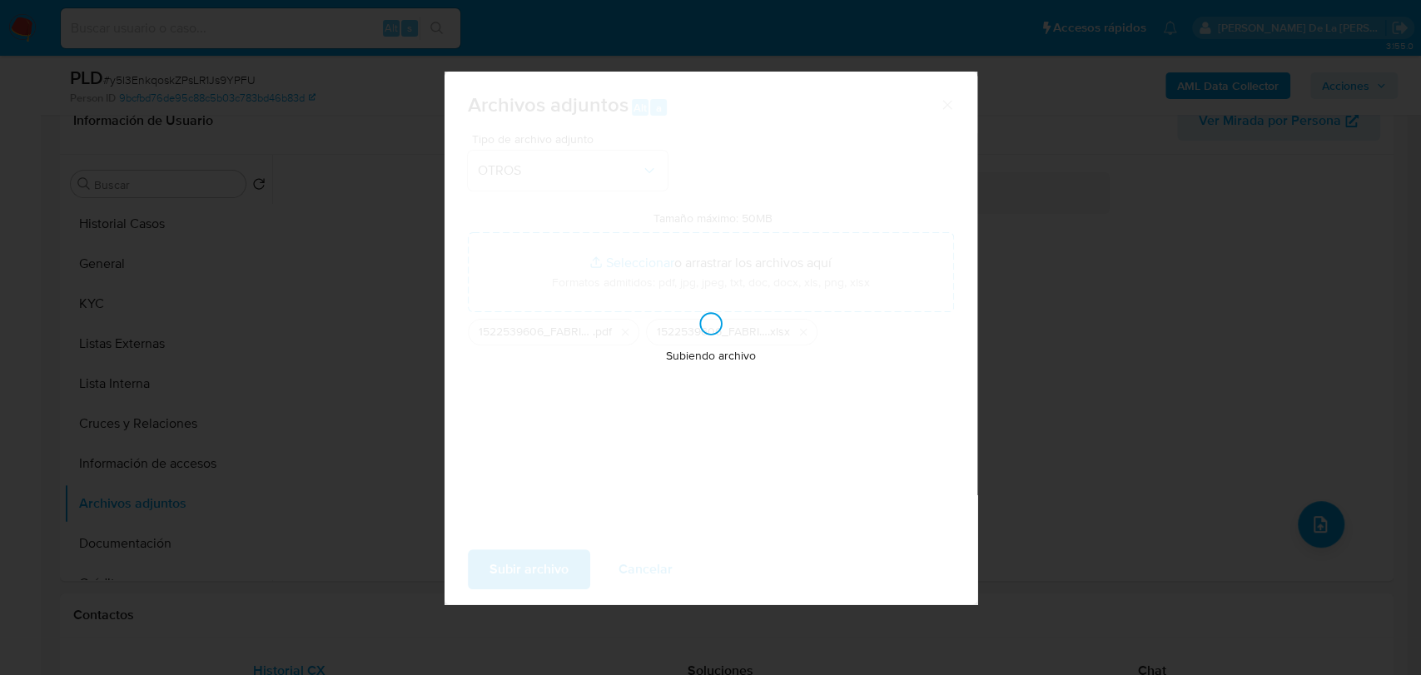
click at [973, 402] on div "Subiendo archivo" at bounding box center [711, 338] width 533 height 533
click at [1107, 395] on div "Archivos adjuntos Alt a Tipo de archivo adjunto OTROS Tamaño máximo: 50MB Selec…" at bounding box center [710, 337] width 1421 height 675
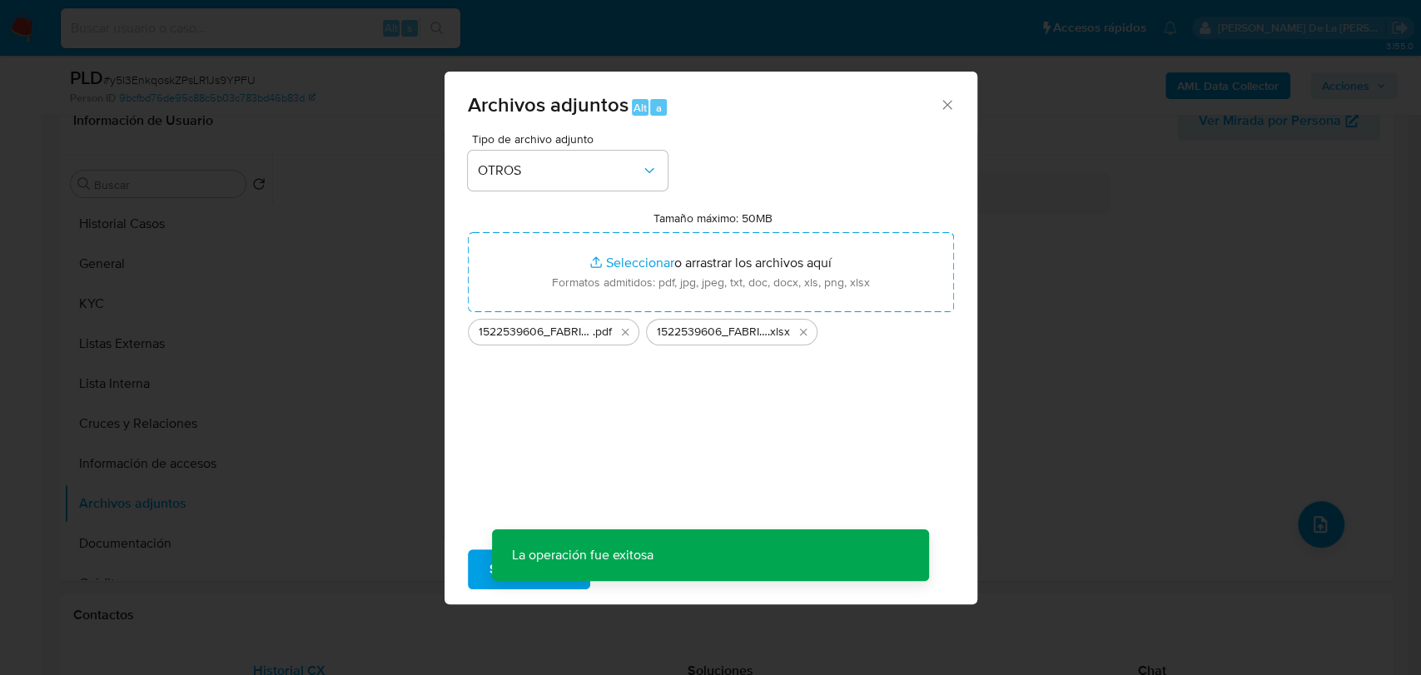
click at [1107, 394] on div "Archivos adjuntos Alt a Tipo de archivo adjunto OTROS Tamaño máximo: 50MB Selec…" at bounding box center [710, 337] width 1421 height 675
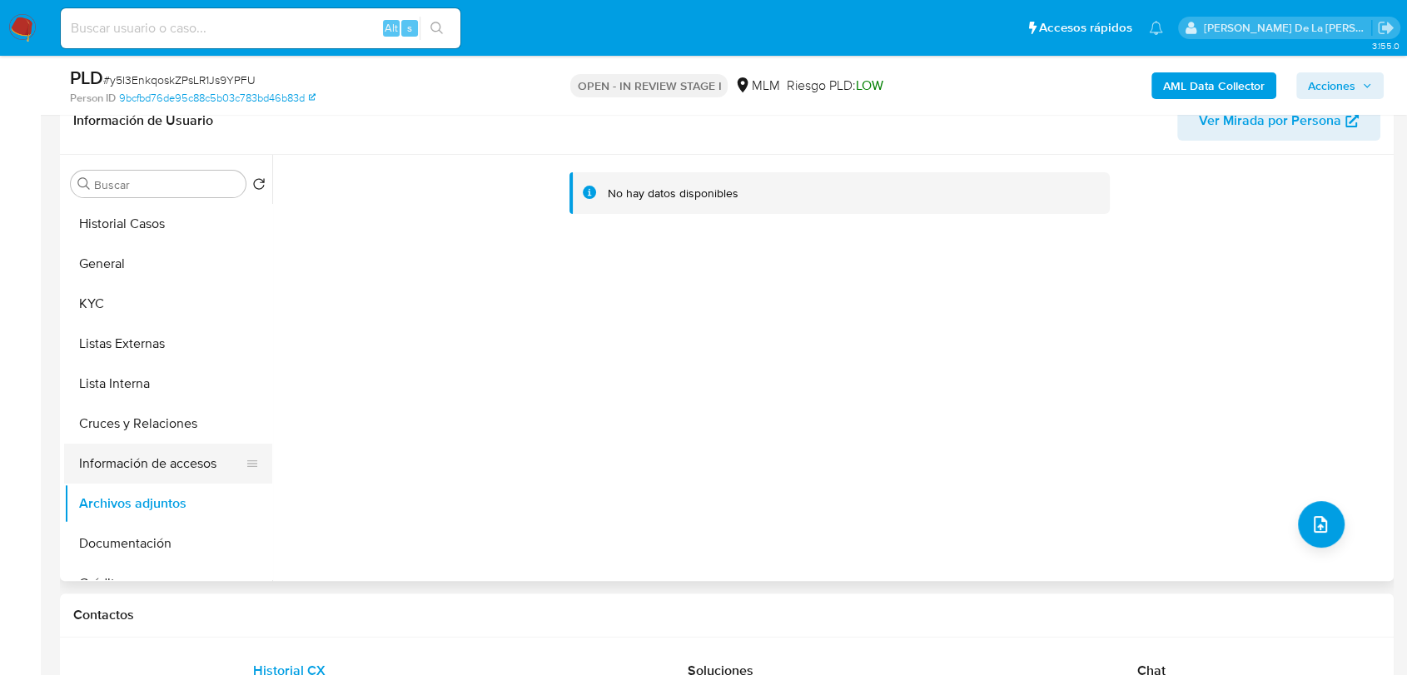
click at [162, 456] on button "Información de accesos" at bounding box center [161, 464] width 195 height 40
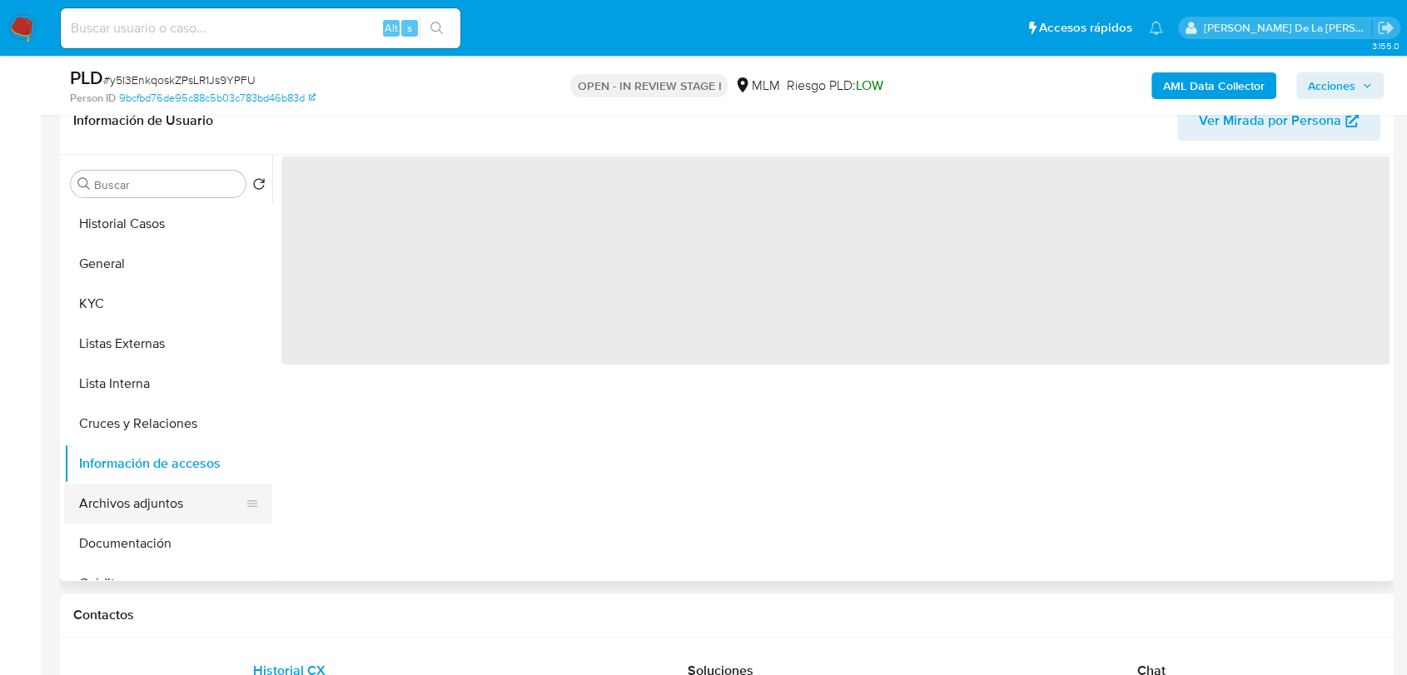
click at [137, 501] on button "Archivos adjuntos" at bounding box center [161, 504] width 195 height 40
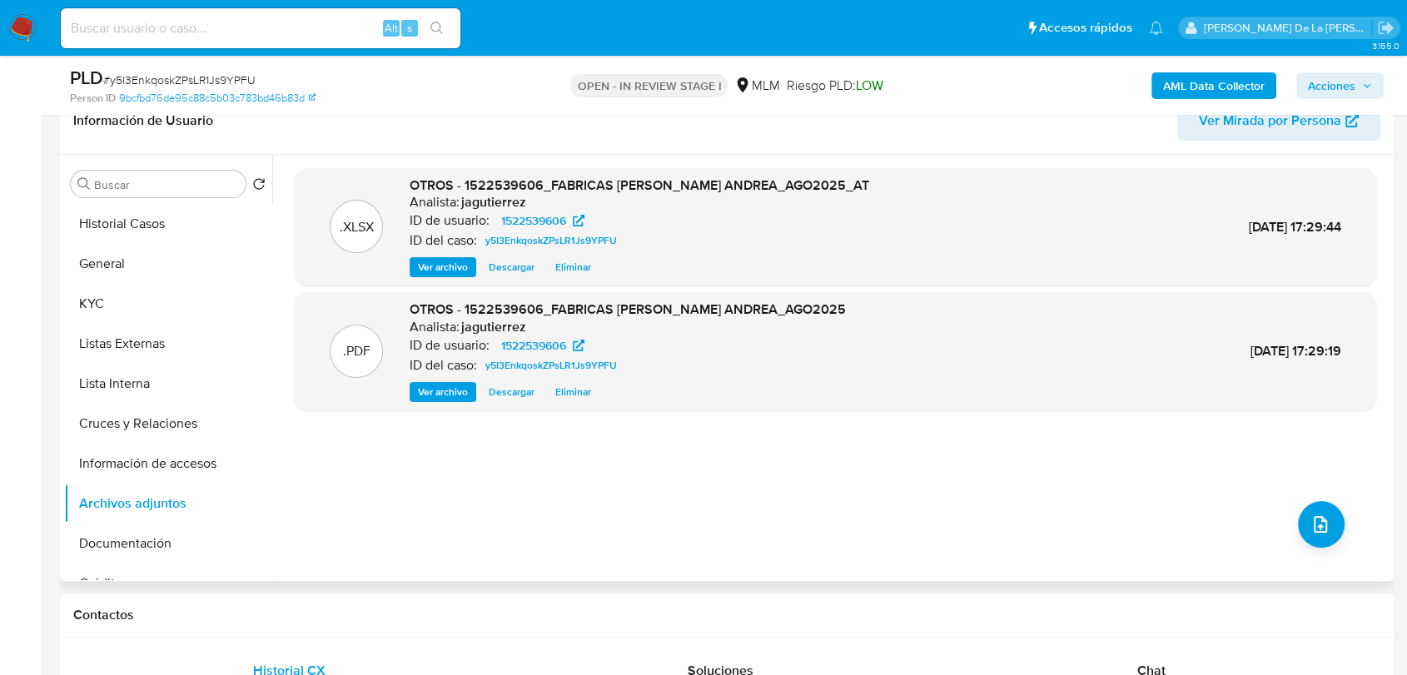
click at [462, 434] on div ".XLSX OTROS - 1522539606_FABRICAS [PERSON_NAME] ANDREA_AGO2025_AT Analista: jag…" at bounding box center [835, 368] width 1081 height 400
click at [564, 390] on span "Eliminar" at bounding box center [573, 392] width 36 height 17
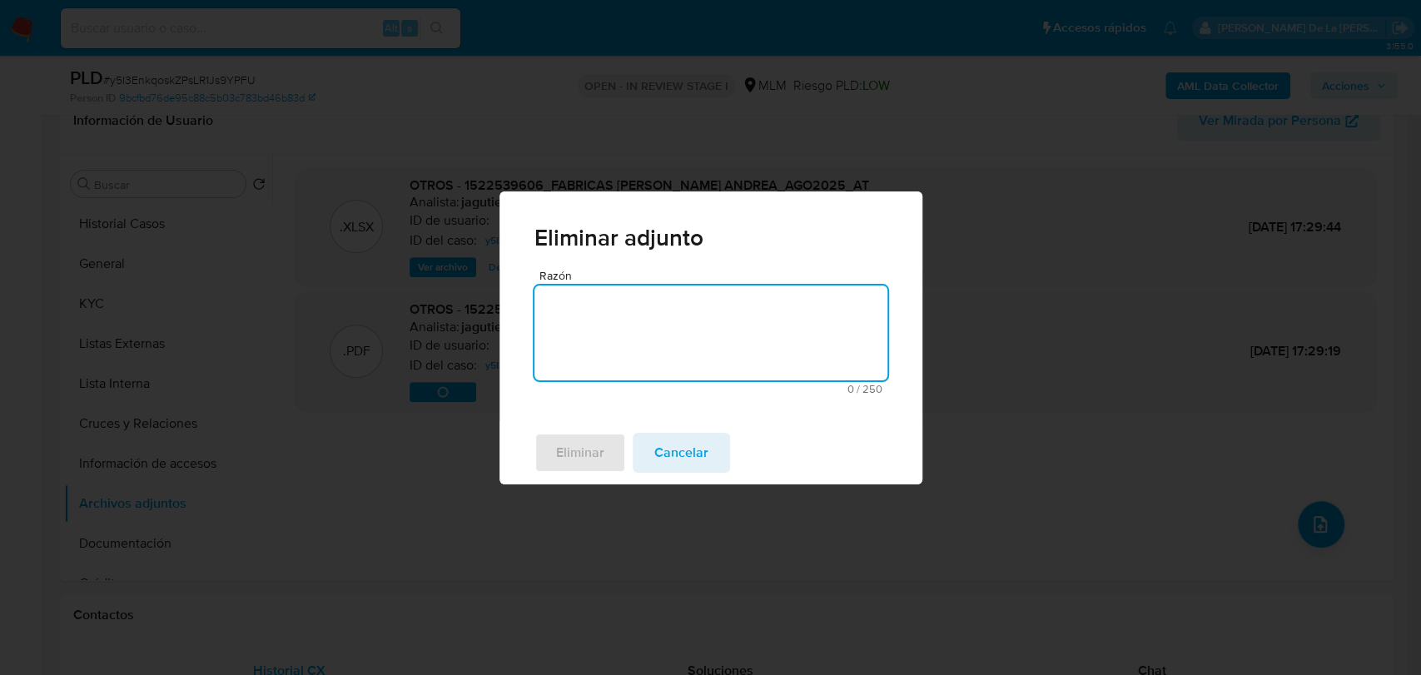
click at [648, 330] on textarea "Razón" at bounding box center [710, 333] width 353 height 95
click at [600, 329] on textarea "Razón" at bounding box center [710, 333] width 353 height 95
type textarea "ARCHIVO INCORRECTO"
click at [574, 445] on span "Eliminar" at bounding box center [580, 453] width 48 height 37
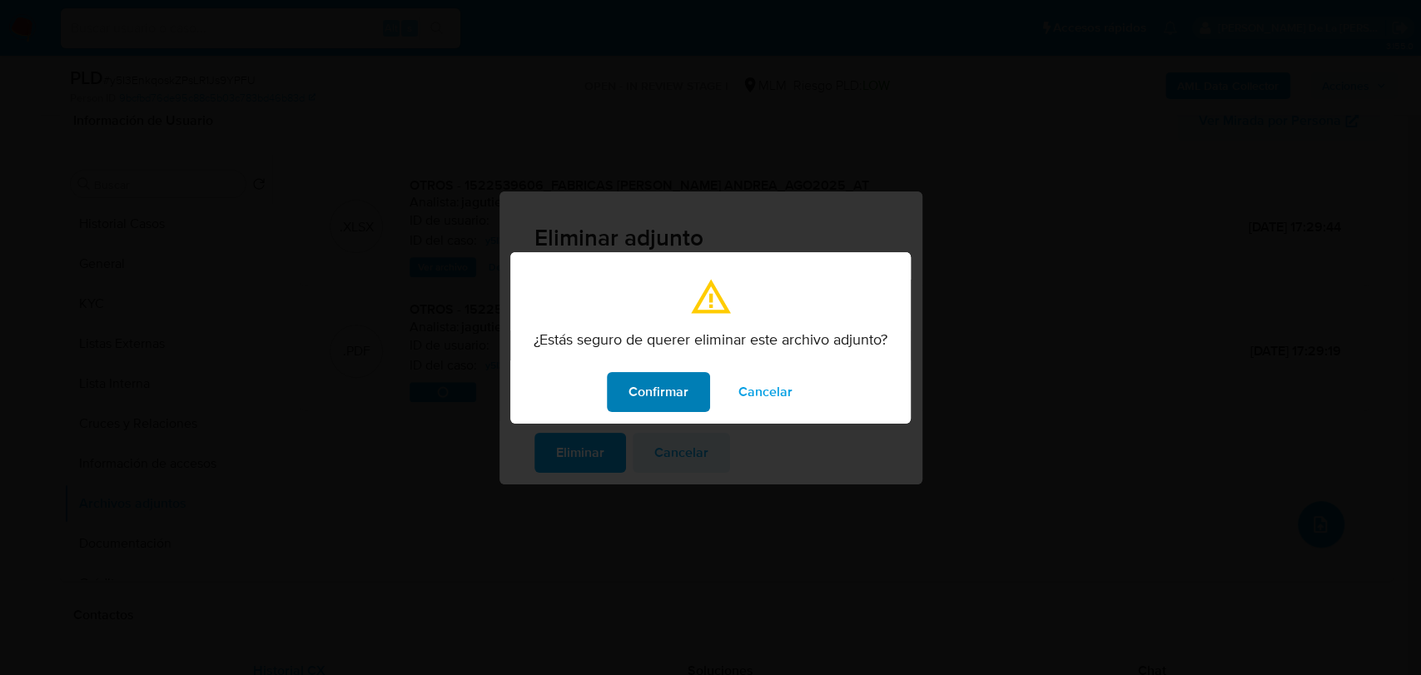
click at [667, 402] on span "Confirmar" at bounding box center [659, 392] width 60 height 37
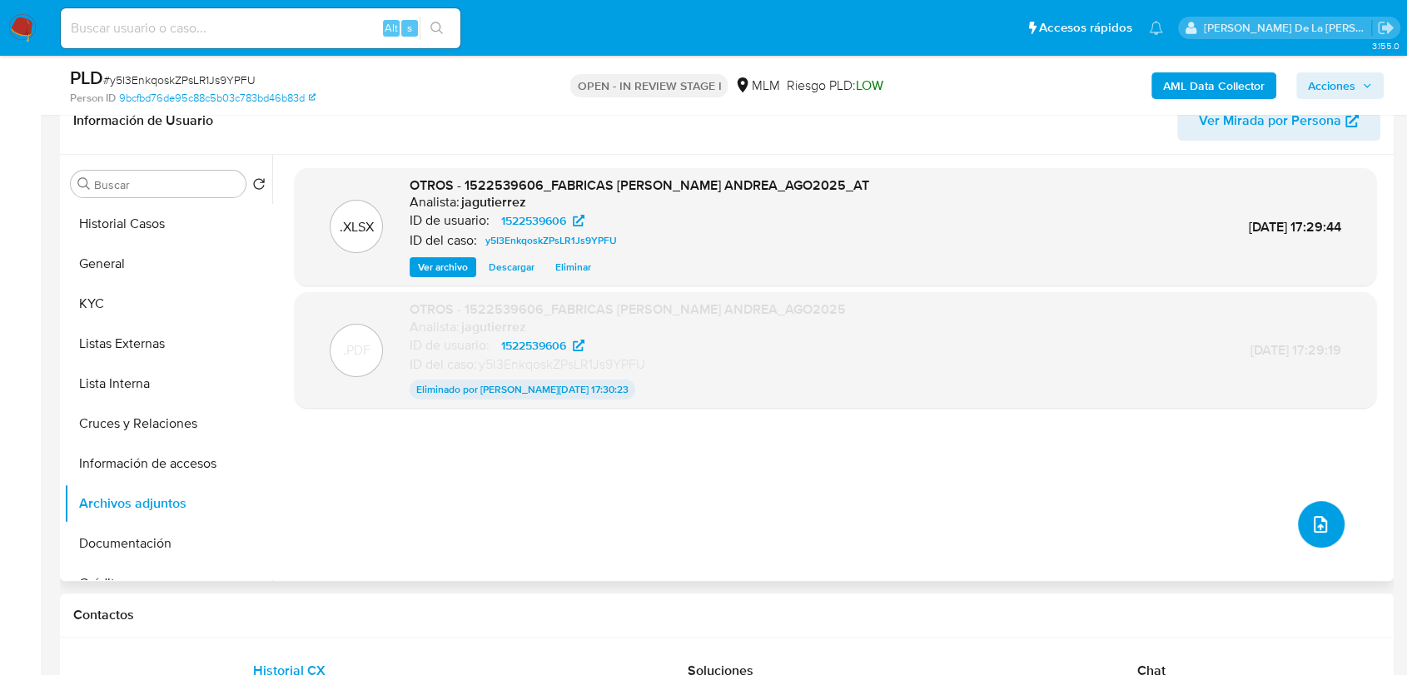
click at [1320, 526] on icon "upload-file" at bounding box center [1320, 525] width 20 height 20
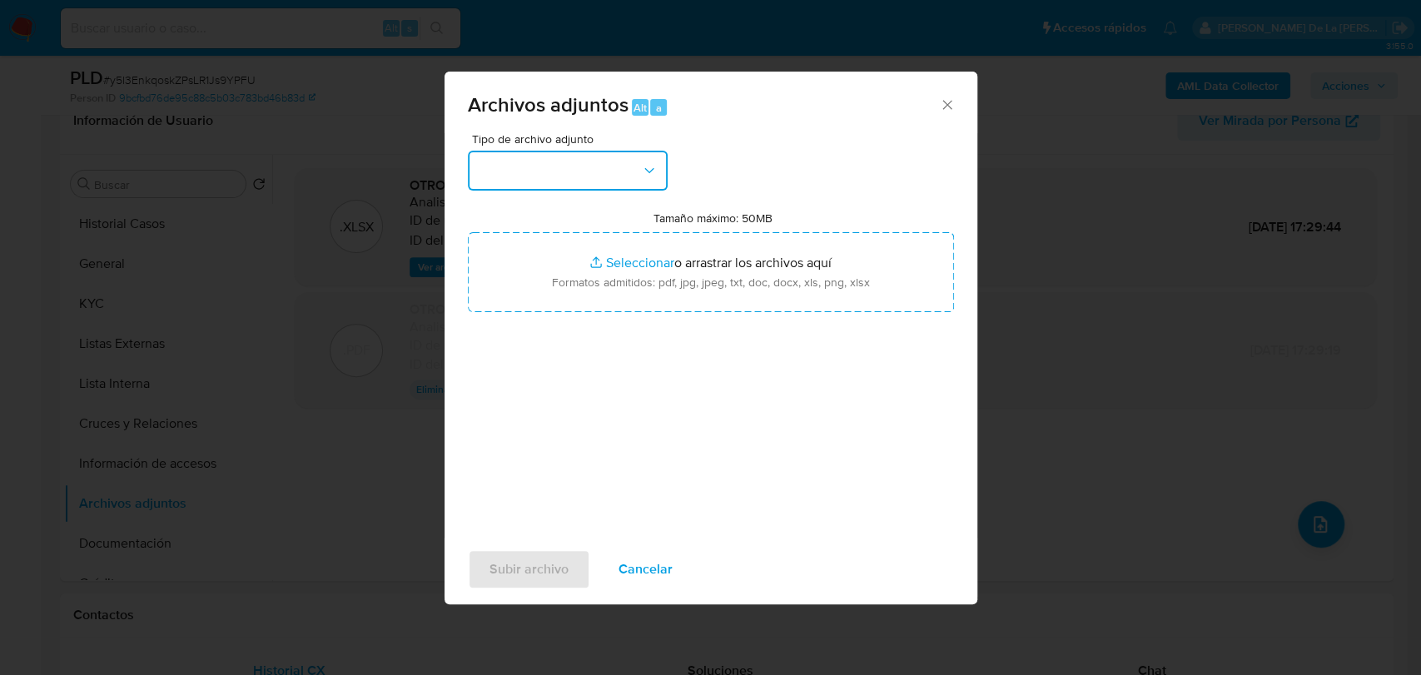
click at [575, 165] on button "button" at bounding box center [568, 171] width 200 height 40
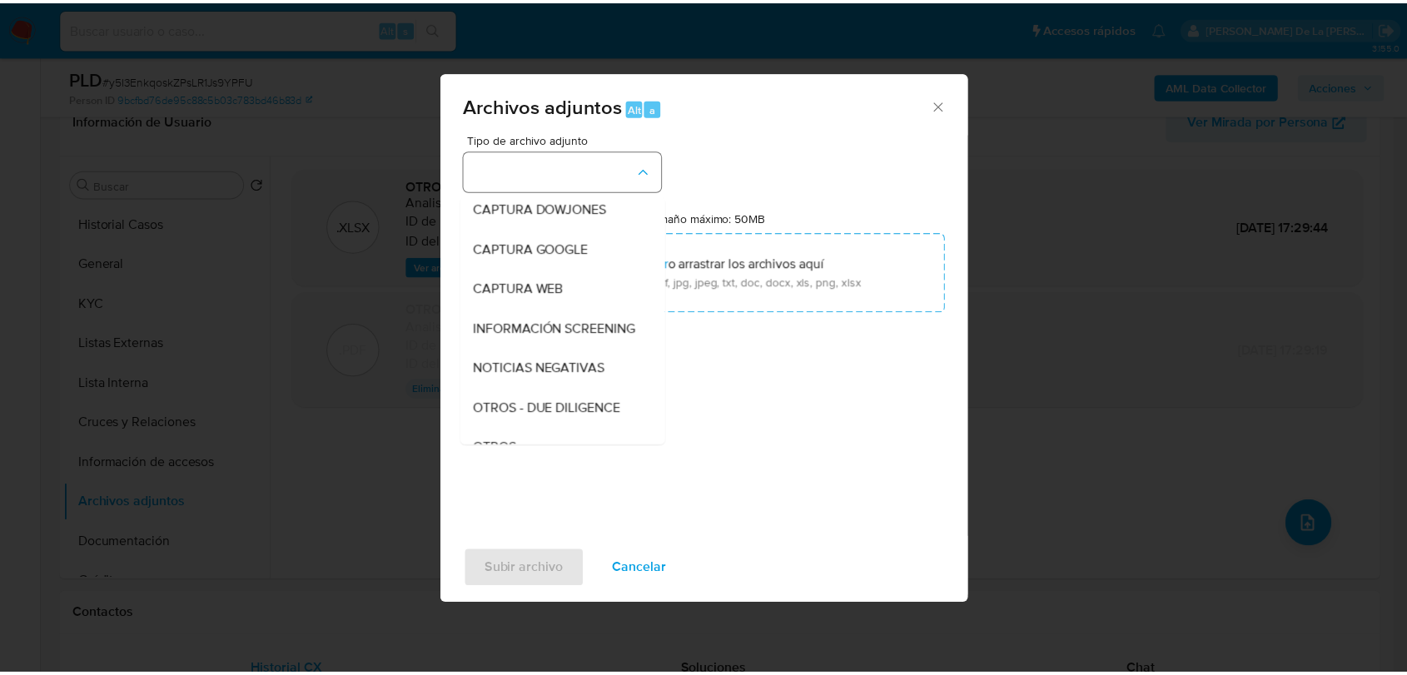
scroll to position [87, 0]
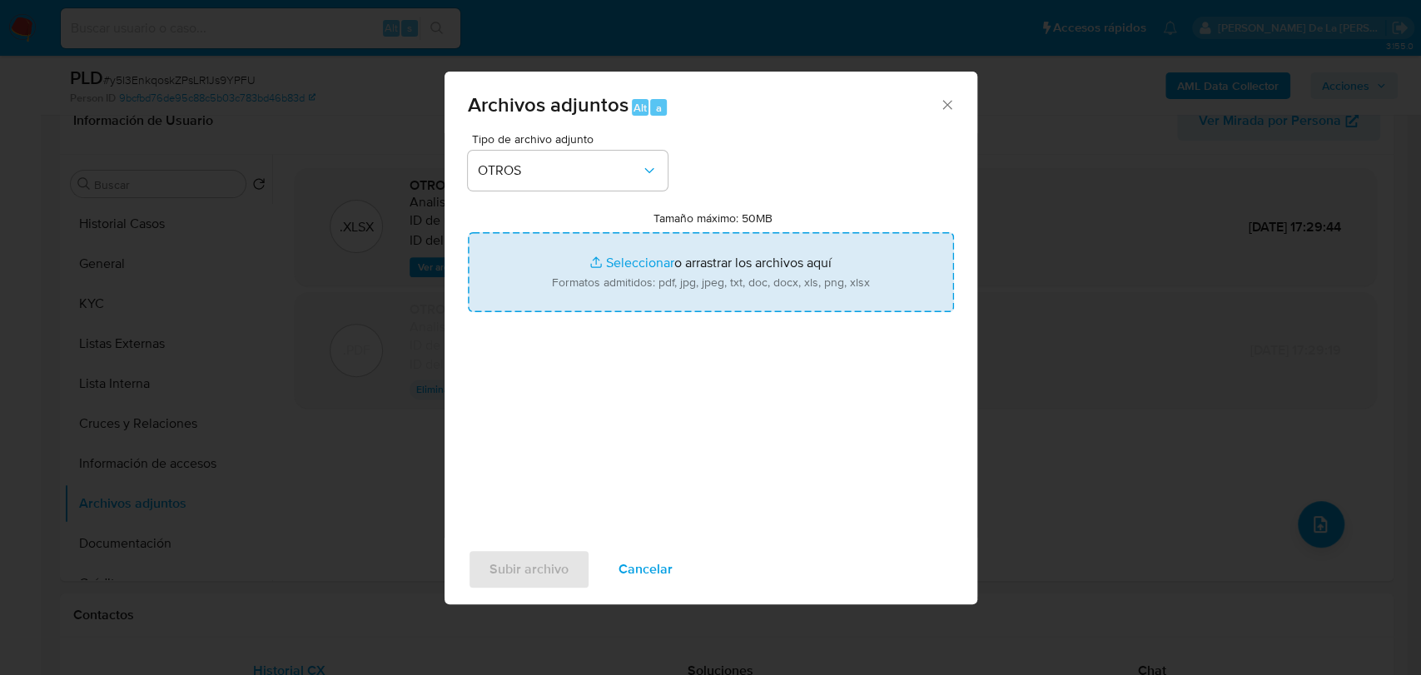
type input "C:\fakepath\1522539606_FABRICAS [PERSON_NAME] ANDREA_-[DATE].pdf"
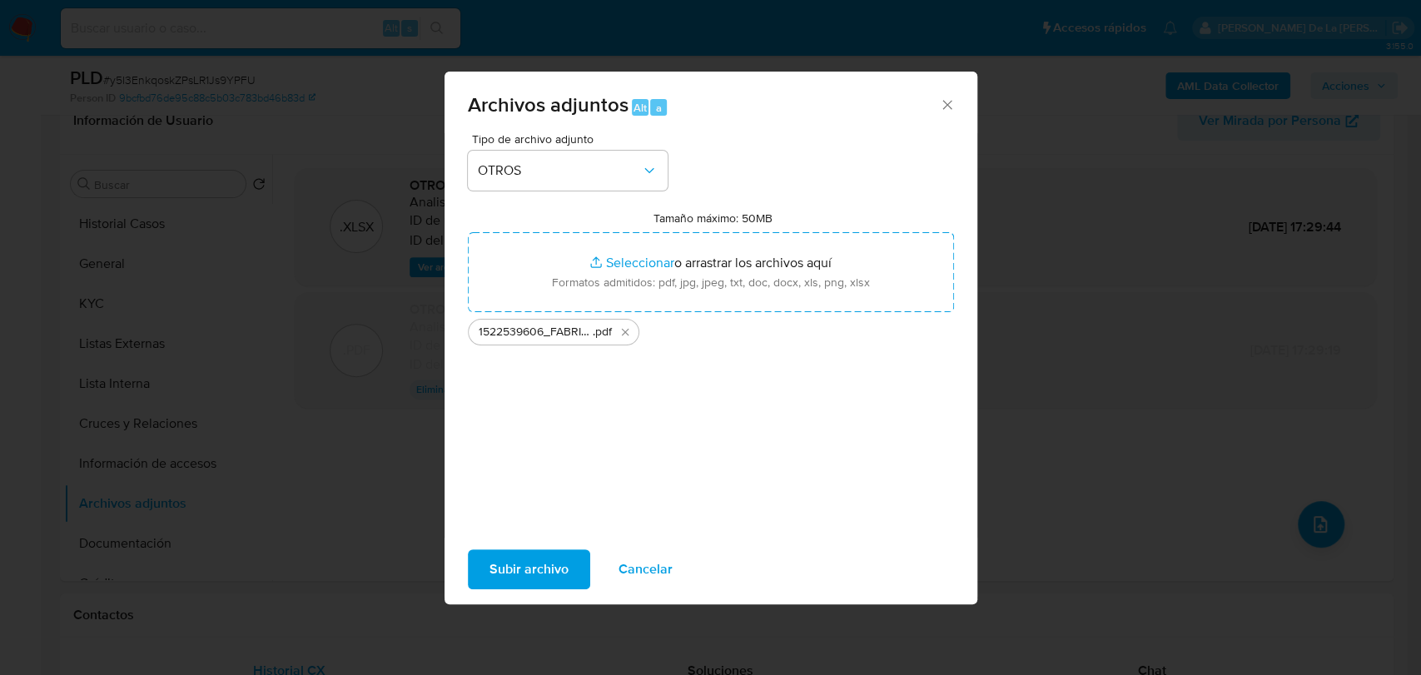
click at [512, 573] on span "Subir archivo" at bounding box center [529, 569] width 79 height 37
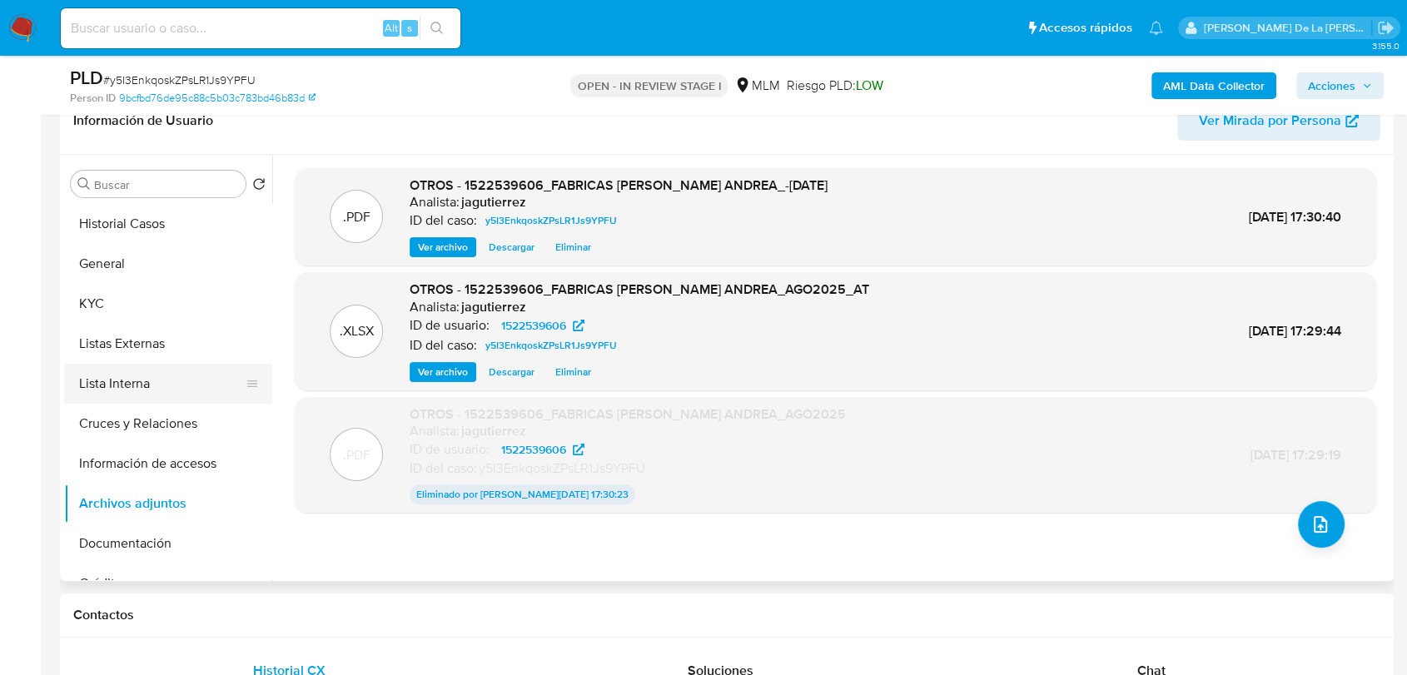
click at [101, 374] on button "Lista Interna" at bounding box center [161, 384] width 195 height 40
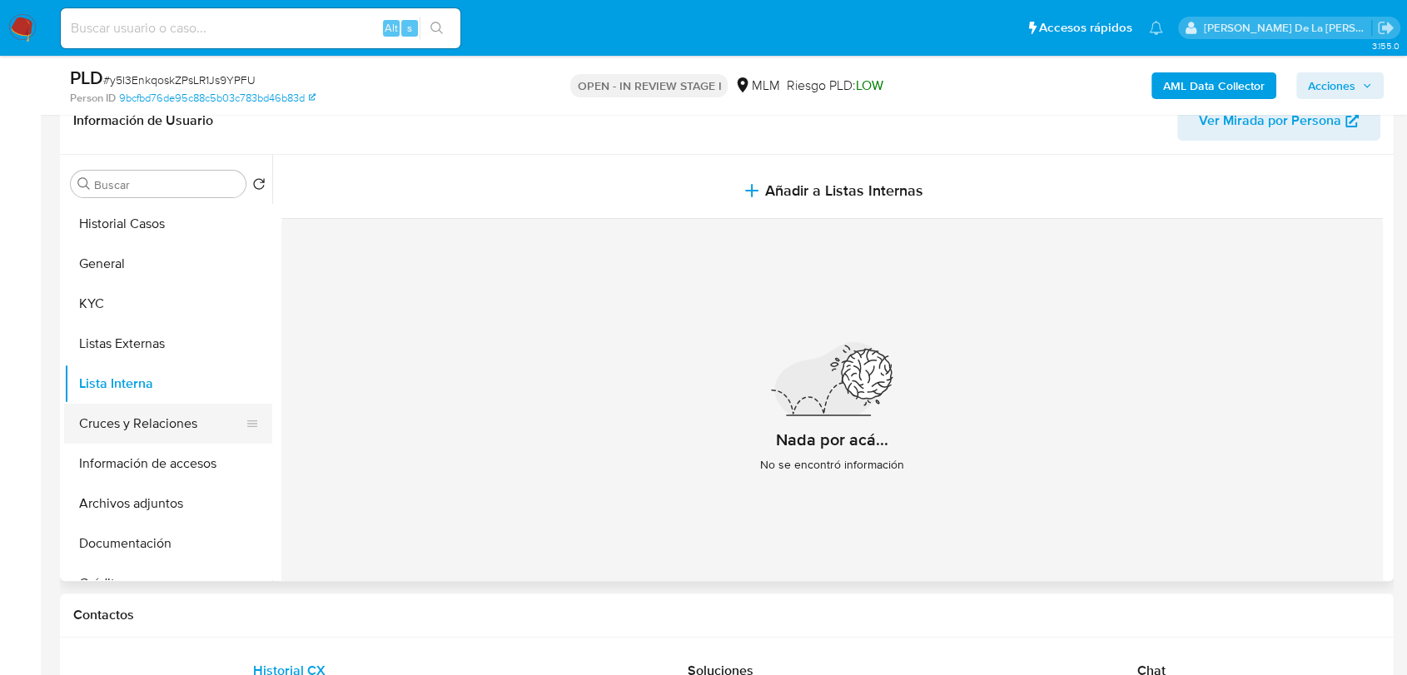
click at [133, 420] on button "Cruces y Relaciones" at bounding box center [161, 424] width 195 height 40
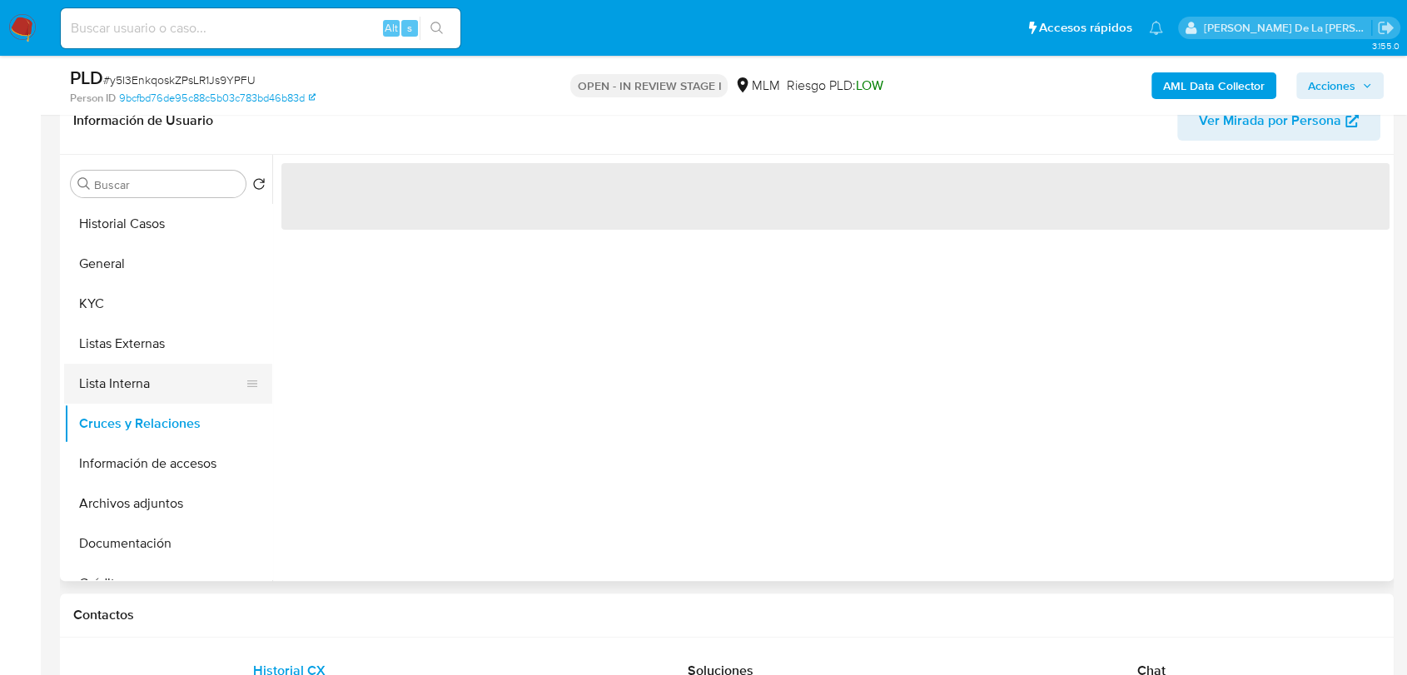
click at [136, 371] on button "Lista Interna" at bounding box center [161, 384] width 195 height 40
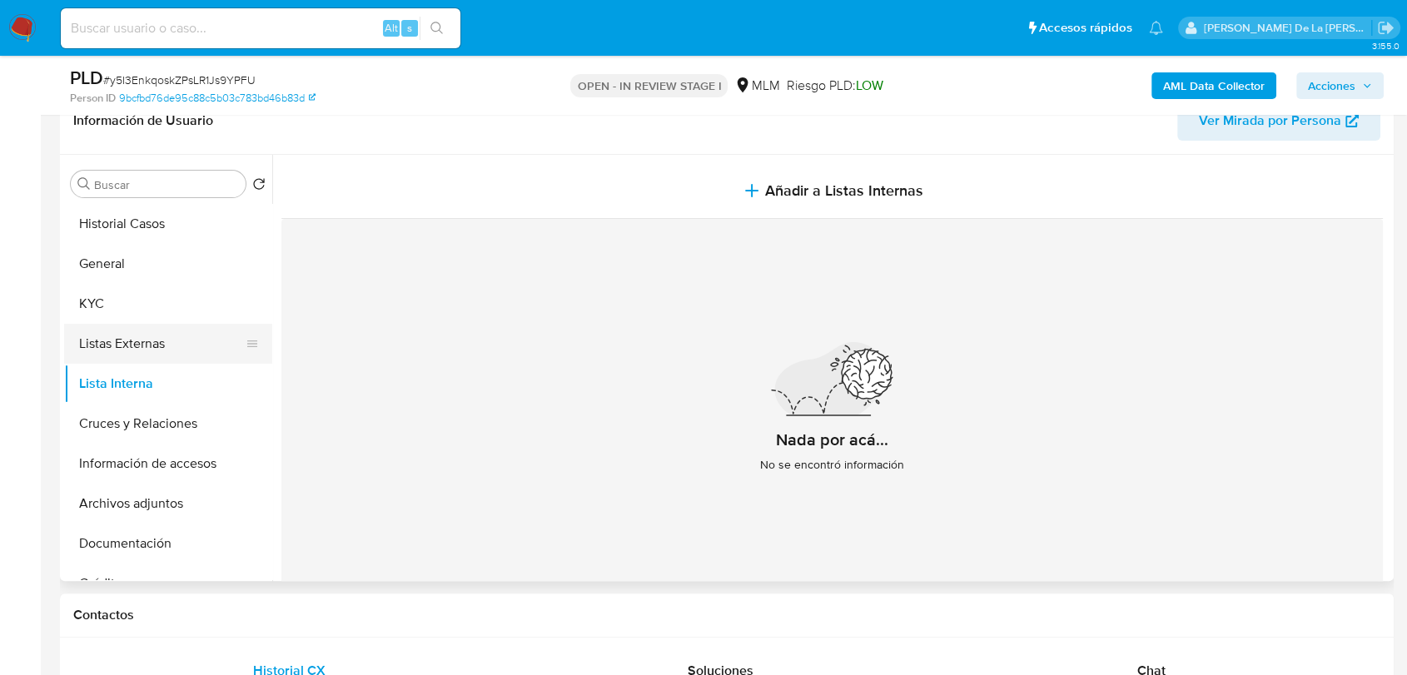
click at [147, 338] on button "Listas Externas" at bounding box center [161, 344] width 195 height 40
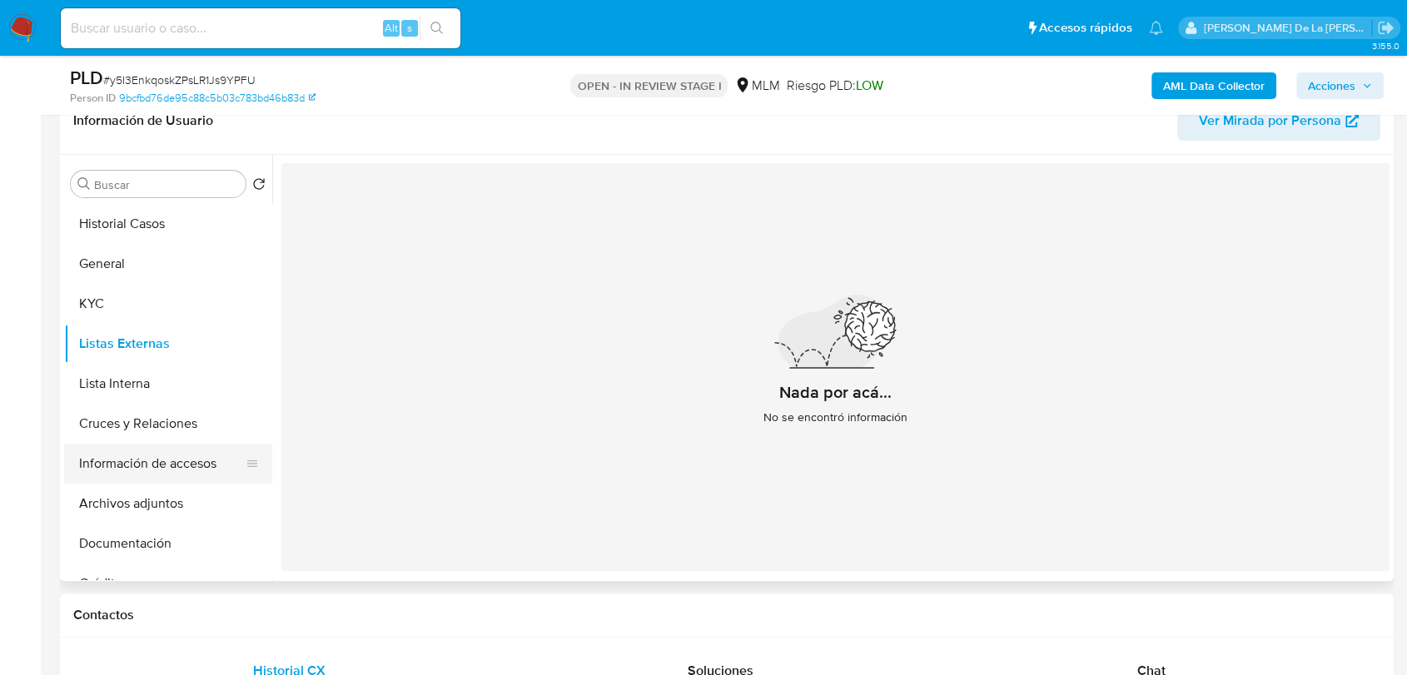
click at [137, 457] on button "Información de accesos" at bounding box center [161, 464] width 195 height 40
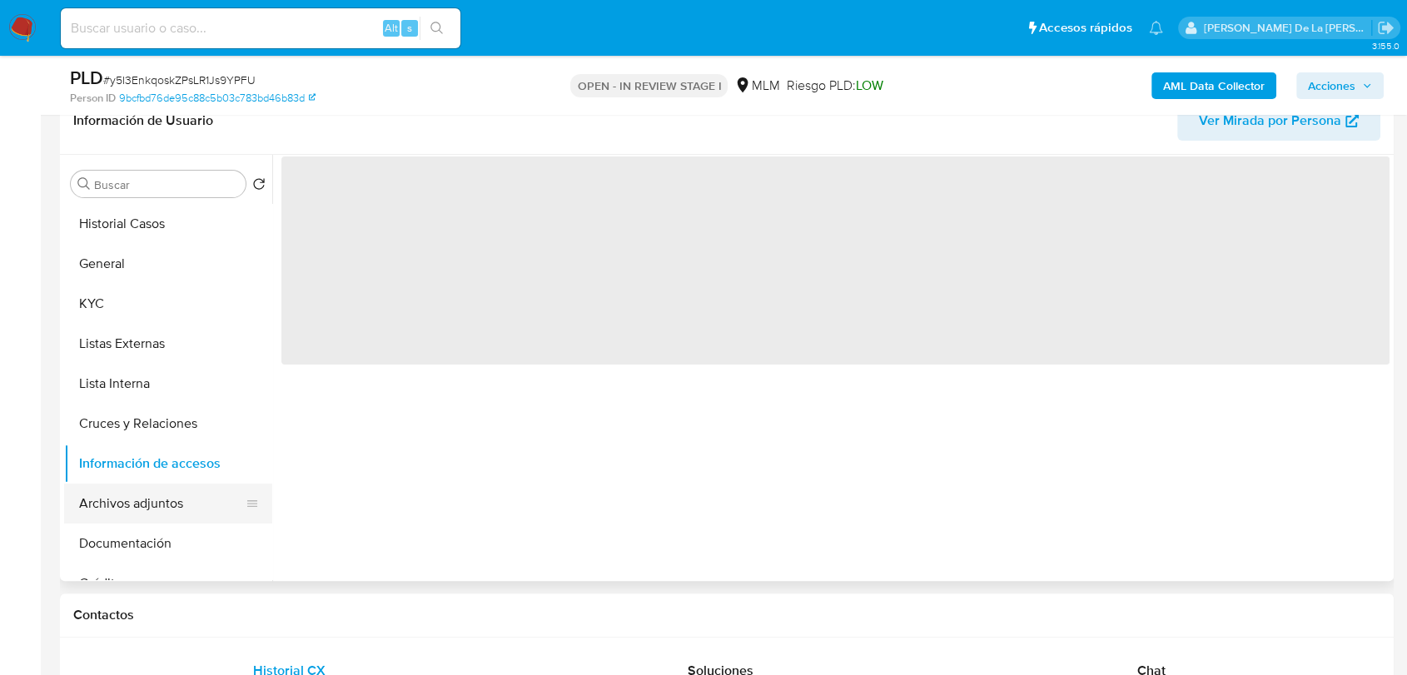
click at [147, 504] on button "Archivos adjuntos" at bounding box center [161, 504] width 195 height 40
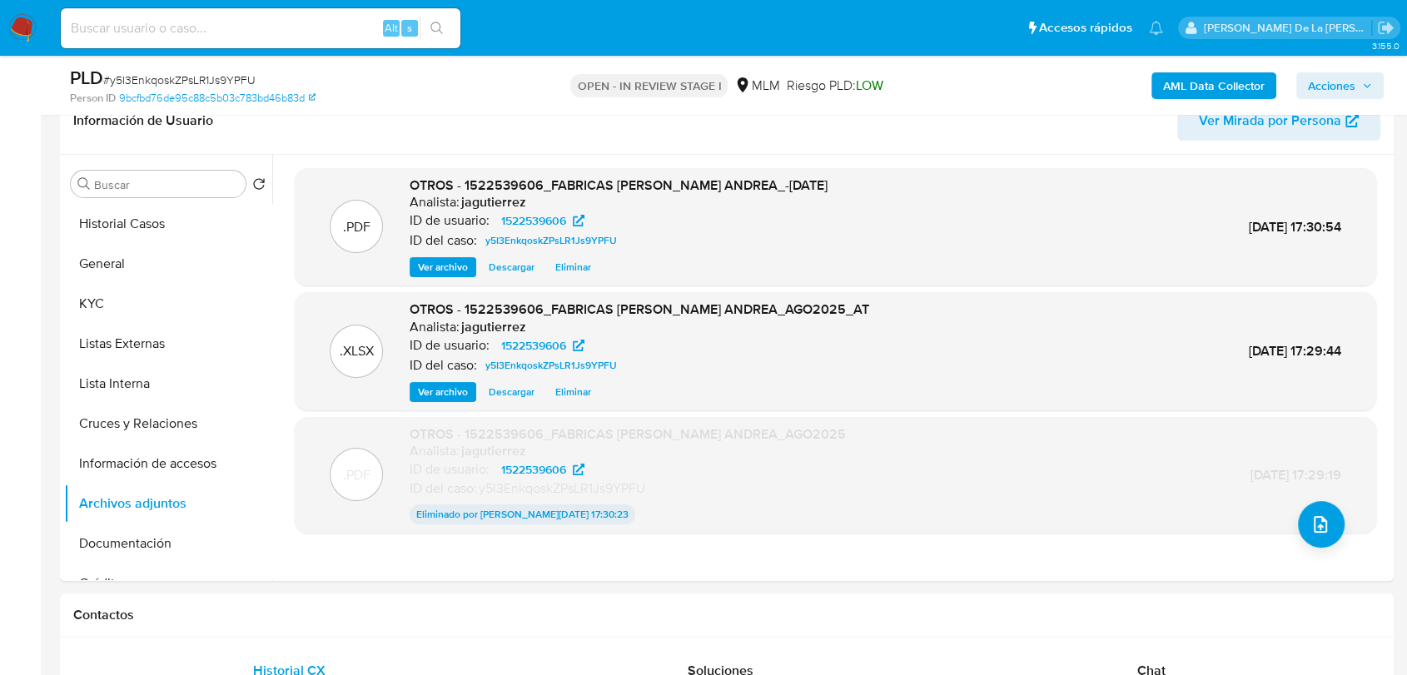
click at [1347, 81] on span "Acciones" at bounding box center [1331, 85] width 47 height 27
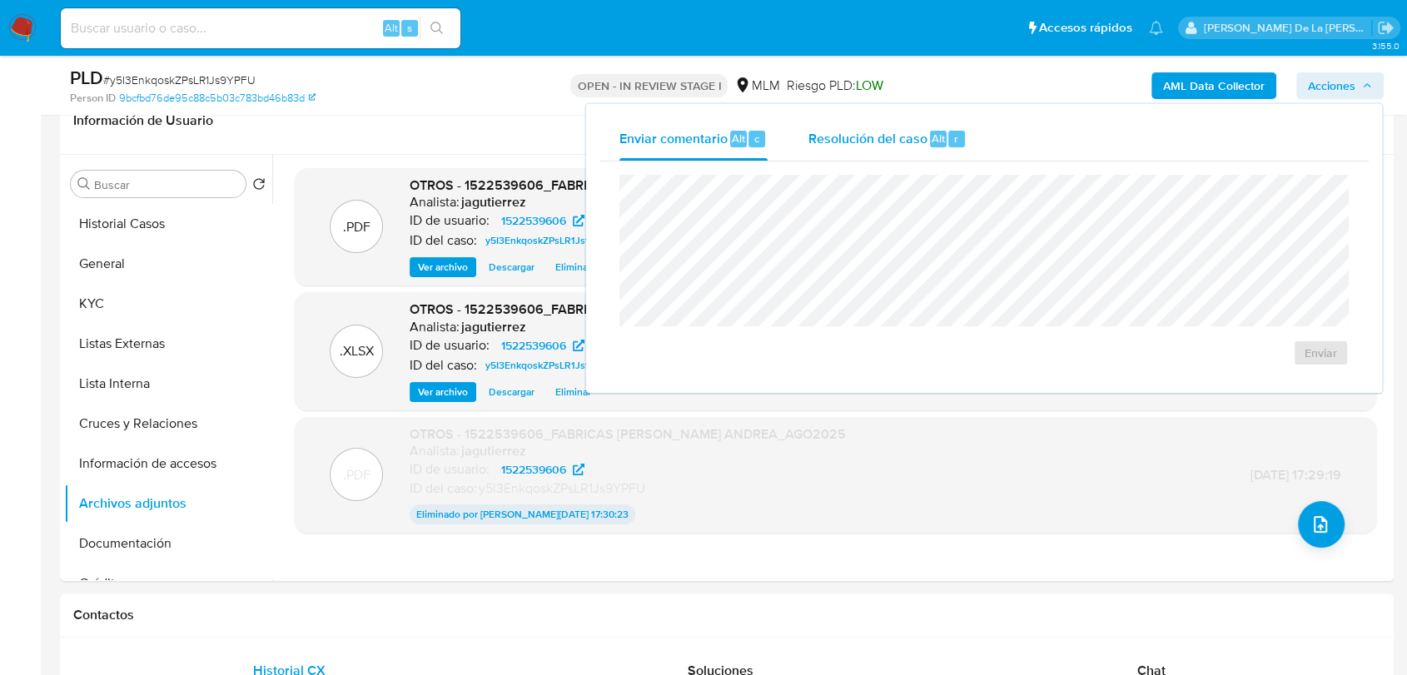
click at [837, 142] on span "Resolución del caso" at bounding box center [867, 137] width 119 height 19
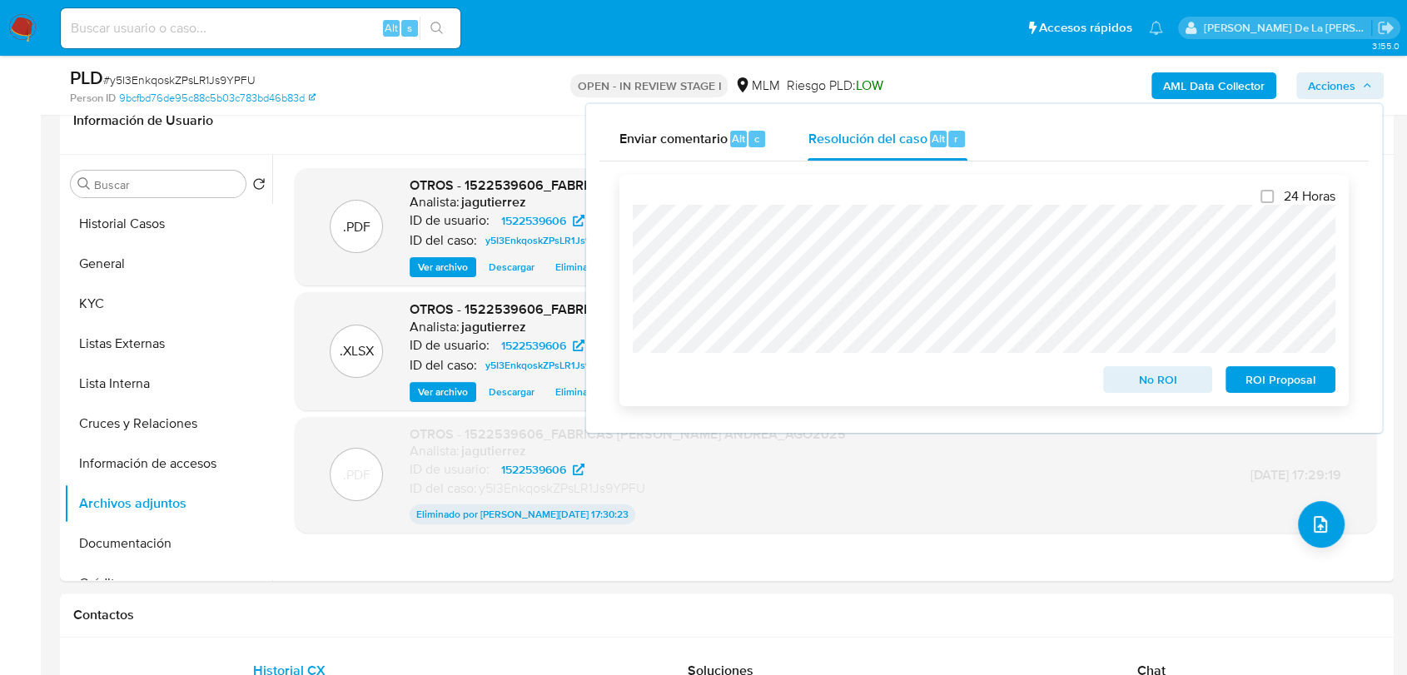
click at [1172, 385] on span "No ROI" at bounding box center [1158, 379] width 87 height 23
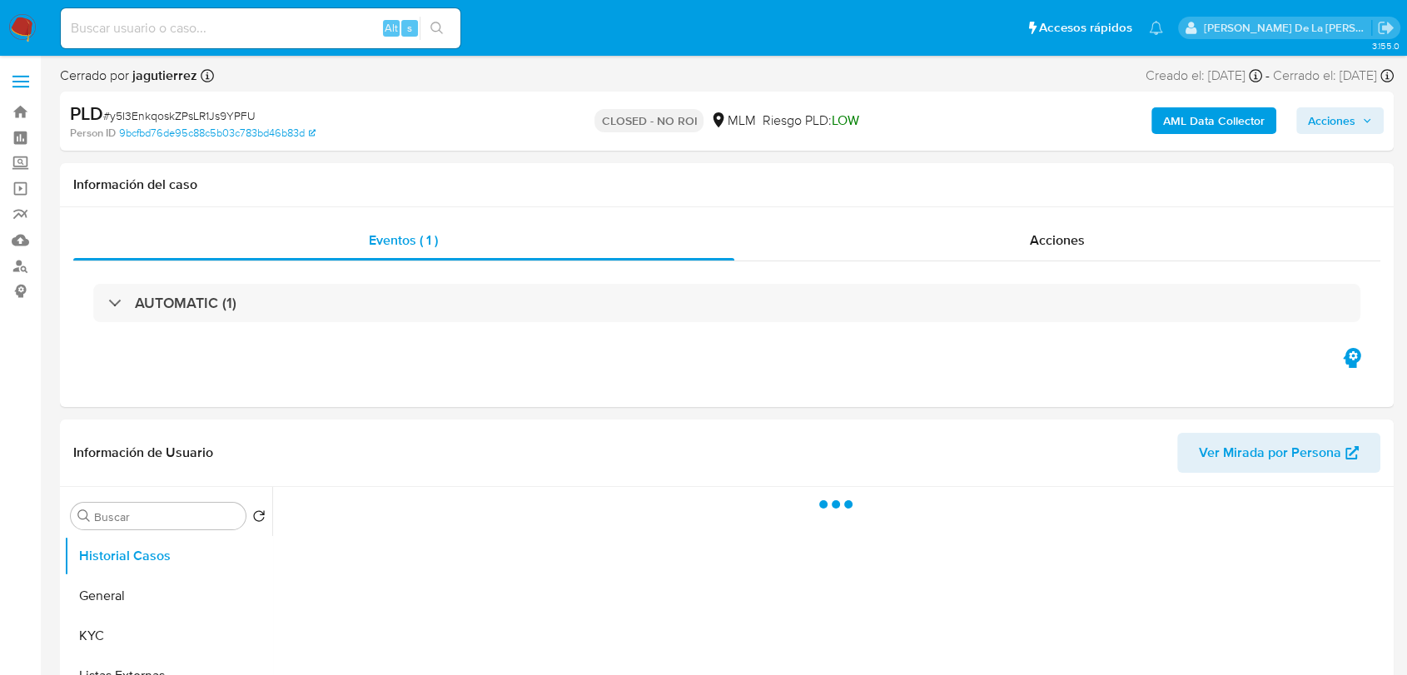
click at [7, 32] on nav "Pausado Ver notificaciones Alt s Accesos rápidos Presiona las siguientes teclas…" at bounding box center [703, 28] width 1407 height 56
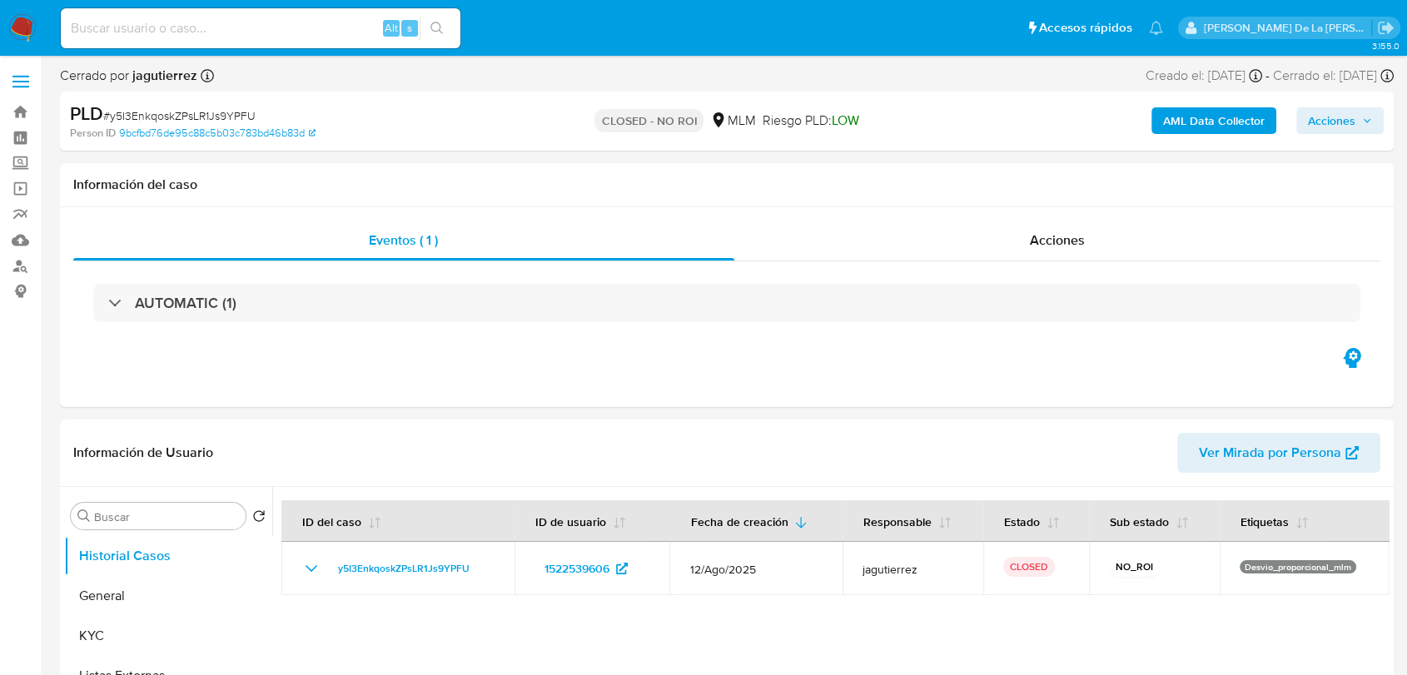
click at [45, 19] on nav "Pausado Ver notificaciones Alt s Accesos rápidos Presiona las siguientes teclas…" at bounding box center [703, 28] width 1407 height 56
select select "10"
click at [20, 24] on img at bounding box center [22, 28] width 28 height 28
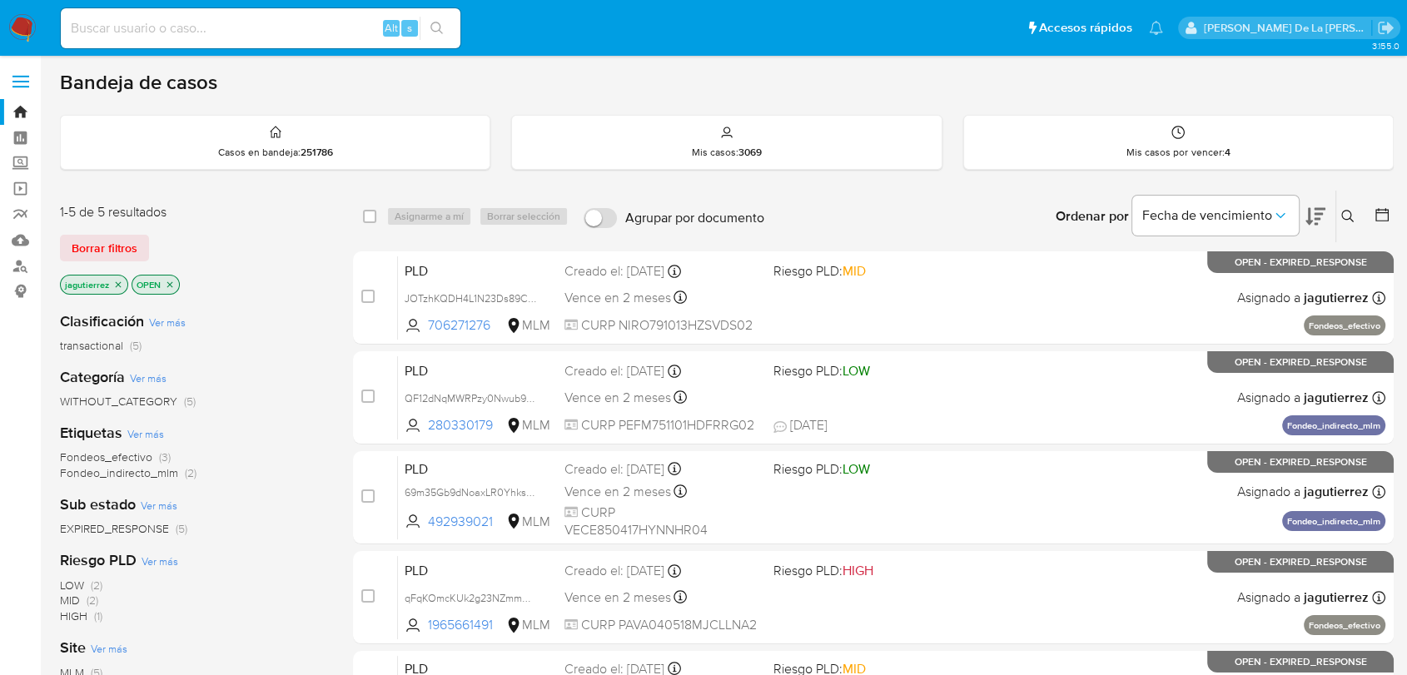
click at [120, 284] on icon "close-filter" at bounding box center [118, 285] width 10 height 10
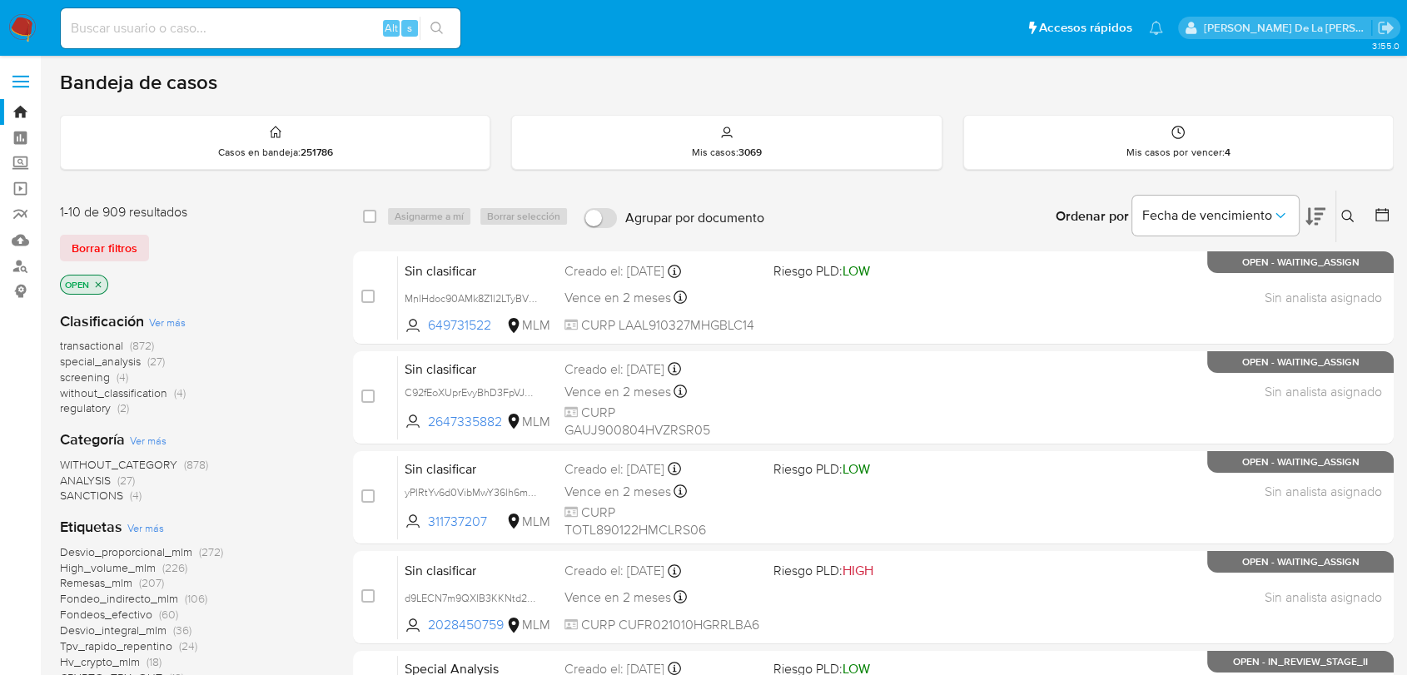
click at [83, 375] on span "screening" at bounding box center [85, 377] width 50 height 17
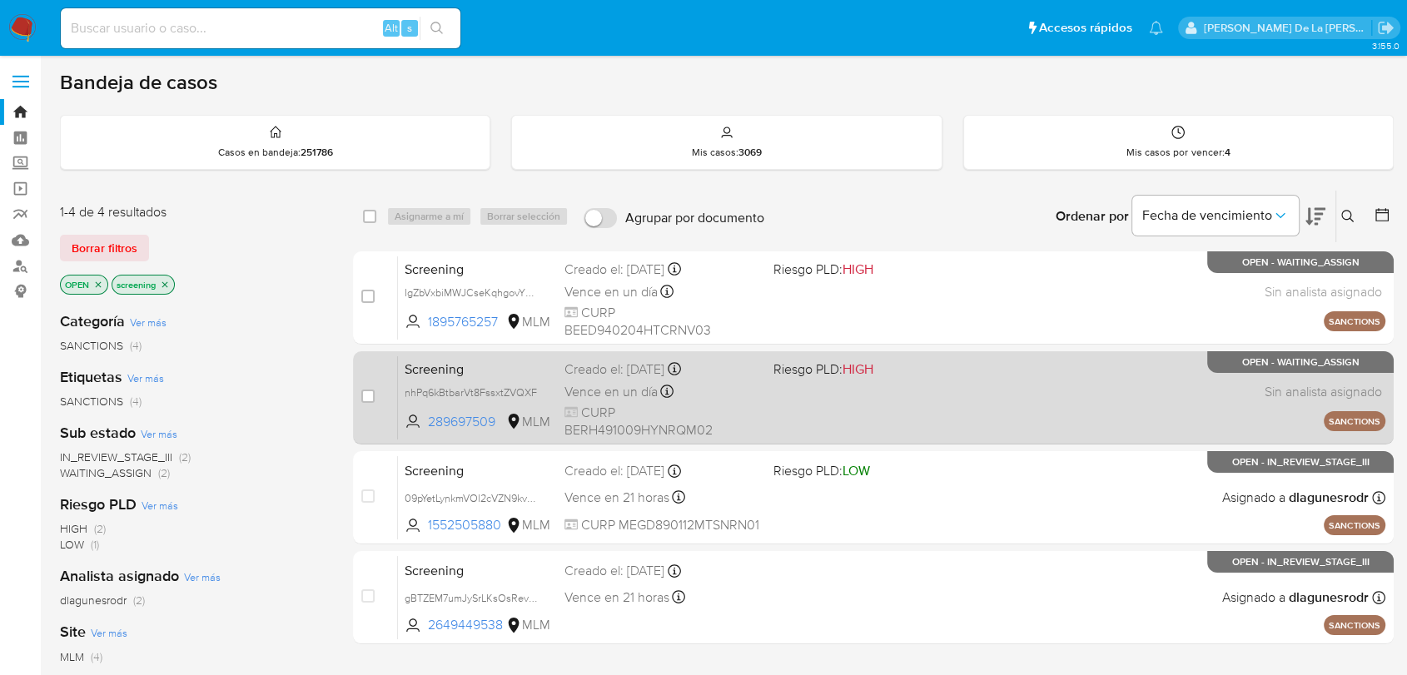
click at [796, 377] on div "Screening nhPq6kBtbarVt8FssxtZVQXF 289697509 MLM Riesgo PLD: HIGH Creado el: 25…" at bounding box center [891, 397] width 987 height 84
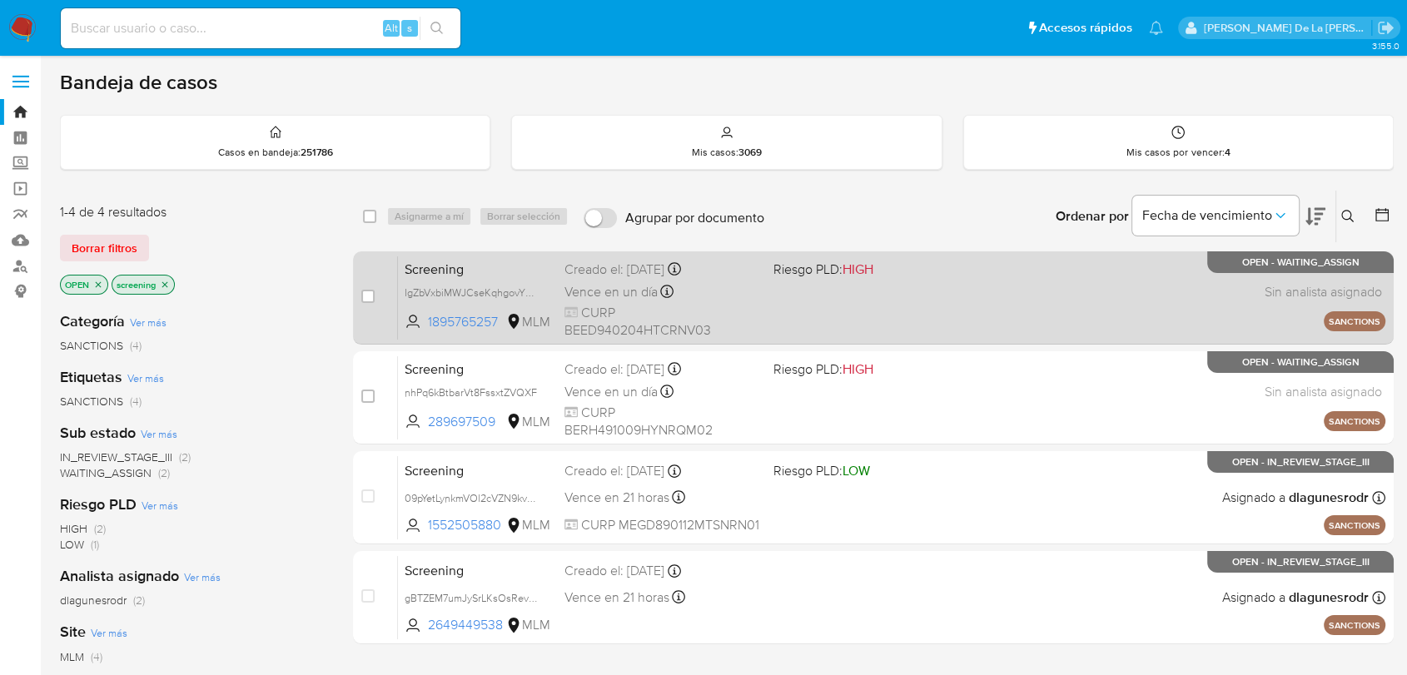
click at [770, 295] on div "Screening IgZbVxbiMWJCseKqhgovYDiy 1895765257 MLM Riesgo PLD: HIGH Creado el: 2…" at bounding box center [891, 298] width 987 height 84
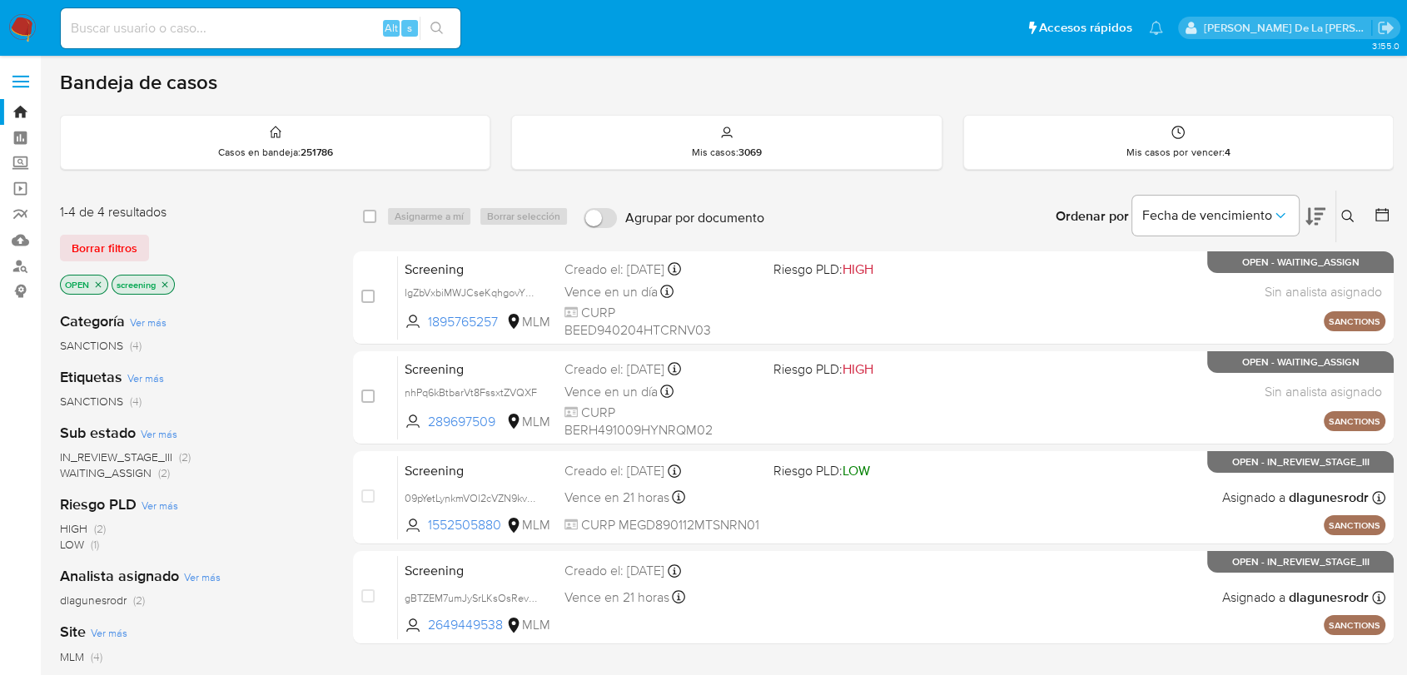
click at [9, 16] on img at bounding box center [22, 28] width 28 height 28
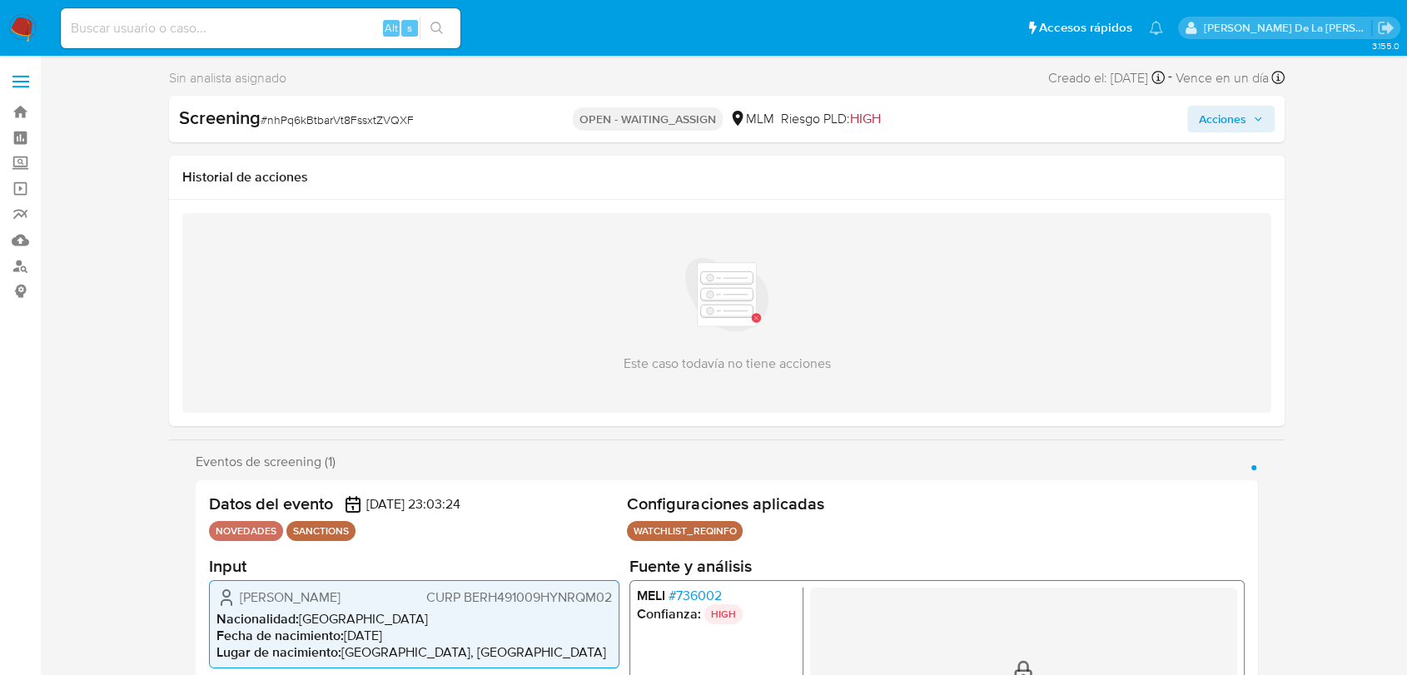
select select "10"
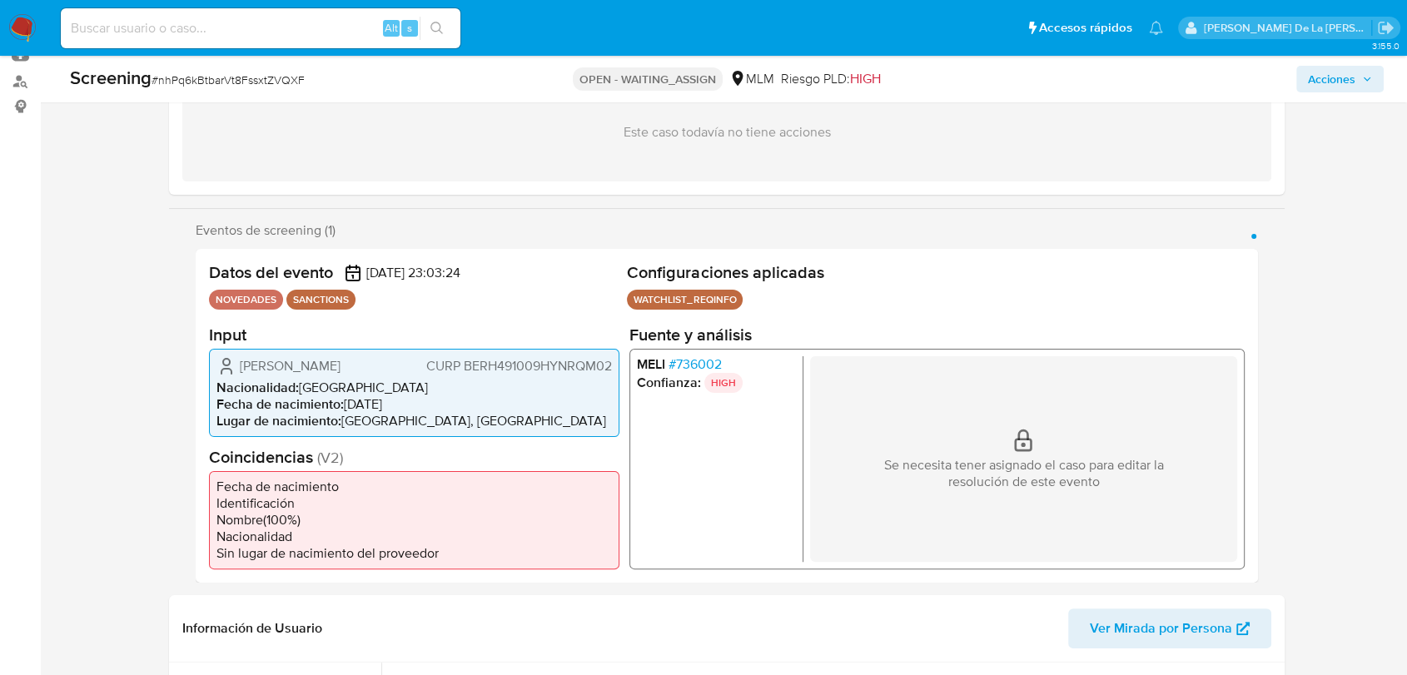
click at [692, 361] on span "# 736002" at bounding box center [695, 363] width 53 height 17
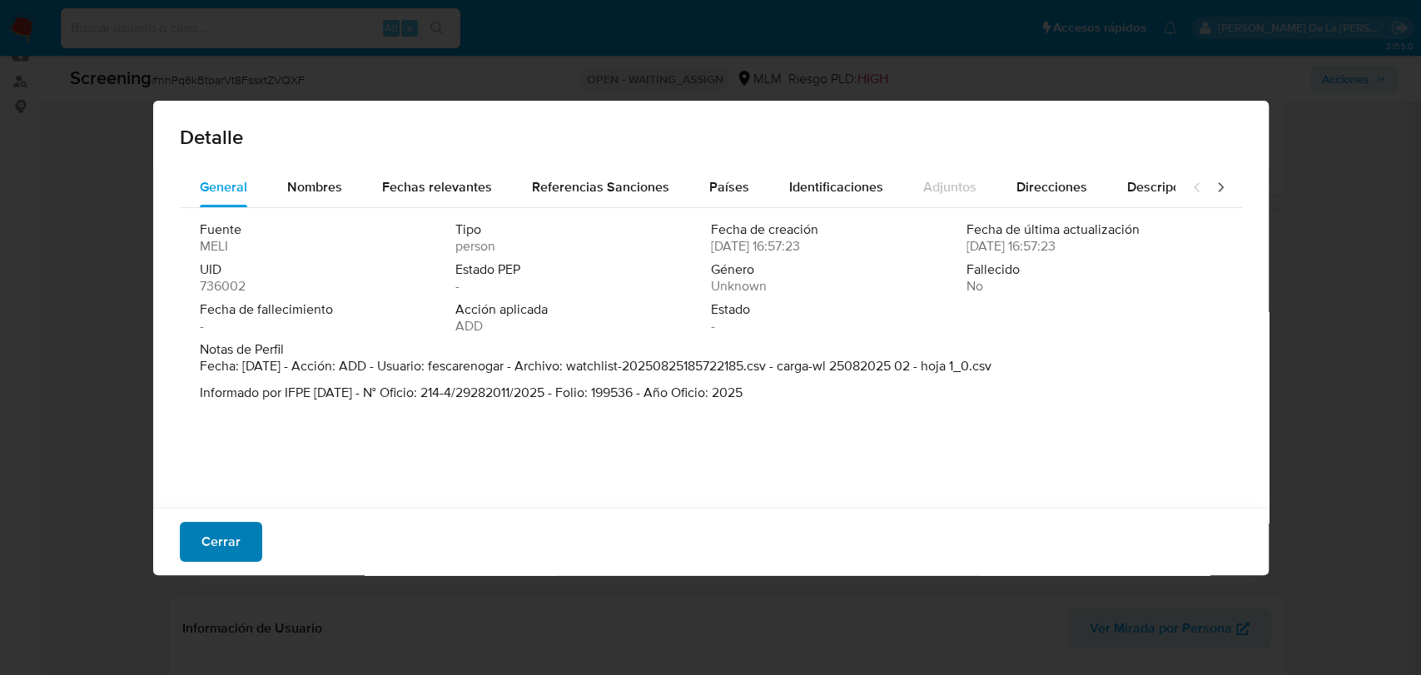
drag, startPoint x: 267, startPoint y: 529, endPoint x: 254, endPoint y: 529, distance: 13.3
click at [266, 529] on div "Cerrar" at bounding box center [711, 541] width 1116 height 67
click at [250, 529] on button "Cerrar" at bounding box center [221, 542] width 82 height 40
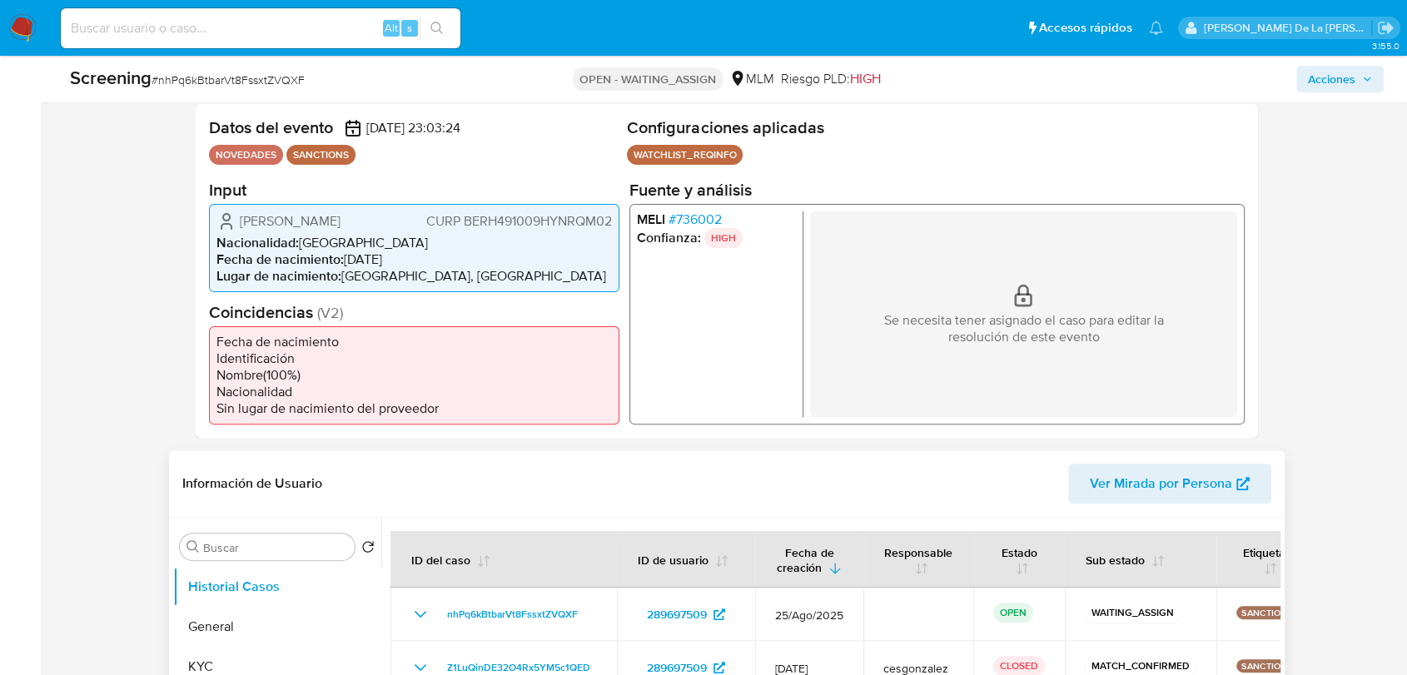
scroll to position [554, 0]
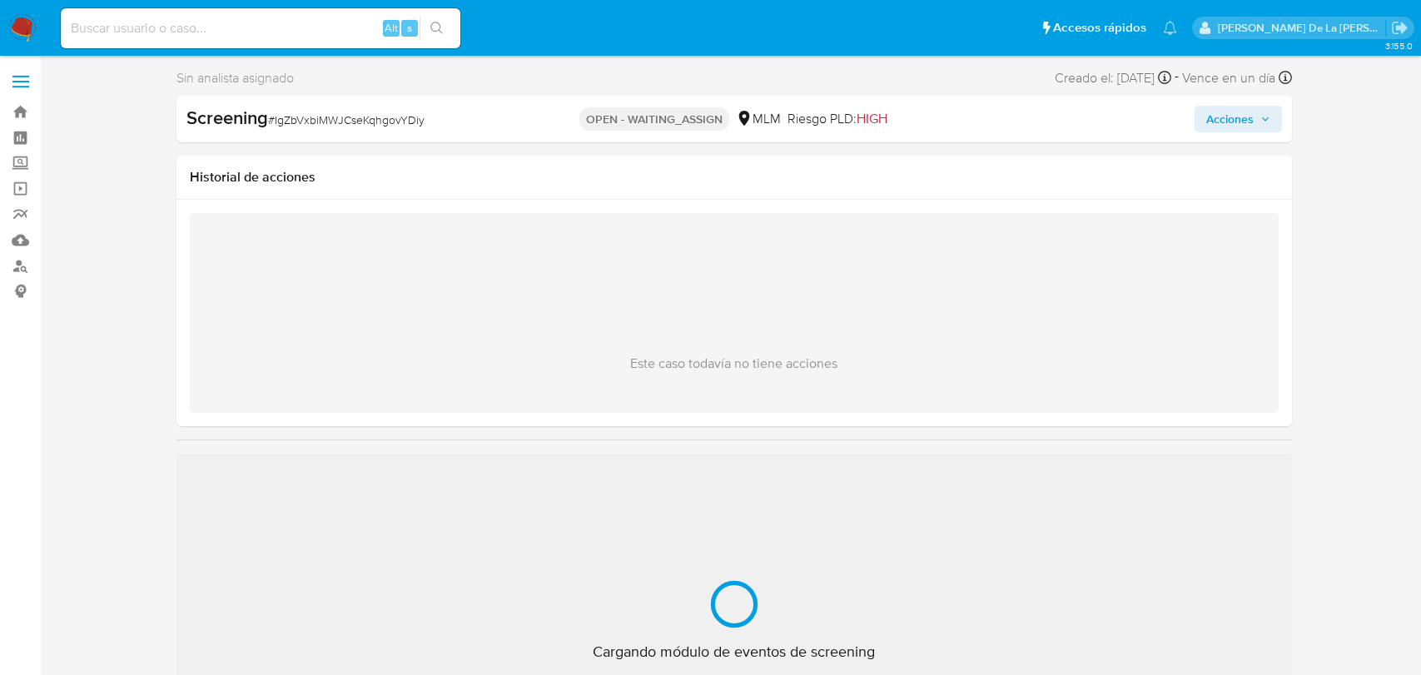
select select "10"
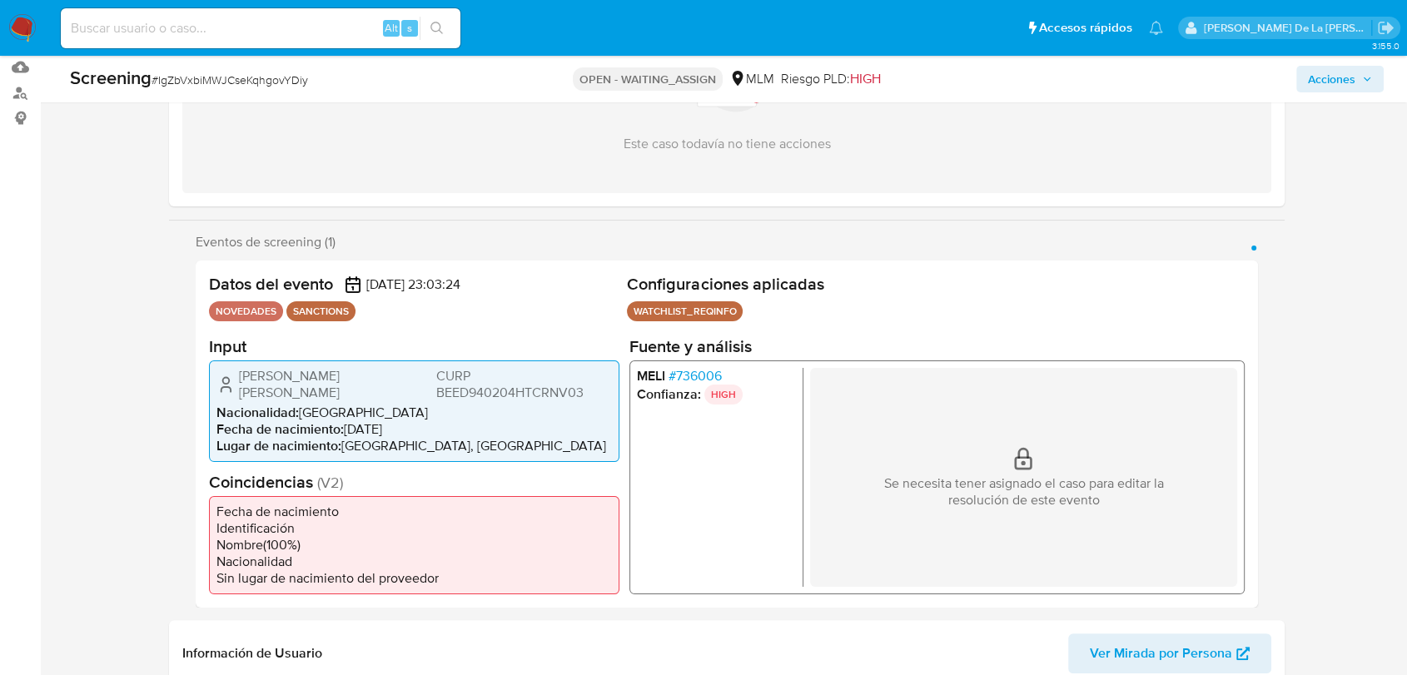
scroll to position [185, 0]
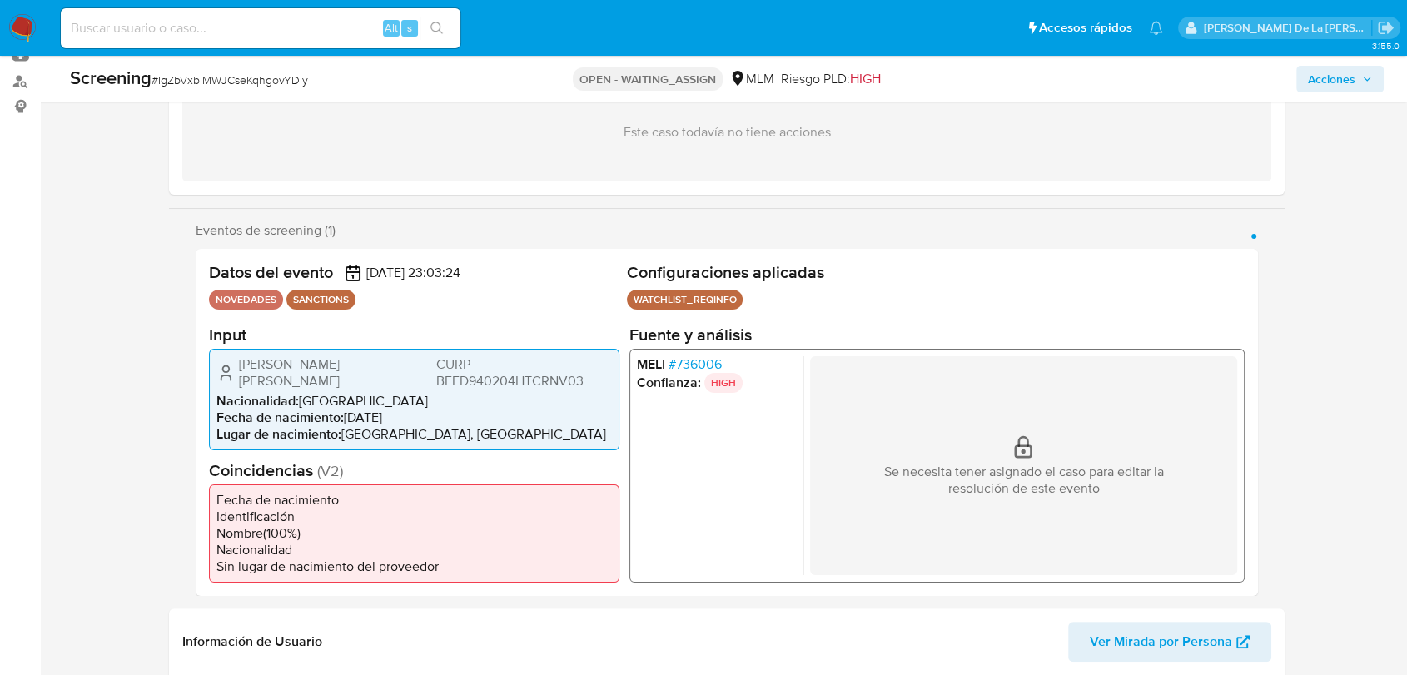
click at [706, 358] on span "# 736006" at bounding box center [695, 363] width 53 height 17
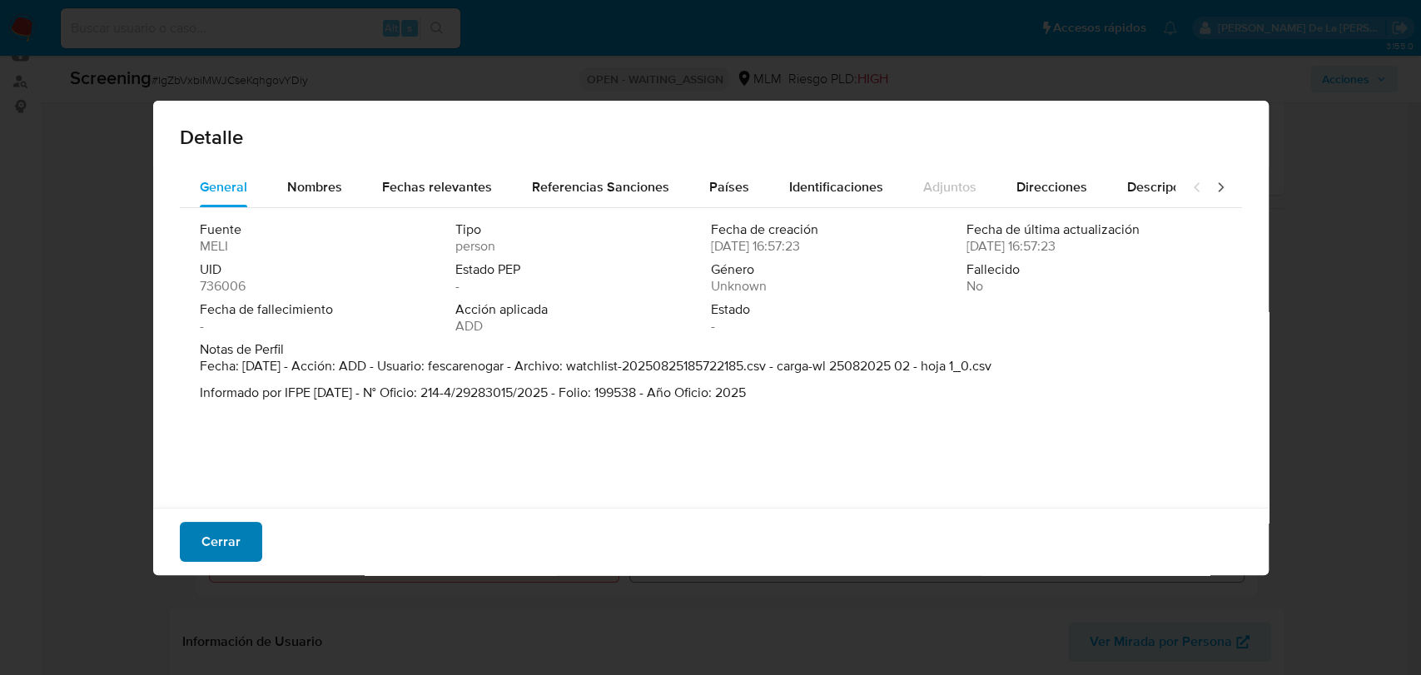
click at [216, 545] on span "Cerrar" at bounding box center [220, 542] width 39 height 37
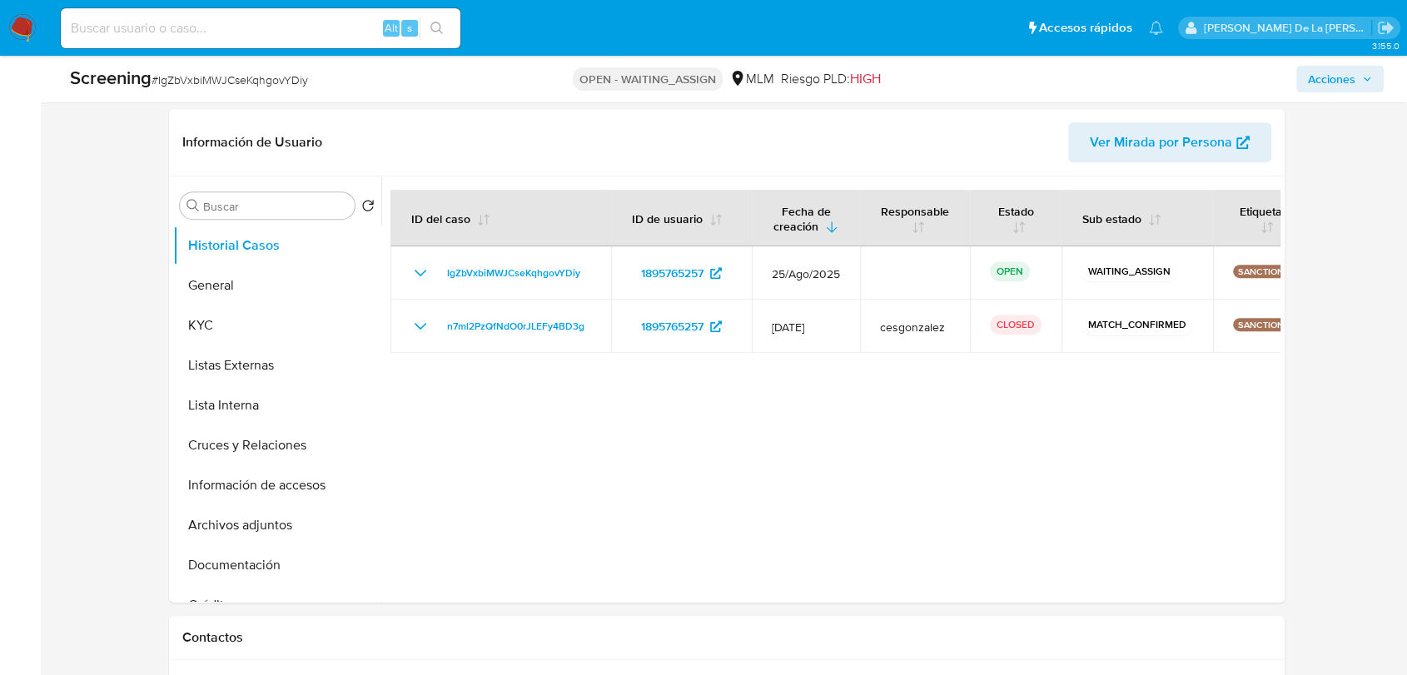
scroll to position [462, 0]
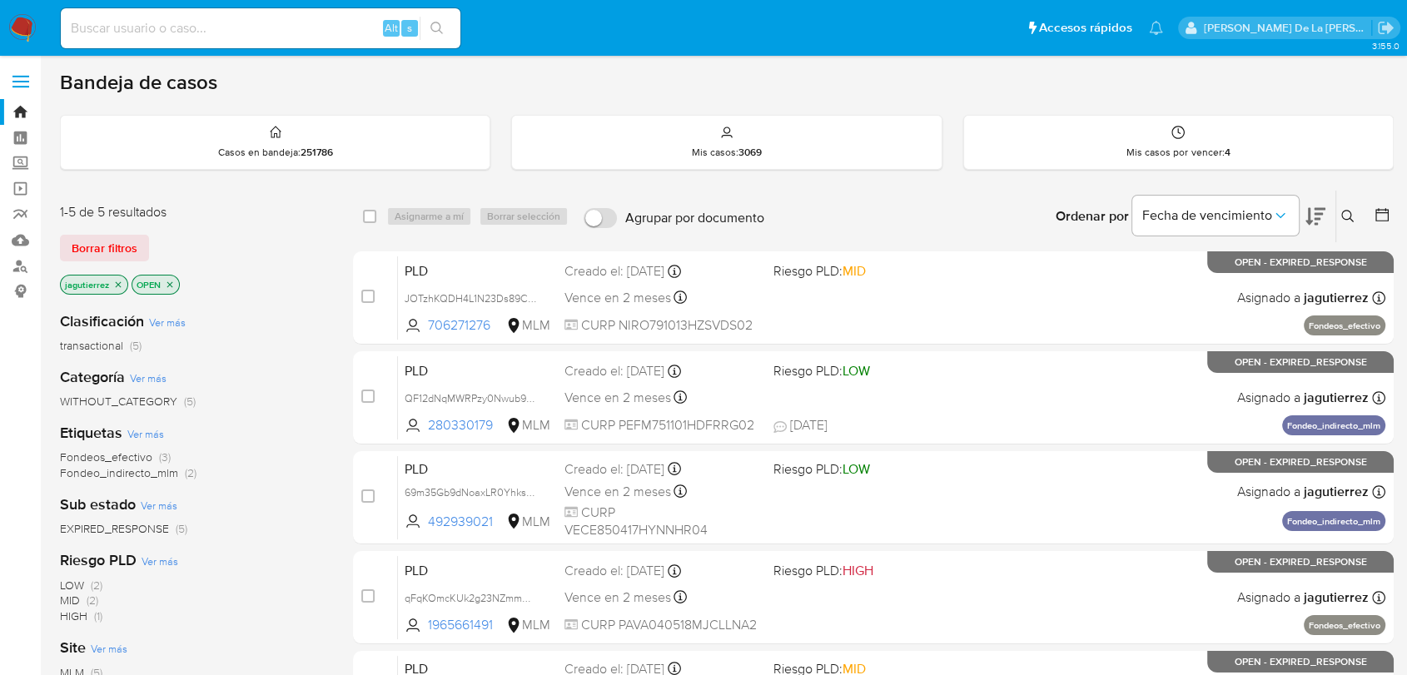
click at [1052, 110] on div "Bandeja de casos Casos en bandeja : 251786 Mis casos : 3069 Mis casos por vence…" at bounding box center [727, 507] width 1334 height 874
click at [1094, 148] on div "Mis casos por vencer : 4" at bounding box center [1178, 142] width 429 height 53
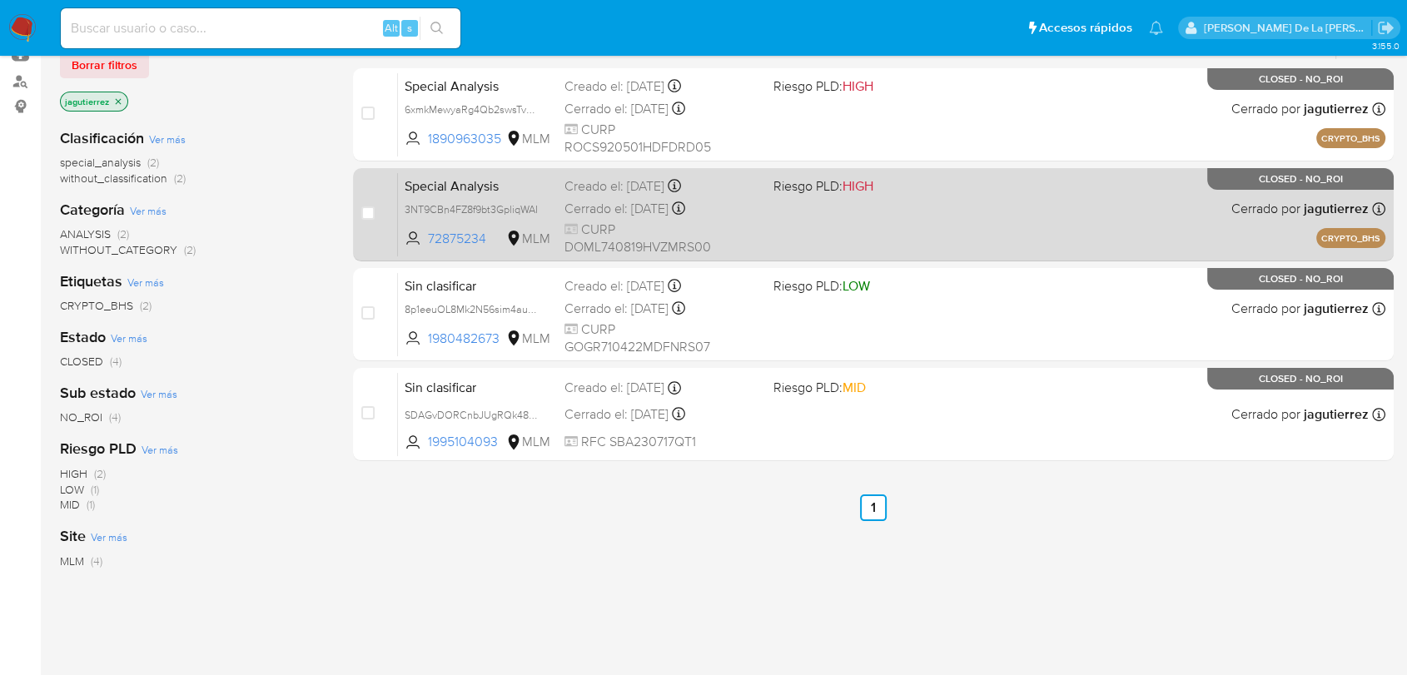
scroll to position [92, 0]
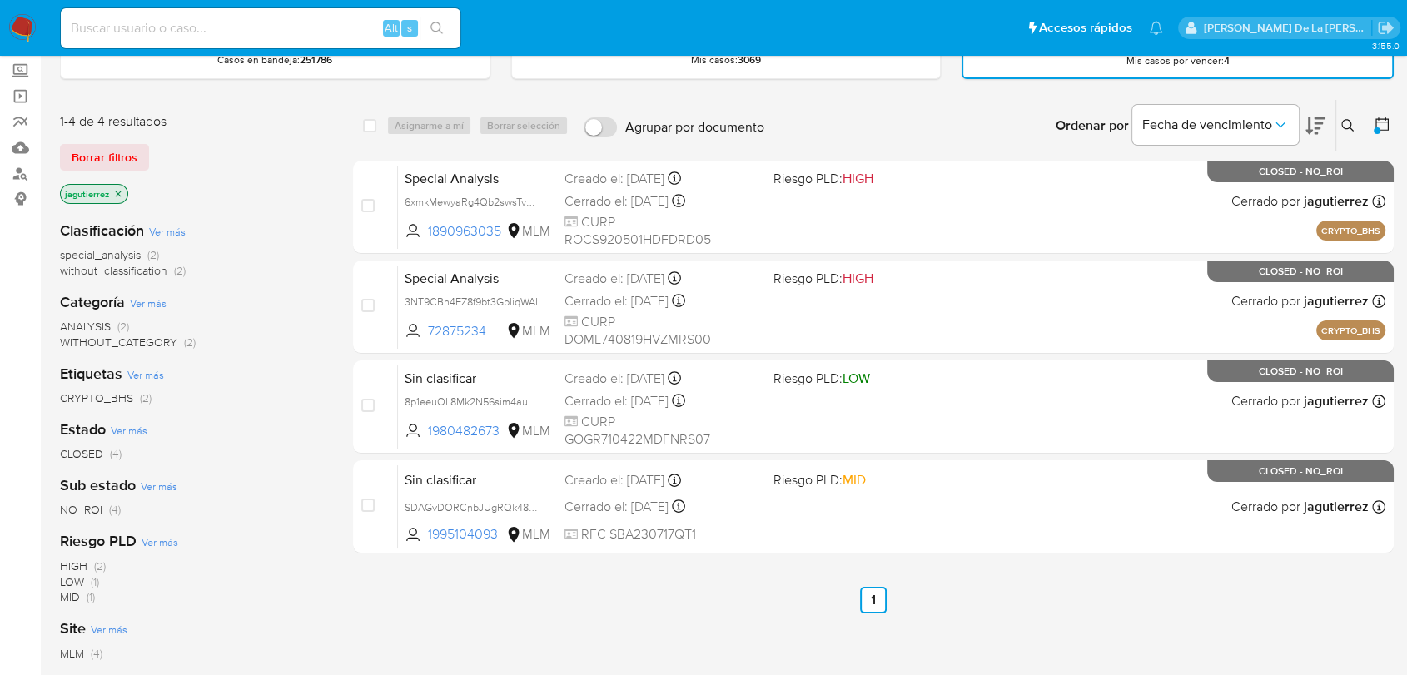
click at [32, 22] on img at bounding box center [22, 28] width 28 height 28
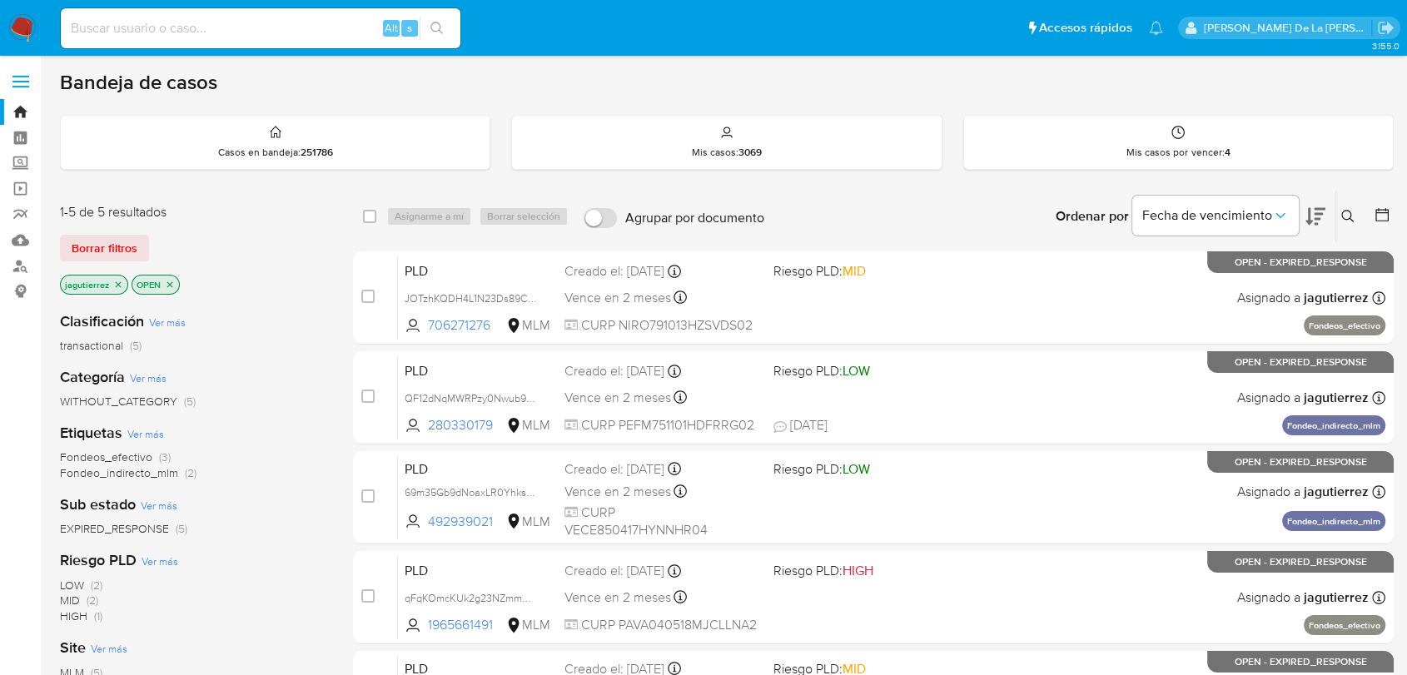
click at [1352, 210] on icon at bounding box center [1347, 216] width 13 height 13
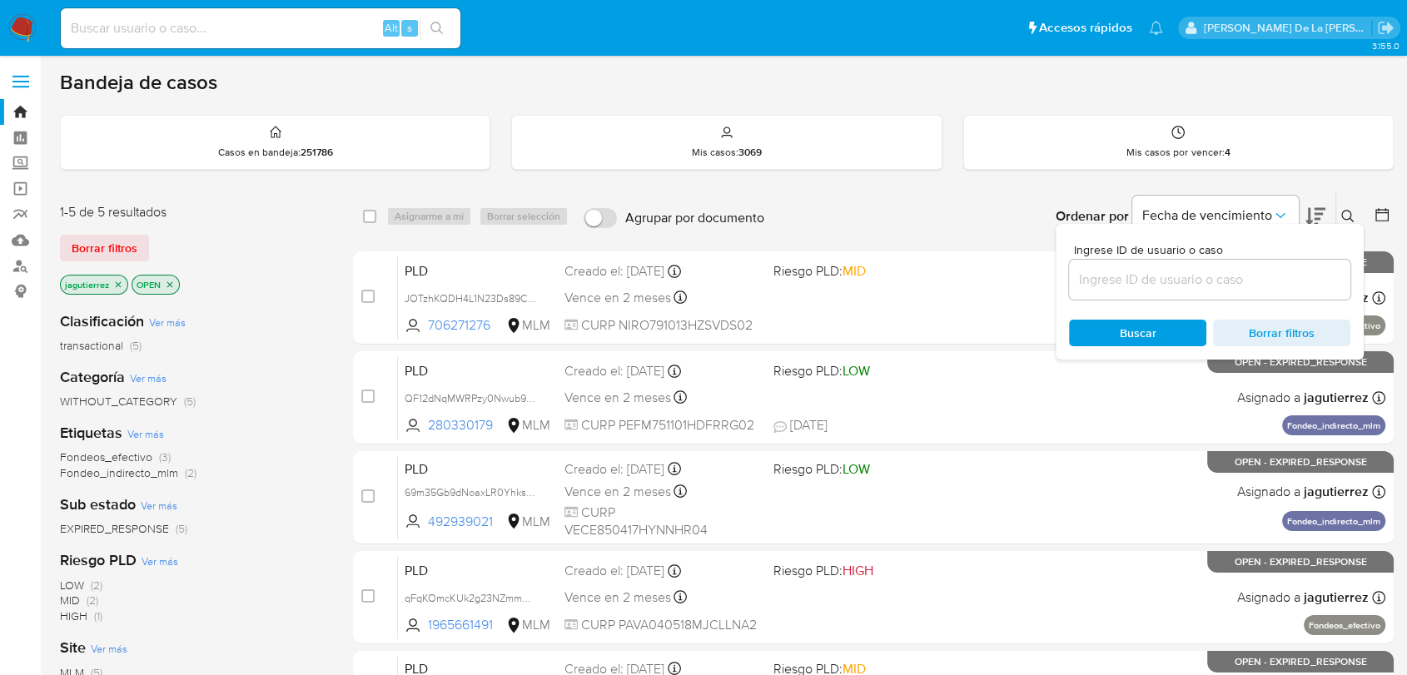
click at [1179, 293] on div at bounding box center [1209, 280] width 281 height 40
click at [1174, 289] on div at bounding box center [1209, 280] width 281 height 40
click at [1178, 281] on input at bounding box center [1209, 280] width 281 height 22
paste input "d9LECN7m9QXIB3KKNtd2kTf8"
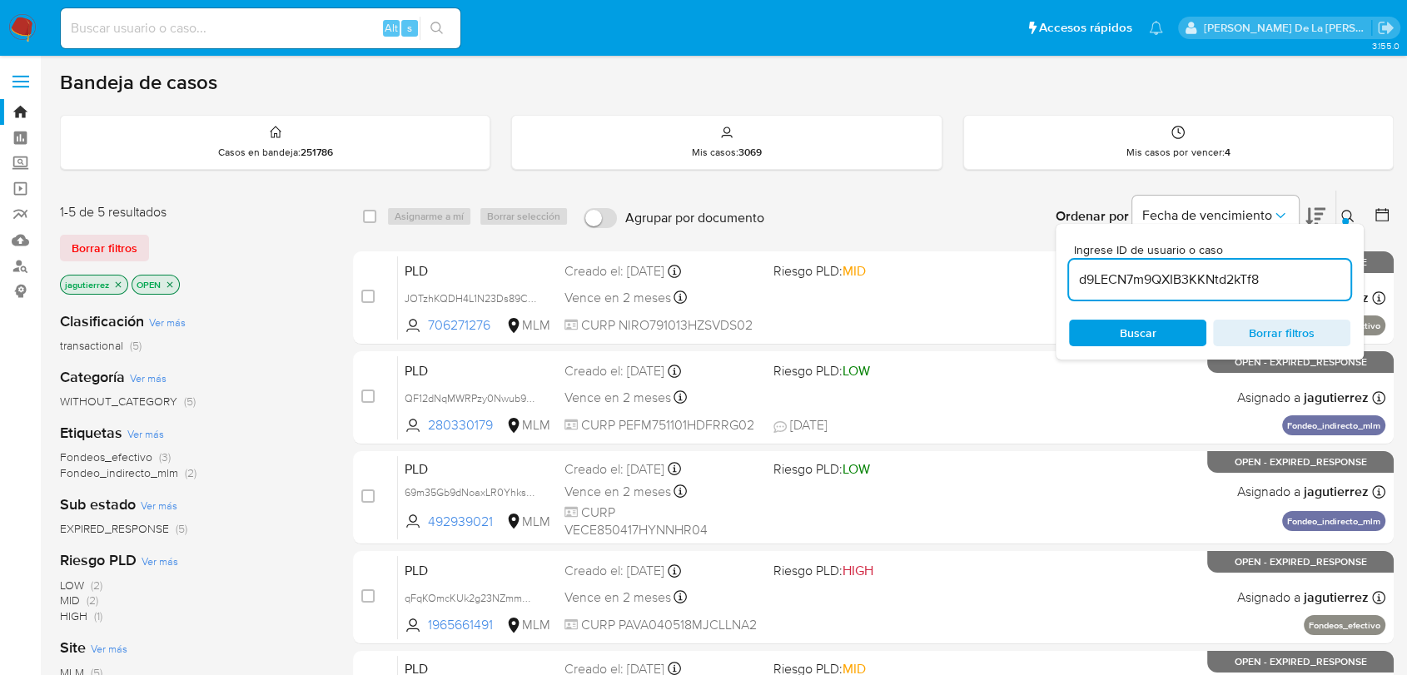
type input "d9LECN7m9QXIB3KKNtd2kTf8"
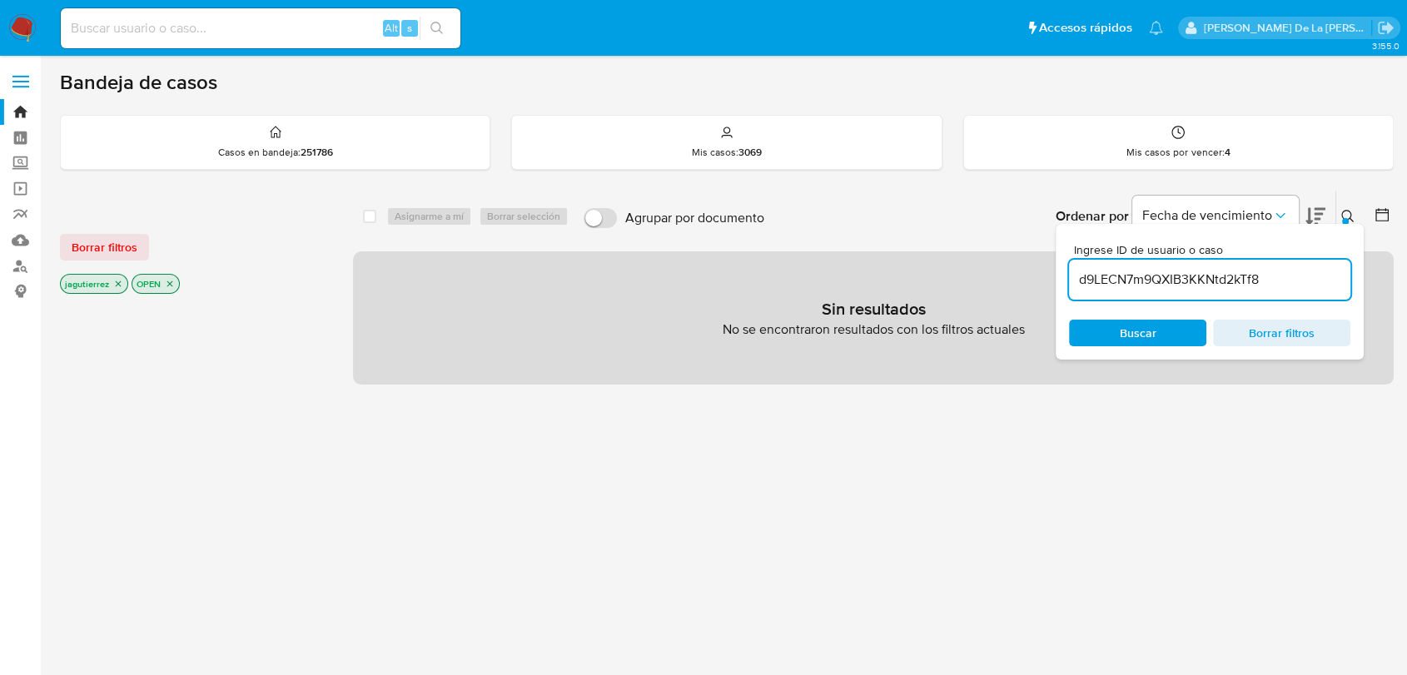
click at [117, 286] on icon "close-filter" at bounding box center [118, 284] width 10 height 10
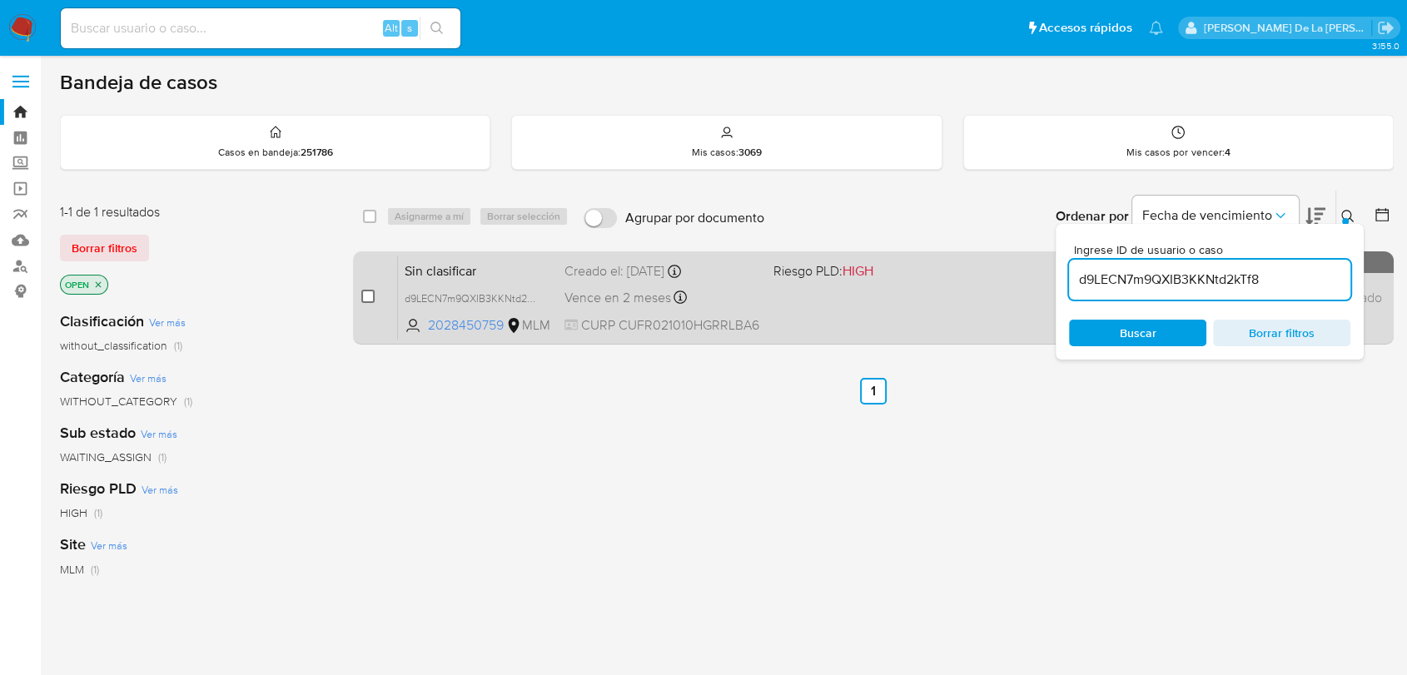
click at [373, 296] on input "checkbox" at bounding box center [367, 296] width 13 height 13
checkbox input "true"
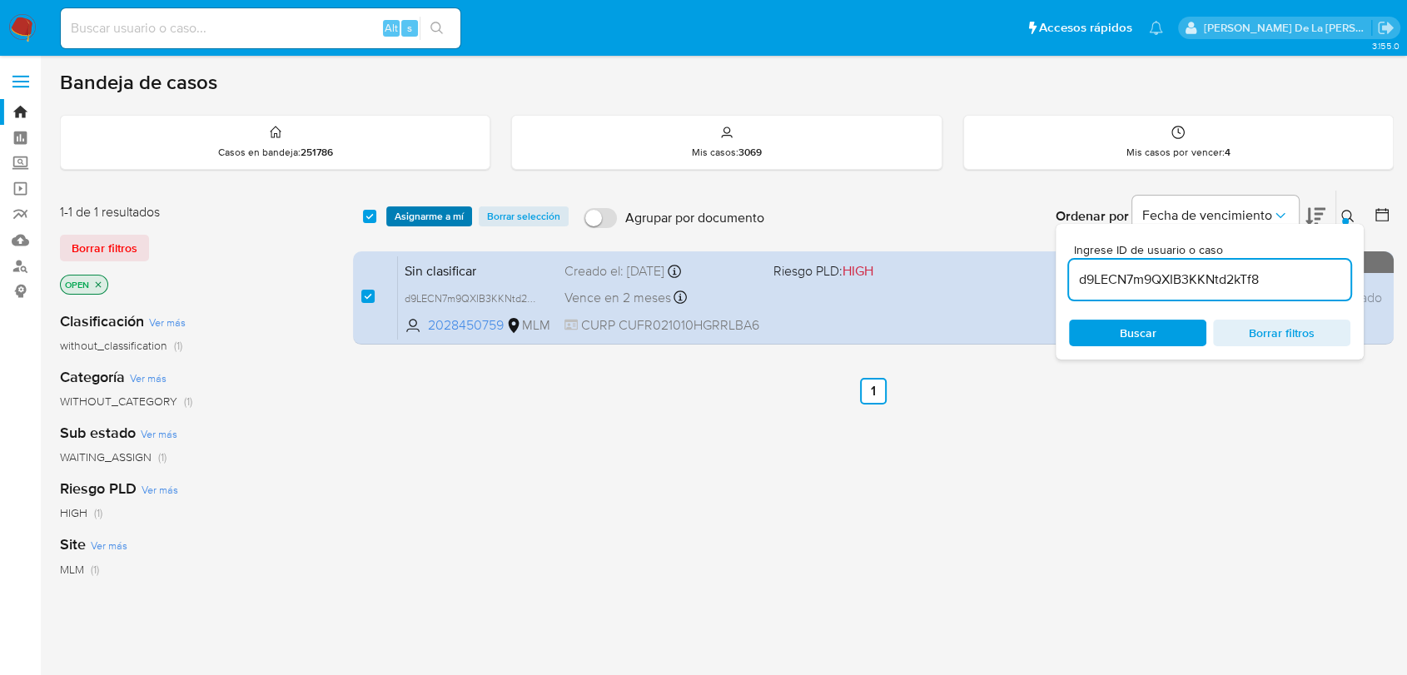
click at [400, 210] on span "Asignarme a mí" at bounding box center [429, 216] width 69 height 17
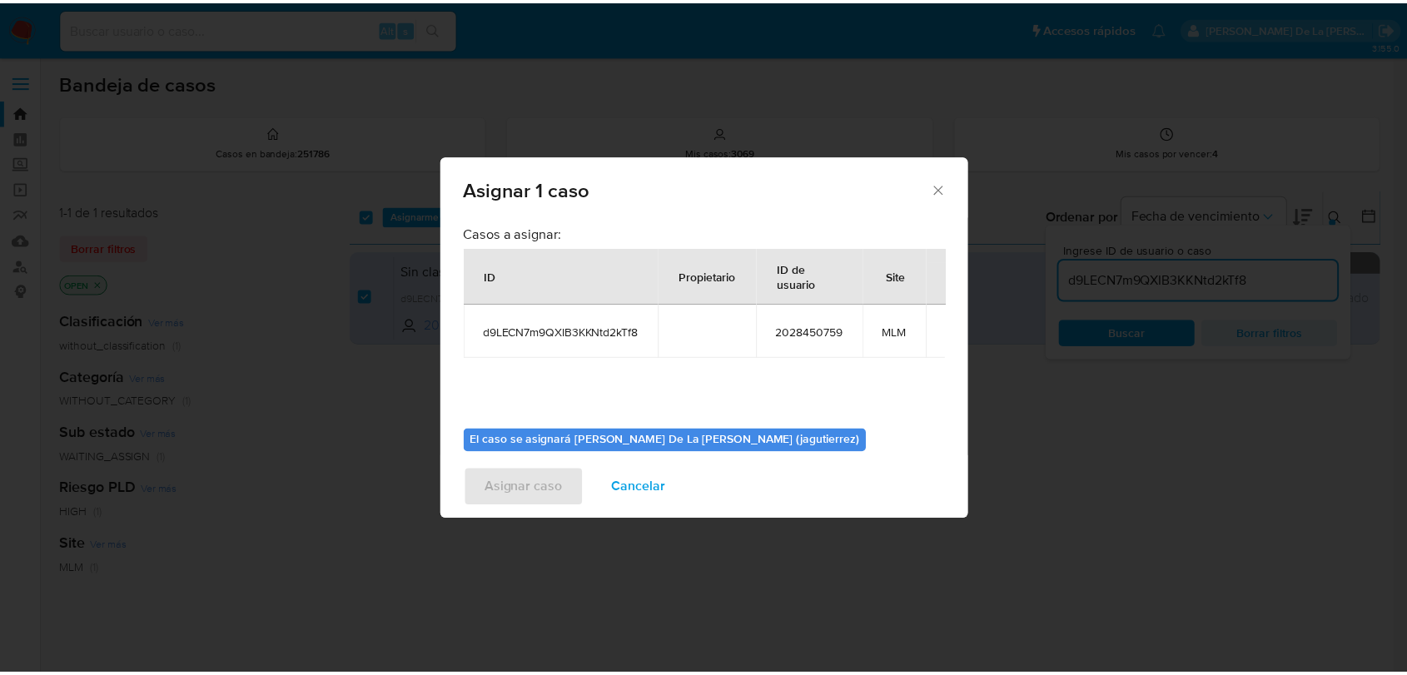
scroll to position [86, 0]
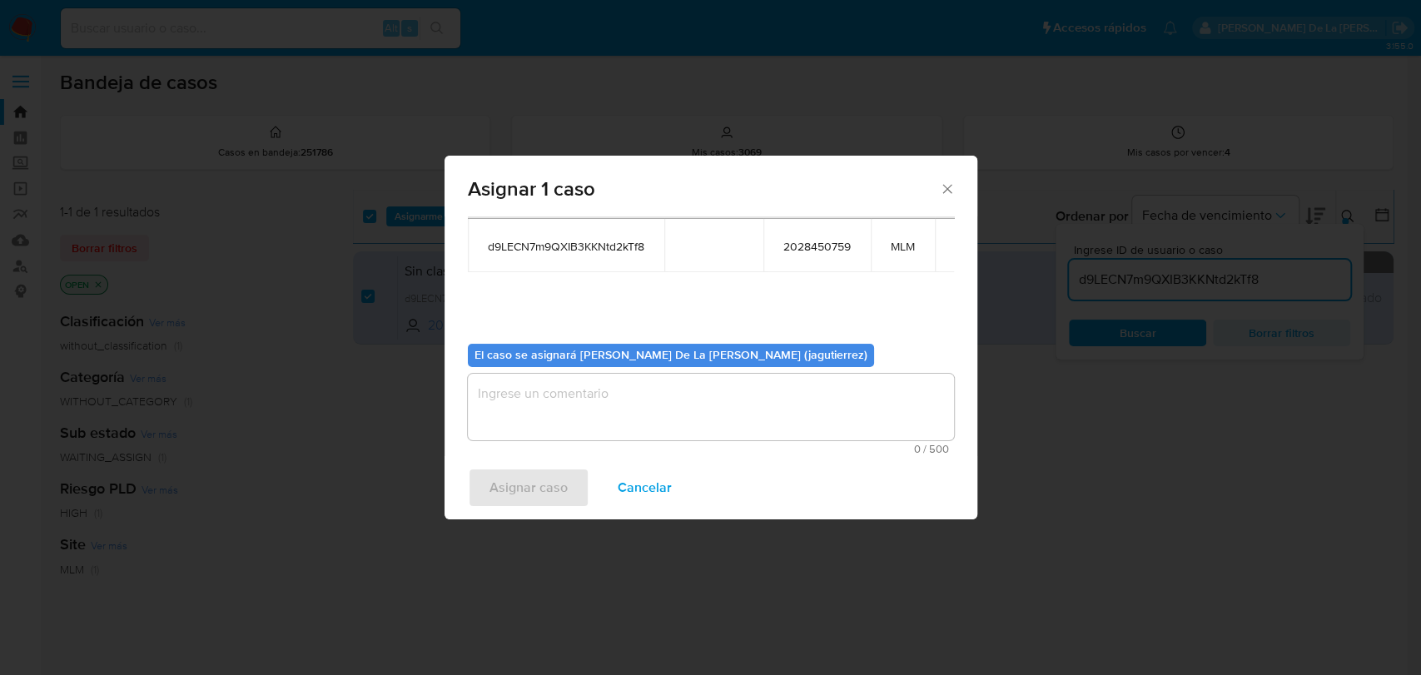
click at [561, 372] on div "El caso se asignará a Javier De La Cruz Gutierrez (jagutierrez) 0 / 500 500 car…" at bounding box center [711, 393] width 486 height 124
click at [553, 395] on textarea "assign-modal" at bounding box center [711, 407] width 486 height 67
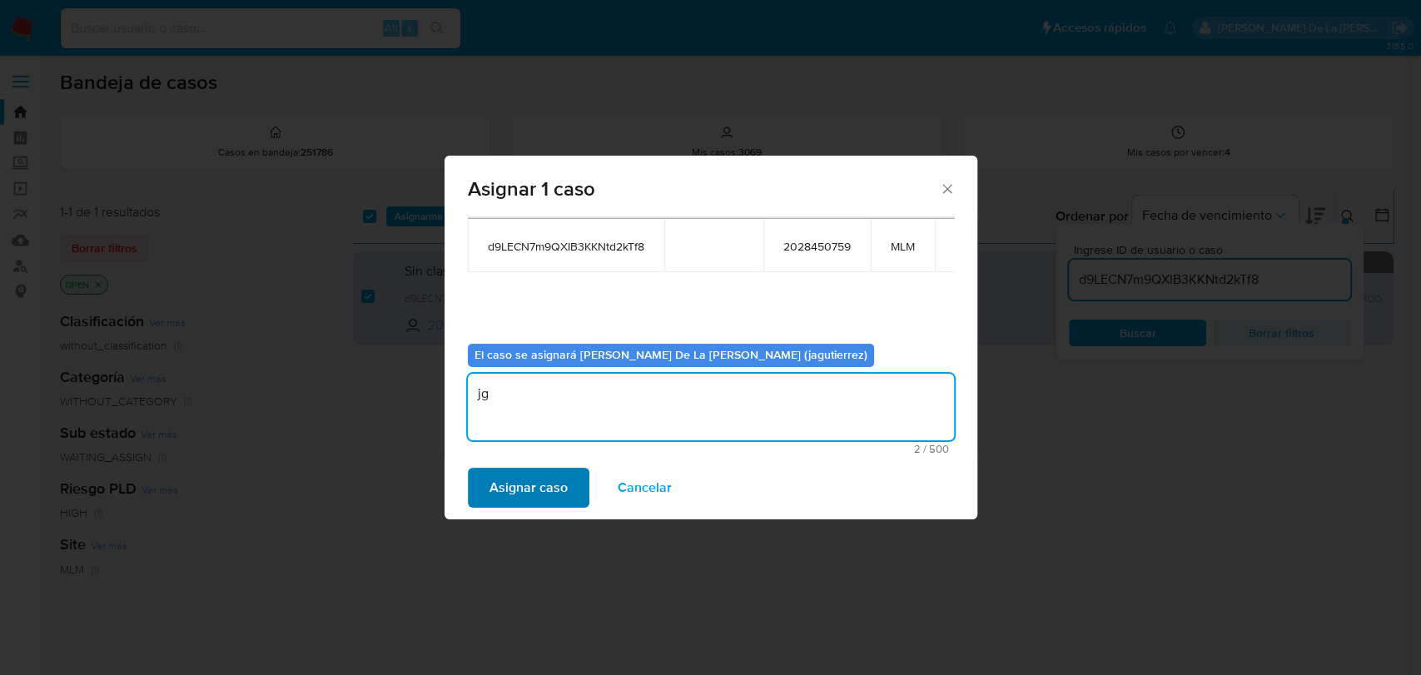
type textarea "jg"
click at [527, 488] on span "Asignar caso" at bounding box center [529, 488] width 78 height 37
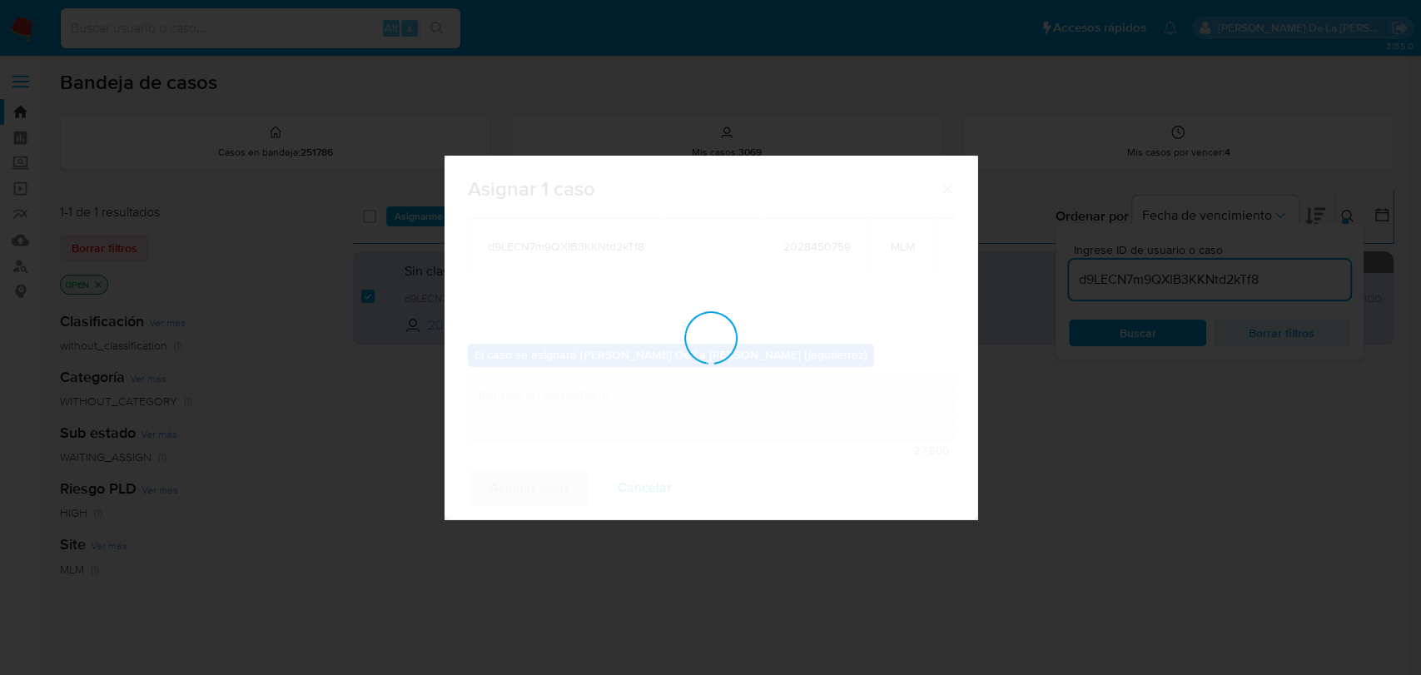
checkbox input "false"
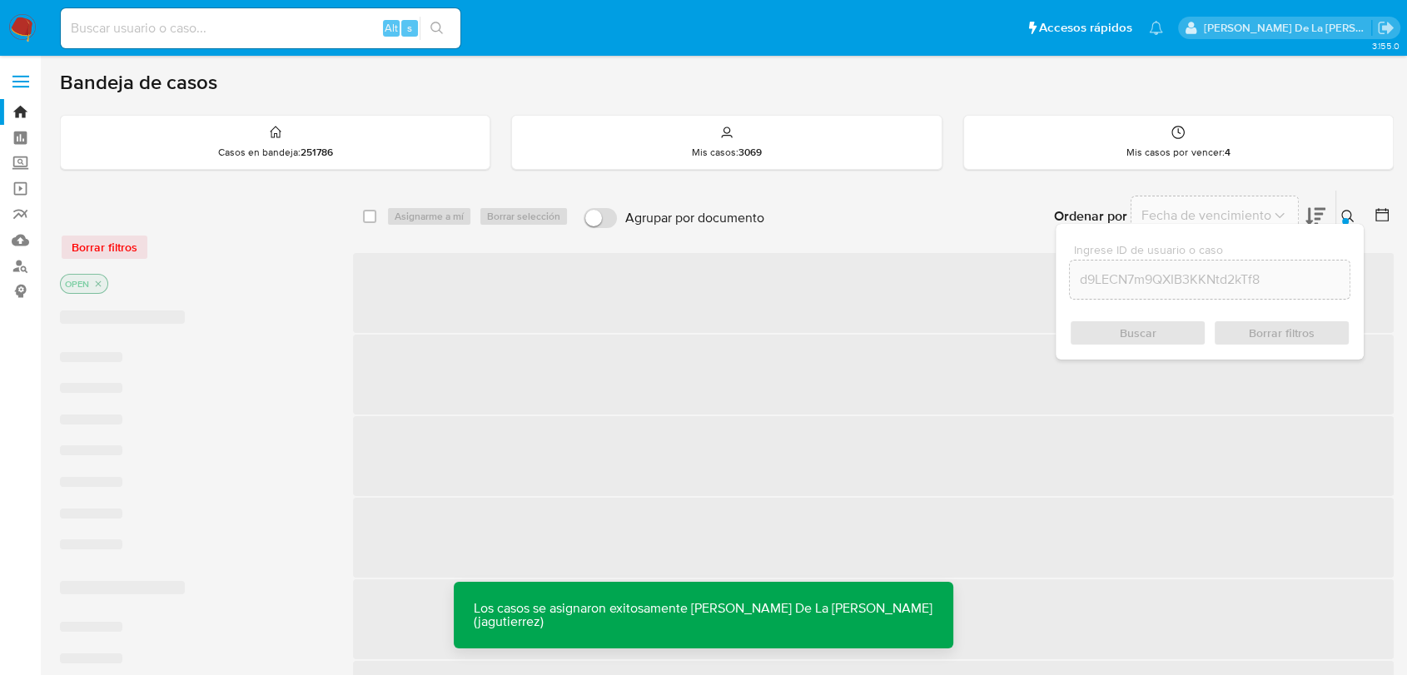
click at [1202, 441] on span "‌" at bounding box center [873, 456] width 1041 height 80
click at [1350, 207] on button at bounding box center [1349, 216] width 27 height 20
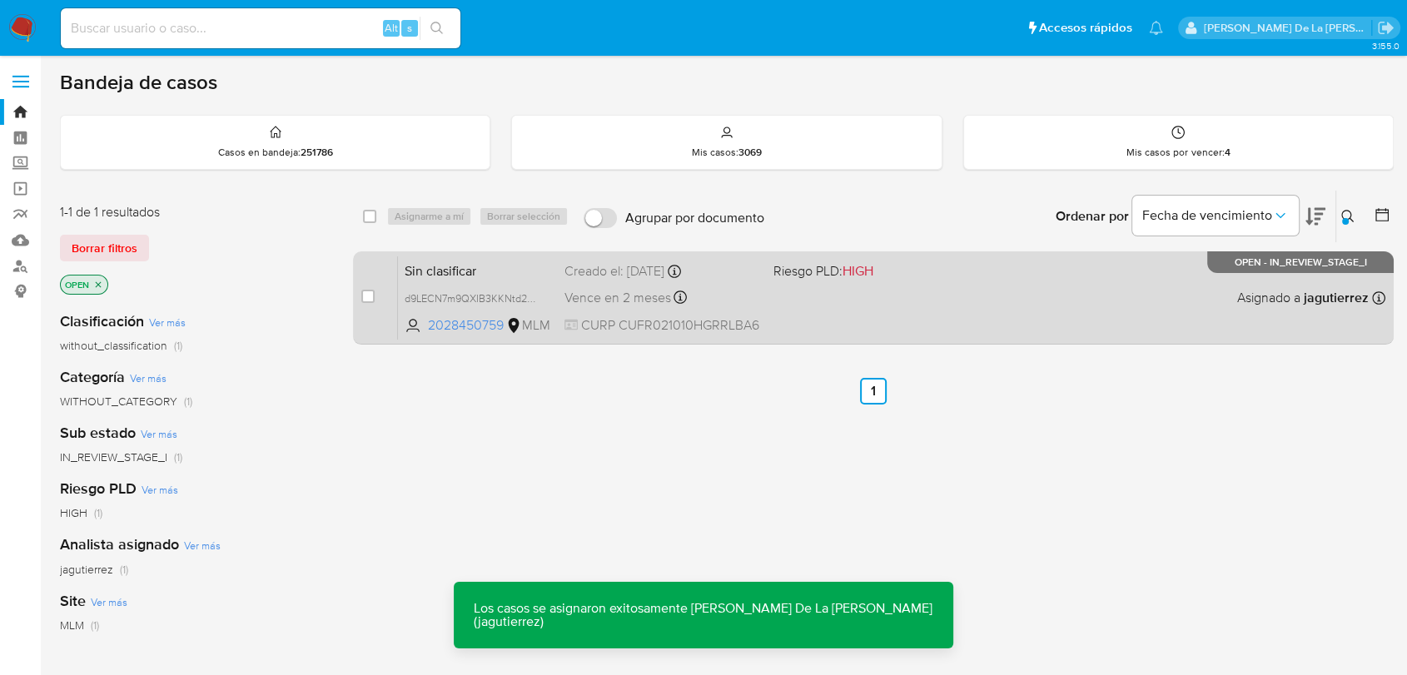
click at [861, 301] on div "Sin clasificar d9LECN7m9QXIB3KKNtd2kTf8 2028450759 MLM Riesgo PLD: HIGH Creado …" at bounding box center [891, 298] width 987 height 84
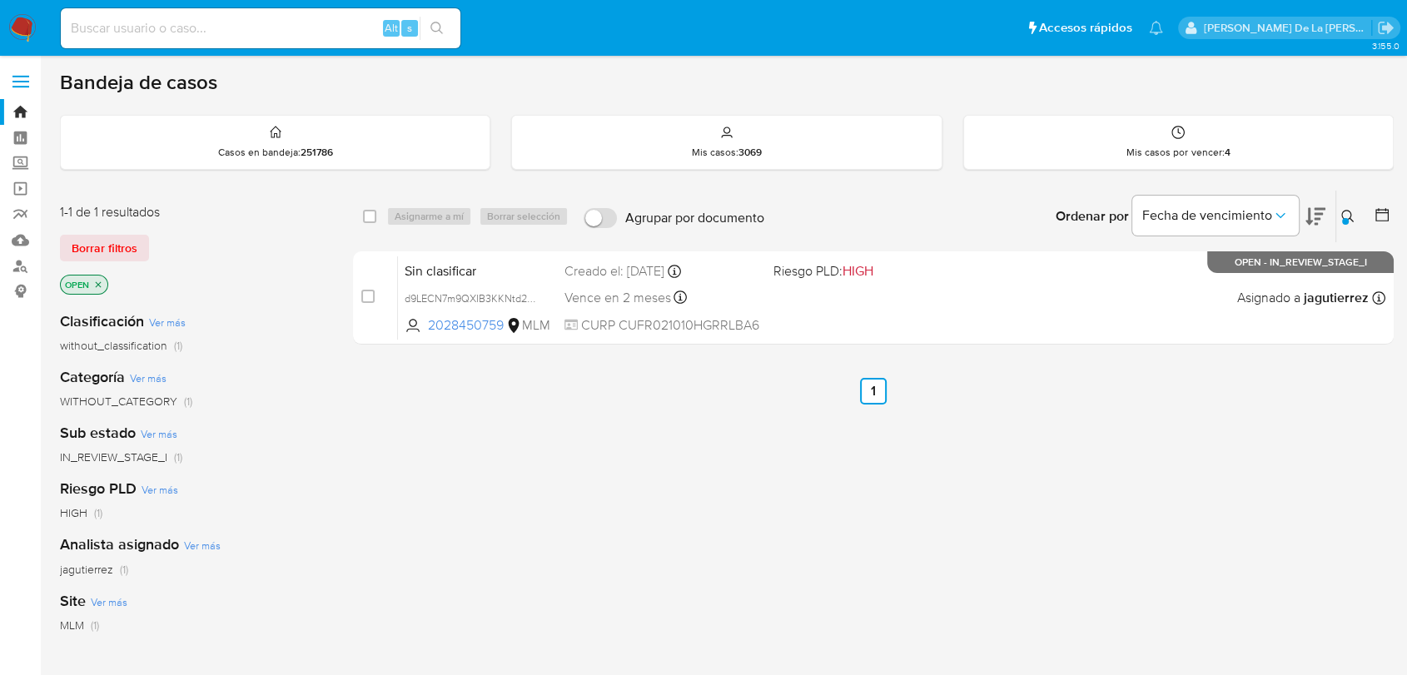
click at [34, 23] on img at bounding box center [22, 28] width 28 height 28
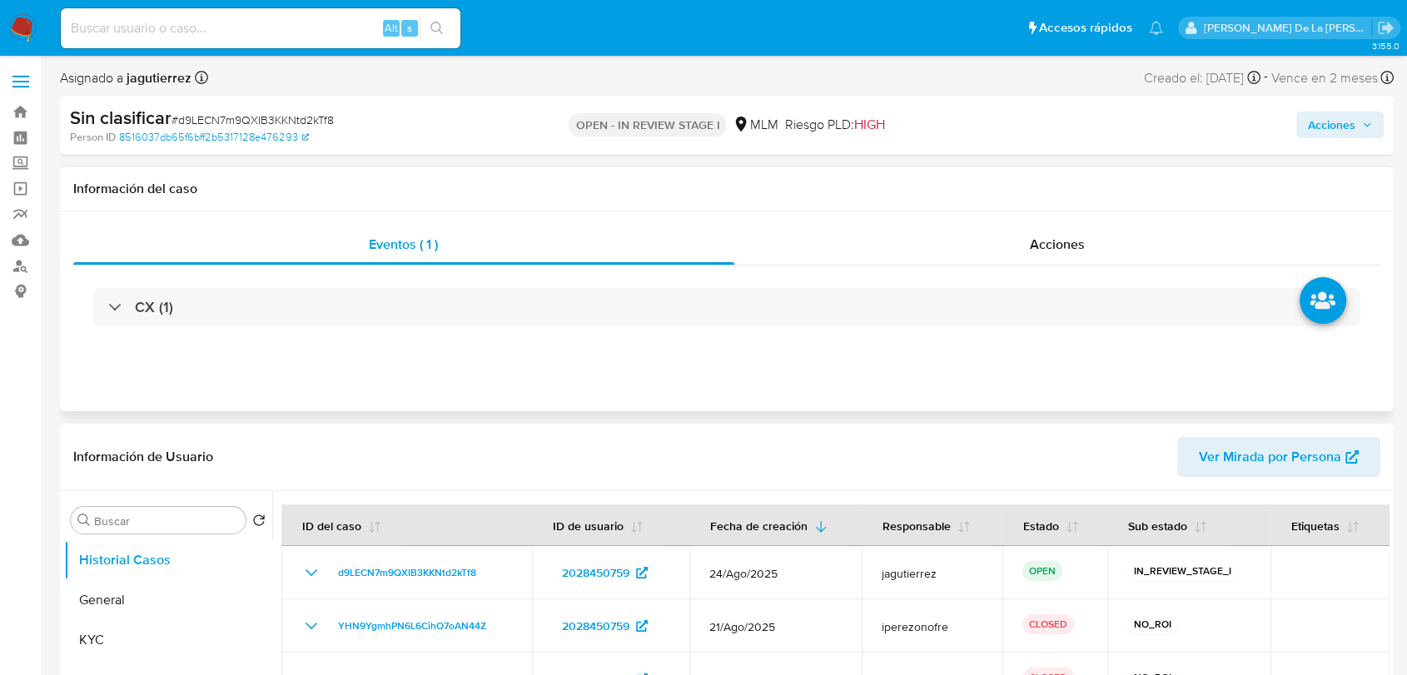
select select "10"
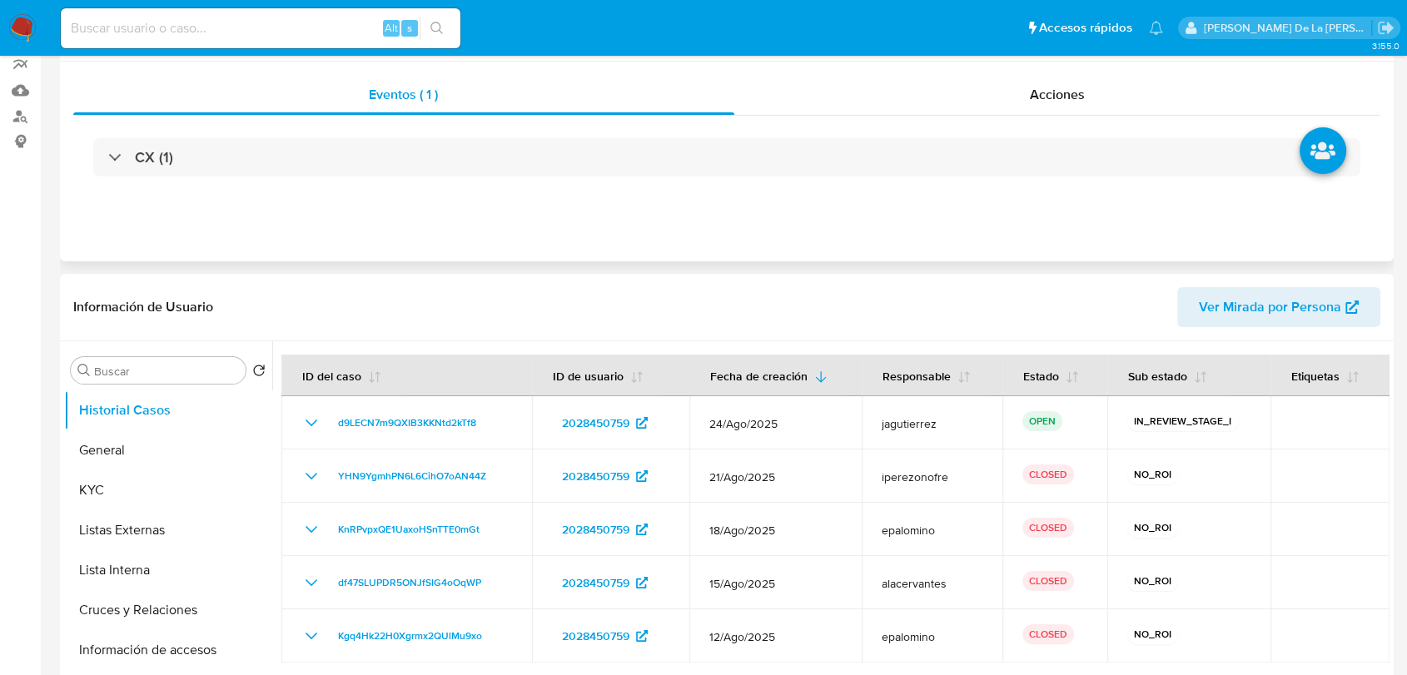
scroll to position [185, 0]
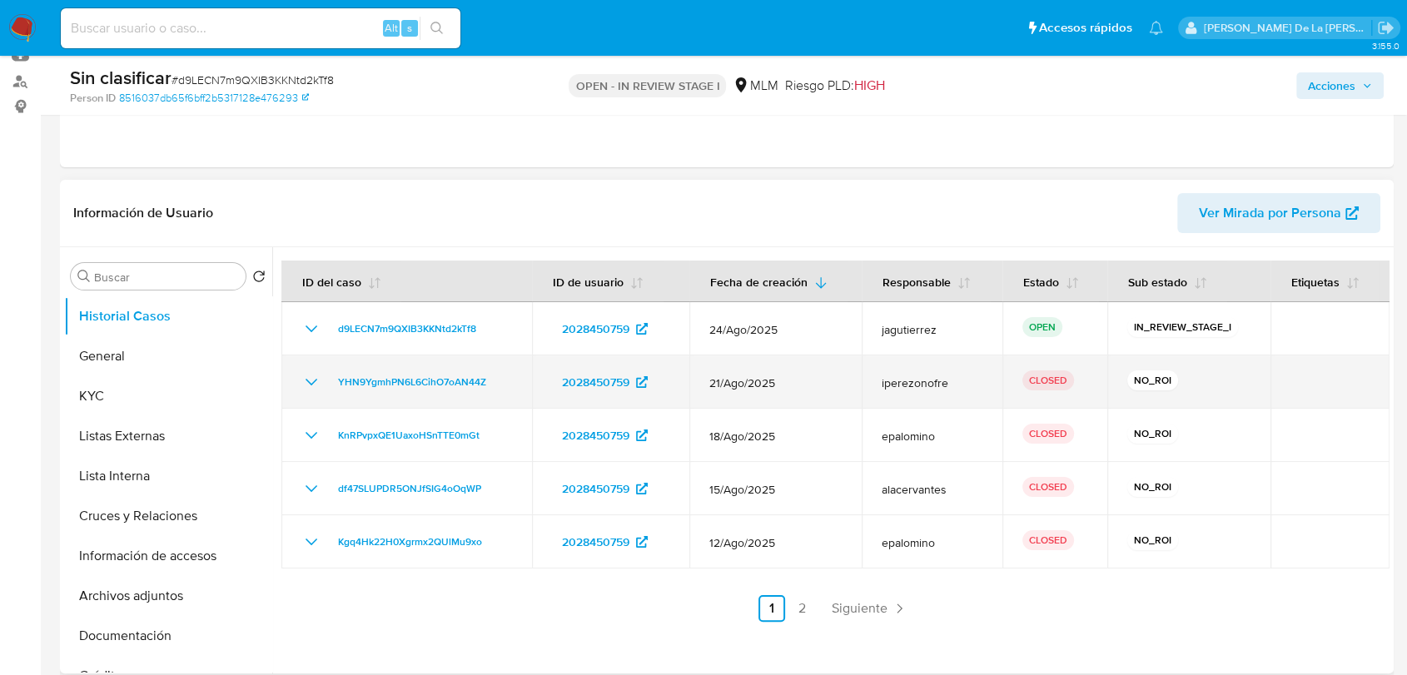
click at [308, 380] on icon "Mostrar/Ocultar" at bounding box center [311, 382] width 20 height 20
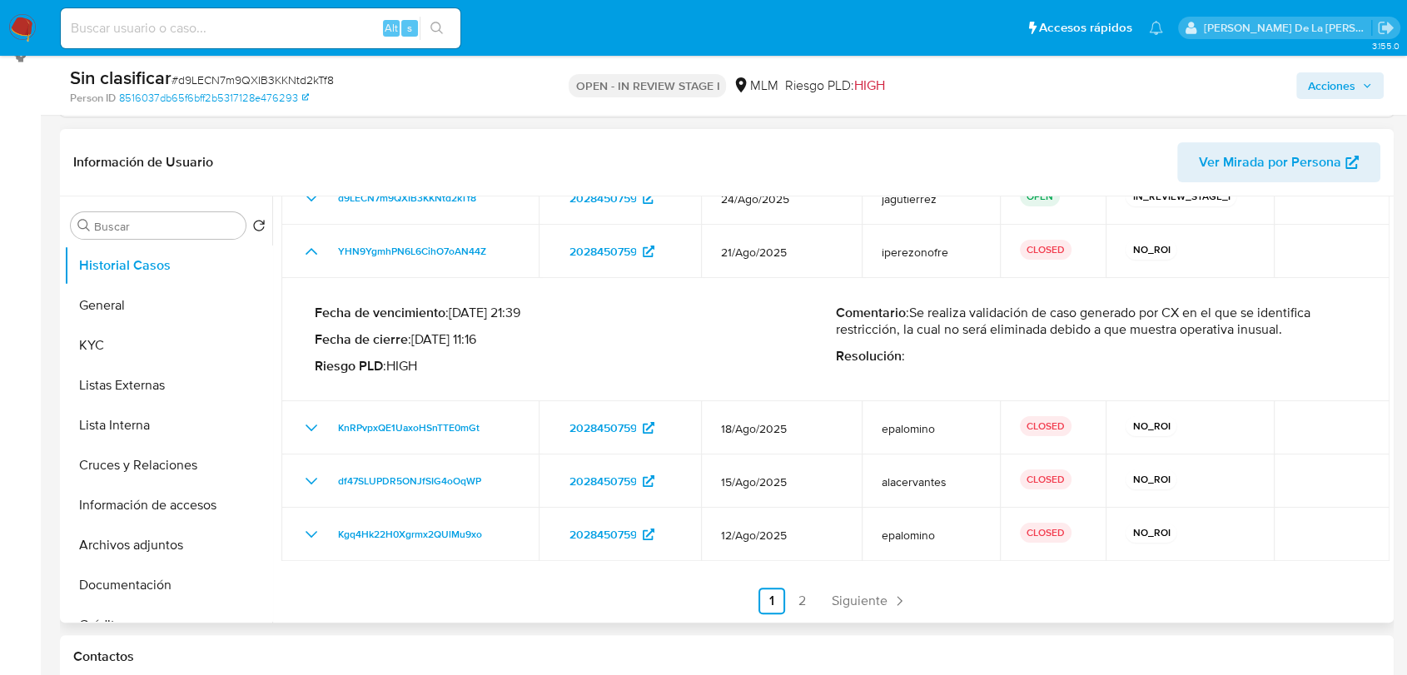
scroll to position [277, 0]
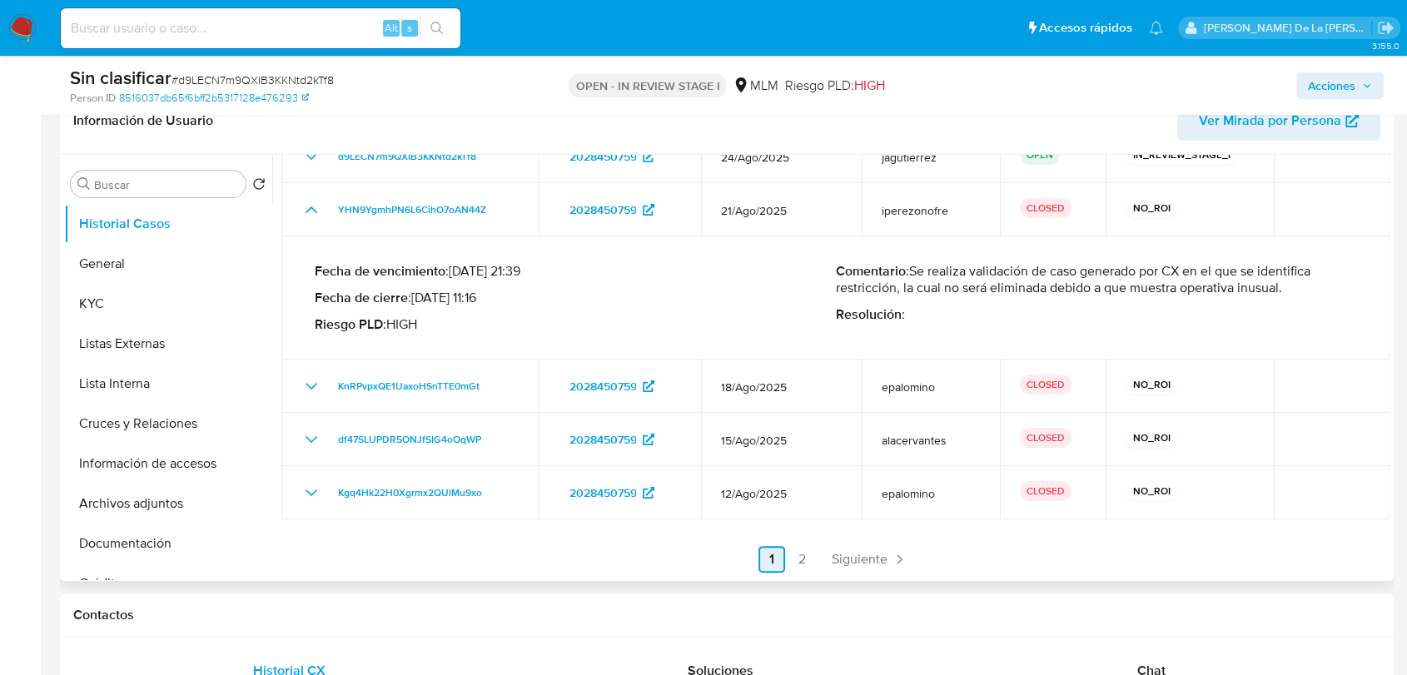
click at [853, 553] on span "Siguiente" at bounding box center [860, 559] width 56 height 13
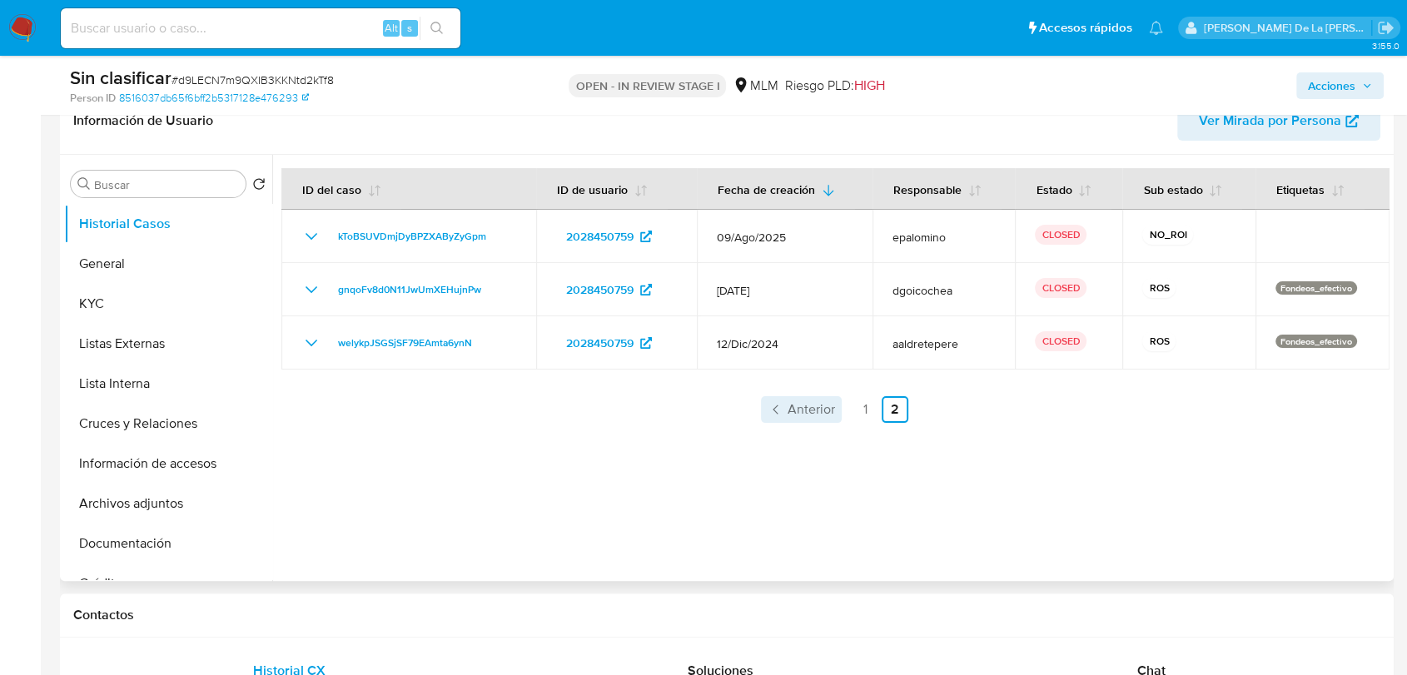
click at [802, 409] on span "Anterior" at bounding box center [811, 409] width 47 height 13
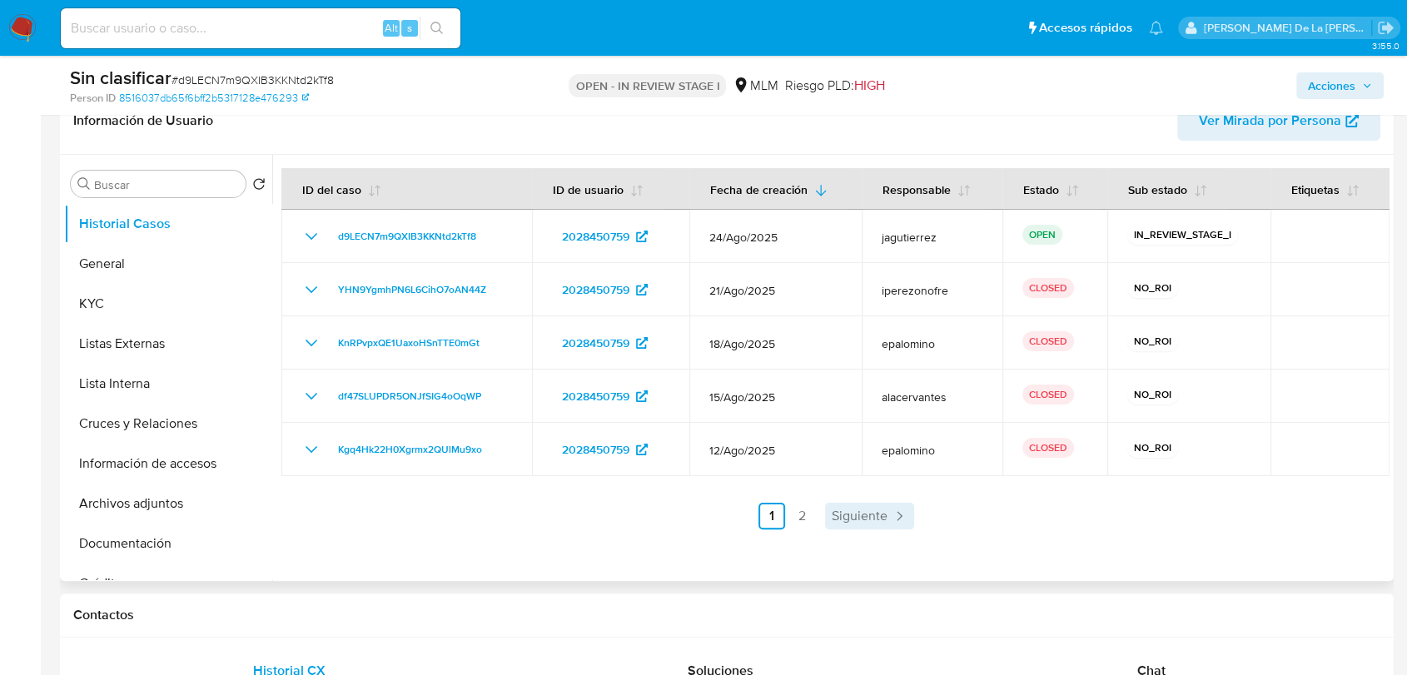
click at [891, 511] on icon "Paginación" at bounding box center [899, 516] width 17 height 17
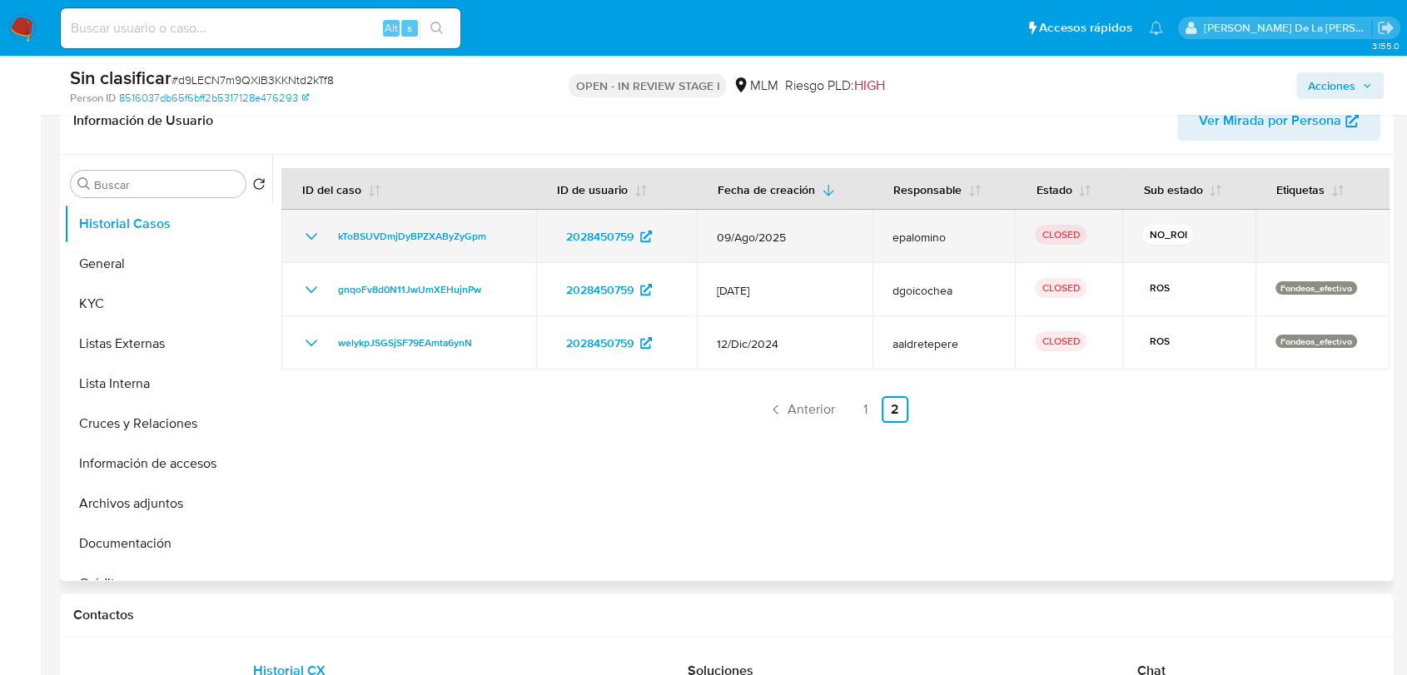
click at [303, 237] on icon "Mostrar/Ocultar" at bounding box center [311, 236] width 20 height 20
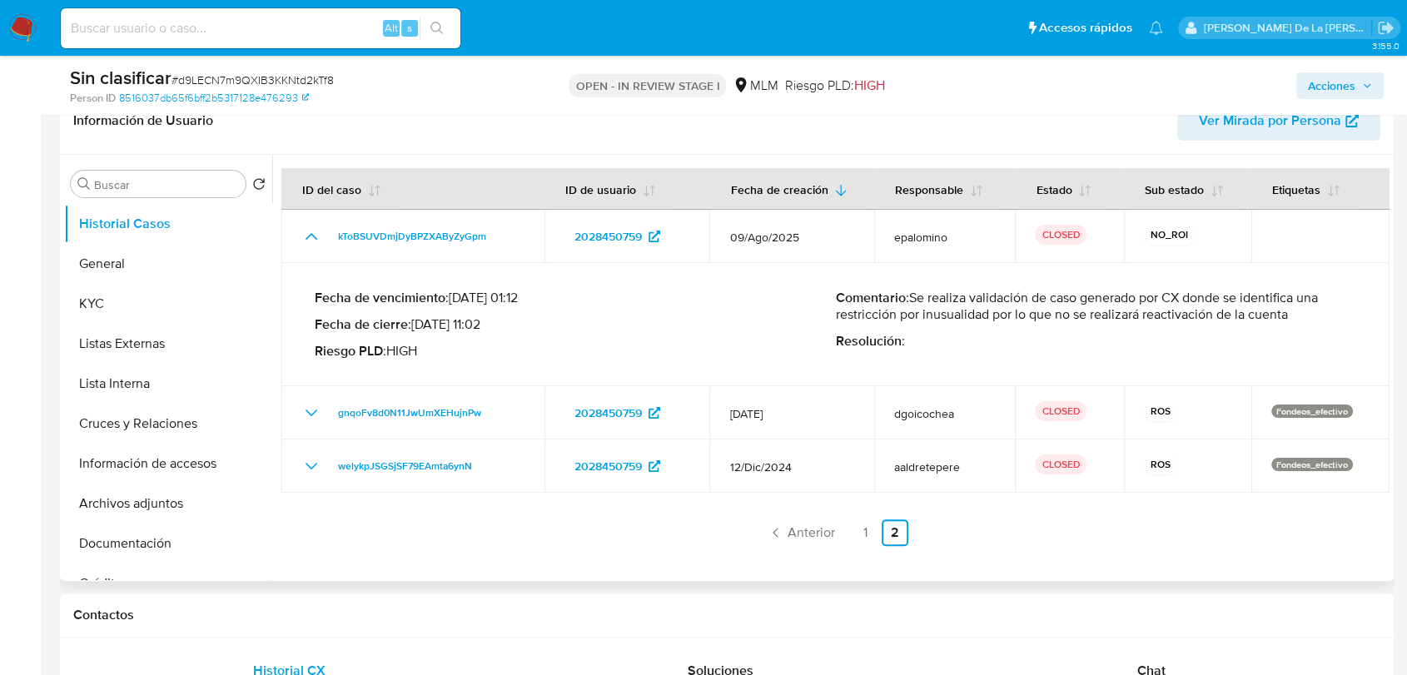
drag, startPoint x: 912, startPoint y: 296, endPoint x: 1292, endPoint y: 316, distance: 380.1
click at [1292, 316] on p "Comentario : Se realiza validación de caso generado por CX donde se identifica …" at bounding box center [1096, 306] width 521 height 33
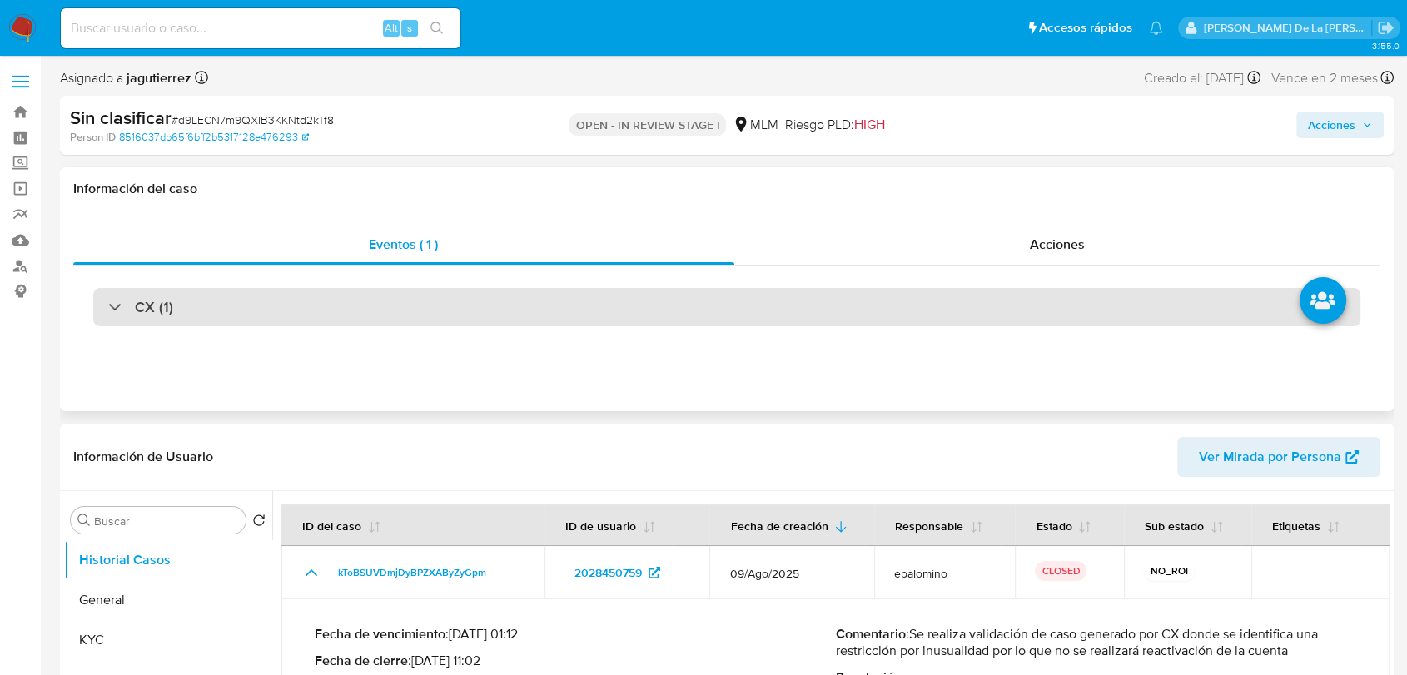
click at [106, 315] on div "CX (1)" at bounding box center [726, 307] width 1267 height 38
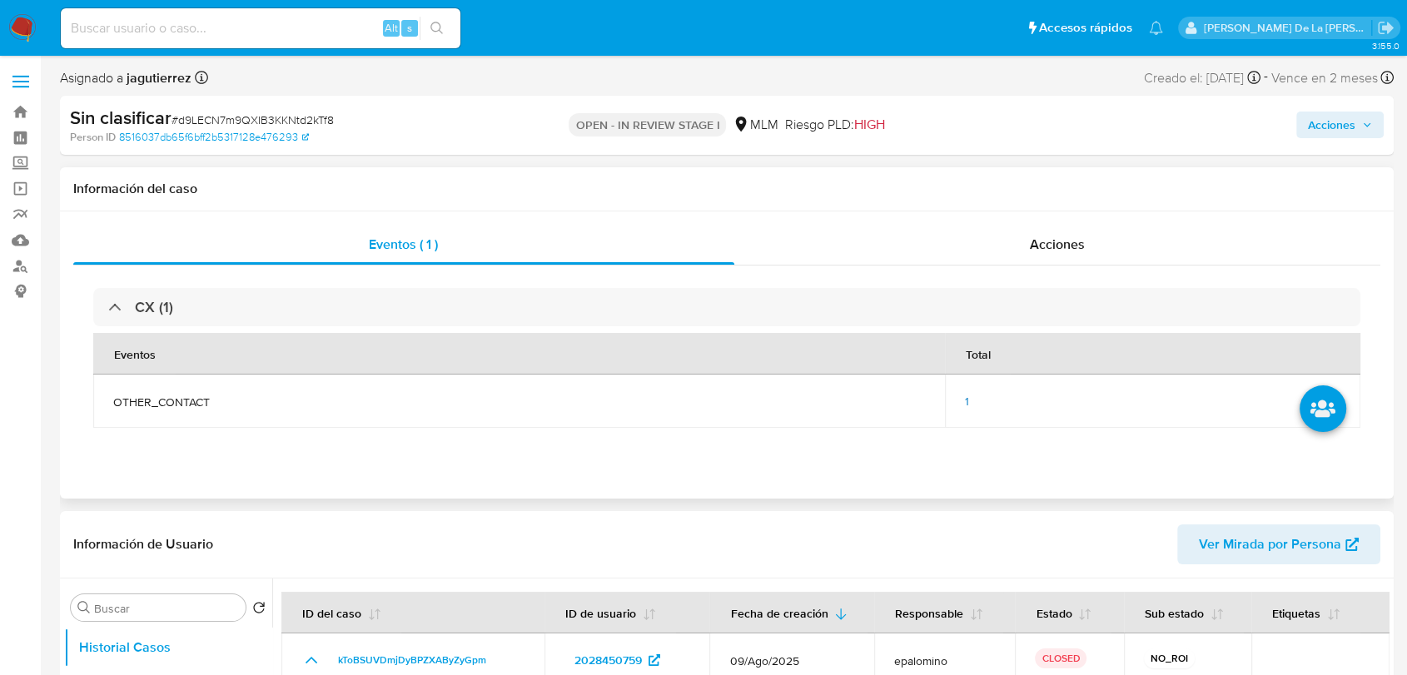
click at [971, 398] on div "1" at bounding box center [1152, 401] width 375 height 15
click at [967, 399] on span "1" at bounding box center [967, 401] width 4 height 17
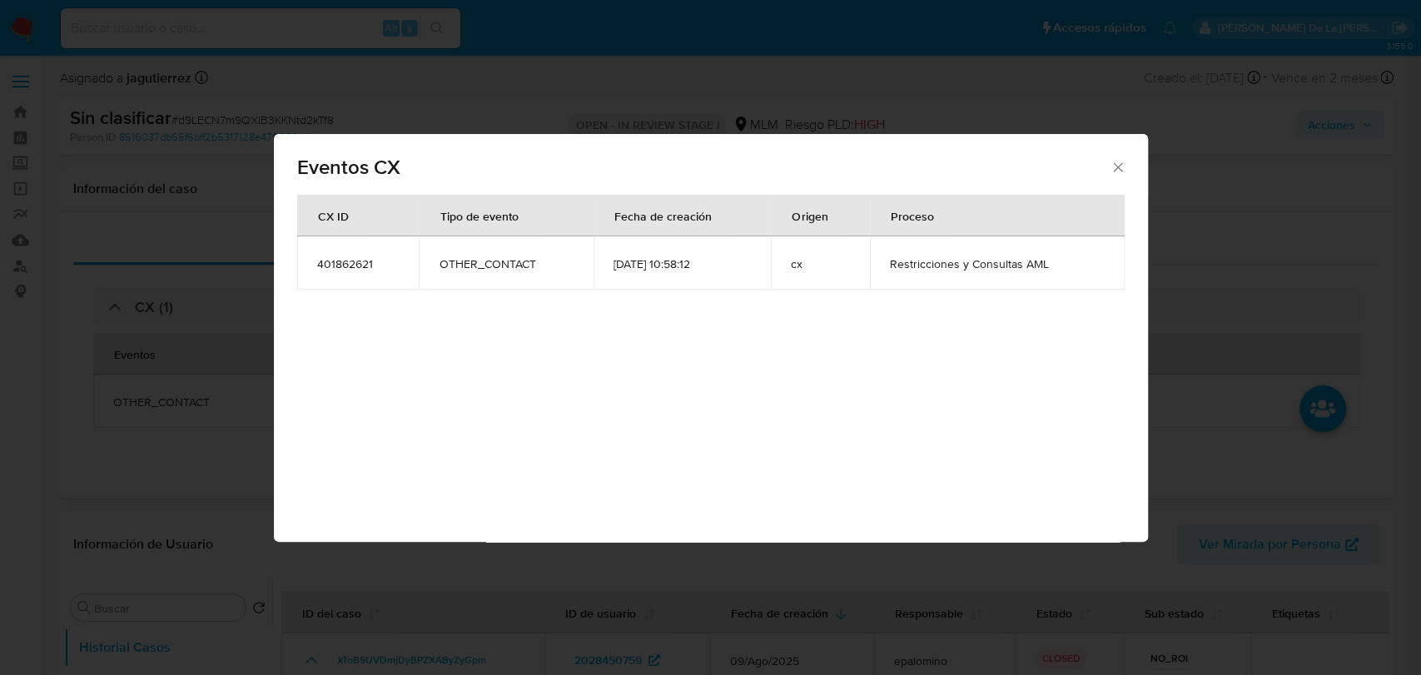
click at [228, 417] on div "Eventos CX CX ID Tipo de evento Fecha de creación Origen Proceso 401862621 OTHE…" at bounding box center [710, 337] width 1421 height 675
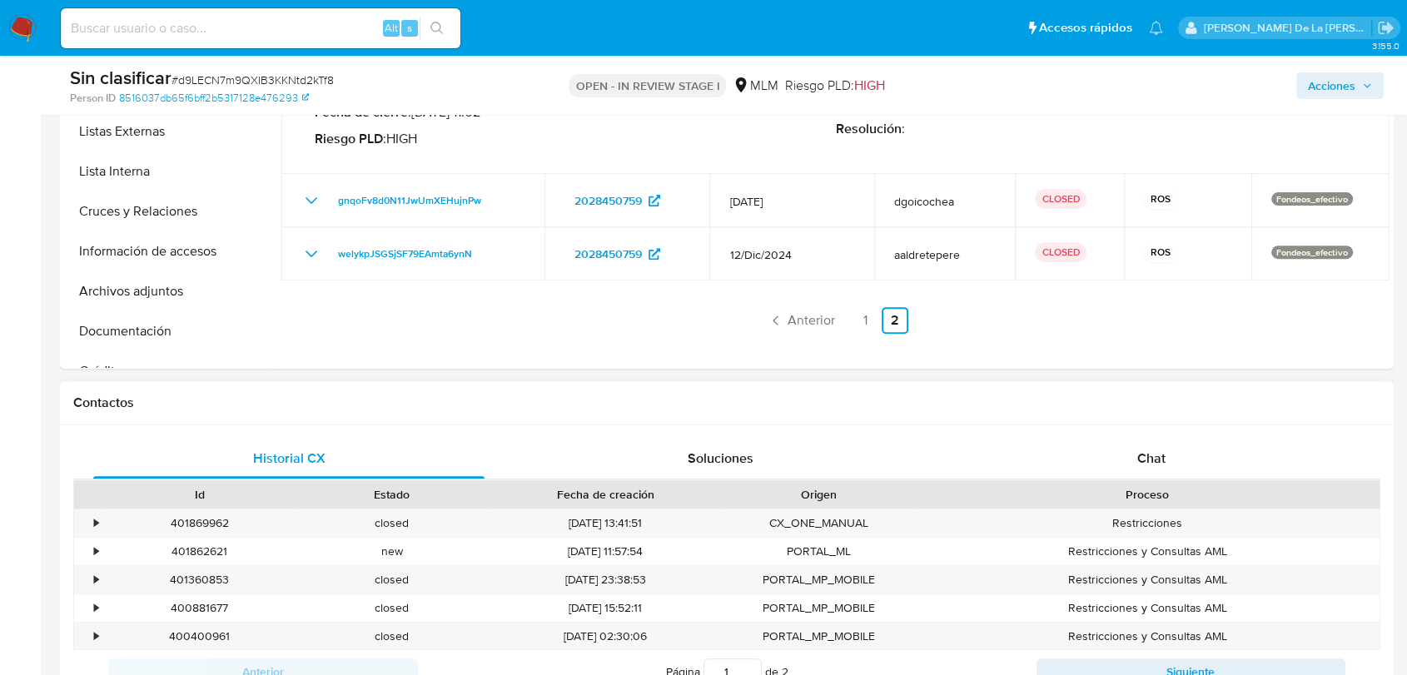
scroll to position [739, 0]
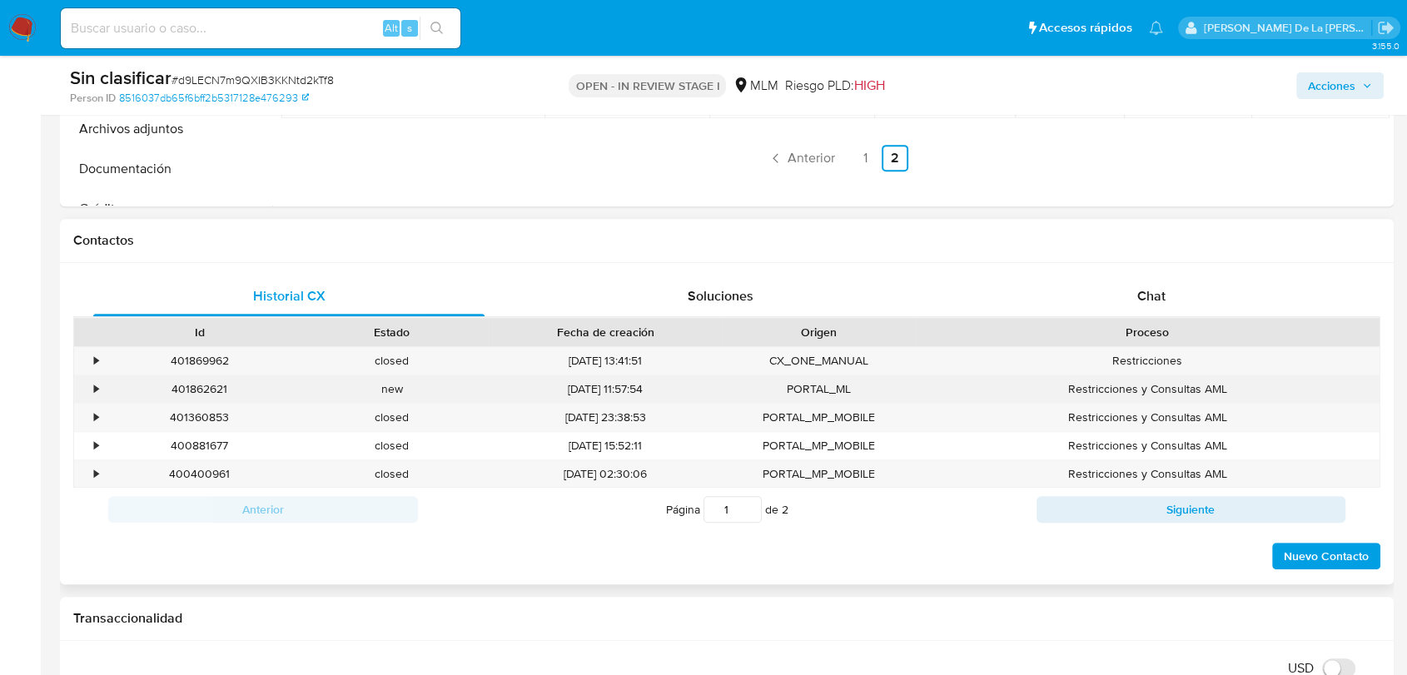
click at [84, 386] on div "•" at bounding box center [88, 388] width 29 height 27
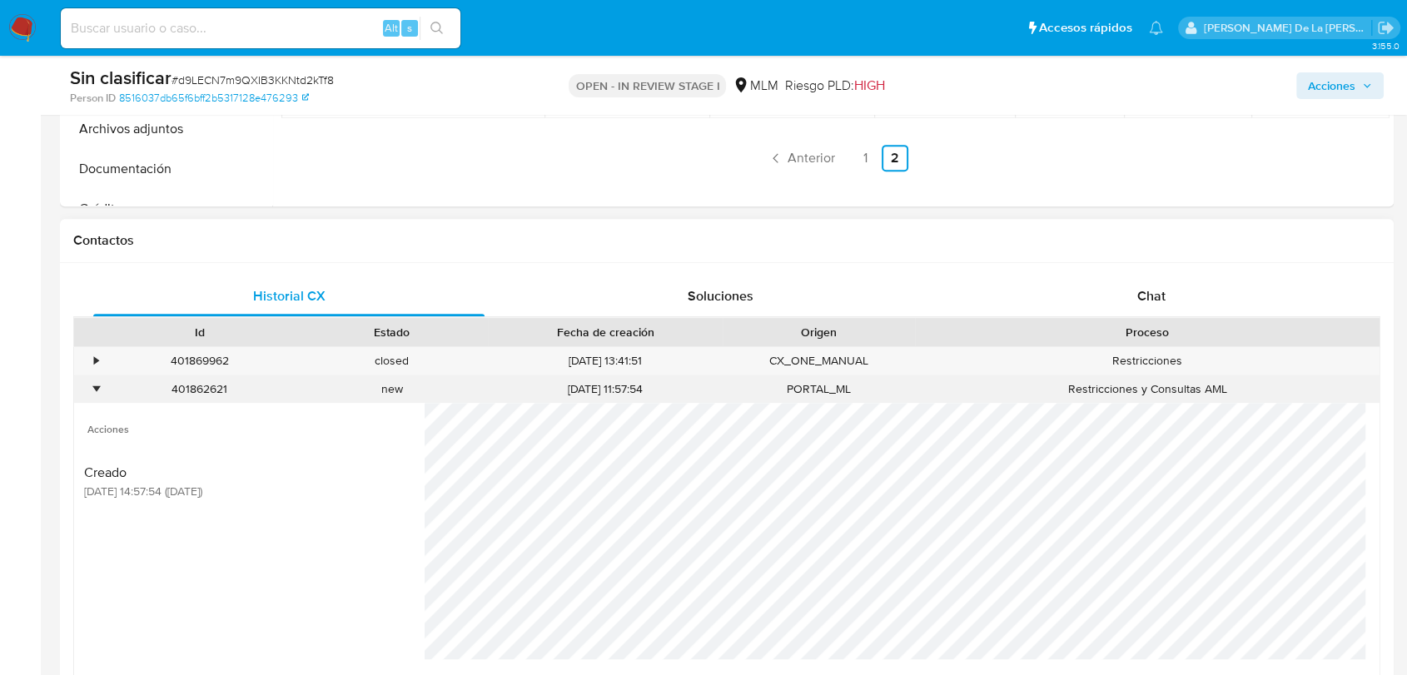
scroll to position [833, 0]
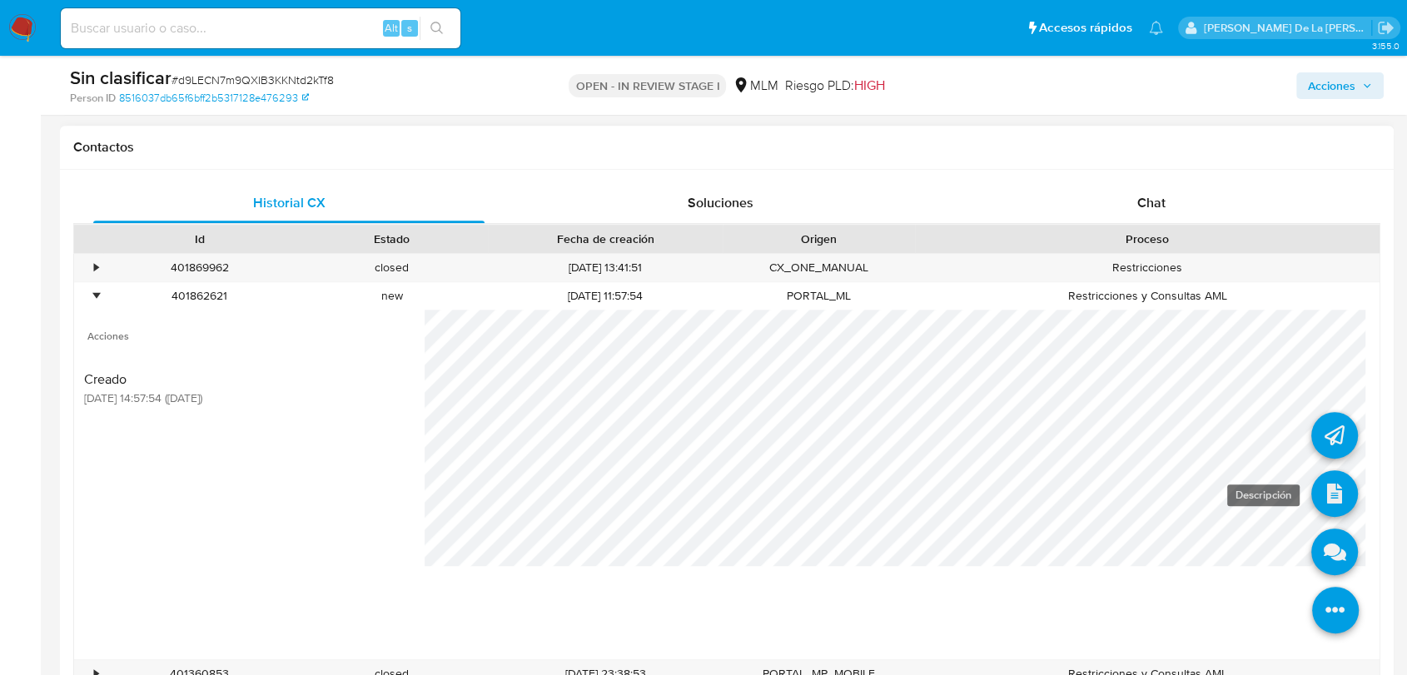
click at [1315, 488] on icon at bounding box center [1334, 493] width 47 height 47
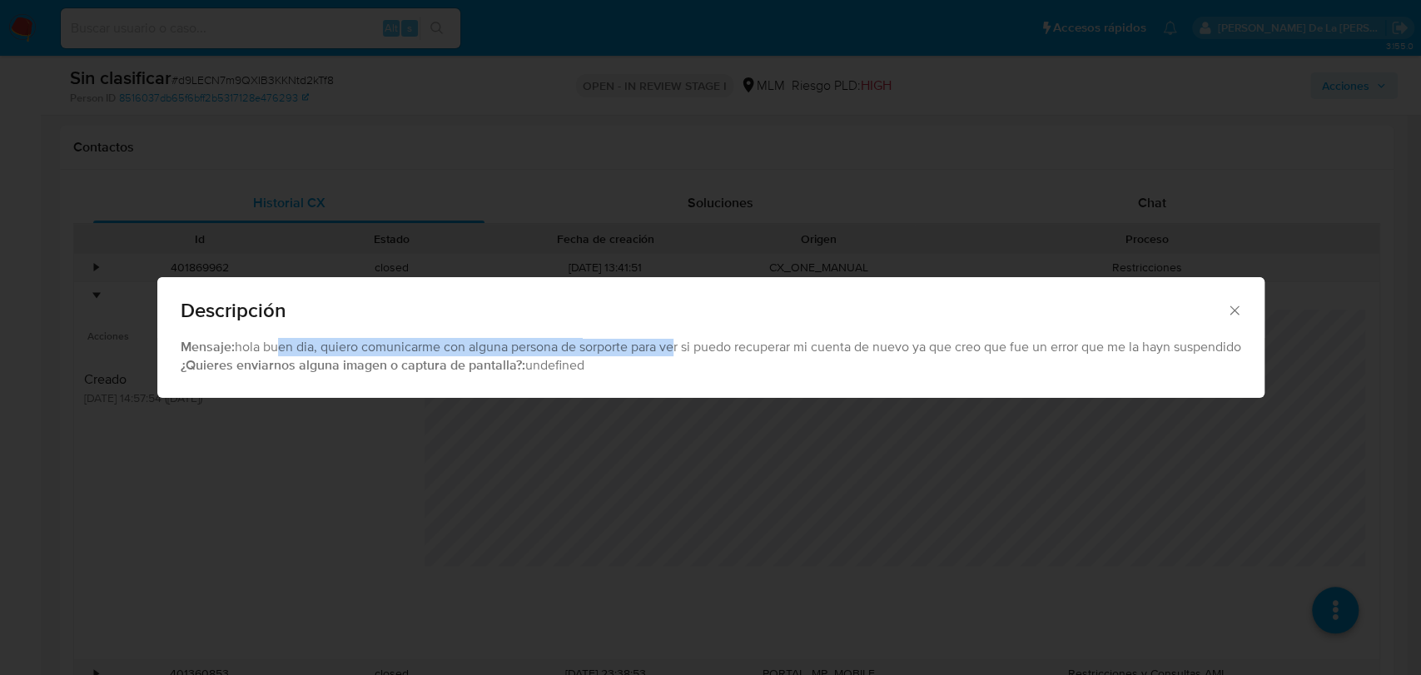
drag, startPoint x: 269, startPoint y: 346, endPoint x: 670, endPoint y: 346, distance: 401.3
click at [670, 346] on div "Mensaje: hola buen dia, quiero comunicarme con alguna persona de sorporte para …" at bounding box center [711, 356] width 1061 height 37
click at [669, 346] on div "Mensaje: hola buen dia, quiero comunicarme con alguna persona de sorporte para …" at bounding box center [711, 356] width 1061 height 37
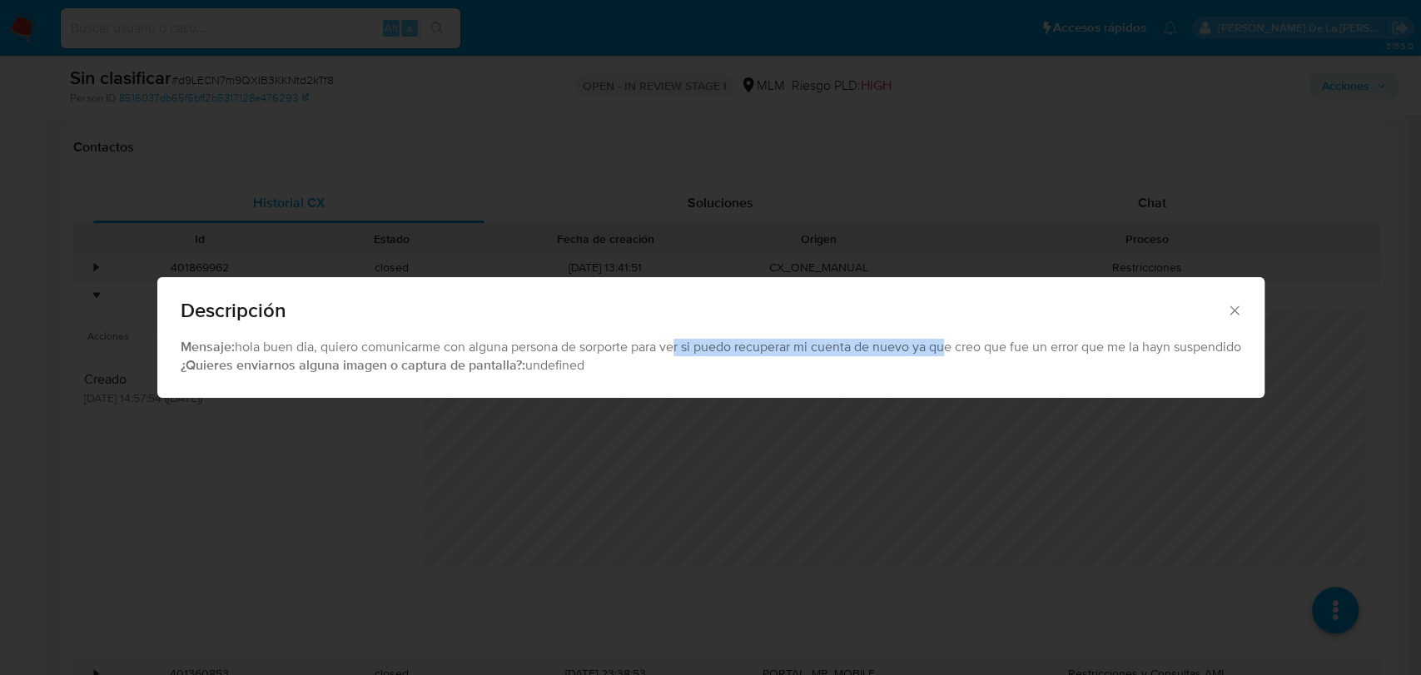
drag, startPoint x: 666, startPoint y: 346, endPoint x: 967, endPoint y: 340, distance: 301.4
click at [965, 340] on div "Mensaje: hola buen dia, quiero comunicarme con alguna persona de sorporte para …" at bounding box center [711, 356] width 1061 height 37
click at [970, 340] on div "Mensaje: hola buen dia, quiero comunicarme con alguna persona de sorporte para …" at bounding box center [711, 356] width 1061 height 37
click at [1252, 298] on div "Descripción" at bounding box center [710, 307] width 1107 height 61
click at [1248, 308] on div "Descripción" at bounding box center [710, 307] width 1107 height 61
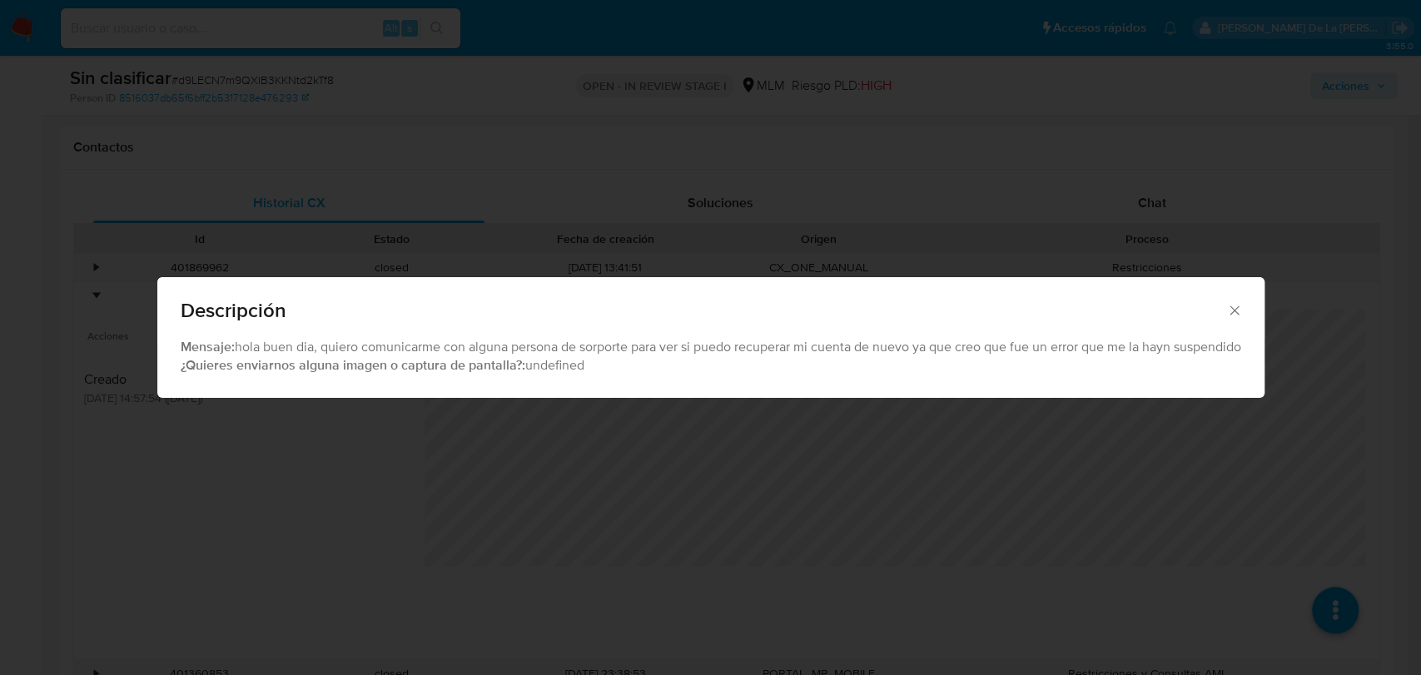
click at [1233, 311] on icon "Cerrar" at bounding box center [1234, 310] width 17 height 17
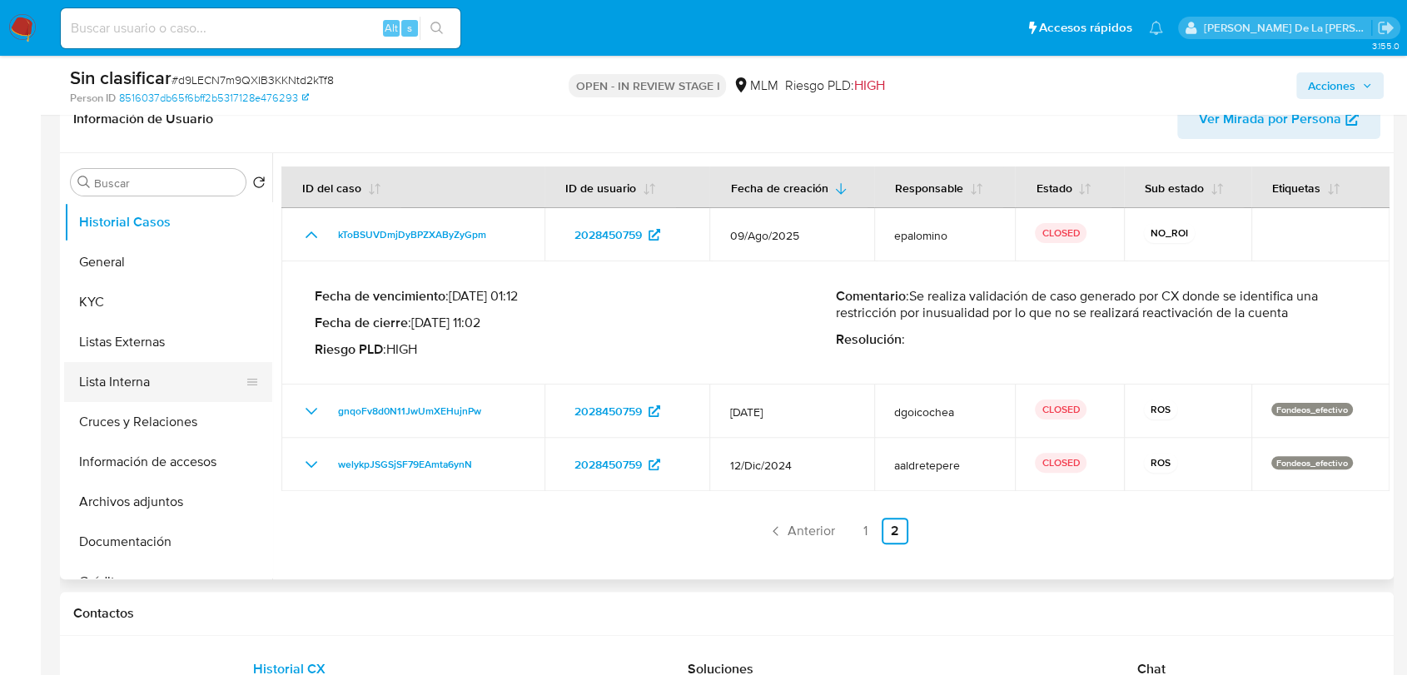
scroll to position [370, 0]
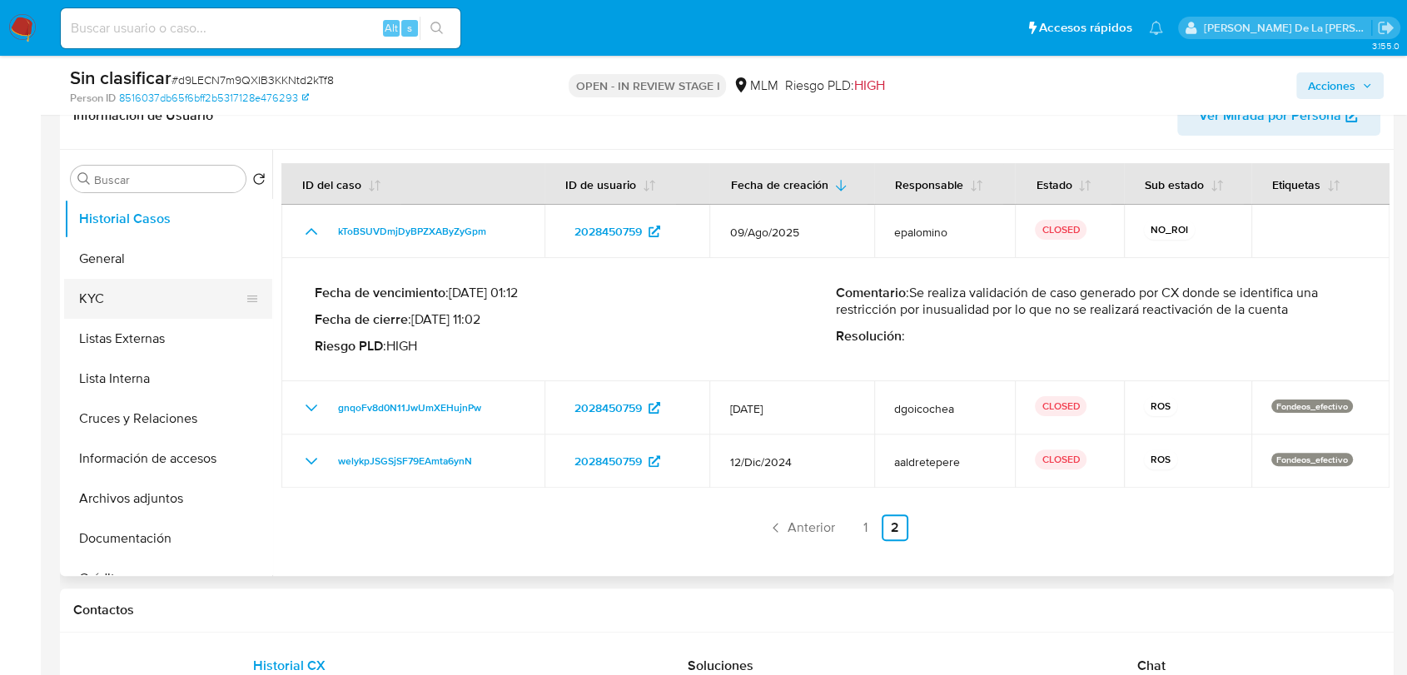
click at [96, 301] on button "KYC" at bounding box center [161, 299] width 195 height 40
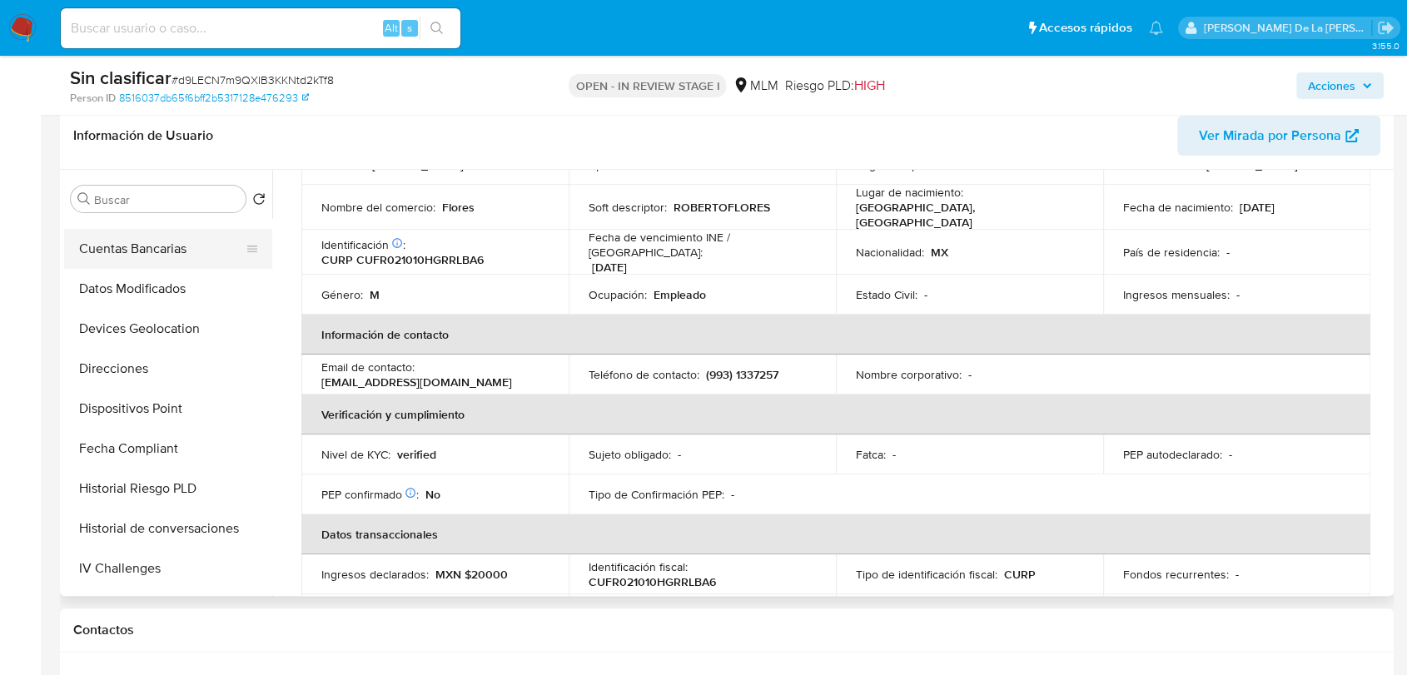
scroll to position [462, 0]
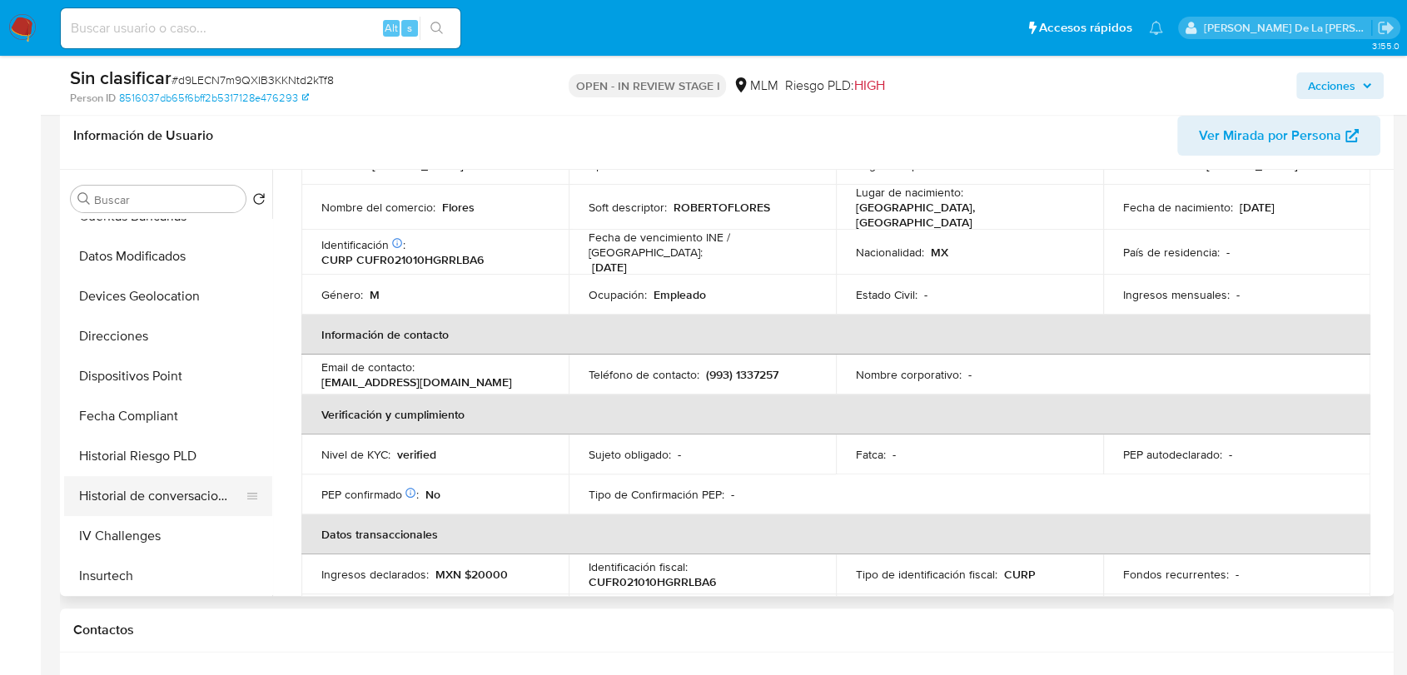
click at [142, 492] on button "Historial de conversaciones" at bounding box center [161, 496] width 195 height 40
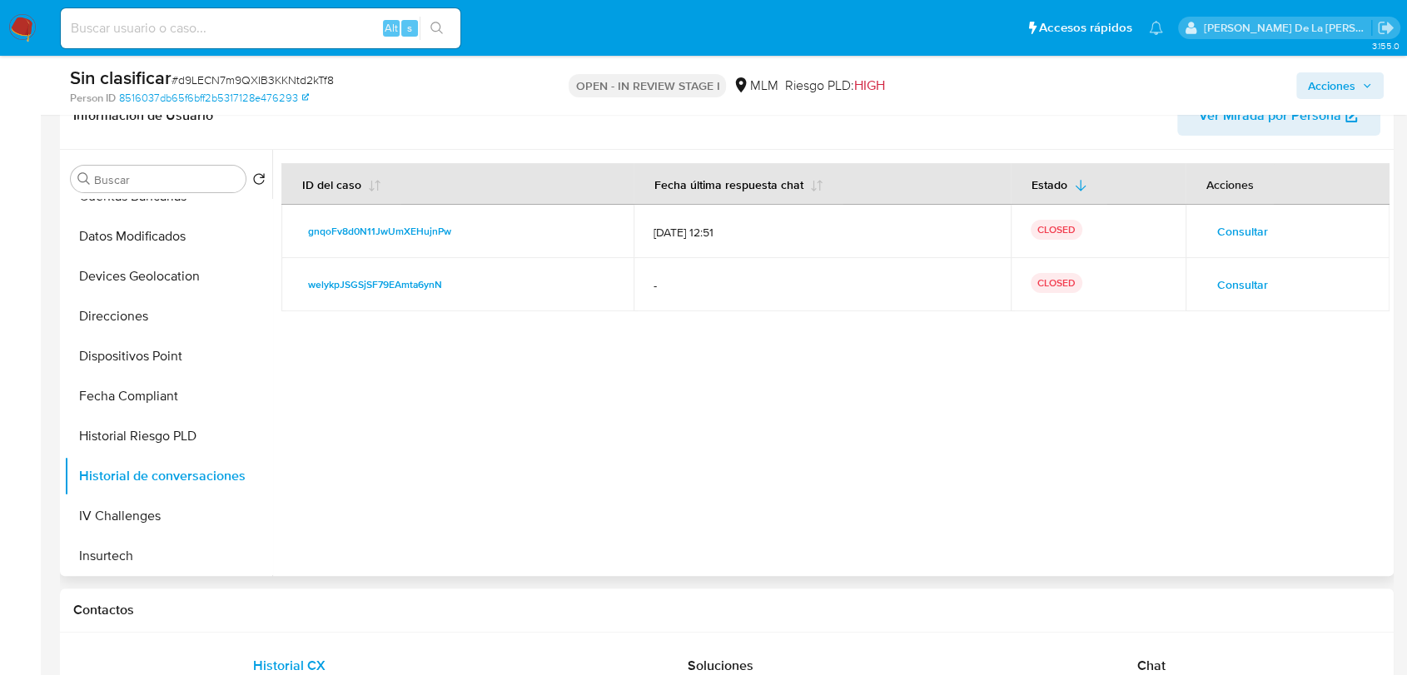
click at [1217, 226] on span "Consultar" at bounding box center [1242, 231] width 51 height 23
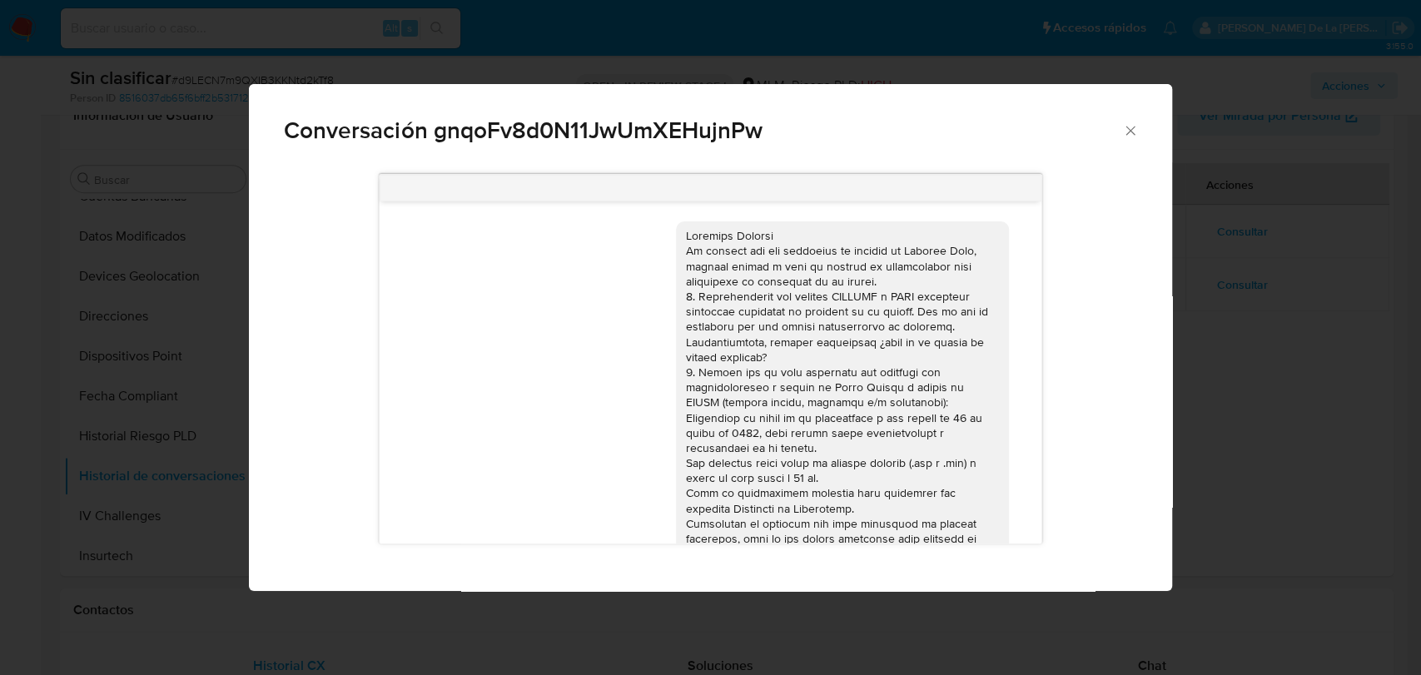
scroll to position [291, 0]
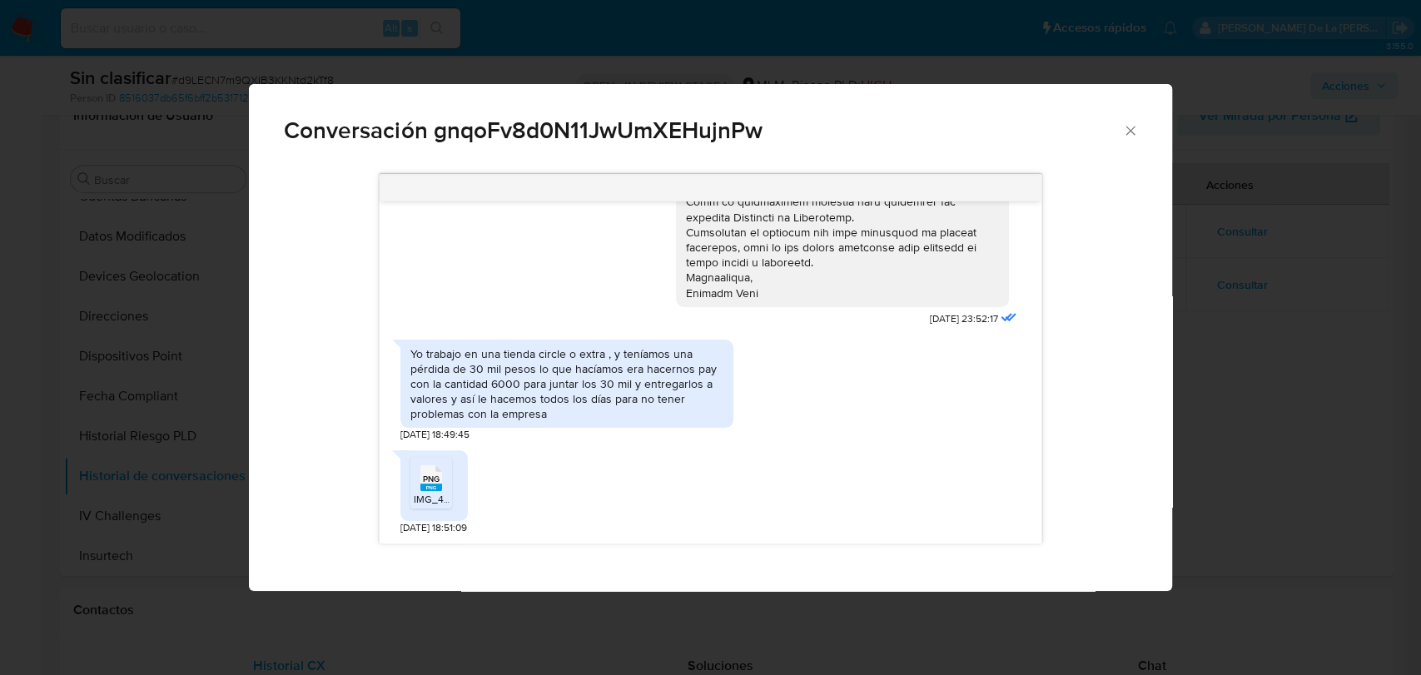
click at [1136, 125] on icon "Cerrar" at bounding box center [1130, 130] width 17 height 17
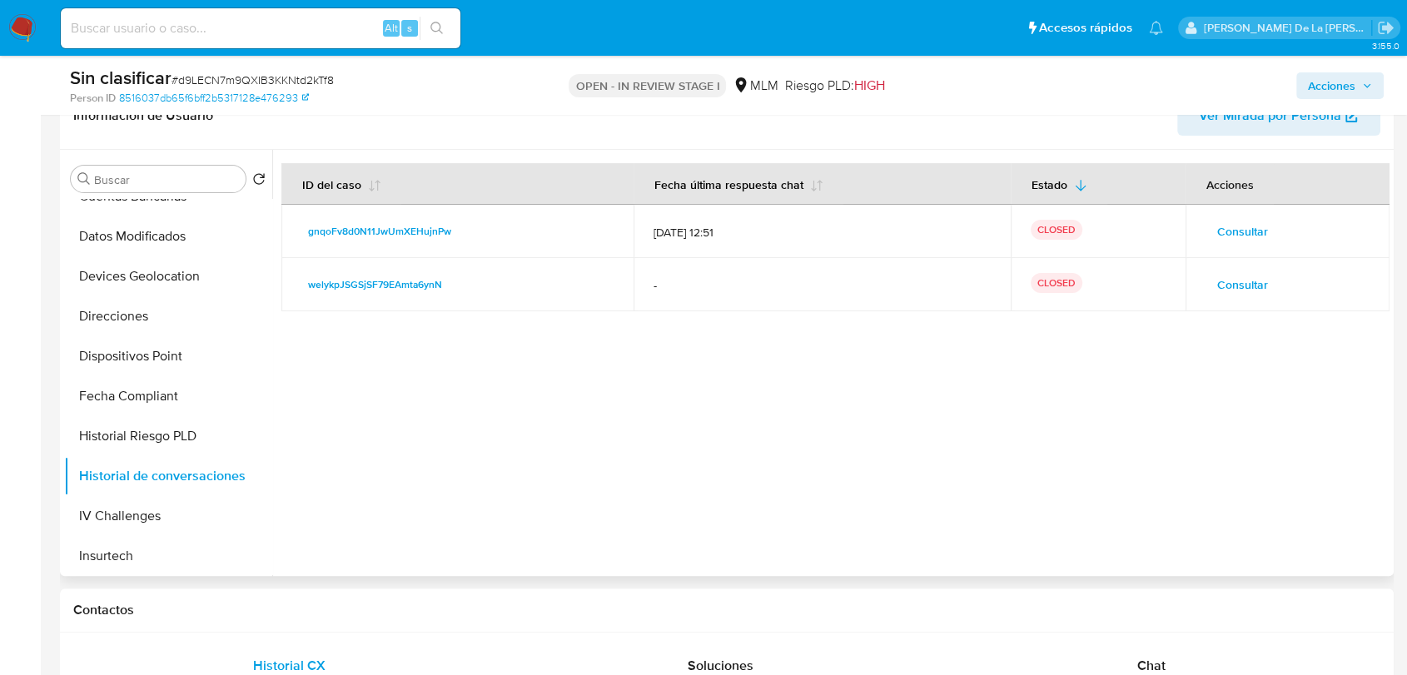
click at [1206, 259] on td "Consultar" at bounding box center [1288, 284] width 204 height 53
click at [1219, 267] on td "Consultar" at bounding box center [1288, 284] width 204 height 53
click at [1221, 276] on span "Consultar" at bounding box center [1242, 284] width 51 height 23
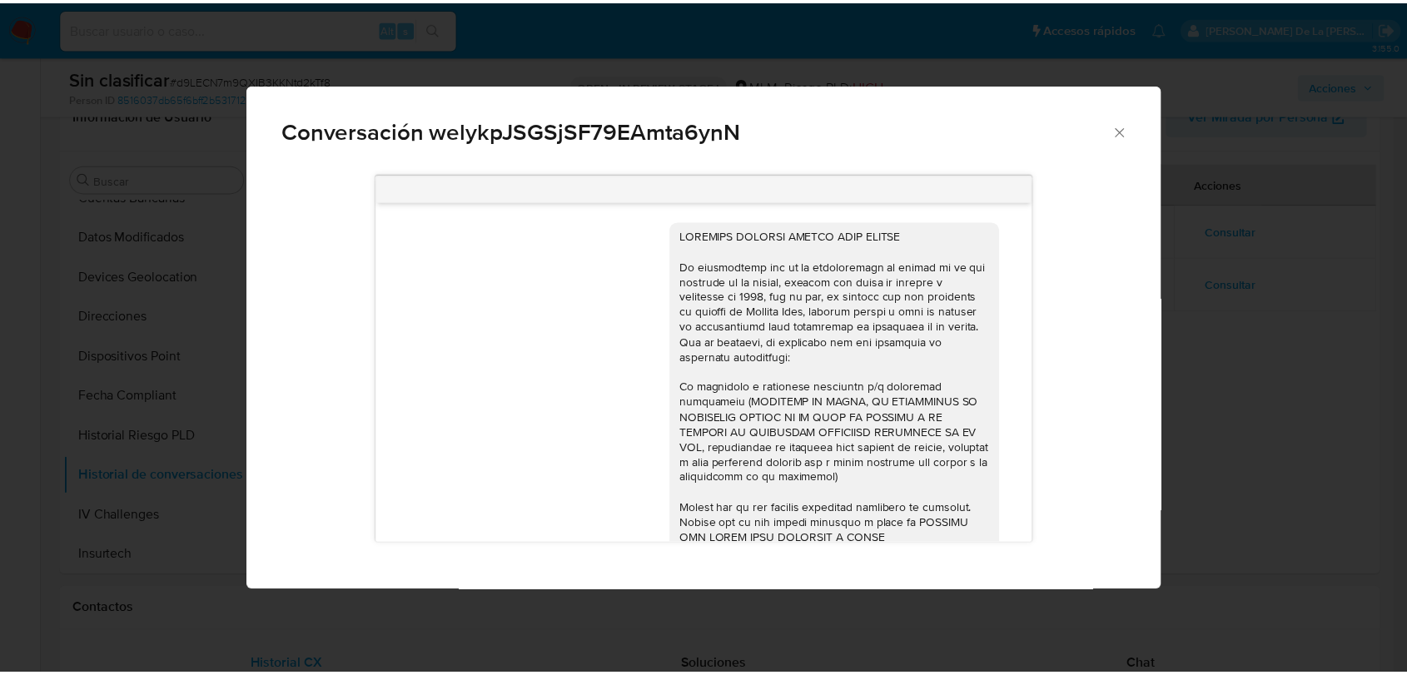
scroll to position [705, 0]
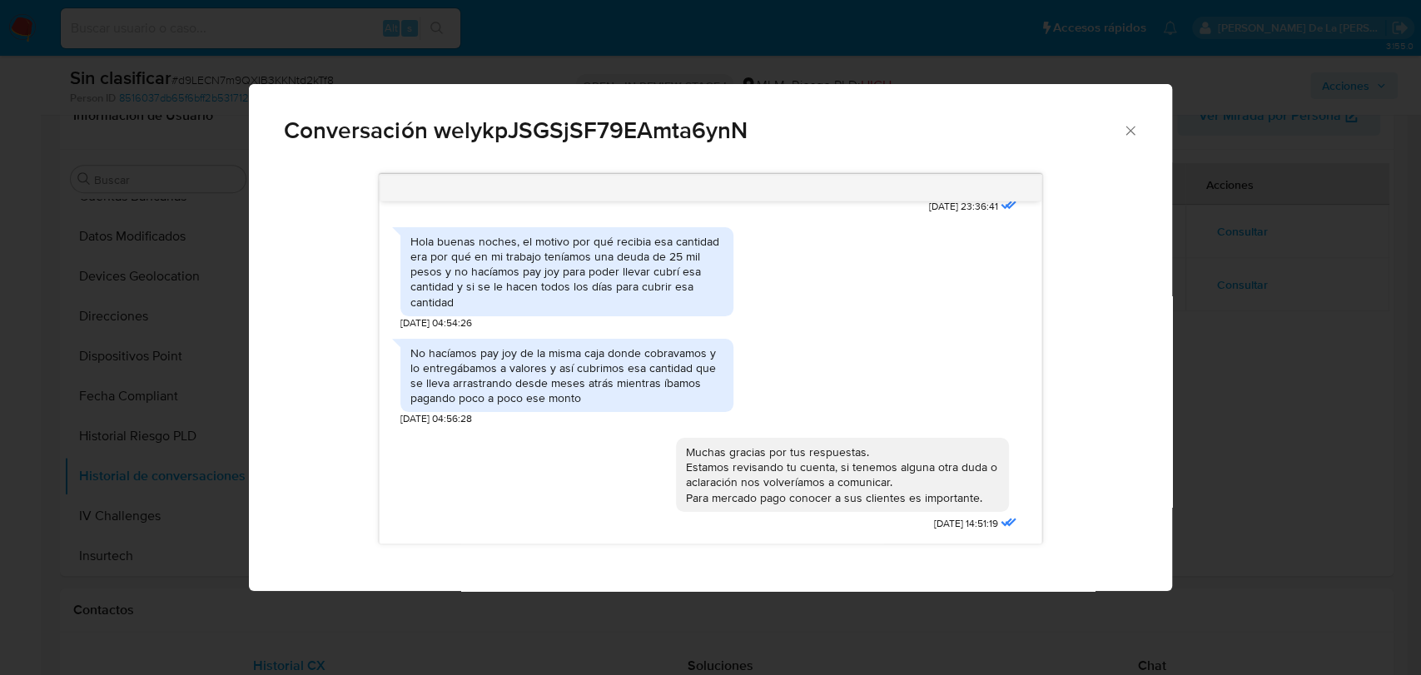
click at [1138, 135] on icon "Cerrar" at bounding box center [1130, 130] width 17 height 17
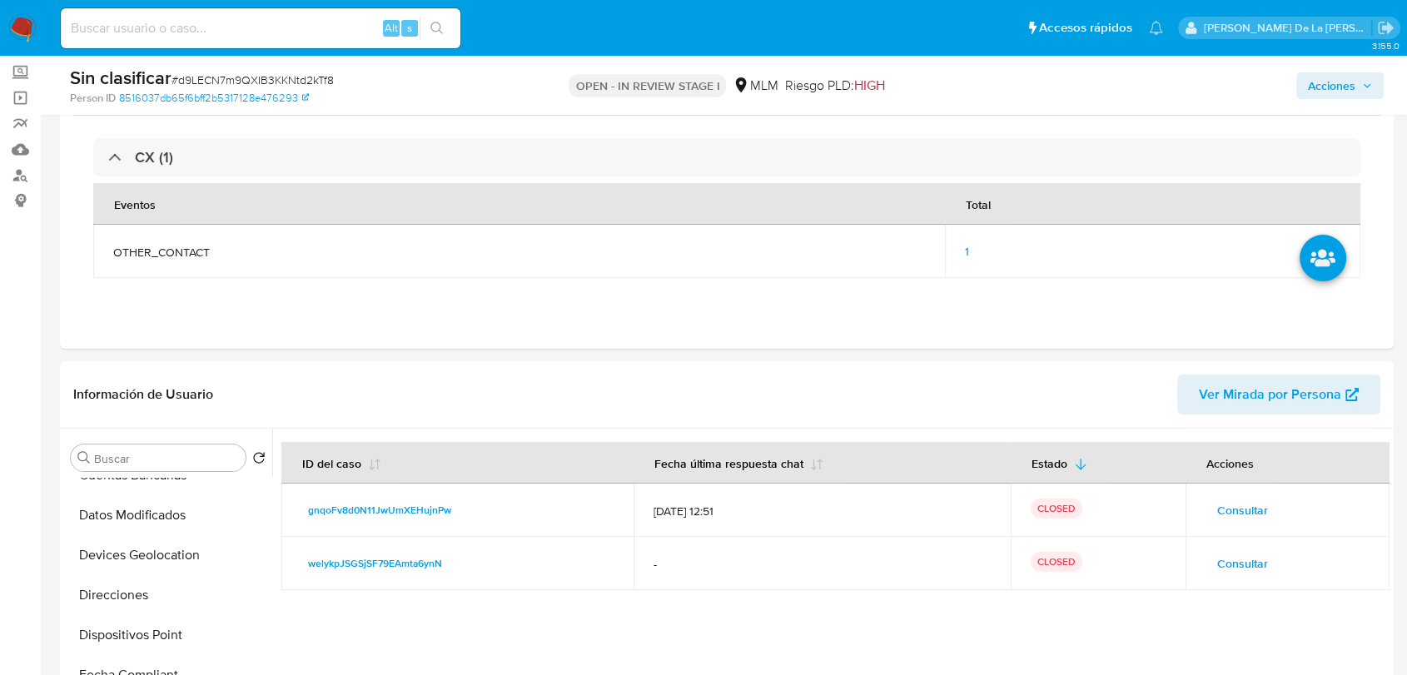
scroll to position [0, 0]
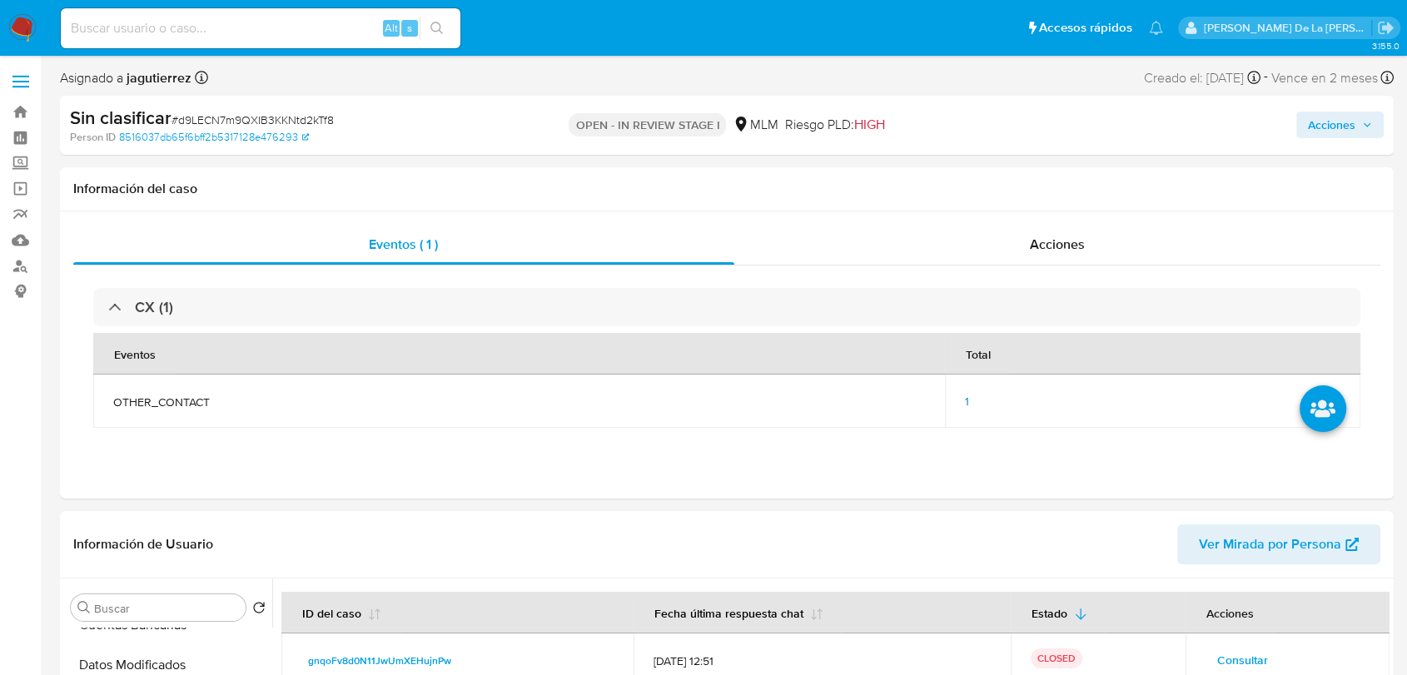
click at [1327, 87] on div "Vence en 2 meses Vence el 23/10/2025 10:58:13" at bounding box center [1332, 78] width 122 height 22
click at [1330, 128] on span "Acciones" at bounding box center [1331, 125] width 47 height 27
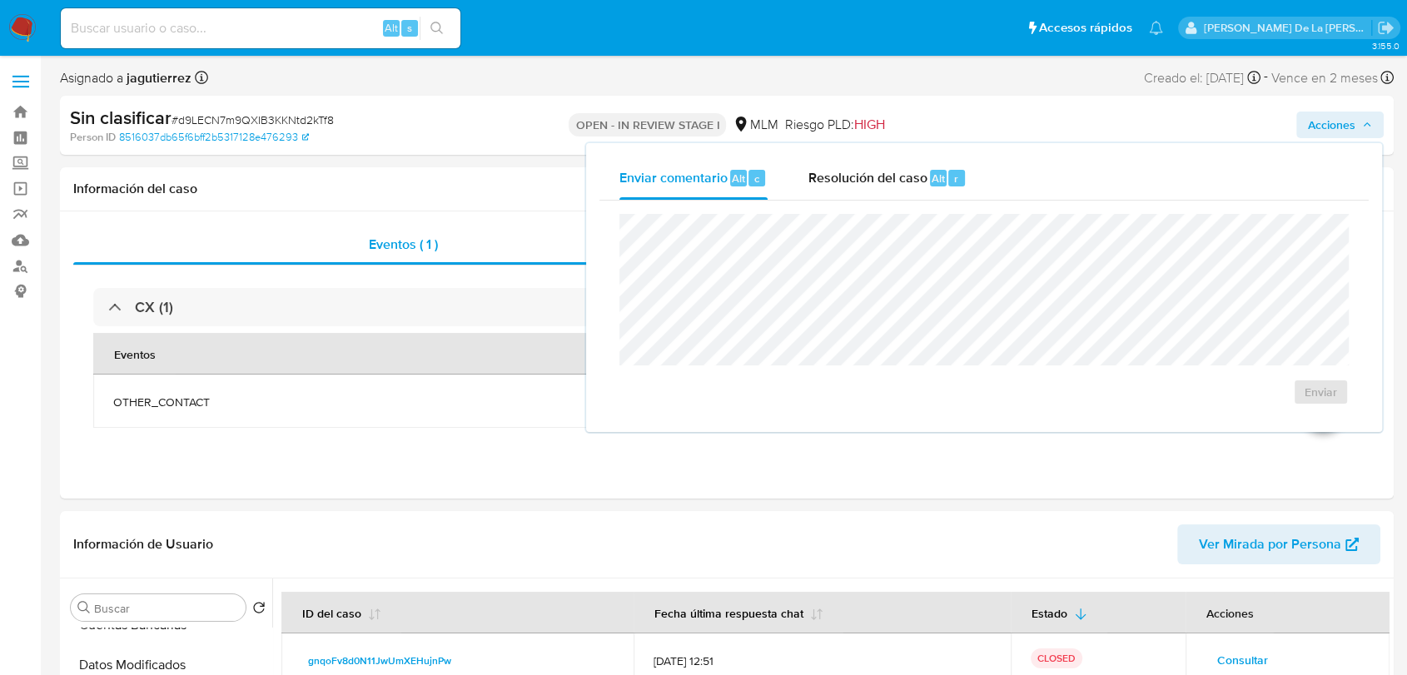
click at [766, 204] on div "Enviar" at bounding box center [983, 310] width 769 height 218
click at [815, 177] on span "Resolución del caso" at bounding box center [867, 177] width 119 height 19
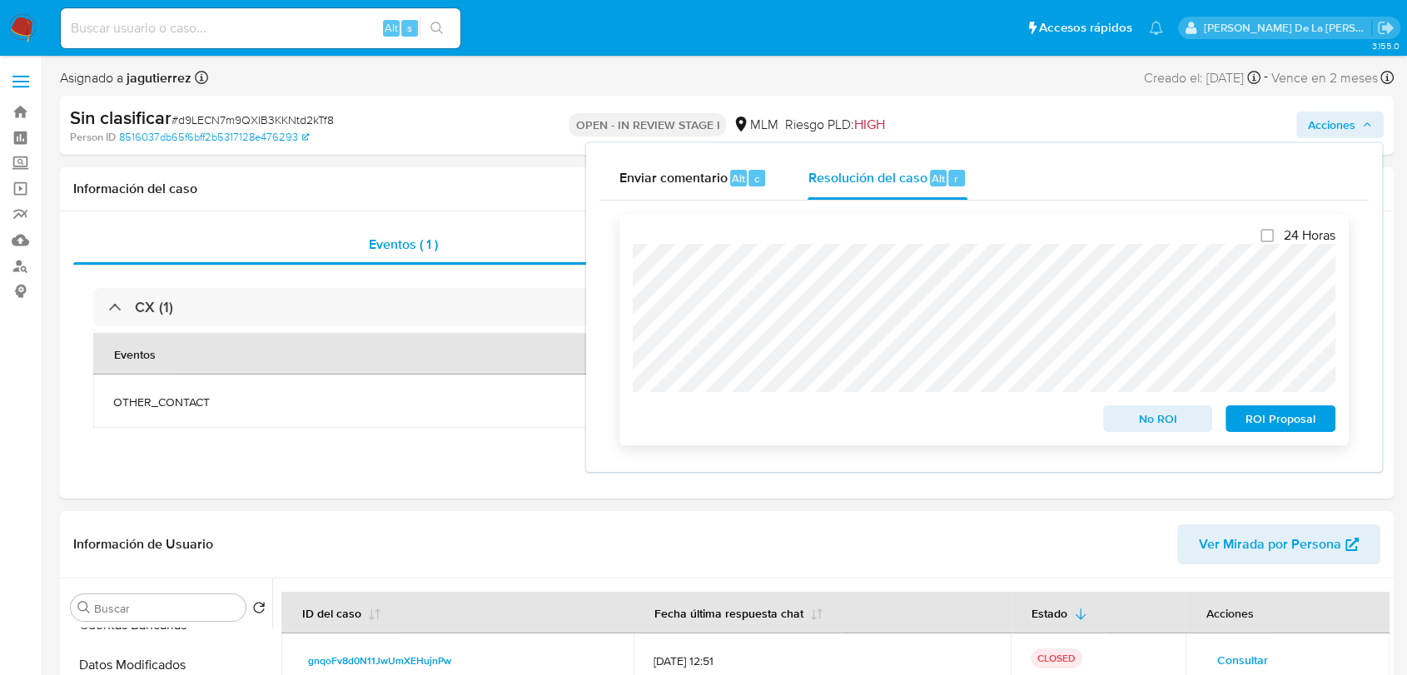
click at [1152, 425] on span "No ROI" at bounding box center [1158, 418] width 87 height 23
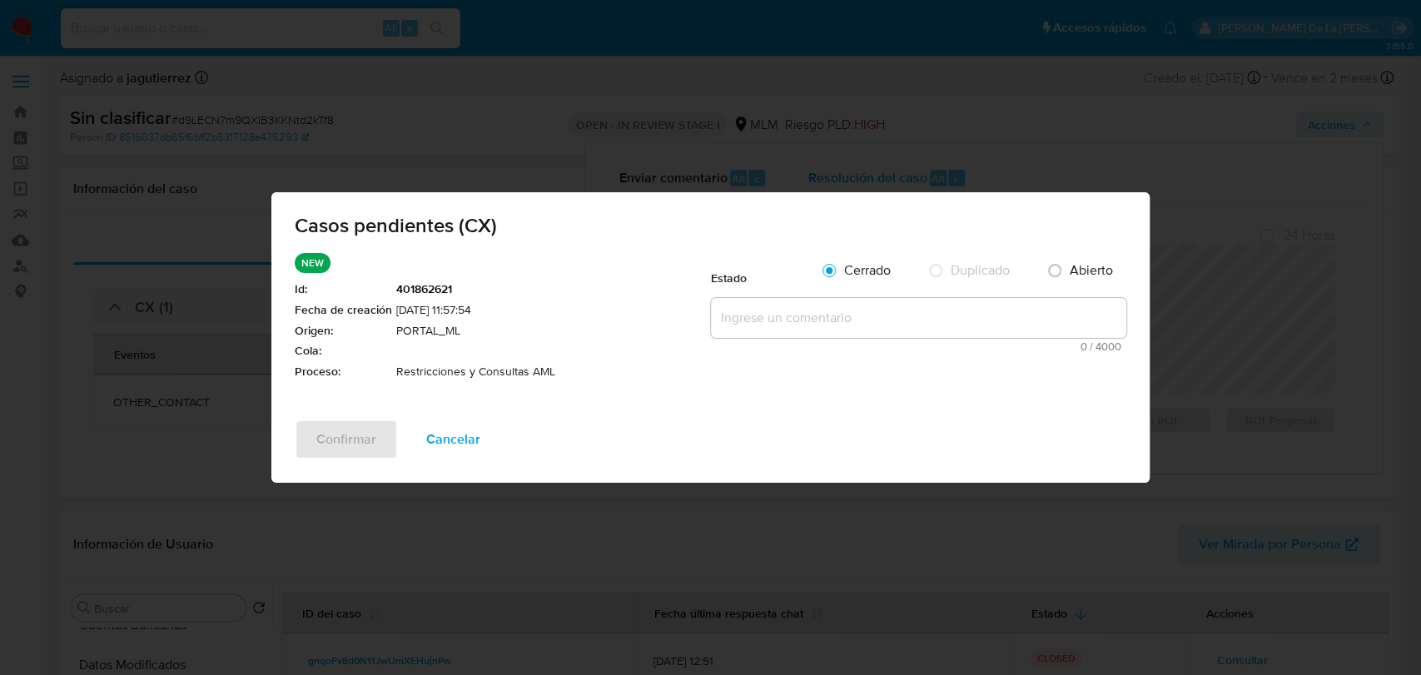
click at [818, 300] on div "Estado Cerrado Duplicado Abierto 0 / 4000 4000 caracteres restantes" at bounding box center [918, 302] width 415 height 99
click at [818, 302] on textarea at bounding box center [918, 318] width 415 height 40
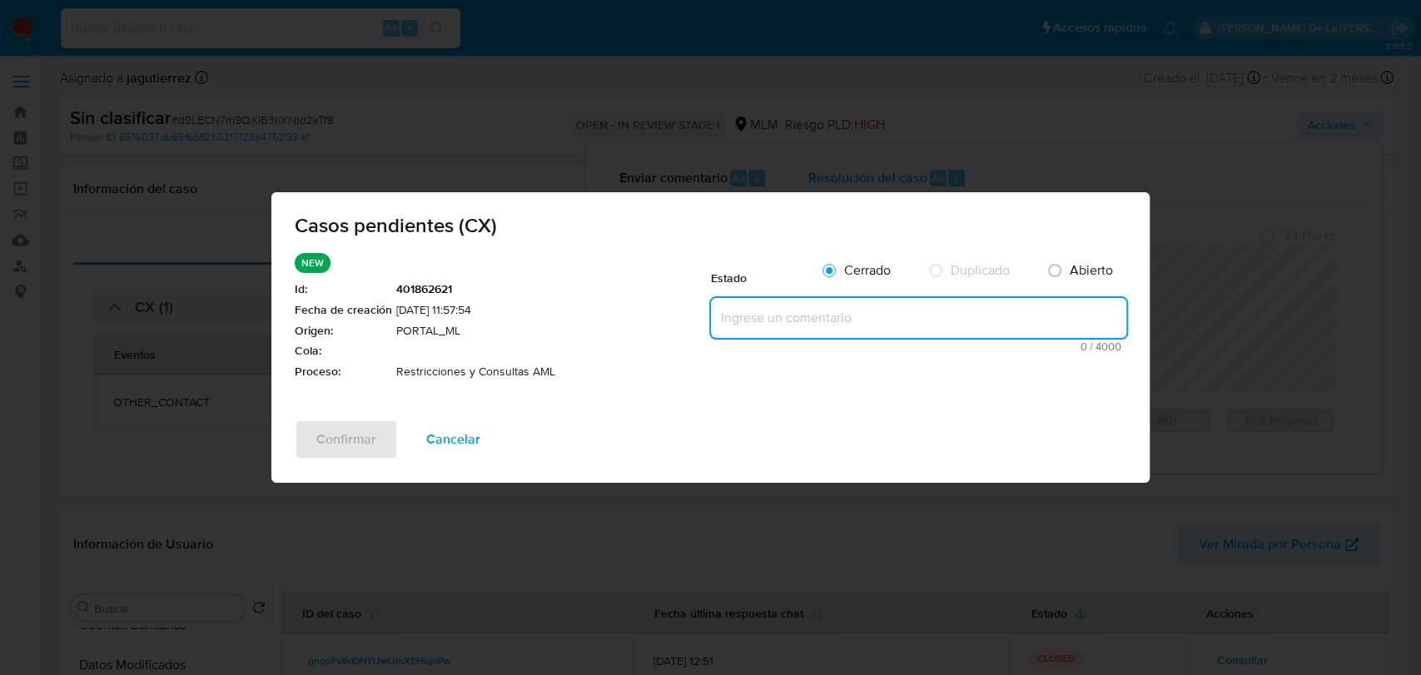
paste textarea "Se realiza validación de caso generado por CX donde se identifica una restricci…"
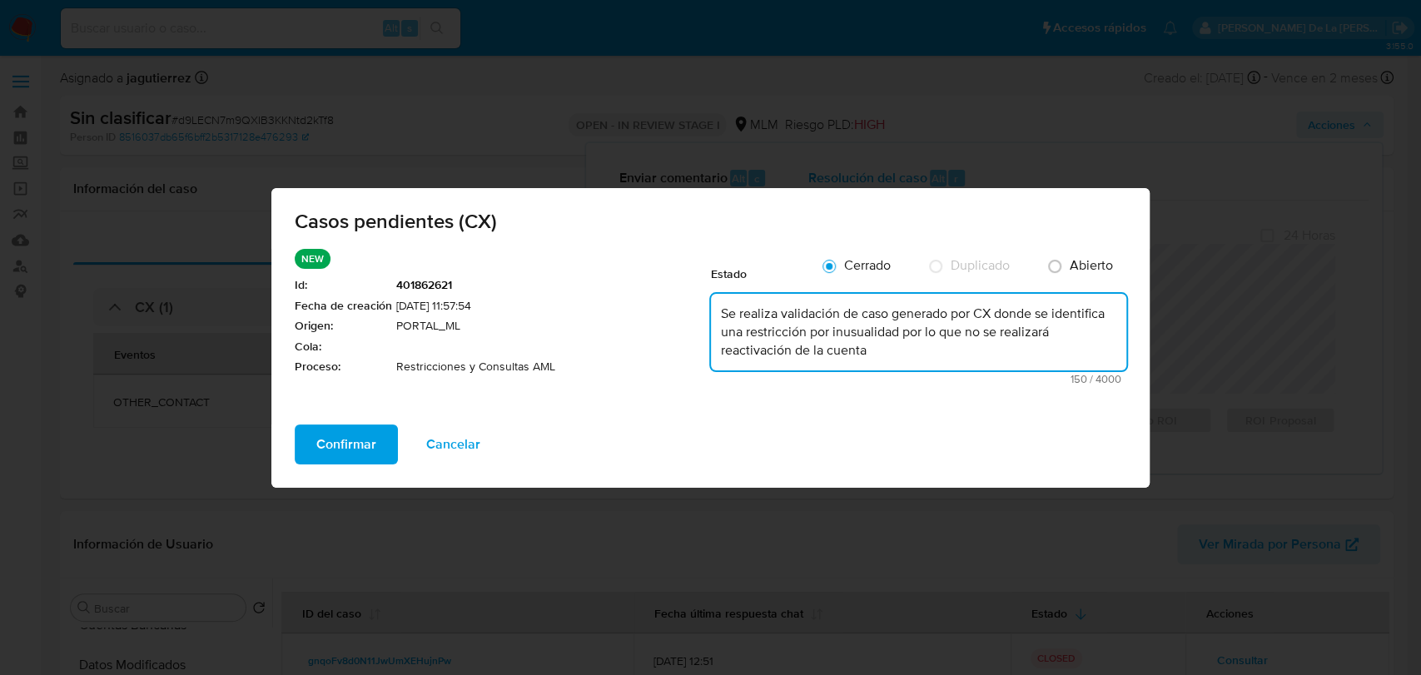
type textarea "Se realiza validación de caso generado por CX donde se identifica una restricci…"
drag, startPoint x: 863, startPoint y: 330, endPoint x: 592, endPoint y: 375, distance: 275.1
click at [647, 365] on span "Restricciones y Consultas AML" at bounding box center [553, 367] width 315 height 17
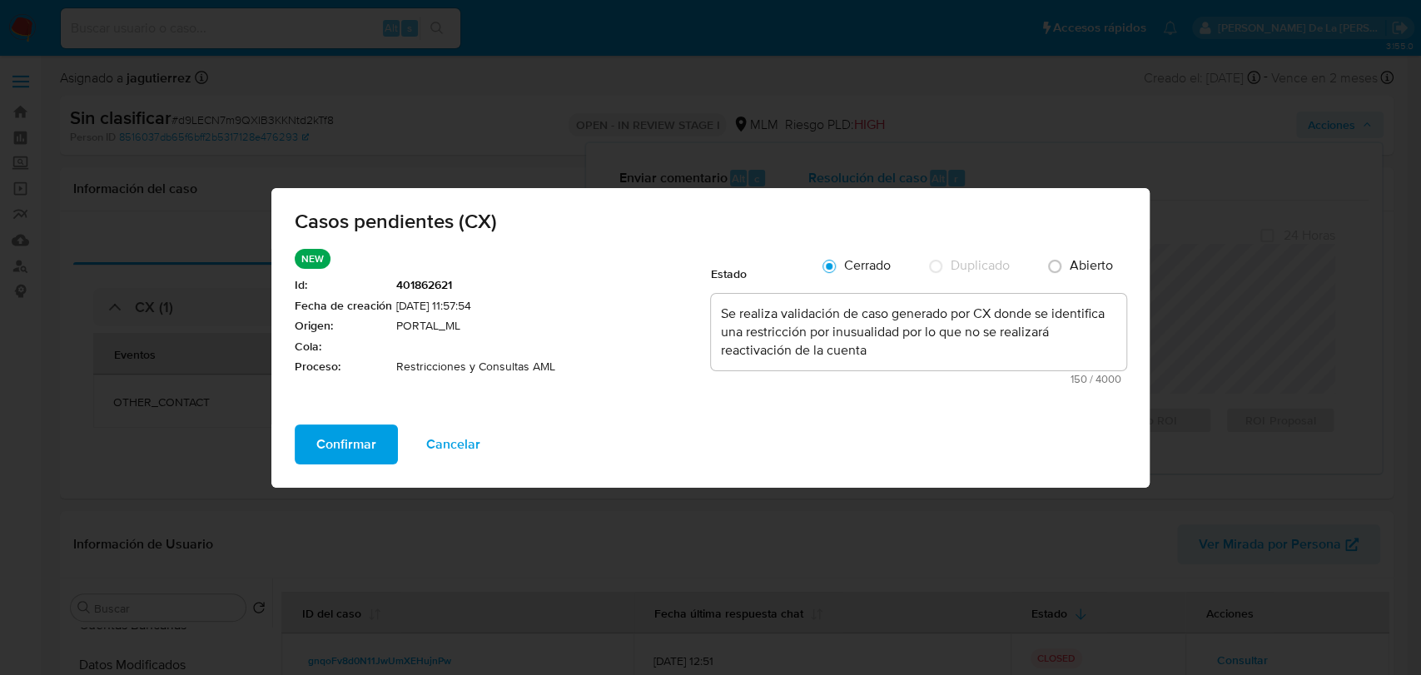
click at [387, 435] on button "Confirmar" at bounding box center [346, 445] width 103 height 40
